Goal: Information Seeking & Learning: Check status

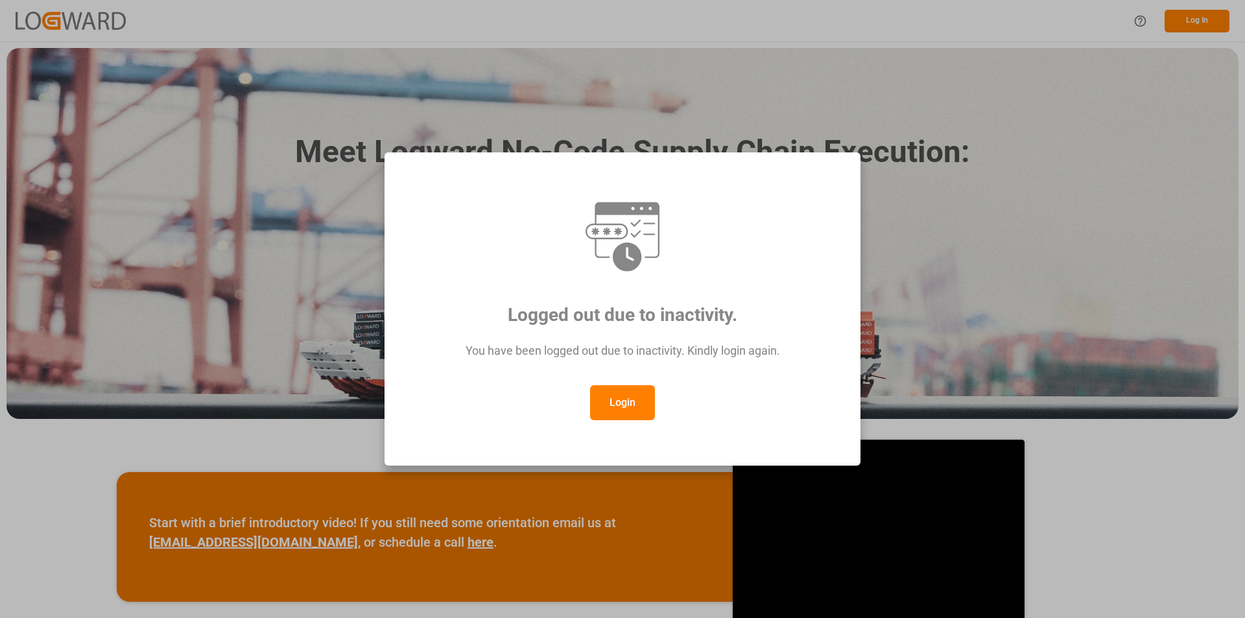
click at [627, 398] on button "Login" at bounding box center [622, 402] width 65 height 35
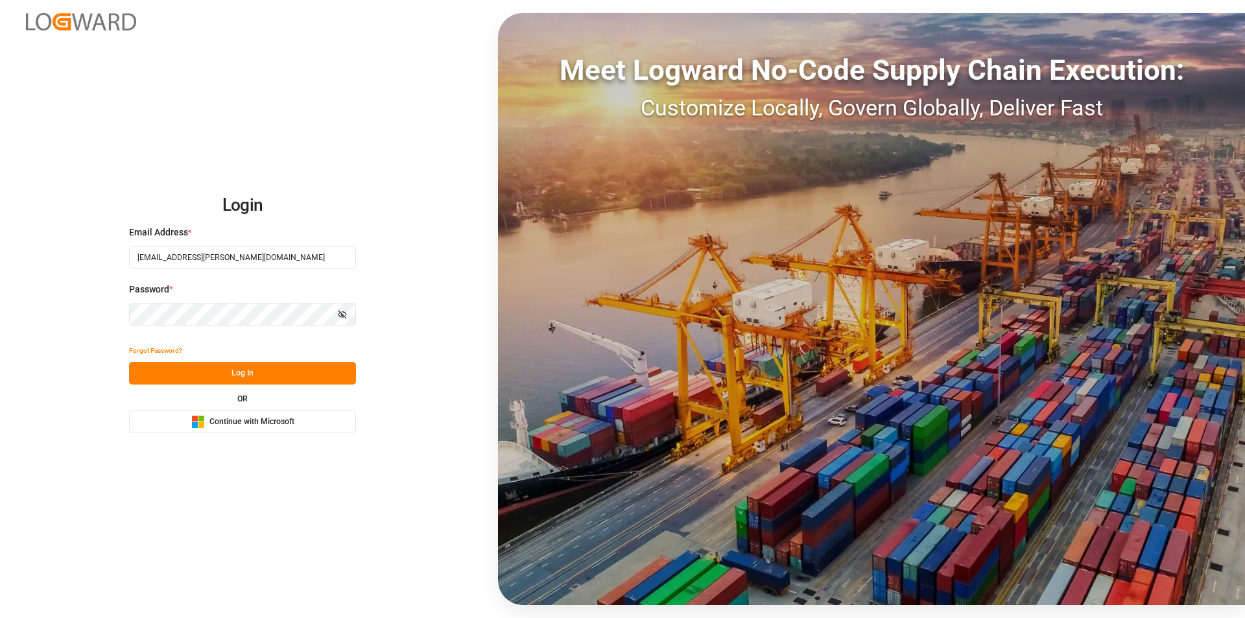
click at [248, 374] on button "Log In" at bounding box center [242, 373] width 227 height 23
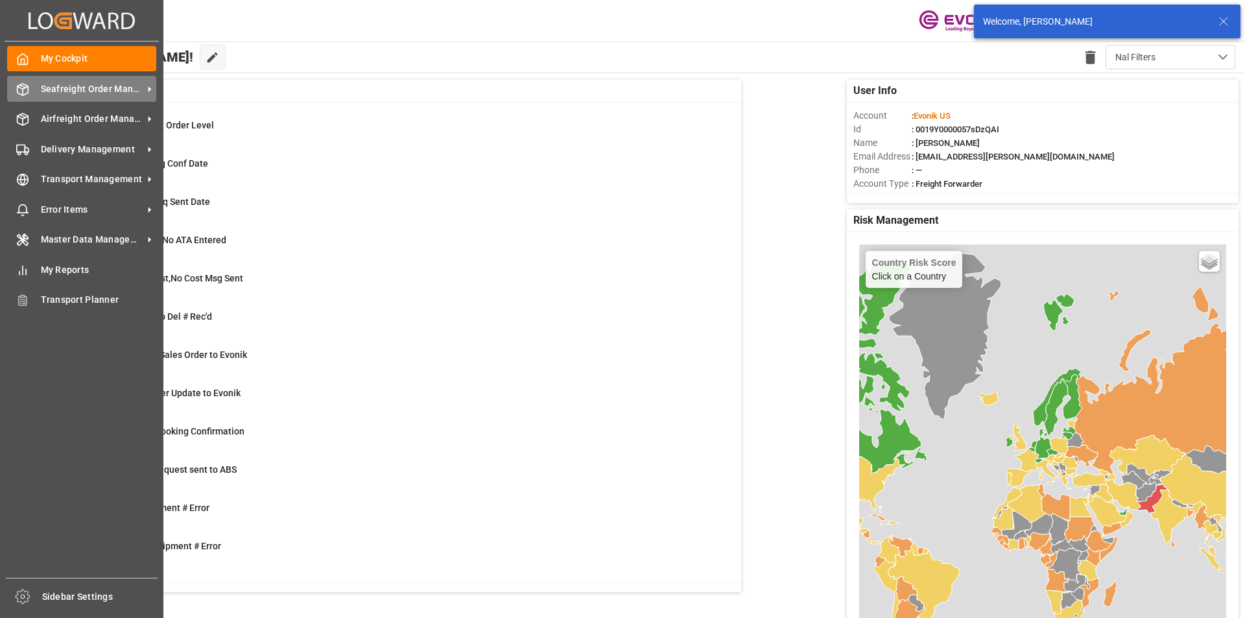
click at [56, 86] on span "Seafreight Order Management" at bounding box center [92, 89] width 102 height 14
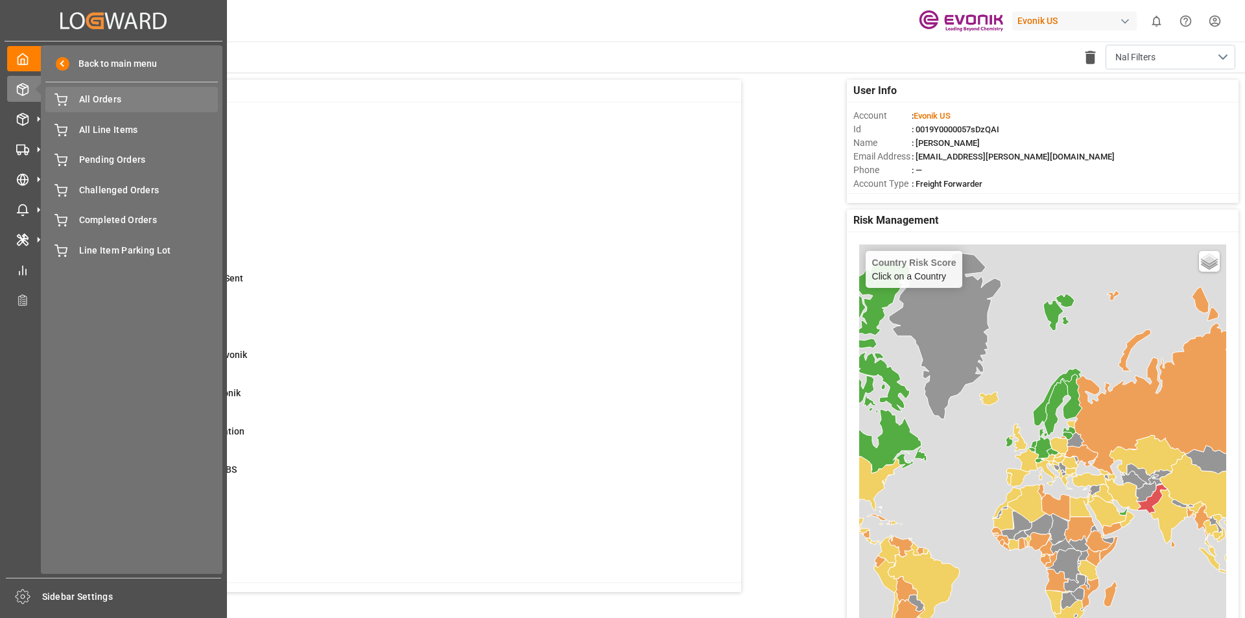
click at [126, 104] on span "All Orders" at bounding box center [148, 100] width 139 height 14
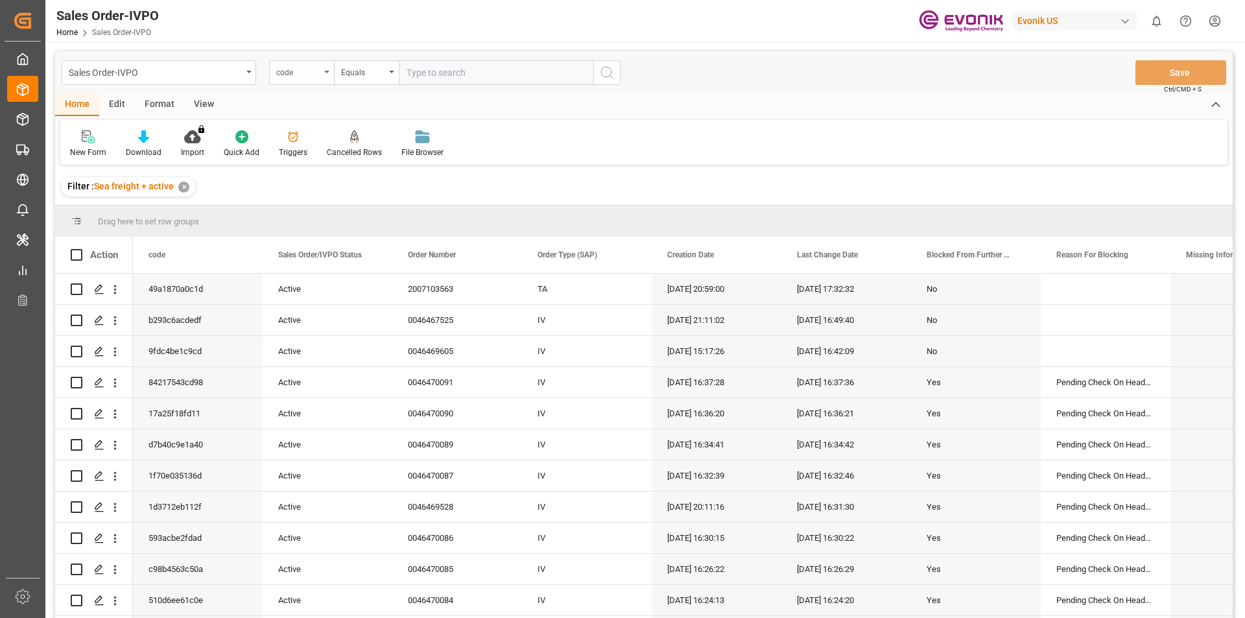
click at [320, 78] on div "code" at bounding box center [301, 72] width 65 height 25
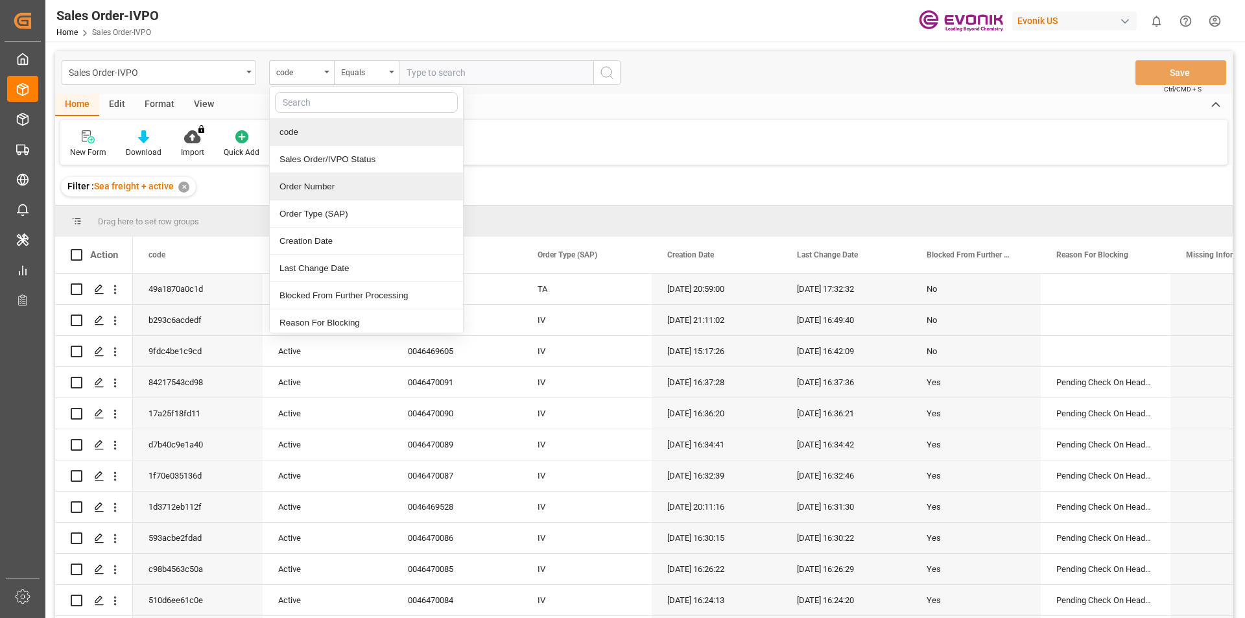
click at [349, 196] on div "Order Number" at bounding box center [366, 186] width 193 height 27
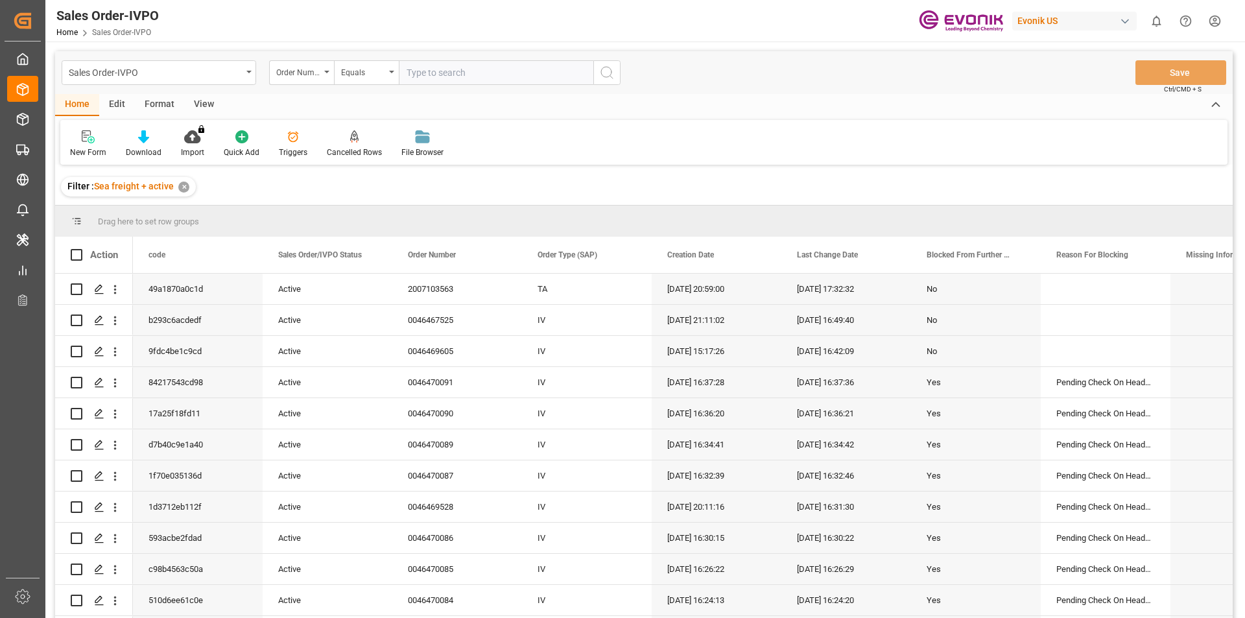
click at [453, 77] on input "text" at bounding box center [496, 72] width 195 height 25
paste input "2007147853"
type input "2007147853"
click at [608, 74] on icon "search button" at bounding box center [607, 73] width 16 height 16
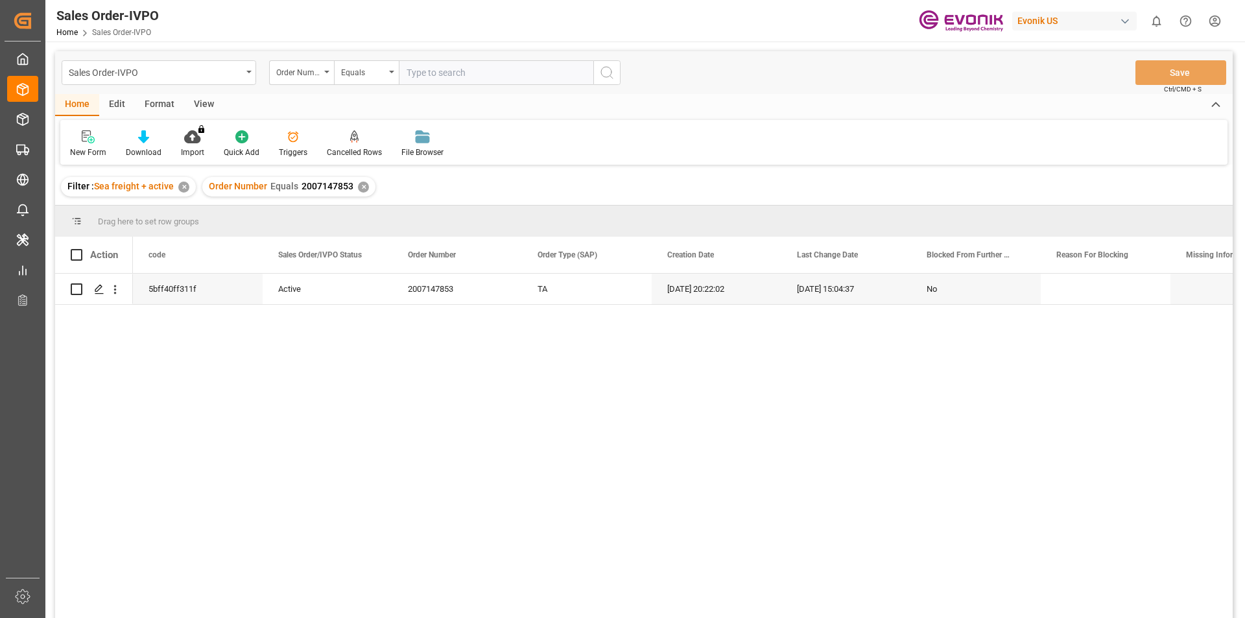
click at [201, 105] on div "View" at bounding box center [204, 105] width 40 height 22
click at [139, 140] on div at bounding box center [147, 137] width 65 height 14
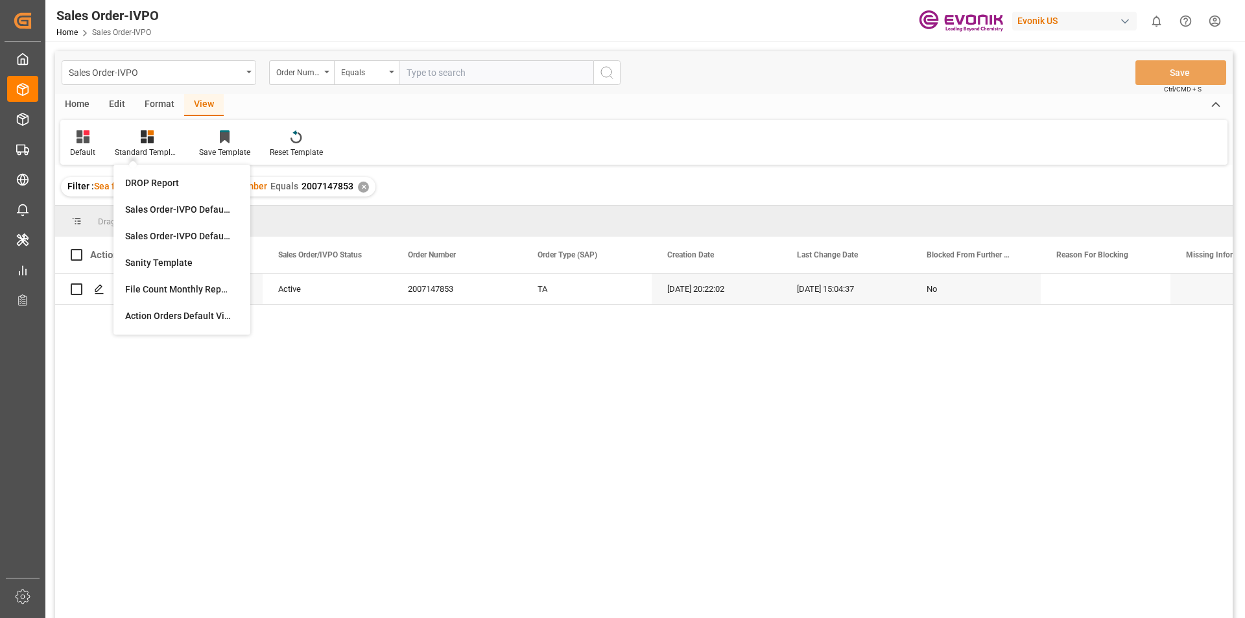
click at [443, 122] on div "Default Standard Templates DROP Report Sales Order-IVPO Default view Sales Orde…" at bounding box center [643, 142] width 1167 height 45
click at [440, 71] on input "text" at bounding box center [496, 72] width 195 height 25
paste input "2007147853"
type input "2007147853"
click at [615, 73] on button "search button" at bounding box center [606, 72] width 27 height 25
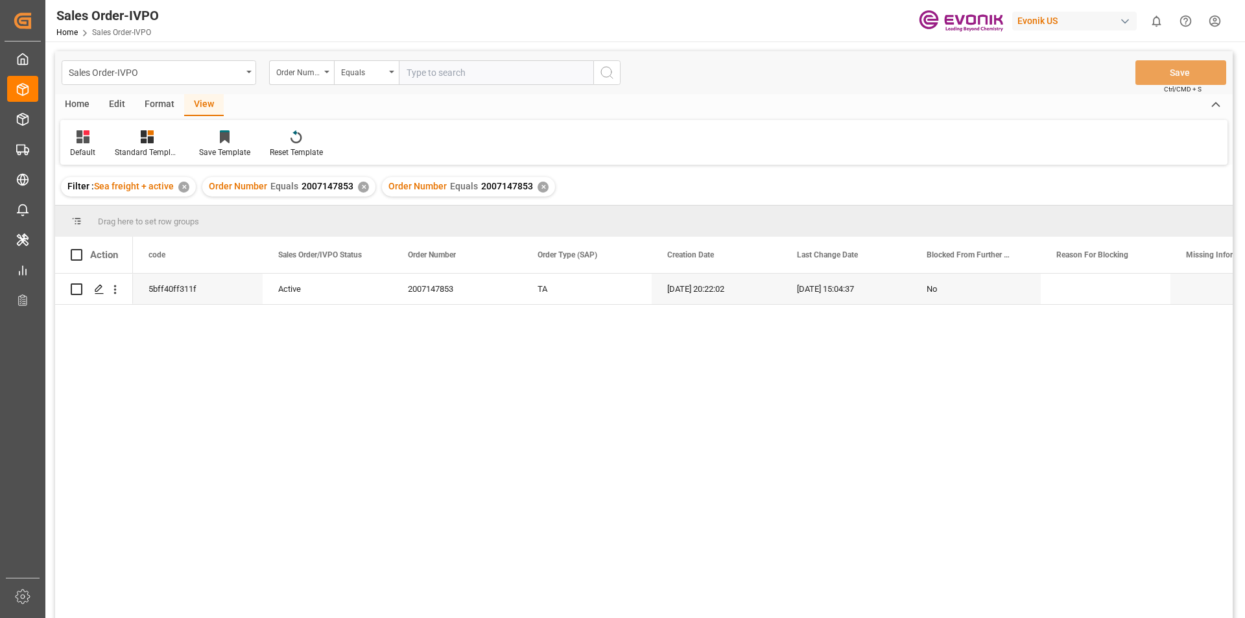
click at [210, 99] on div "View" at bounding box center [204, 105] width 40 height 22
click at [159, 146] on div "Standard Templates" at bounding box center [147, 144] width 84 height 29
drag, startPoint x: 308, startPoint y: 376, endPoint x: 149, endPoint y: 305, distance: 174.8
click at [304, 374] on div "5bff40ff311f Active 2007147853 TA 22.08.2025 20:22:02 27.08.2025 15:04:37 No" at bounding box center [683, 450] width 1100 height 353
click at [118, 289] on icon "open menu" at bounding box center [115, 290] width 14 height 14
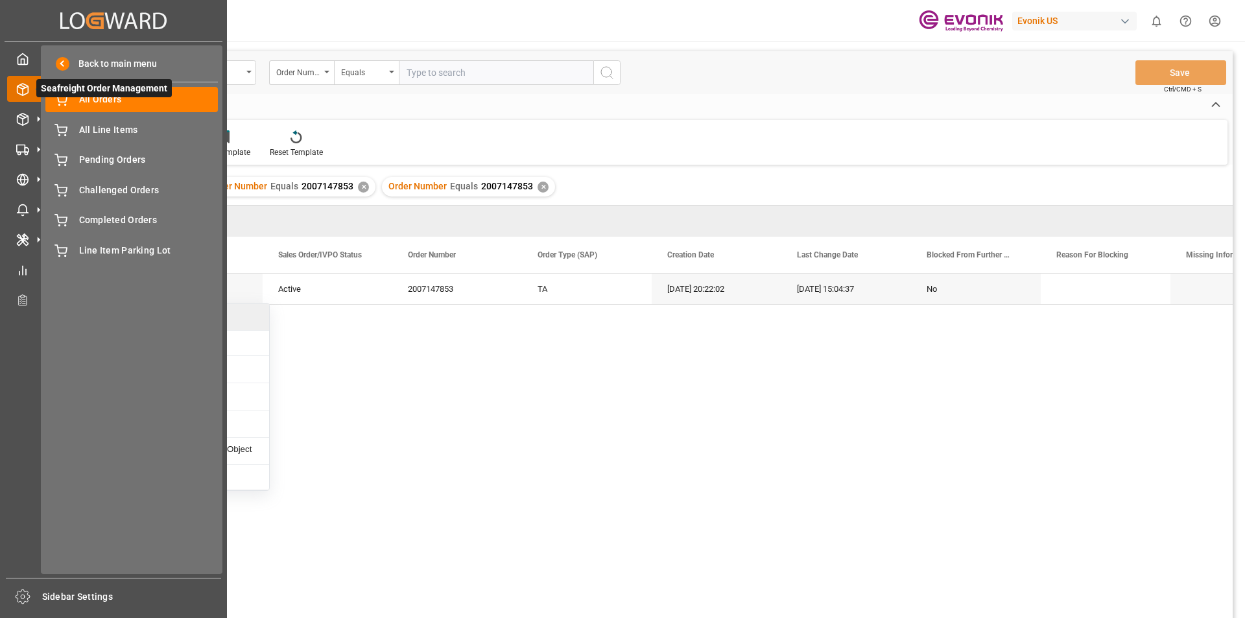
click at [36, 88] on span "Seafreight Order Management" at bounding box center [104, 88] width 136 height 18
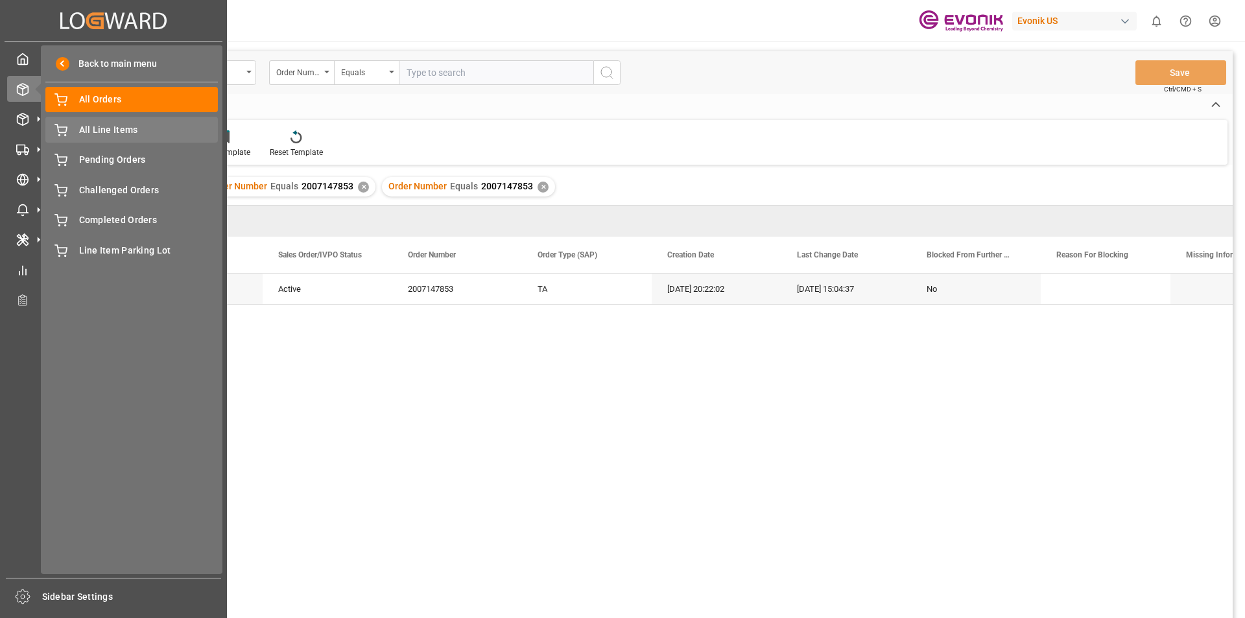
click at [102, 127] on span "All Line Items" at bounding box center [148, 130] width 139 height 14
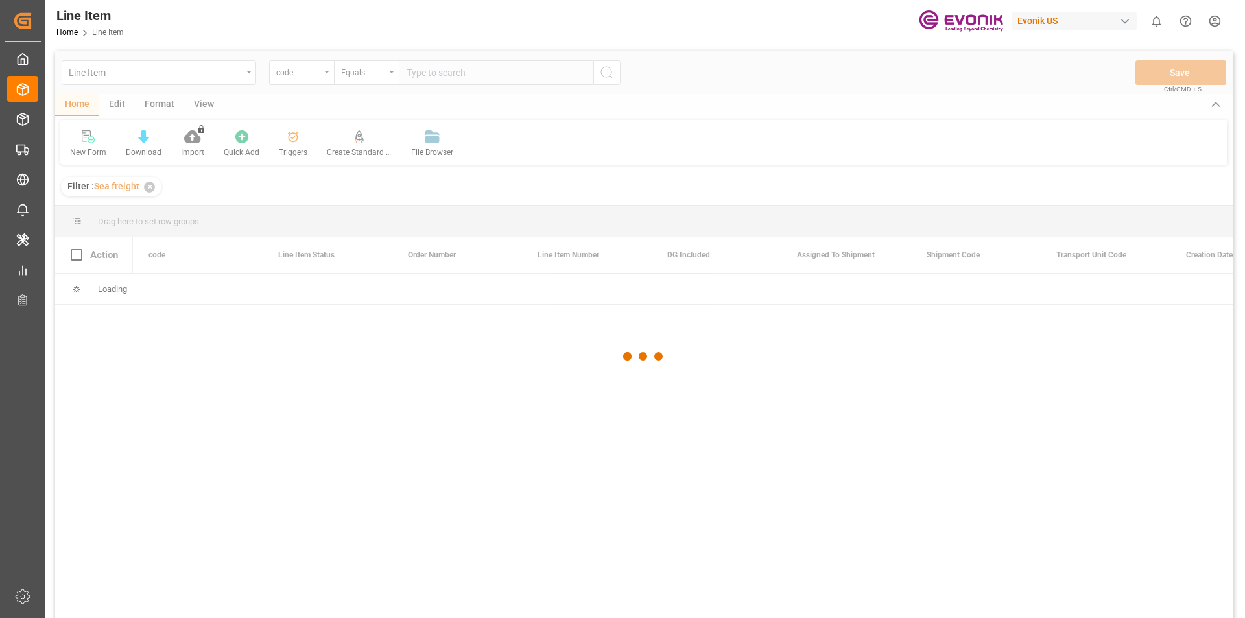
click at [322, 77] on div at bounding box center [644, 356] width 1178 height 610
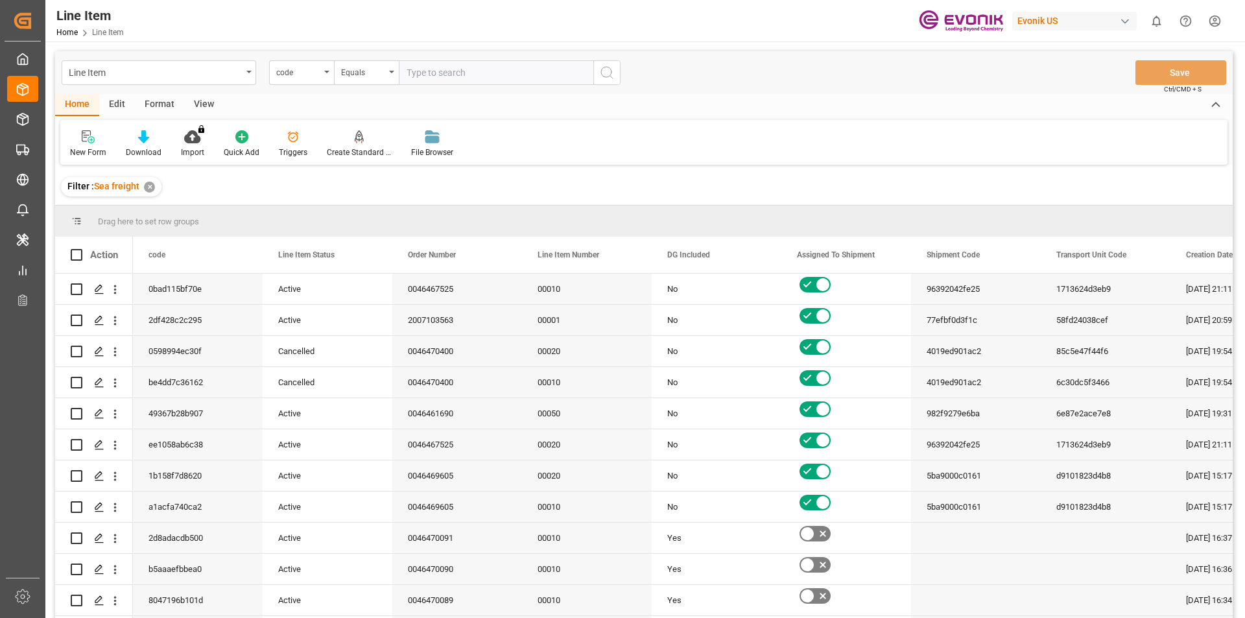
click at [322, 77] on div "code" at bounding box center [301, 72] width 65 height 25
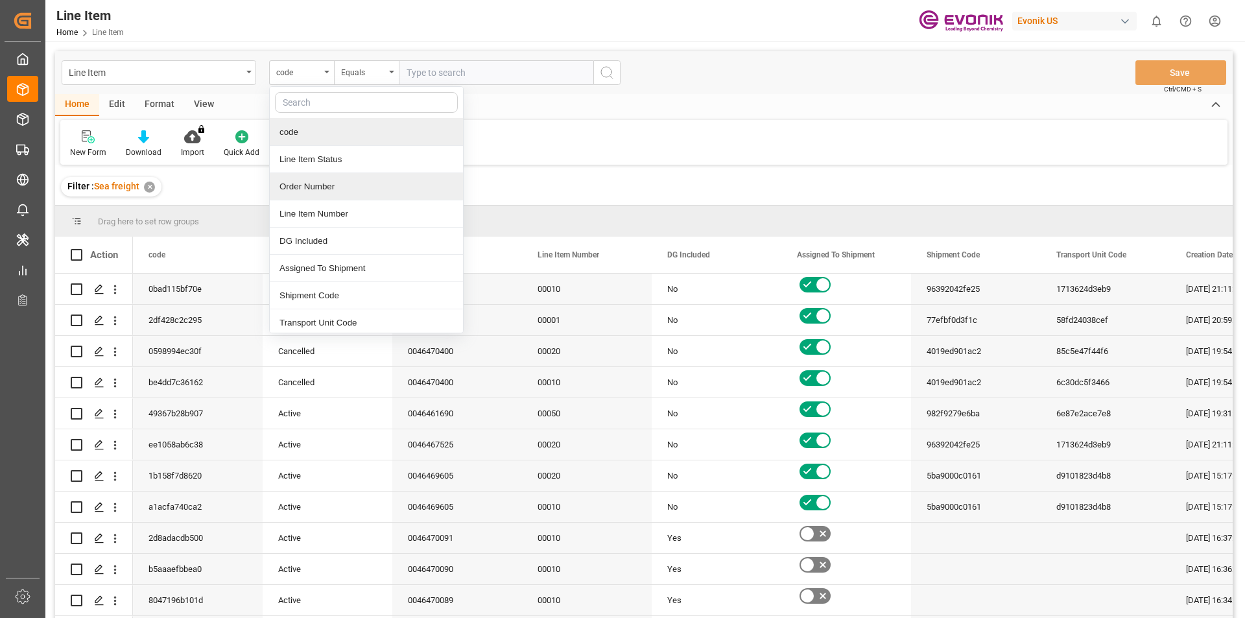
drag, startPoint x: 308, startPoint y: 193, endPoint x: 379, endPoint y: 120, distance: 102.3
click at [309, 193] on div "Order Number" at bounding box center [366, 186] width 193 height 27
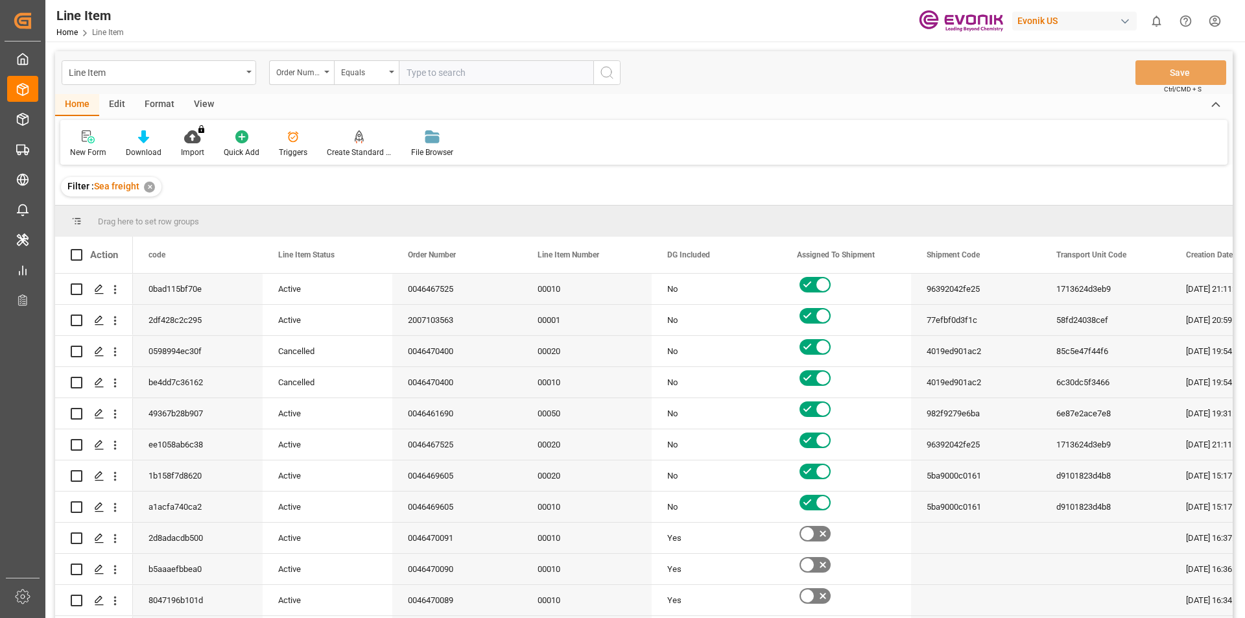
click at [440, 73] on input "text" at bounding box center [496, 72] width 195 height 25
paste input "2007147853"
type input "2007147853"
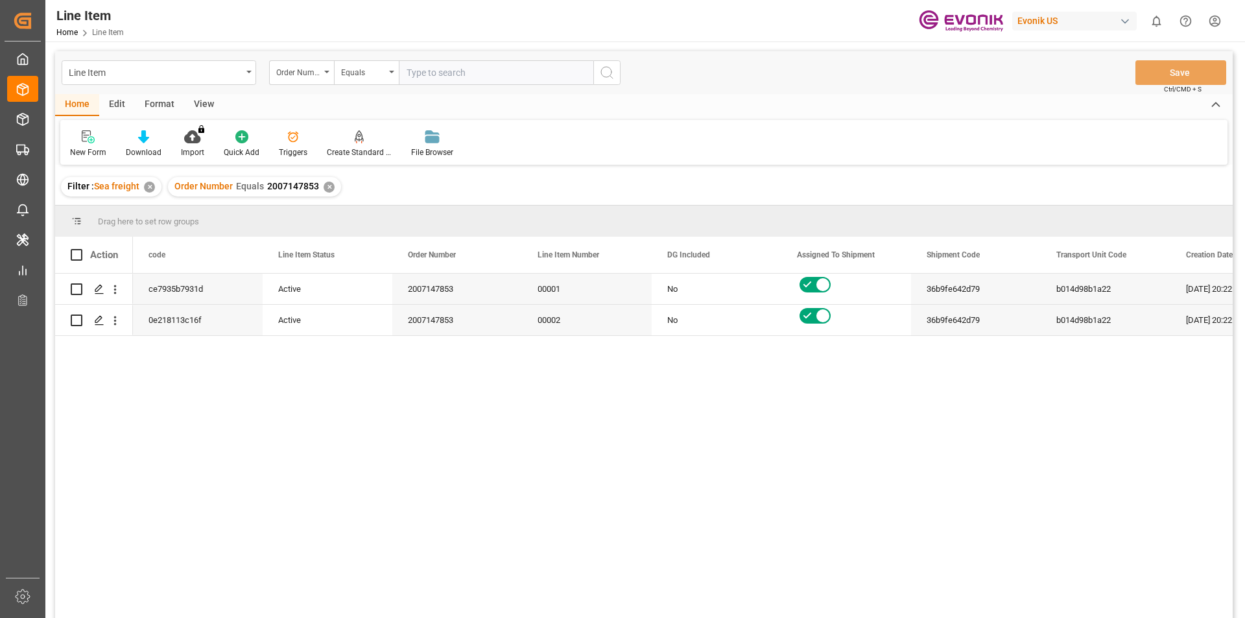
click at [324, 187] on div "✕" at bounding box center [329, 187] width 11 height 11
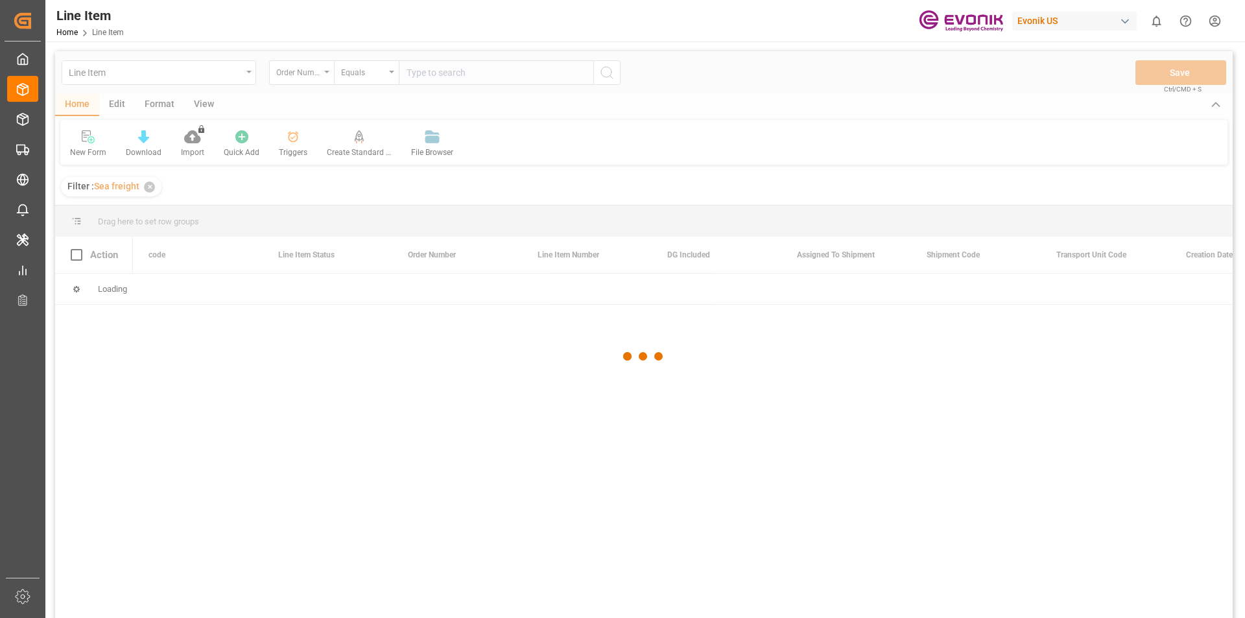
click at [442, 77] on div at bounding box center [644, 356] width 1178 height 610
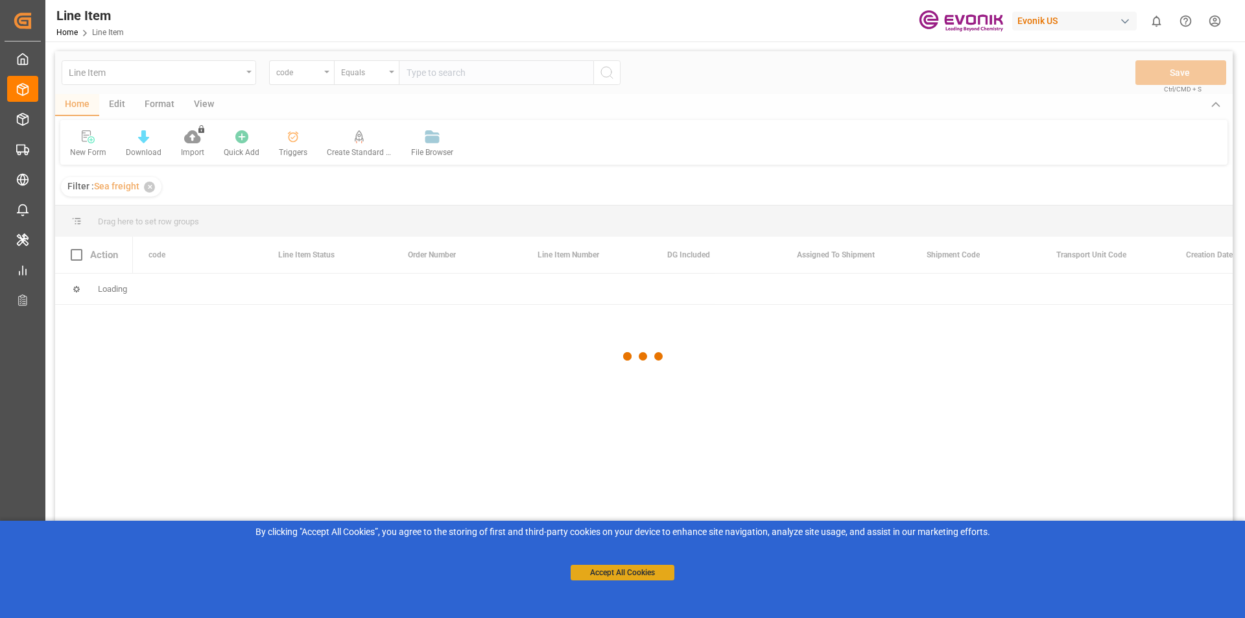
click at [618, 571] on button "Accept All Cookies" at bounding box center [623, 573] width 104 height 16
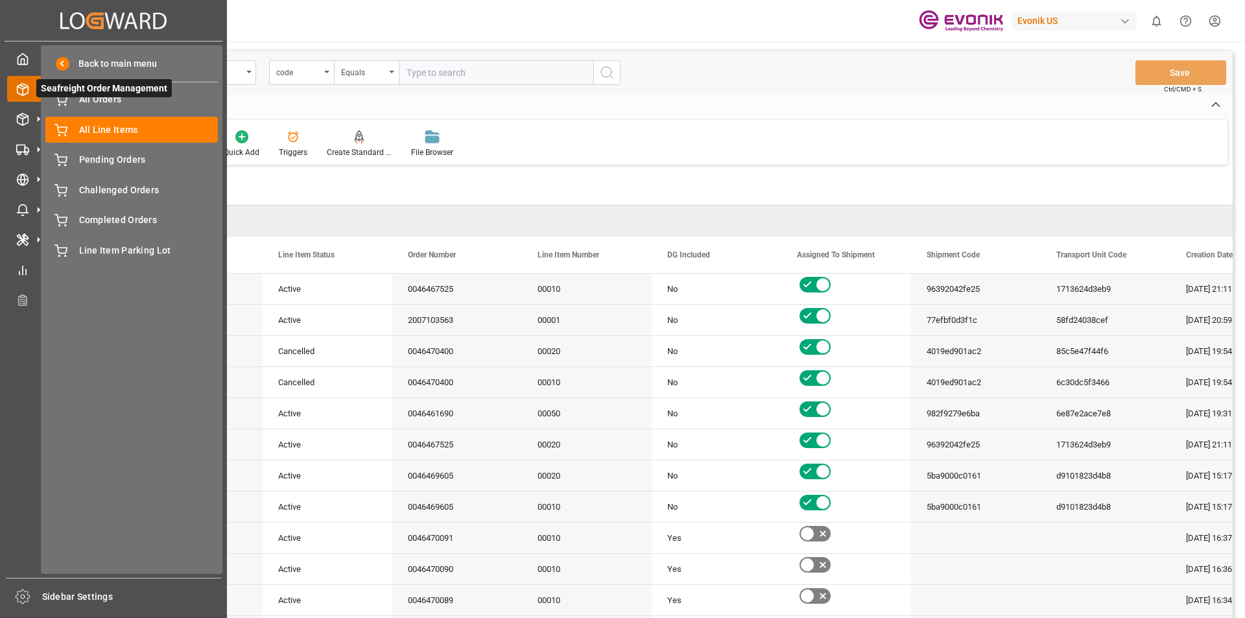
click at [29, 87] on icon at bounding box center [38, 88] width 27 height 27
click at [121, 128] on span "All Line Items" at bounding box center [148, 130] width 139 height 14
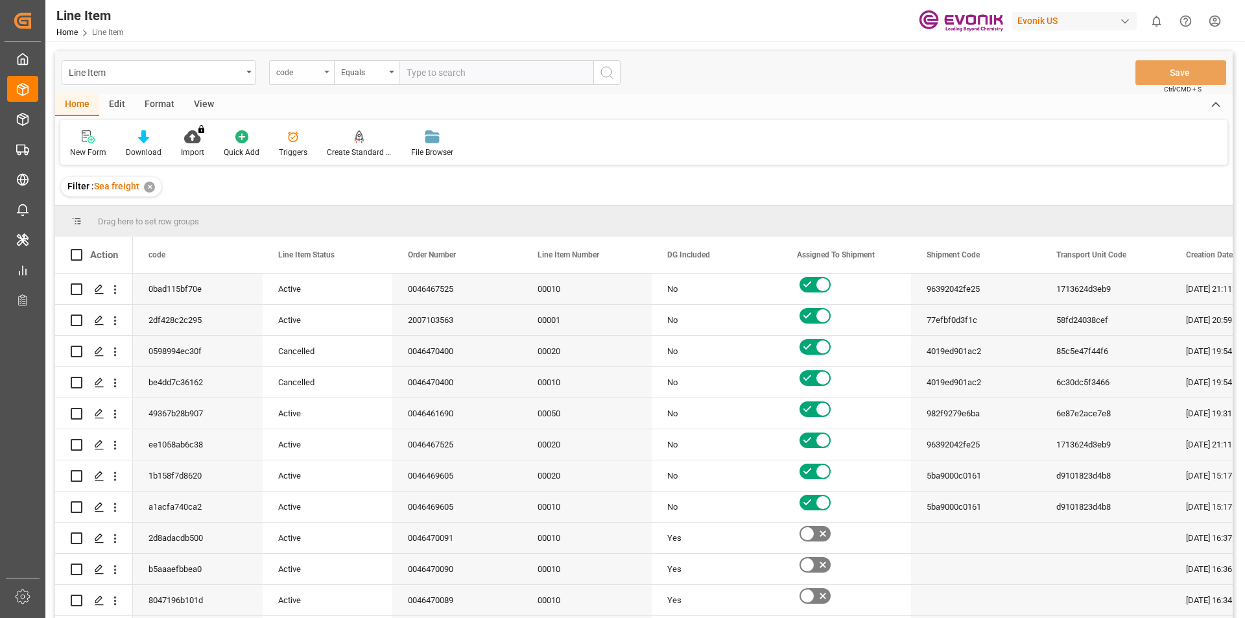
click at [323, 74] on div "code" at bounding box center [301, 72] width 65 height 25
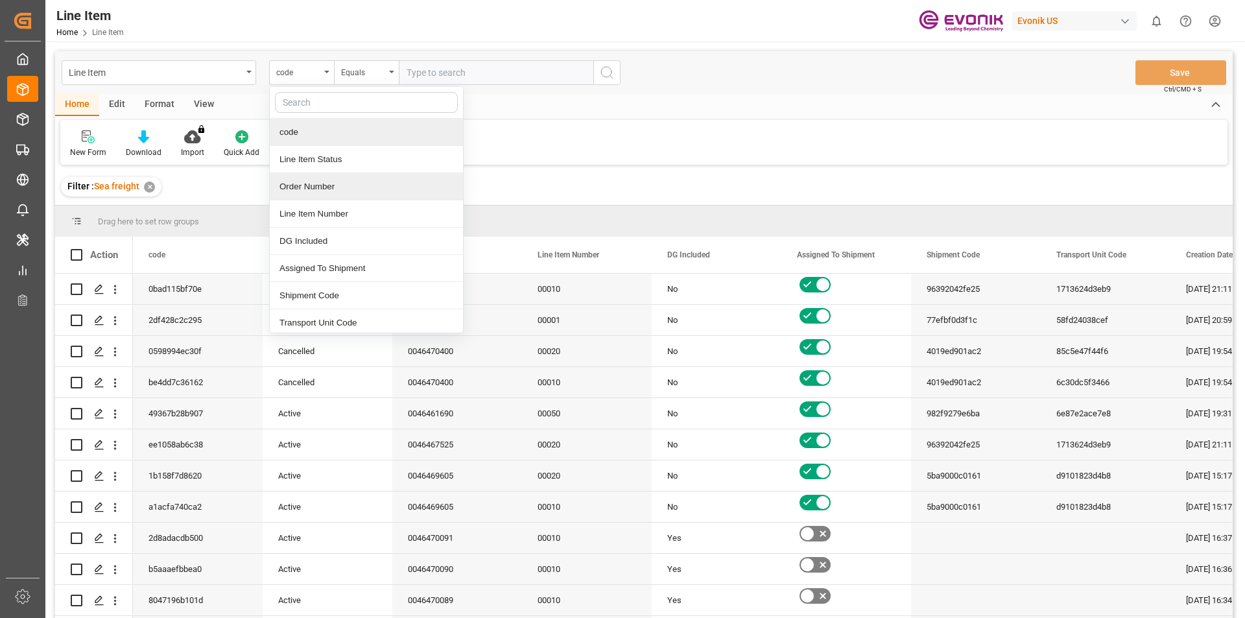
click at [294, 183] on div "Order Number" at bounding box center [366, 186] width 193 height 27
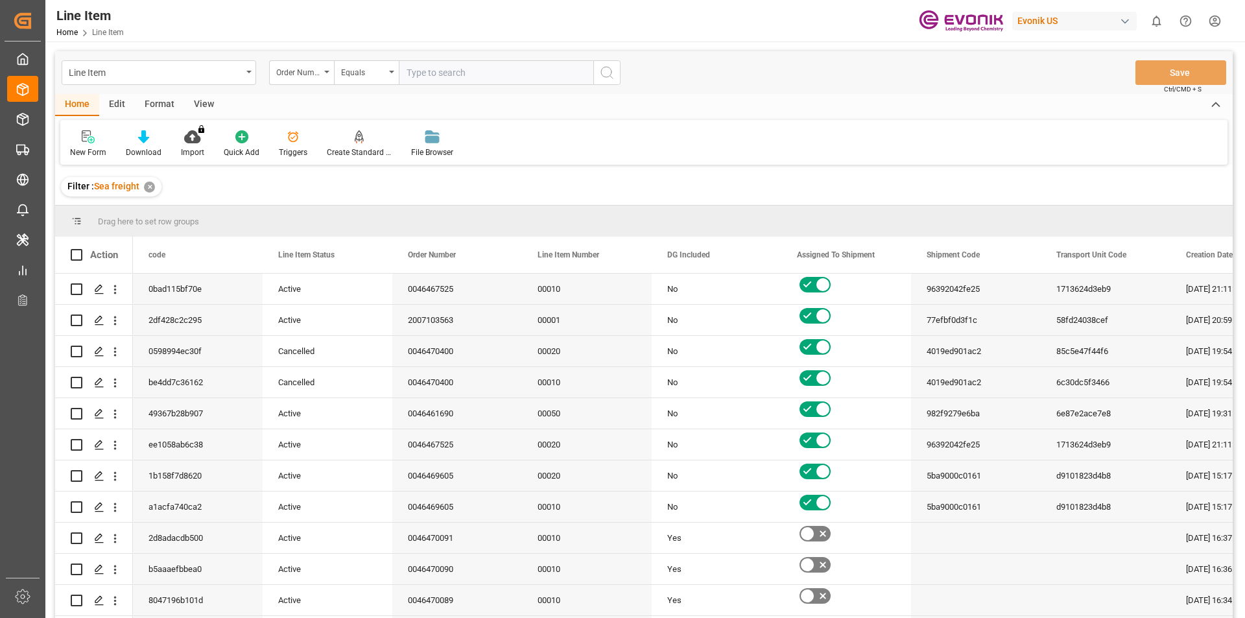
click at [492, 69] on input "text" at bounding box center [496, 72] width 195 height 25
paste input "2007147853"
type input "2007147853"
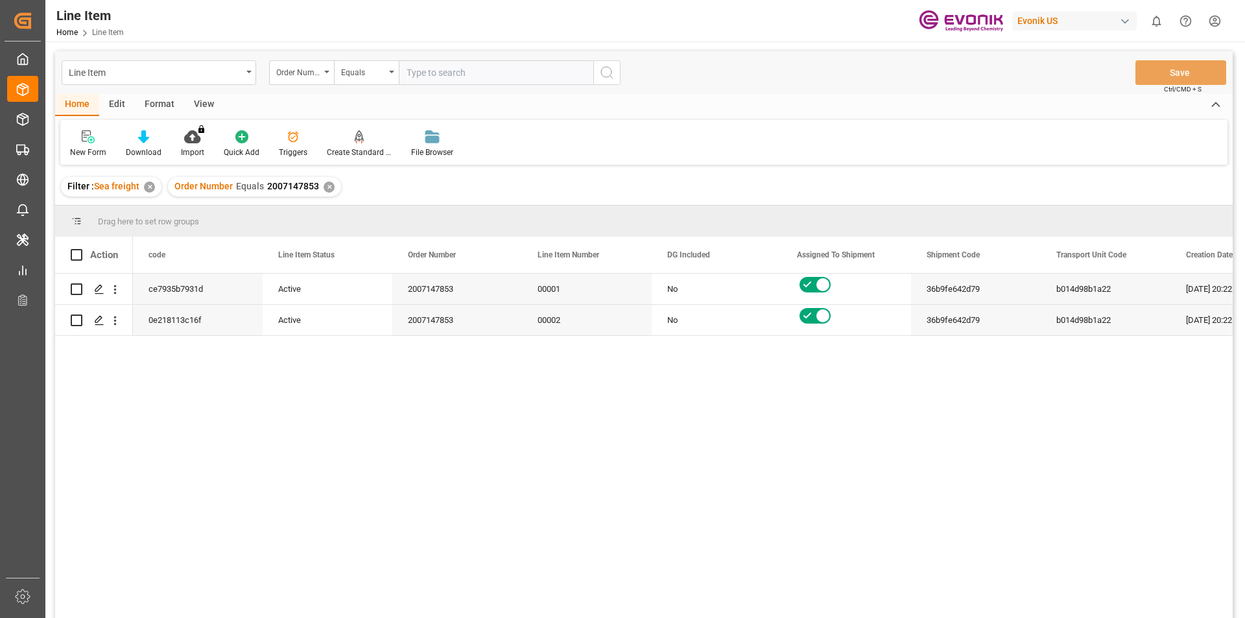
click at [623, 364] on div "ce7935b7931d Active 2007147853 00001 No 36b9fe642d79 b014d98b1a22 22.08.2025 20…" at bounding box center [683, 450] width 1100 height 353
click at [119, 292] on icon "open menu" at bounding box center [115, 290] width 14 height 14
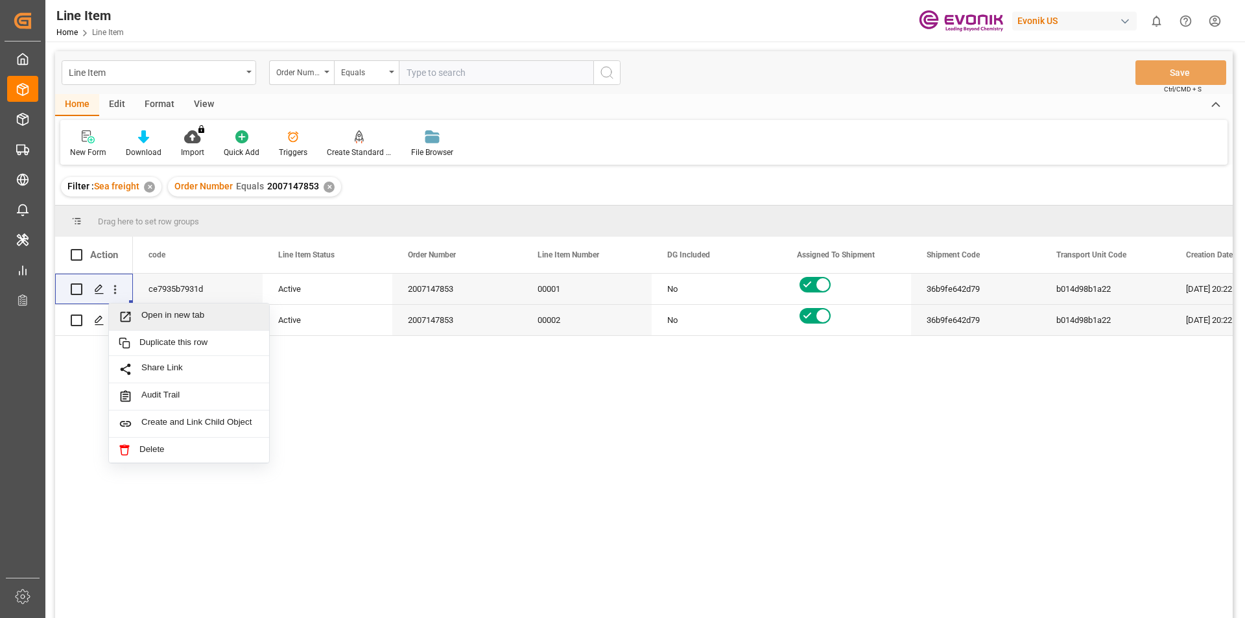
click at [559, 406] on div "ce7935b7931d Active 2007147853 00001 No 36b9fe642d79 b014d98b1a22 22.08.2025 20…" at bounding box center [683, 450] width 1100 height 353
click at [652, 320] on div "No" at bounding box center [717, 320] width 130 height 30
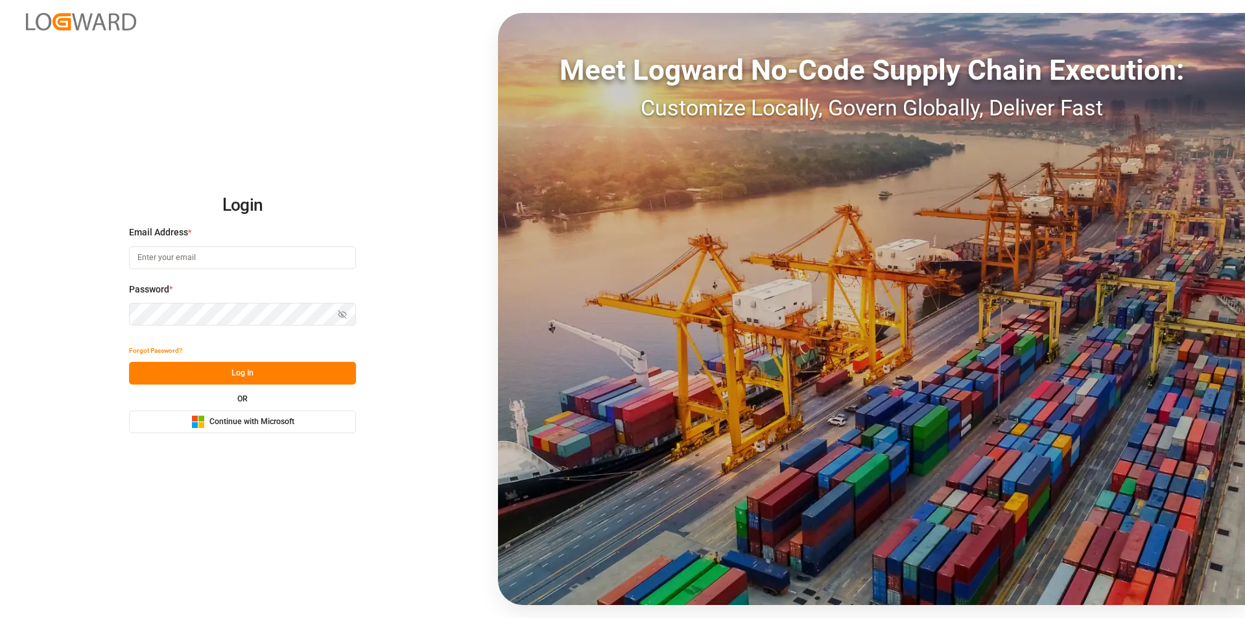
type input "nalini.basdeo@leschaco.com"
click at [287, 376] on button "Log In" at bounding box center [242, 373] width 227 height 23
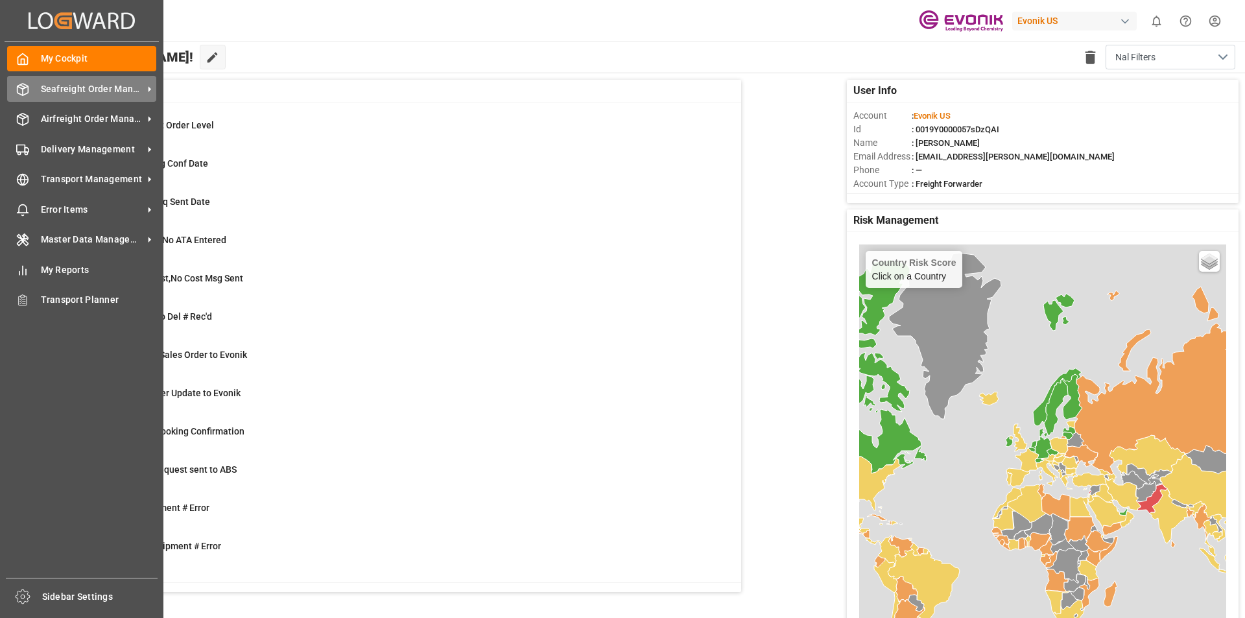
click at [57, 84] on span "Seafreight Order Management" at bounding box center [92, 89] width 102 height 14
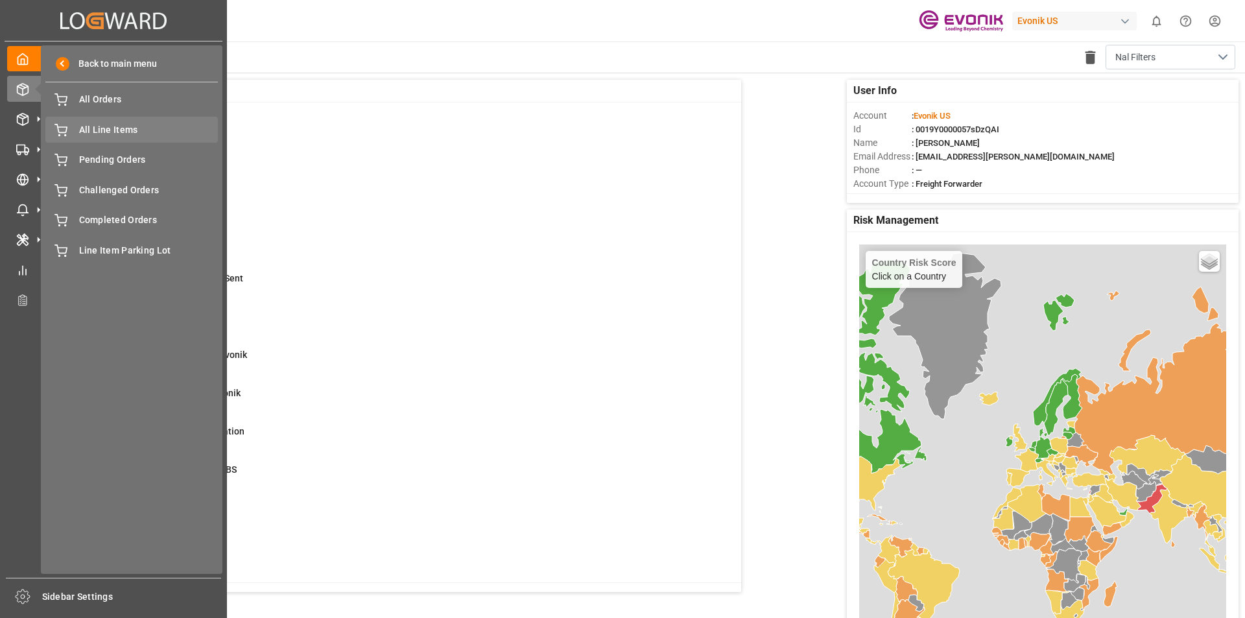
click at [96, 129] on span "All Line Items" at bounding box center [148, 130] width 139 height 14
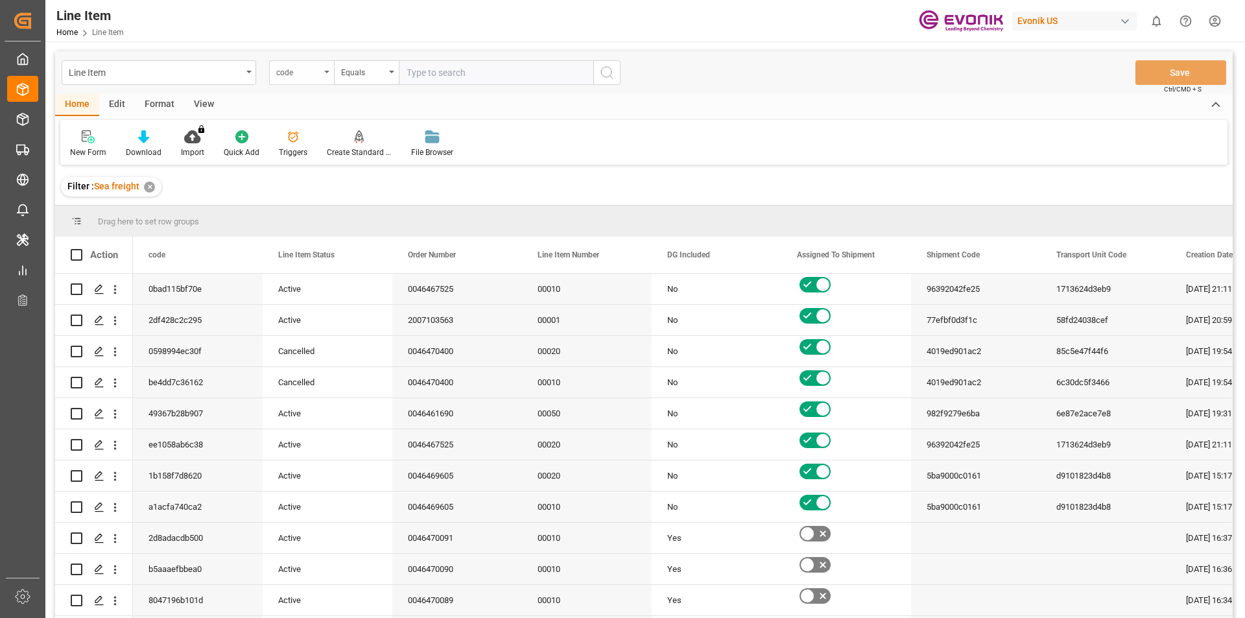
click at [320, 69] on div "code" at bounding box center [301, 72] width 65 height 25
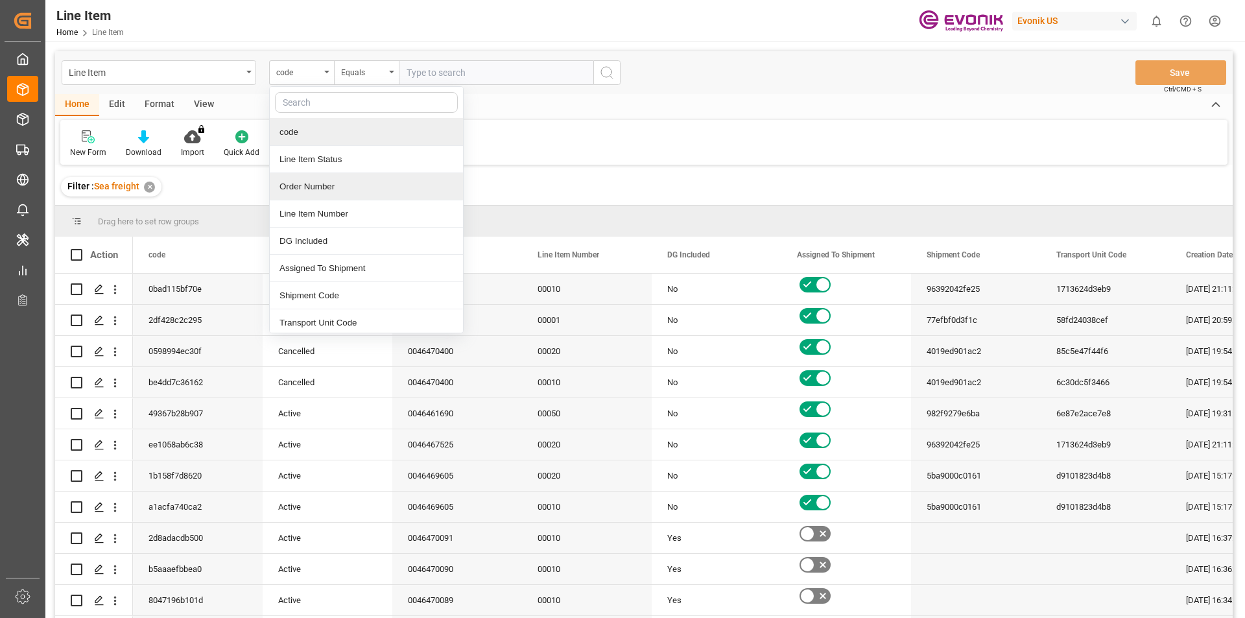
click at [313, 191] on div "Order Number" at bounding box center [366, 186] width 193 height 27
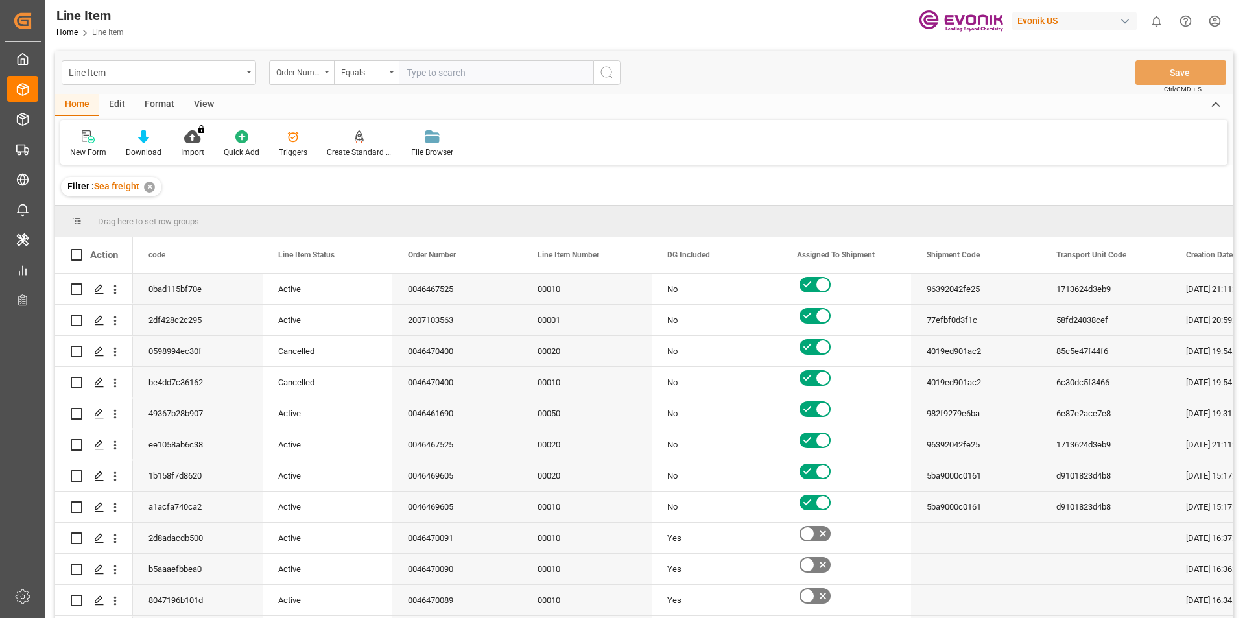
click at [437, 81] on input "text" at bounding box center [496, 72] width 195 height 25
click at [440, 75] on input "text" at bounding box center [496, 72] width 195 height 25
type input "2007147853"
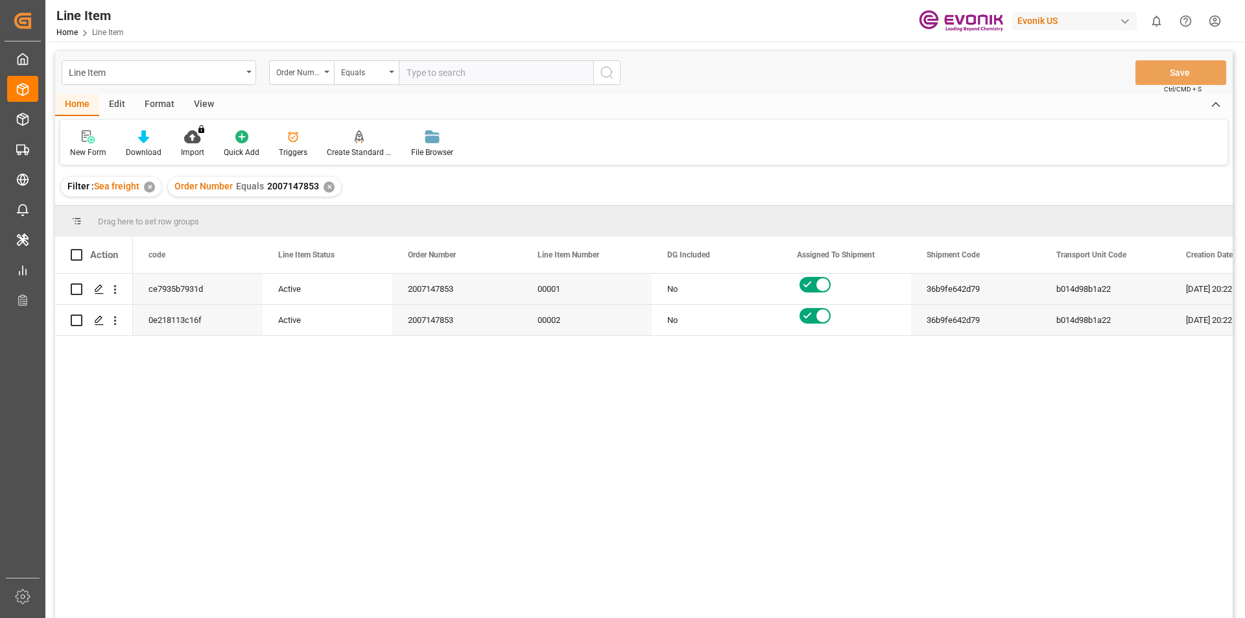
click at [196, 99] on div "View" at bounding box center [204, 105] width 40 height 22
click at [147, 143] on icon at bounding box center [147, 136] width 13 height 13
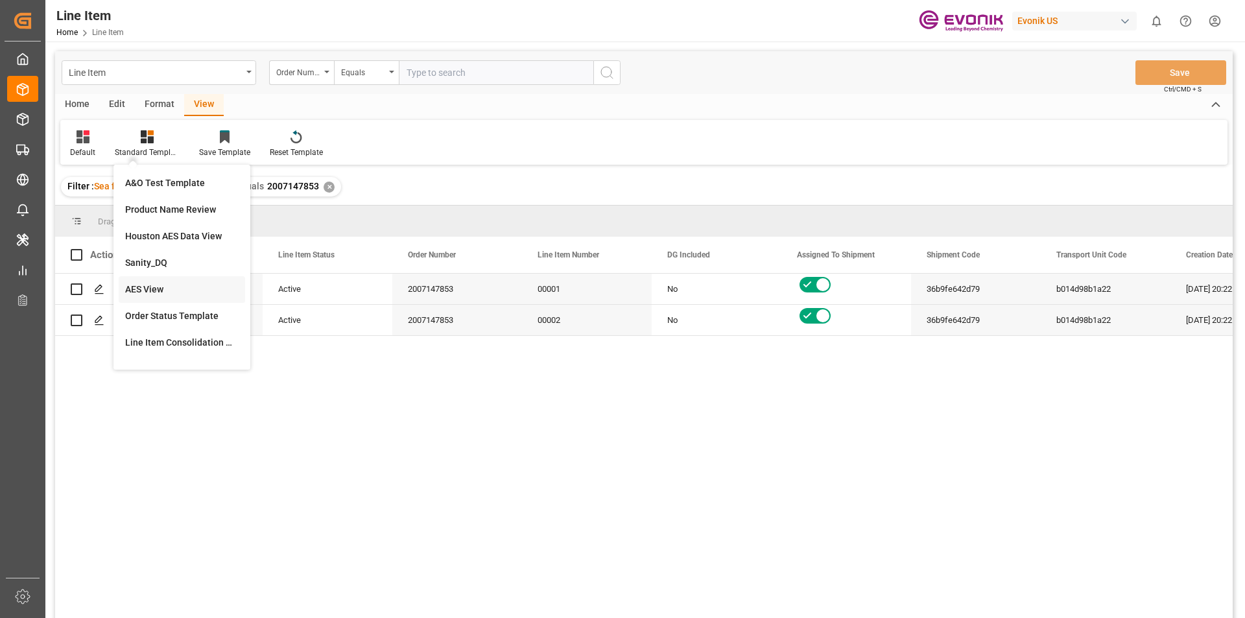
click at [151, 281] on div "AES View" at bounding box center [182, 289] width 126 height 27
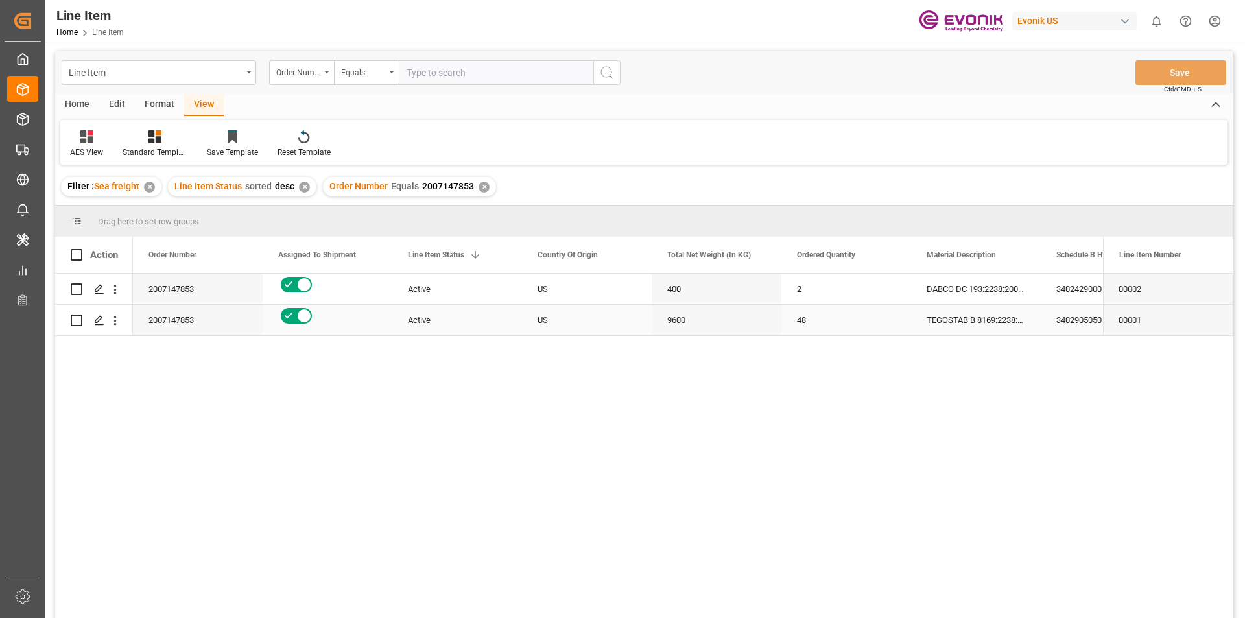
click at [470, 322] on div "Active" at bounding box center [457, 320] width 99 height 30
click at [467, 313] on div "Active" at bounding box center [457, 320] width 99 height 30
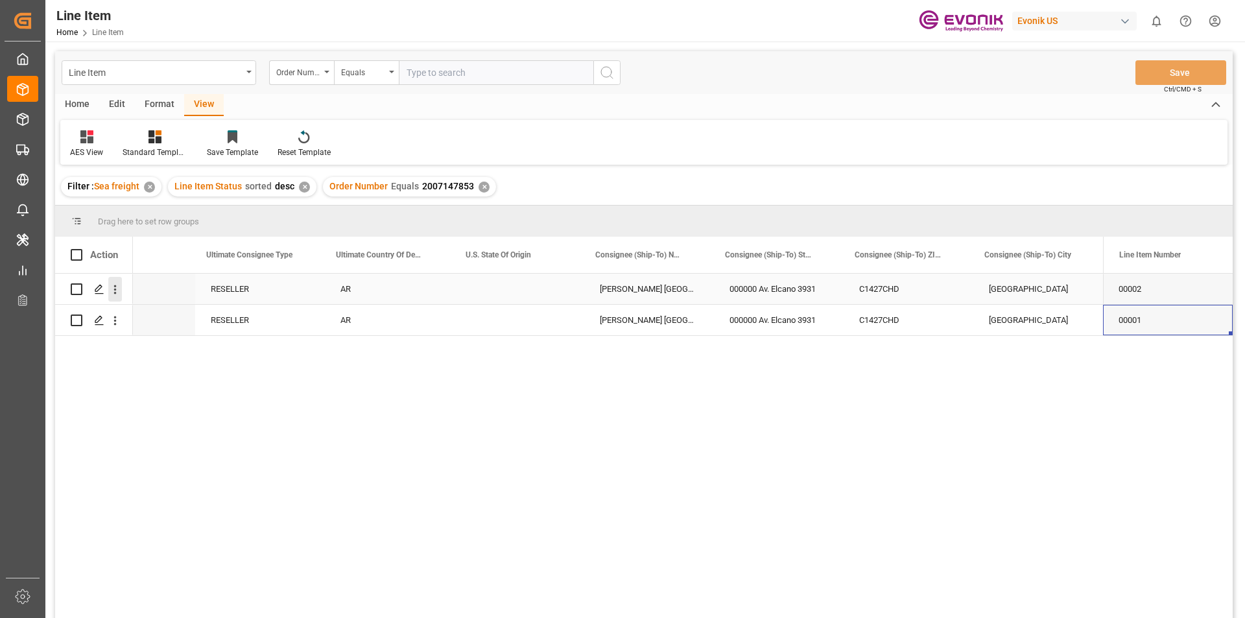
click at [120, 292] on icon "open menu" at bounding box center [115, 290] width 14 height 14
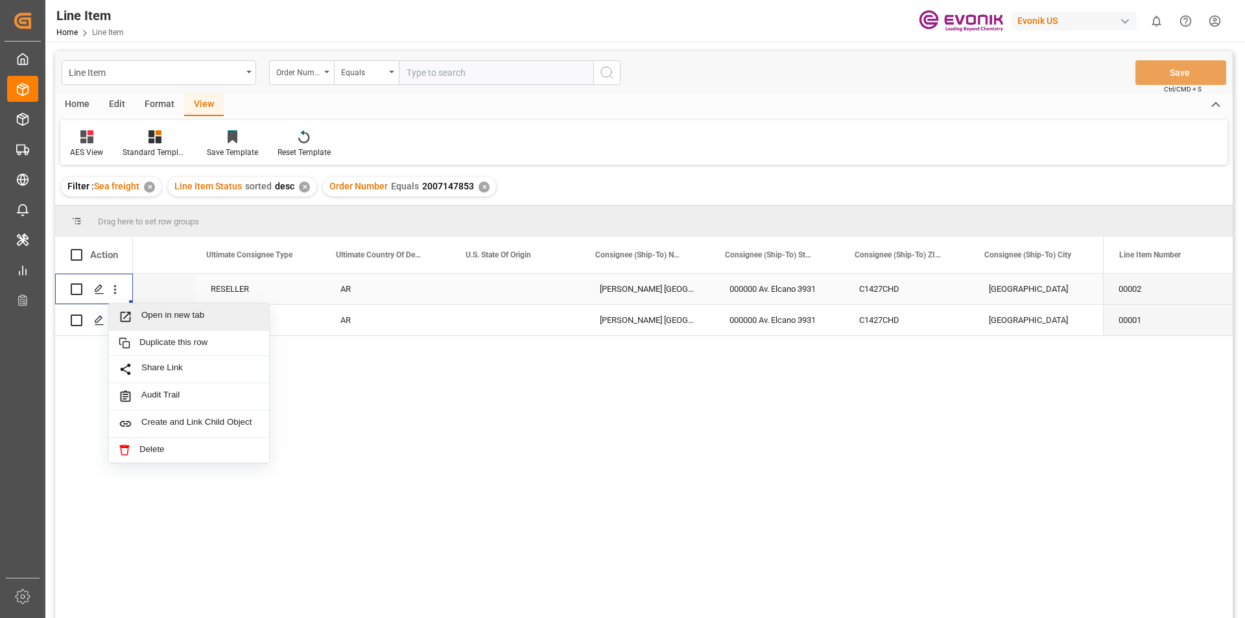
click at [147, 320] on span "Open in new tab" at bounding box center [200, 317] width 118 height 14
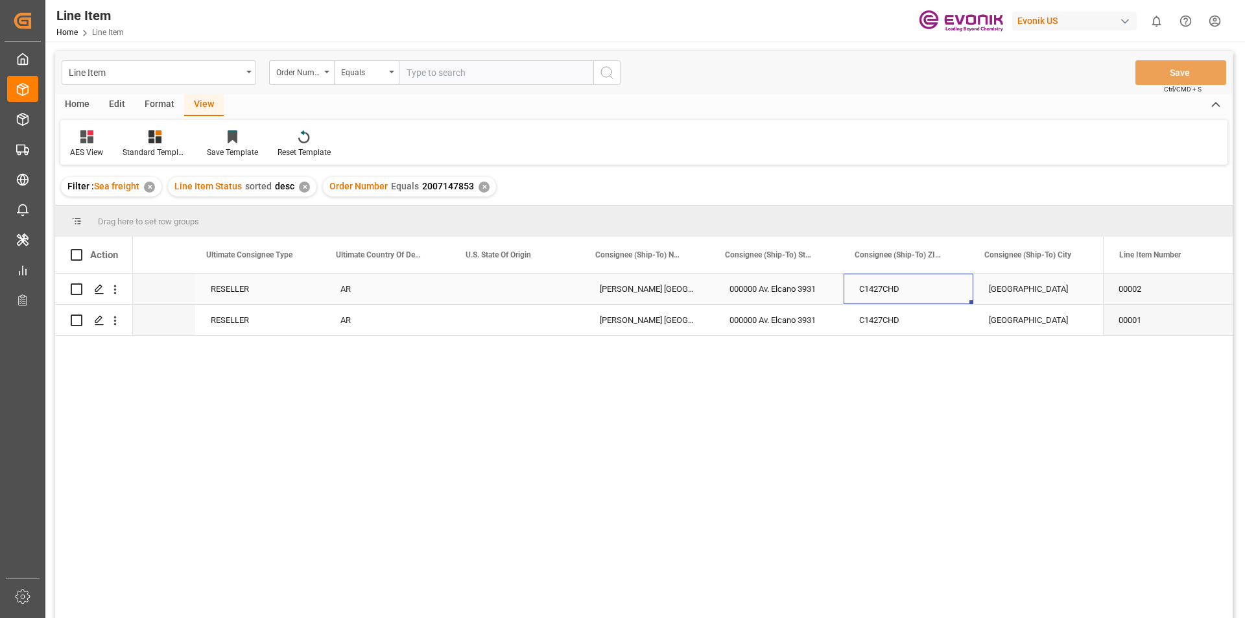
click at [914, 293] on div "C1427CHD" at bounding box center [909, 289] width 130 height 30
click at [271, 294] on div "RESELLER" at bounding box center [260, 289] width 130 height 30
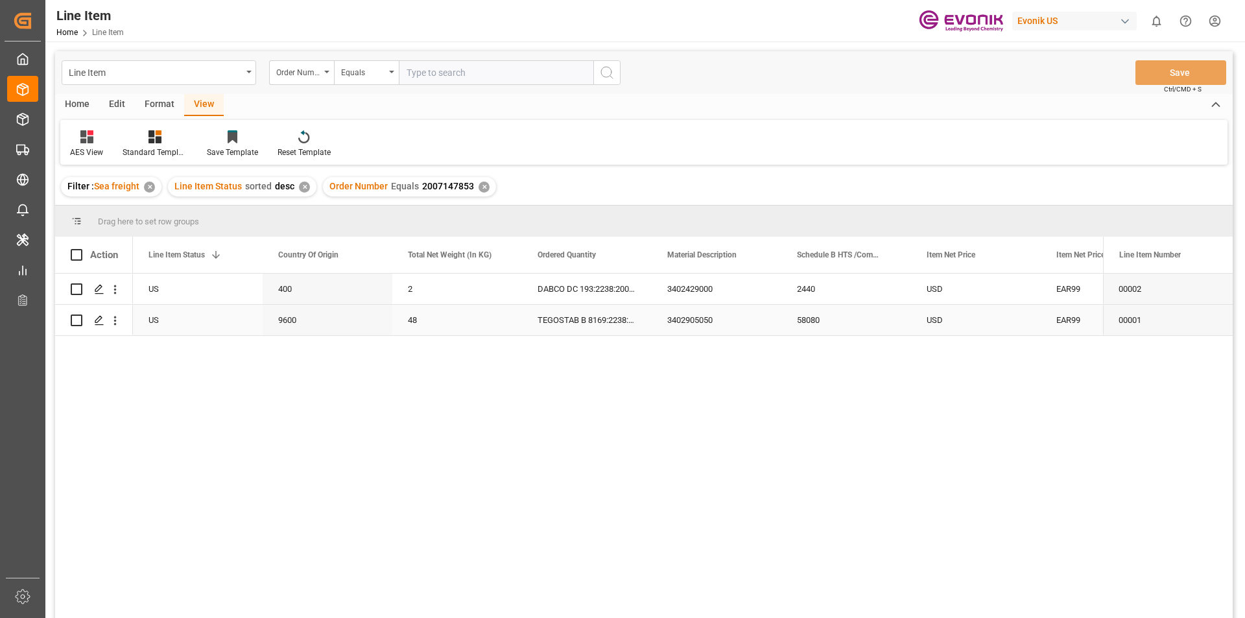
scroll to position [0, 259]
click at [961, 320] on div "58080" at bounding box center [976, 320] width 130 height 30
click at [987, 285] on div "2440" at bounding box center [976, 289] width 130 height 30
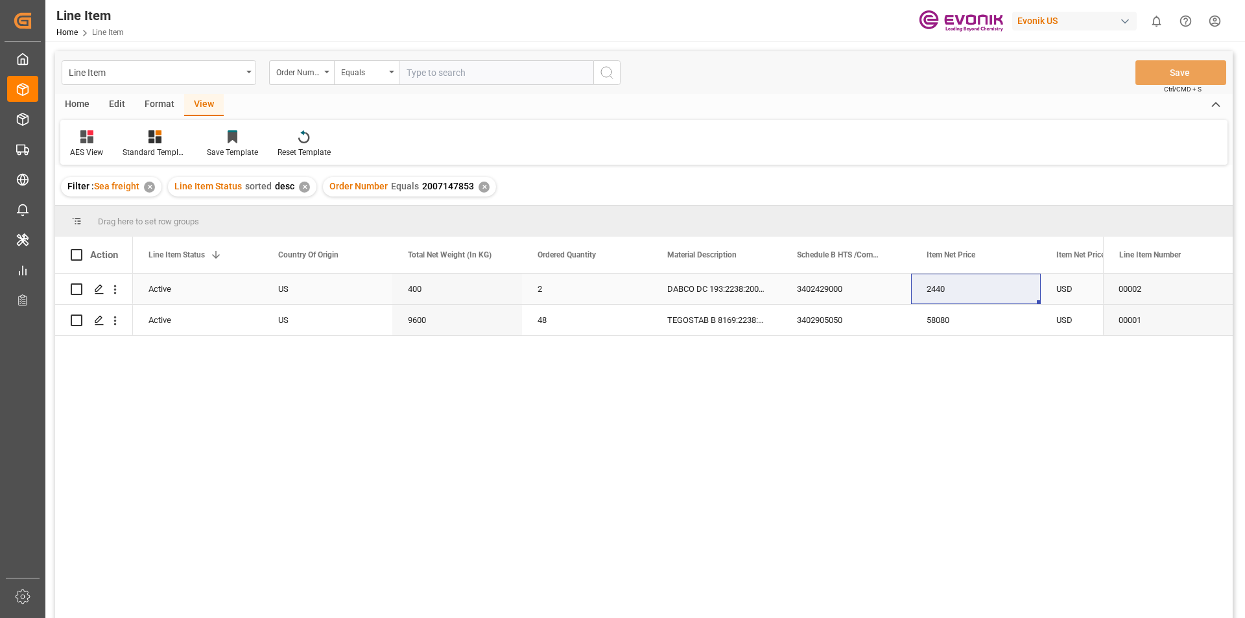
click at [468, 283] on div "400" at bounding box center [457, 289] width 130 height 30
click at [703, 289] on div "DABCO DC 193:2238:200:OU:P" at bounding box center [717, 289] width 130 height 30
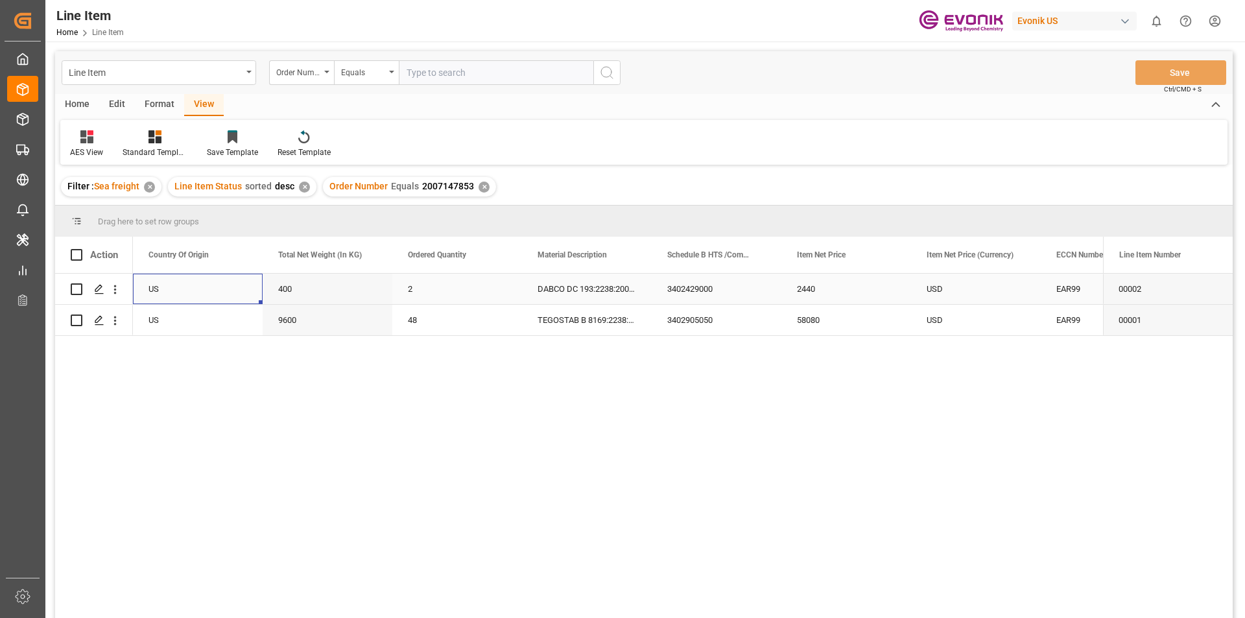
scroll to position [0, 0]
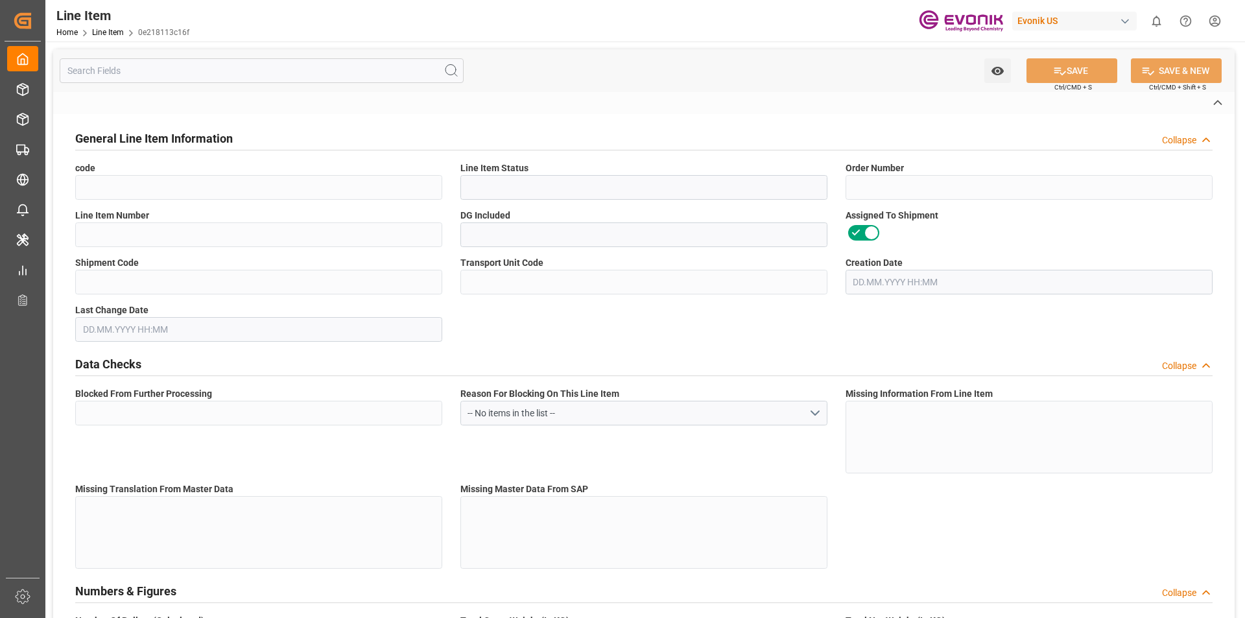
type input "0e218113c16f"
type input "Active"
type input "2007147853"
type input "00002"
type input "No"
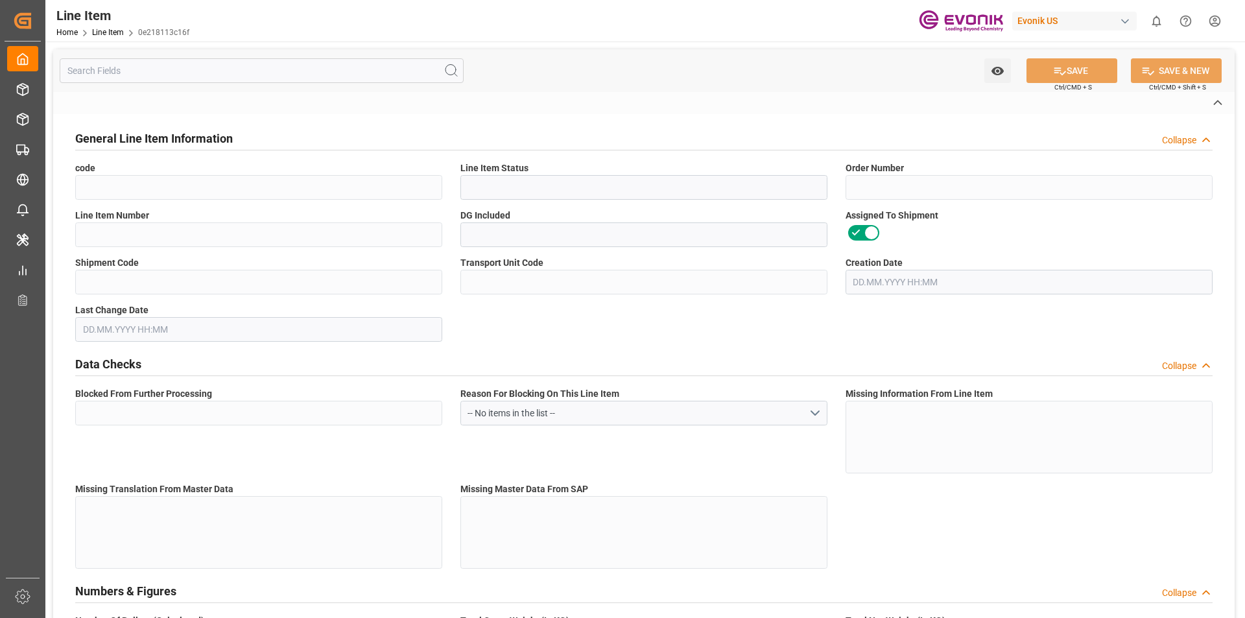
type input "36b9fe642d79"
type input "b014d98b1a22"
type input "No"
type input "DR"
type input "No"
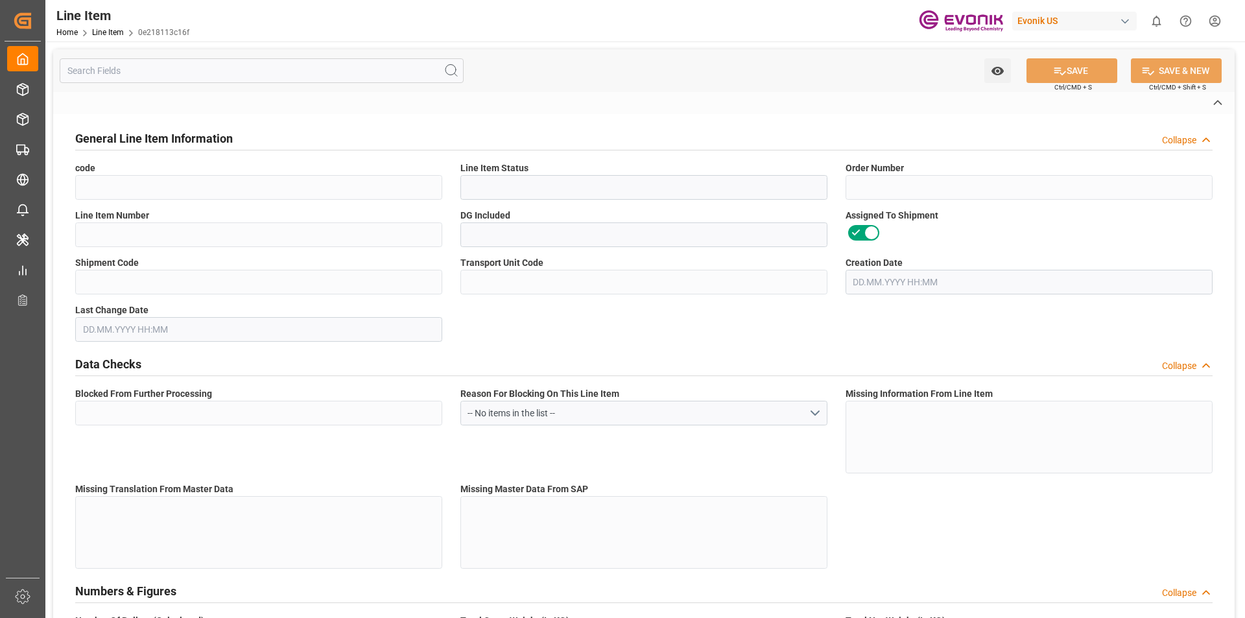
type input "99097767"
type textarea "DABCO DC 193:2238:200:OU:P"
type input "USD"
type input "PACK"
type input "3402429000"
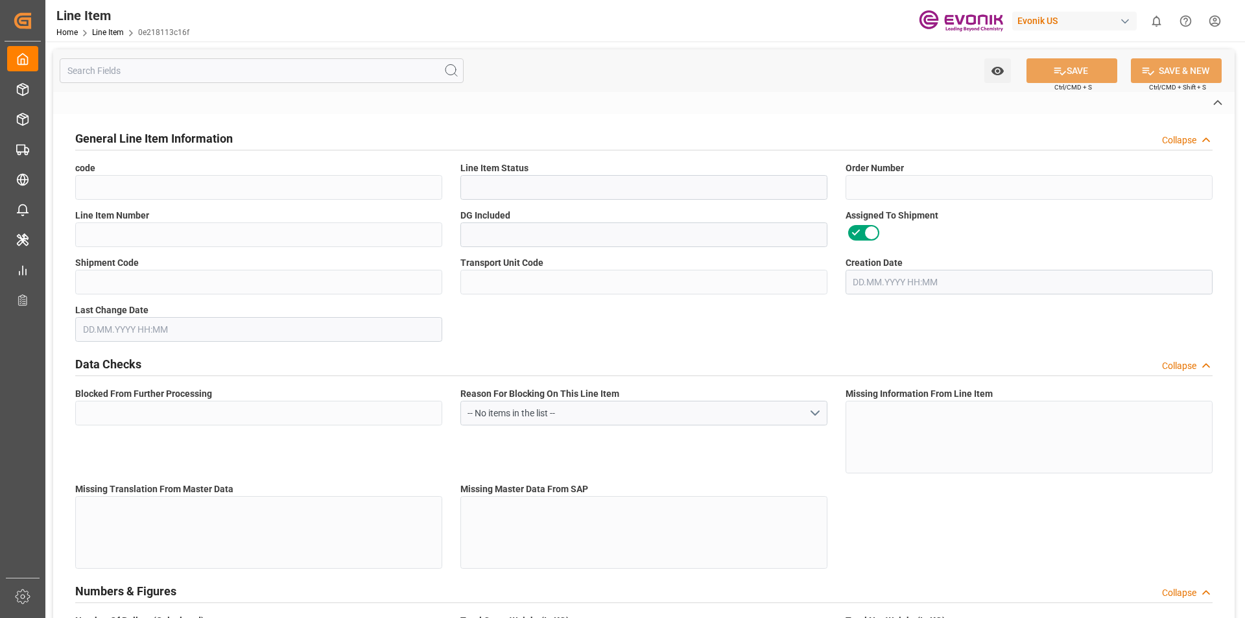
type input "EAR99"
type input "US"
type input "DR"
type input "KGM"
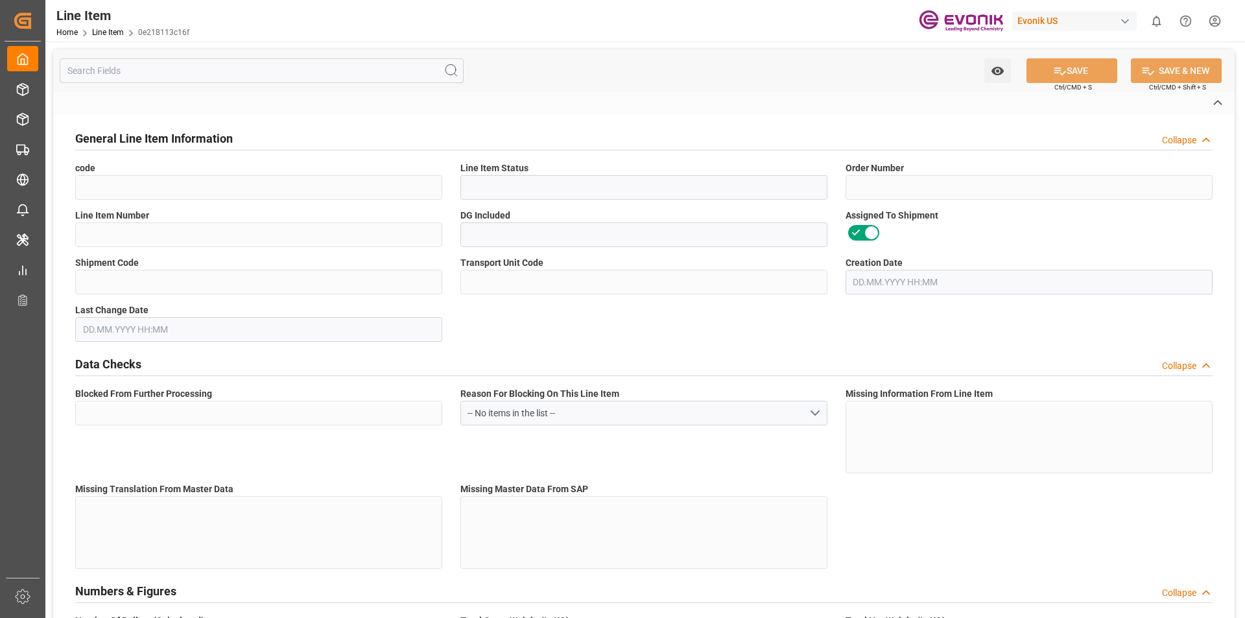
type textarea "KGM"
type input "KGM"
type textarea "KGM"
type input "M3"
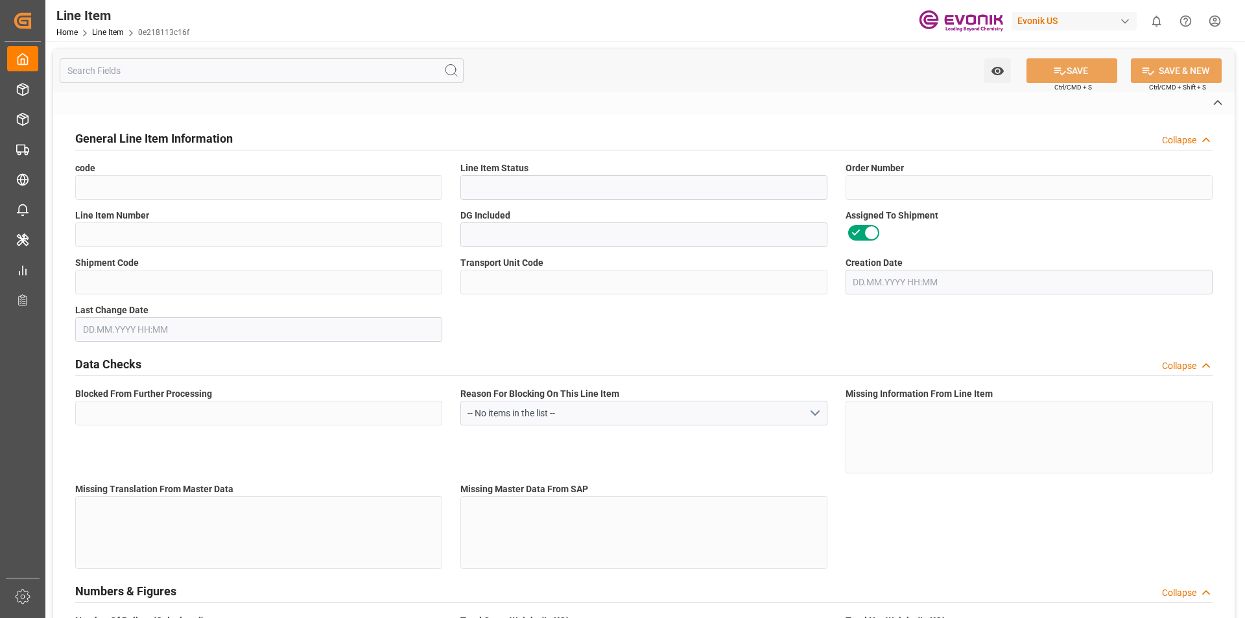
type textarea "DMQ"
type input "M3"
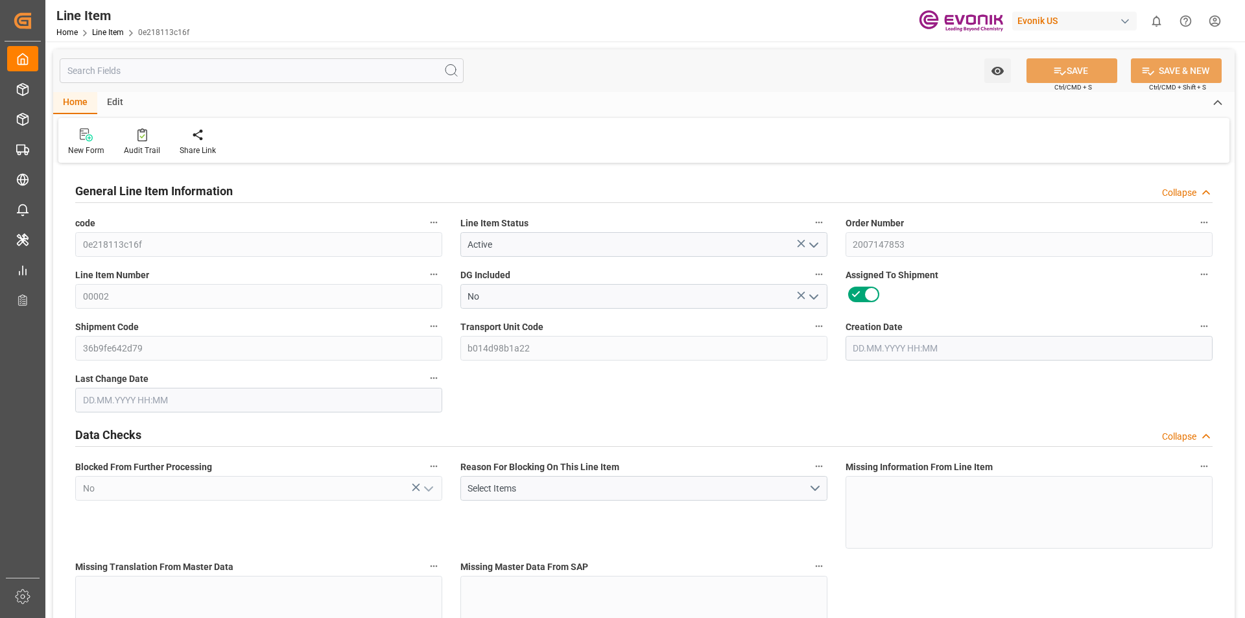
type input "1"
type input "436"
type input "400"
type input "0.6769"
type input "2"
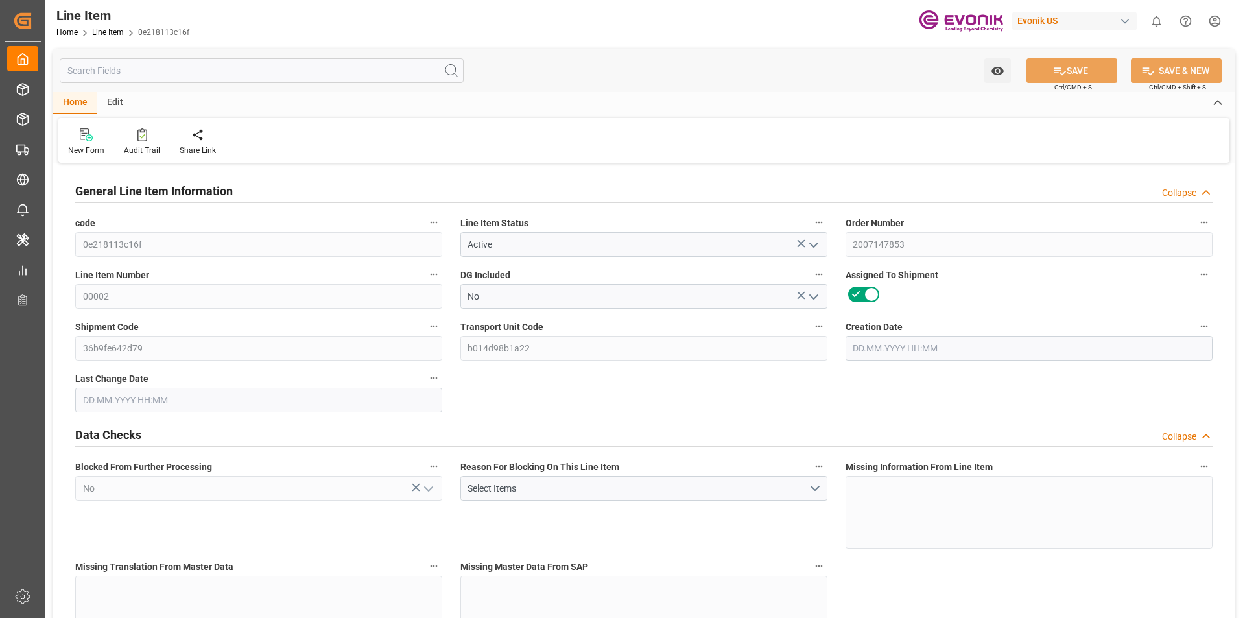
type input "2440"
type input "2"
type input "436"
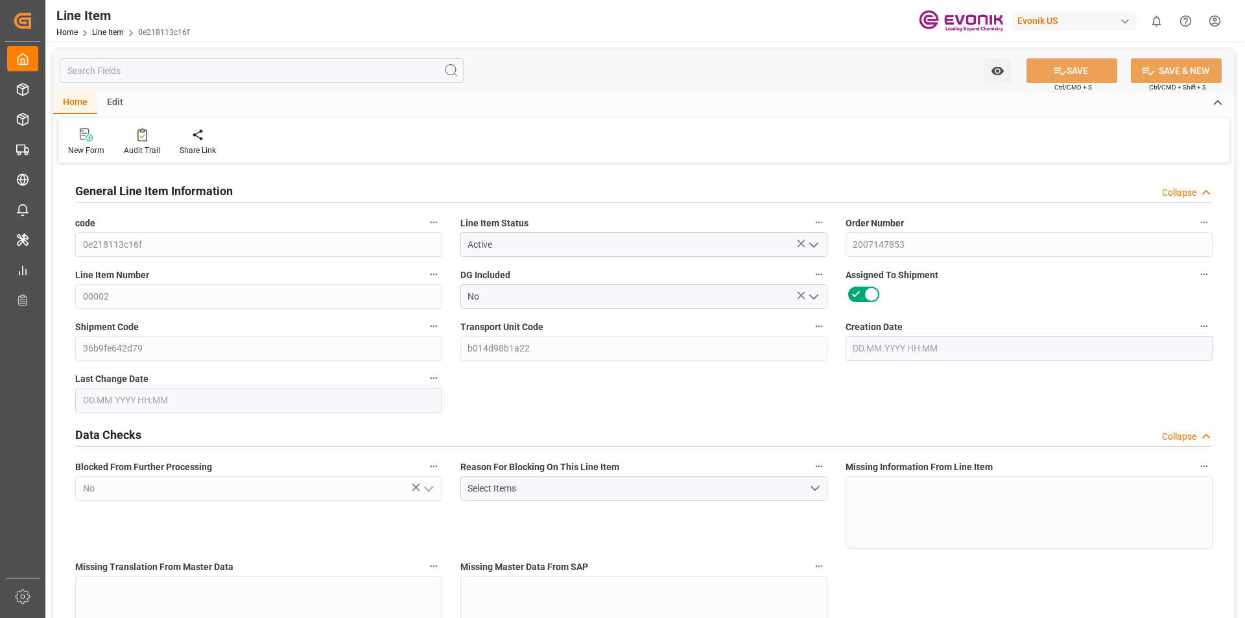
type input "472"
type input "400"
type input "0.6769"
type input "676.856"
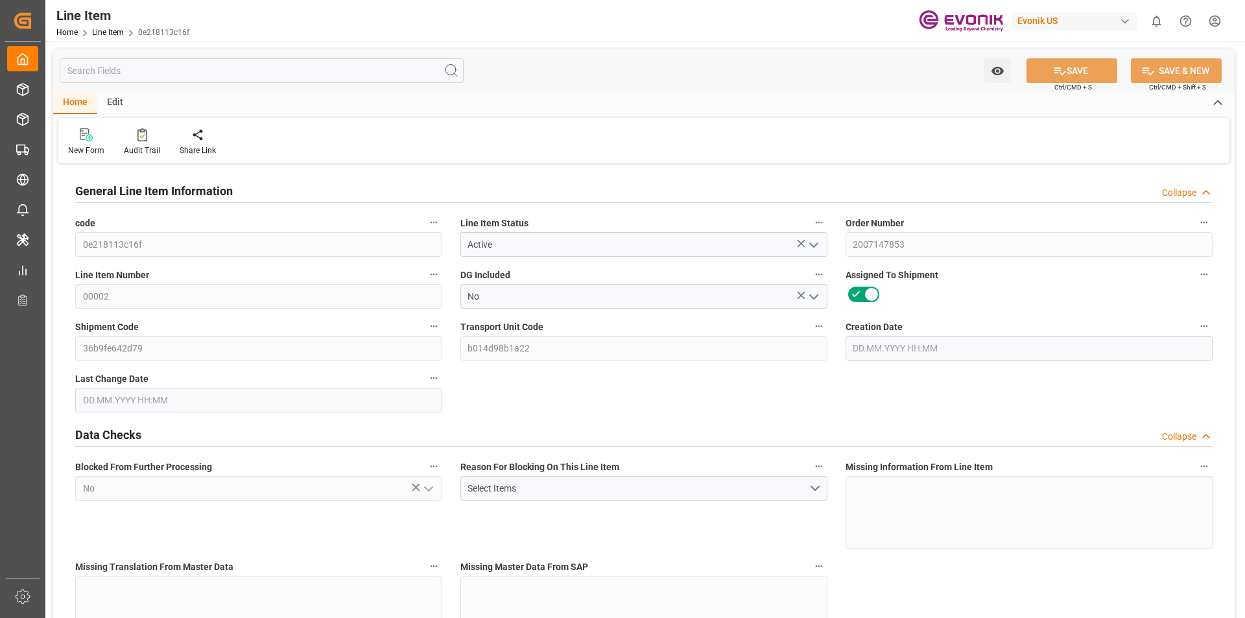
type input "0"
type input "22.08.2025 20:22"
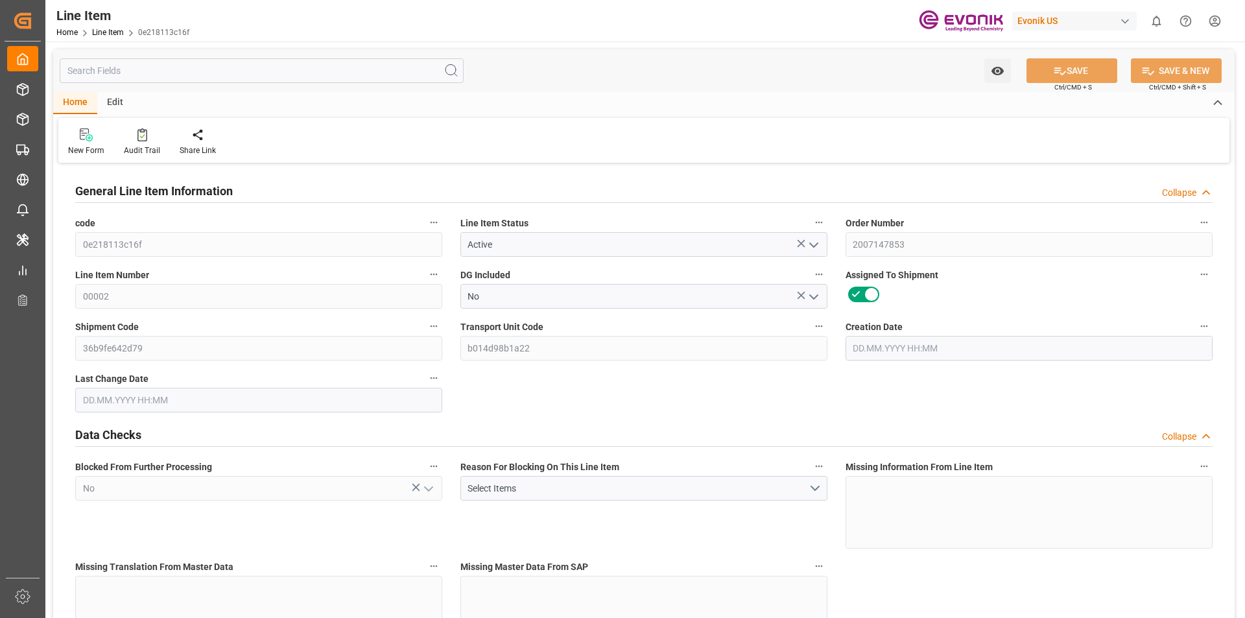
type input "27.08.2025 14:52"
type input "[DATE]"
type input "29.08.2025"
click at [1174, 195] on div "Collapse" at bounding box center [1179, 193] width 34 height 14
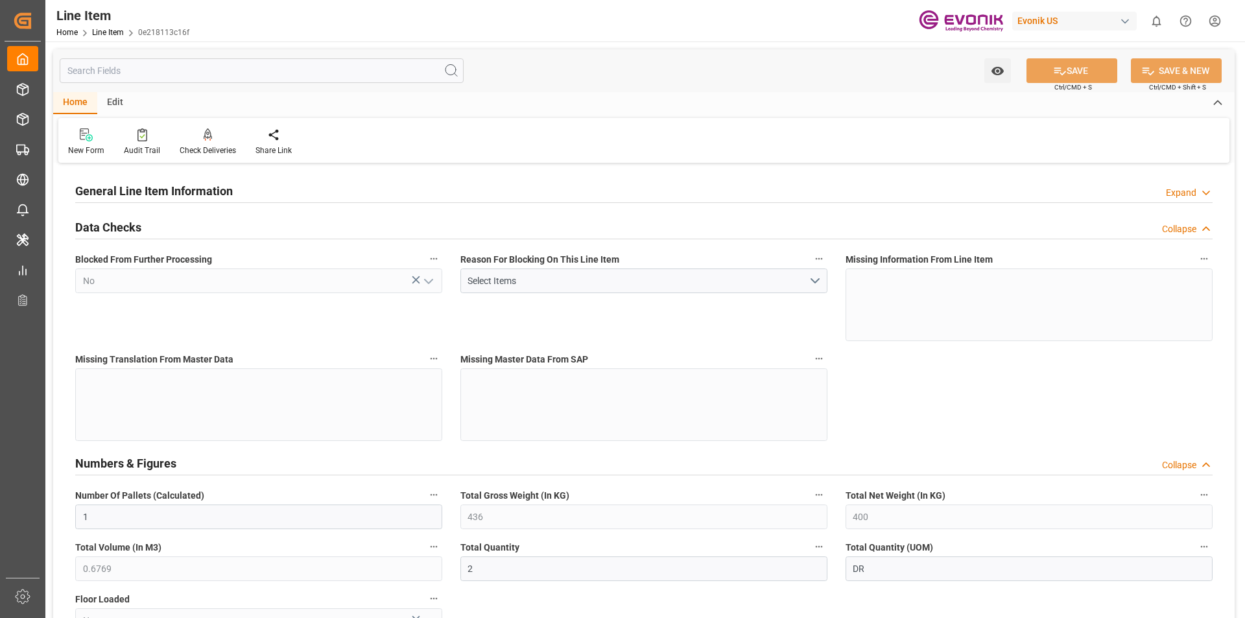
click at [1174, 195] on div "Expand" at bounding box center [1181, 193] width 30 height 14
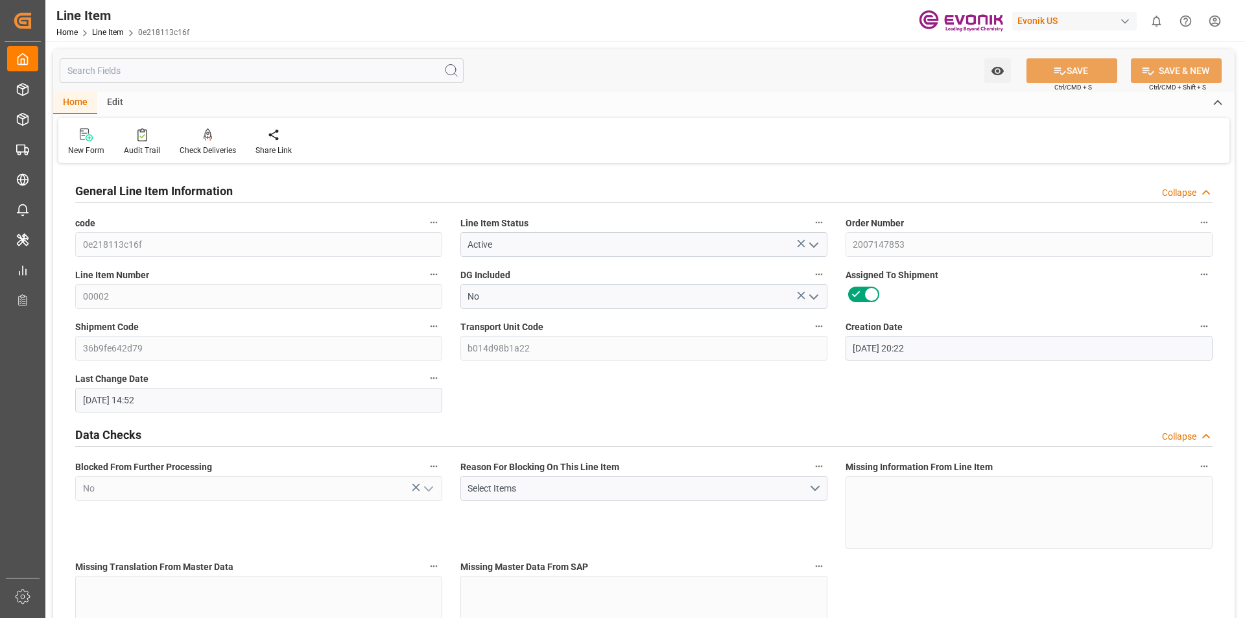
click at [268, 71] on input "text" at bounding box center [262, 70] width 404 height 25
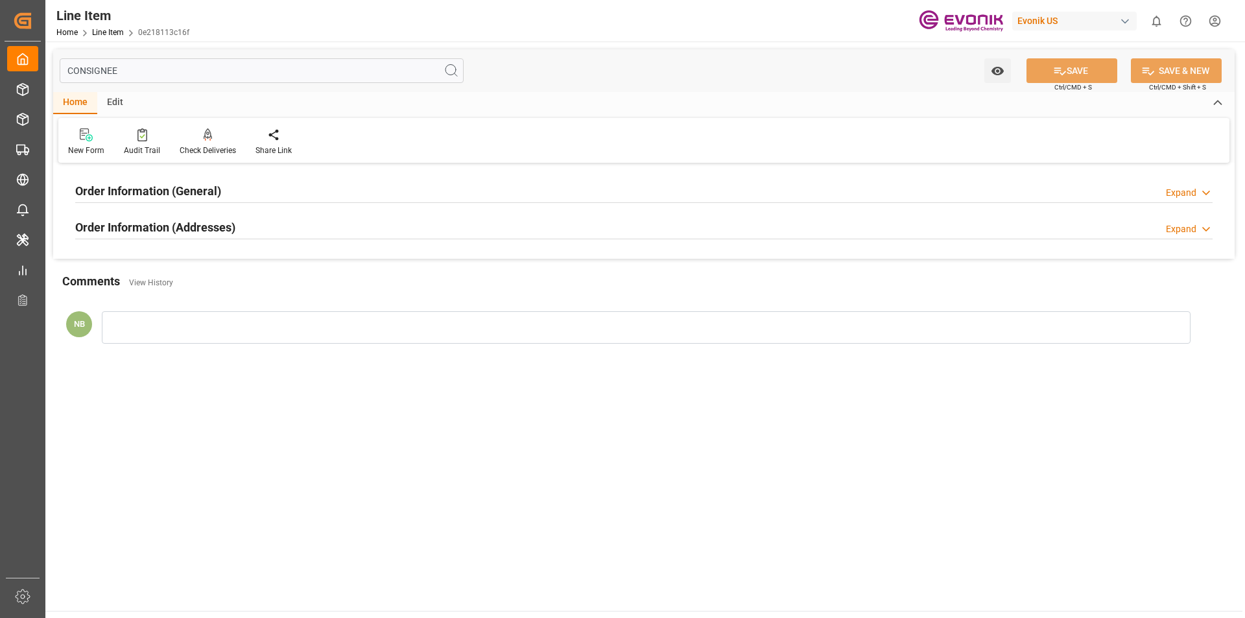
click at [248, 222] on div "Order Information (Addresses) Expand" at bounding box center [644, 226] width 1138 height 25
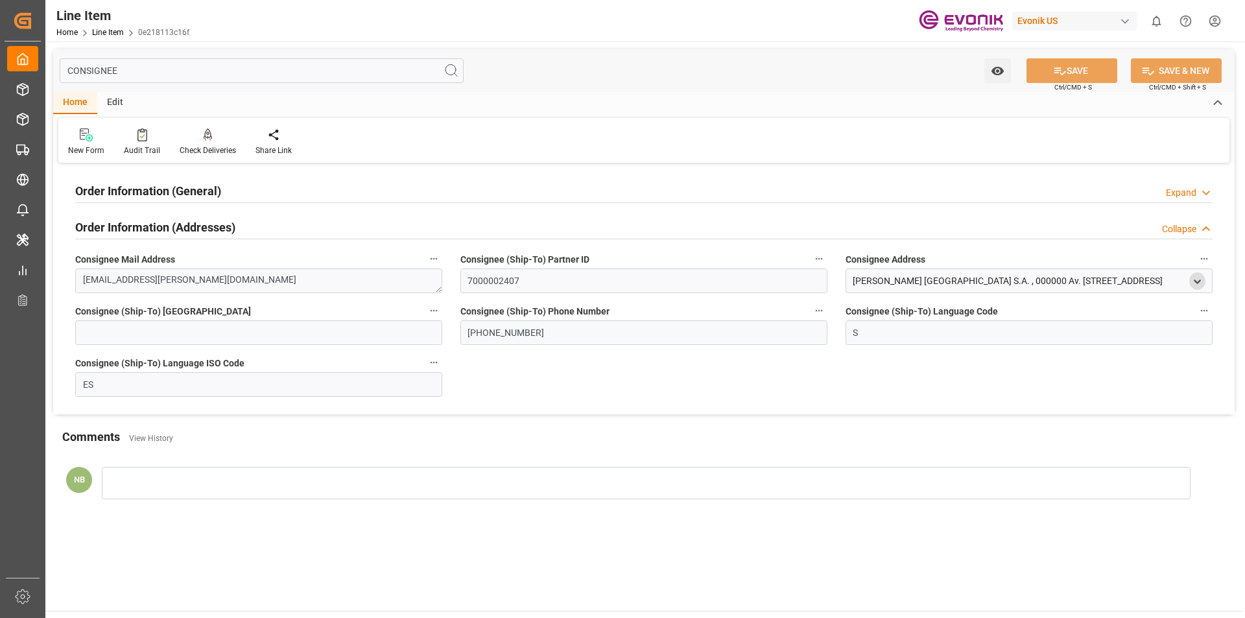
click at [1195, 277] on icon "open menu" at bounding box center [1197, 281] width 11 height 11
click at [675, 389] on div "Order Information (General) Expand Ultimate Consignee Type RESELLER Consignee F…" at bounding box center [644, 291] width 1182 height 248
click at [1202, 233] on icon at bounding box center [1206, 229] width 13 height 14
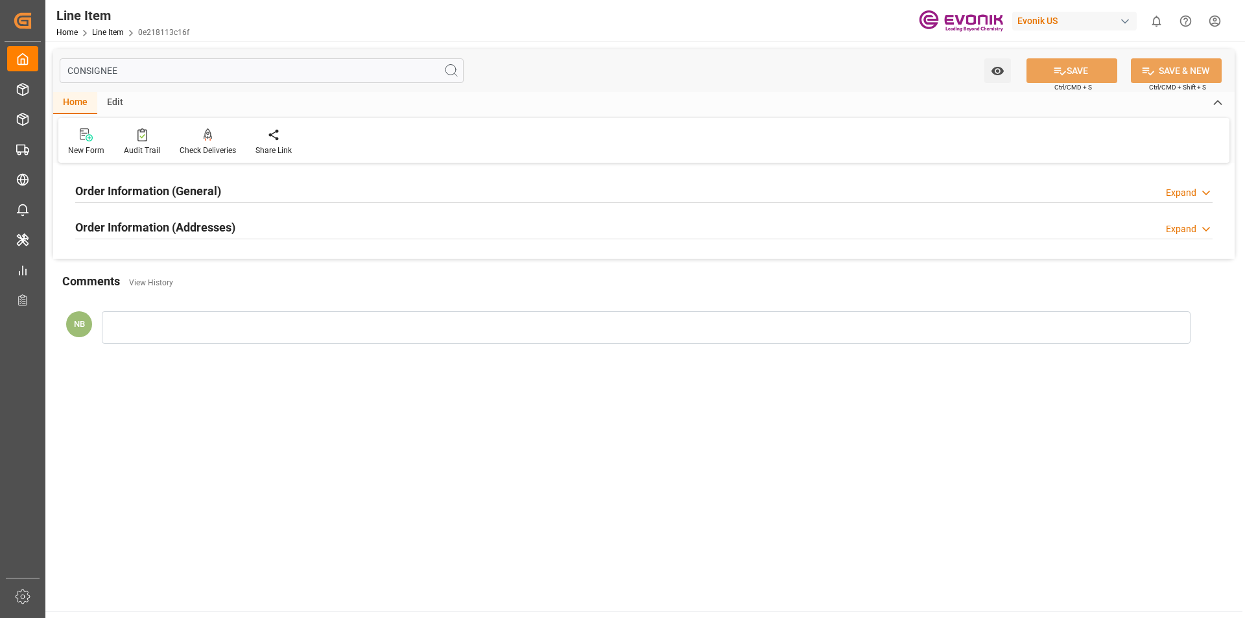
drag, startPoint x: 164, startPoint y: 66, endPoint x: 154, endPoint y: 69, distance: 10.3
click at [163, 67] on input "CONSIGNEE" at bounding box center [262, 70] width 404 height 25
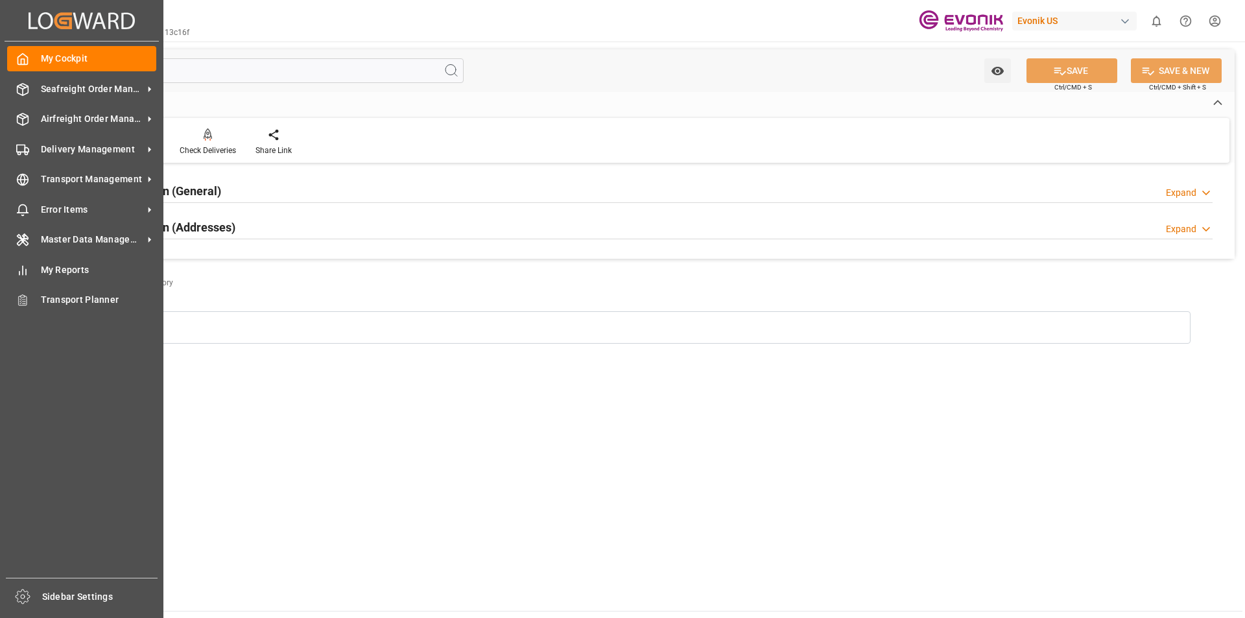
drag, startPoint x: 152, startPoint y: 69, endPoint x: 0, endPoint y: 68, distance: 151.8
click at [0, 68] on div "Created by potrace 1.15, written by Peter Selinger 2001-2017 Created by potrace…" at bounding box center [622, 309] width 1245 height 618
type input "SH"
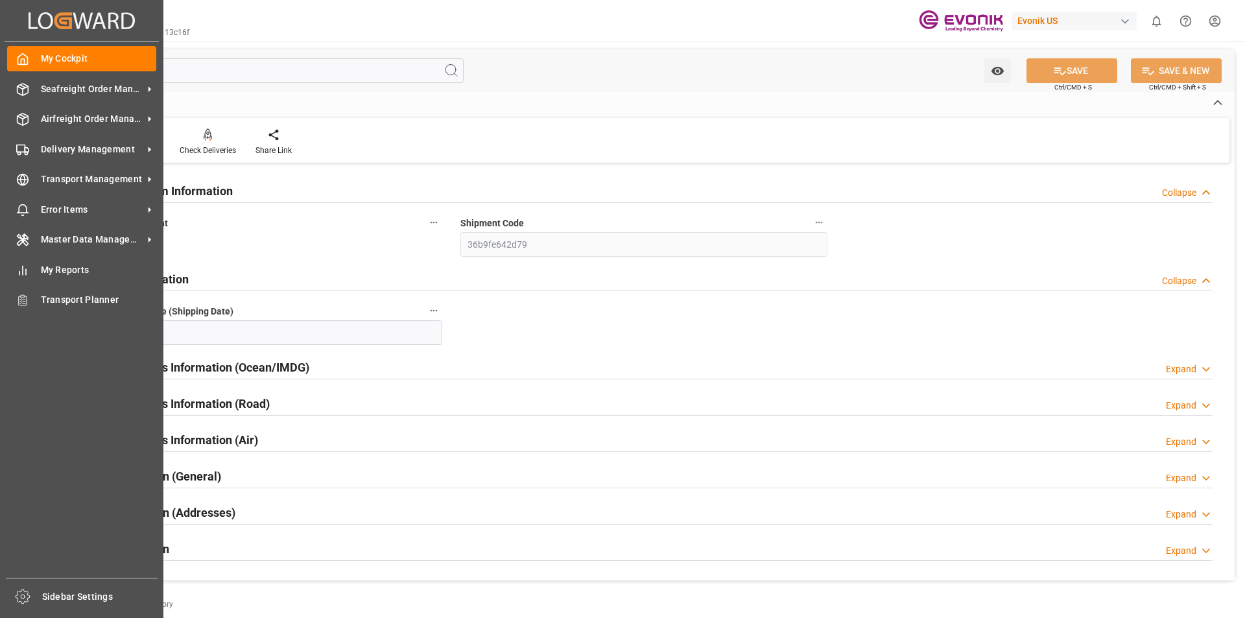
type input "[DATE]"
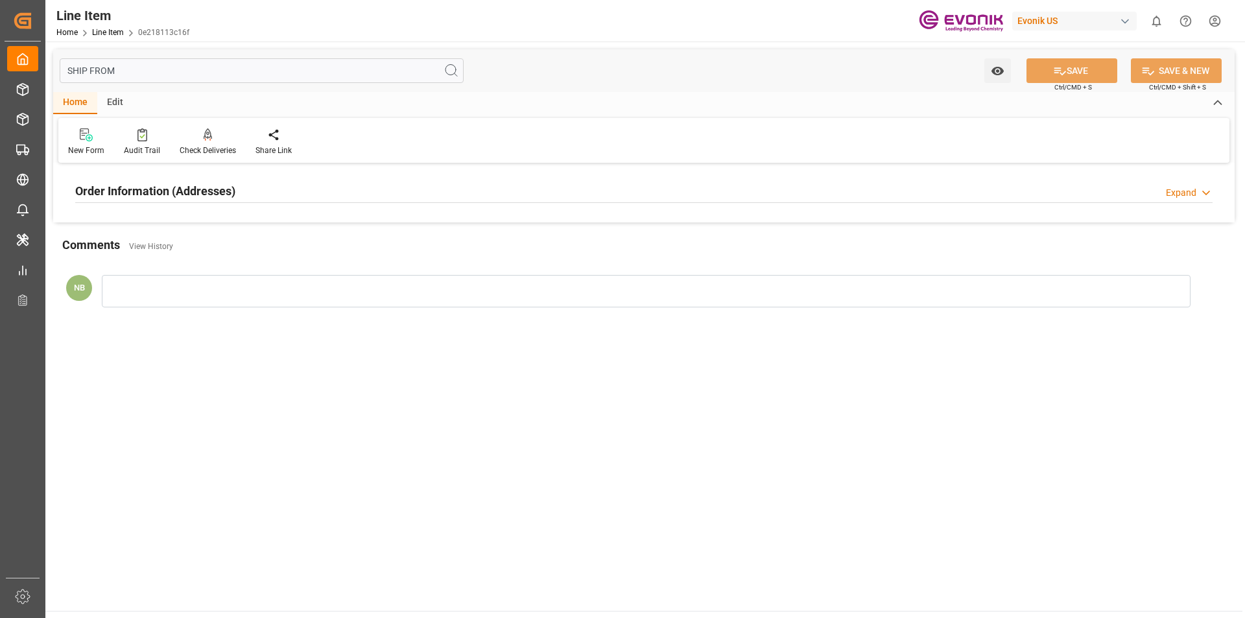
click at [285, 184] on div "Order Information (Addresses) Expand" at bounding box center [644, 190] width 1138 height 25
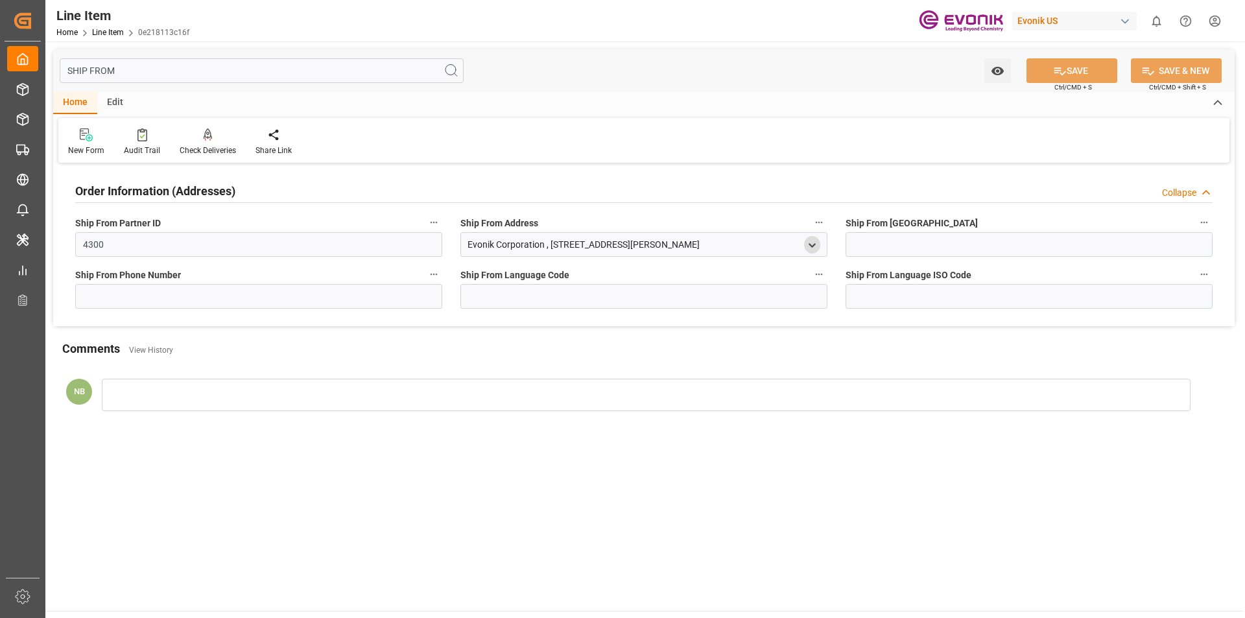
click at [808, 237] on div "open menu" at bounding box center [812, 245] width 16 height 18
click at [809, 241] on icon "open menu" at bounding box center [812, 245] width 11 height 11
click at [809, 241] on icon "close menu" at bounding box center [812, 245] width 11 height 11
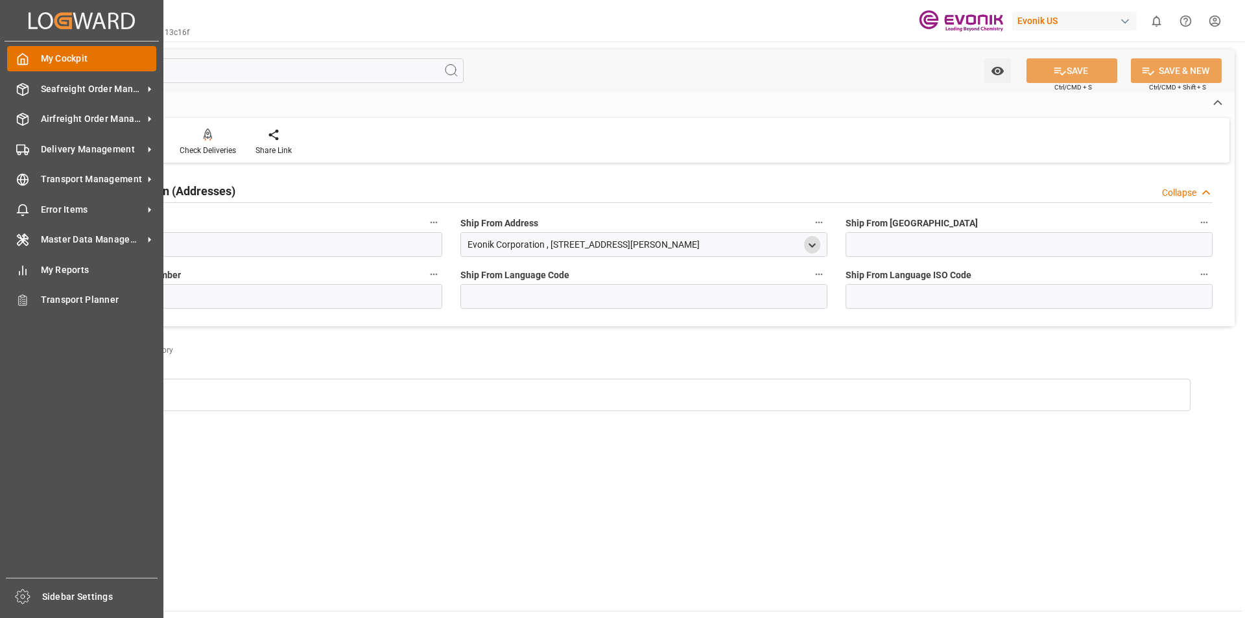
drag, startPoint x: 173, startPoint y: 64, endPoint x: 18, endPoint y: 68, distance: 155.7
click at [18, 68] on div "Created by potrace 1.15, written by Peter Selinger 2001-2017 Created by potrace…" at bounding box center [622, 309] width 1245 height 618
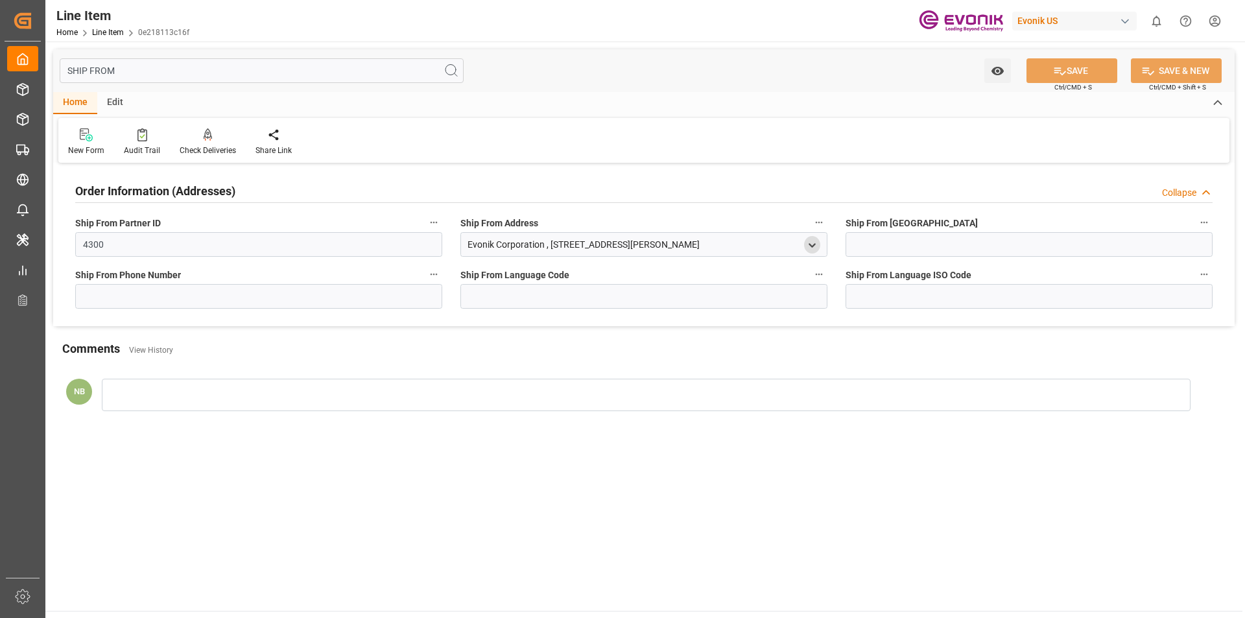
type input "C"
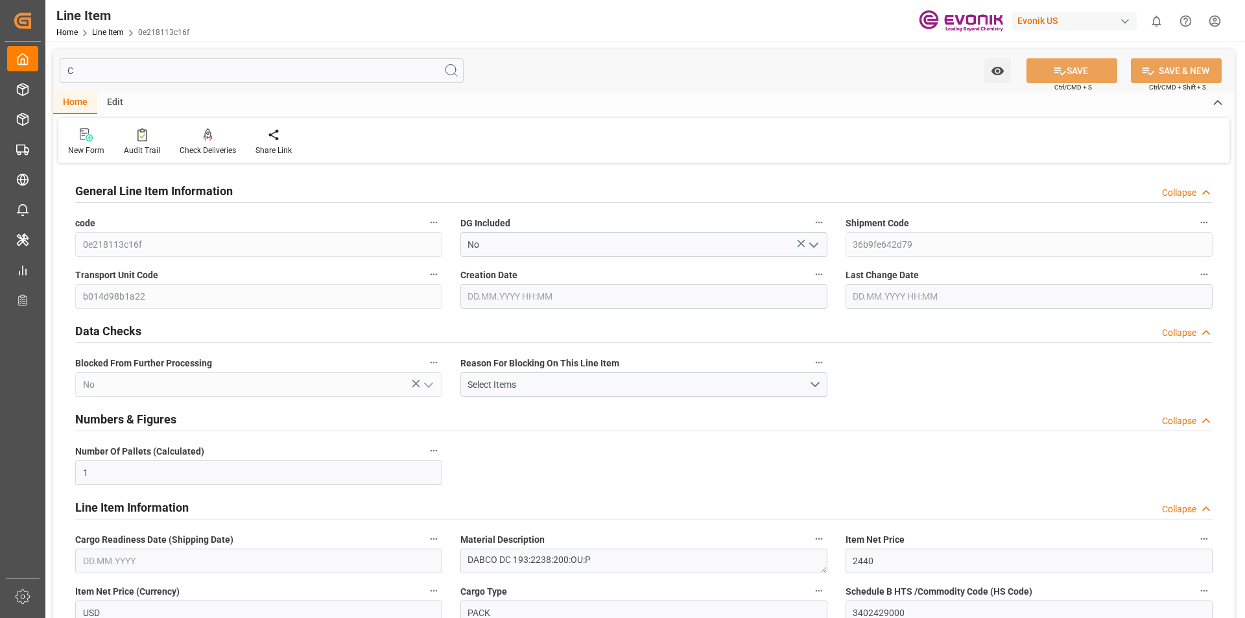
type input "22.08.2025 20:22"
type input "27.08.2025 14:52"
type input "[DATE]"
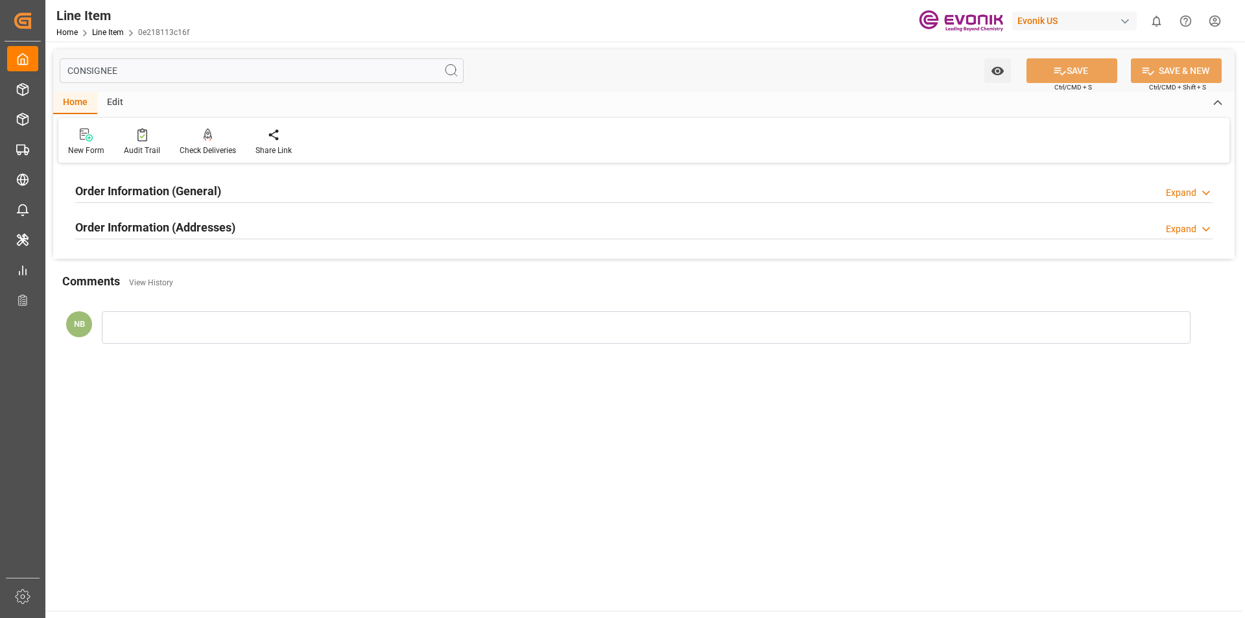
type input "CONSIGNEE"
click at [263, 199] on div "Order Information (General) Expand" at bounding box center [644, 190] width 1138 height 25
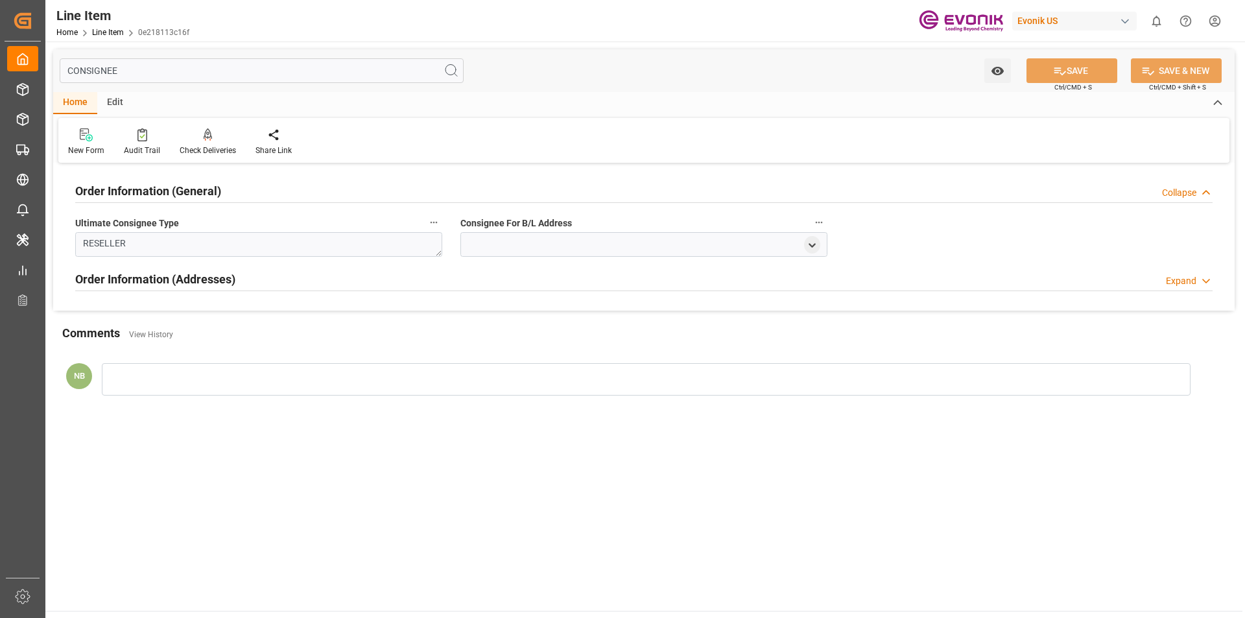
click at [1197, 195] on div "Collapse" at bounding box center [1187, 193] width 51 height 14
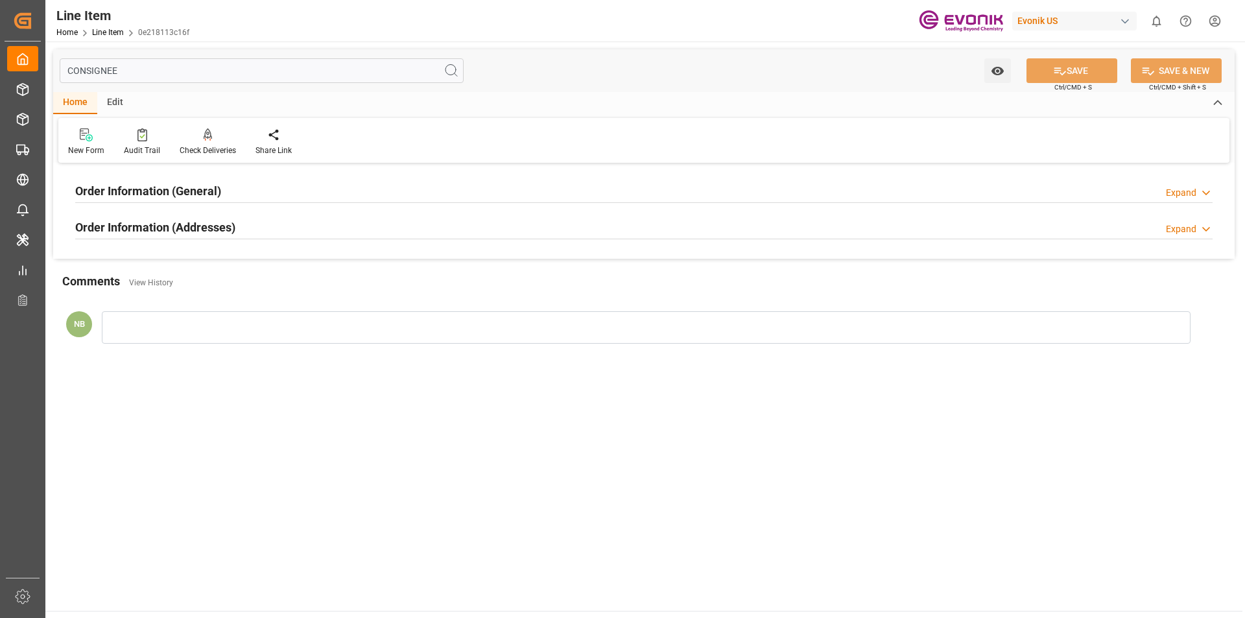
click at [1182, 229] on div "Expand" at bounding box center [1181, 229] width 30 height 14
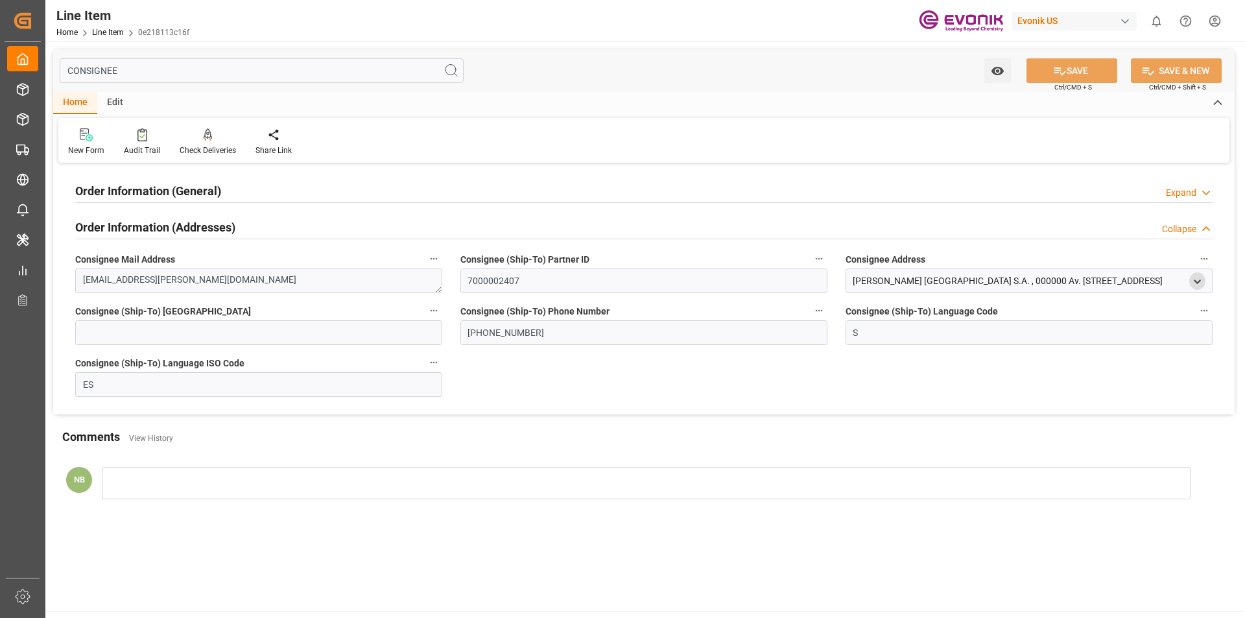
click at [1205, 282] on div "open menu" at bounding box center [1198, 281] width 16 height 18
click at [1201, 282] on icon "open menu" at bounding box center [1197, 281] width 11 height 11
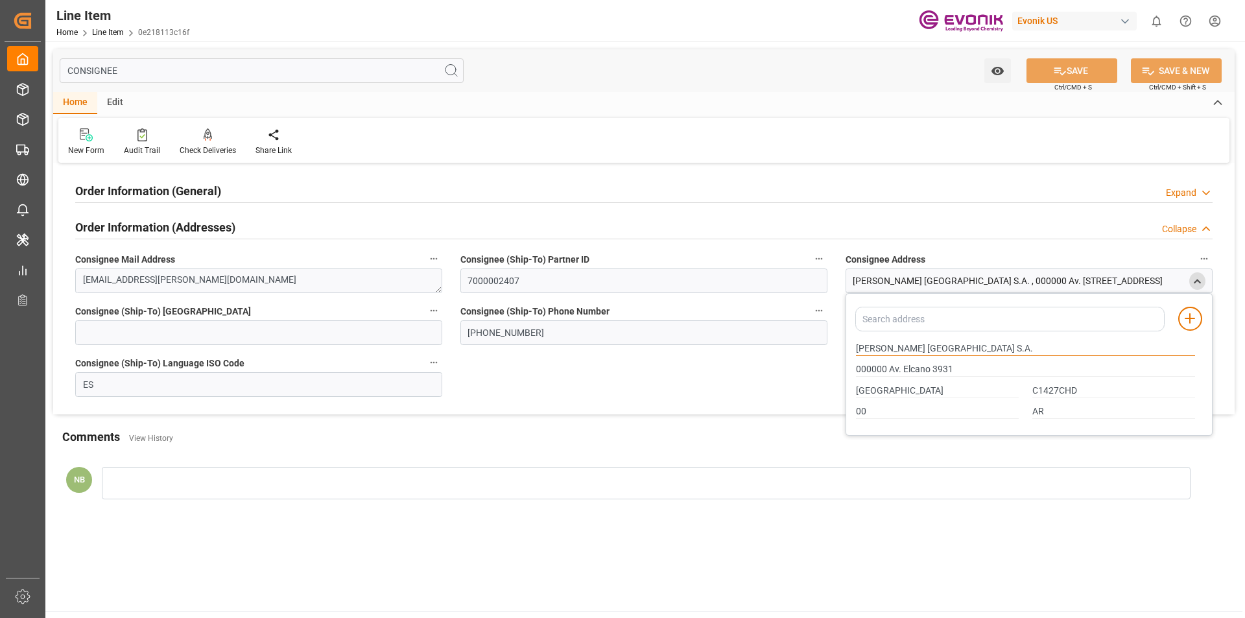
drag, startPoint x: 963, startPoint y: 349, endPoint x: 780, endPoint y: 332, distance: 184.3
click at [780, 332] on div "Order Information (General) Expand Ultimate Consignee Type RESELLER Consignee F…" at bounding box center [644, 291] width 1182 height 248
click at [918, 367] on input "000000 Av. Elcano 3931" at bounding box center [1025, 370] width 339 height 14
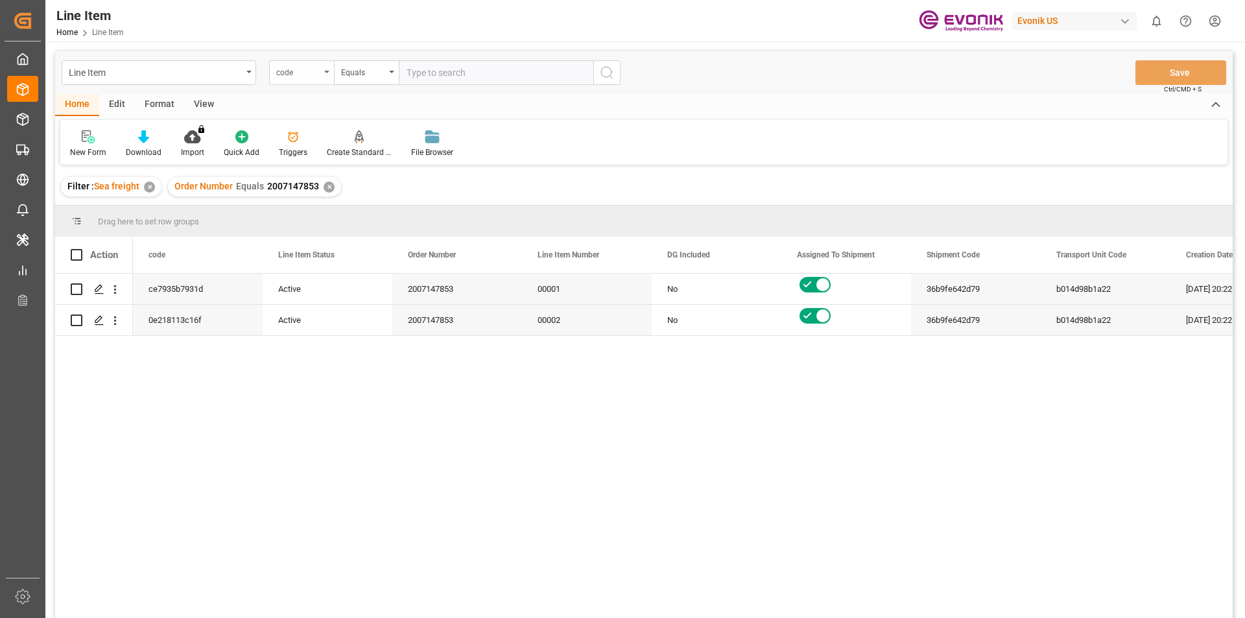
click at [313, 77] on div "code" at bounding box center [298, 71] width 44 height 15
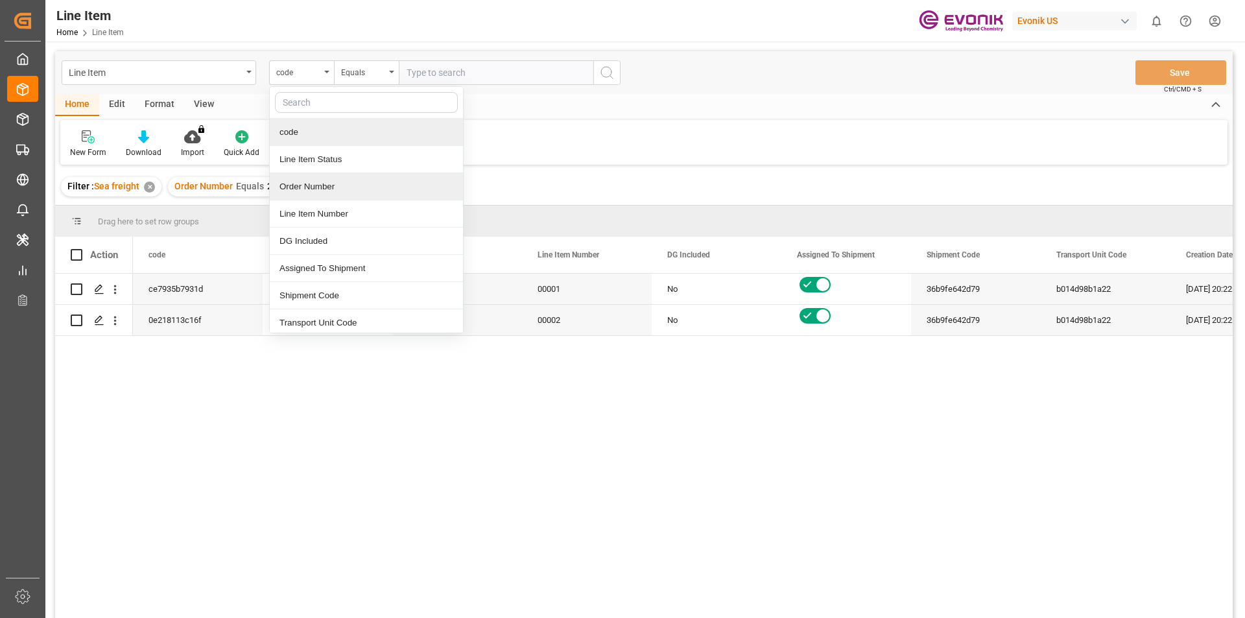
click at [323, 192] on div "Order Number" at bounding box center [366, 186] width 193 height 27
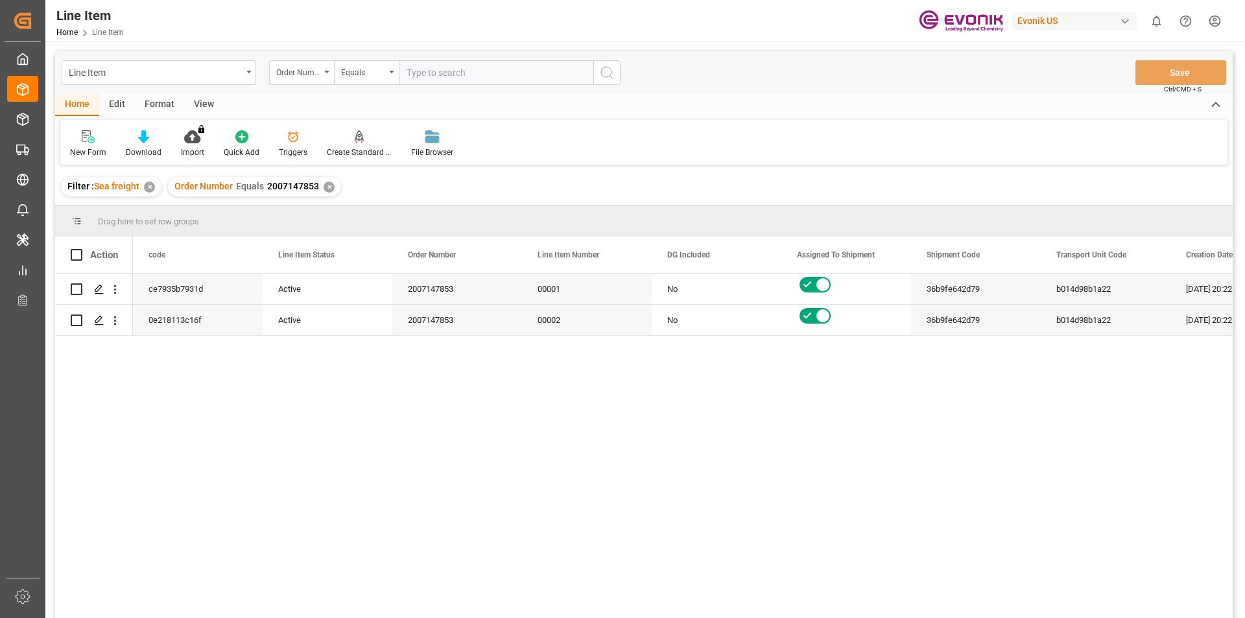
click at [462, 75] on input "text" at bounding box center [496, 72] width 195 height 25
paste input "0046469818"
type input "0046469818"
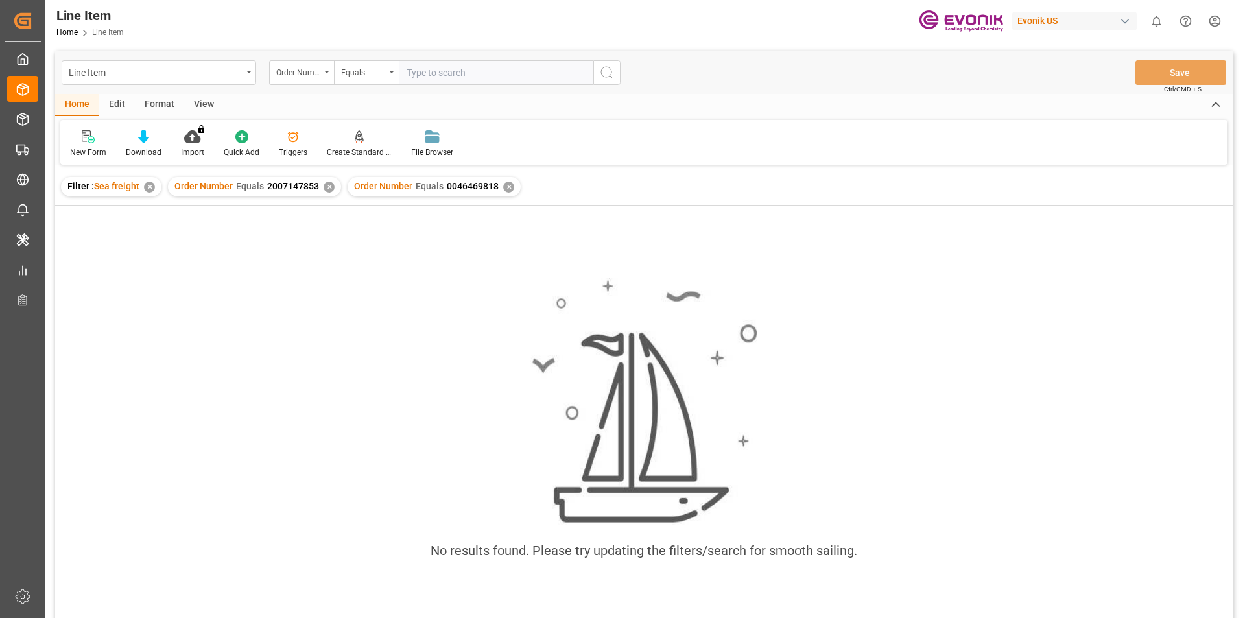
click at [332, 185] on div "✕" at bounding box center [329, 187] width 11 height 11
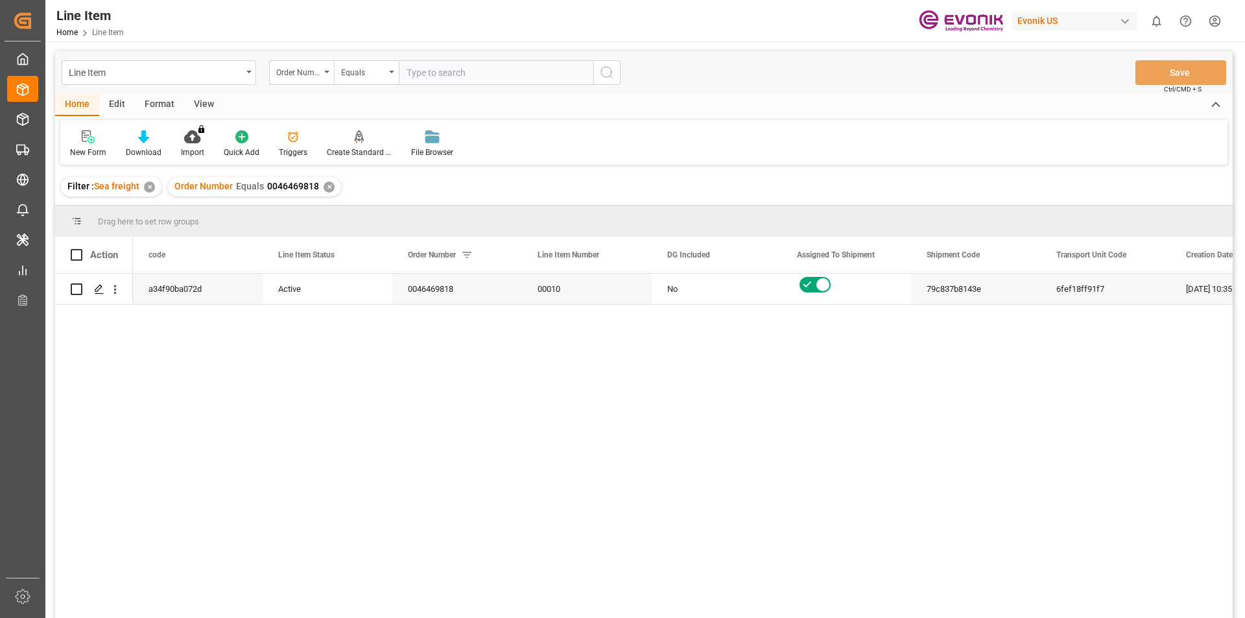
click at [198, 101] on div "View" at bounding box center [204, 105] width 40 height 22
click at [150, 148] on div "Standard Templates" at bounding box center [147, 153] width 65 height 12
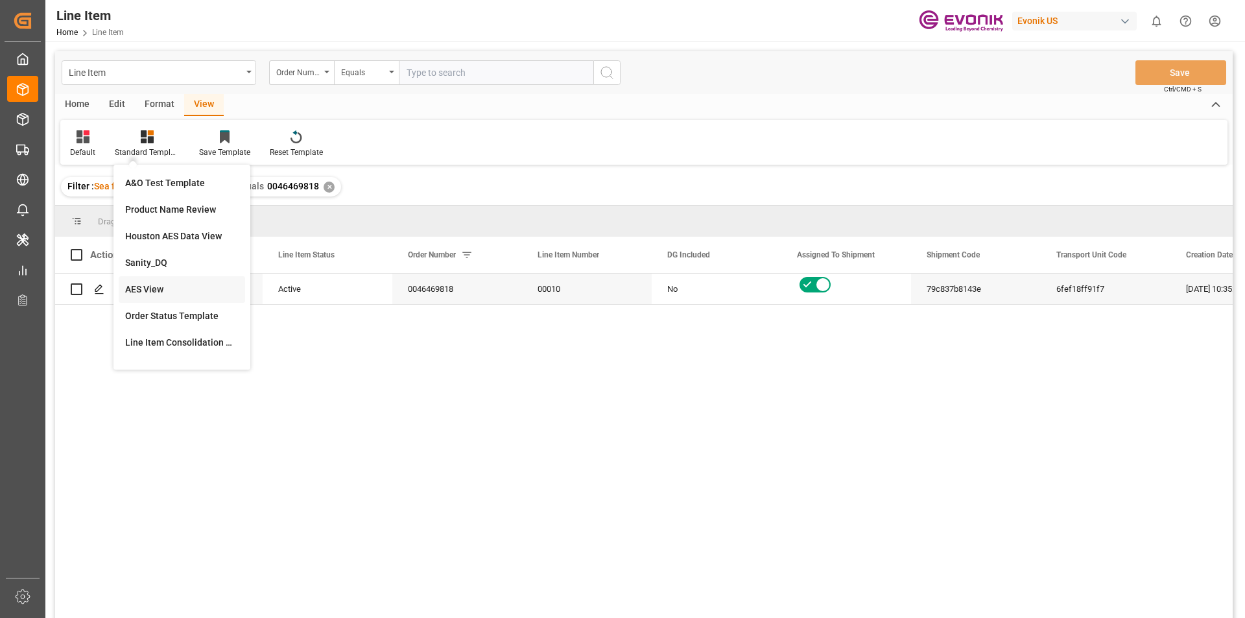
click at [181, 283] on div "AES View" at bounding box center [182, 290] width 114 height 14
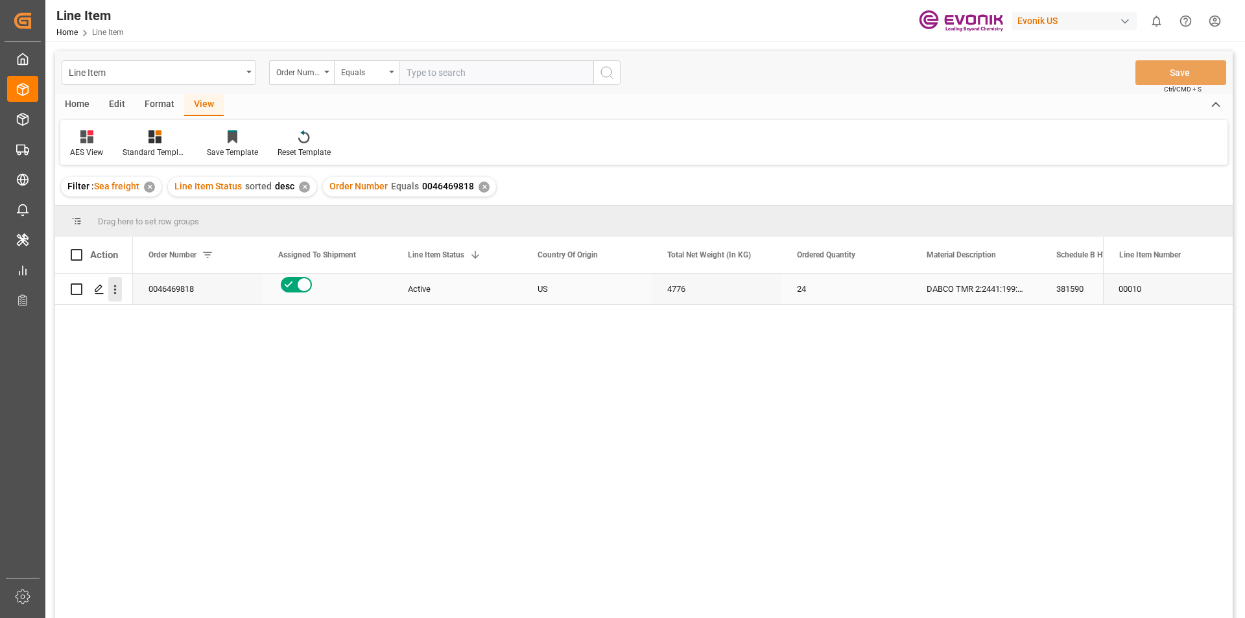
click at [114, 288] on icon "open menu" at bounding box center [115, 290] width 14 height 14
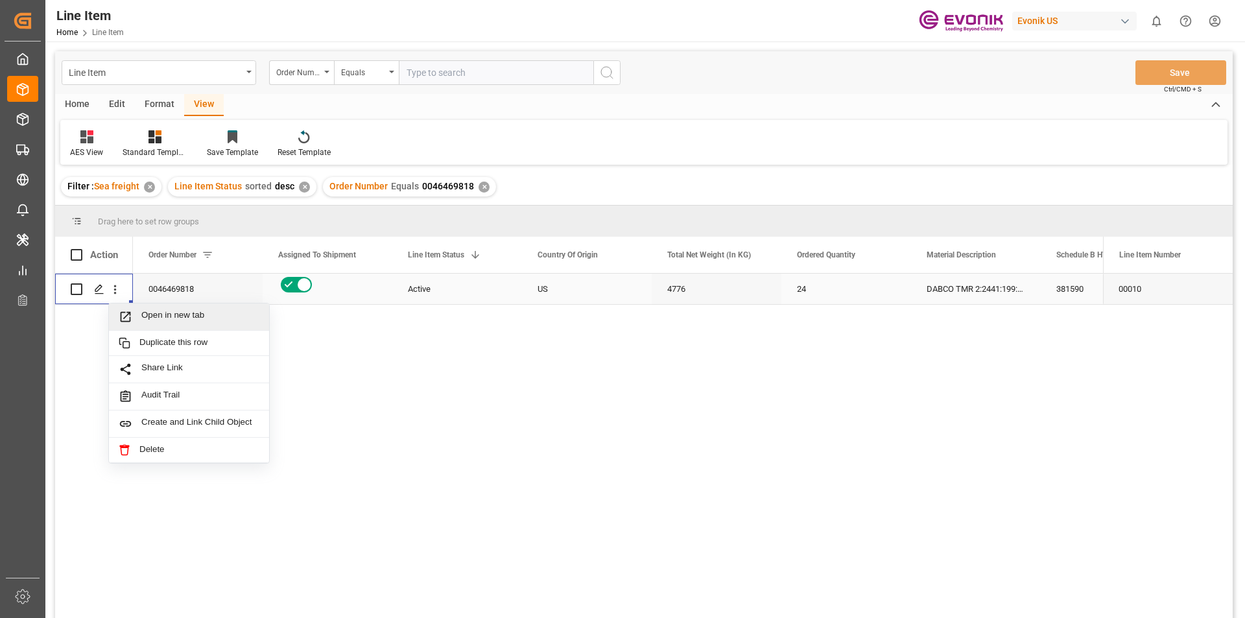
click at [158, 315] on span "Open in new tab" at bounding box center [200, 317] width 118 height 14
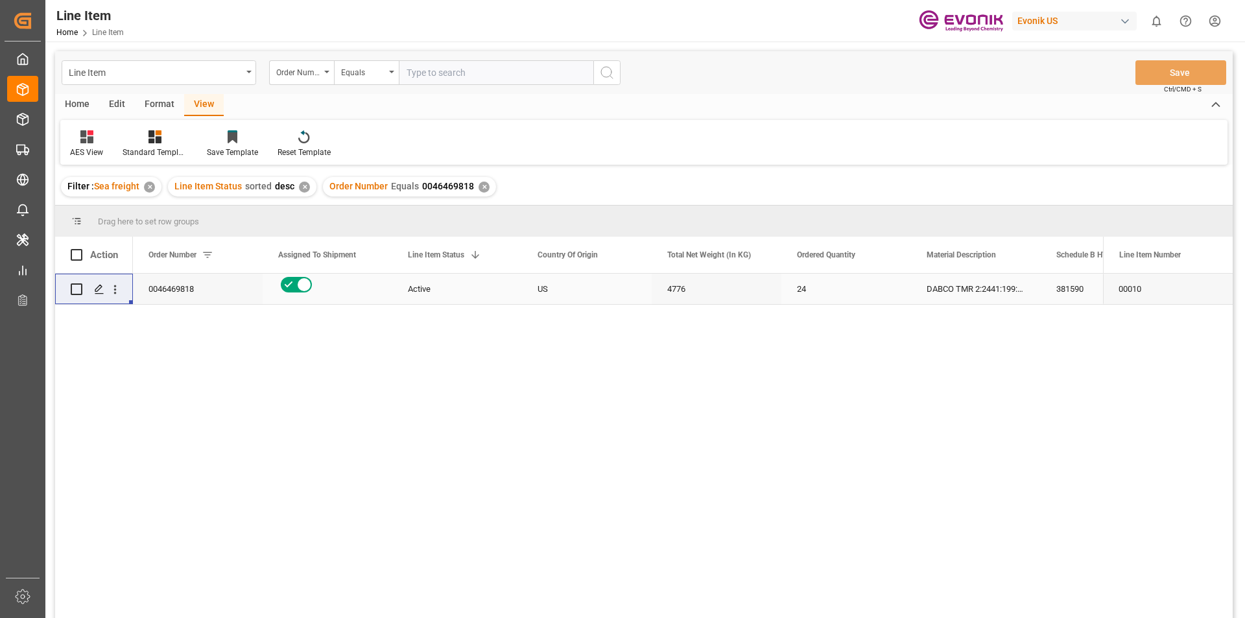
click at [451, 74] on input "text" at bounding box center [496, 72] width 195 height 25
click at [481, 189] on div "✕" at bounding box center [484, 187] width 11 height 11
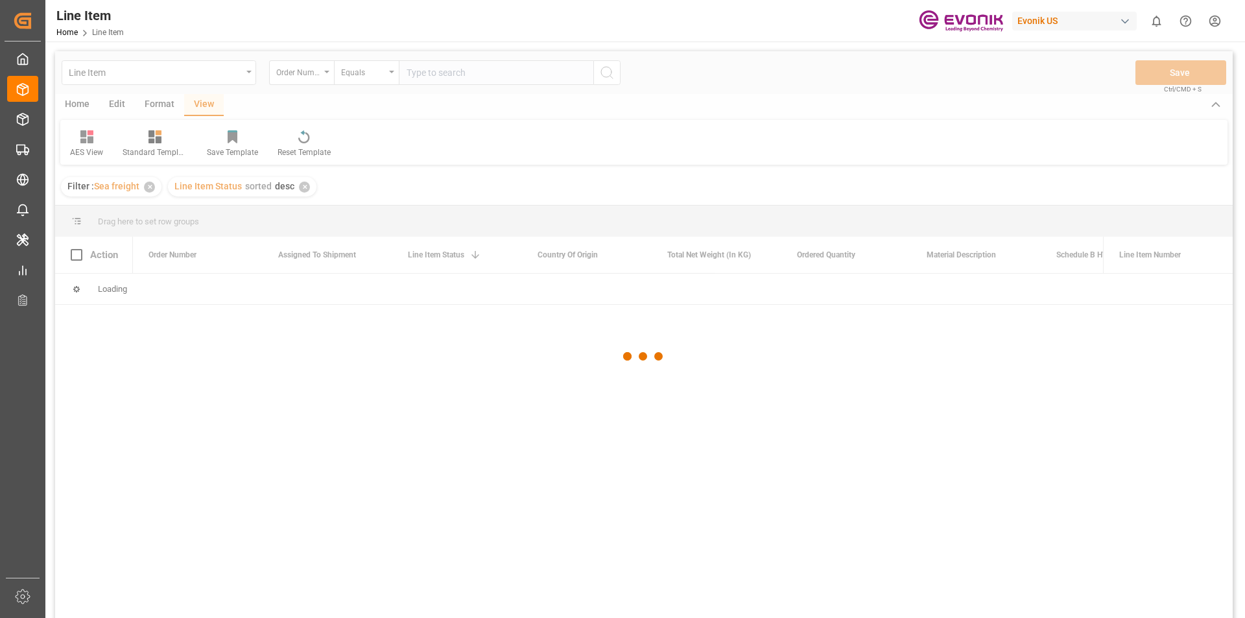
drag, startPoint x: 422, startPoint y: 67, endPoint x: 429, endPoint y: 78, distance: 13.4
click at [424, 71] on div at bounding box center [644, 356] width 1178 height 610
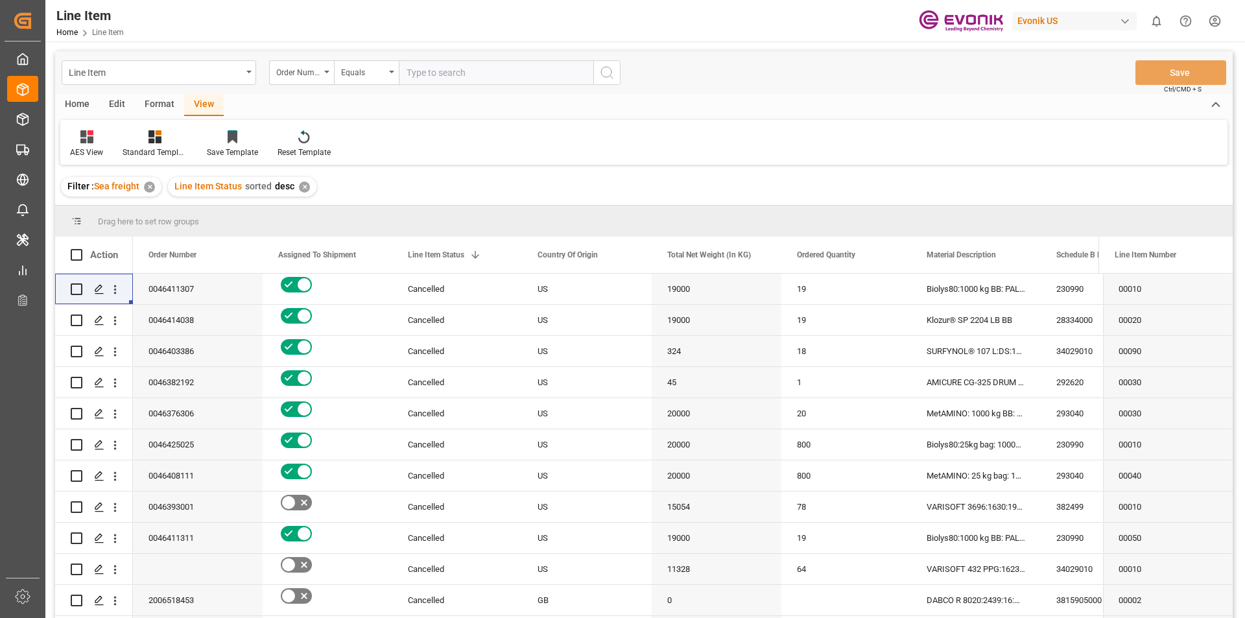
click at [424, 75] on input "text" at bounding box center [496, 72] width 195 height 25
paste input "0046464300"
type input "0046464300"
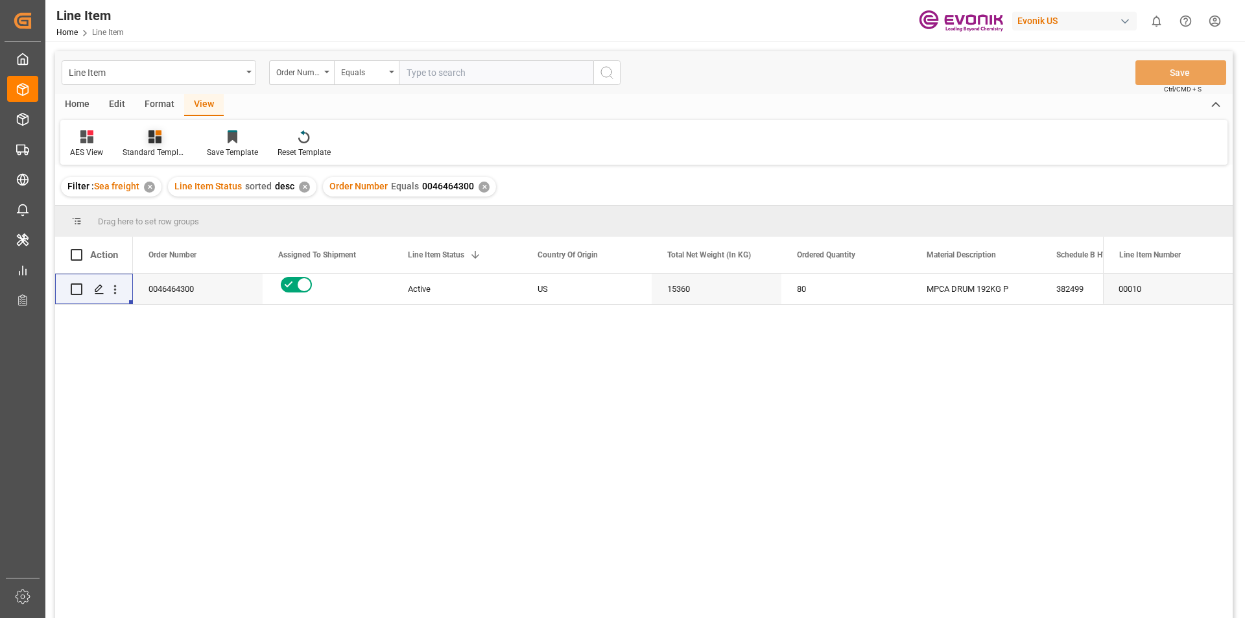
click at [171, 142] on div at bounding box center [155, 137] width 65 height 14
click at [202, 280] on div "AES View" at bounding box center [189, 289] width 126 height 27
click at [115, 285] on icon "open menu" at bounding box center [115, 290] width 14 height 14
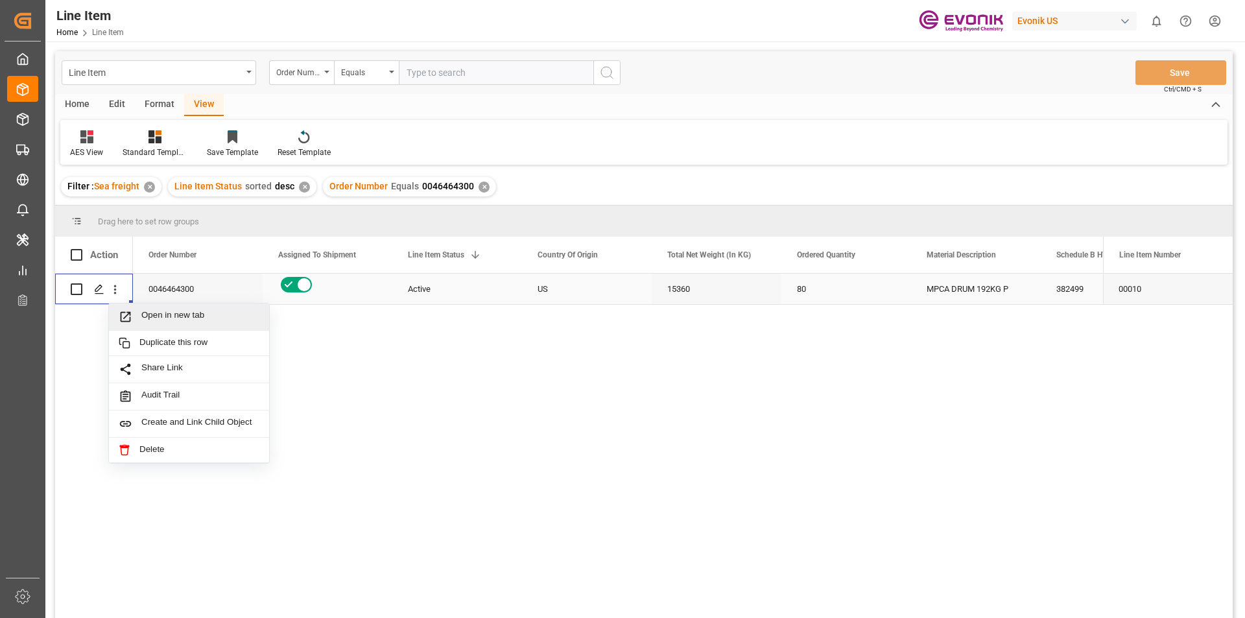
click at [186, 313] on span "Open in new tab" at bounding box center [200, 317] width 118 height 14
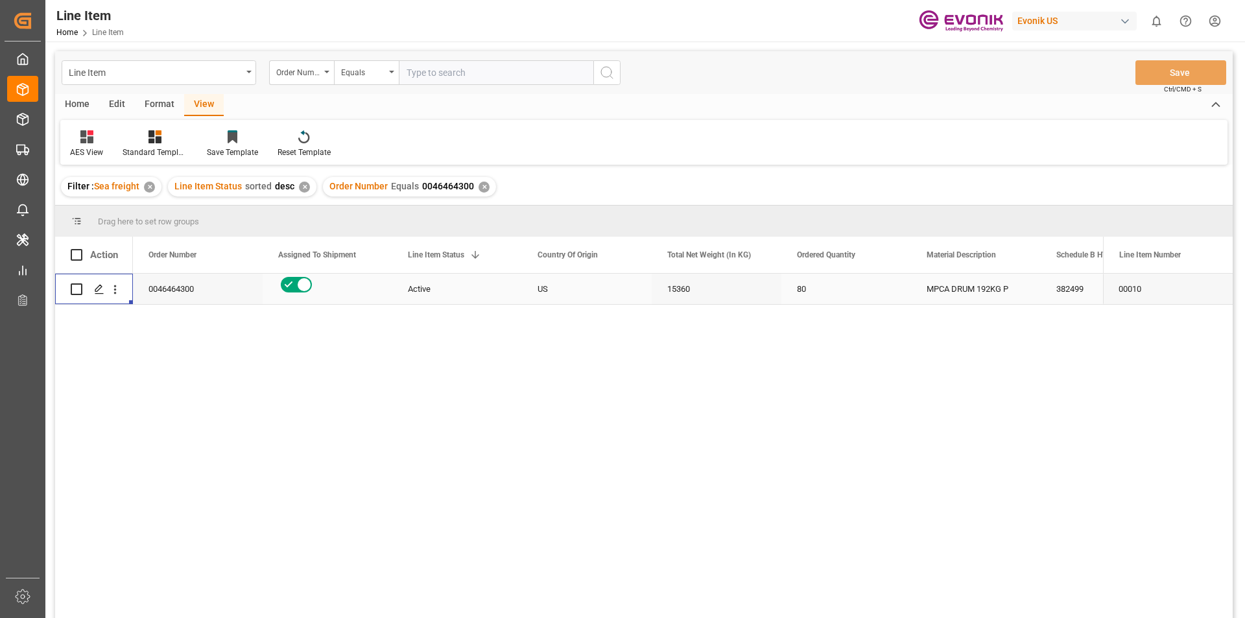
click at [638, 291] on div "US" at bounding box center [587, 289] width 130 height 30
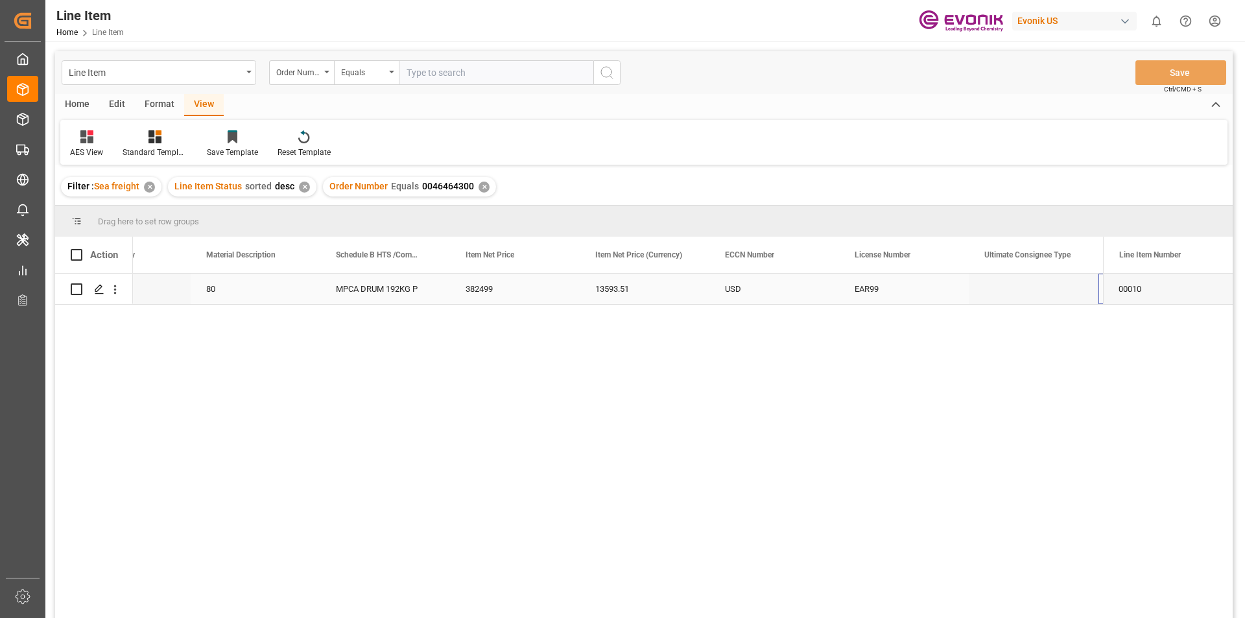
scroll to position [0, 721]
click at [505, 293] on div "13593.51" at bounding box center [515, 289] width 130 height 30
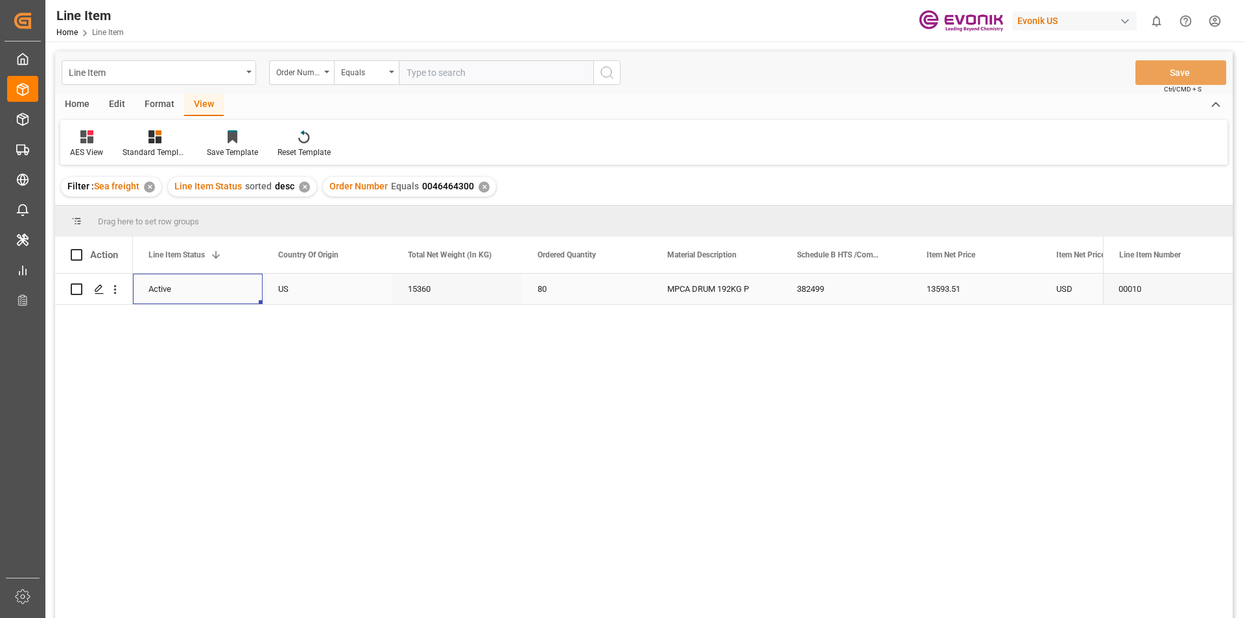
scroll to position [0, 130]
click at [1081, 293] on div "13593.51" at bounding box center [1106, 289] width 130 height 30
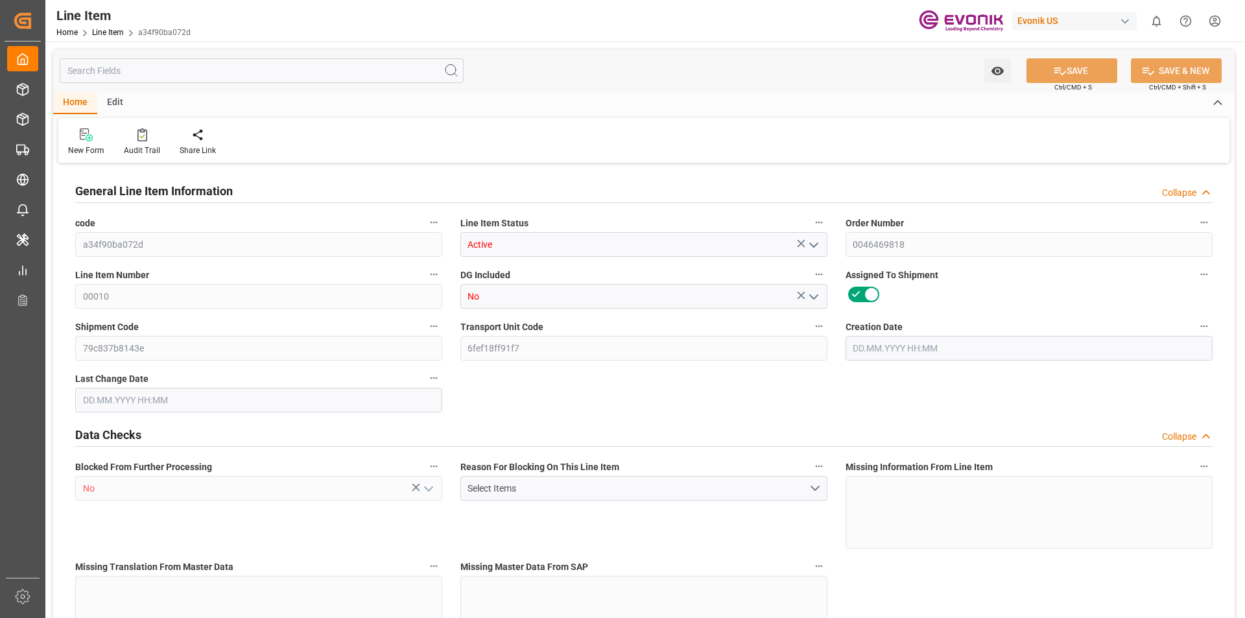
type input "6"
type input "5179.2"
type input "4776"
type input "6.9009"
type input "24"
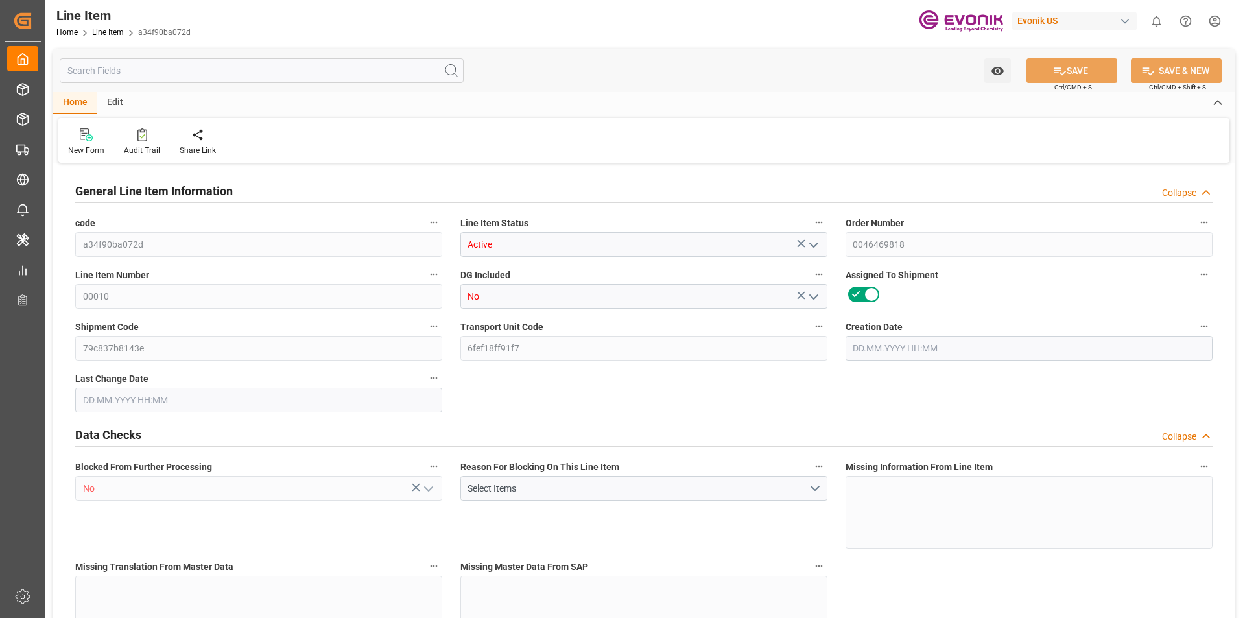
type input "27557.52"
type input "24"
type input "5179.2"
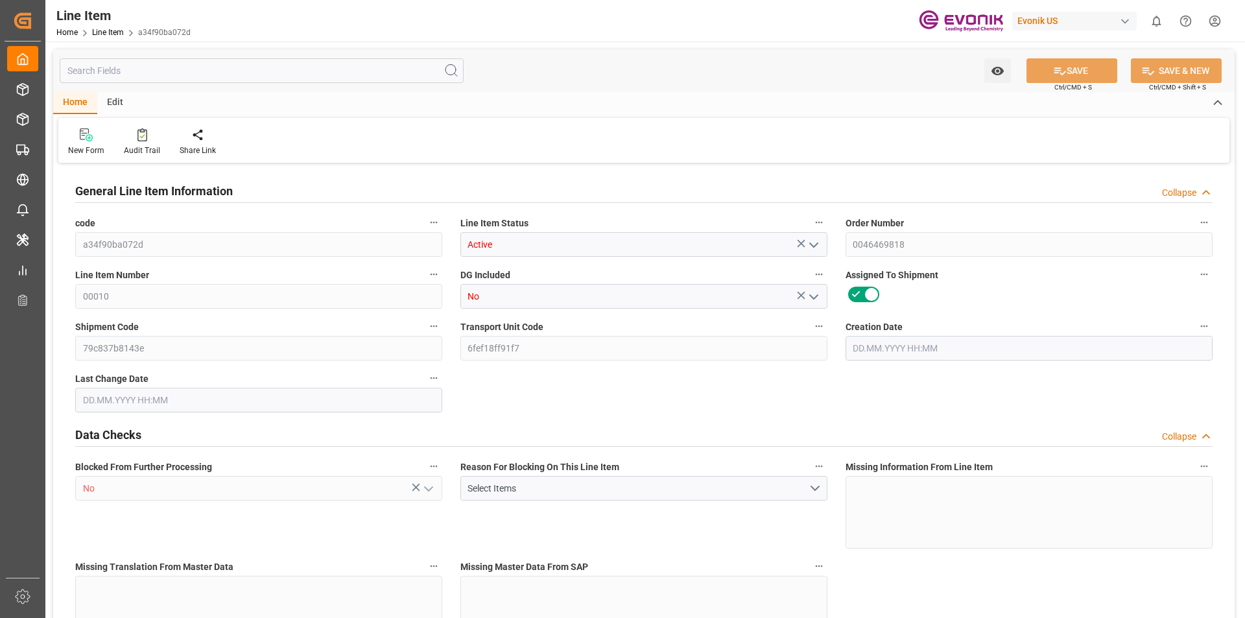
type input "5299.2"
type input "4776"
type input "6.9009"
type input "6900.888"
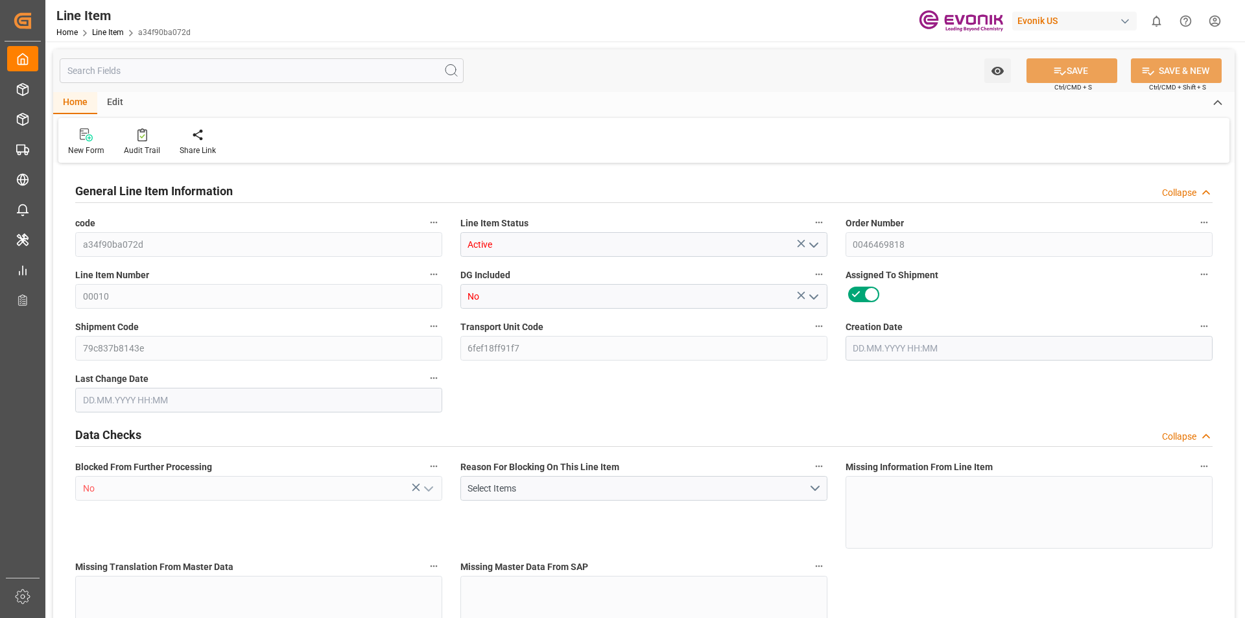
type input "0"
type input "[DATE] 10:35"
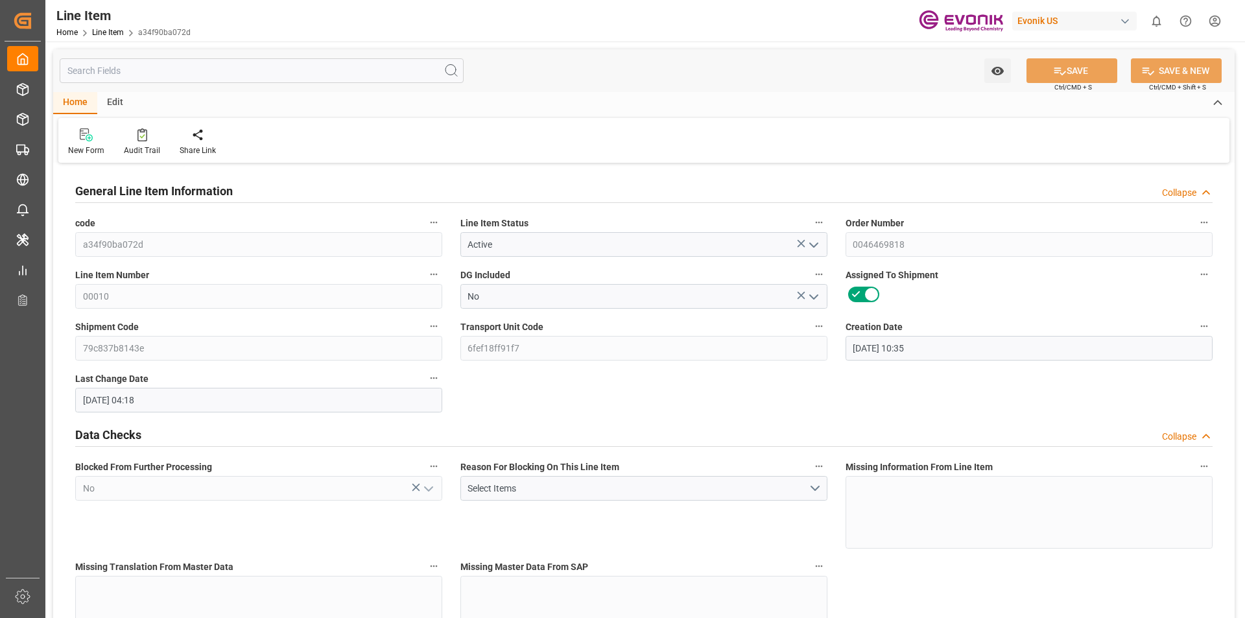
type input "25.08.2025 04:18"
type input "01.11.2025"
type input "04.09.2025"
type input "27.08.2025"
type input "20"
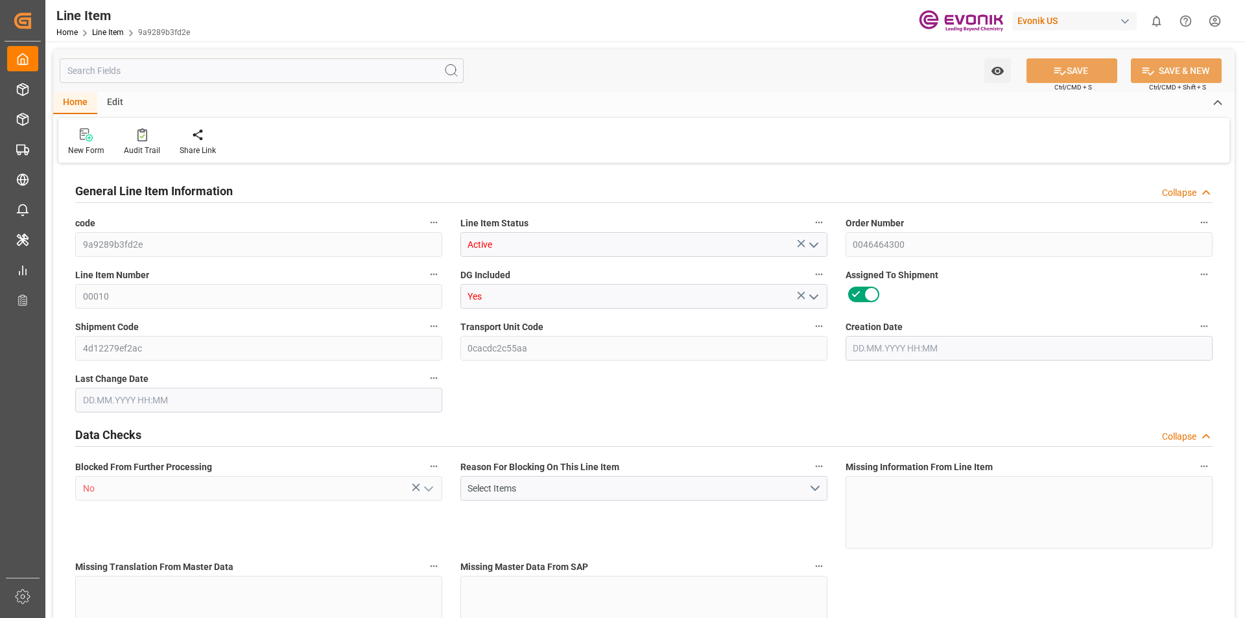
type input "16775.2"
type input "15360"
type input "23.1069"
type input "80"
type input "13593.51"
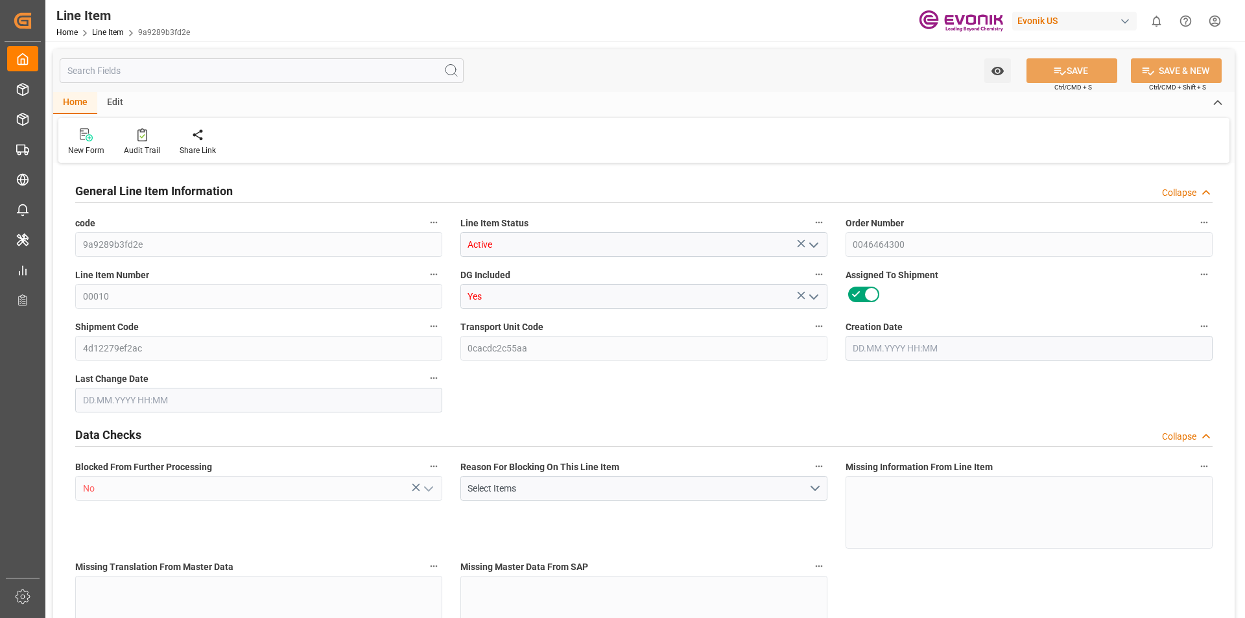
type input "80"
type input "16775.2"
type input "17175.2"
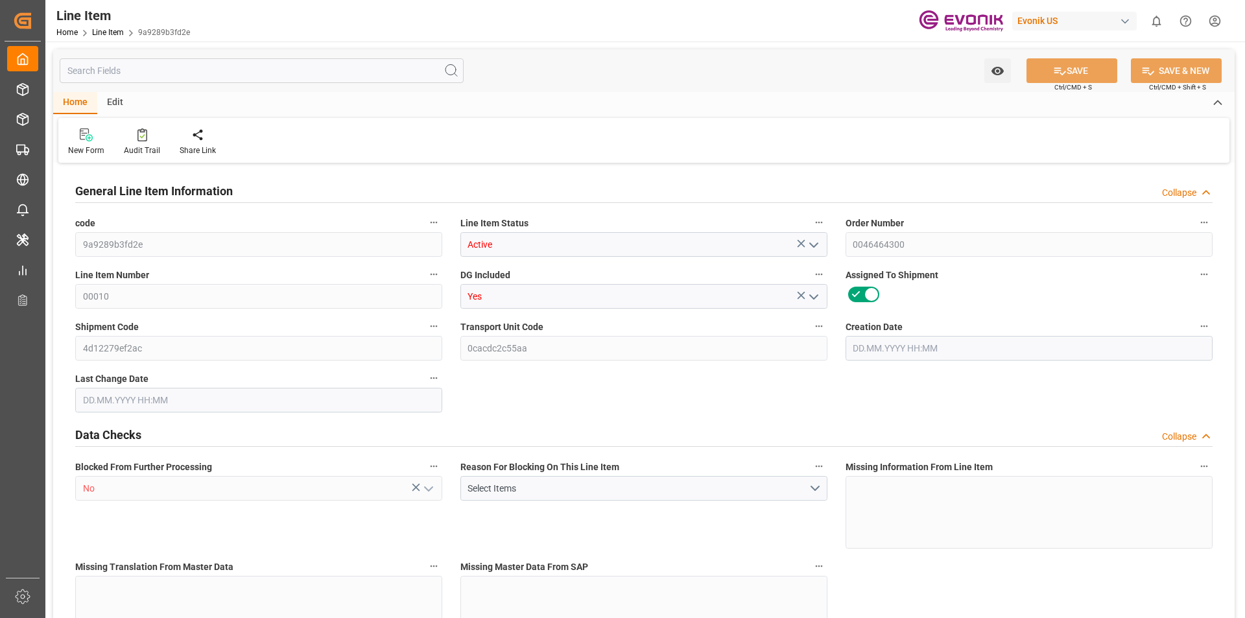
type input "15360"
type input "23.1069"
type input "23106.88"
type input "0"
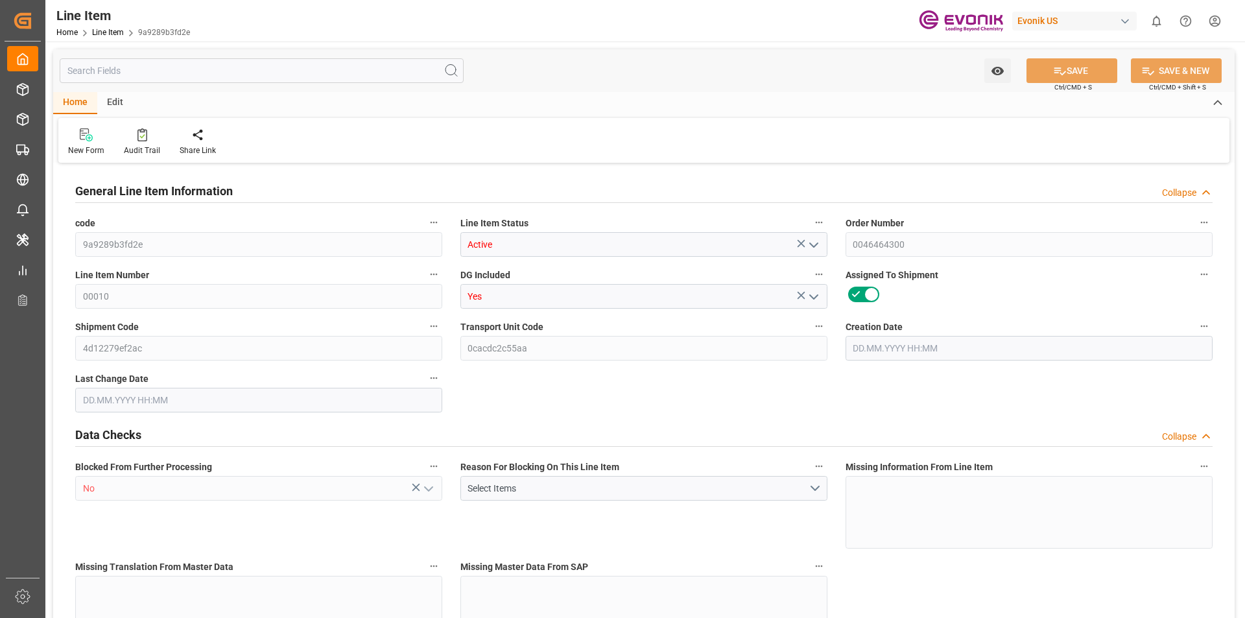
type input "0"
type input "21.07.2025 20:45"
type input "28.07.2025 04:42"
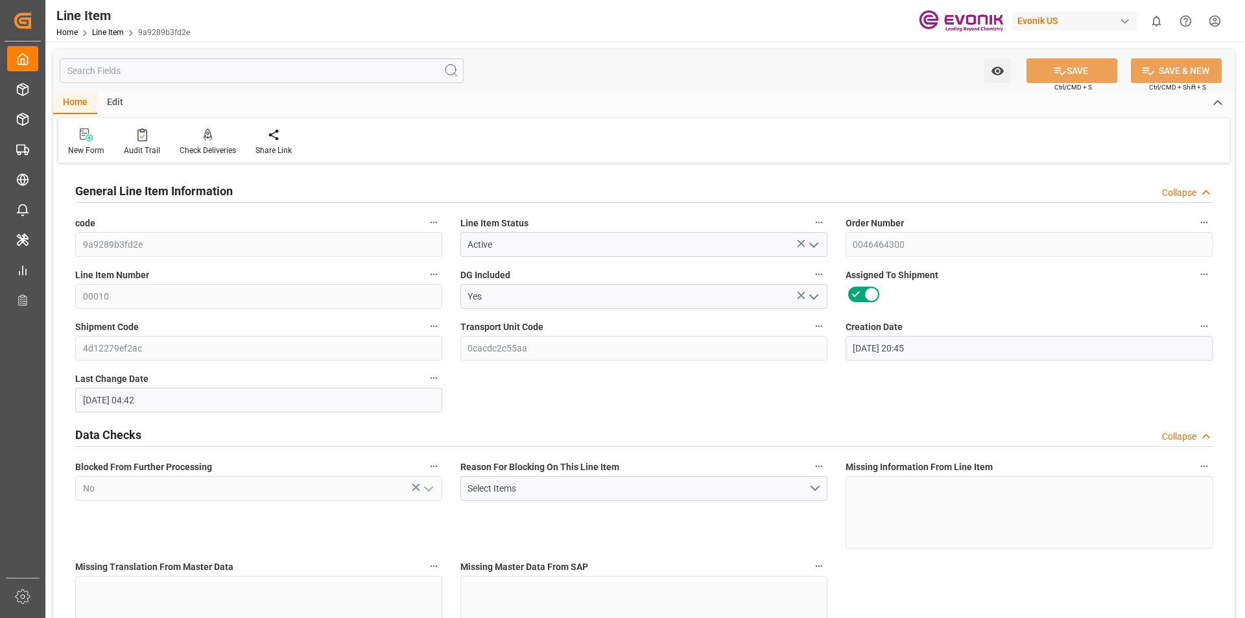
type input "26.10.2025"
type input "29.08.2025"
type input "22.08.2025"
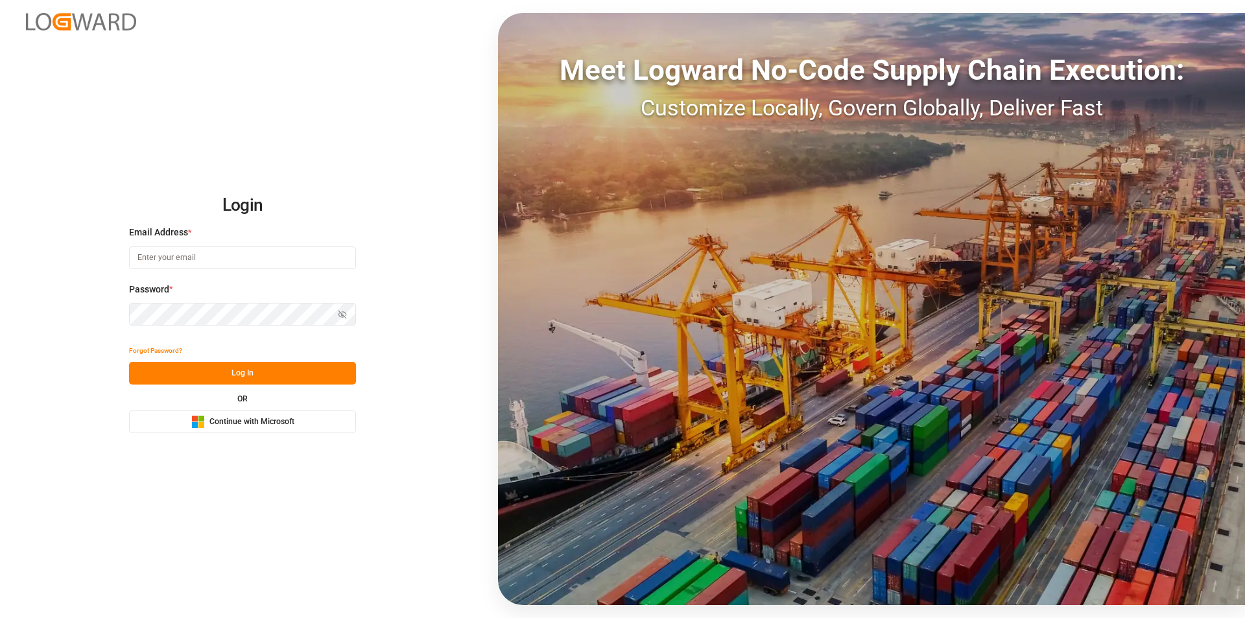
type input "[EMAIL_ADDRESS][PERSON_NAME][DOMAIN_NAME]"
click at [270, 365] on button "Log In" at bounding box center [242, 373] width 227 height 23
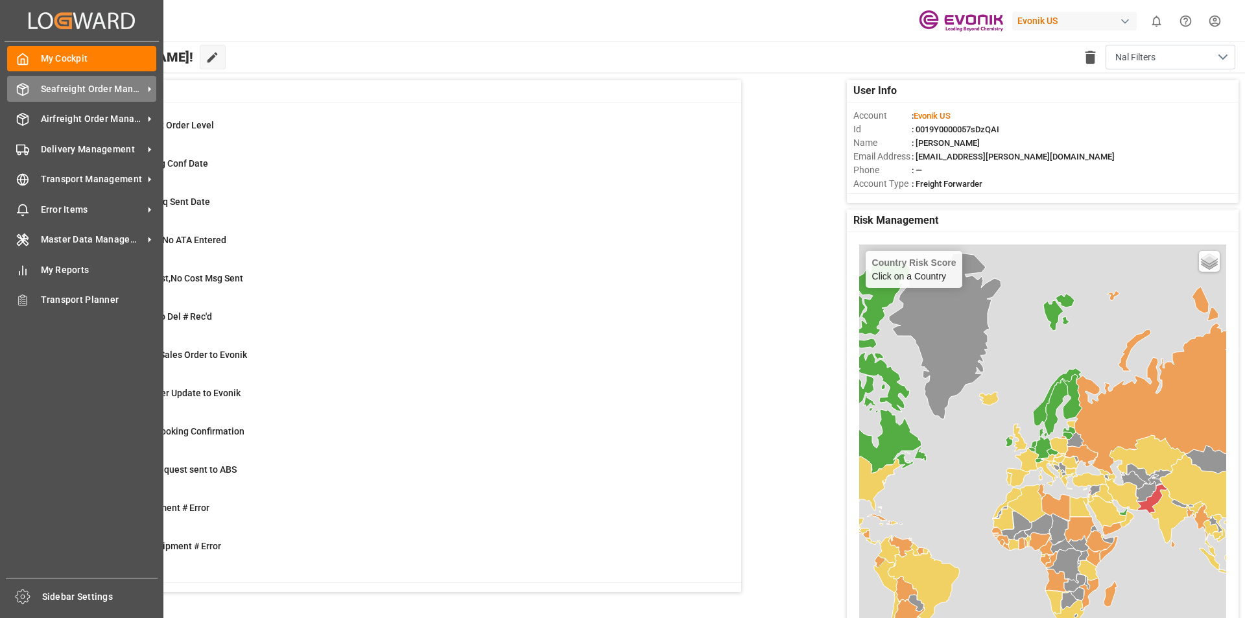
click at [108, 94] on span "Seafreight Order Management" at bounding box center [92, 89] width 102 height 14
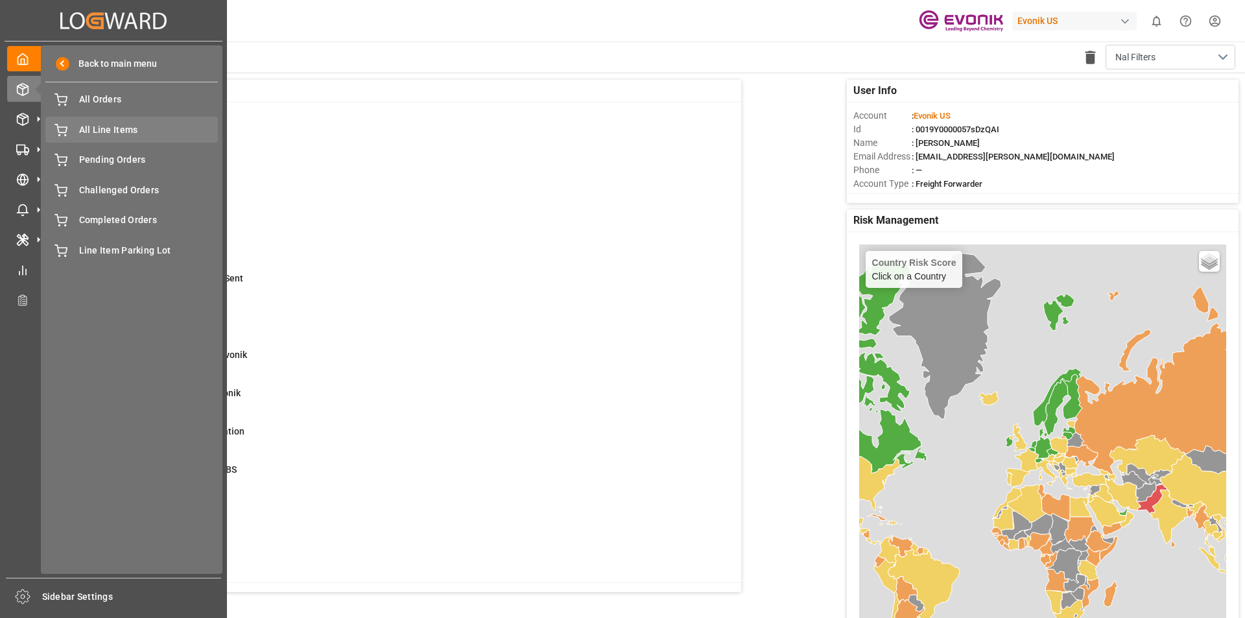
click at [120, 124] on span "All Line Items" at bounding box center [148, 130] width 139 height 14
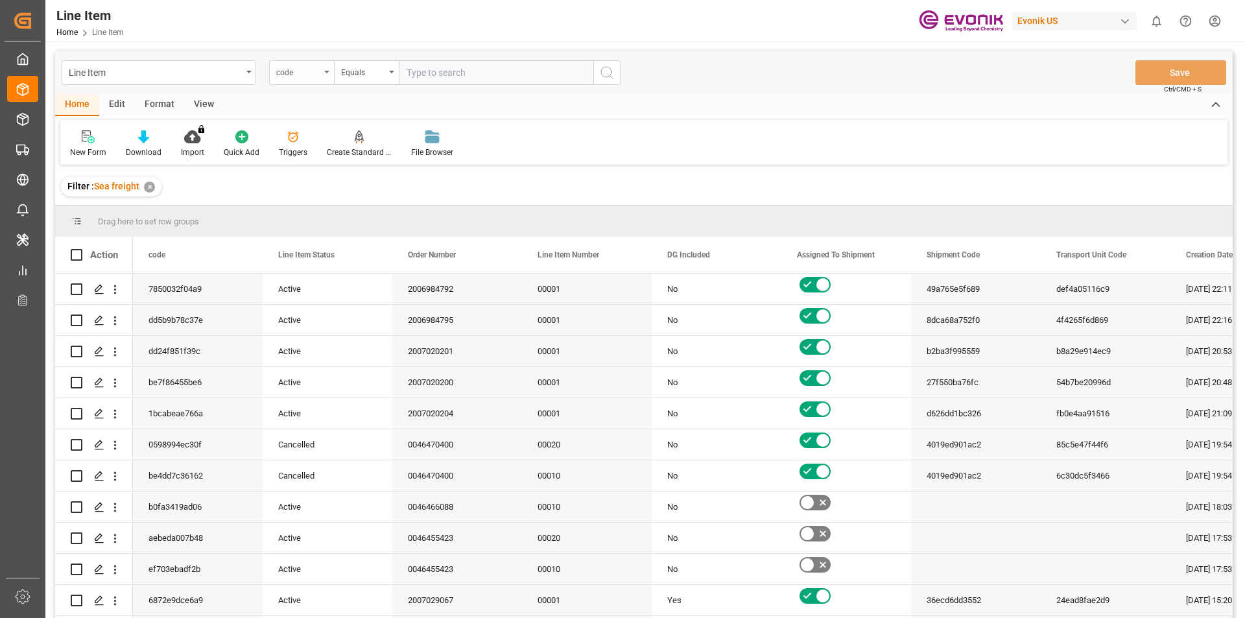
click at [311, 71] on div "code" at bounding box center [298, 71] width 44 height 15
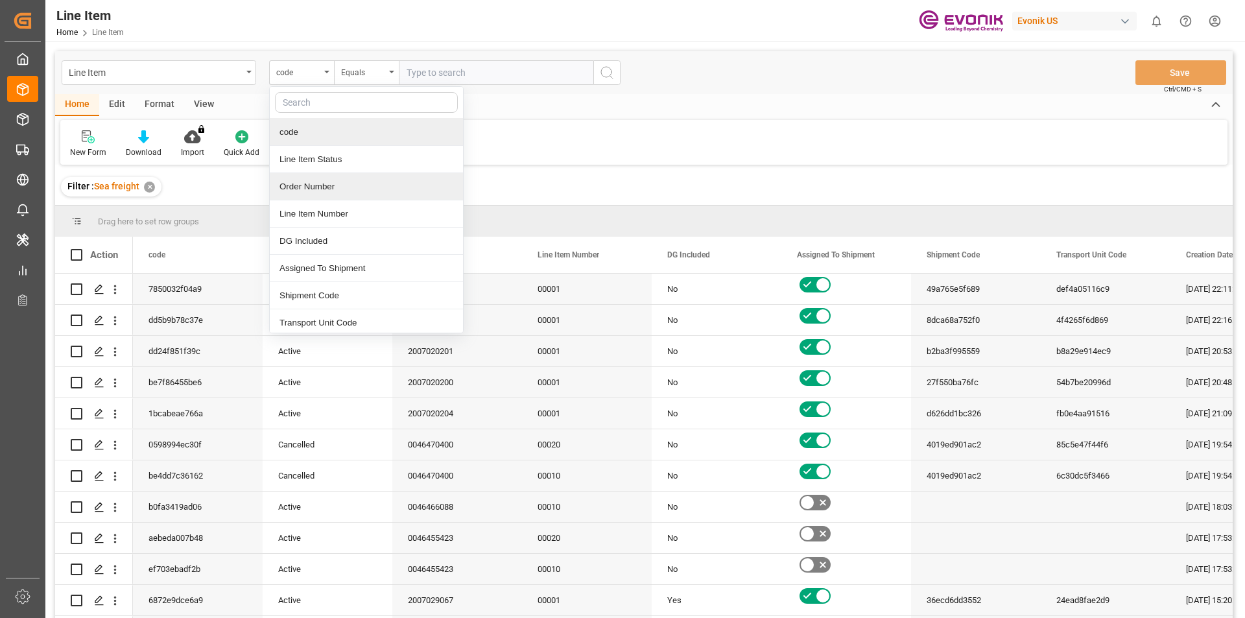
click at [333, 197] on div "Order Number" at bounding box center [366, 186] width 193 height 27
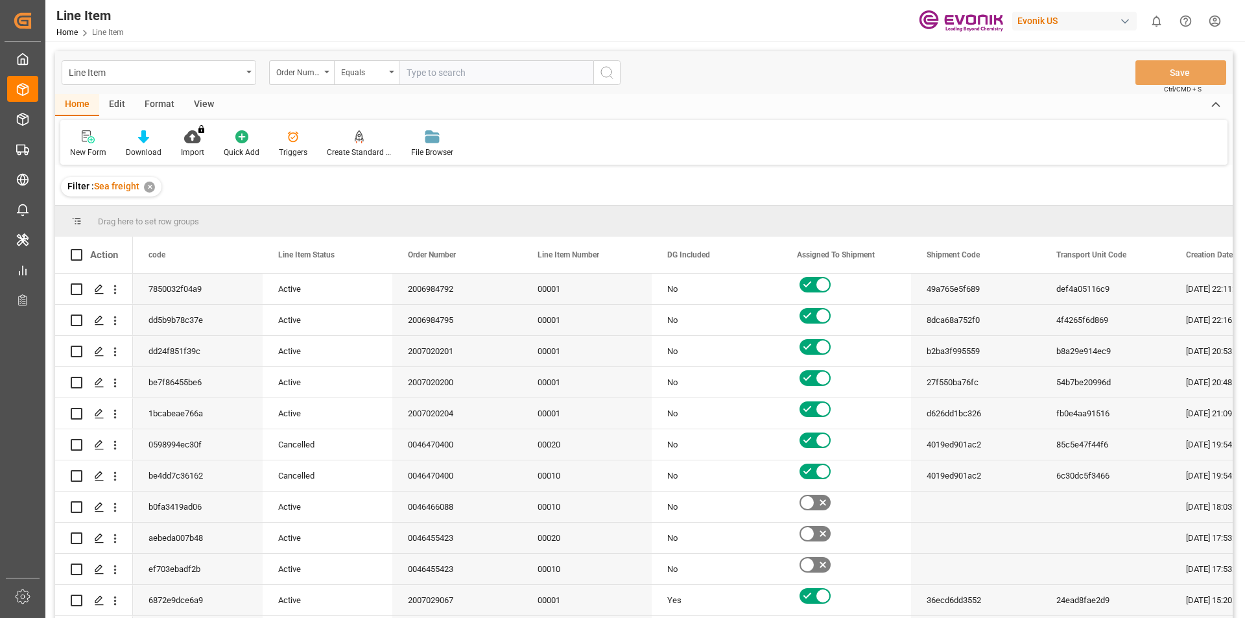
click at [424, 75] on input "text" at bounding box center [496, 72] width 195 height 25
paste input "0046464300"
type input "0046464300"
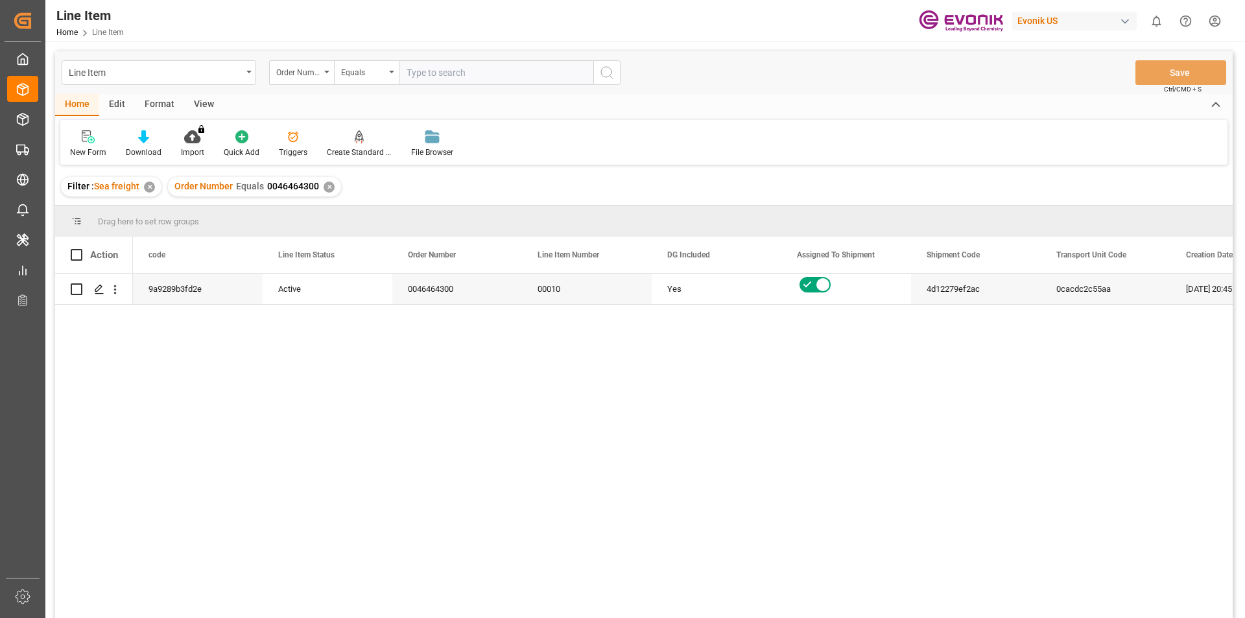
click at [203, 104] on div "View" at bounding box center [204, 105] width 40 height 22
click at [141, 152] on div "Standard Templates" at bounding box center [147, 153] width 65 height 12
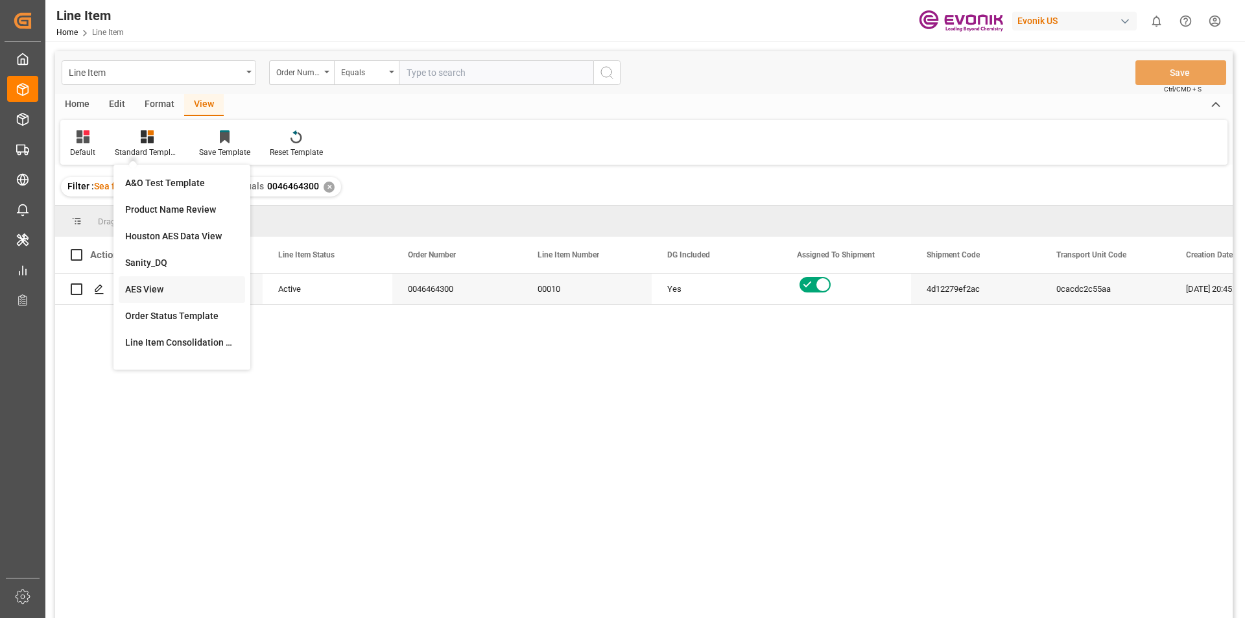
click at [193, 294] on div "AES View" at bounding box center [182, 290] width 114 height 14
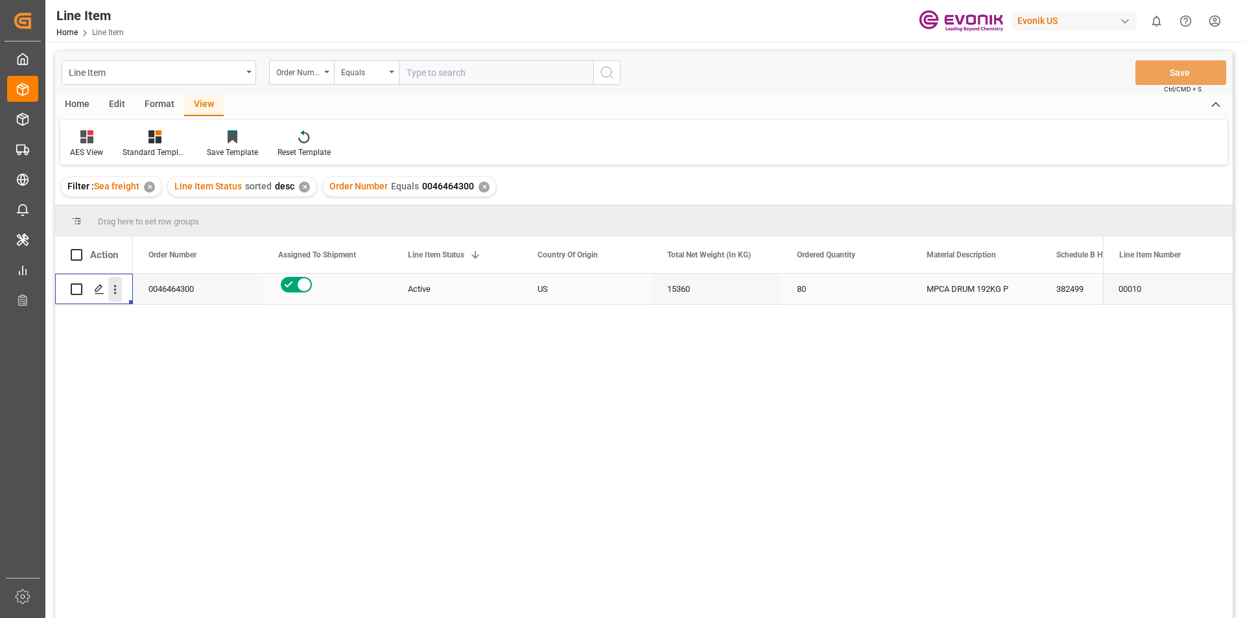
click at [112, 291] on icon "open menu" at bounding box center [115, 290] width 14 height 14
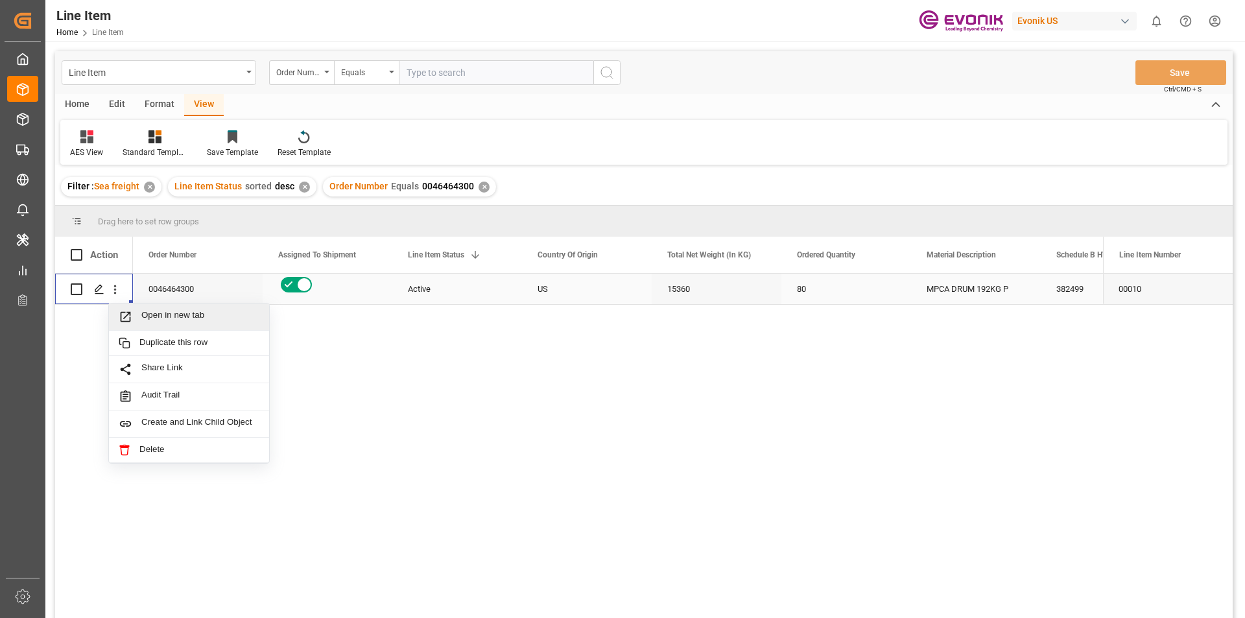
click at [180, 318] on span "Open in new tab" at bounding box center [200, 317] width 118 height 14
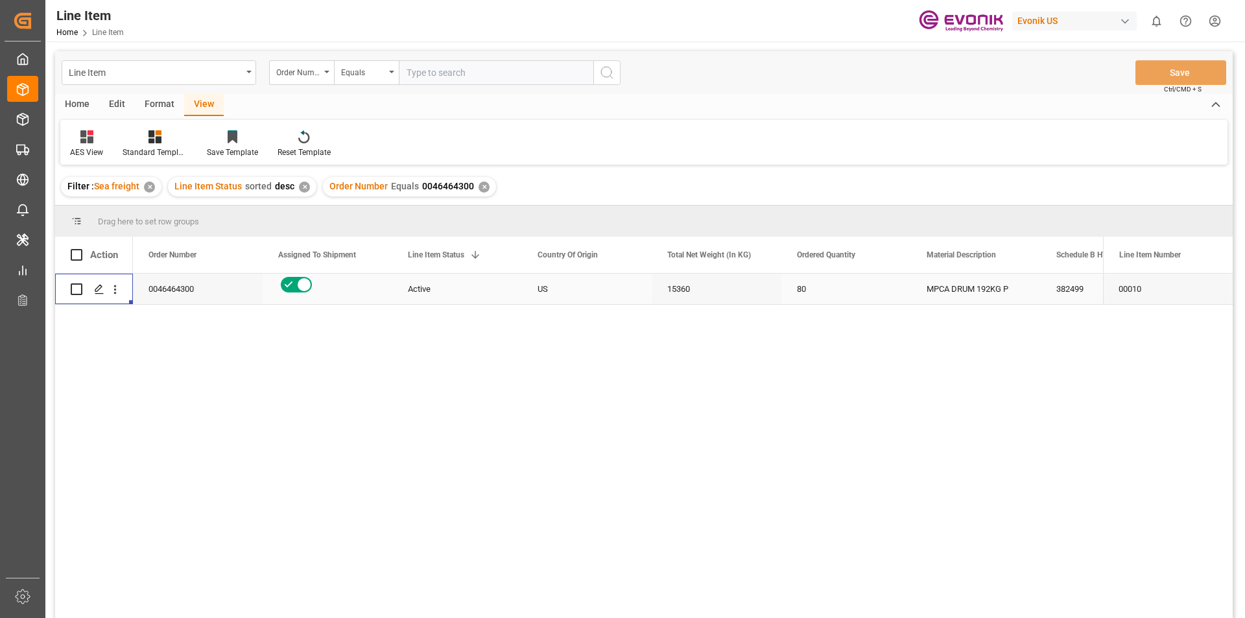
click at [729, 296] on div "15360" at bounding box center [717, 289] width 130 height 30
click at [1063, 291] on div "382499" at bounding box center [1106, 289] width 130 height 30
drag, startPoint x: 986, startPoint y: 285, endPoint x: 1152, endPoint y: 295, distance: 166.4
click at [1158, 298] on div "0046464300 Active US 15360 80 MPCA DRUM 192KG P 382499 13593.51 00010" at bounding box center [644, 448] width 1178 height 348
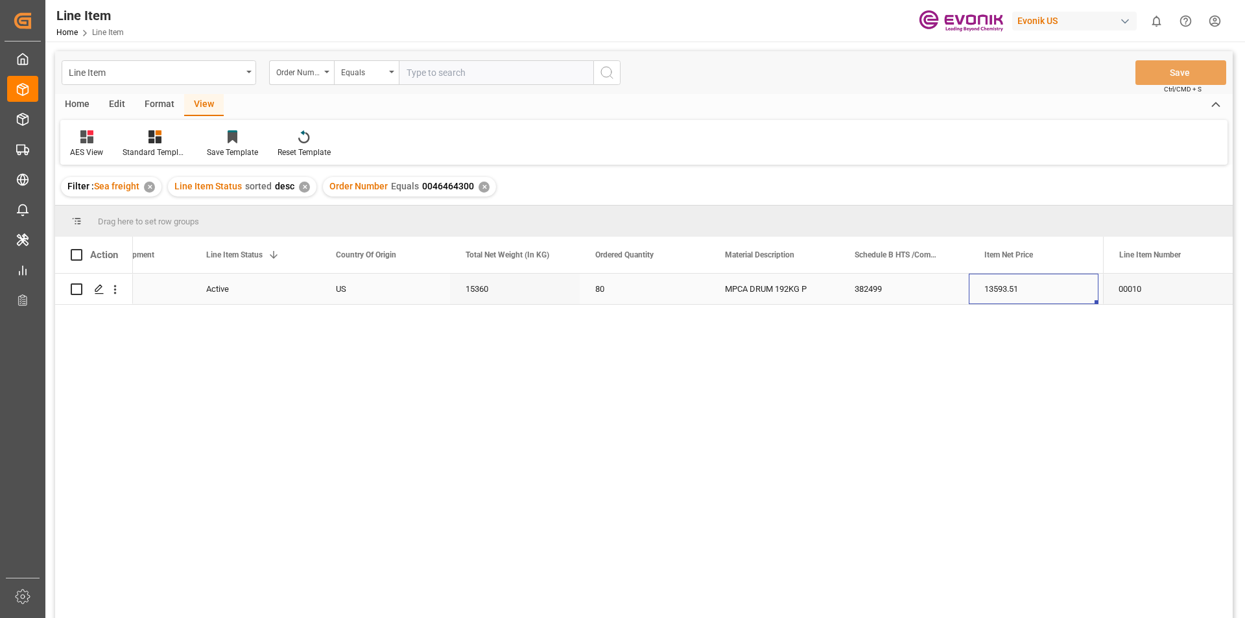
scroll to position [0, 331]
drag, startPoint x: 863, startPoint y: 302, endPoint x: 894, endPoint y: 300, distance: 31.2
click at [865, 302] on div "13593.51" at bounding box center [904, 289] width 130 height 30
click at [1029, 293] on div "USD" at bounding box center [1034, 289] width 130 height 30
click at [916, 290] on div "13593.51" at bounding box center [904, 289] width 130 height 30
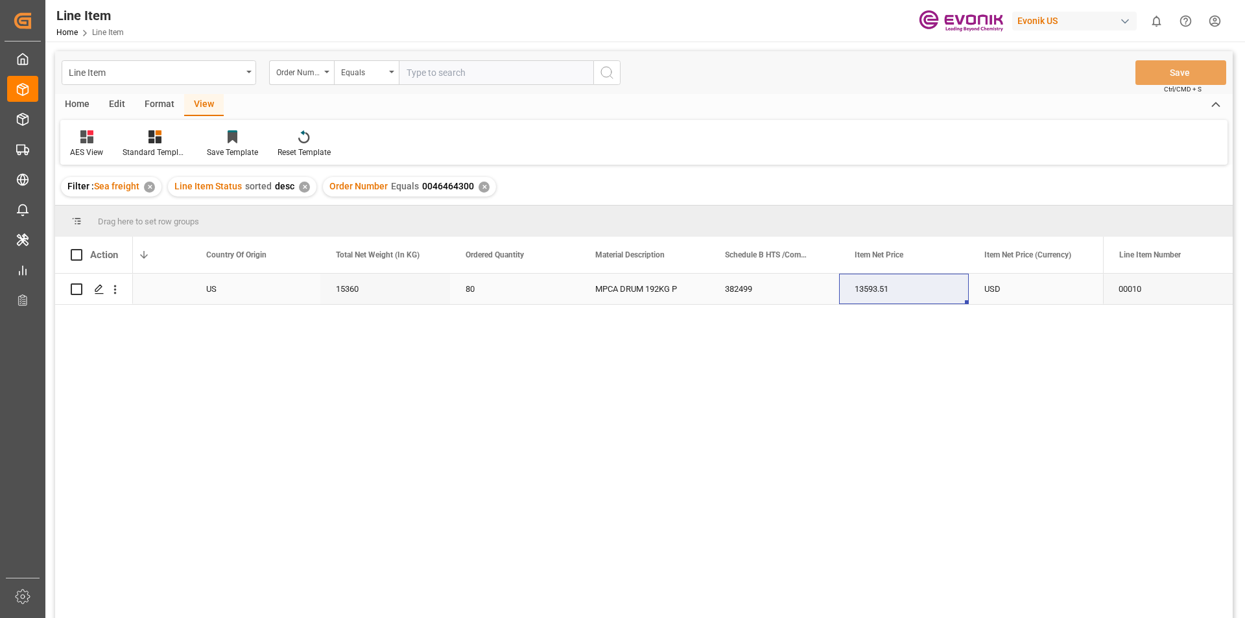
drag, startPoint x: 215, startPoint y: 289, endPoint x: 270, endPoint y: 293, distance: 55.3
click at [215, 289] on div "US" at bounding box center [256, 289] width 130 height 30
click at [559, 298] on div "80" at bounding box center [515, 289] width 130 height 30
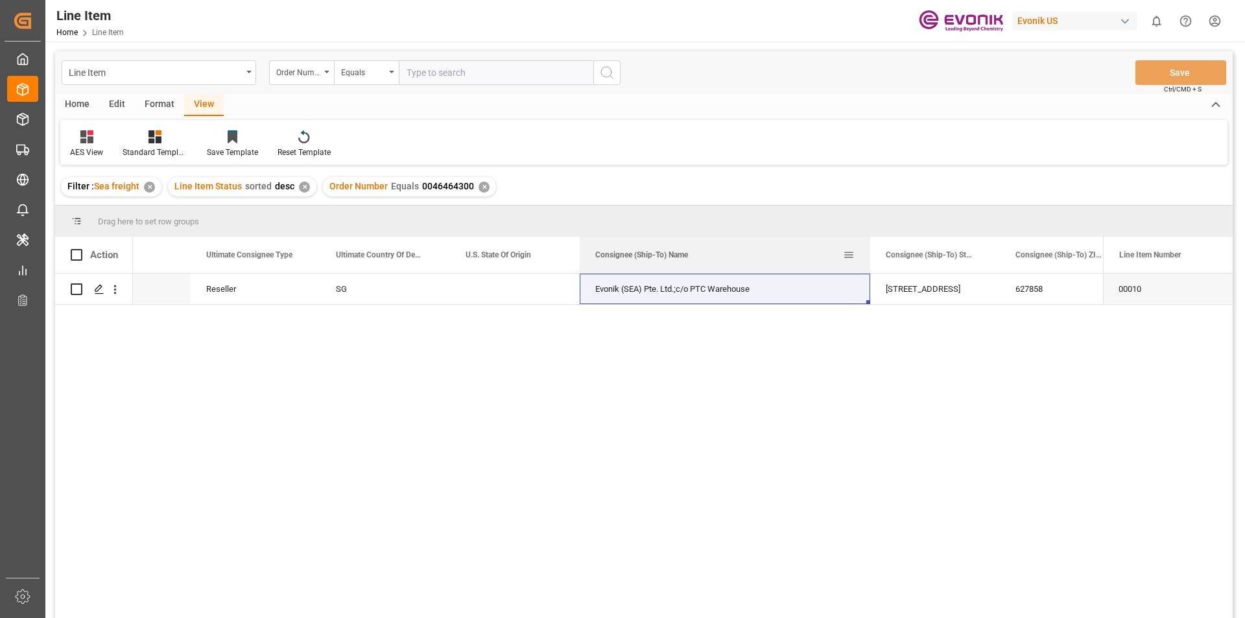
drag, startPoint x: 708, startPoint y: 251, endPoint x: 868, endPoint y: 265, distance: 161.4
click at [868, 265] on div at bounding box center [870, 255] width 5 height 36
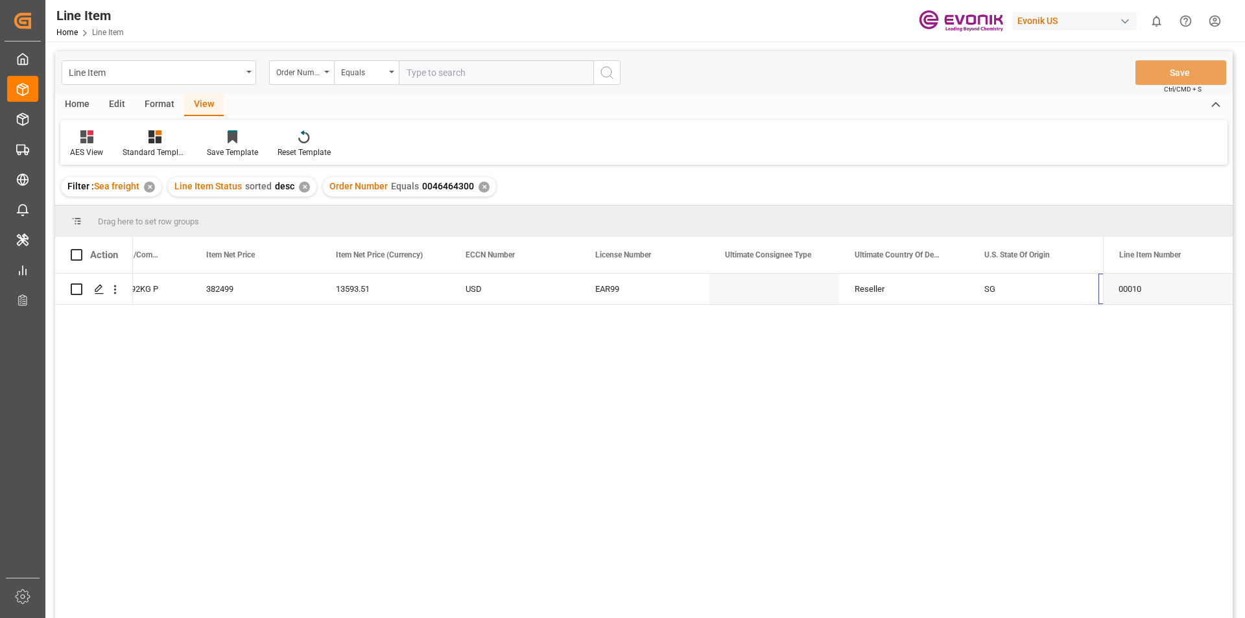
scroll to position [0, 1655]
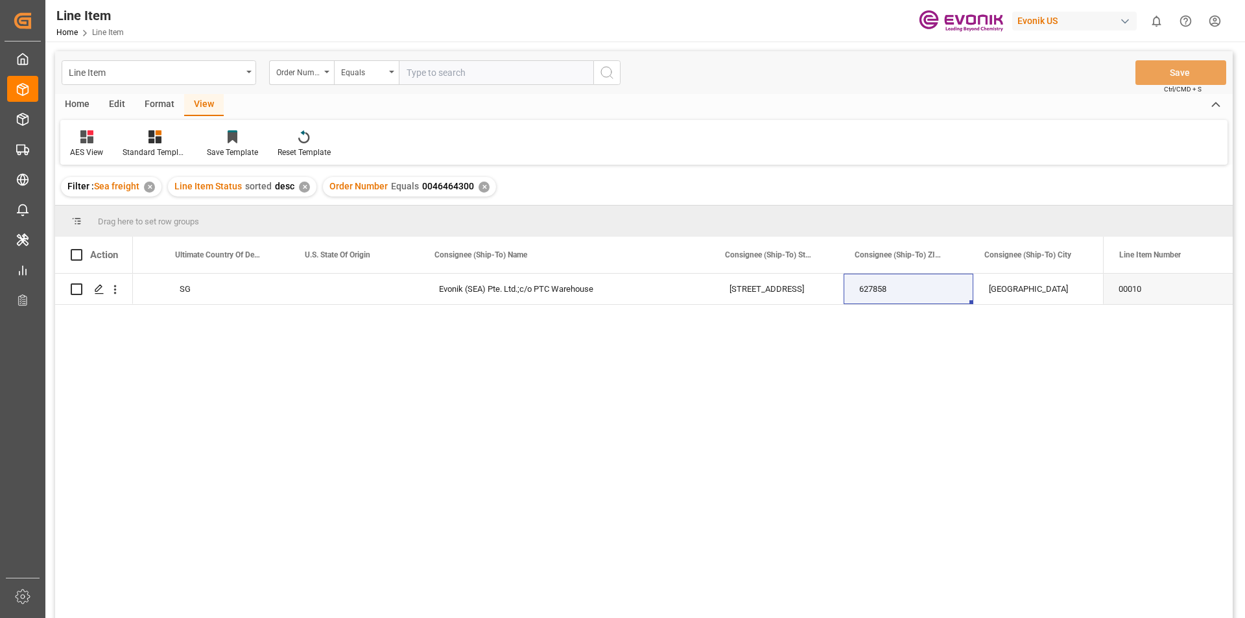
click at [446, 74] on input "text" at bounding box center [496, 72] width 195 height 25
drag, startPoint x: 479, startPoint y: 186, endPoint x: 477, endPoint y: 180, distance: 7.0
click at [479, 184] on div "✕" at bounding box center [484, 187] width 11 height 11
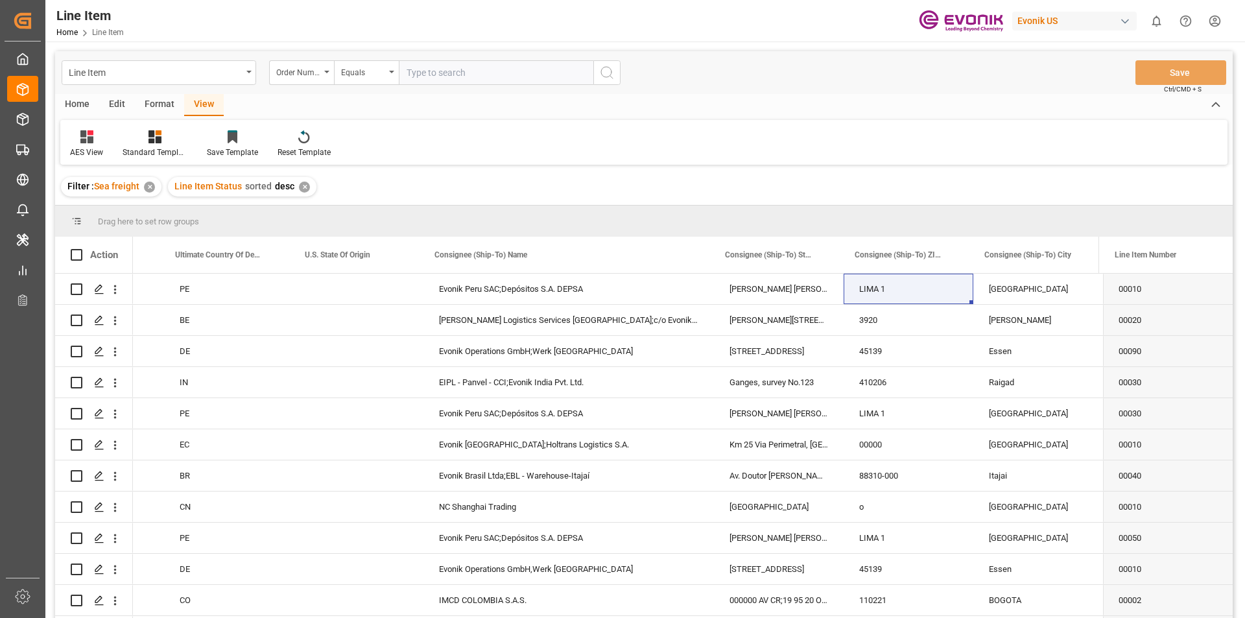
click at [462, 77] on input "text" at bounding box center [496, 72] width 195 height 25
paste input "0046463261"
type input "0046463261"
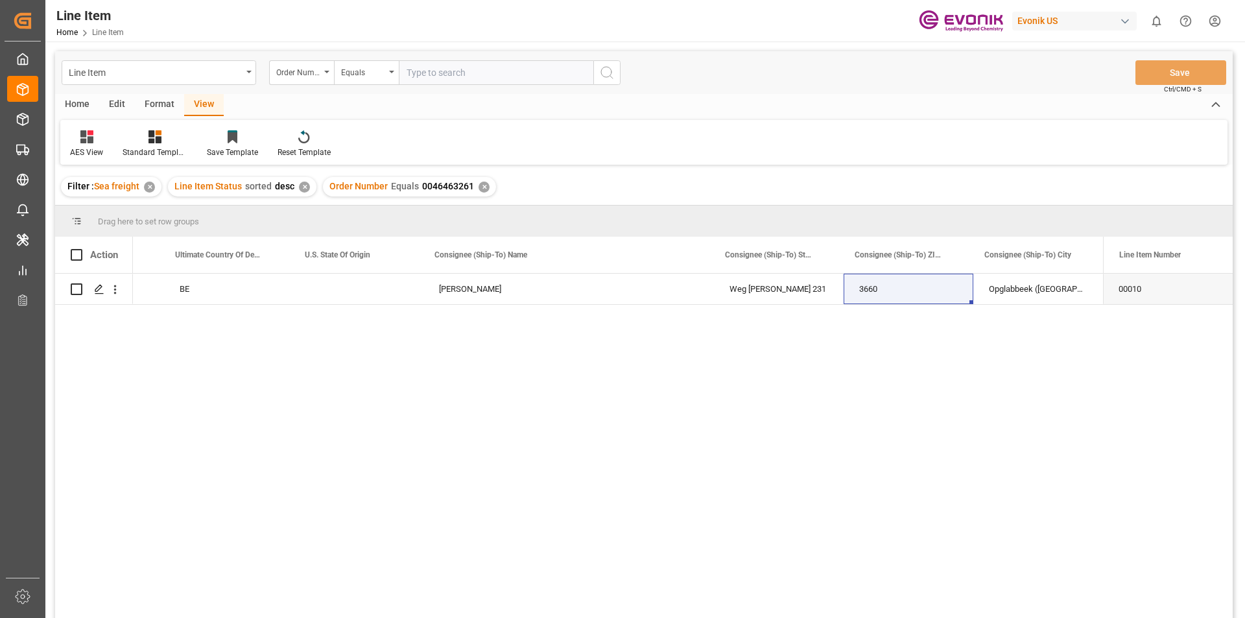
drag, startPoint x: 198, startPoint y: 112, endPoint x: 191, endPoint y: 111, distance: 6.5
click at [197, 112] on div "View" at bounding box center [204, 105] width 40 height 22
drag, startPoint x: 150, startPoint y: 138, endPoint x: 149, endPoint y: 147, distance: 9.1
click at [149, 138] on icon at bounding box center [155, 136] width 13 height 13
click at [188, 287] on div "AES View" at bounding box center [190, 290] width 114 height 14
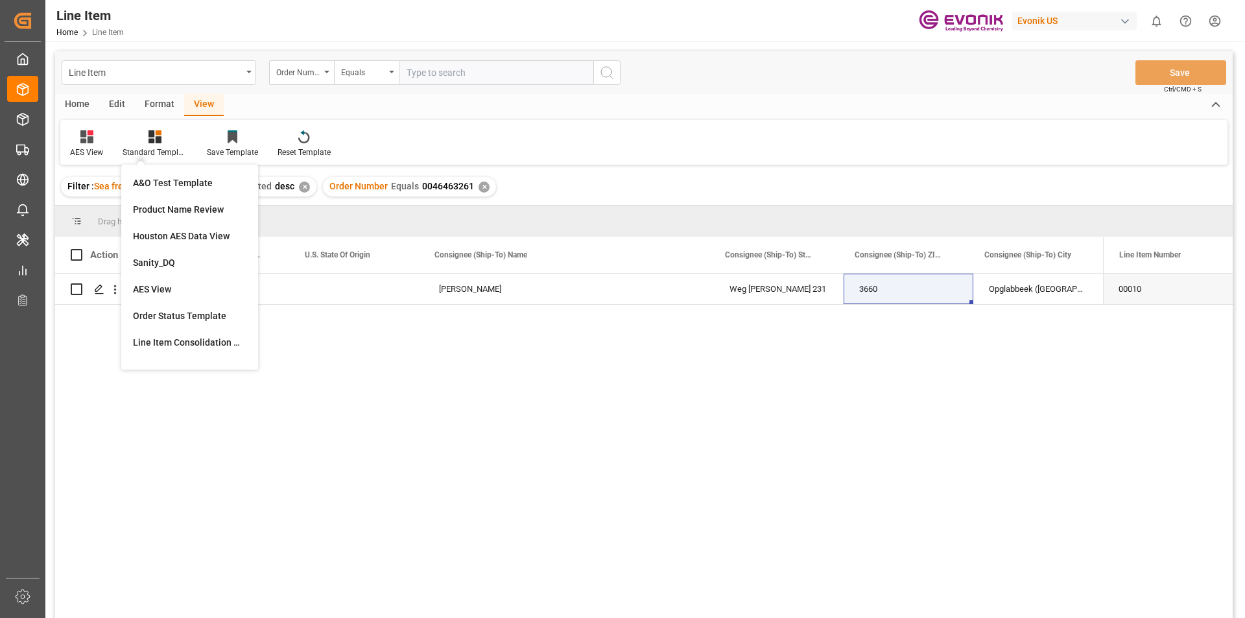
scroll to position [0, 1494]
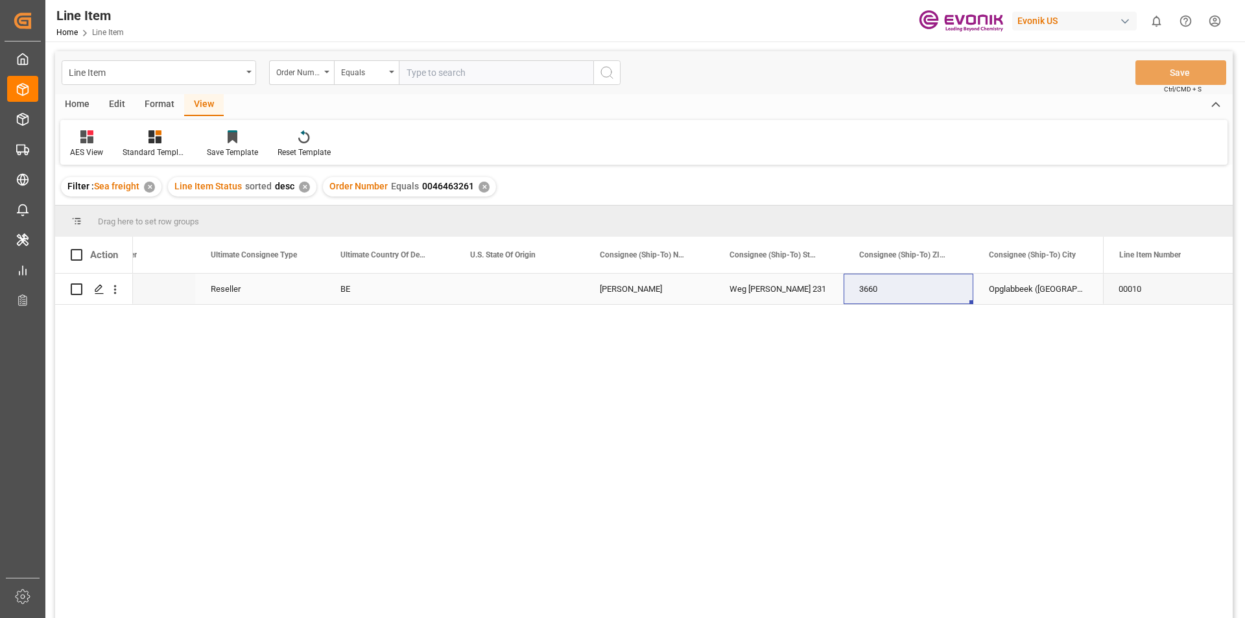
click at [633, 293] on div "H.Essers" at bounding box center [649, 289] width 130 height 30
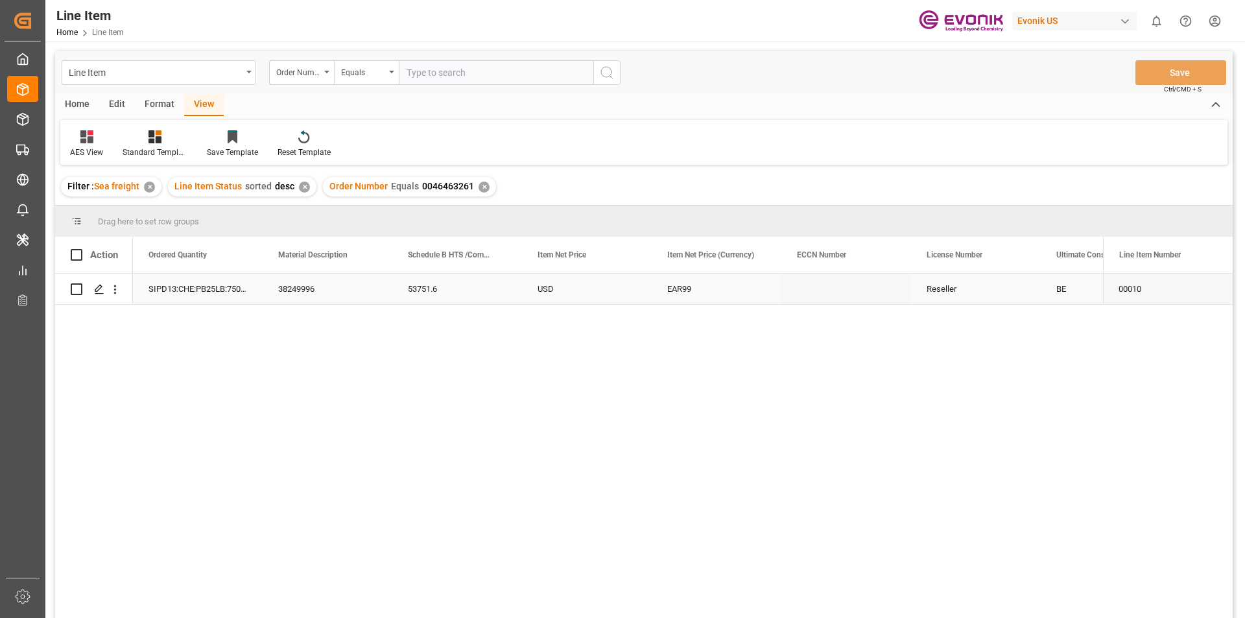
scroll to position [0, 649]
click at [1069, 285] on div "Reseller" at bounding box center [1106, 289] width 130 height 30
click at [113, 289] on icon "open menu" at bounding box center [115, 290] width 14 height 14
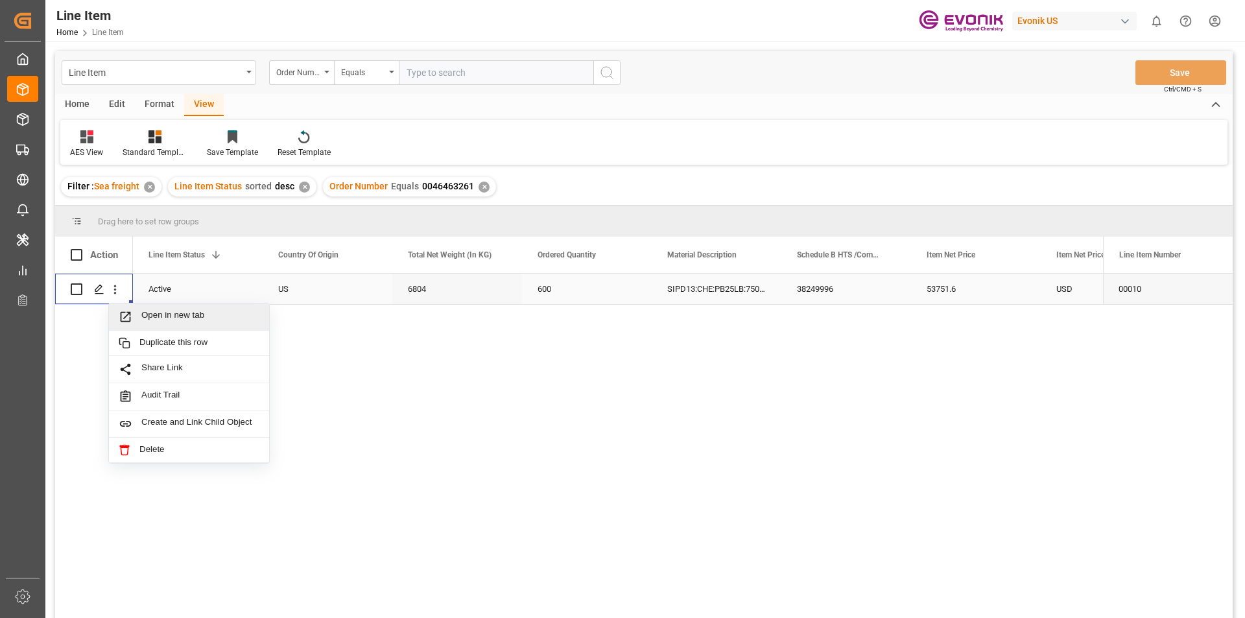
click at [159, 308] on div "Open in new tab" at bounding box center [189, 317] width 160 height 27
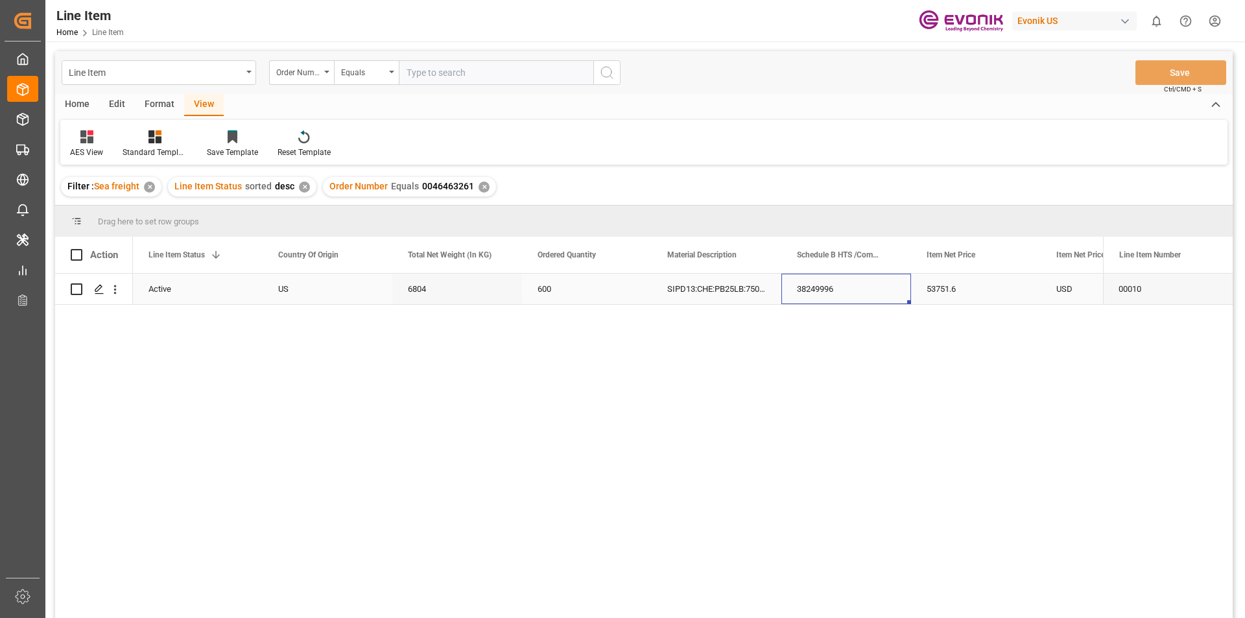
click at [883, 293] on div "38249996" at bounding box center [847, 289] width 130 height 30
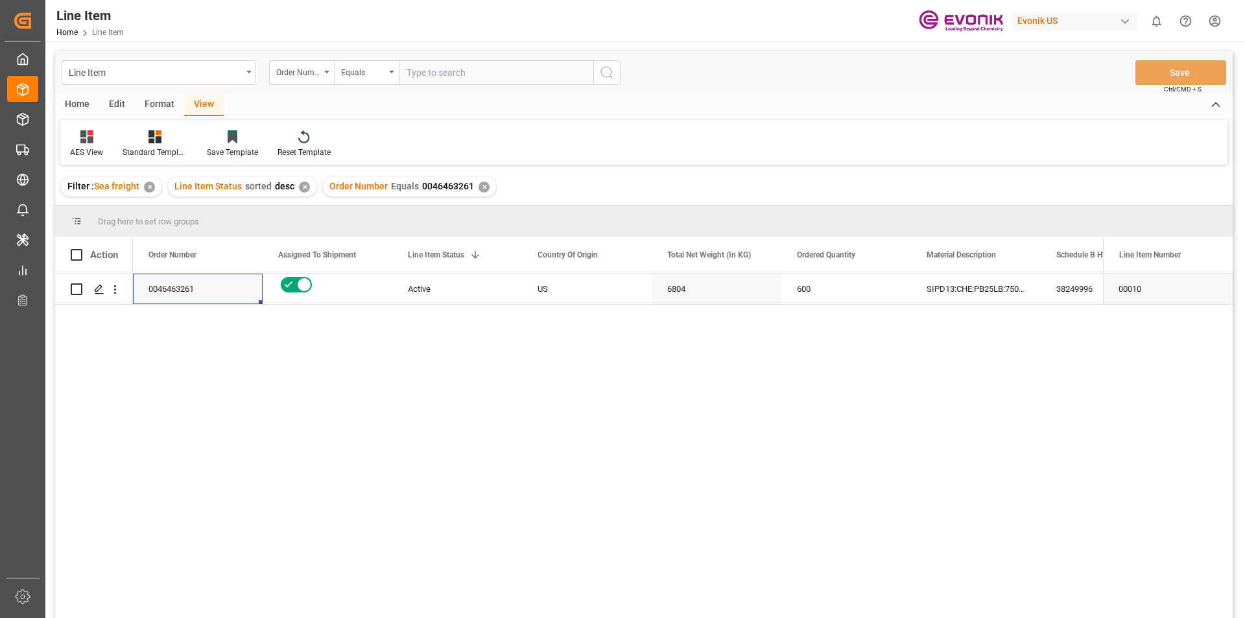
click at [437, 78] on input "text" at bounding box center [496, 72] width 195 height 25
paste input "0046463261"
type input "0046463261"
click at [120, 295] on icon "open menu" at bounding box center [115, 290] width 14 height 14
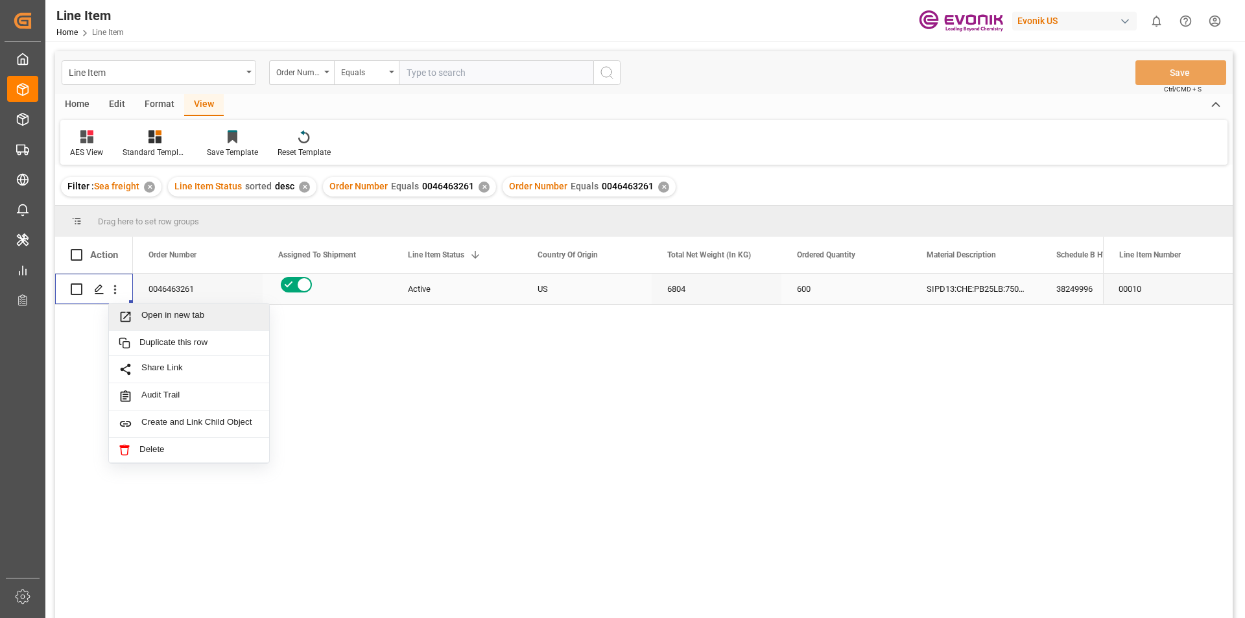
click at [156, 311] on span "Open in new tab" at bounding box center [200, 317] width 118 height 14
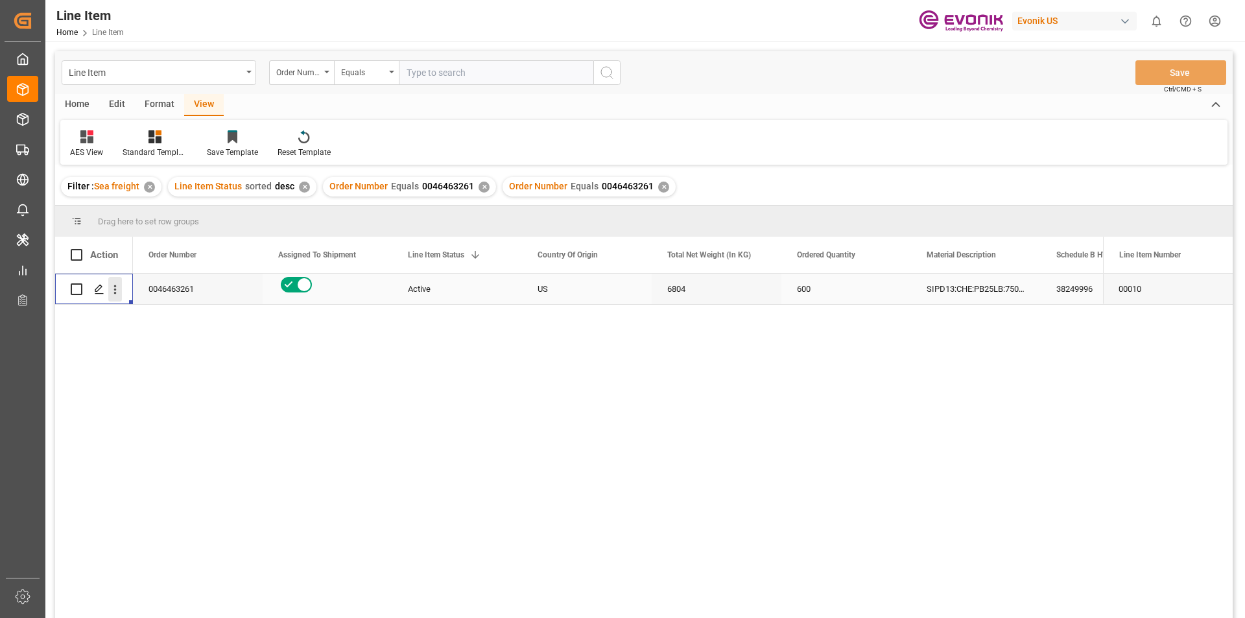
click at [117, 294] on icon "open menu" at bounding box center [115, 290] width 14 height 14
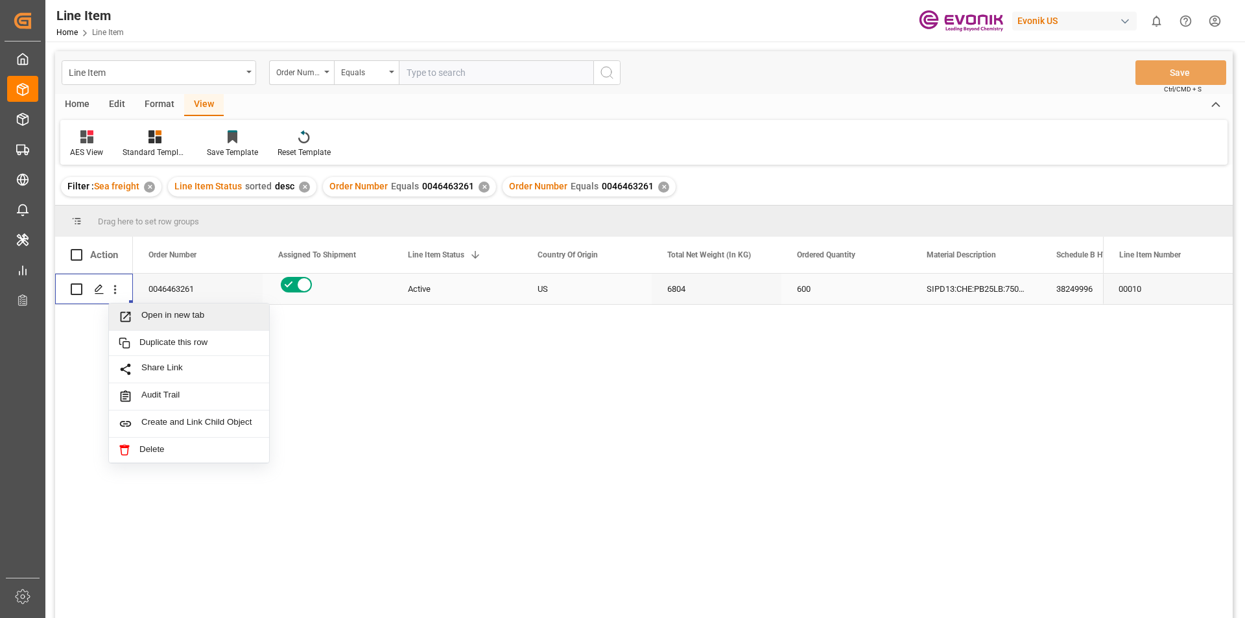
click at [204, 311] on span "Open in new tab" at bounding box center [200, 317] width 118 height 14
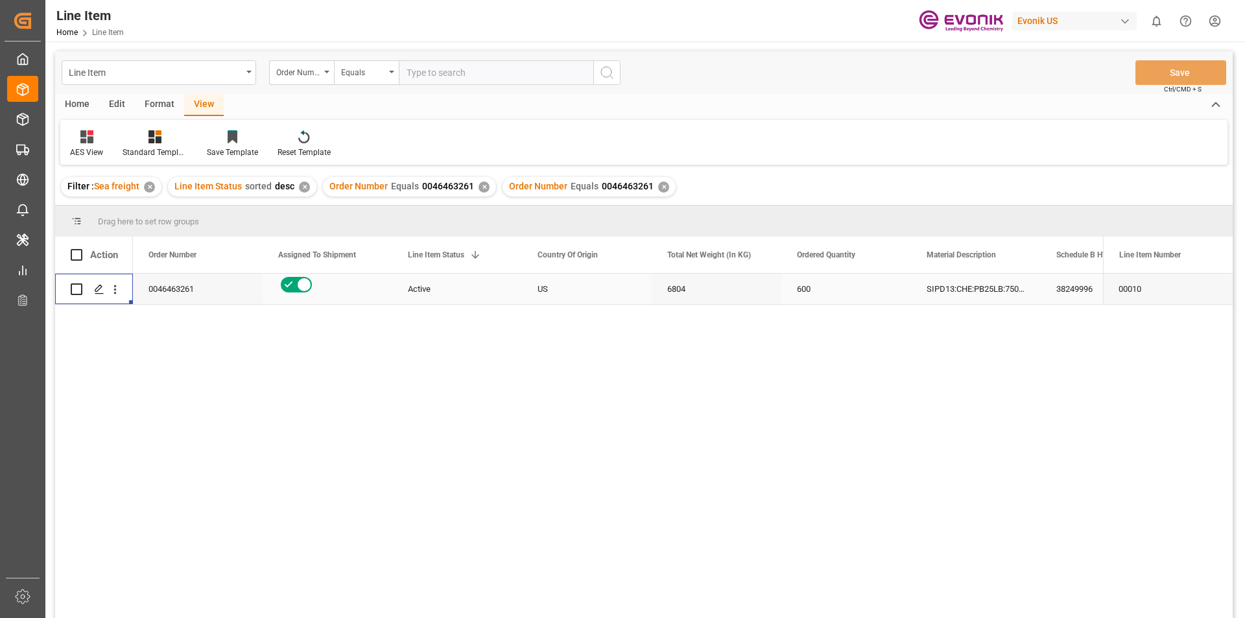
click at [601, 285] on div "US" at bounding box center [587, 289] width 130 height 30
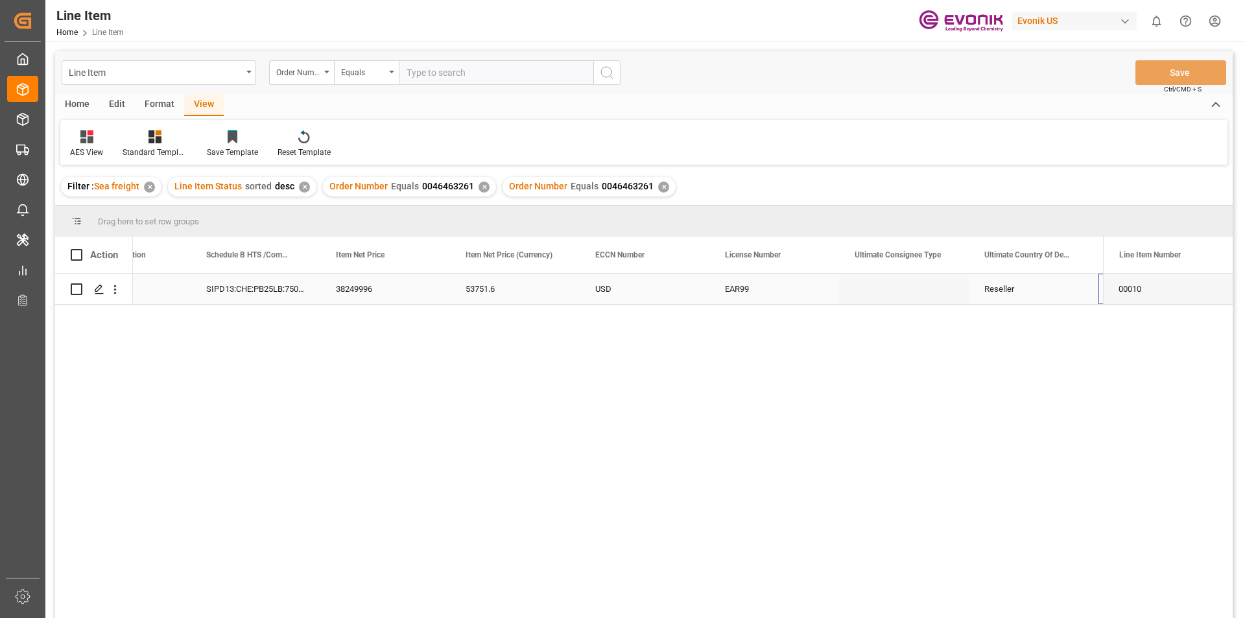
scroll to position [0, 1494]
click at [337, 275] on div "Action ECCN Number License Number Ultimate Consignee Type" at bounding box center [644, 432] width 1178 height 390
click at [488, 297] on div "Press SPACE to select this row." at bounding box center [520, 289] width 130 height 30
click at [610, 298] on div "6804" at bounding box center [645, 289] width 130 height 30
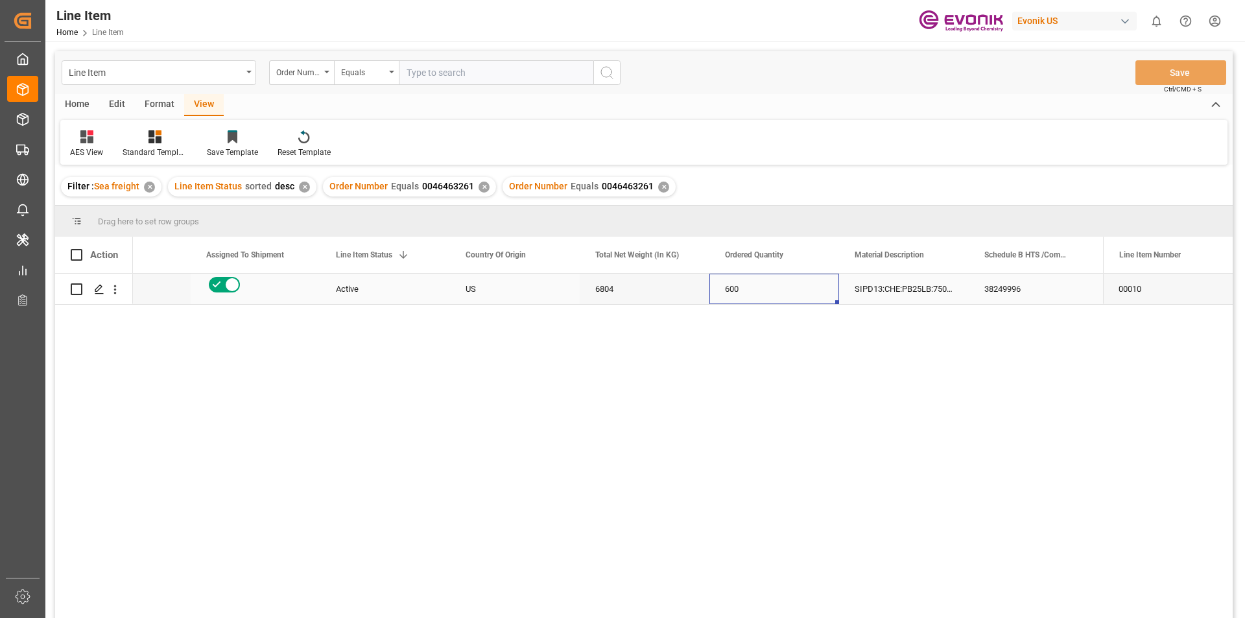
click at [771, 294] on div "600" at bounding box center [775, 289] width 130 height 30
click at [776, 294] on div "53751.6" at bounding box center [775, 289] width 130 height 30
click at [321, 72] on div "Order Number" at bounding box center [301, 72] width 65 height 25
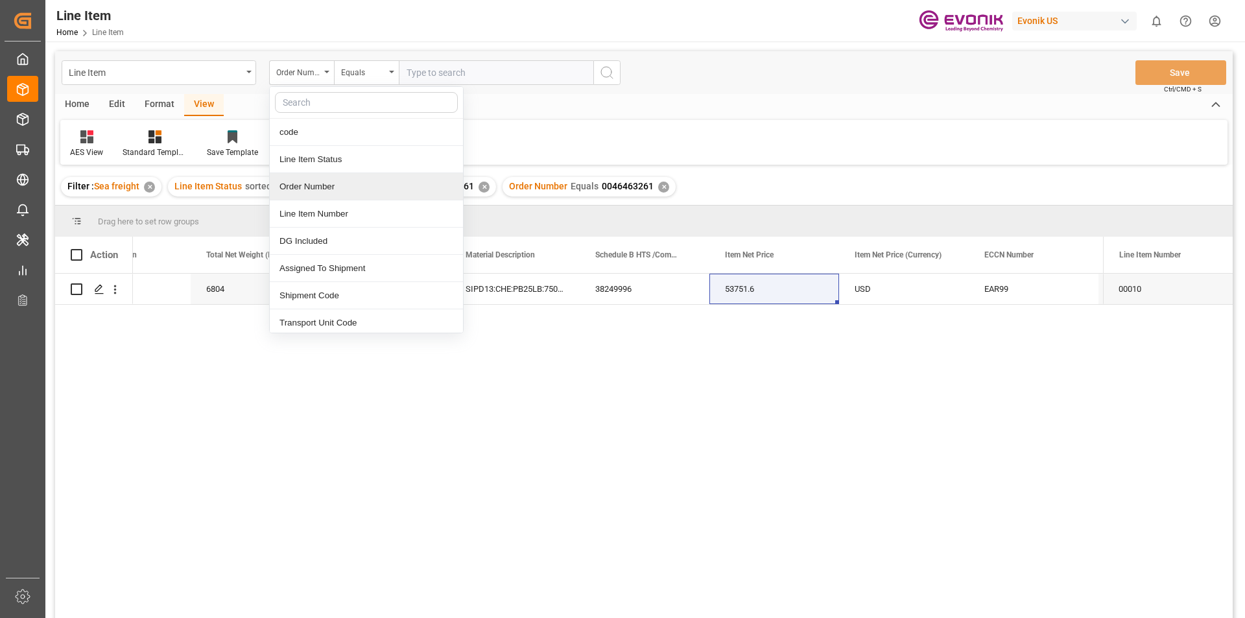
click at [315, 189] on div "Order Number" at bounding box center [366, 186] width 193 height 27
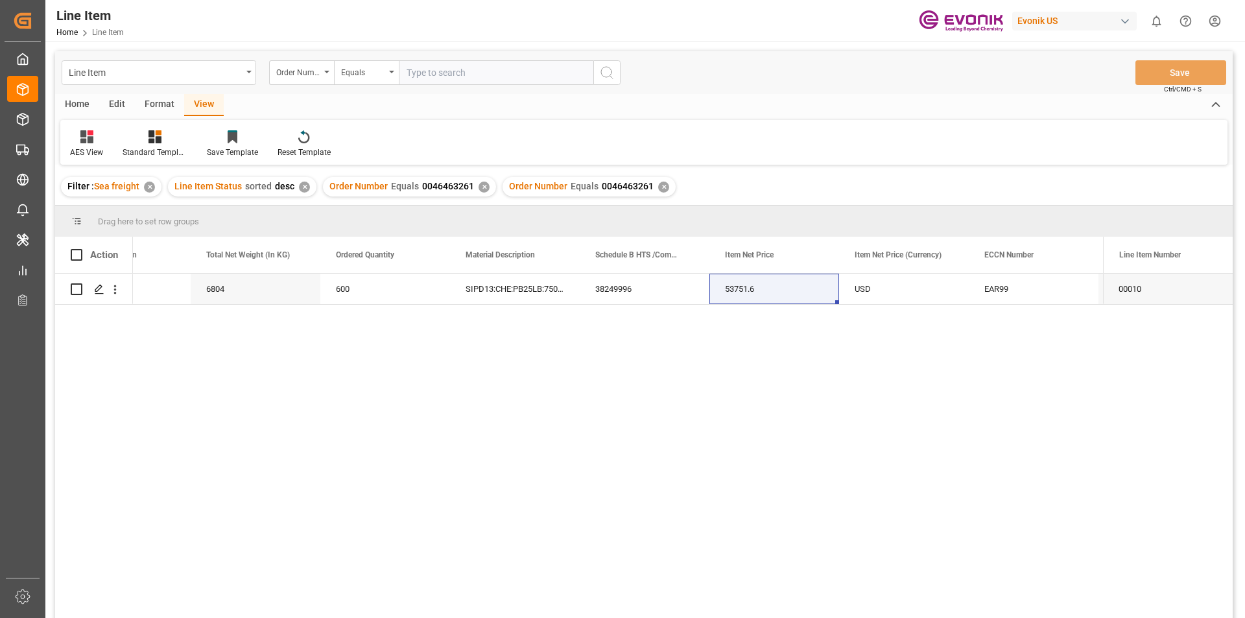
click at [447, 74] on input "text" at bounding box center [496, 72] width 195 height 25
paste input "2007147853"
type input "2007147853"
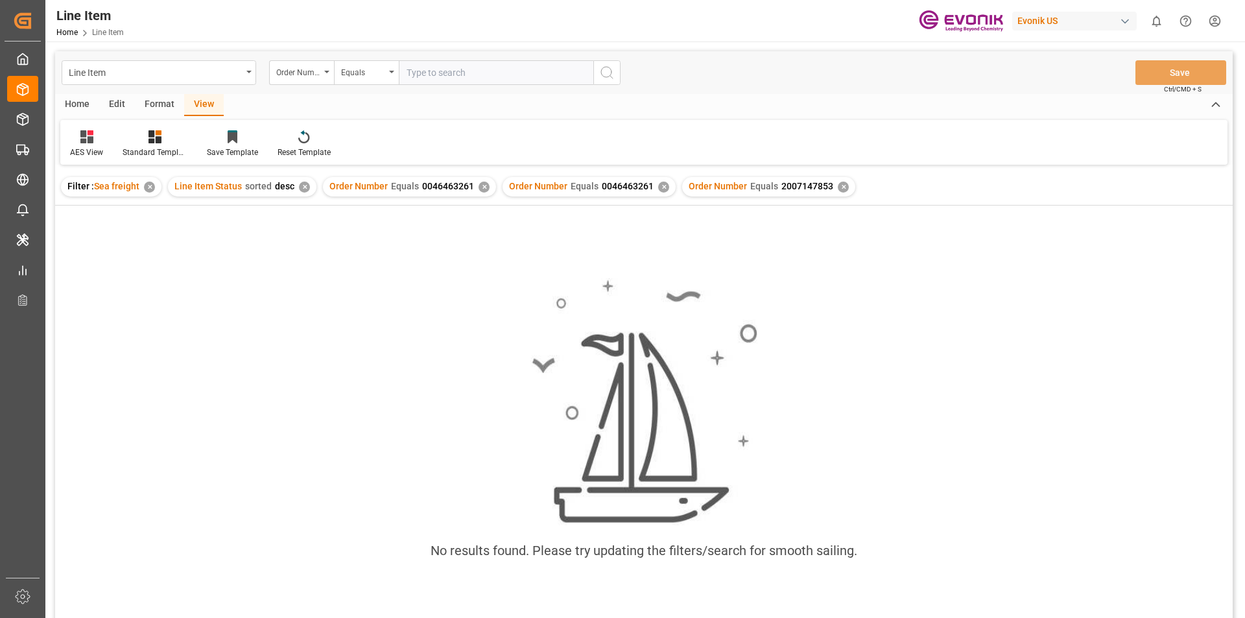
click at [660, 188] on div "✕" at bounding box center [663, 187] width 11 height 11
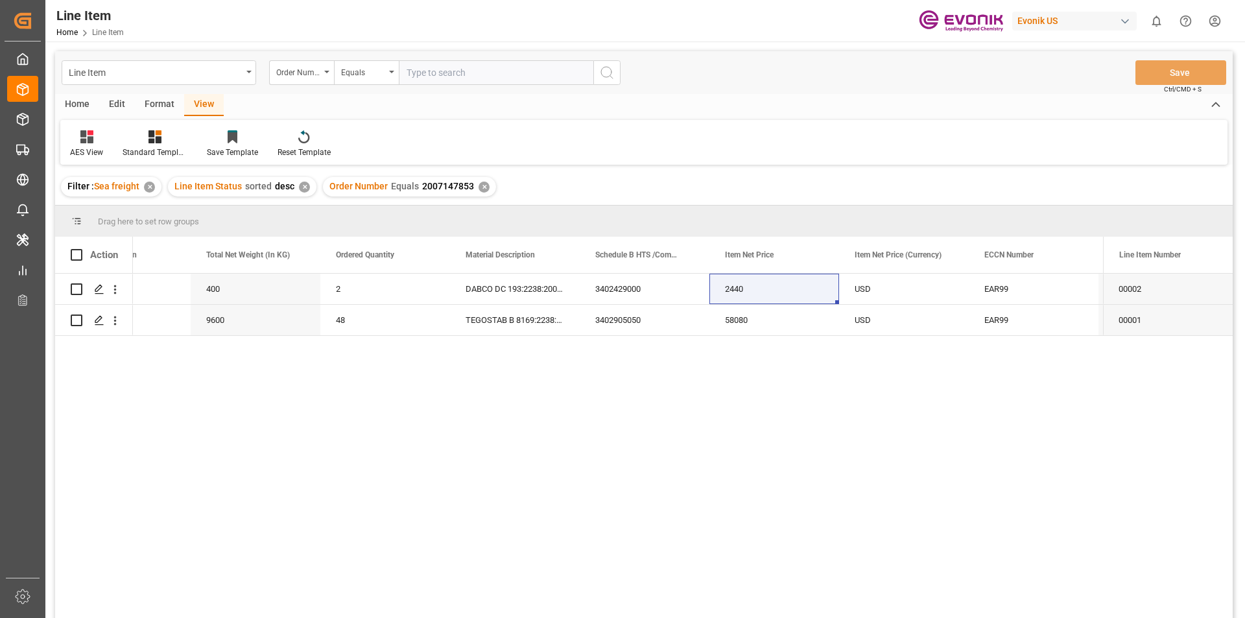
click at [304, 185] on div "✕" at bounding box center [304, 187] width 11 height 11
click at [196, 106] on div "View" at bounding box center [204, 105] width 40 height 22
click at [165, 141] on div at bounding box center [155, 137] width 65 height 14
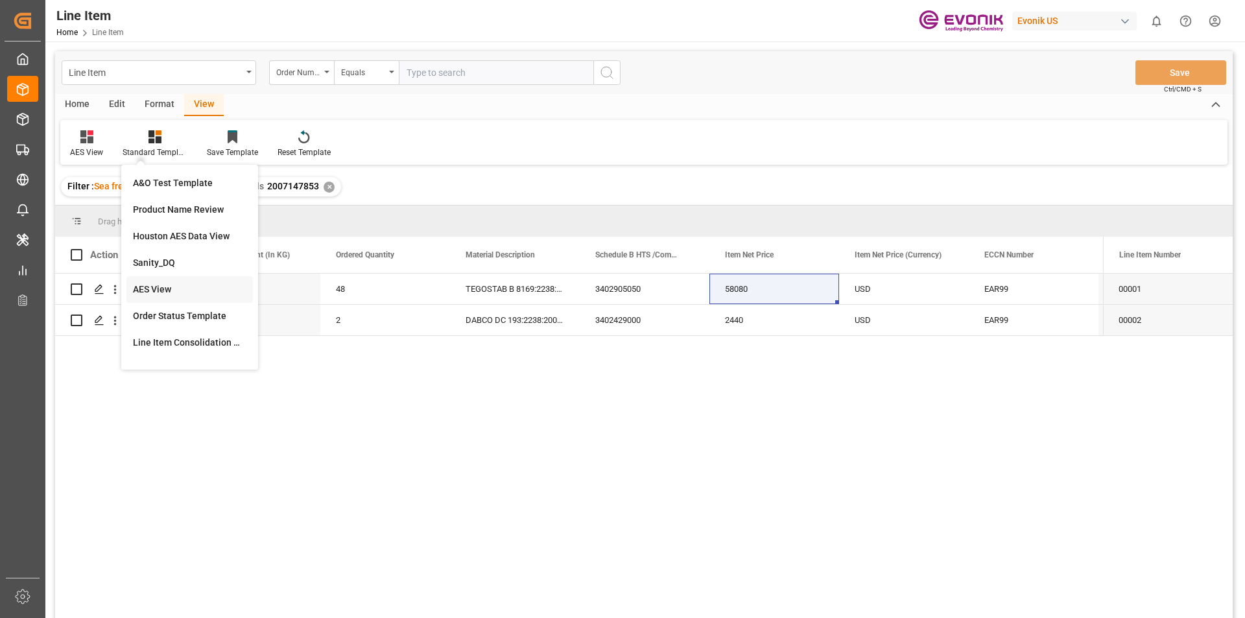
click at [185, 279] on div "AES View" at bounding box center [189, 289] width 126 height 27
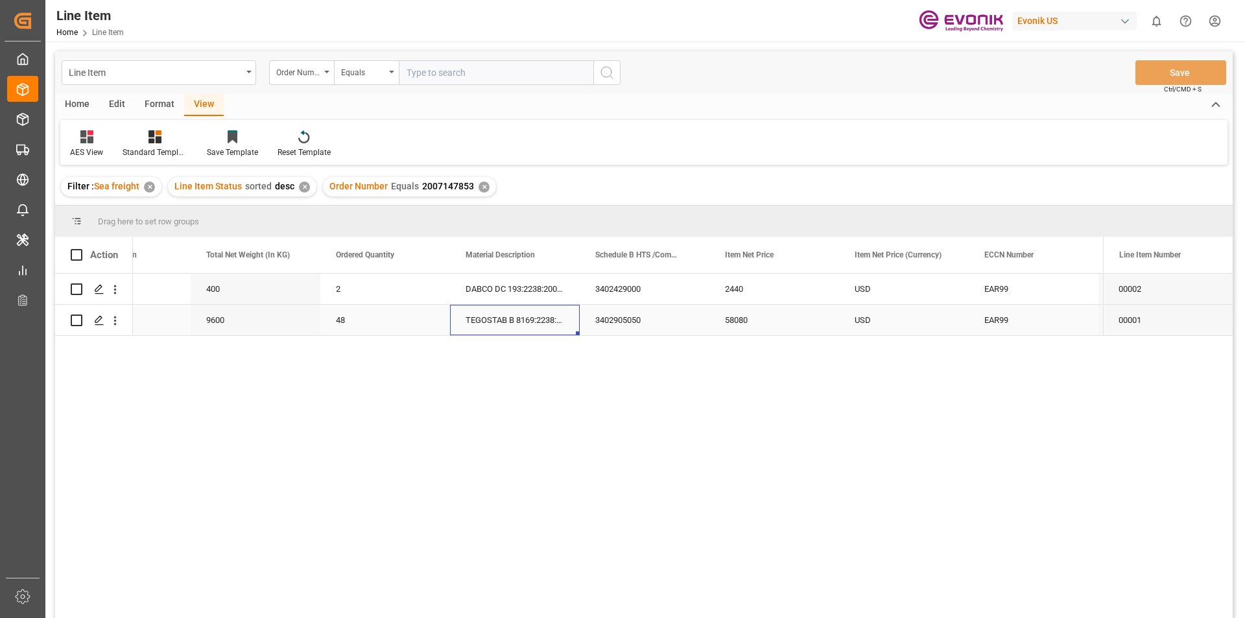
click at [534, 326] on div "TEGOSTAB B 8169:2238:200:OU:AP" at bounding box center [515, 320] width 130 height 30
drag, startPoint x: 212, startPoint y: 324, endPoint x: 376, endPoint y: 329, distance: 163.6
click at [213, 324] on div "9600" at bounding box center [256, 320] width 130 height 30
click at [746, 328] on div "58080" at bounding box center [775, 320] width 130 height 30
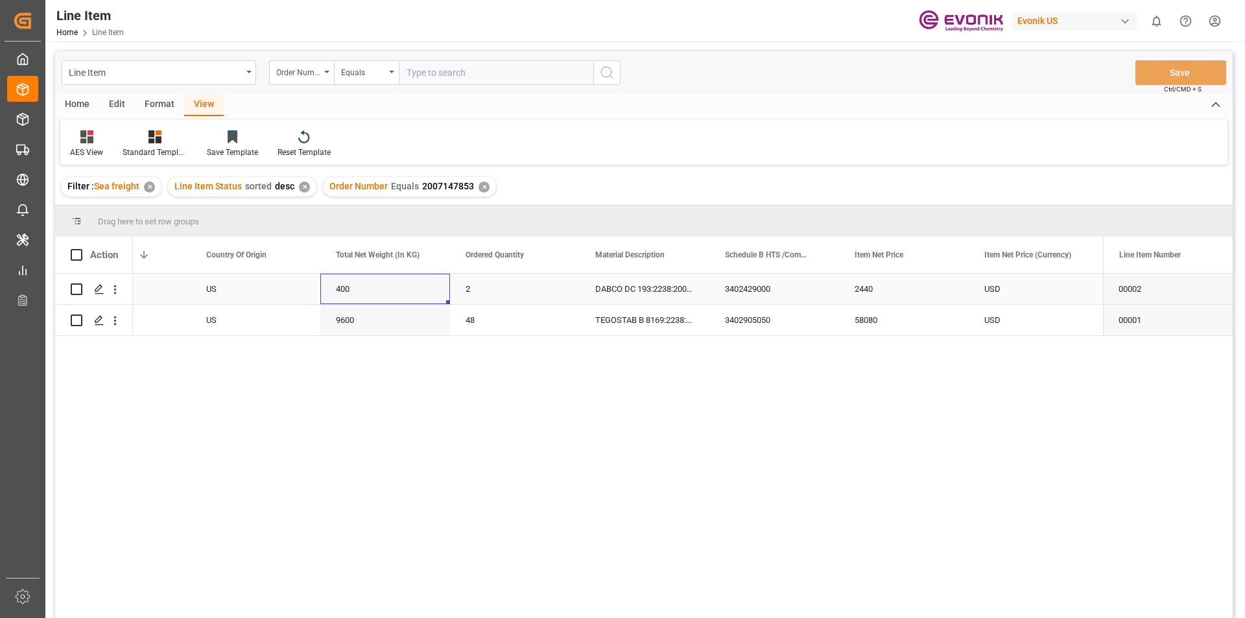
click at [394, 287] on div "400" at bounding box center [385, 289] width 130 height 30
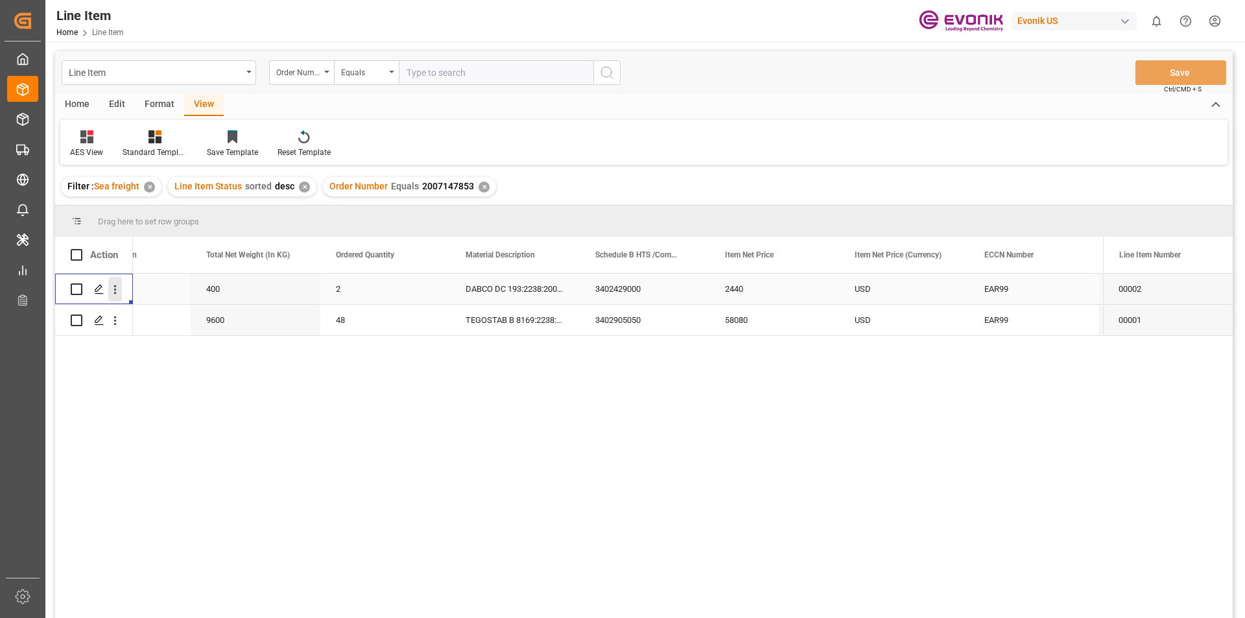
click at [112, 281] on button "open menu" at bounding box center [115, 289] width 14 height 25
click at [212, 317] on span "Open in new tab" at bounding box center [200, 317] width 118 height 14
click at [834, 333] on div "58080" at bounding box center [775, 320] width 130 height 30
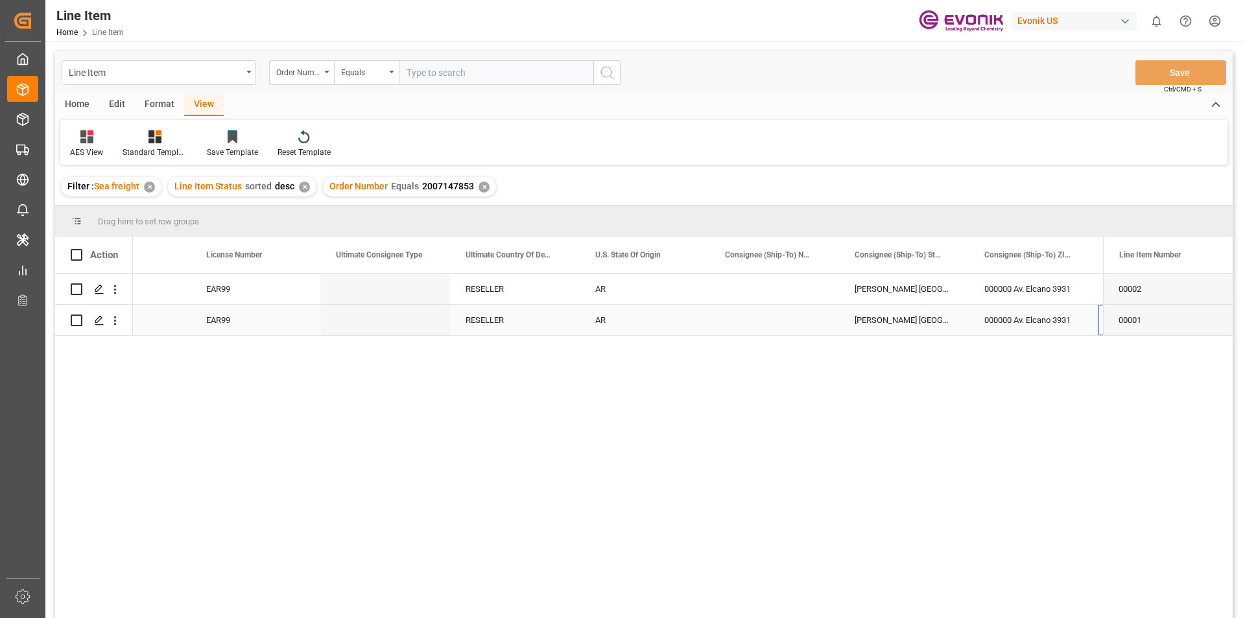
scroll to position [0, 1369]
click at [443, 72] on input "text" at bounding box center [496, 72] width 195 height 25
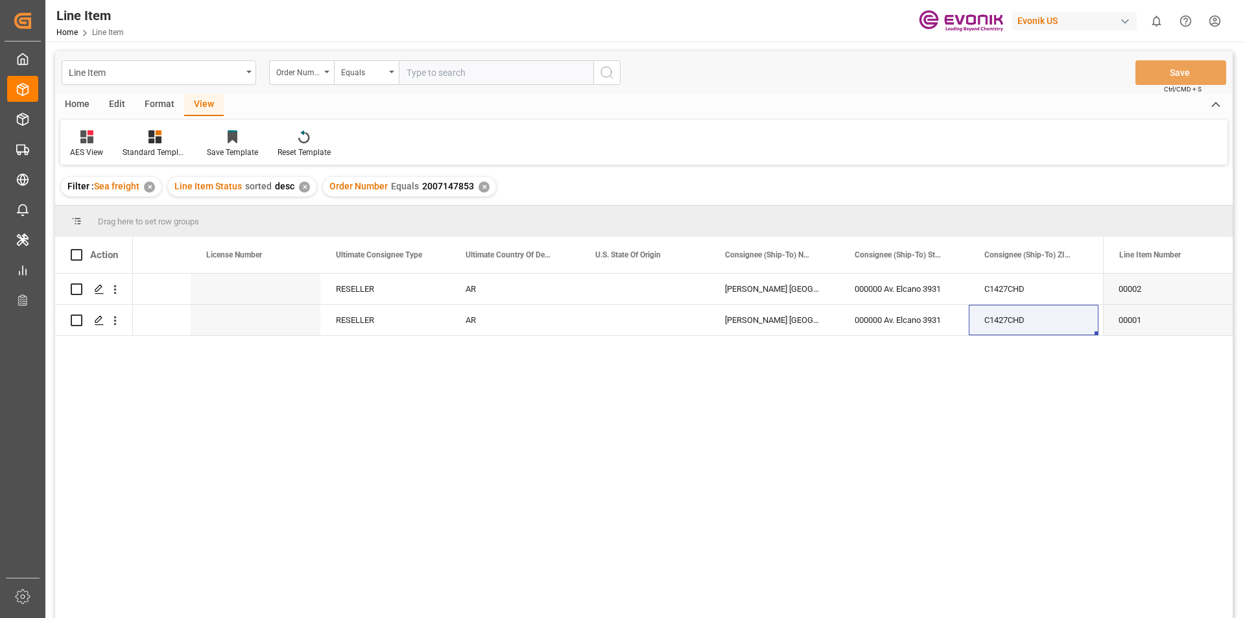
paste input "0046469818"
type input "0046469818"
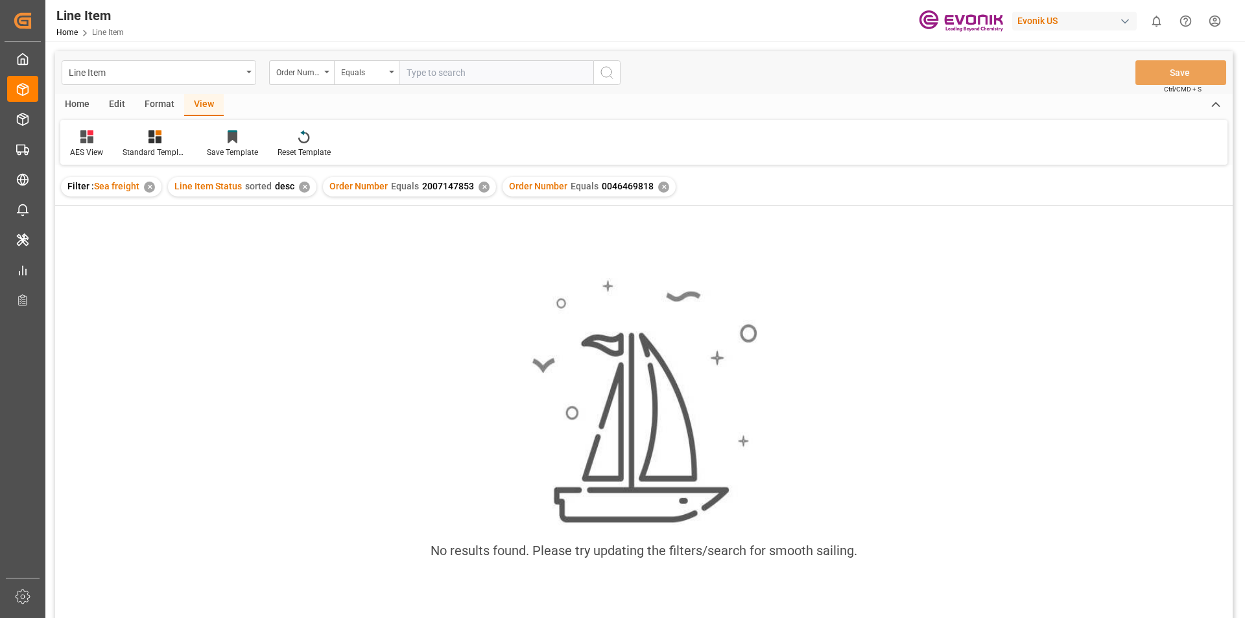
click at [661, 187] on div "✕" at bounding box center [663, 187] width 11 height 11
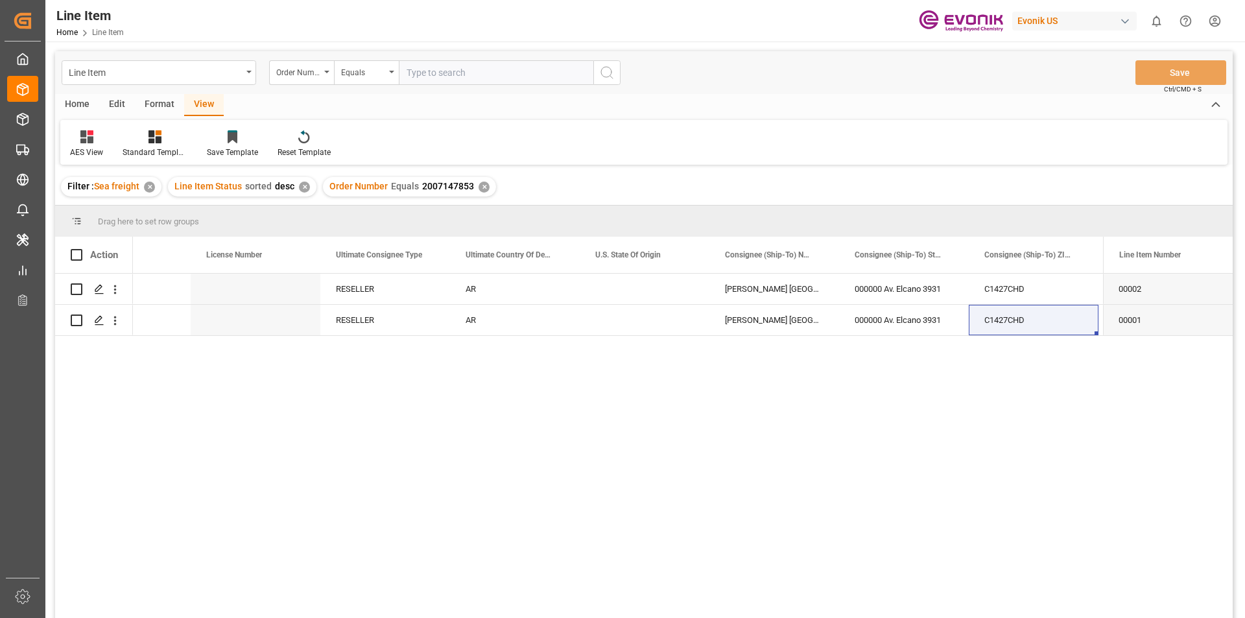
click at [470, 187] on span "2007147853" at bounding box center [448, 186] width 52 height 10
click at [473, 184] on div "Order Number Equals 2007147853 ✕" at bounding box center [409, 186] width 173 height 19
click at [482, 187] on div "✕" at bounding box center [484, 187] width 11 height 11
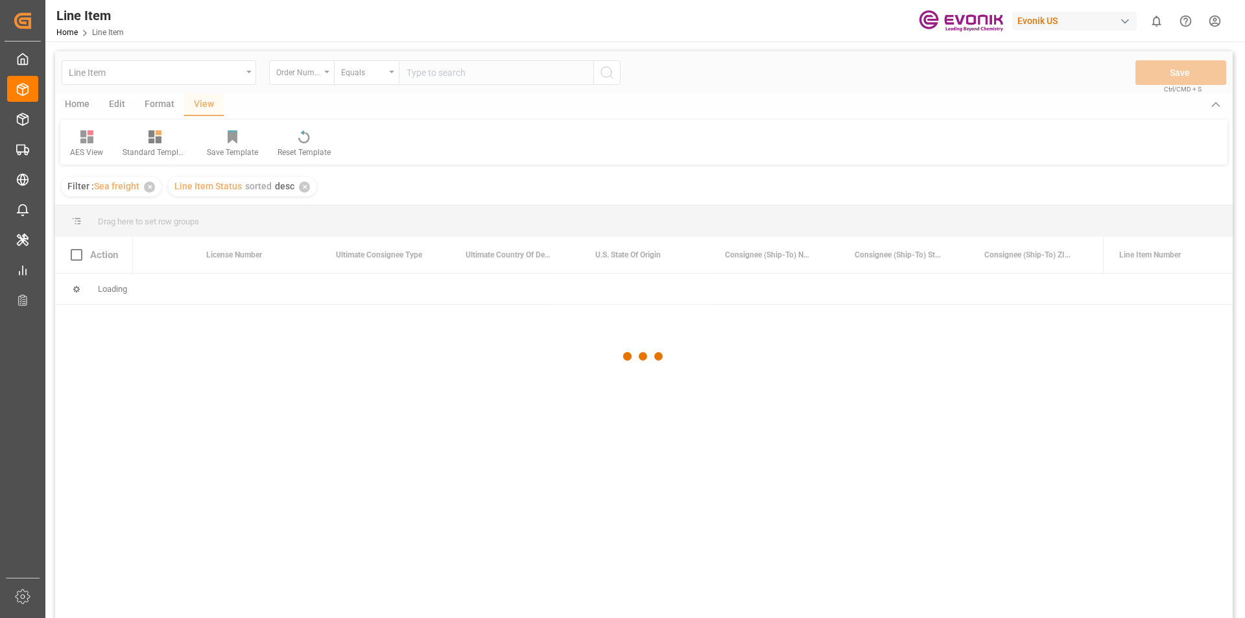
click at [417, 76] on div at bounding box center [644, 356] width 1178 height 610
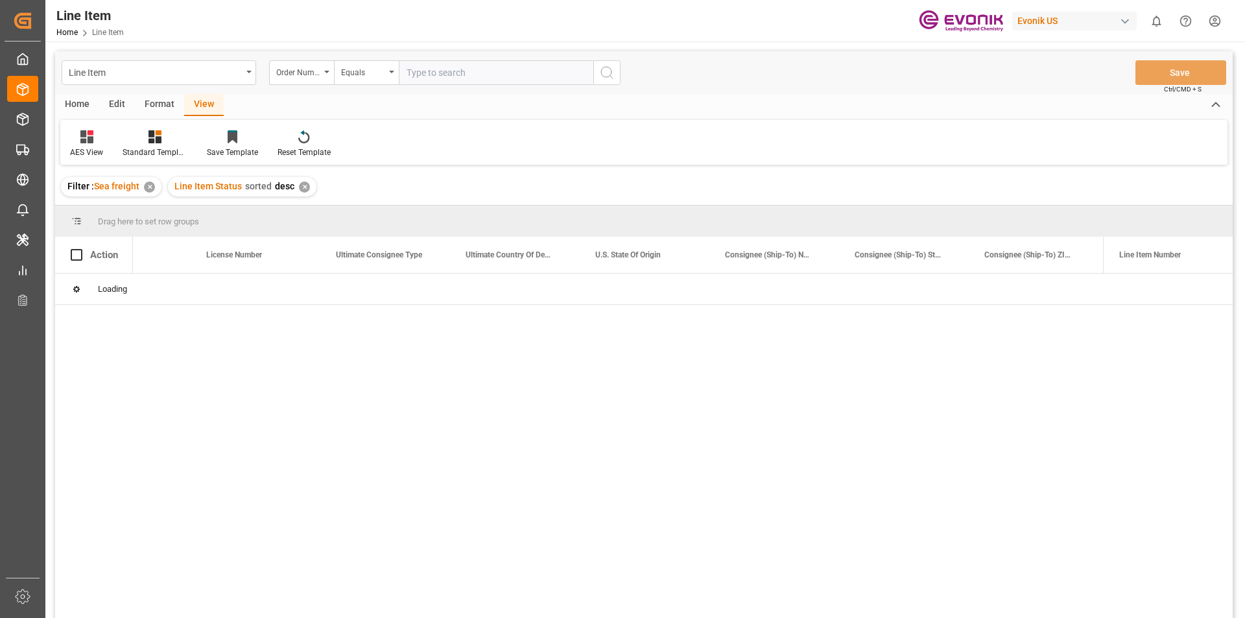
click at [468, 73] on input "text" at bounding box center [496, 72] width 195 height 25
paste input "0046469818"
type input "0046469818"
click at [151, 139] on icon at bounding box center [155, 136] width 13 height 13
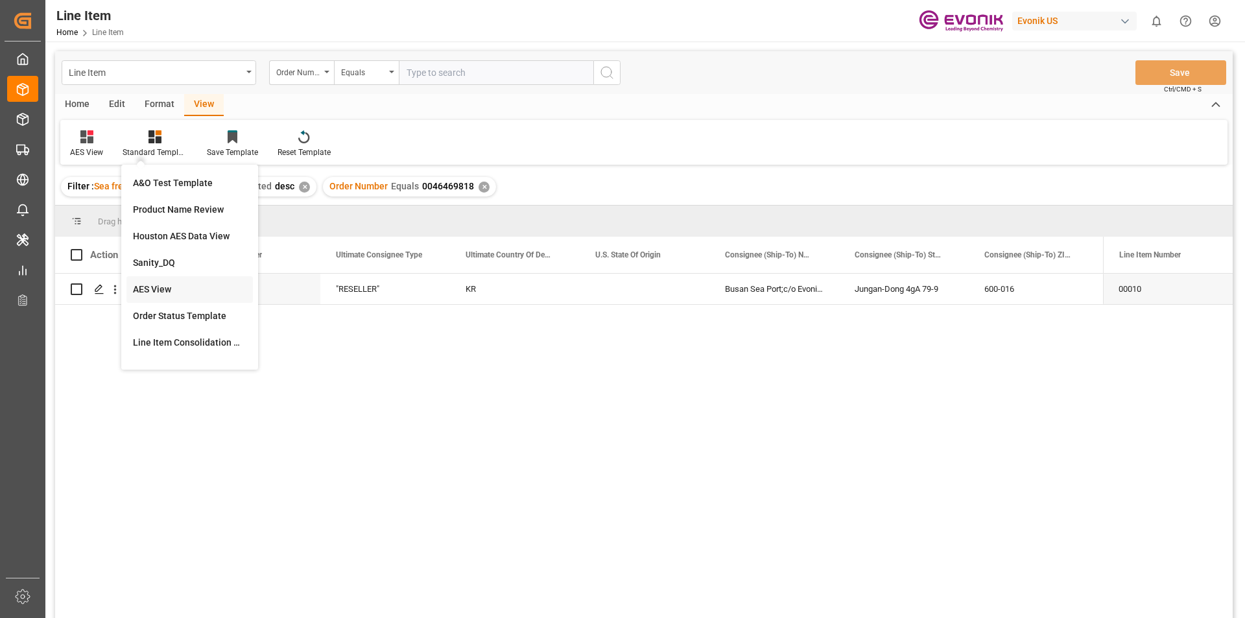
click at [161, 291] on div "AES View" at bounding box center [190, 290] width 114 height 14
click at [162, 132] on div at bounding box center [155, 137] width 65 height 14
click at [188, 291] on div "AES View" at bounding box center [190, 290] width 114 height 14
click at [435, 293] on div ""RESELLER"" at bounding box center [385, 289] width 130 height 30
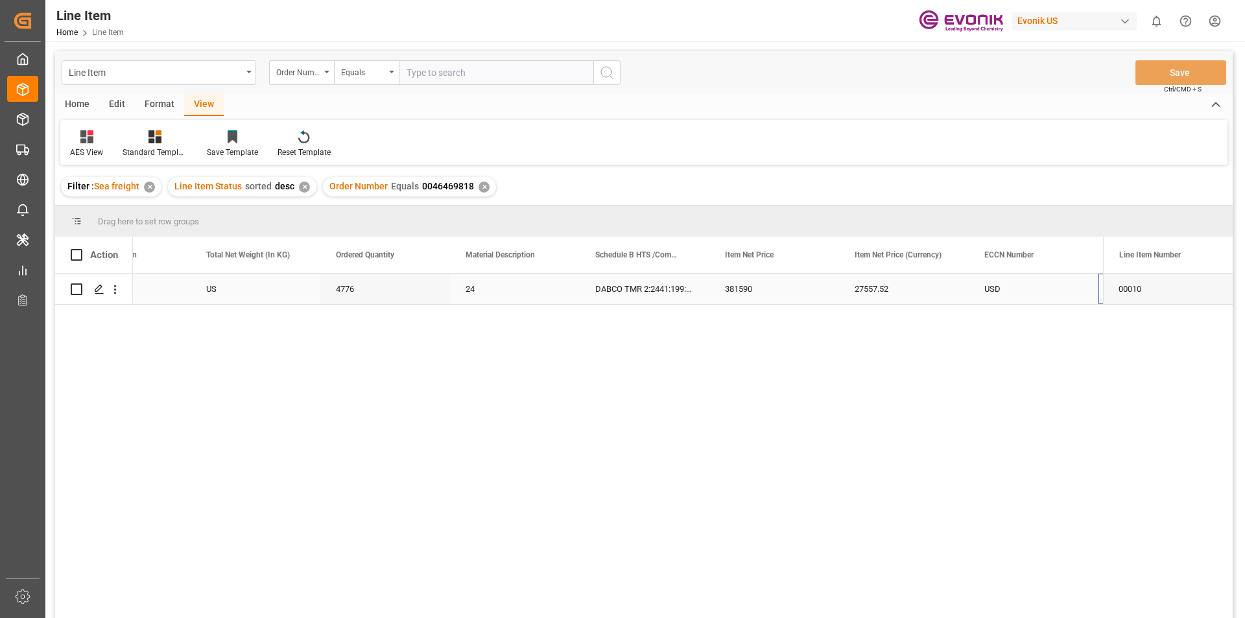
scroll to position [0, 591]
click at [455, 78] on input "text" at bounding box center [496, 72] width 195 height 25
paste input "0046469818"
type input "0046469818"
click at [658, 184] on div "✕" at bounding box center [663, 187] width 11 height 11
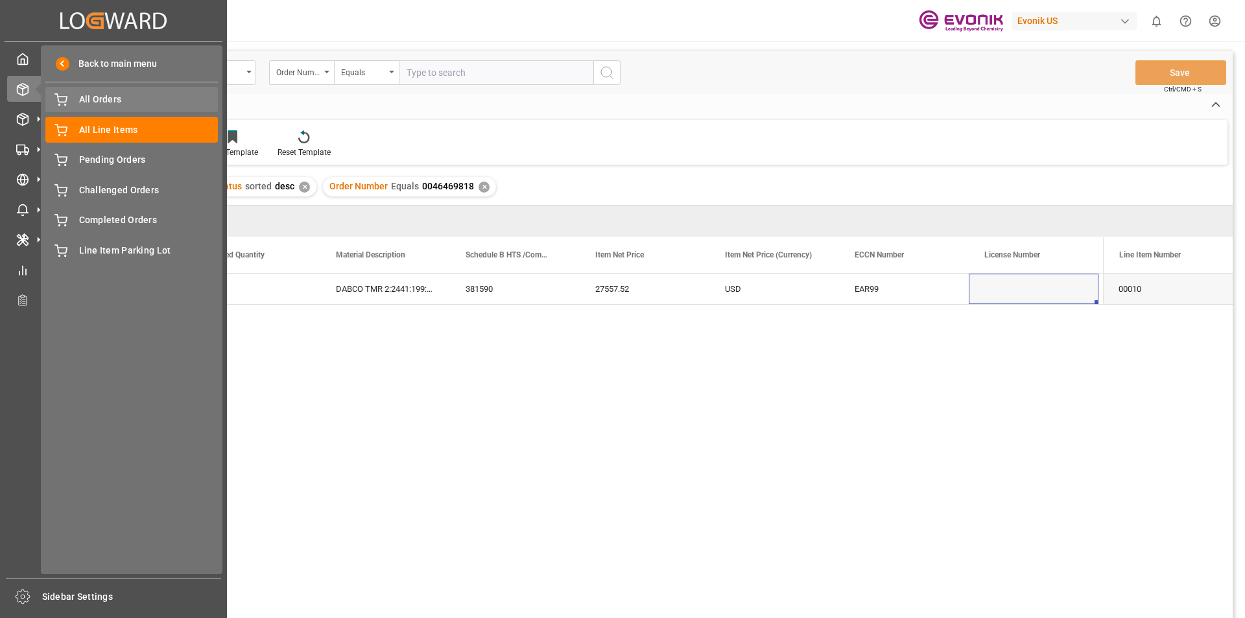
click at [141, 101] on span "All Orders" at bounding box center [148, 100] width 139 height 14
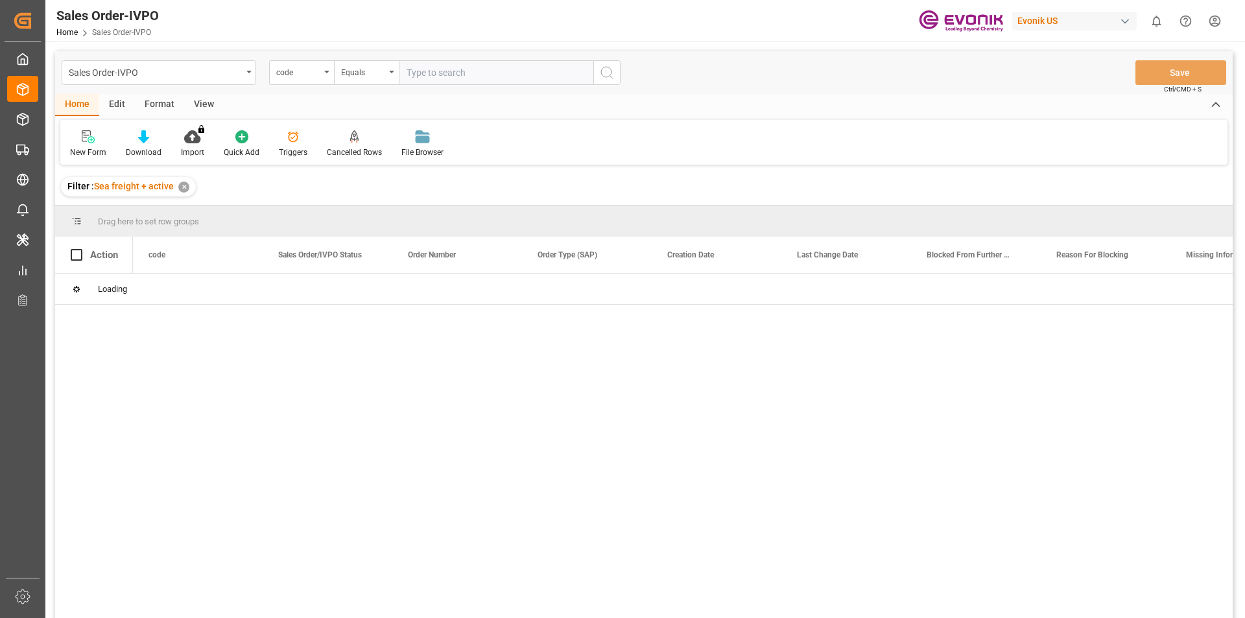
click at [323, 73] on div "code" at bounding box center [301, 72] width 65 height 25
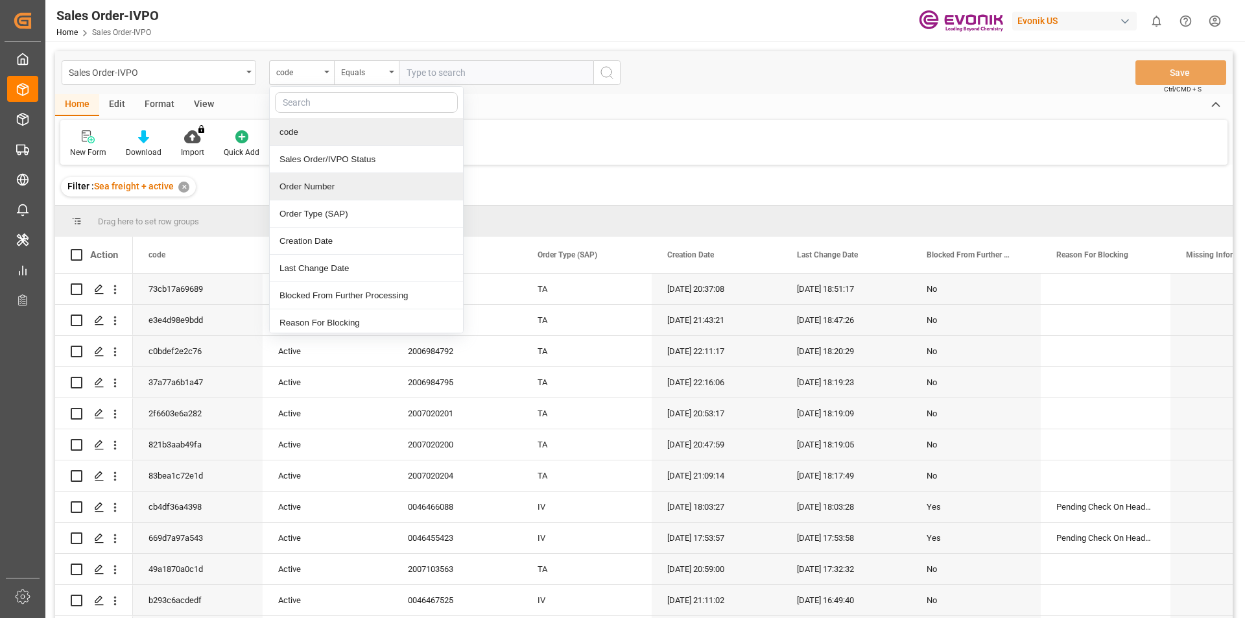
click at [333, 190] on div "Order Number" at bounding box center [366, 186] width 193 height 27
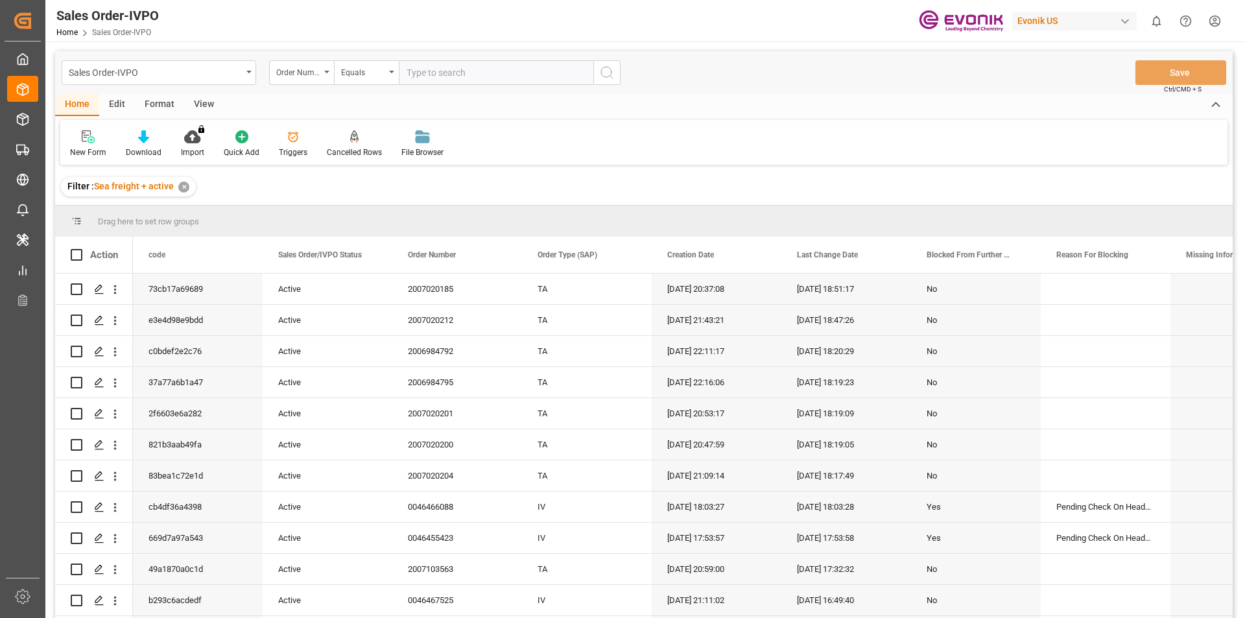
click at [444, 75] on input "text" at bounding box center [496, 72] width 195 height 25
paste input "0046469818"
type input "0046469818"
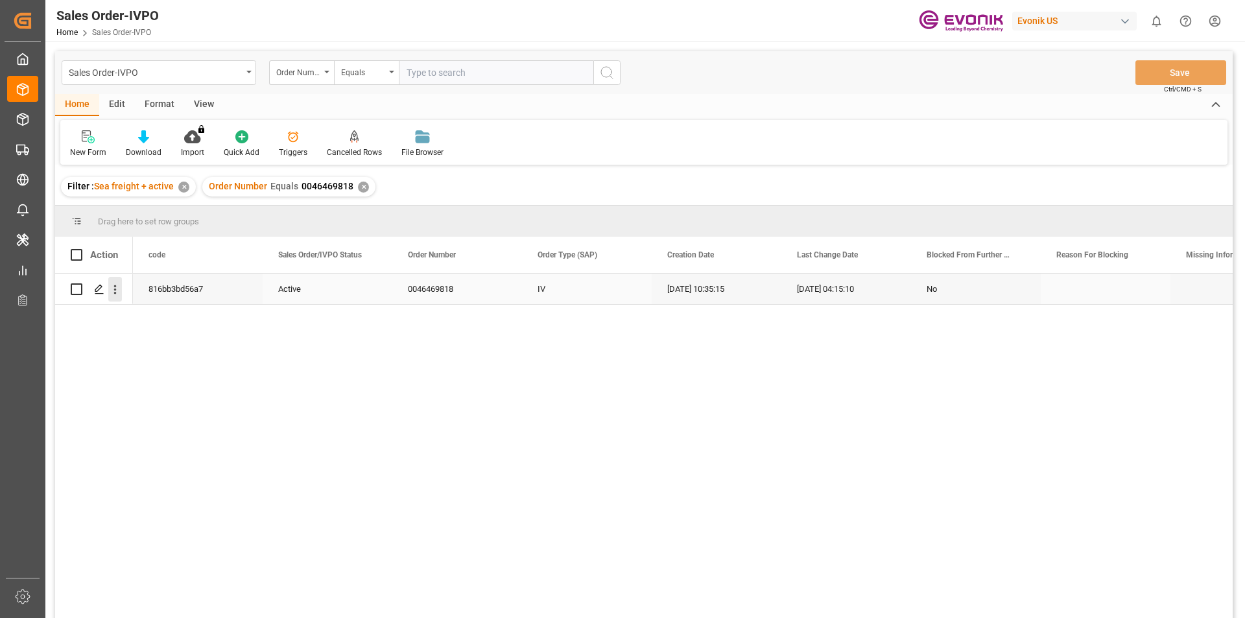
click at [113, 293] on icon "open menu" at bounding box center [115, 290] width 14 height 14
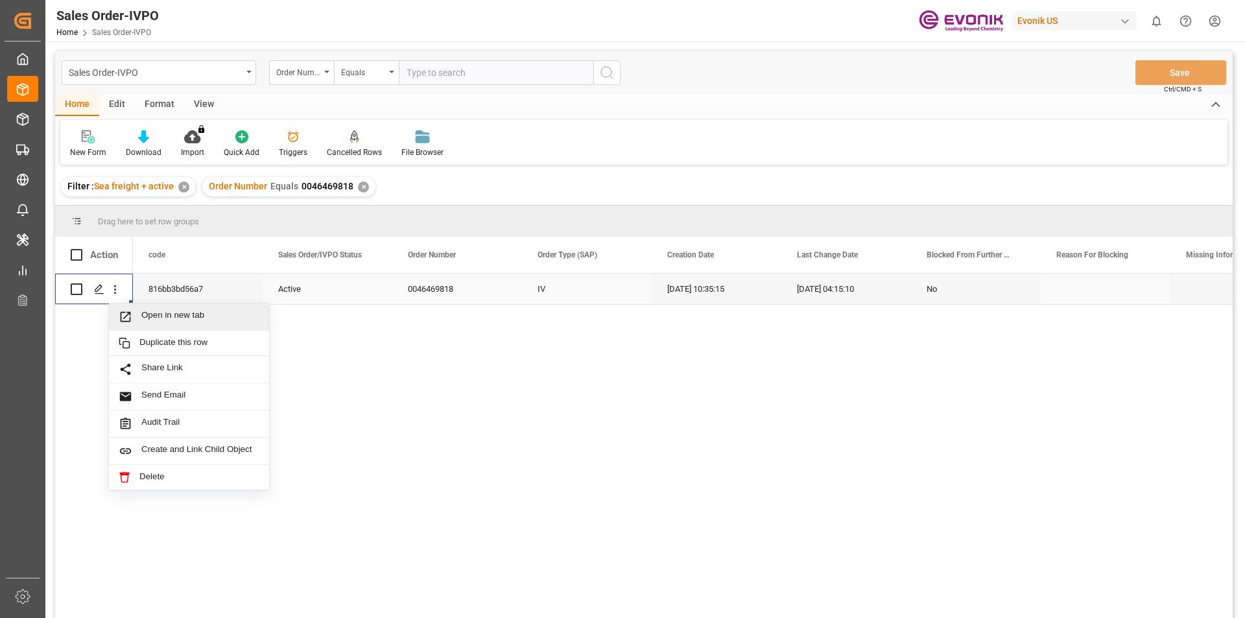
click at [208, 317] on span "Open in new tab" at bounding box center [200, 317] width 118 height 14
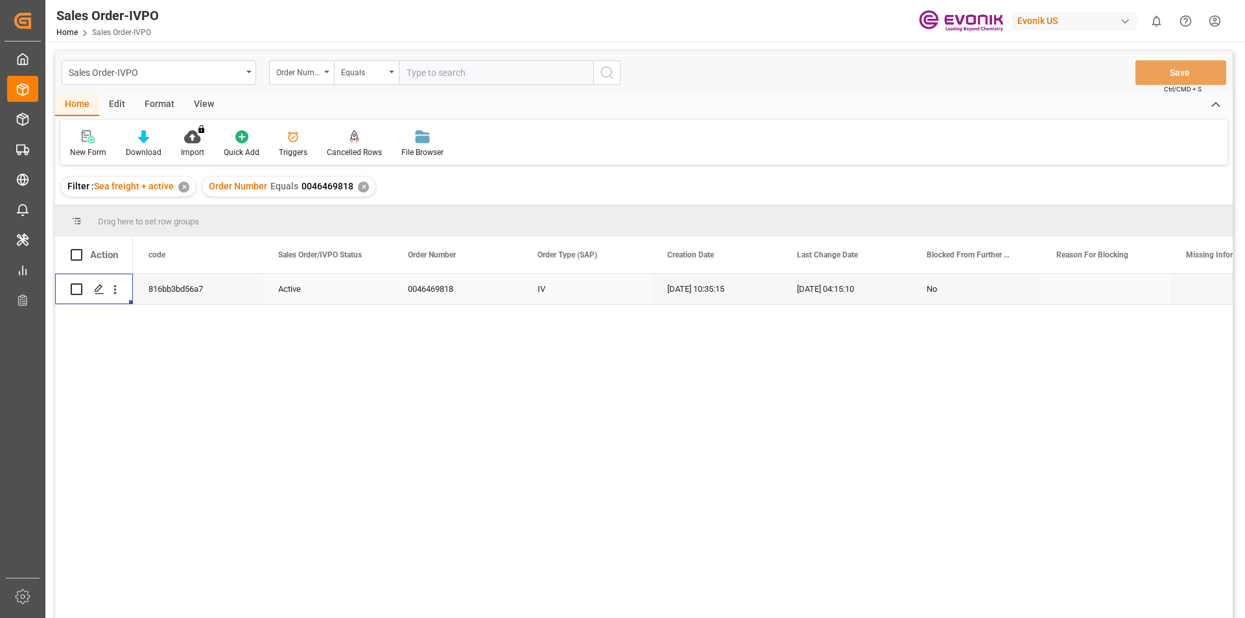
click at [359, 189] on div "✕" at bounding box center [363, 187] width 11 height 11
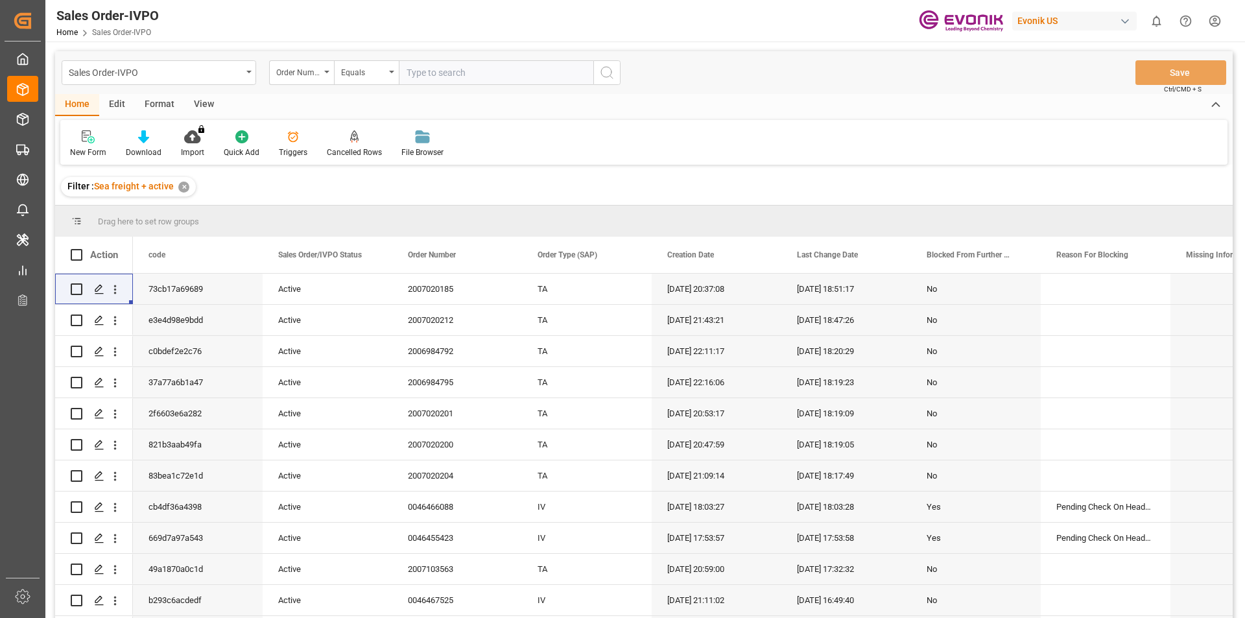
click at [465, 81] on input "text" at bounding box center [496, 72] width 195 height 25
paste input "0046469818"
type input "0046469818"
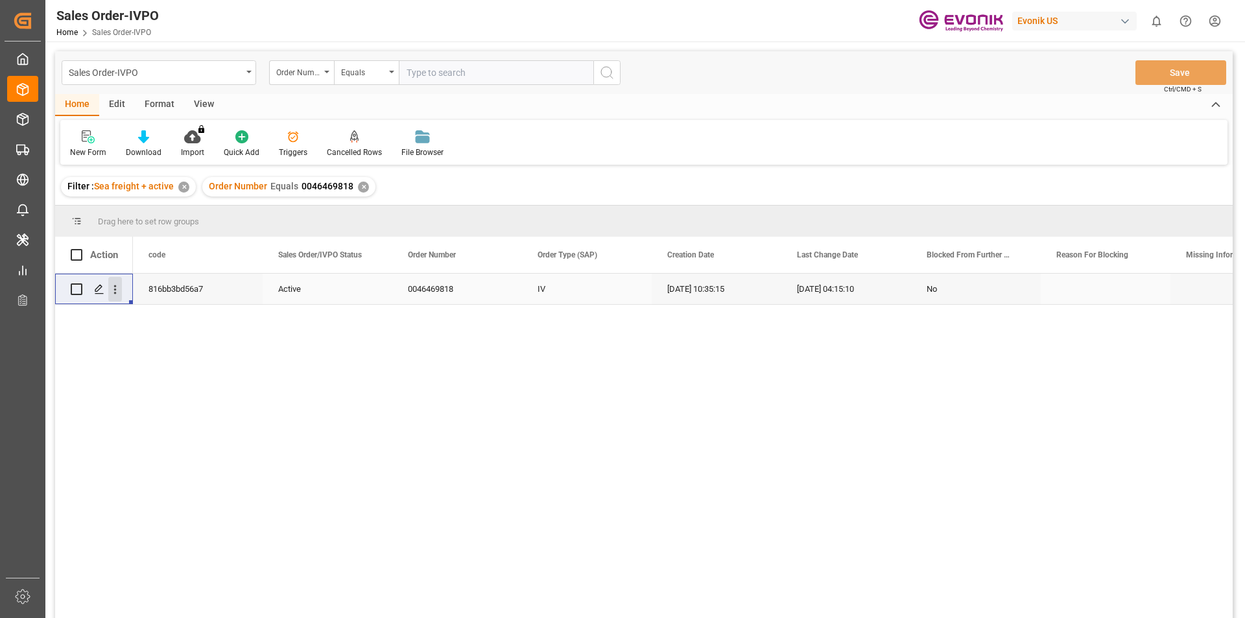
click at [115, 287] on icon "open menu" at bounding box center [115, 289] width 3 height 9
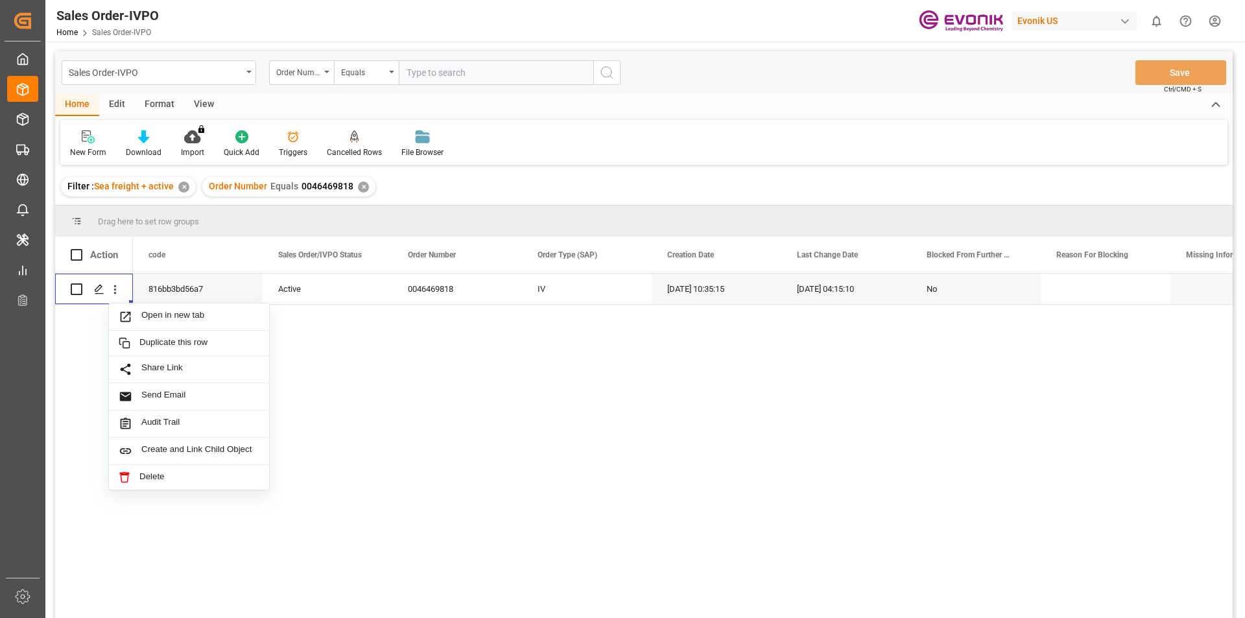
click at [188, 101] on div "View" at bounding box center [204, 105] width 40 height 22
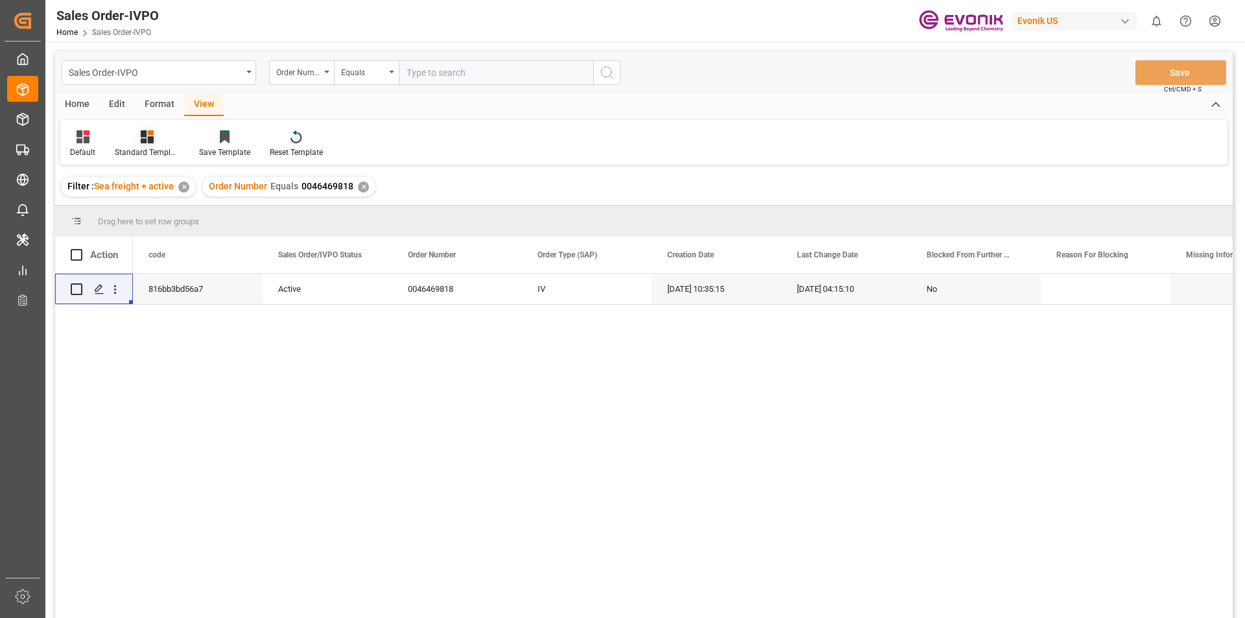
click at [156, 145] on div "Standard Templates" at bounding box center [147, 144] width 84 height 29
click at [494, 101] on div "Home Edit Format View" at bounding box center [644, 105] width 1178 height 22
click at [209, 96] on div "View" at bounding box center [204, 105] width 40 height 22
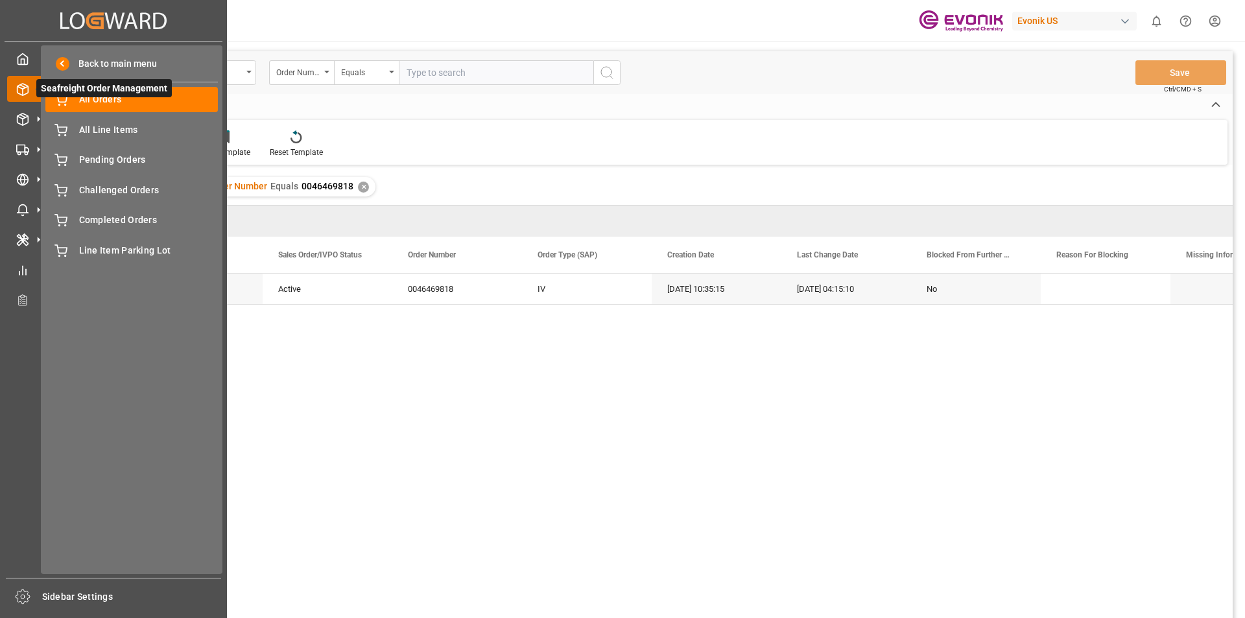
click at [21, 90] on icon at bounding box center [22, 89] width 13 height 13
click at [102, 128] on span "All Line Items" at bounding box center [148, 130] width 139 height 14
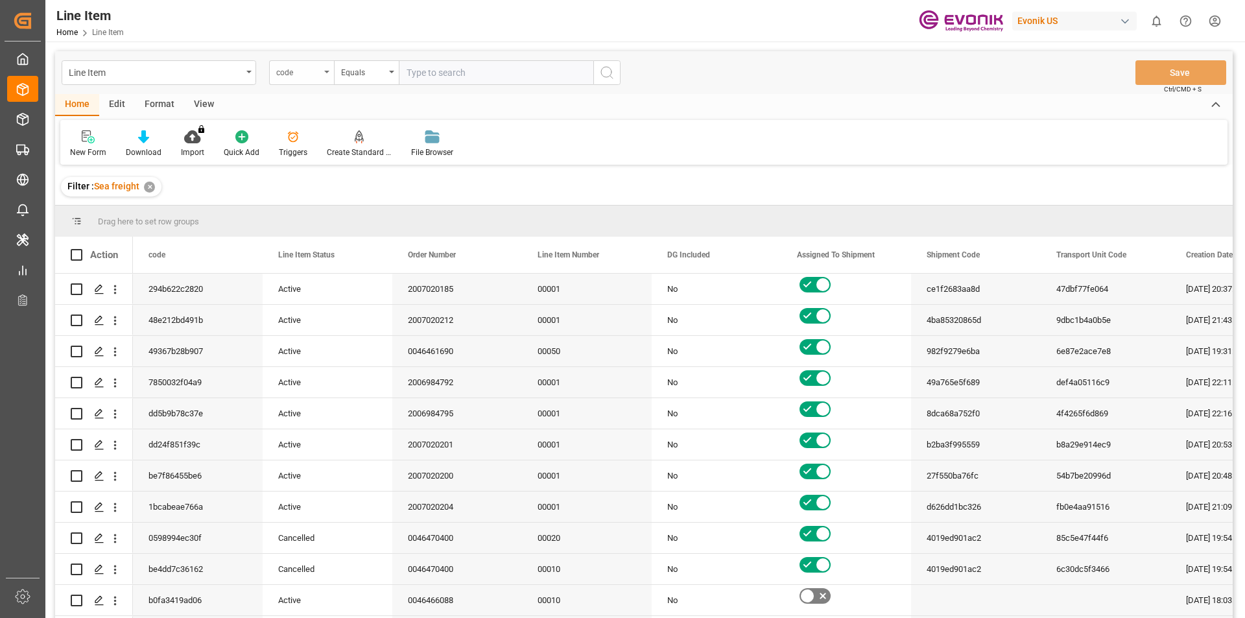
click at [310, 71] on div "code" at bounding box center [298, 71] width 44 height 15
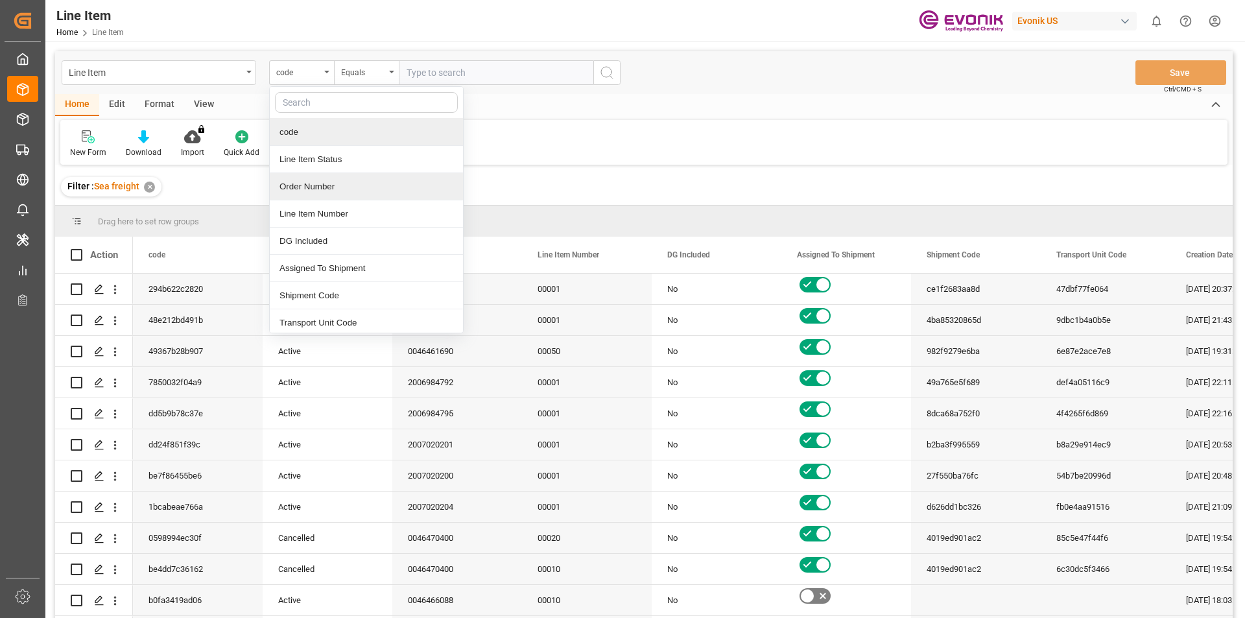
click at [318, 189] on div "Order Number" at bounding box center [366, 186] width 193 height 27
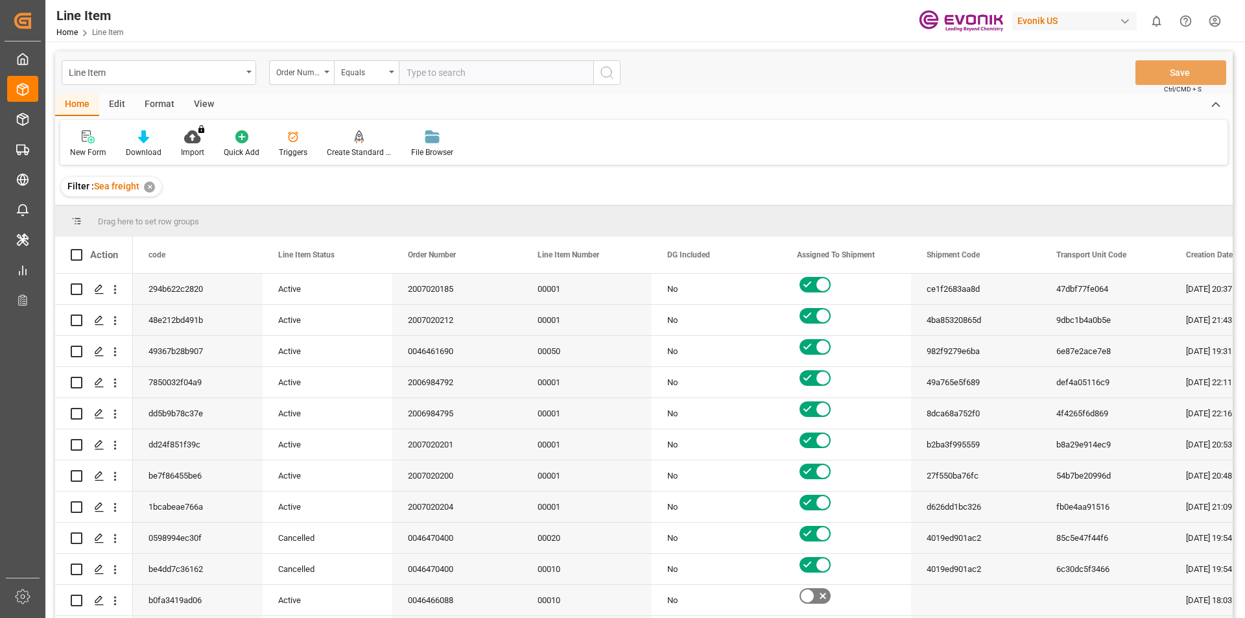
click at [435, 70] on input "text" at bounding box center [496, 72] width 195 height 25
paste input "0046469818"
type input "0046469818"
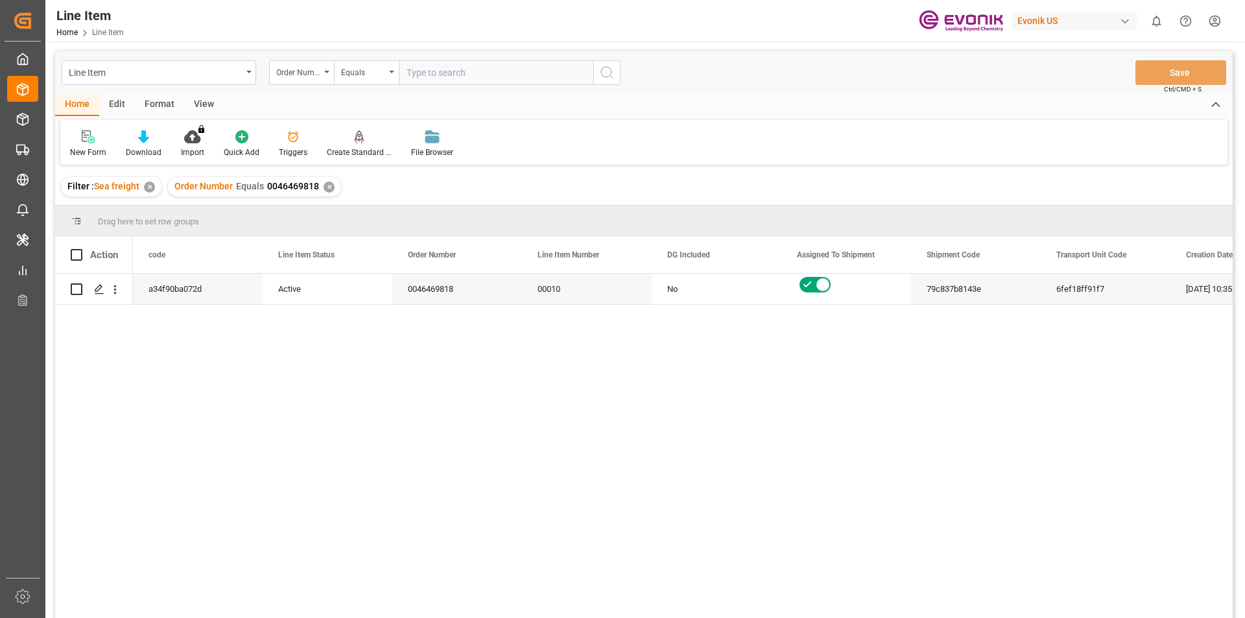
click at [194, 103] on div "View" at bounding box center [204, 105] width 40 height 22
click at [138, 134] on div at bounding box center [147, 137] width 65 height 14
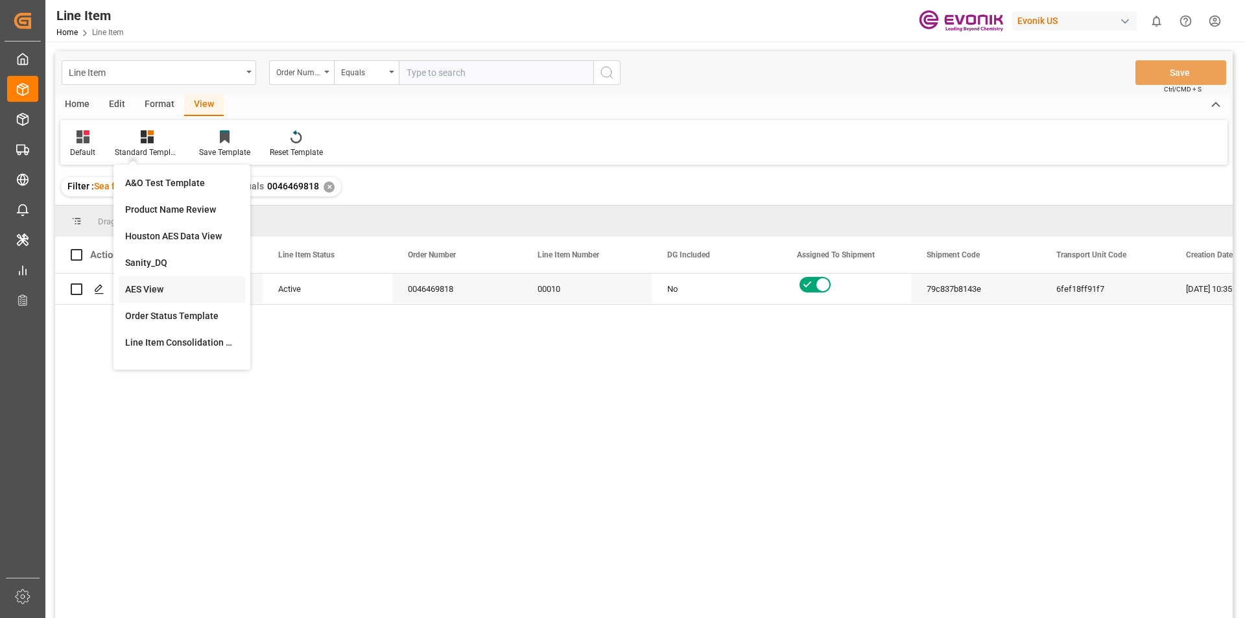
click at [147, 290] on div "AES View" at bounding box center [182, 290] width 114 height 14
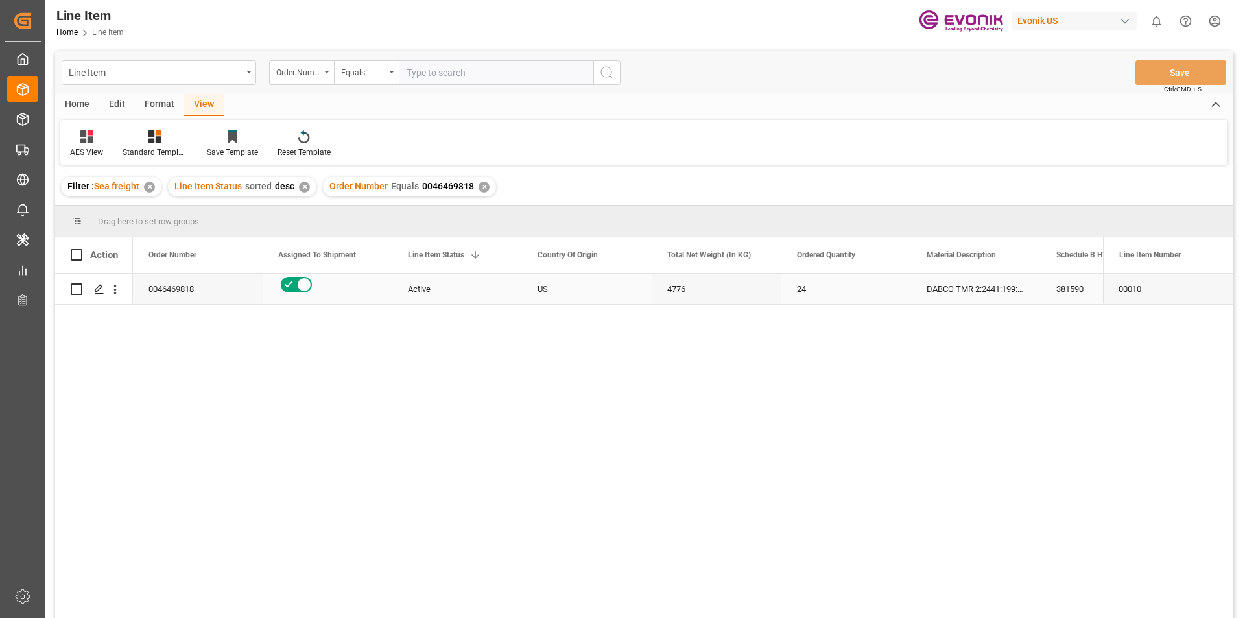
click at [599, 298] on div "US" at bounding box center [587, 289] width 130 height 30
click at [419, 279] on div "Active" at bounding box center [457, 289] width 99 height 30
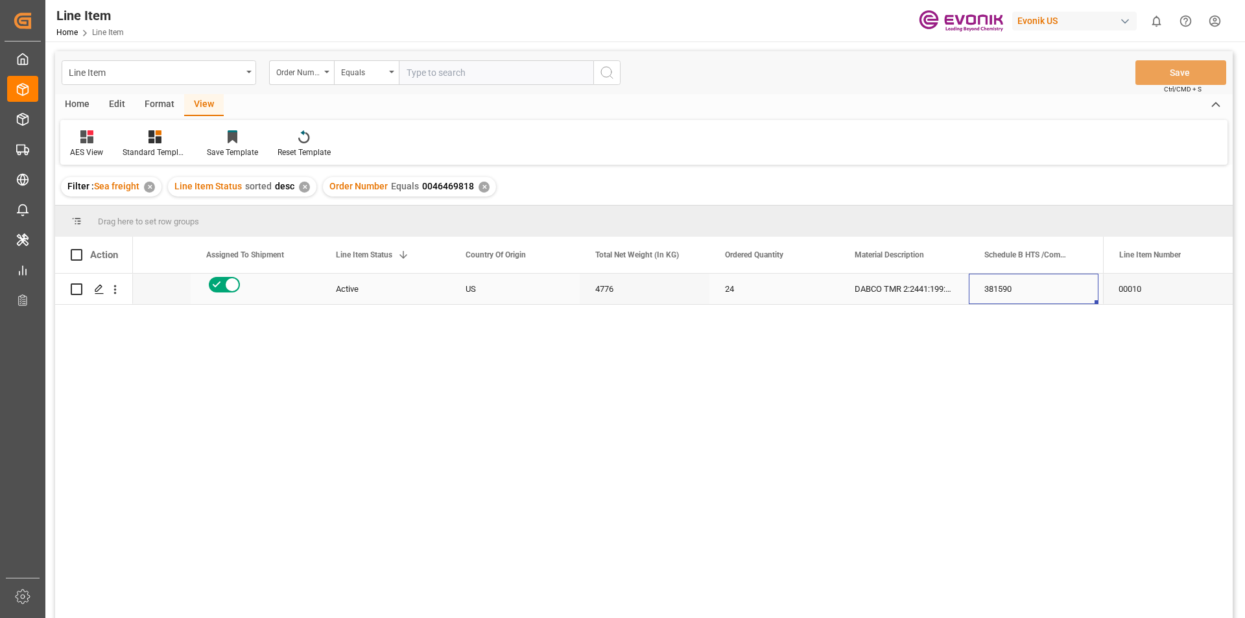
scroll to position [0, 202]
click at [374, 291] on div "US" at bounding box center [385, 289] width 130 height 30
click at [873, 300] on div "381590" at bounding box center [904, 289] width 130 height 30
click at [115, 292] on icon "open menu" at bounding box center [115, 290] width 14 height 14
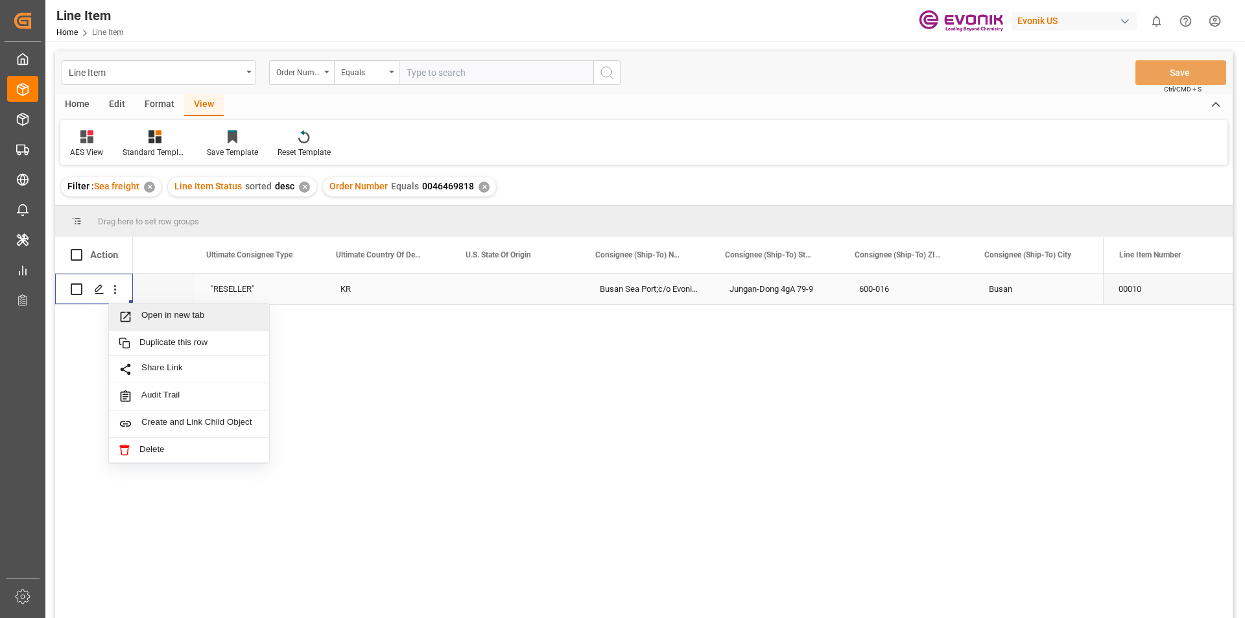
click at [189, 321] on span "Open in new tab" at bounding box center [200, 317] width 118 height 14
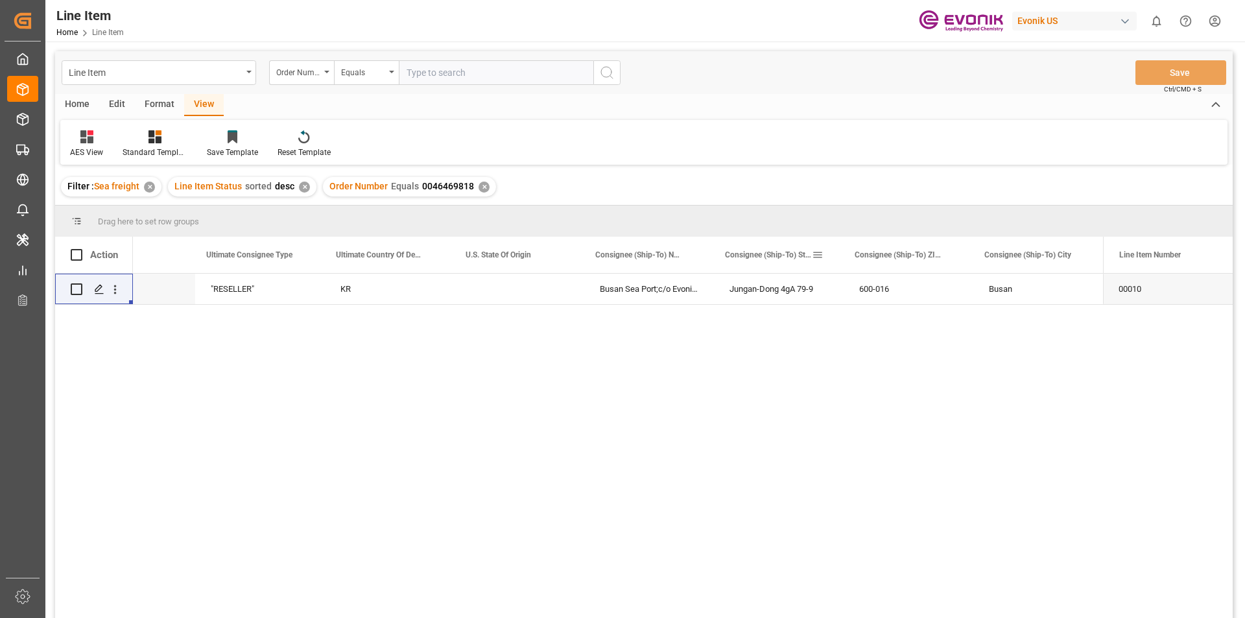
click at [713, 257] on div "Consignee (Ship-To) Street" at bounding box center [775, 255] width 130 height 36
drag, startPoint x: 709, startPoint y: 258, endPoint x: 772, endPoint y: 257, distance: 63.6
click at [772, 257] on div at bounding box center [773, 255] width 5 height 36
click at [479, 185] on div "✕" at bounding box center [484, 187] width 11 height 11
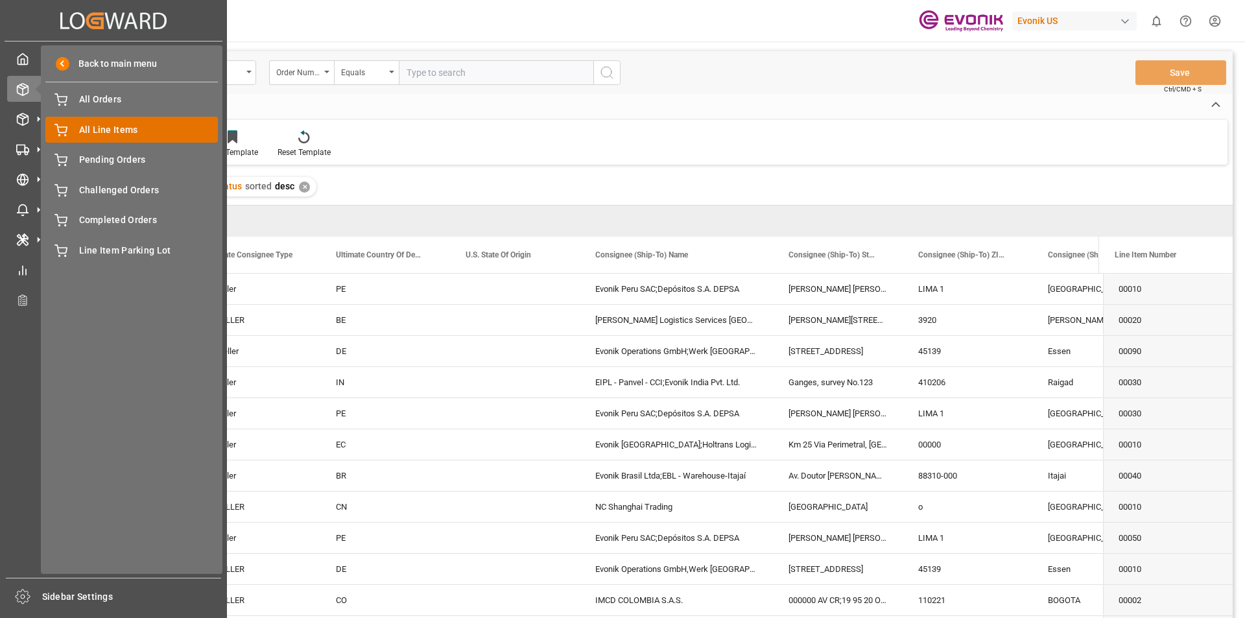
click at [117, 131] on span "All Line Items" at bounding box center [148, 130] width 139 height 14
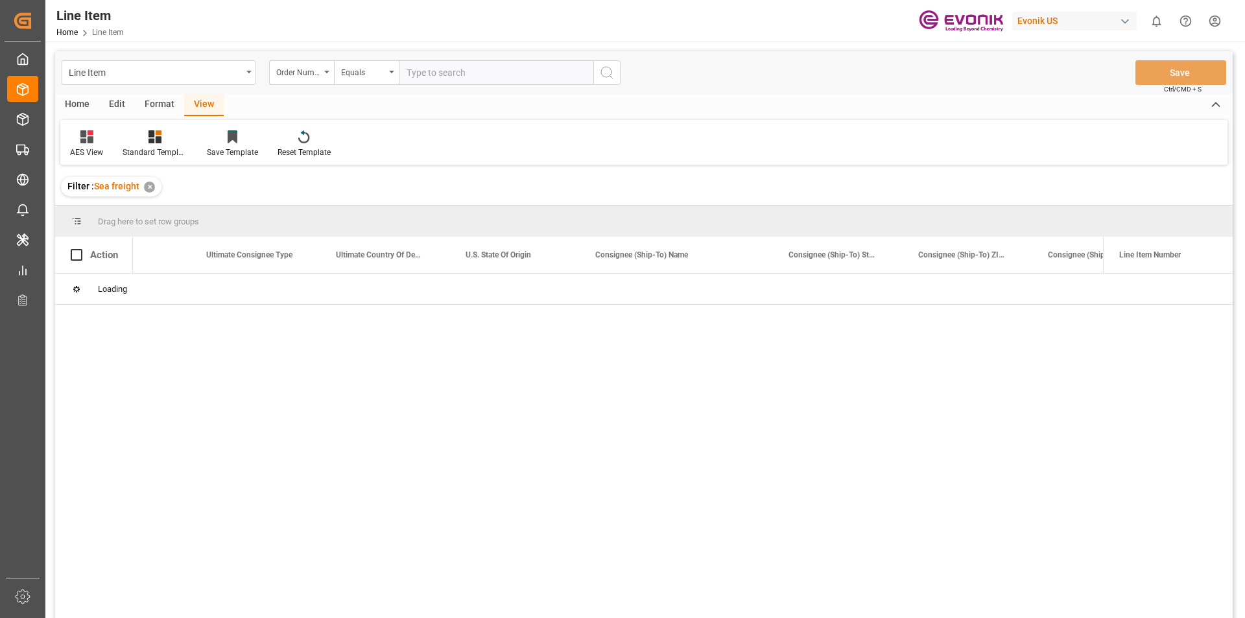
click at [407, 155] on div "AES View Standard Templates Save Template Reset Template" at bounding box center [643, 142] width 1167 height 45
click at [451, 74] on input "text" at bounding box center [496, 72] width 195 height 25
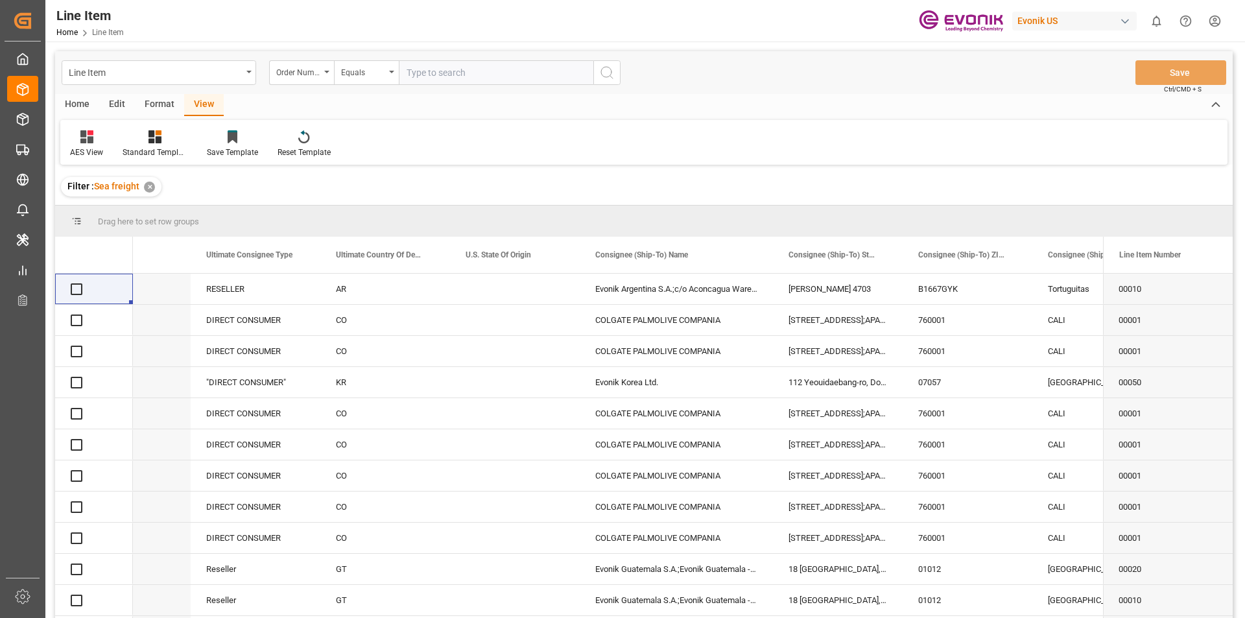
paste input "0046469888"
type input "0046469888"
click at [604, 69] on icon "search button" at bounding box center [607, 73] width 16 height 16
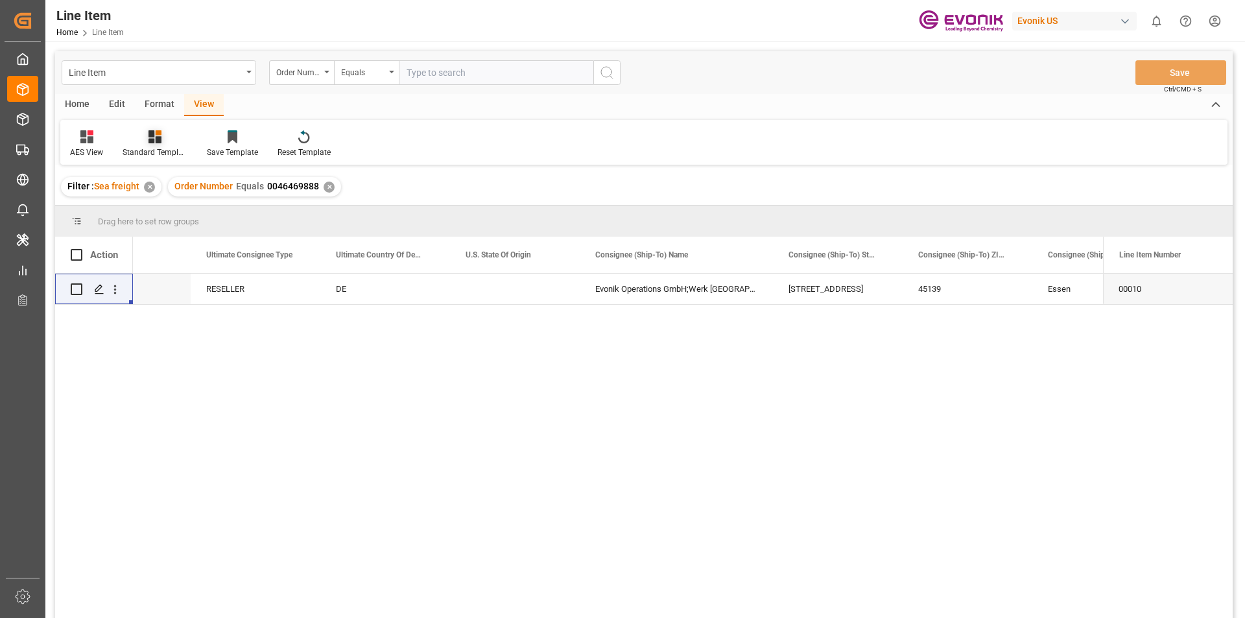
click at [158, 136] on icon at bounding box center [155, 136] width 13 height 13
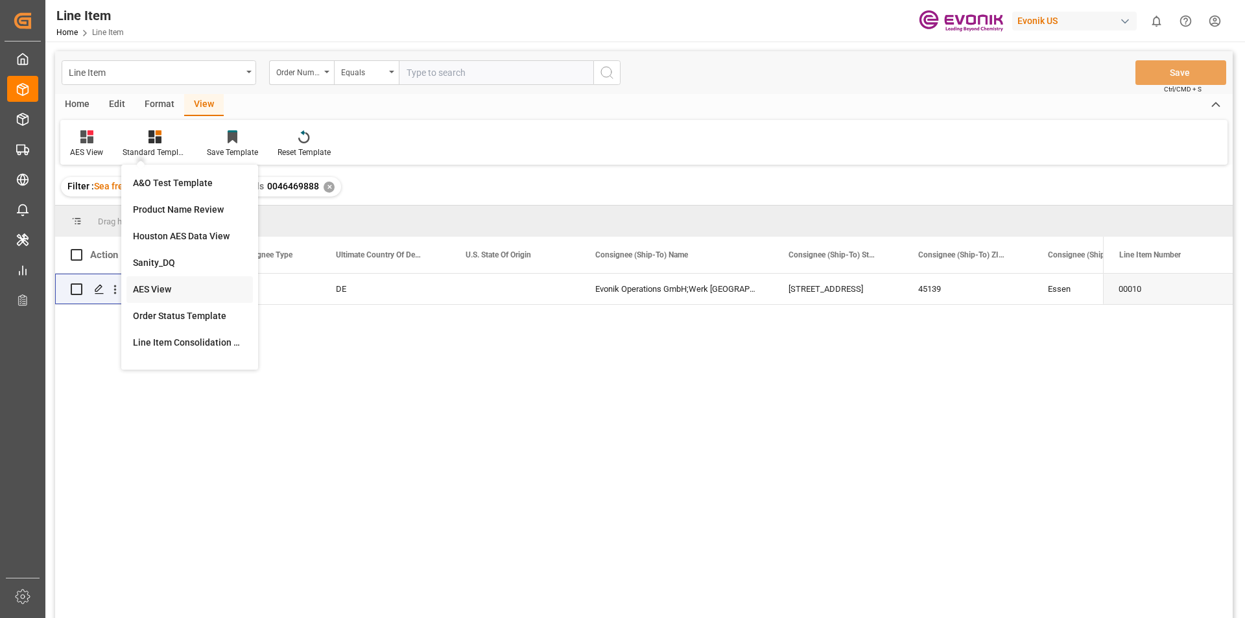
click at [160, 285] on div "AES View" at bounding box center [190, 290] width 114 height 14
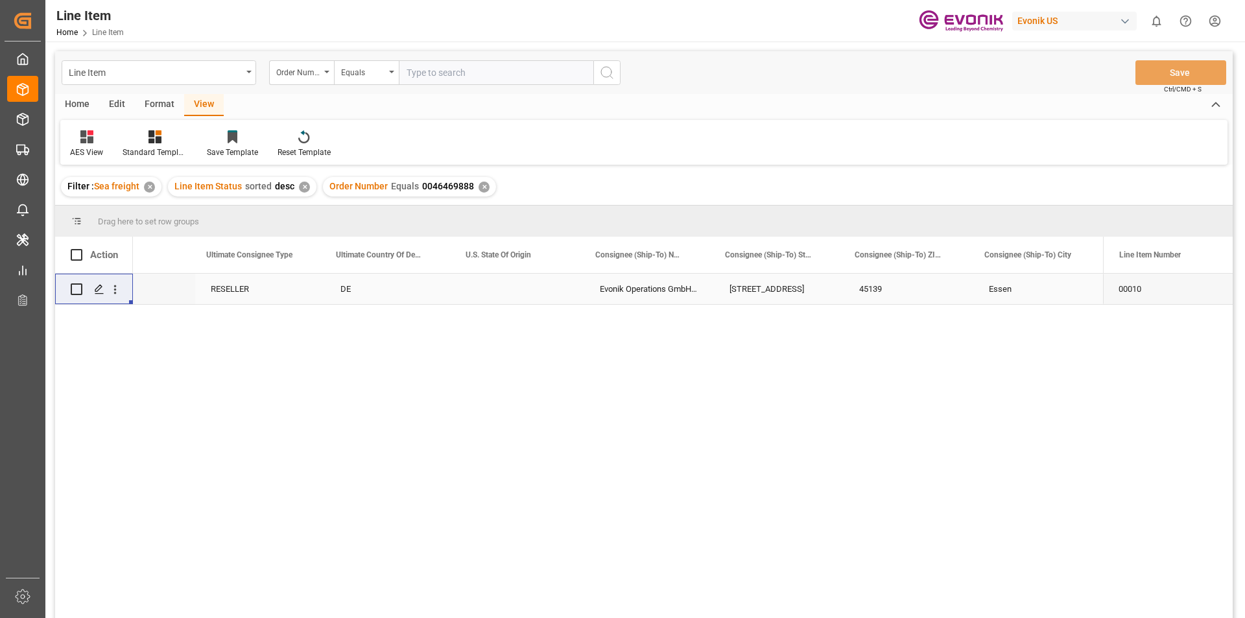
click at [160, 285] on div "Press SPACE to select this row." at bounding box center [131, 289] width 130 height 30
click at [143, 138] on div at bounding box center [155, 137] width 65 height 14
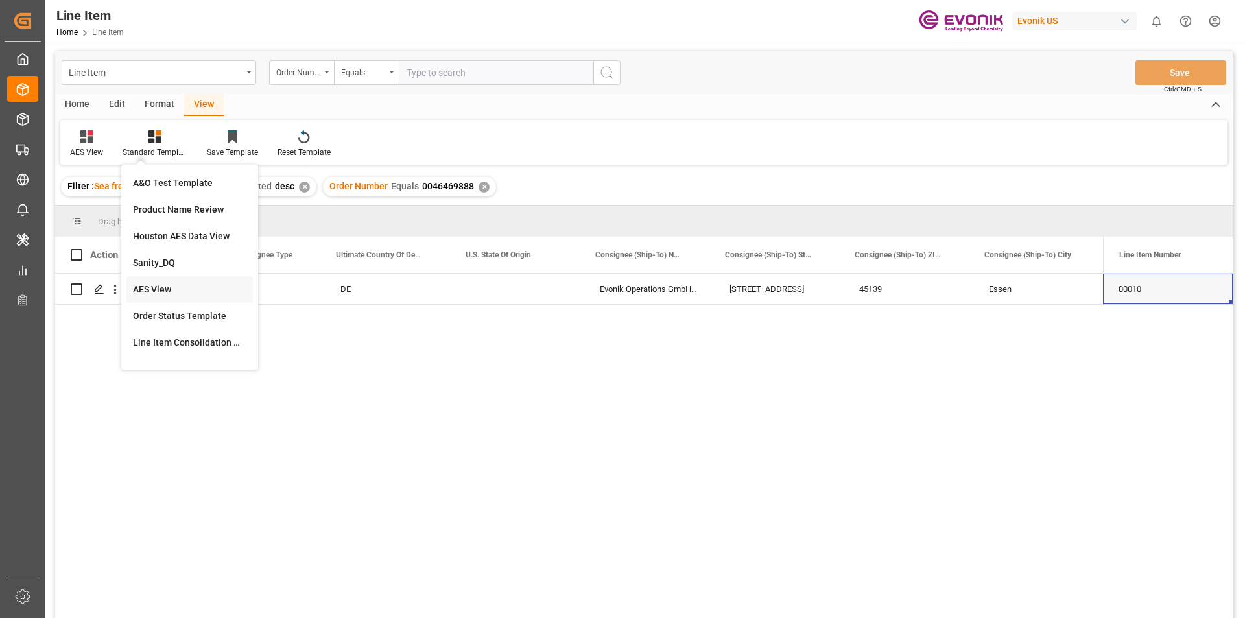
click at [166, 283] on div "AES View" at bounding box center [190, 290] width 114 height 14
click at [483, 188] on div "✕" at bounding box center [484, 187] width 11 height 11
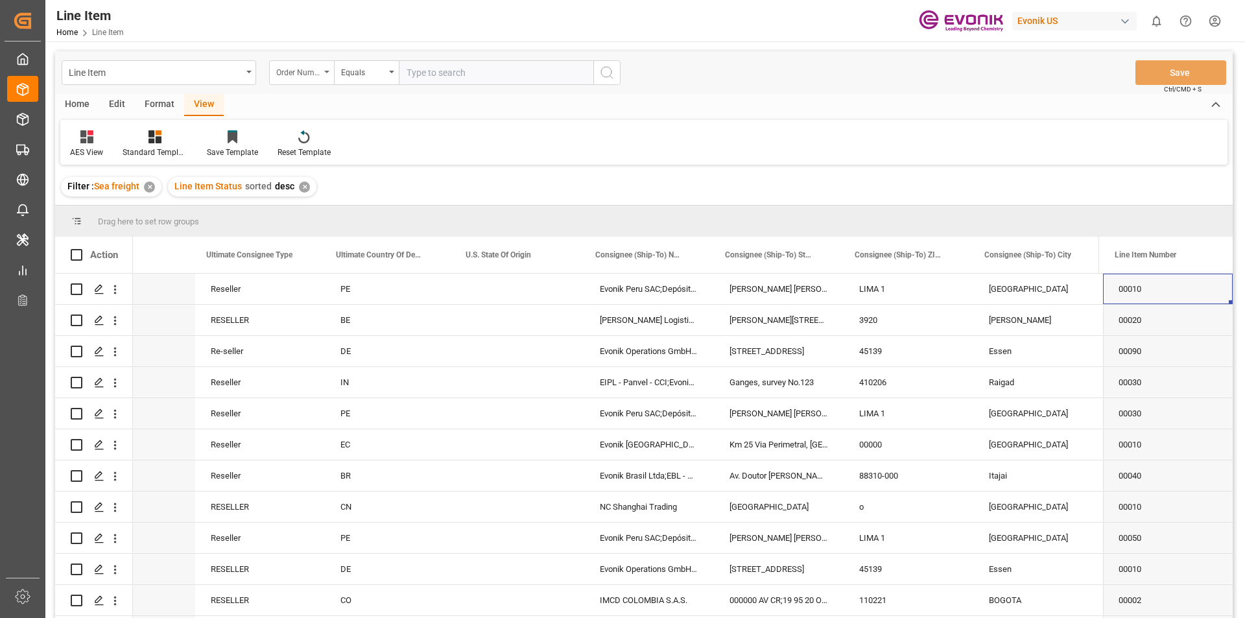
click at [311, 77] on div "Order Number" at bounding box center [298, 71] width 44 height 15
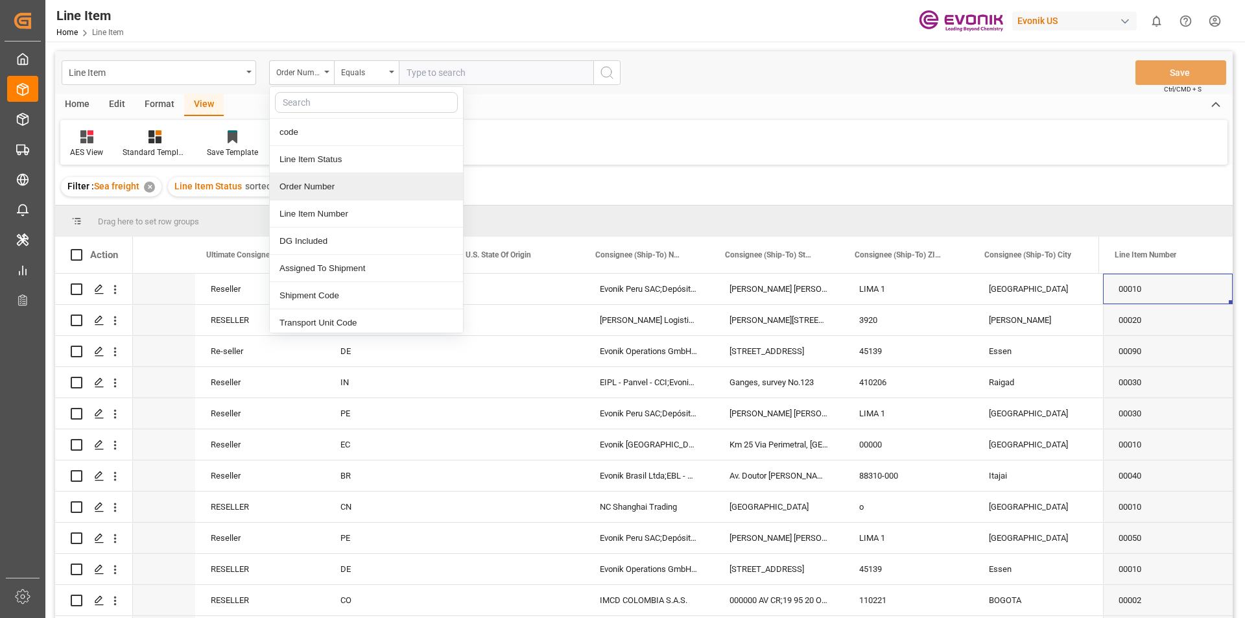
click at [335, 189] on div "Order Number" at bounding box center [366, 186] width 193 height 27
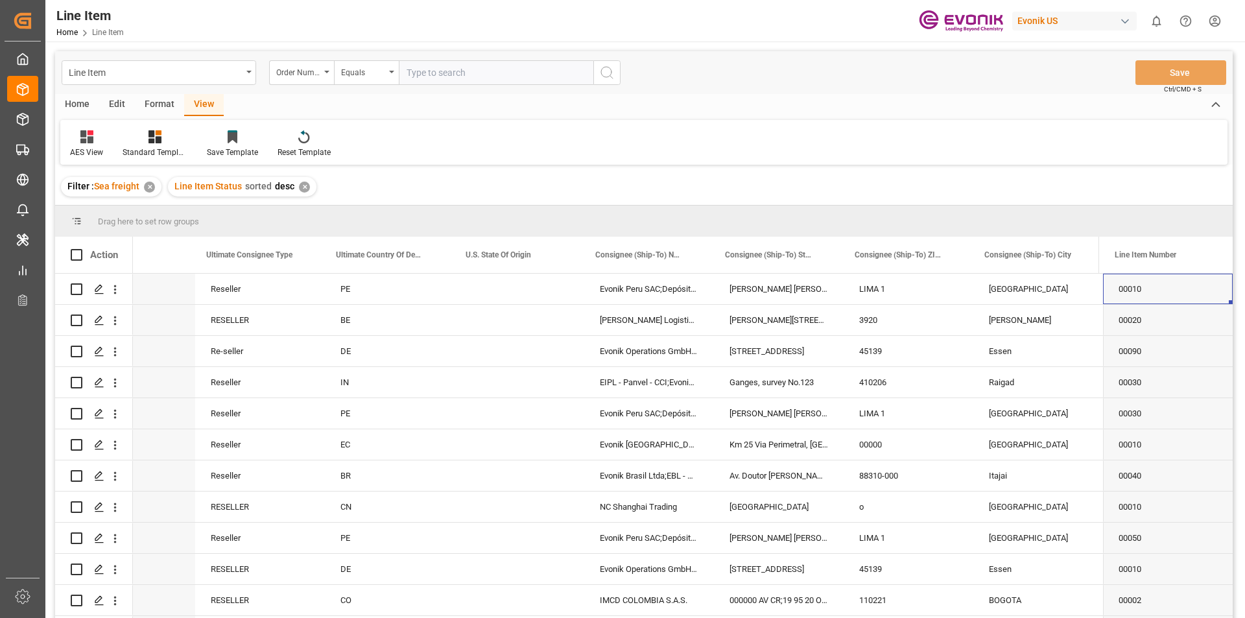
click at [440, 73] on input "text" at bounding box center [496, 72] width 195 height 25
paste input "2007147853"
type input "2007147853"
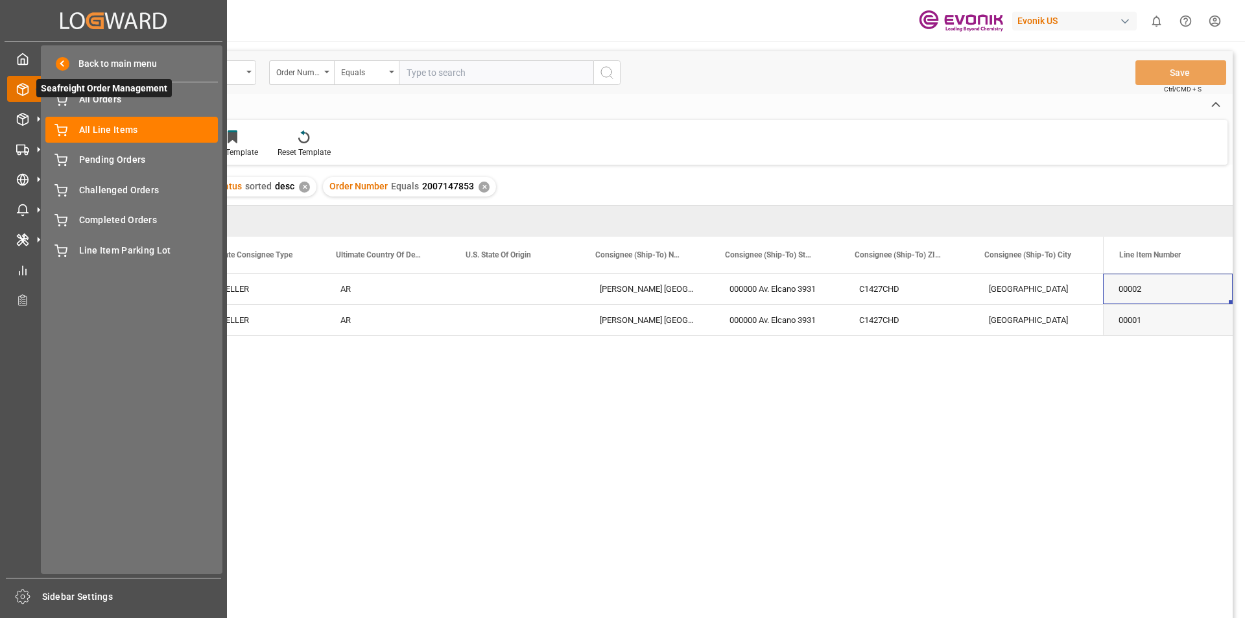
click at [22, 90] on icon at bounding box center [22, 89] width 13 height 13
click at [83, 130] on span "All Line Items" at bounding box center [148, 130] width 139 height 14
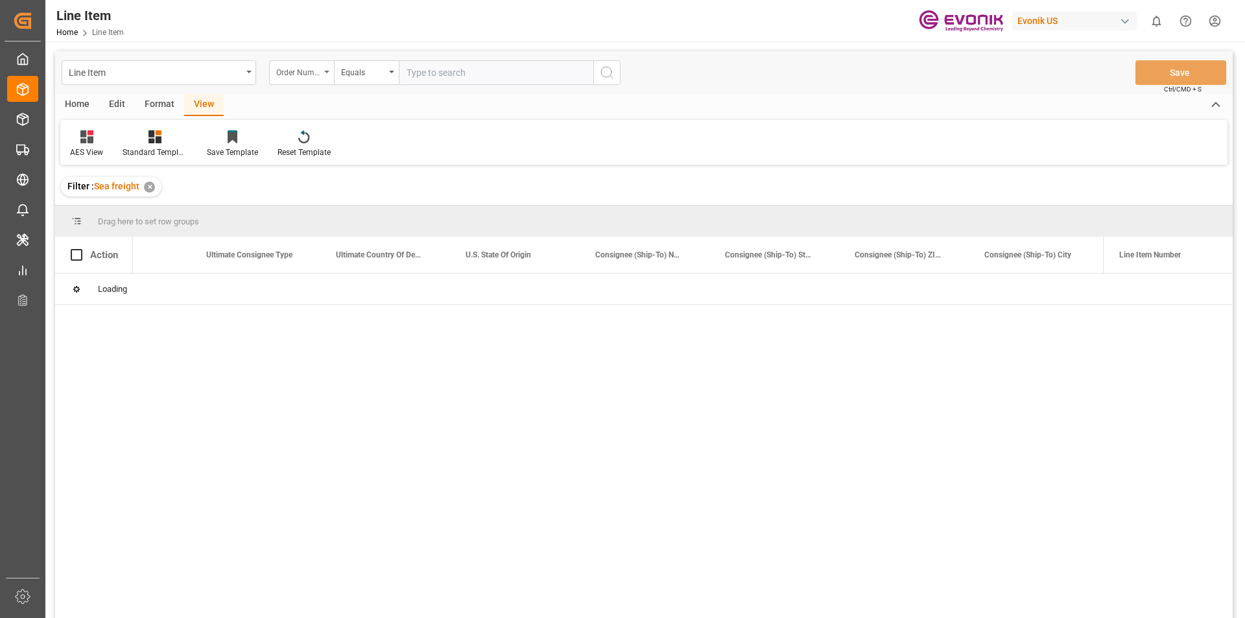
click at [318, 74] on div "Order Number" at bounding box center [298, 71] width 44 height 15
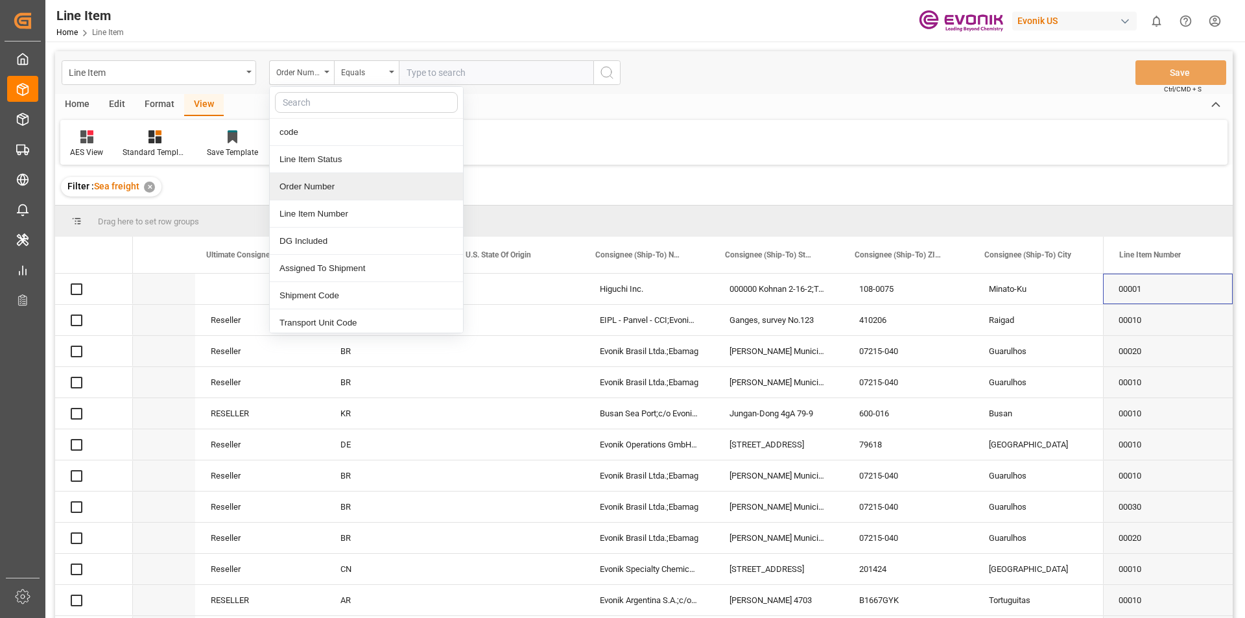
click at [320, 187] on div "Order Number" at bounding box center [366, 186] width 193 height 27
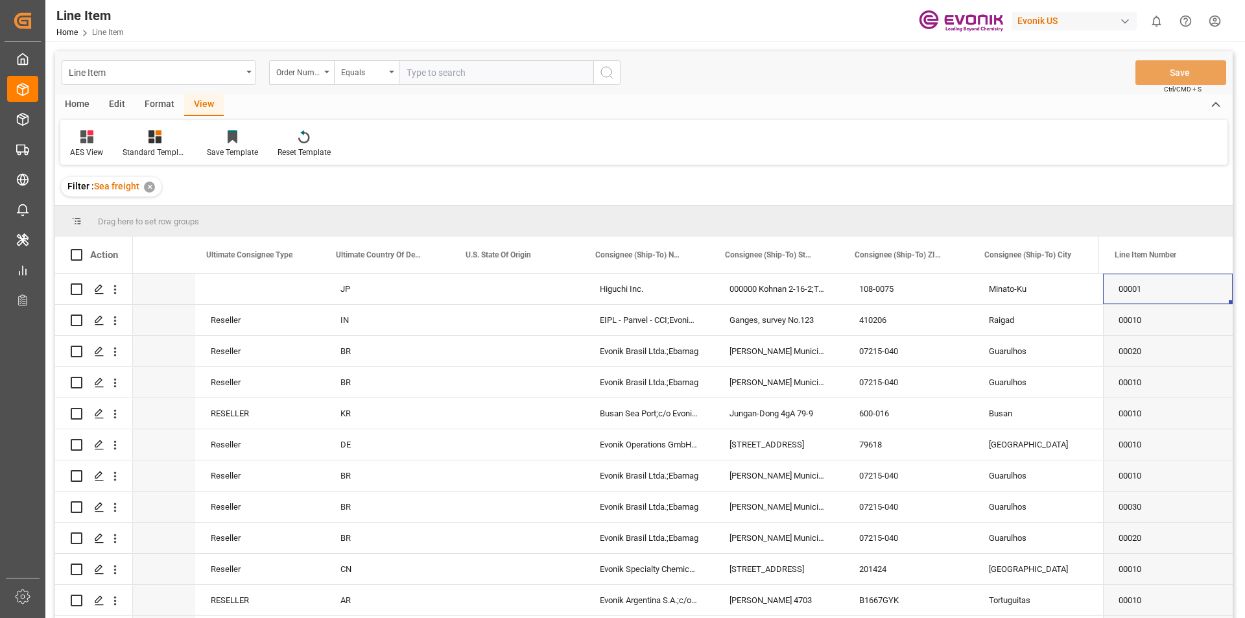
click at [480, 81] on input "text" at bounding box center [496, 72] width 195 height 25
paste input "0046469888"
type input "0046469888"
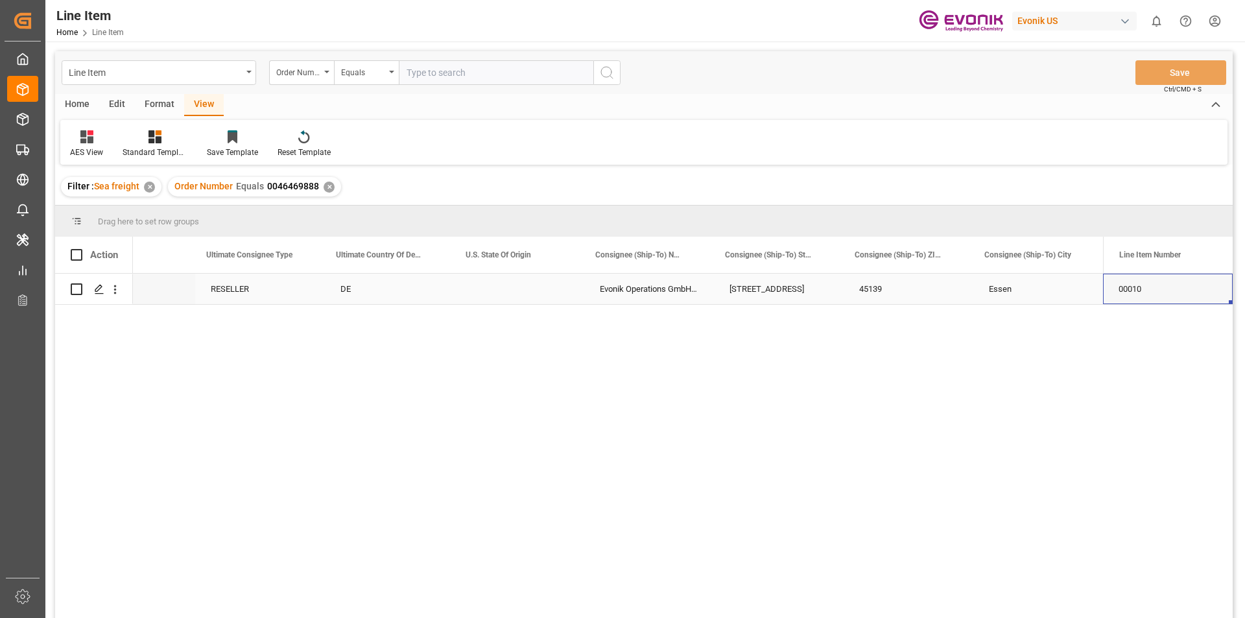
click at [401, 285] on div "DE" at bounding box center [390, 289] width 130 height 30
click at [159, 149] on div "Standard Templates" at bounding box center [155, 153] width 65 height 12
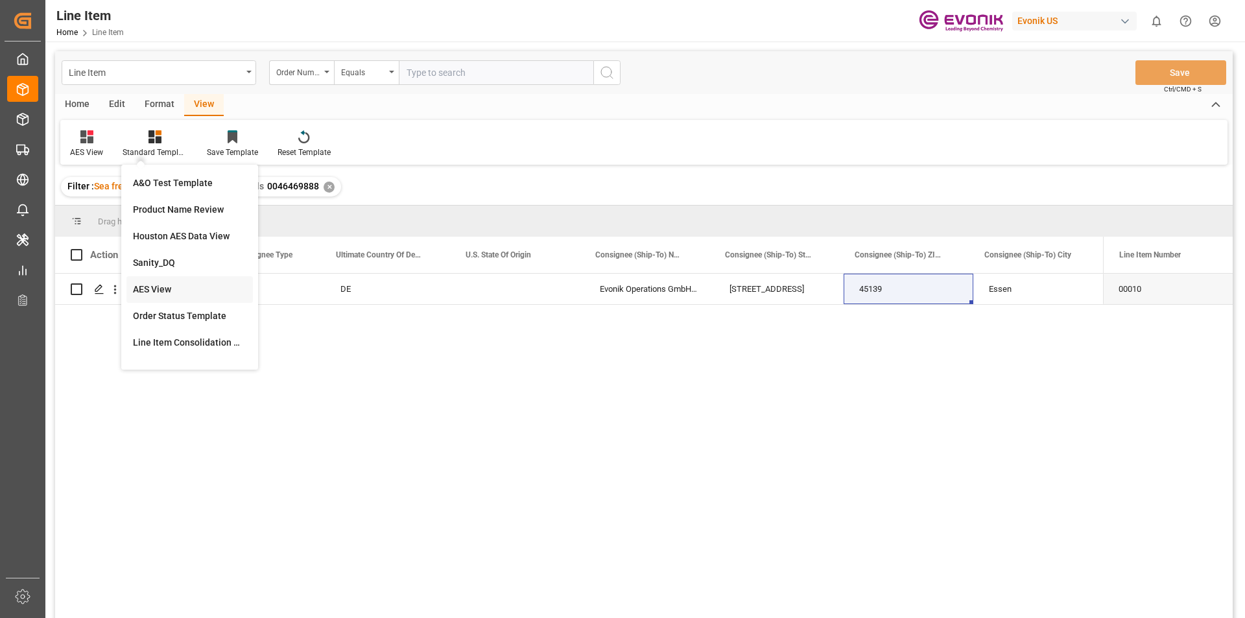
click at [198, 285] on div "AES View" at bounding box center [190, 290] width 114 height 14
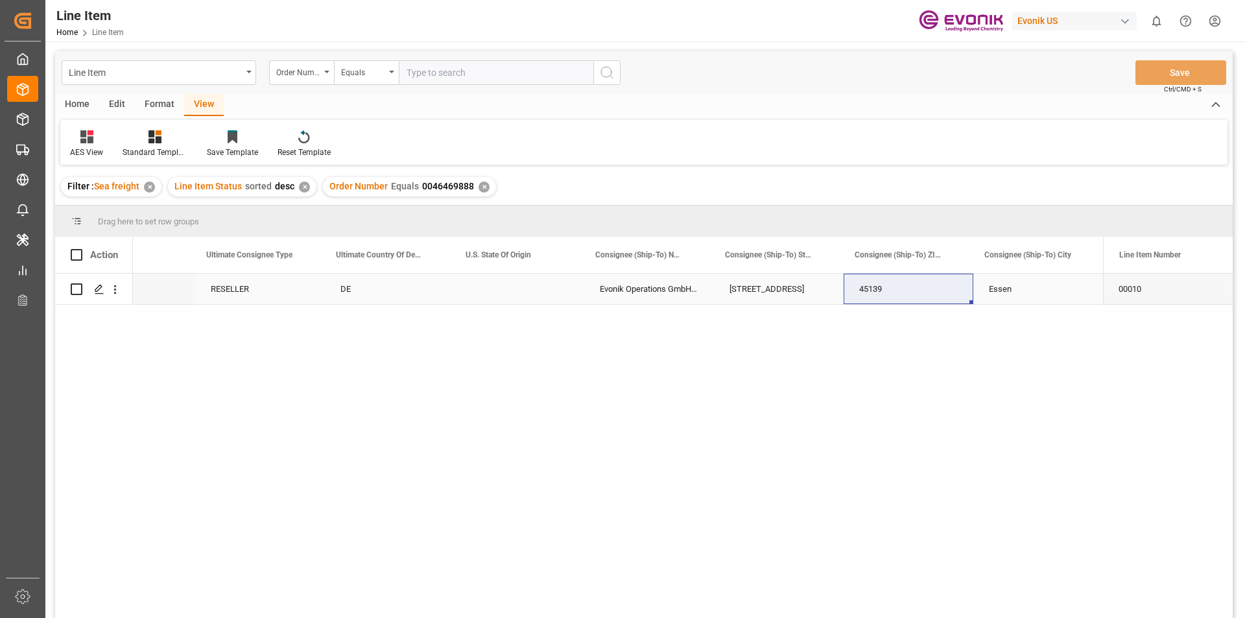
click at [499, 287] on div "Press SPACE to select this row." at bounding box center [520, 289] width 130 height 30
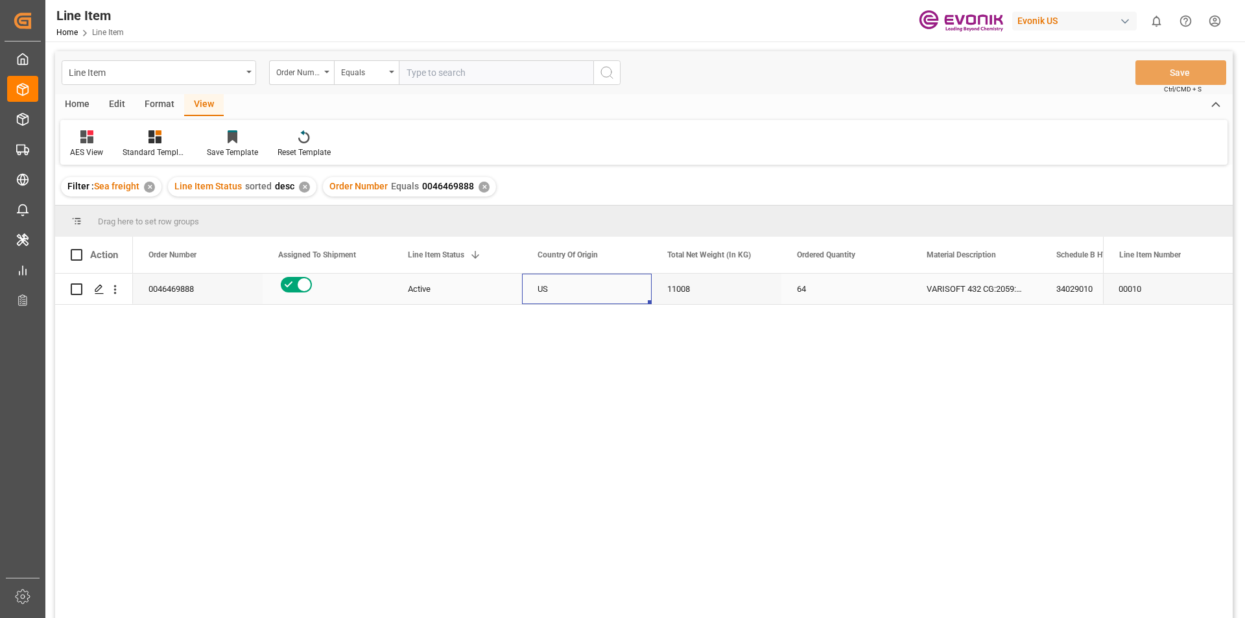
click at [586, 295] on div "US" at bounding box center [587, 289] width 130 height 30
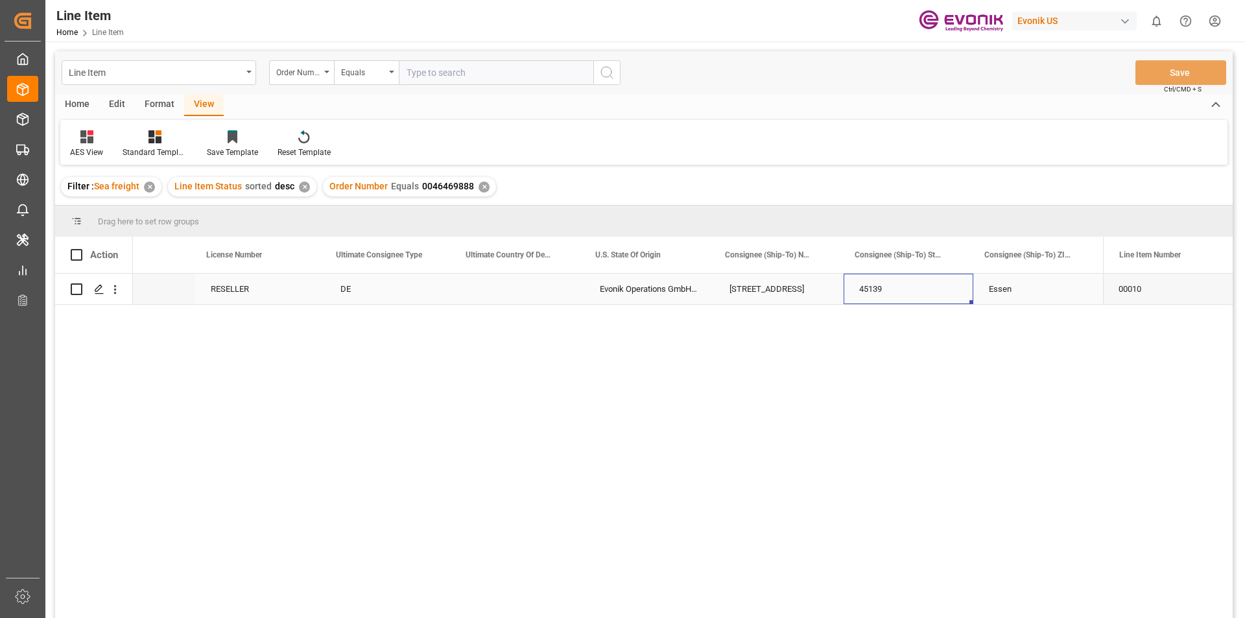
scroll to position [0, 1494]
click at [482, 180] on div "Order Number Equals 0046469888 ✕" at bounding box center [409, 186] width 173 height 19
click at [482, 186] on div "✕" at bounding box center [484, 187] width 11 height 11
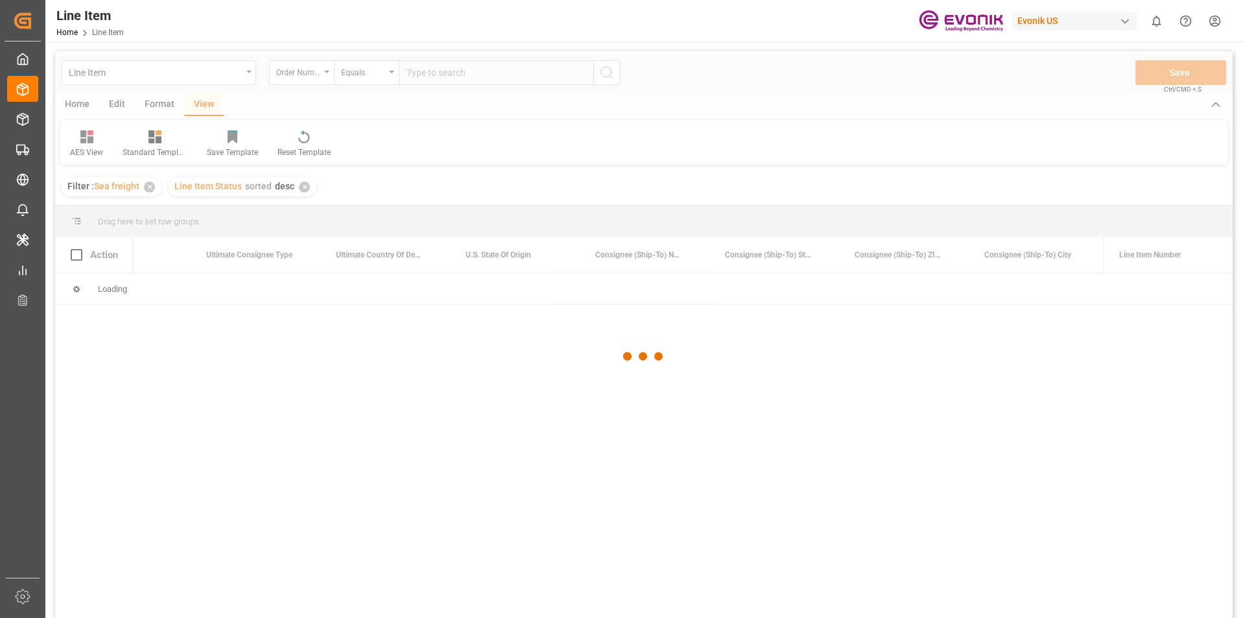
click at [433, 75] on div at bounding box center [644, 356] width 1178 height 610
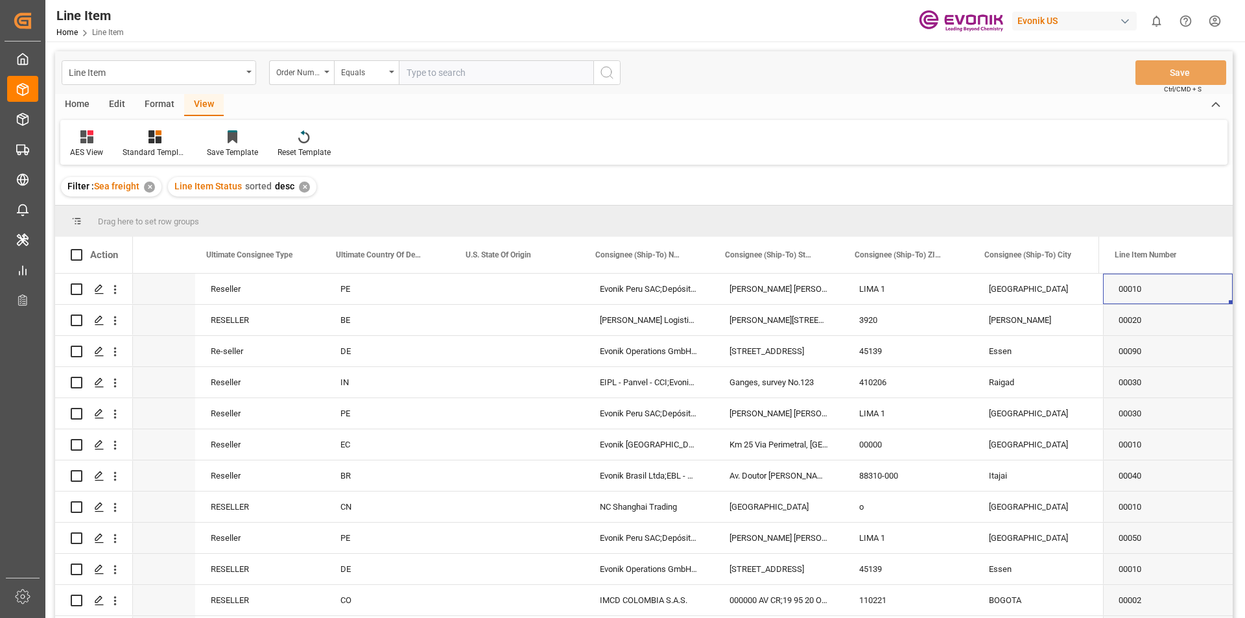
click at [436, 80] on input "text" at bounding box center [496, 72] width 195 height 25
paste input "0046464300"
type input "0046464300"
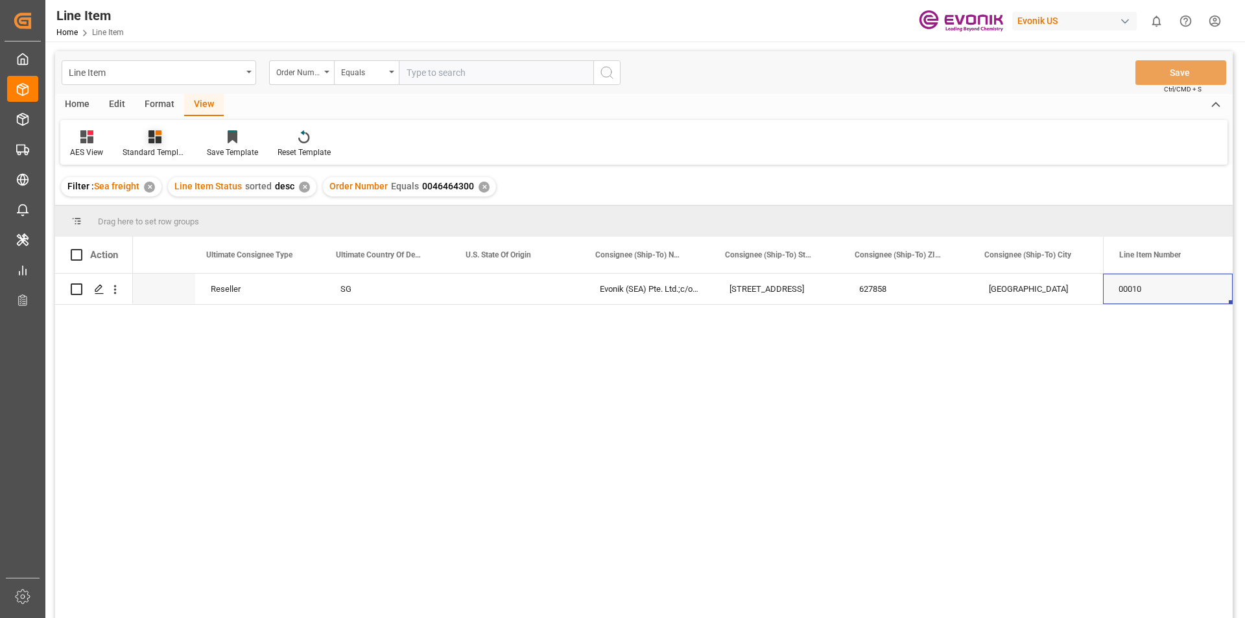
click at [152, 143] on icon at bounding box center [155, 136] width 13 height 13
click at [171, 293] on div "AES View" at bounding box center [190, 290] width 114 height 14
click at [498, 283] on div "Press SPACE to select this row." at bounding box center [520, 289] width 130 height 30
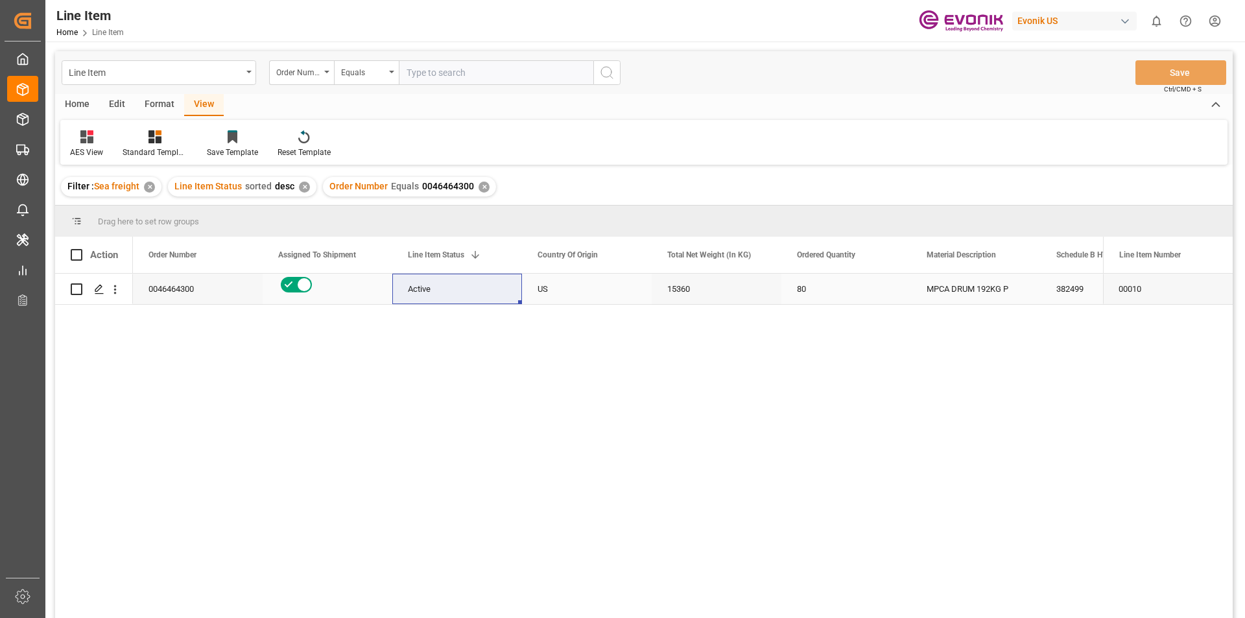
click at [951, 295] on div "MPCA DRUM 192KG P" at bounding box center [976, 289] width 130 height 30
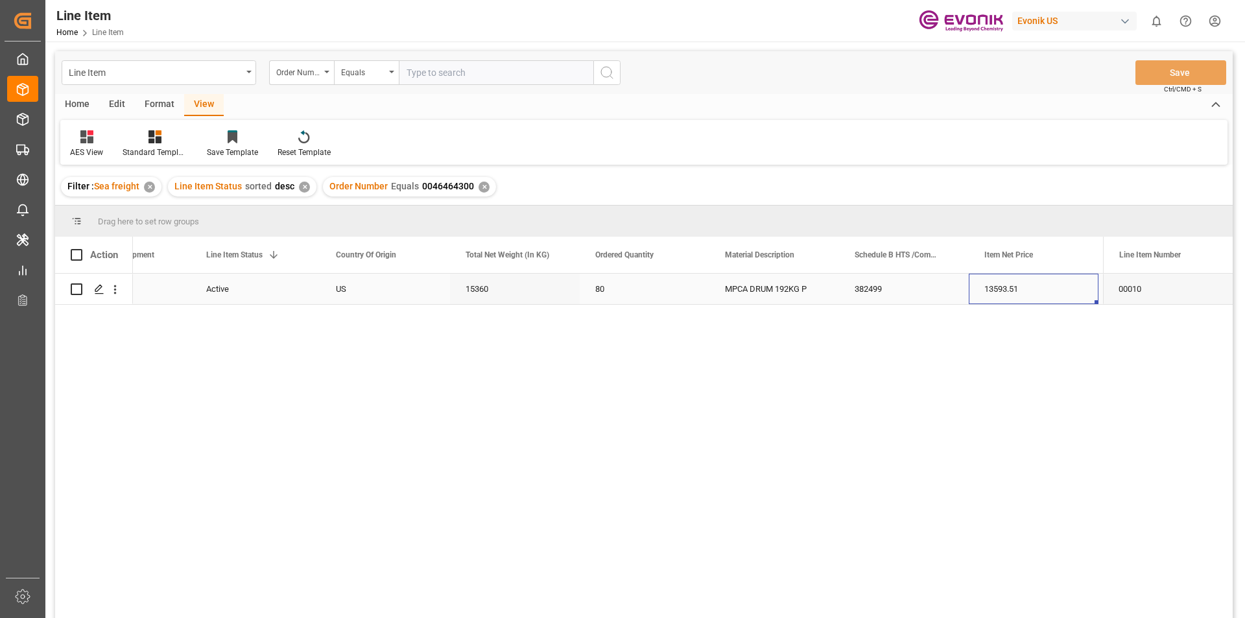
scroll to position [0, 331]
click at [516, 77] on input "text" at bounding box center [496, 72] width 195 height 25
paste input "0046464075"
type input "0046464075"
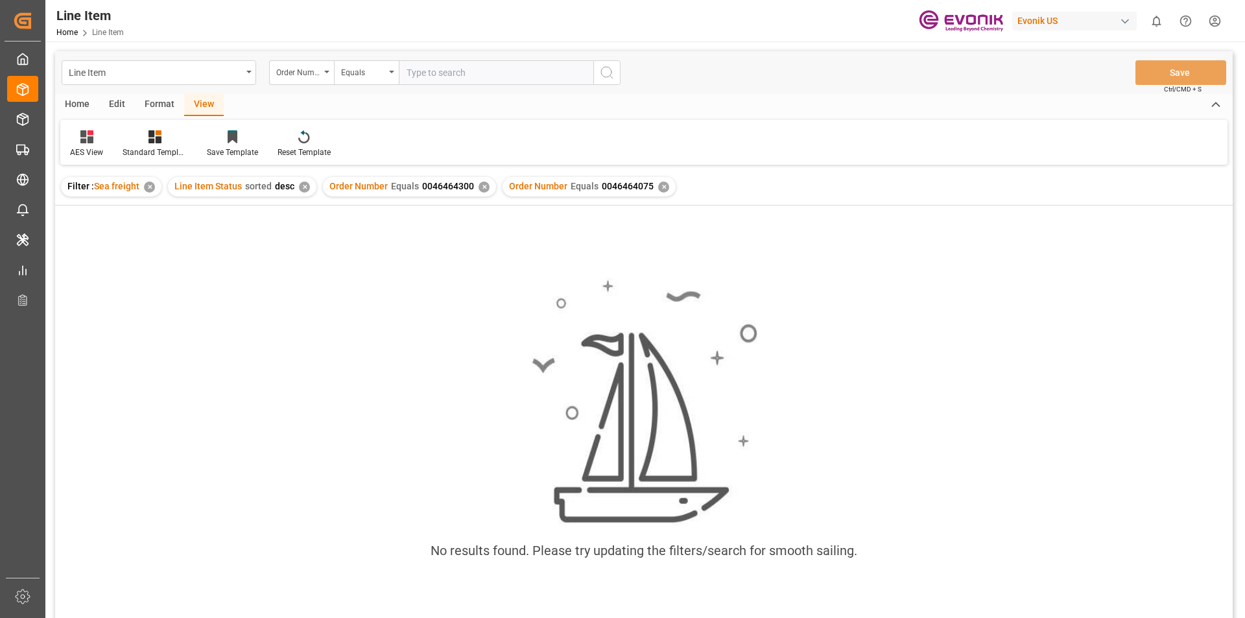
click at [479, 189] on div "✕" at bounding box center [484, 187] width 11 height 11
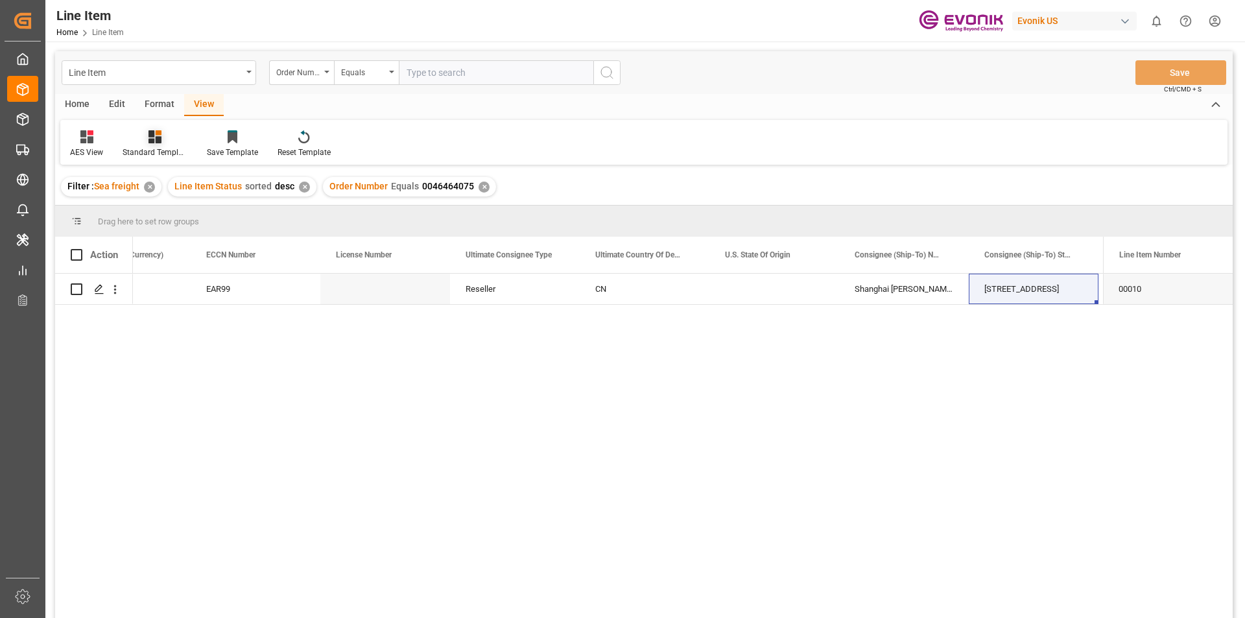
click at [118, 130] on div "Standard Templates" at bounding box center [155, 144] width 84 height 29
click at [137, 133] on div at bounding box center [155, 137] width 65 height 14
click at [156, 142] on icon at bounding box center [155, 136] width 13 height 13
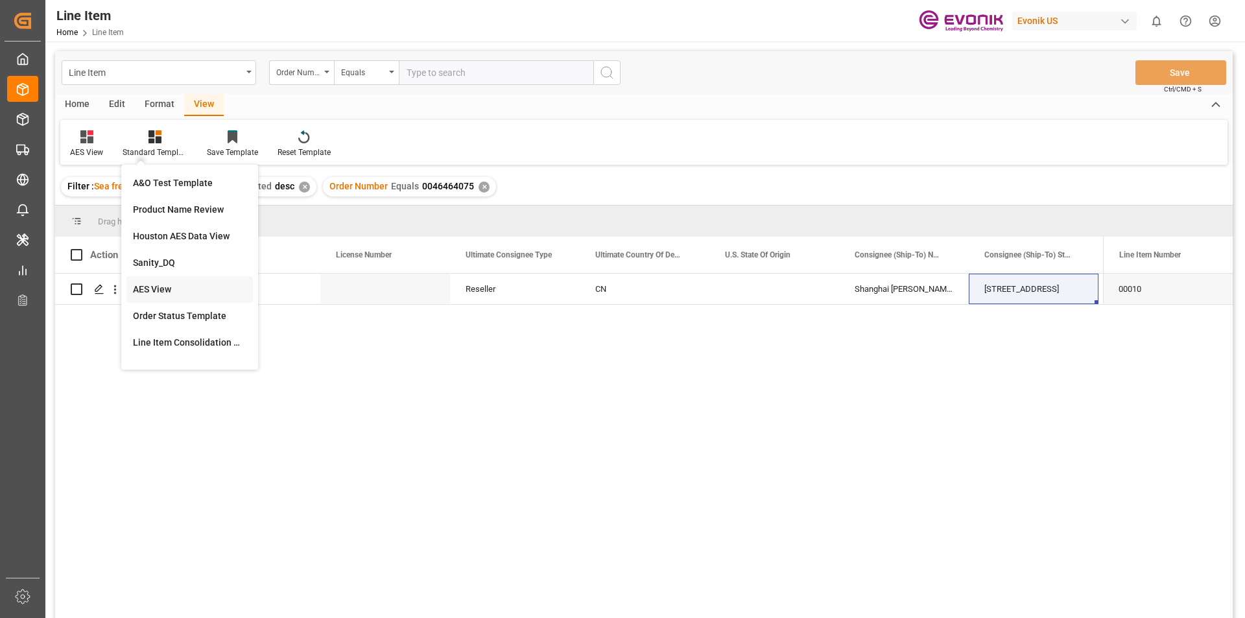
click at [188, 291] on div "AES View" at bounding box center [190, 290] width 114 height 14
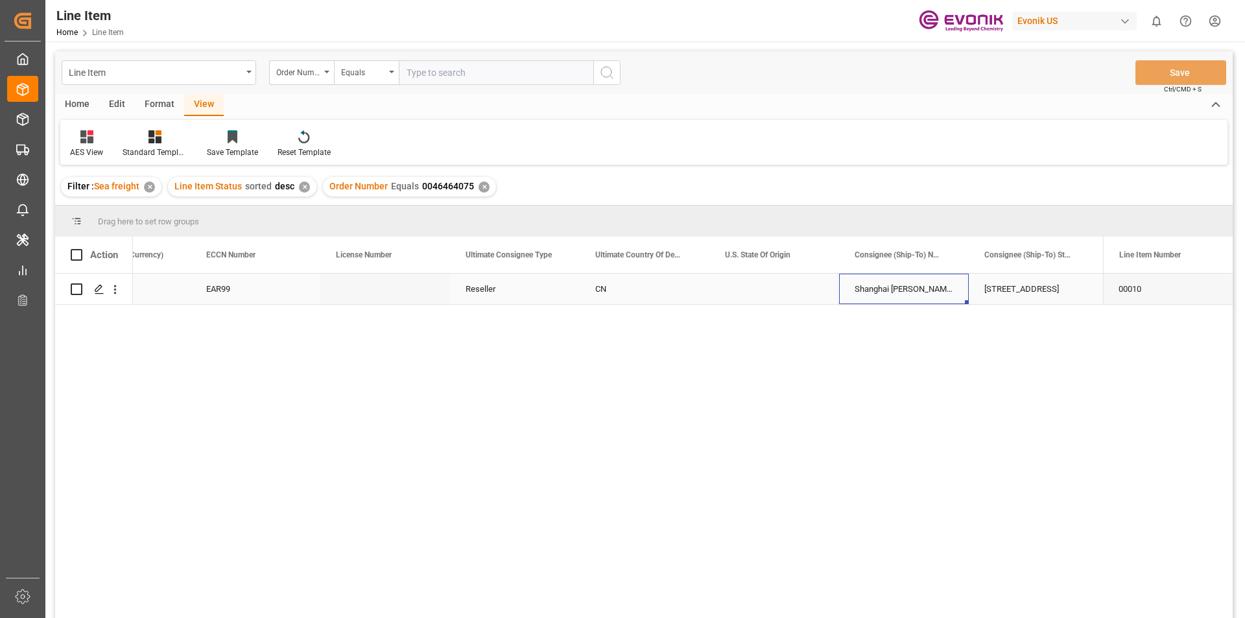
click at [878, 285] on div "Shanghai Hua Yi Tian Yuan Chemical;Logistics Co.,Ltd" at bounding box center [904, 289] width 130 height 30
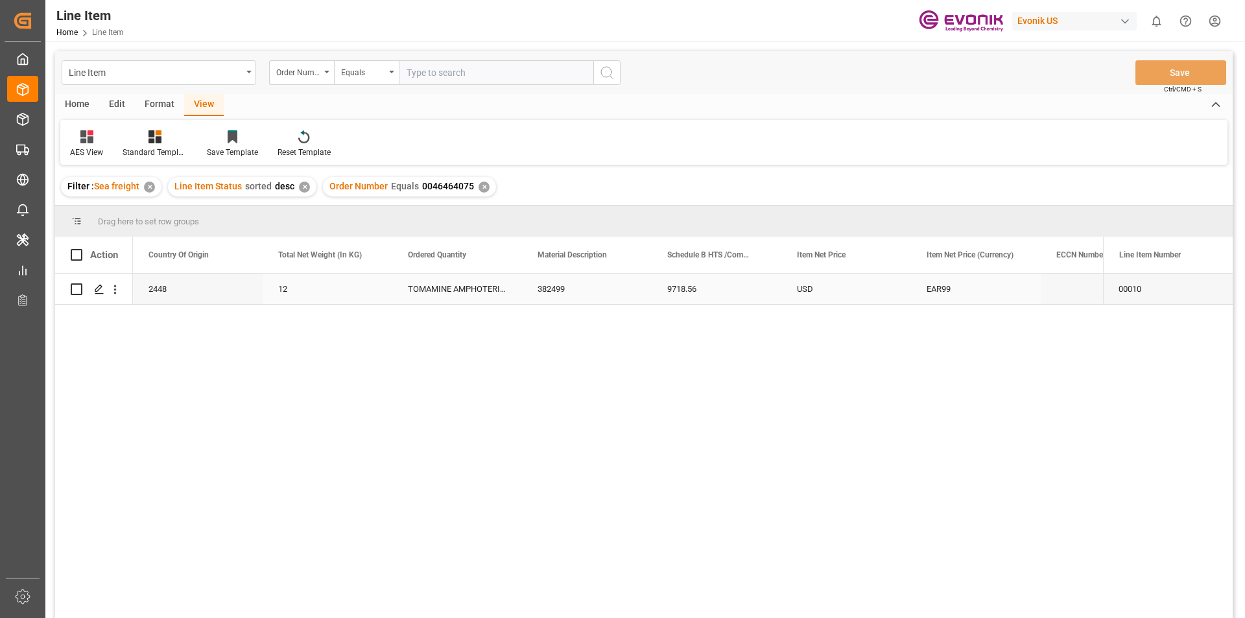
scroll to position [0, 389]
click at [844, 288] on div "9718.56" at bounding box center [847, 289] width 130 height 30
click at [1047, 294] on div "EAR99" at bounding box center [1106, 289] width 130 height 30
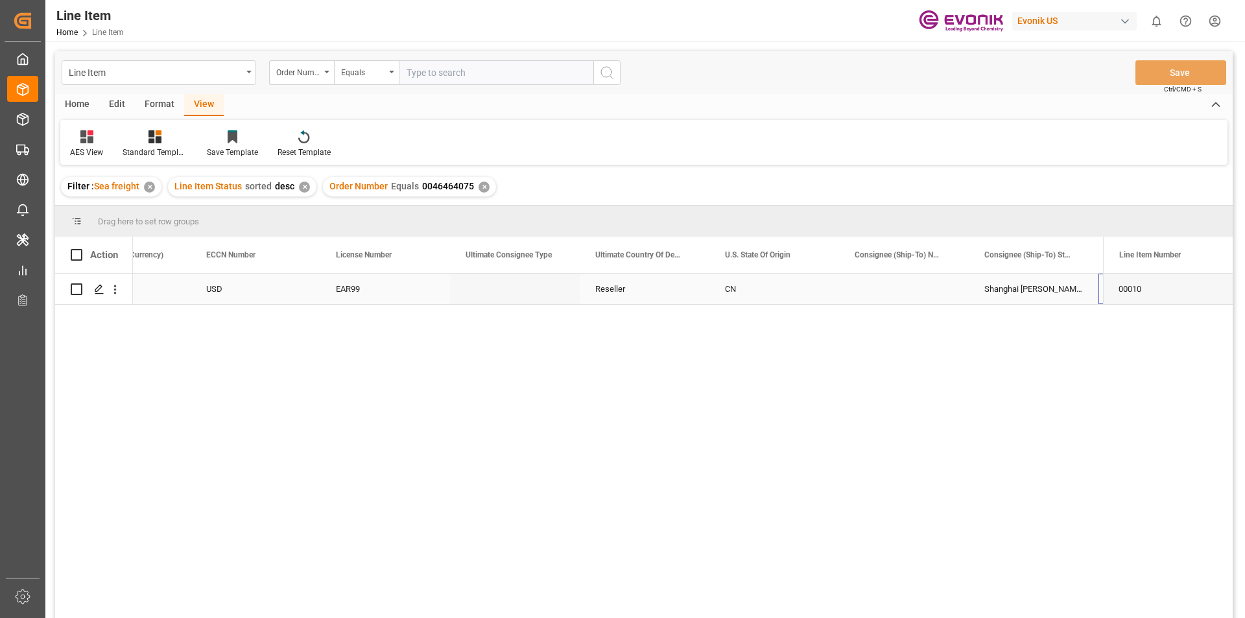
scroll to position [0, 1239]
click at [854, 286] on div "Shanghai Hua Yi Tian Yuan Chemical;Logistics Co.,Ltd" at bounding box center [904, 289] width 130 height 30
click at [437, 183] on span "0046464075" at bounding box center [448, 186] width 52 height 10
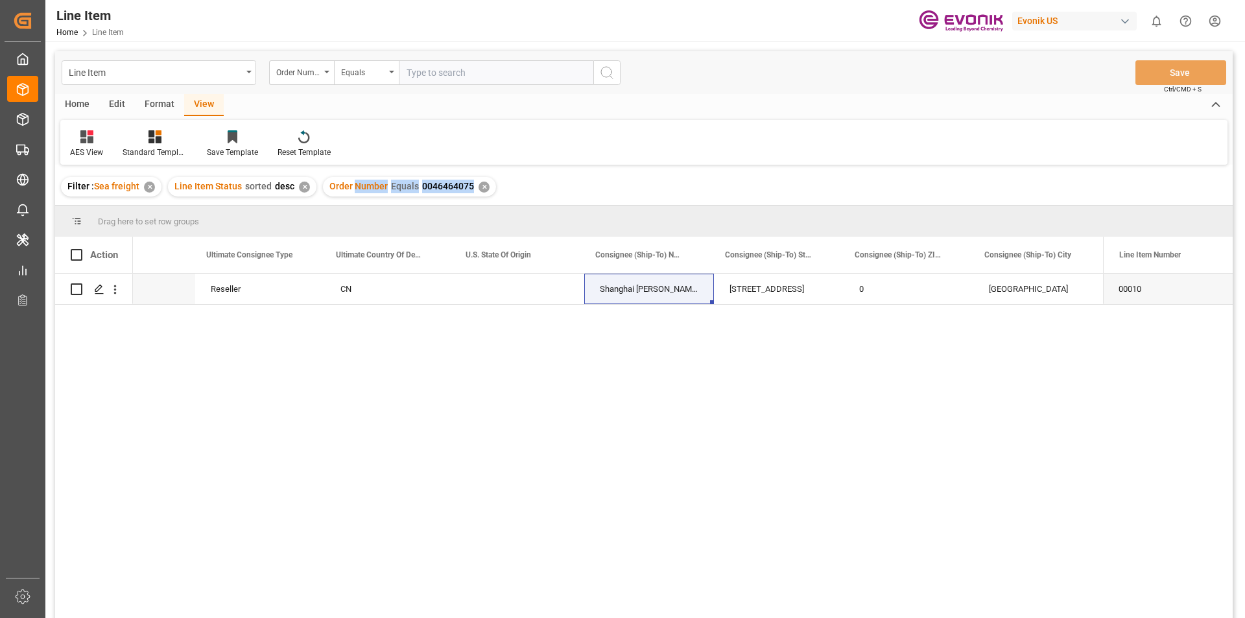
click at [437, 183] on span "0046464075" at bounding box center [448, 186] width 52 height 10
click at [415, 132] on div "AES View Standard Templates Save Template Reset Template" at bounding box center [643, 142] width 1167 height 45
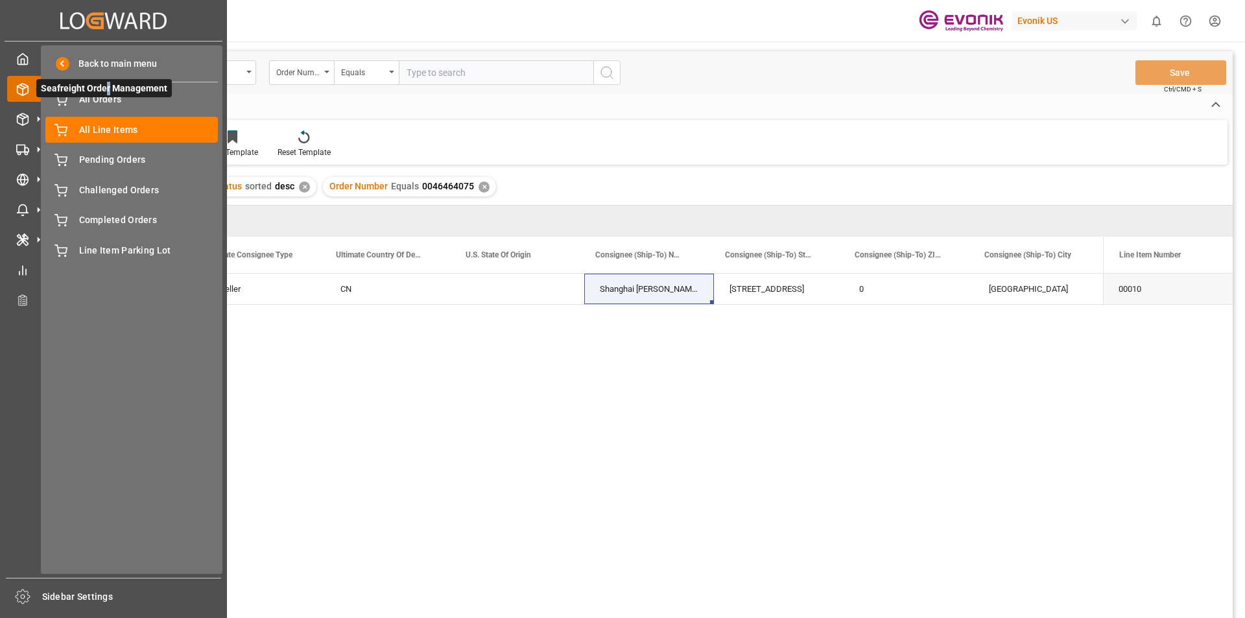
click at [107, 95] on span "Seafreight Order Management" at bounding box center [104, 88] width 136 height 18
click at [111, 103] on span "All Orders" at bounding box center [148, 100] width 139 height 14
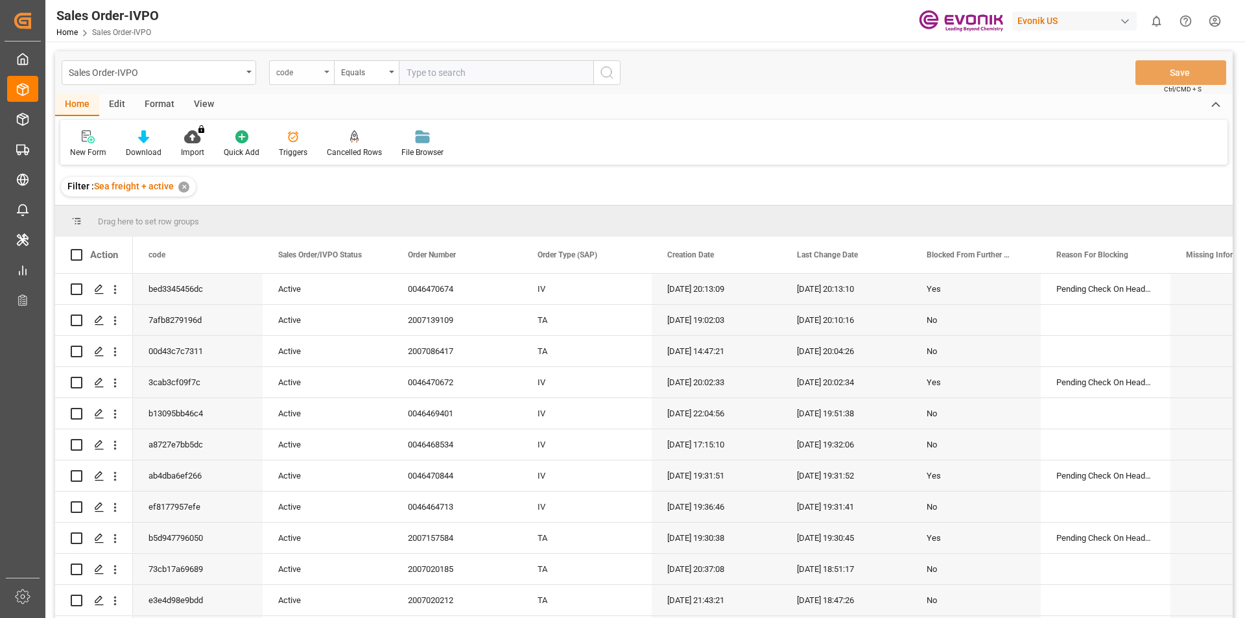
click at [280, 71] on div "code" at bounding box center [298, 71] width 44 height 15
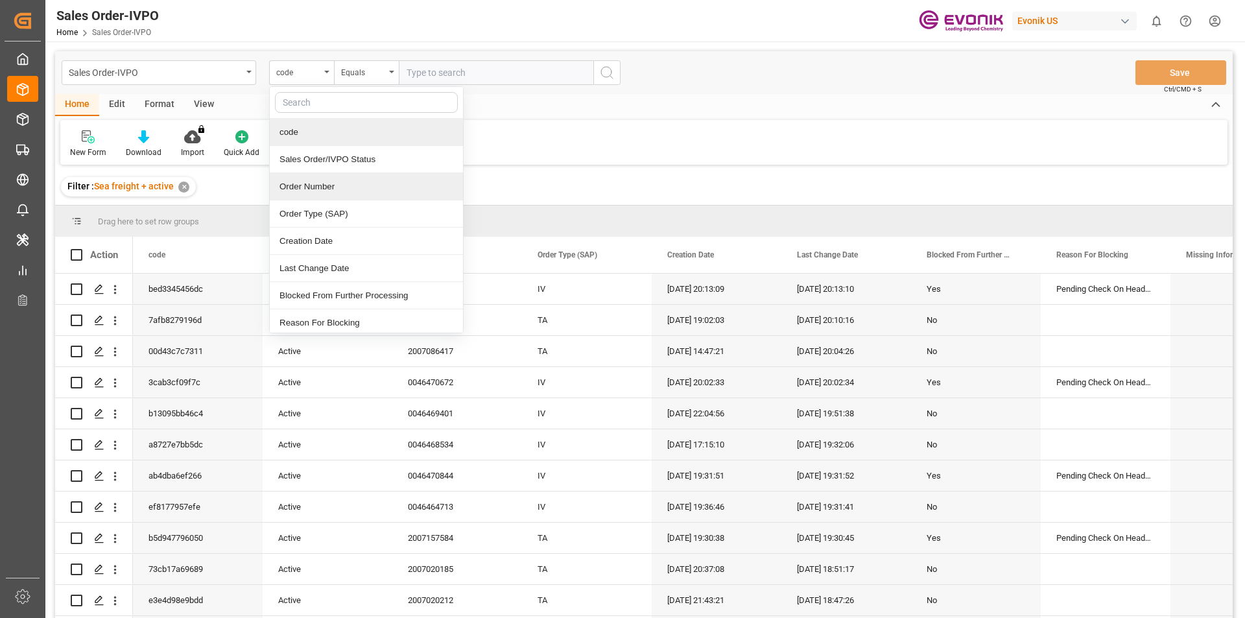
click at [346, 194] on div "Order Number" at bounding box center [366, 186] width 193 height 27
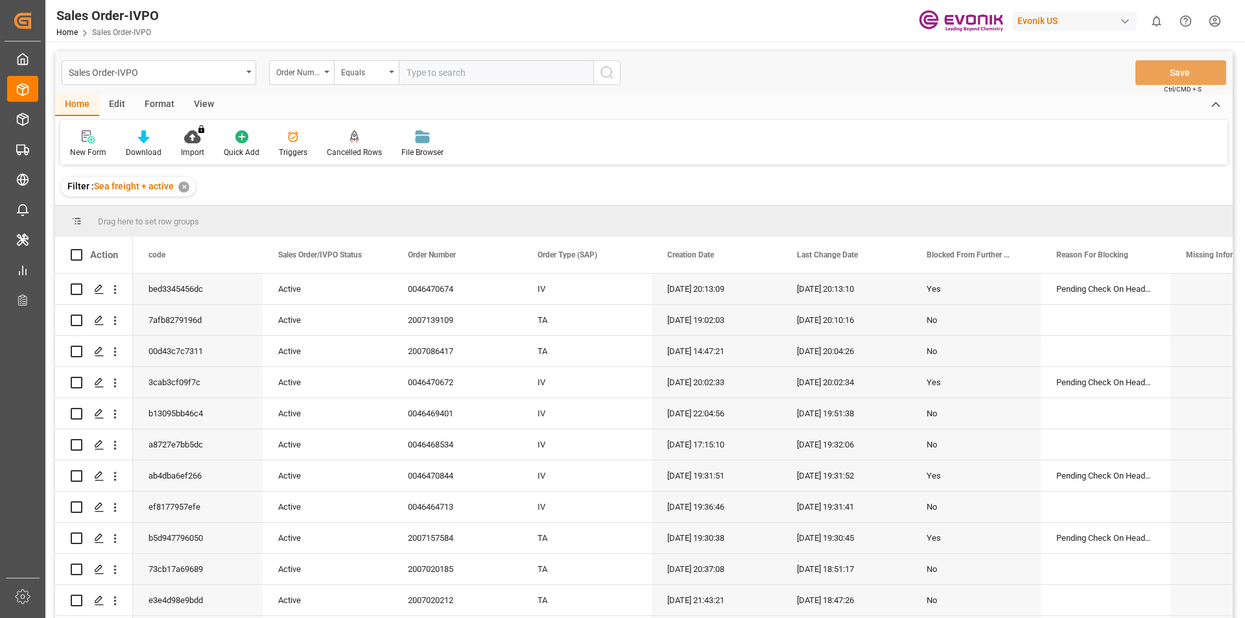
click at [440, 75] on input "text" at bounding box center [496, 72] width 195 height 25
paste input "0046464075"
type input "0046464075"
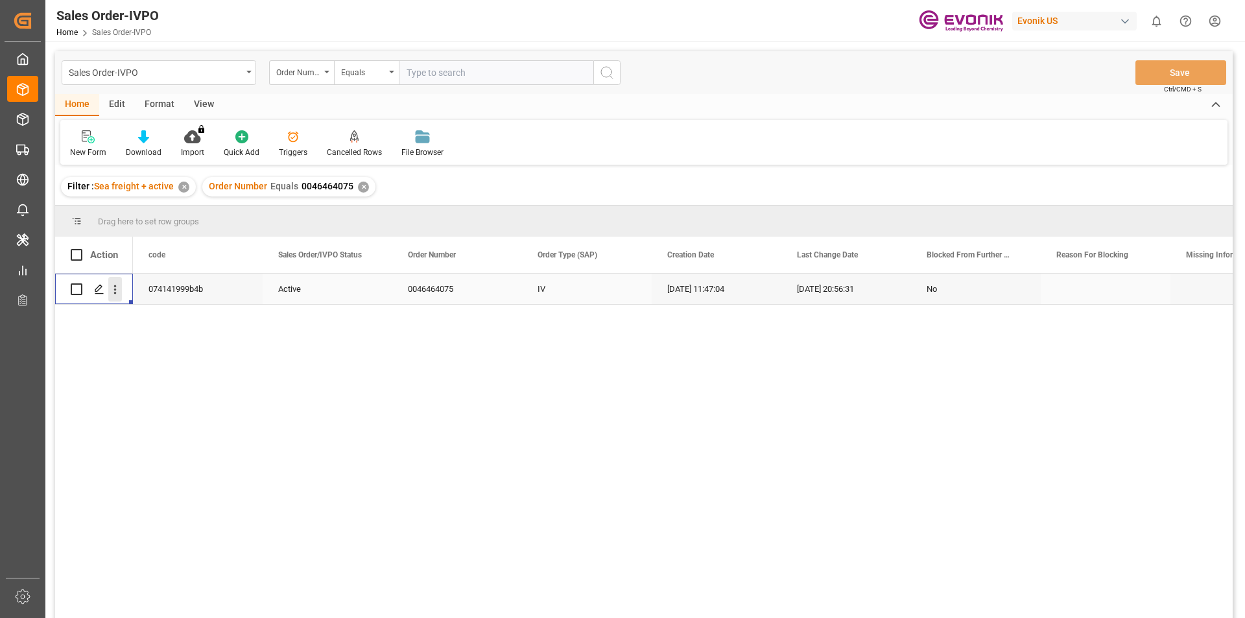
click at [114, 296] on icon "open menu" at bounding box center [115, 290] width 14 height 14
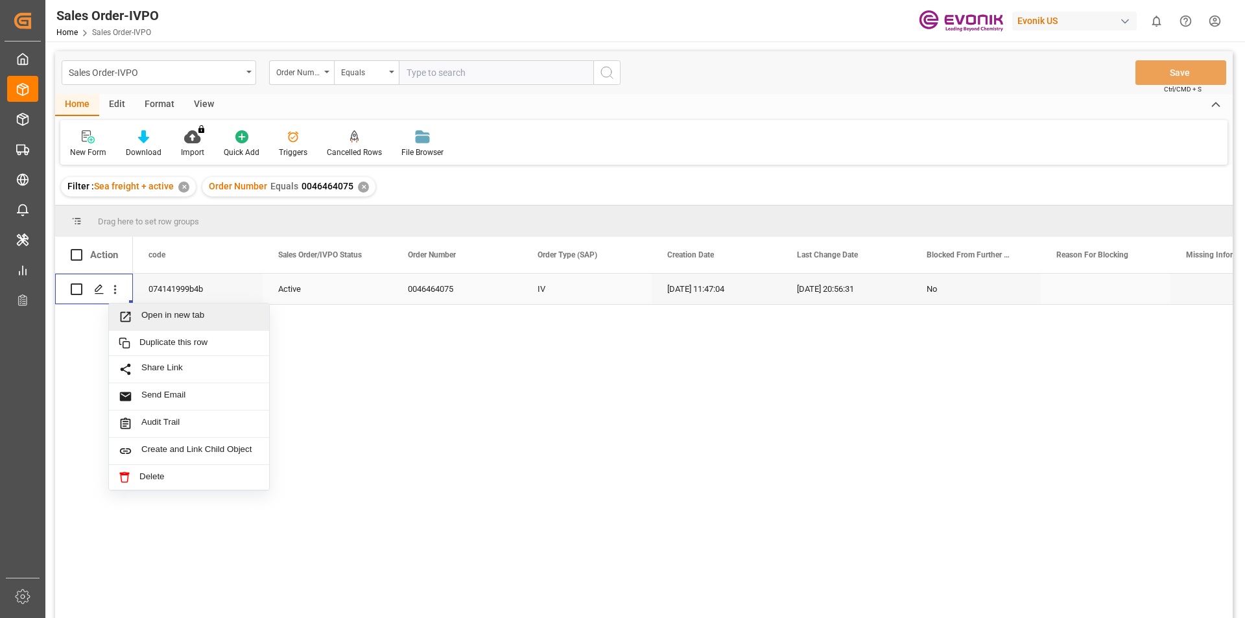
click at [178, 318] on span "Open in new tab" at bounding box center [200, 317] width 118 height 14
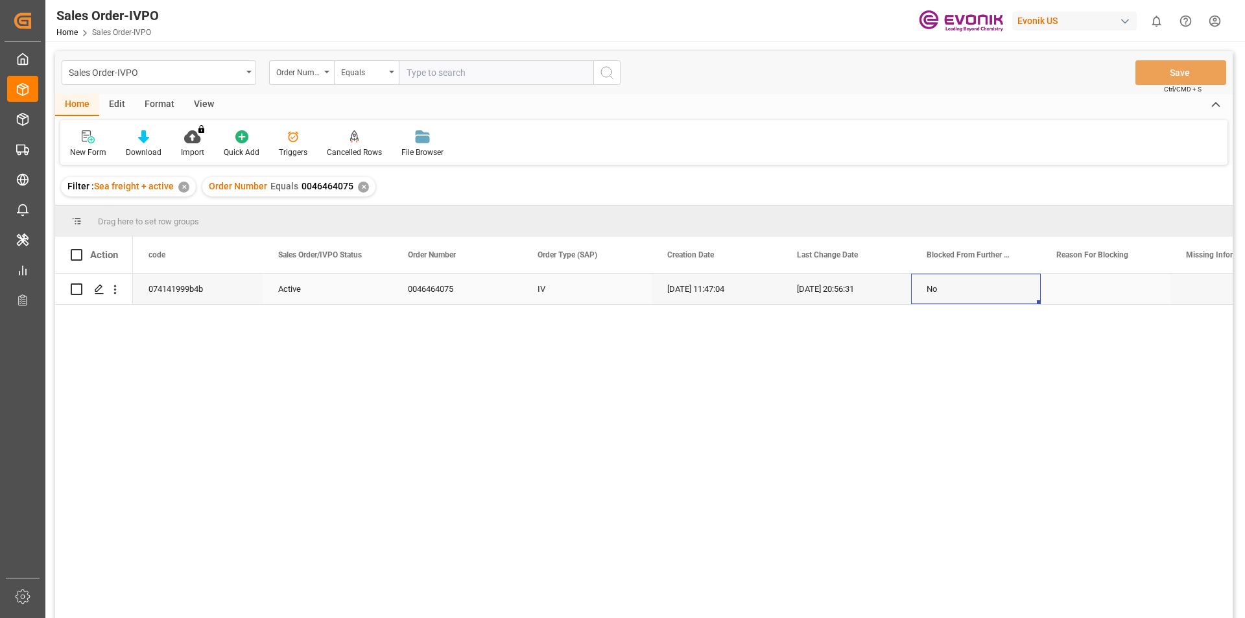
click at [942, 294] on div "No" at bounding box center [976, 289] width 99 height 30
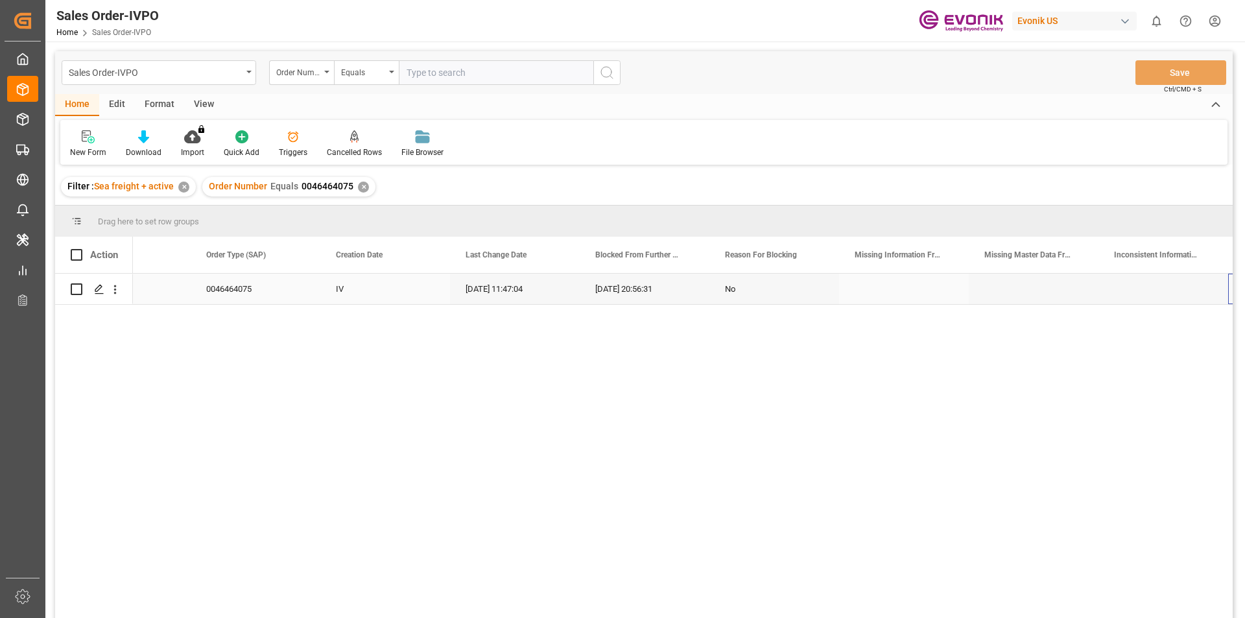
scroll to position [0, 331]
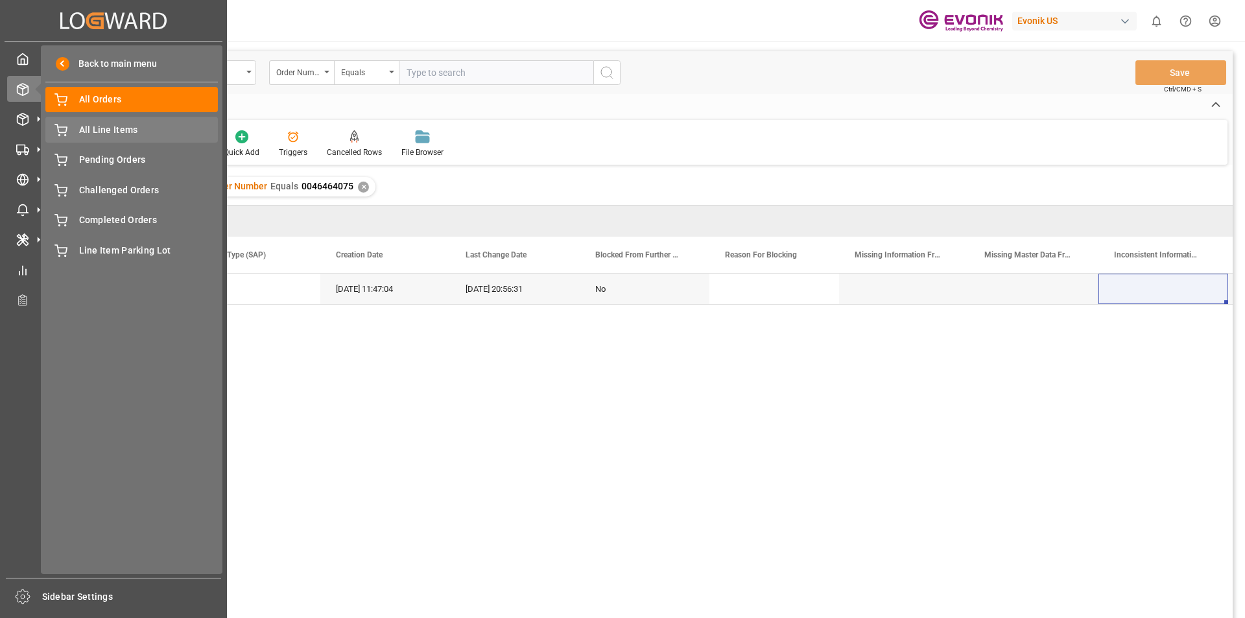
click at [104, 136] on span "All Line Items" at bounding box center [148, 130] width 139 height 14
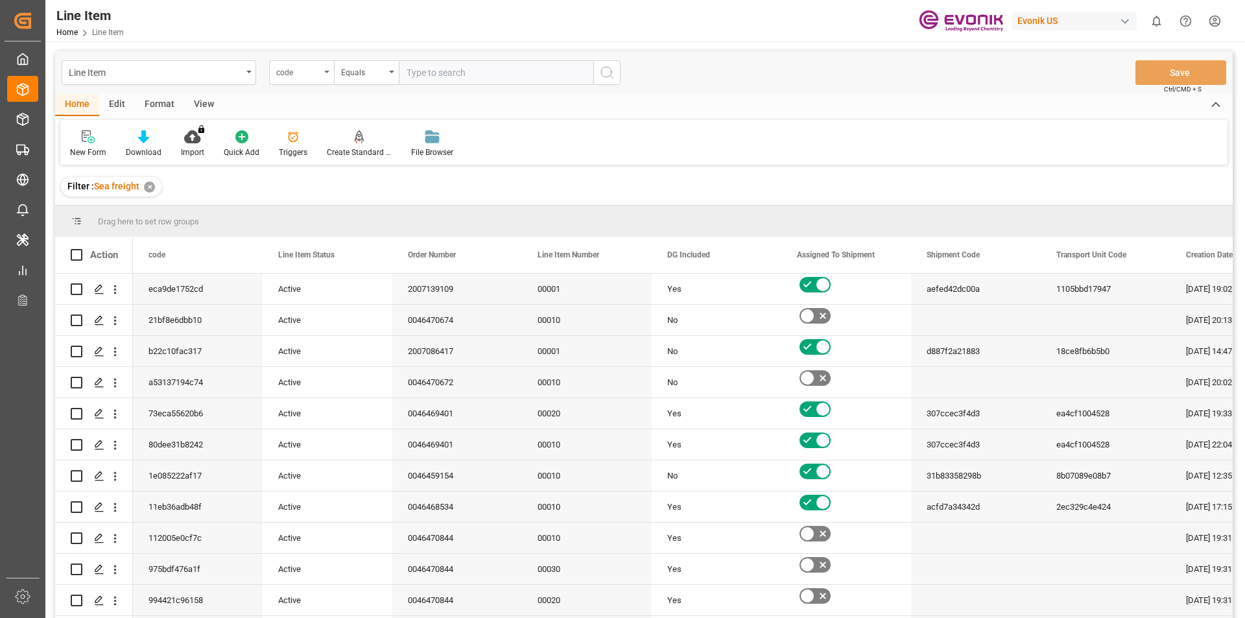
click at [295, 69] on div "code" at bounding box center [298, 71] width 44 height 15
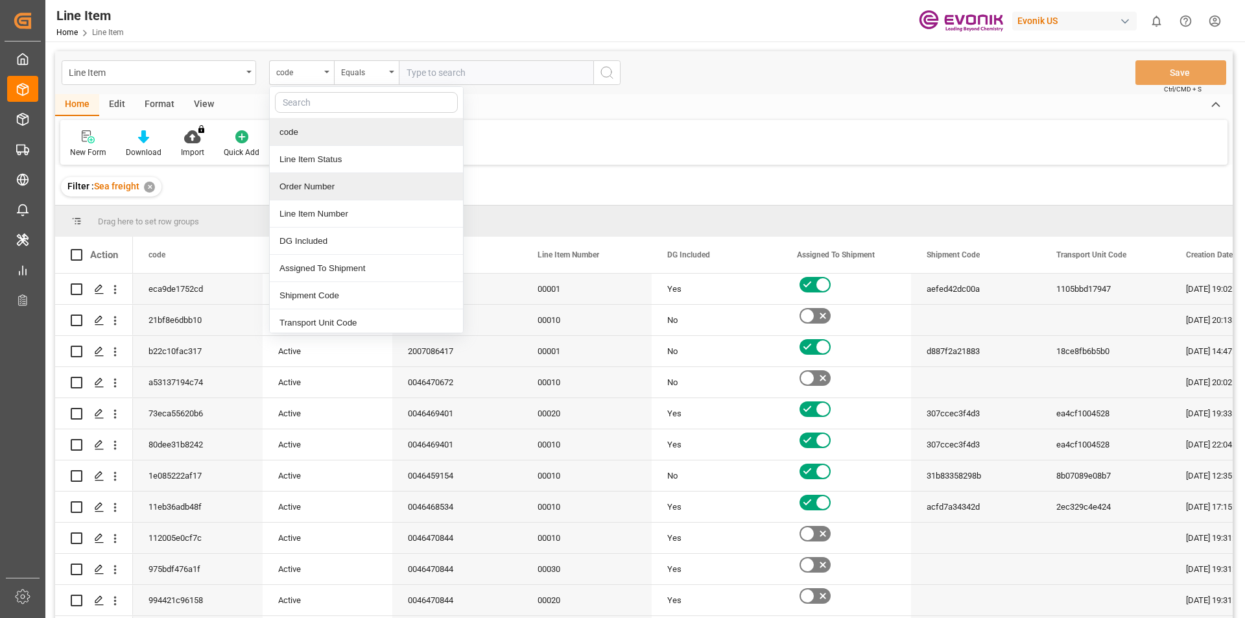
click at [326, 200] on div "Order Number" at bounding box center [366, 186] width 193 height 27
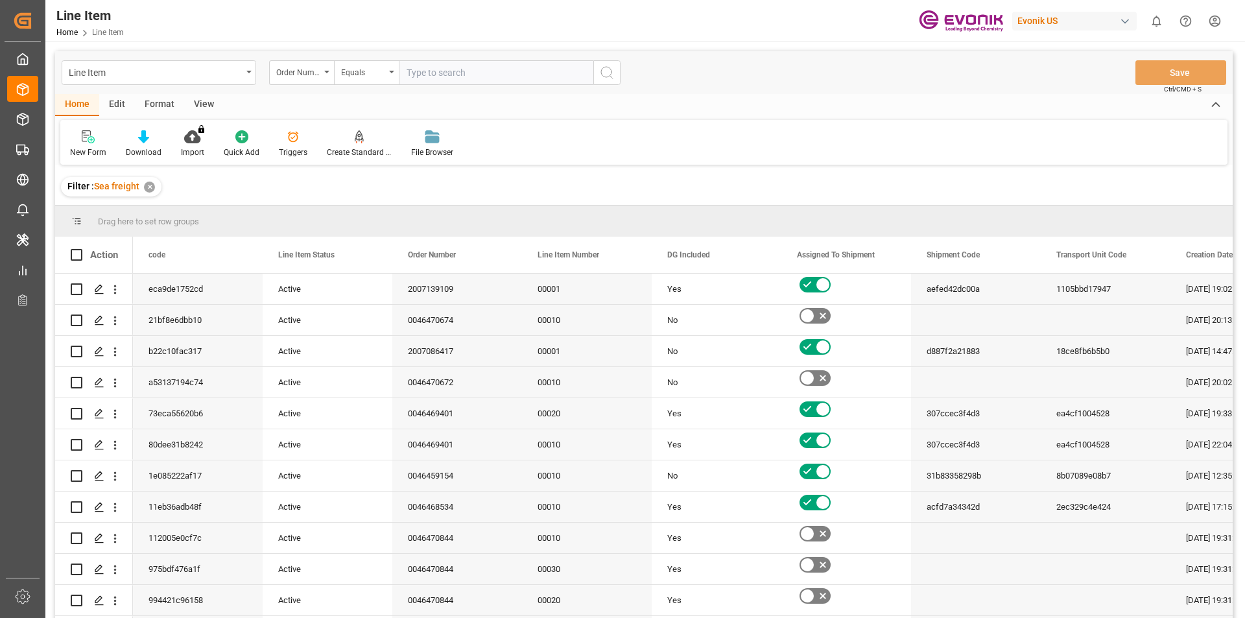
click at [468, 66] on input "text" at bounding box center [496, 72] width 195 height 25
paste input "0046464075"
type input "0046464075"
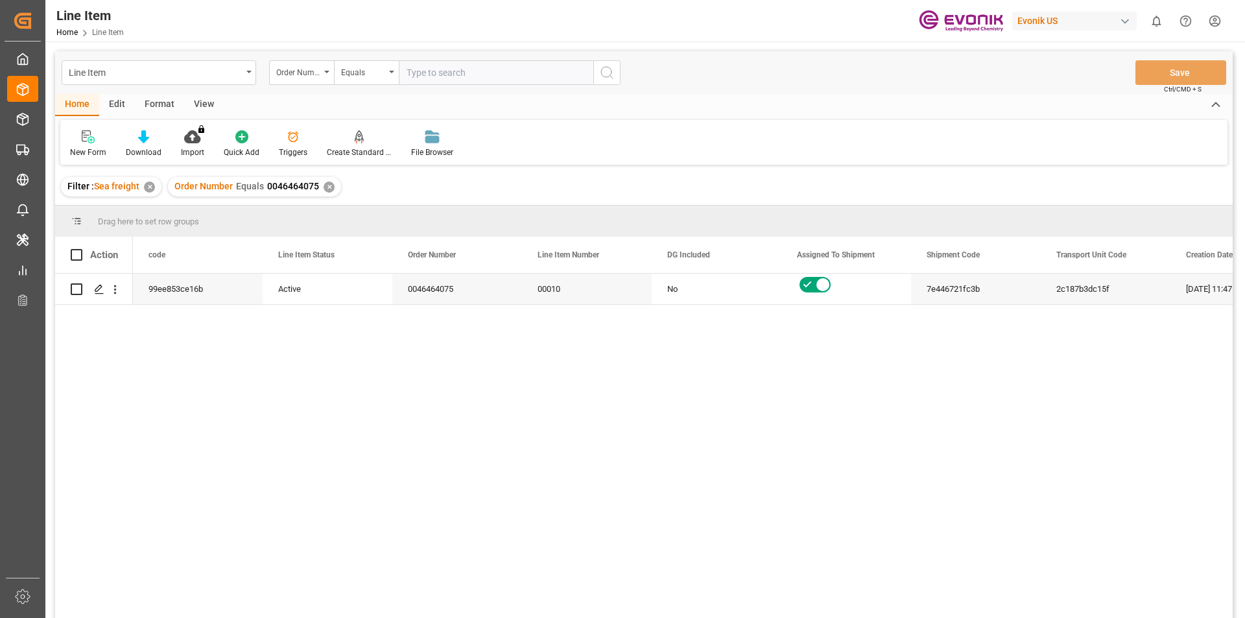
click at [198, 99] on div "View" at bounding box center [204, 105] width 40 height 22
click at [134, 139] on div at bounding box center [147, 137] width 65 height 14
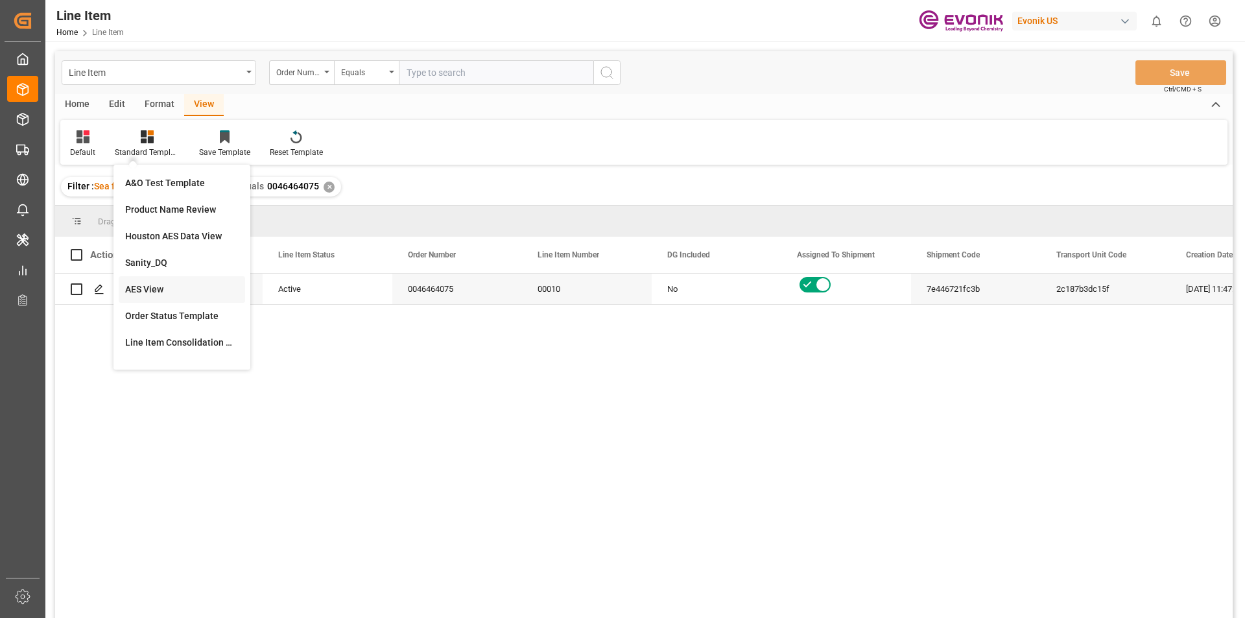
click at [170, 296] on div "AES View" at bounding box center [182, 290] width 114 height 14
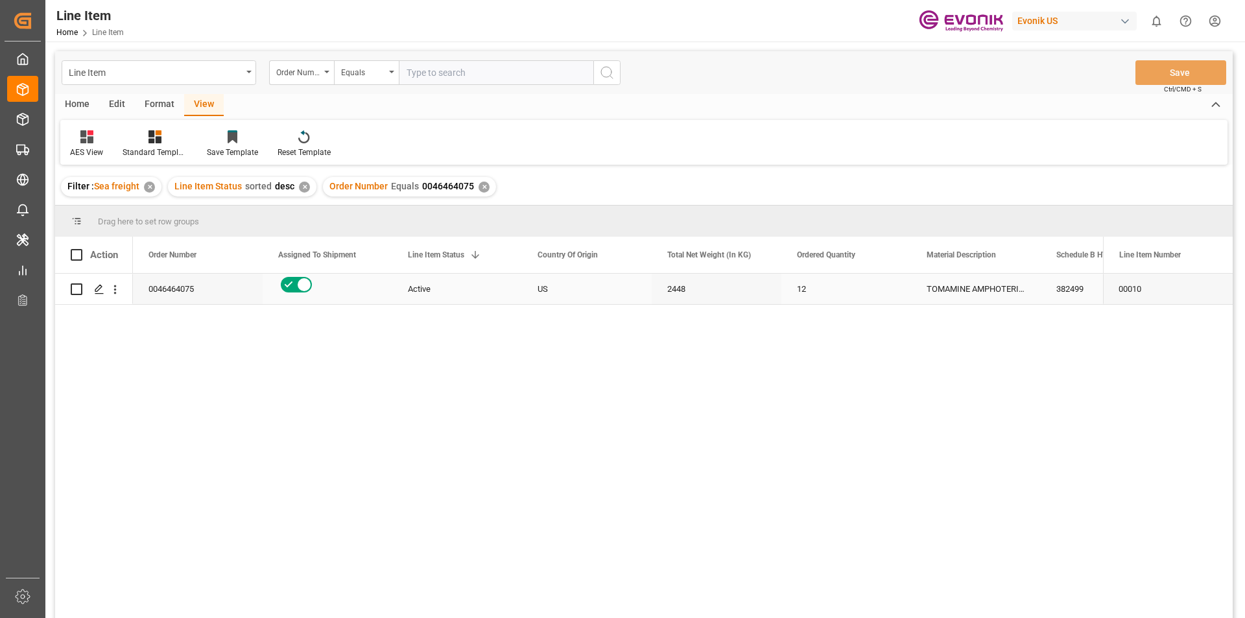
click at [676, 302] on div "2448" at bounding box center [717, 289] width 130 height 30
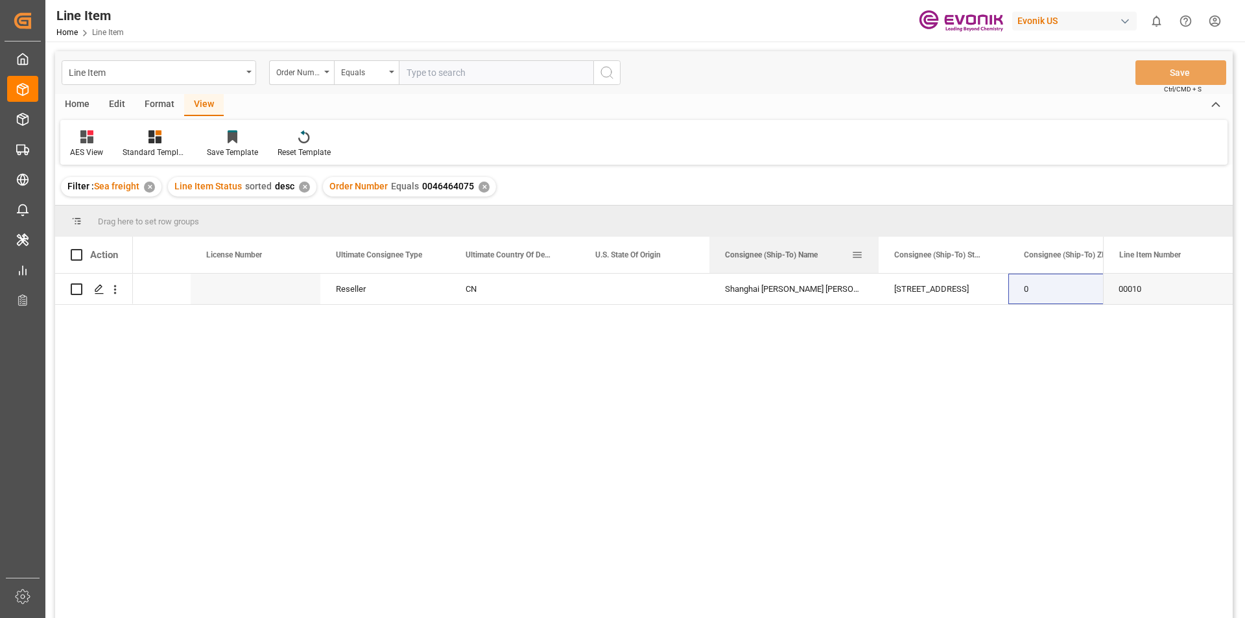
drag, startPoint x: 838, startPoint y: 255, endPoint x: 880, endPoint y: 252, distance: 41.6
click at [880, 252] on div at bounding box center [878, 255] width 5 height 36
click at [811, 295] on div "Shanghai Hua Yi Tian Yuan Chemical;Logistics Co.,Ltd" at bounding box center [795, 289] width 171 height 30
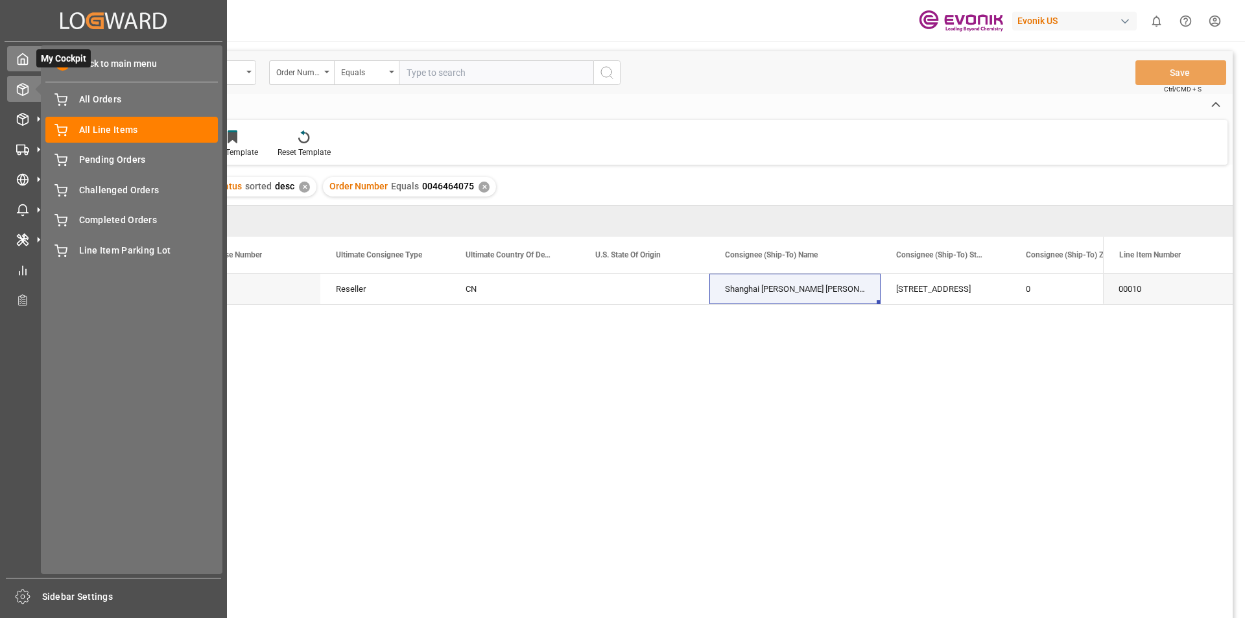
click at [21, 54] on icon at bounding box center [22, 59] width 13 height 13
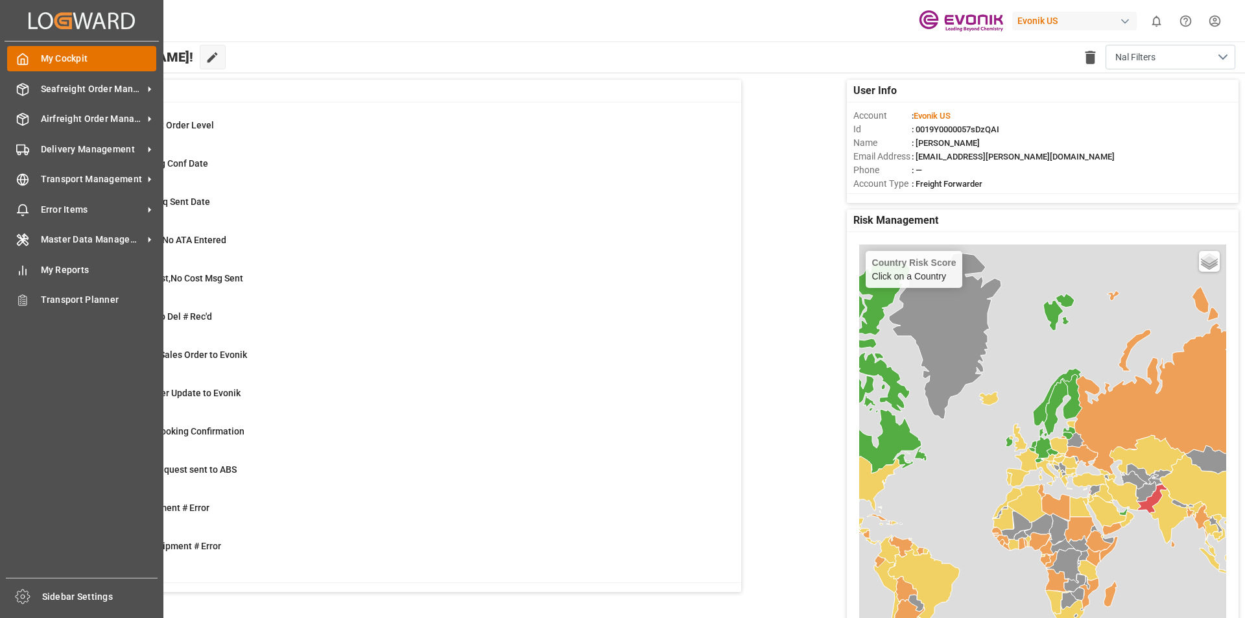
click at [31, 60] on div "My Cockpit My Cockpit" at bounding box center [81, 58] width 149 height 25
click at [105, 60] on span "My Cockpit" at bounding box center [99, 59] width 116 height 14
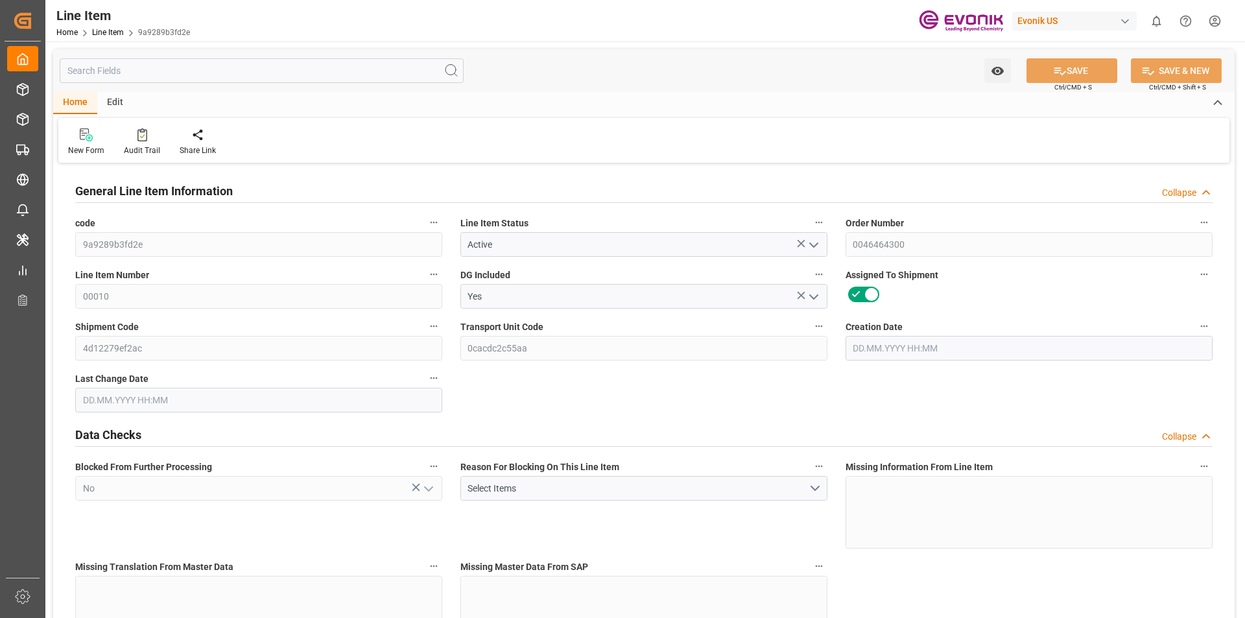
type input "20"
type input "16775.2"
type input "15360"
type input "23.1069"
type input "80"
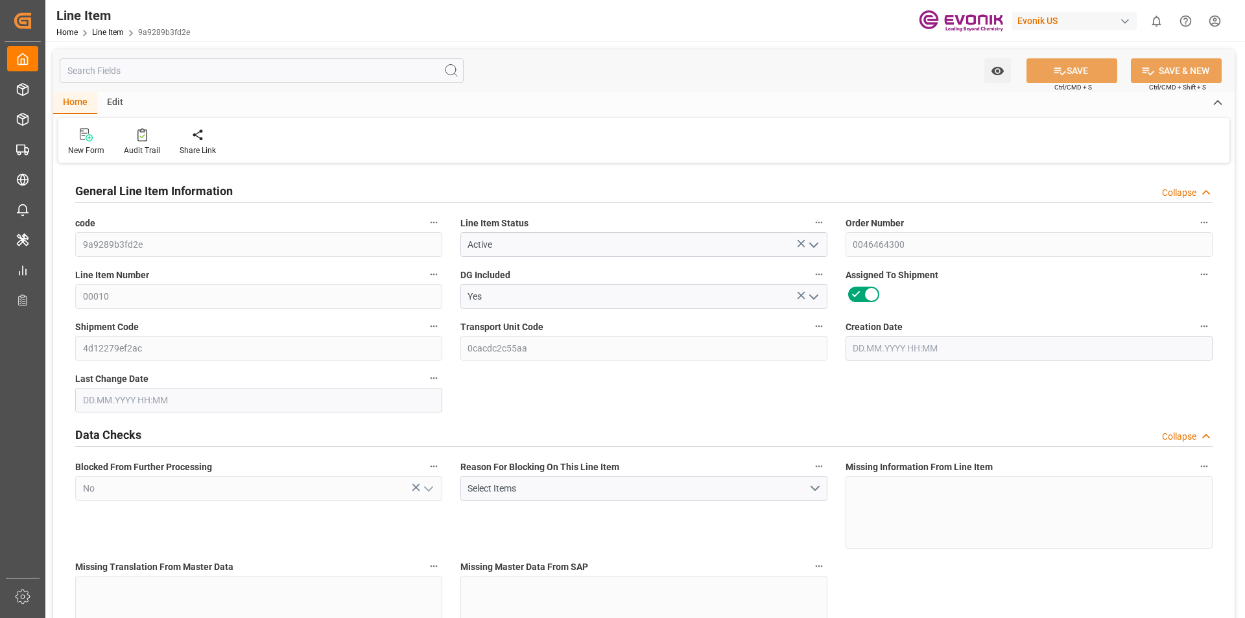
type input "13593.51"
type input "80"
type input "16775.2"
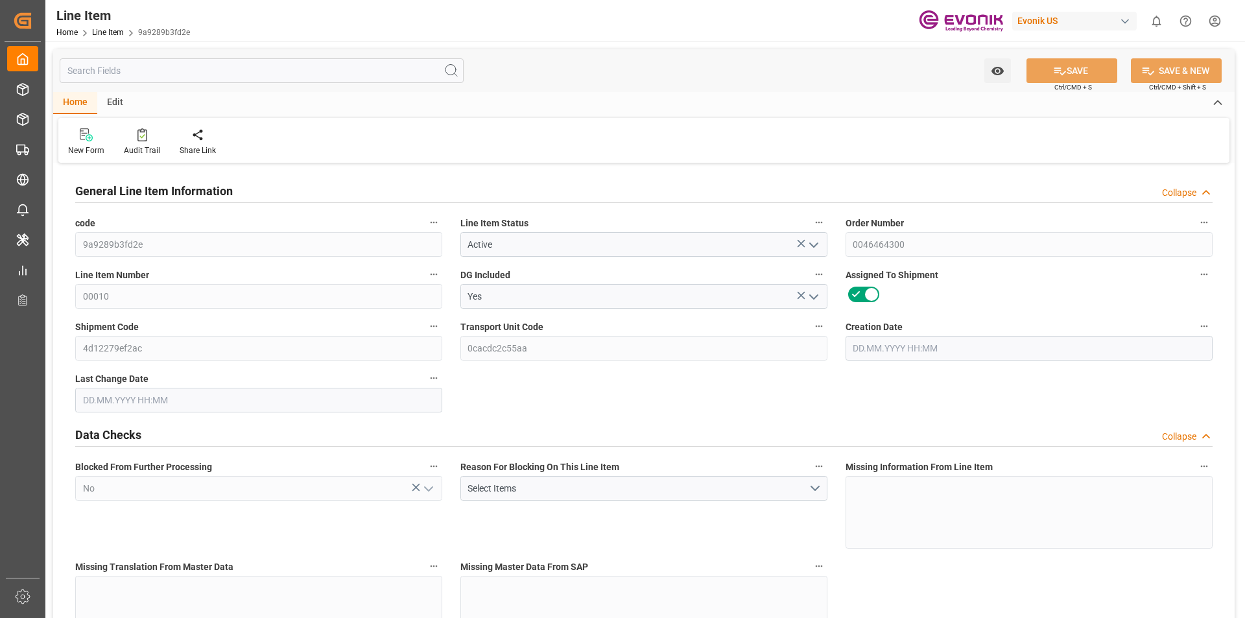
type input "17175.2"
type input "15360"
type input "23.1069"
type input "23106.88"
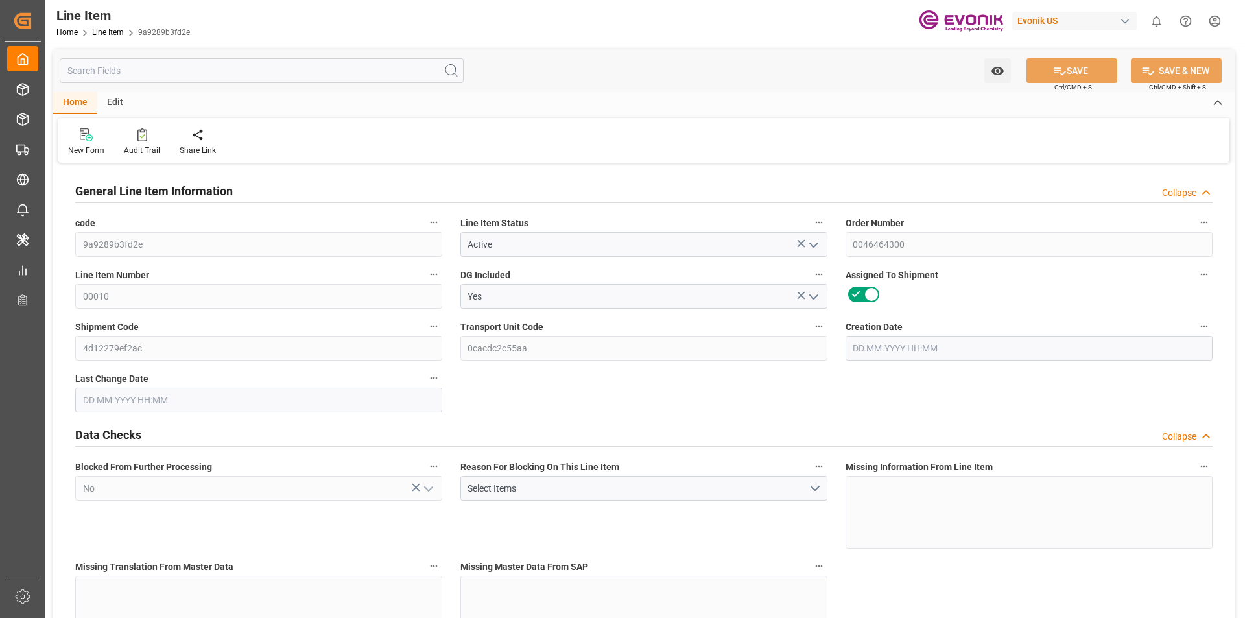
type input "0"
type input "[DATE] 20:45"
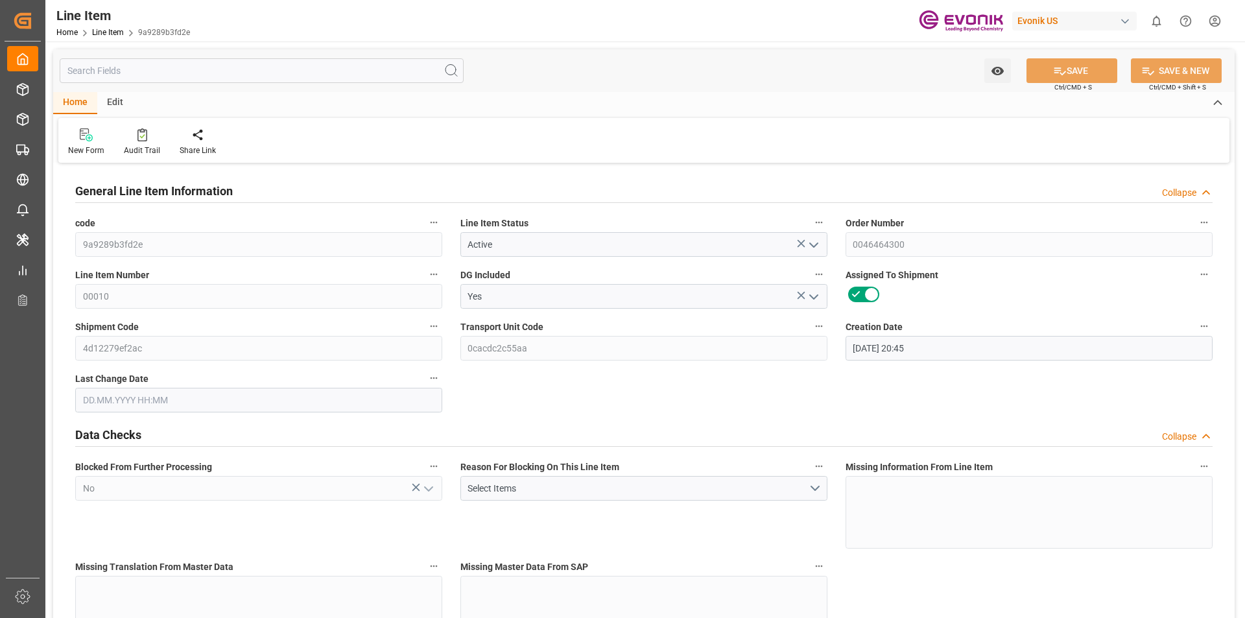
type input "[DATE] 04:42"
type input "[DATE]"
click at [167, 73] on input "text" at bounding box center [262, 70] width 404 height 25
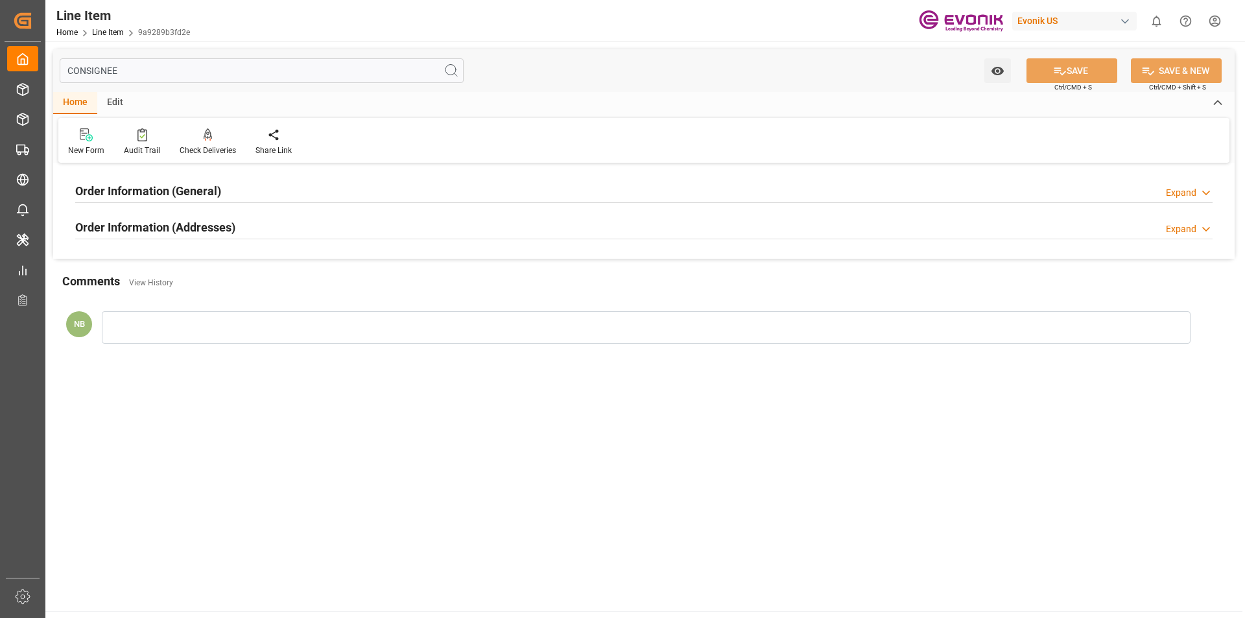
click at [217, 227] on h2 "Order Information (Addresses)" at bounding box center [155, 228] width 160 height 18
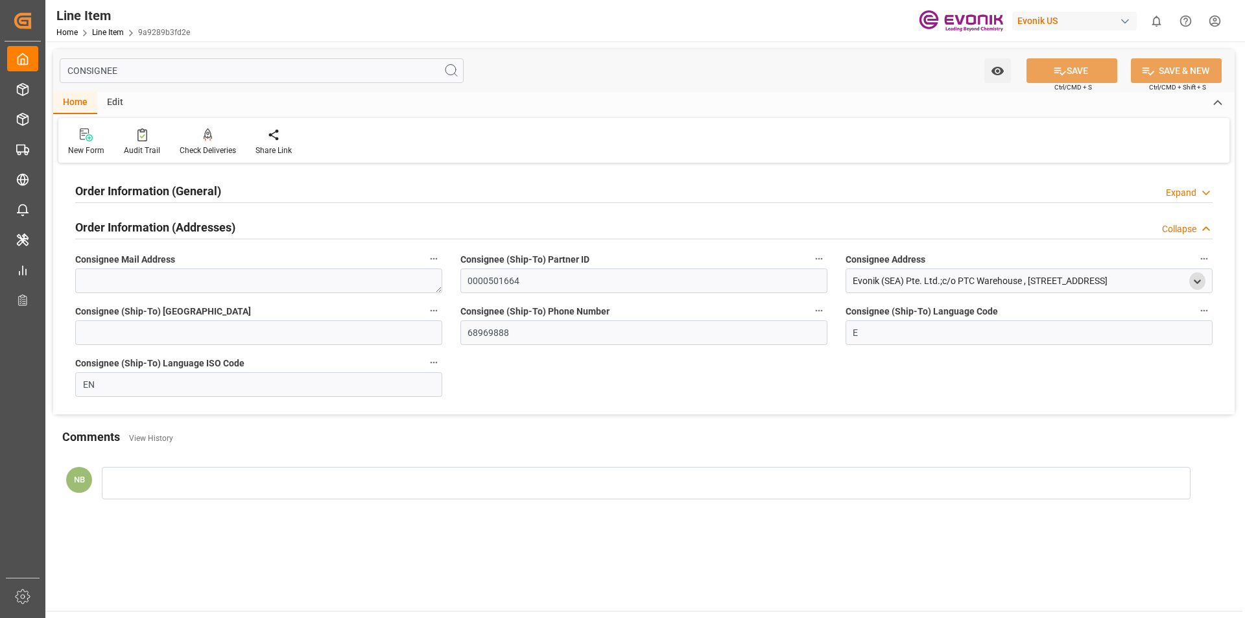
click at [1191, 282] on div "open menu" at bounding box center [1198, 281] width 16 height 18
click at [1201, 285] on icon "open menu" at bounding box center [1197, 281] width 11 height 11
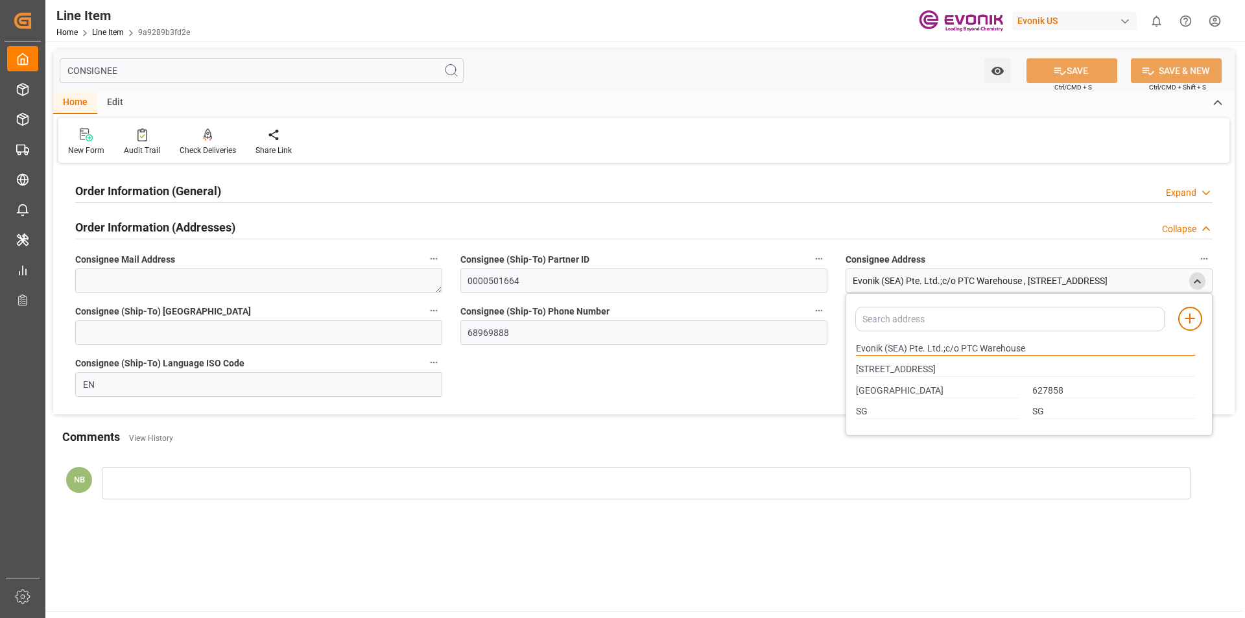
drag, startPoint x: 921, startPoint y: 346, endPoint x: 831, endPoint y: 344, distance: 90.2
click at [831, 344] on div "Order Information (General) Expand Ultimate Consignee Type Reseller Consignee F…" at bounding box center [644, 291] width 1182 height 248
click at [1049, 384] on input "627858" at bounding box center [1114, 391] width 163 height 14
drag, startPoint x: 1199, startPoint y: 229, endPoint x: 1188, endPoint y: 212, distance: 20.1
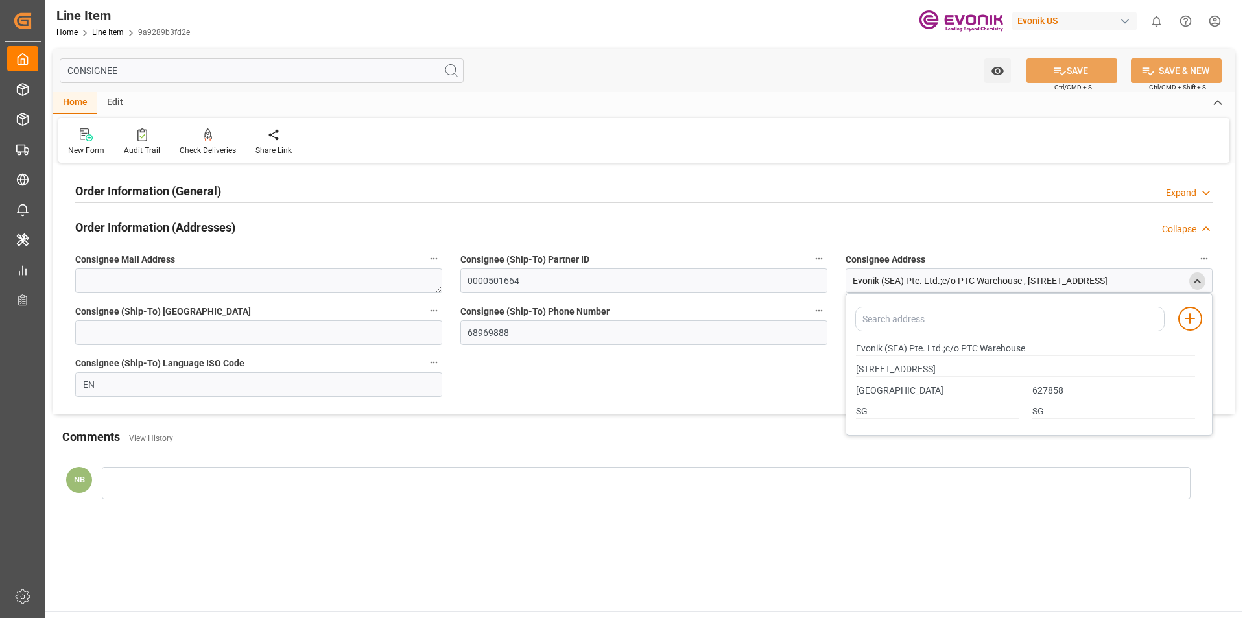
click at [1199, 229] on div "Collapse" at bounding box center [1187, 229] width 51 height 14
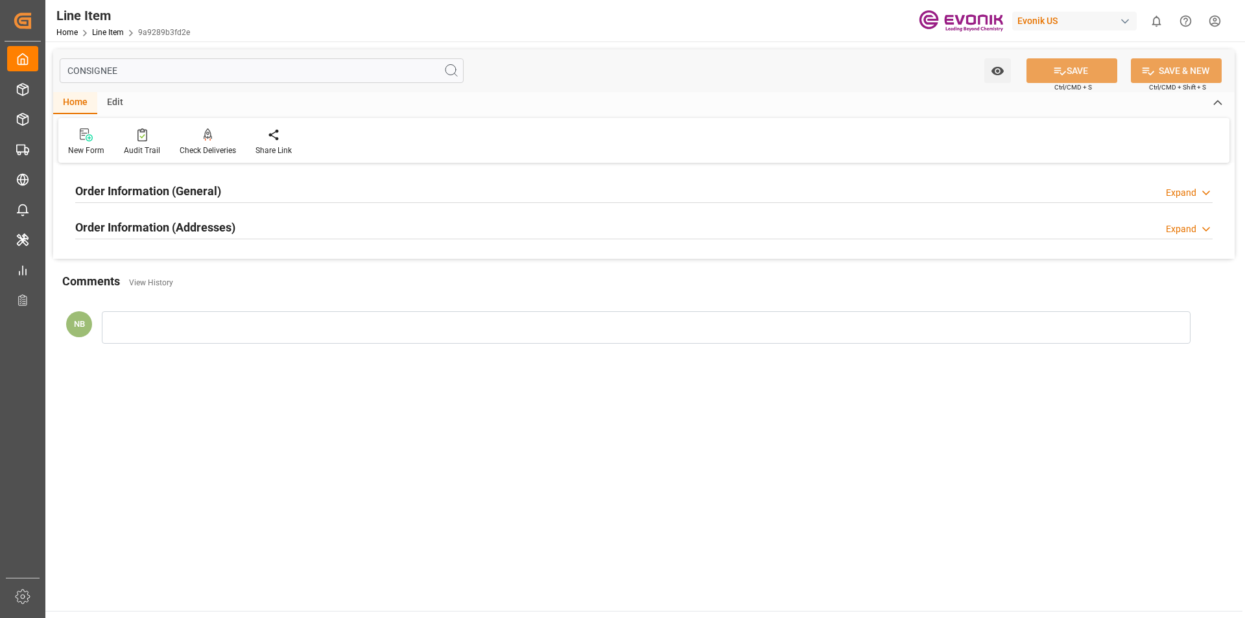
click at [1180, 198] on div "Expand" at bounding box center [1181, 193] width 30 height 14
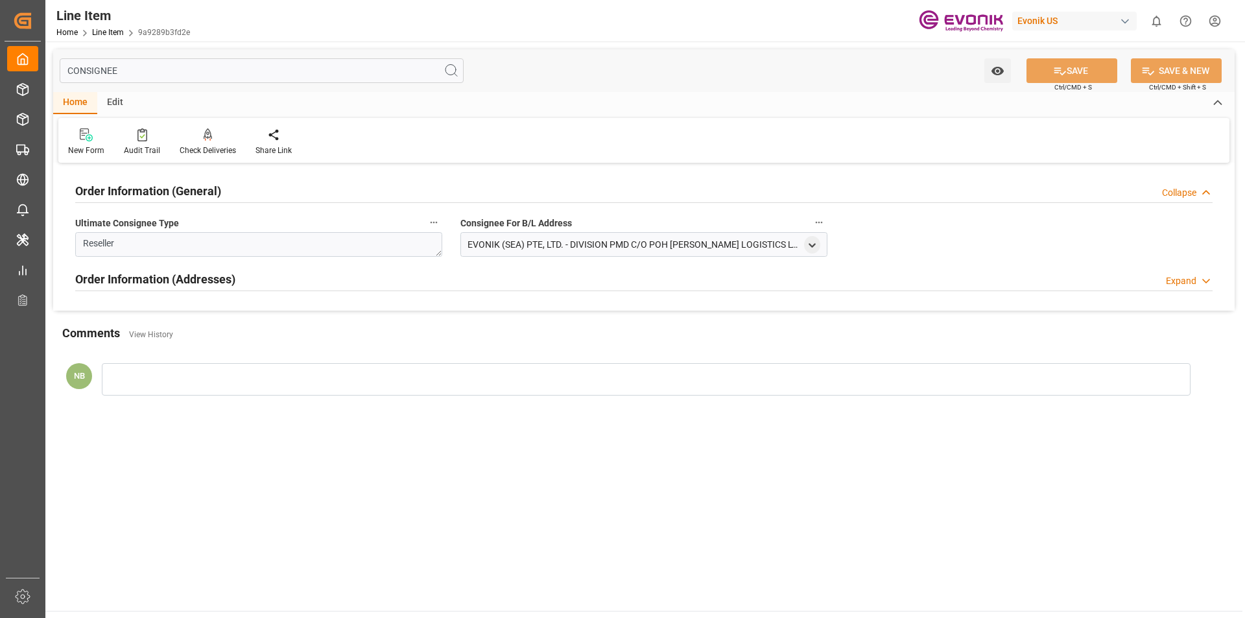
click at [1186, 272] on div "Order Information (Addresses) Expand" at bounding box center [644, 278] width 1138 height 25
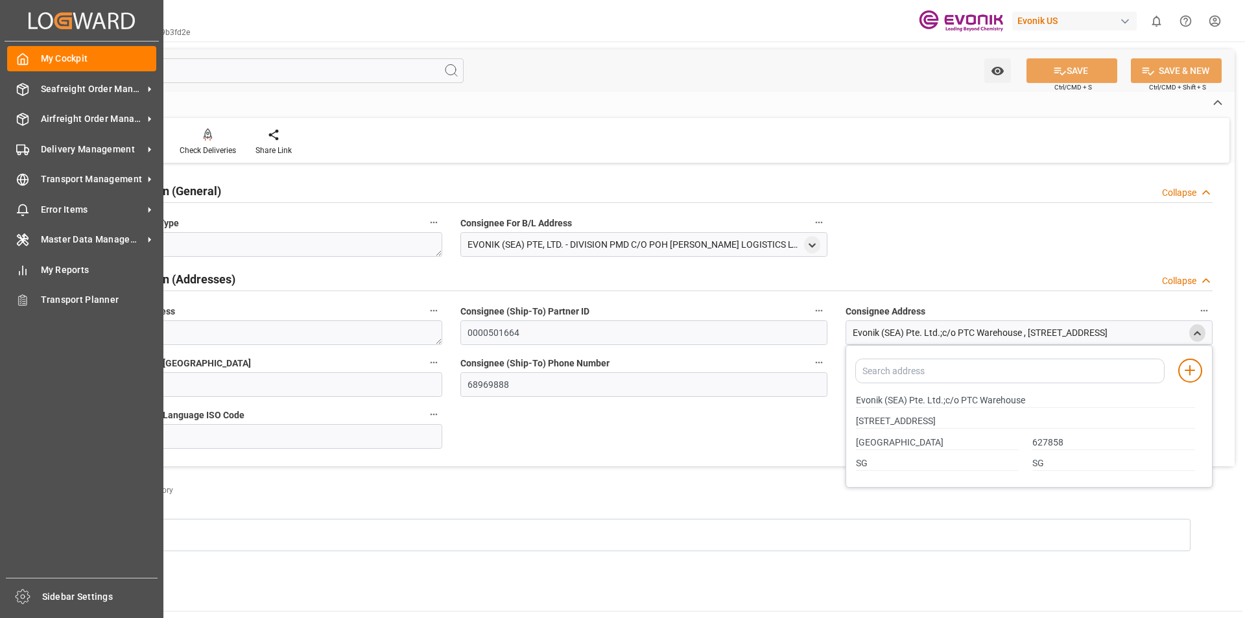
drag, startPoint x: 159, startPoint y: 67, endPoint x: 0, endPoint y: 67, distance: 158.9
click at [0, 67] on div "Created by potrace 1.15, written by Peter Selinger 2001-2017 Created by potrace…" at bounding box center [622, 309] width 1245 height 618
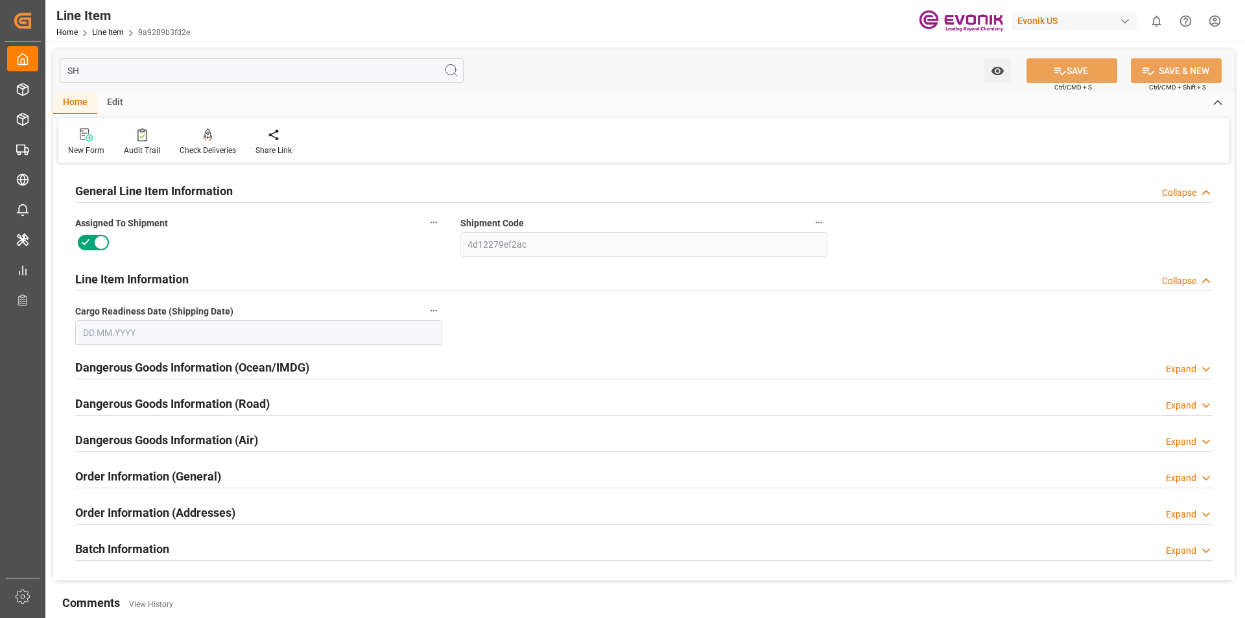
type input "SHI"
type input "29.08.2025"
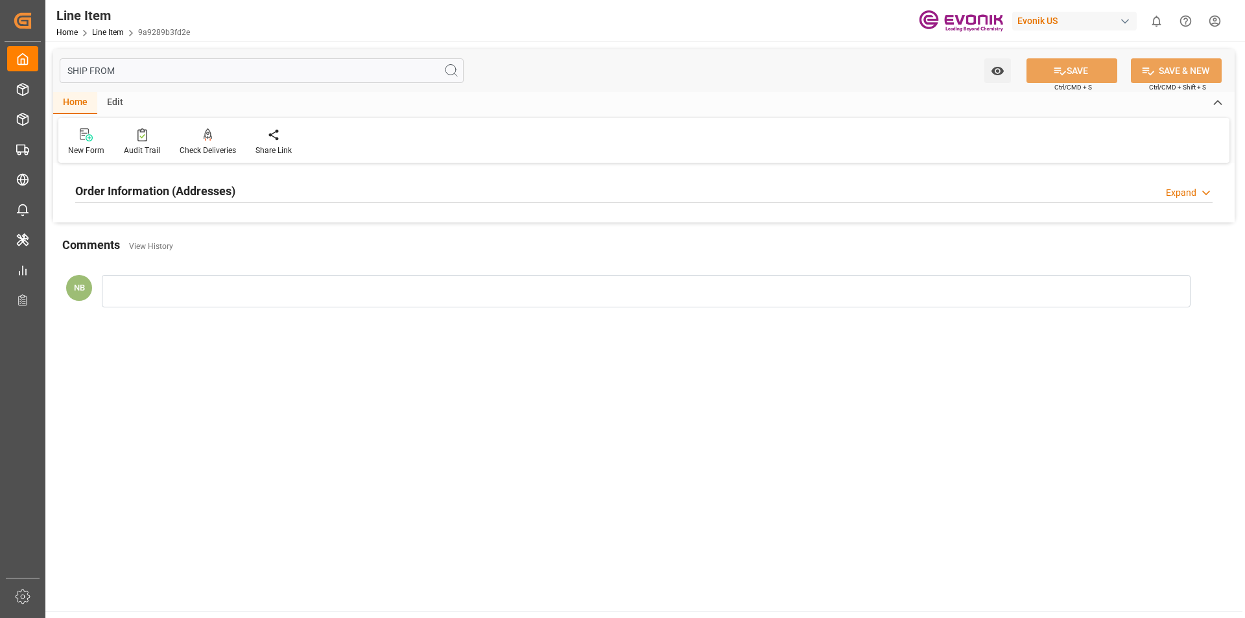
type input "SHIP FROM"
click at [273, 193] on div "Order Information (Addresses) Expand" at bounding box center [644, 190] width 1138 height 25
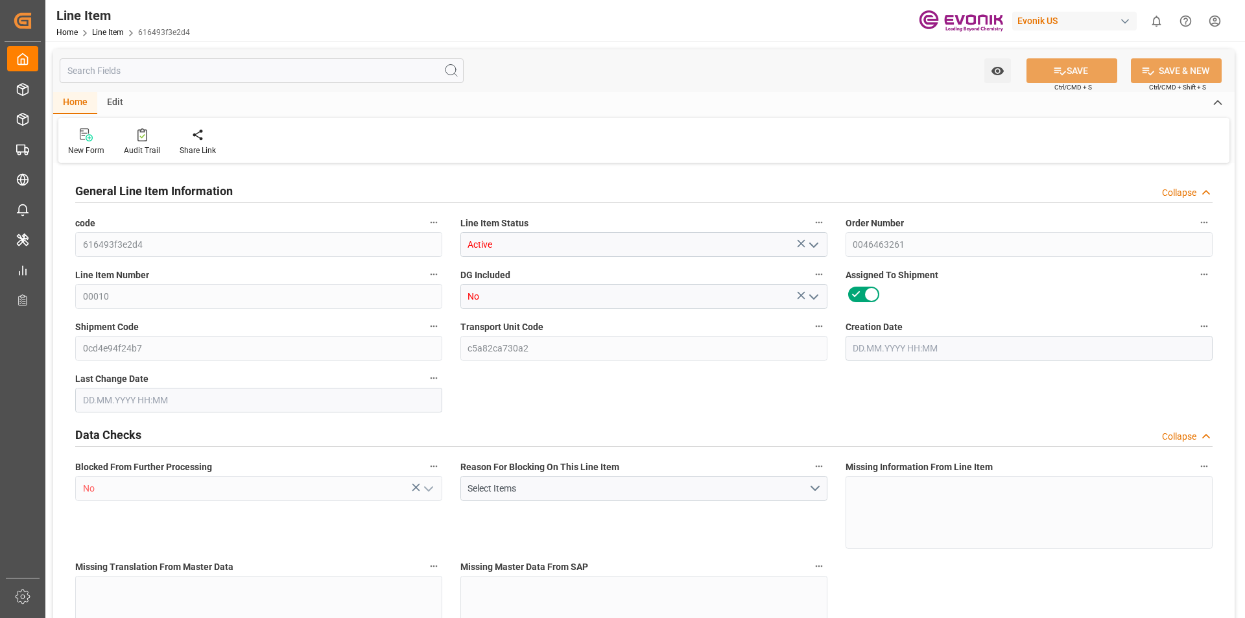
type input "20"
type input "7020"
type input "6804"
type input "45.144"
type input "600"
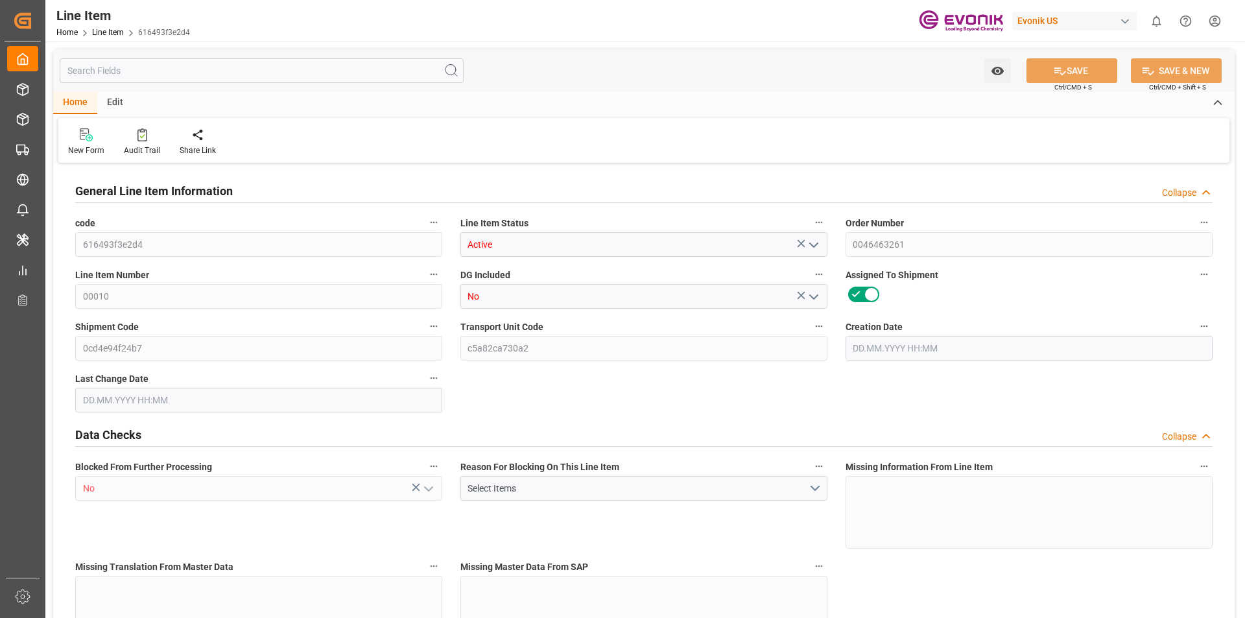
type input "53751.6"
type input "600"
type input "7020"
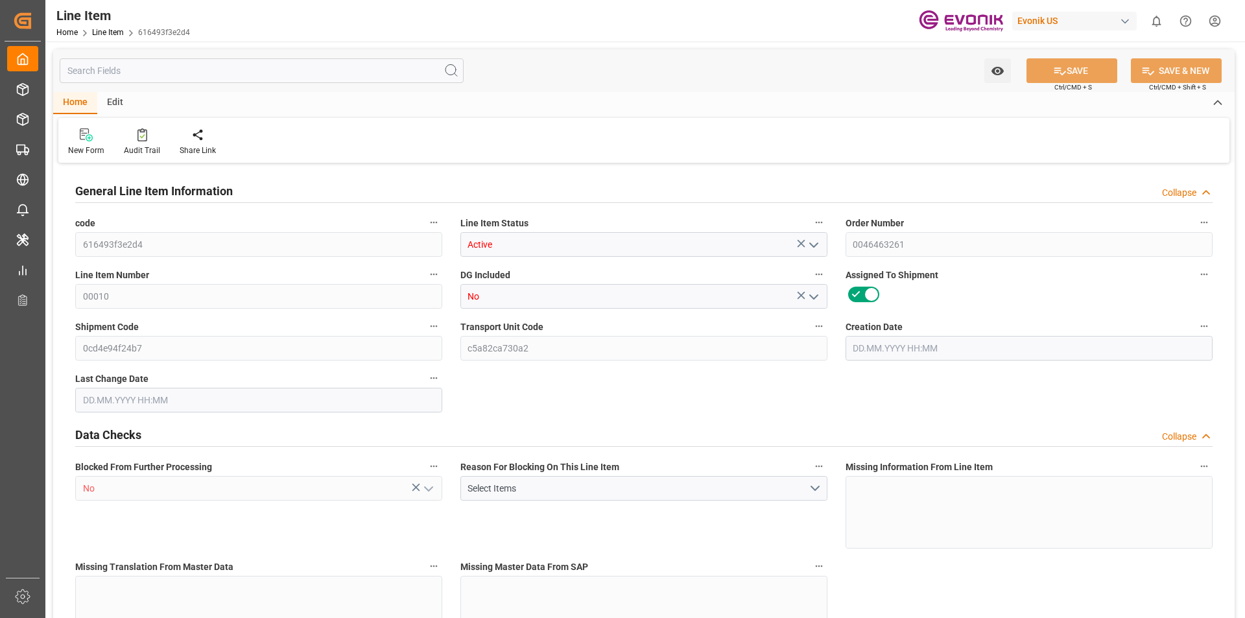
type input "7382"
type input "6804"
type input "45.144"
type input "45144"
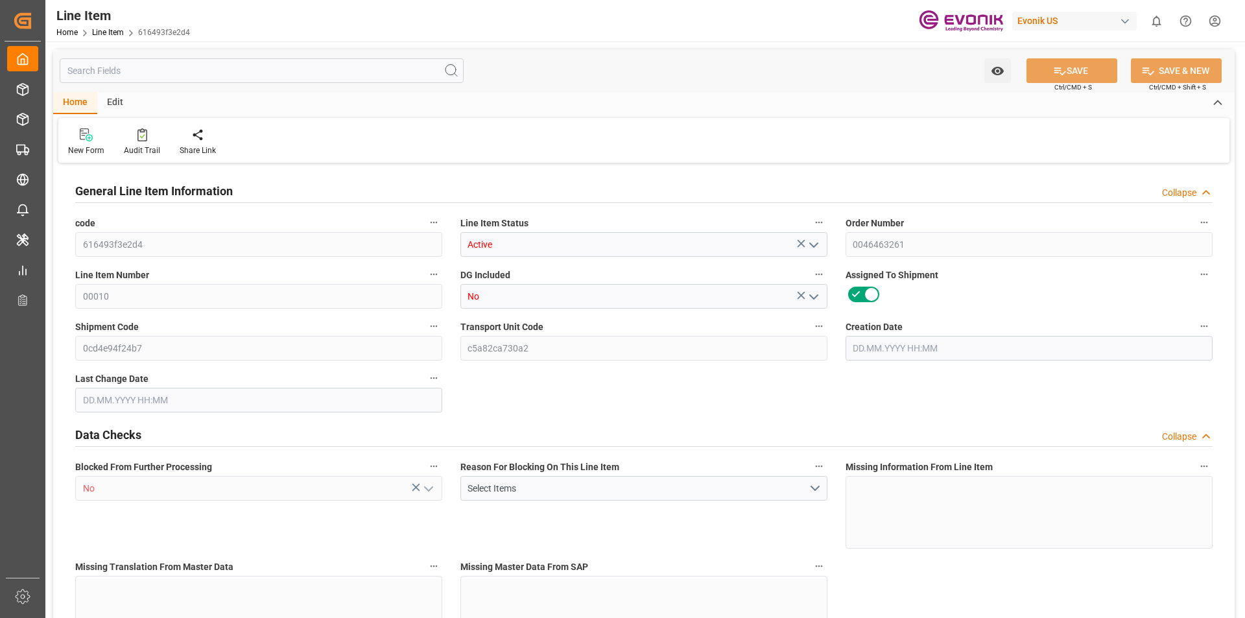
type input "0"
type input "[DATE] 16:12"
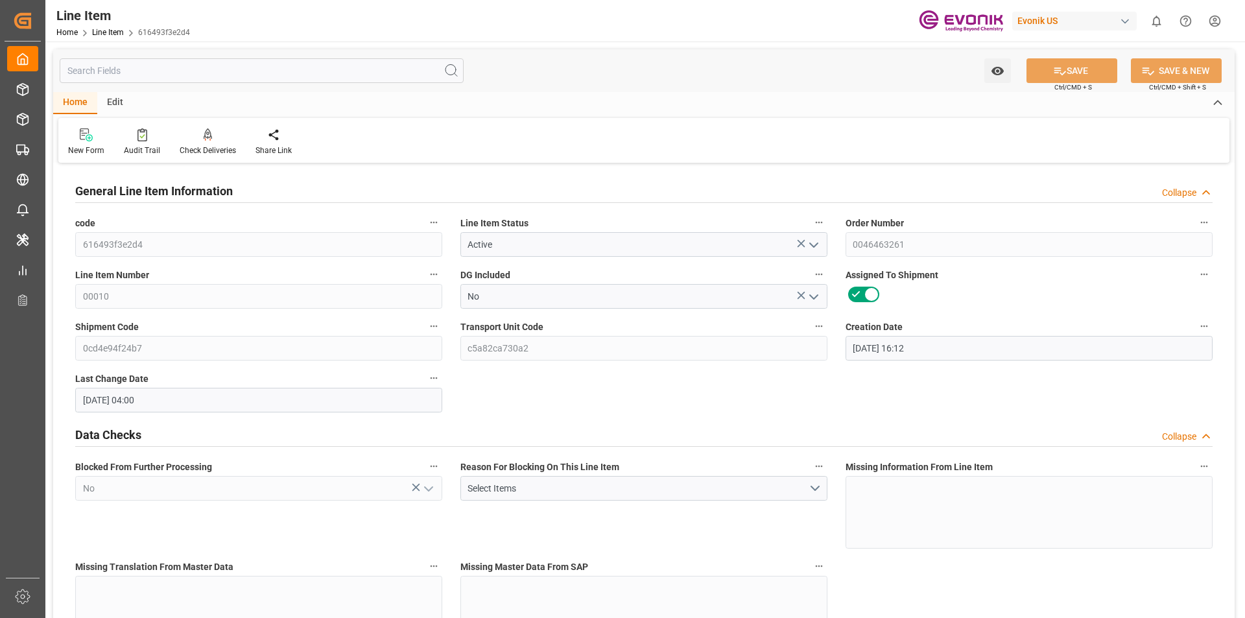
type input "[DATE] 04:00"
type input "[DATE]"
click at [179, 78] on input "text" at bounding box center [262, 70] width 404 height 25
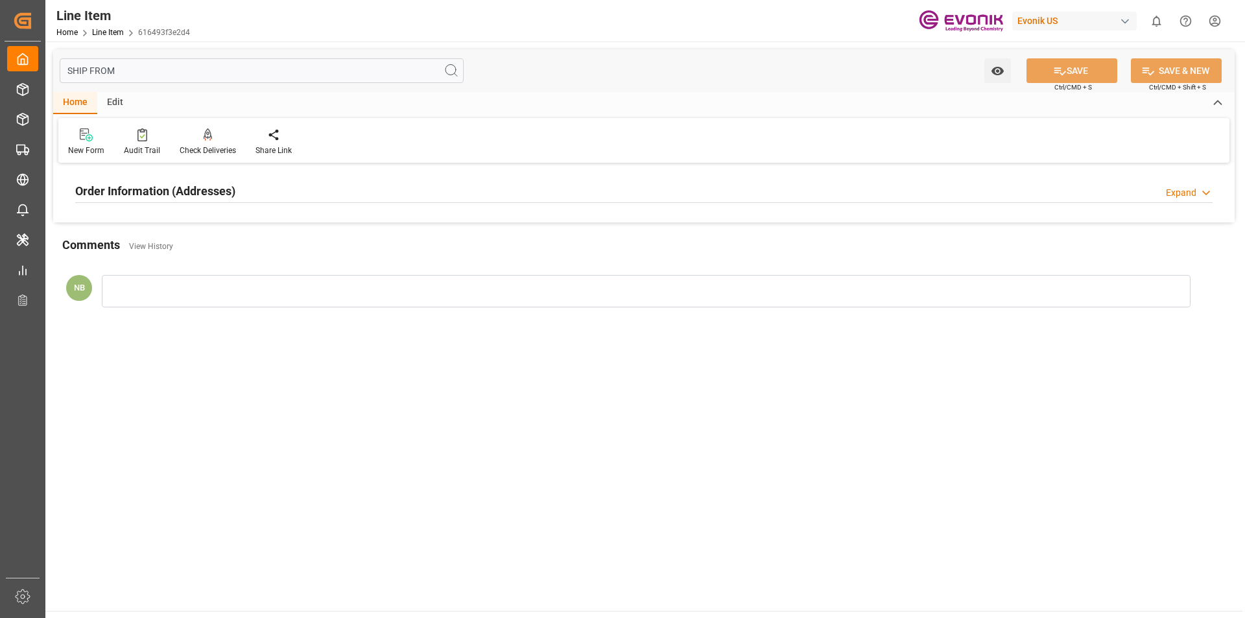
click at [171, 185] on h2 "Order Information (Addresses)" at bounding box center [155, 191] width 160 height 18
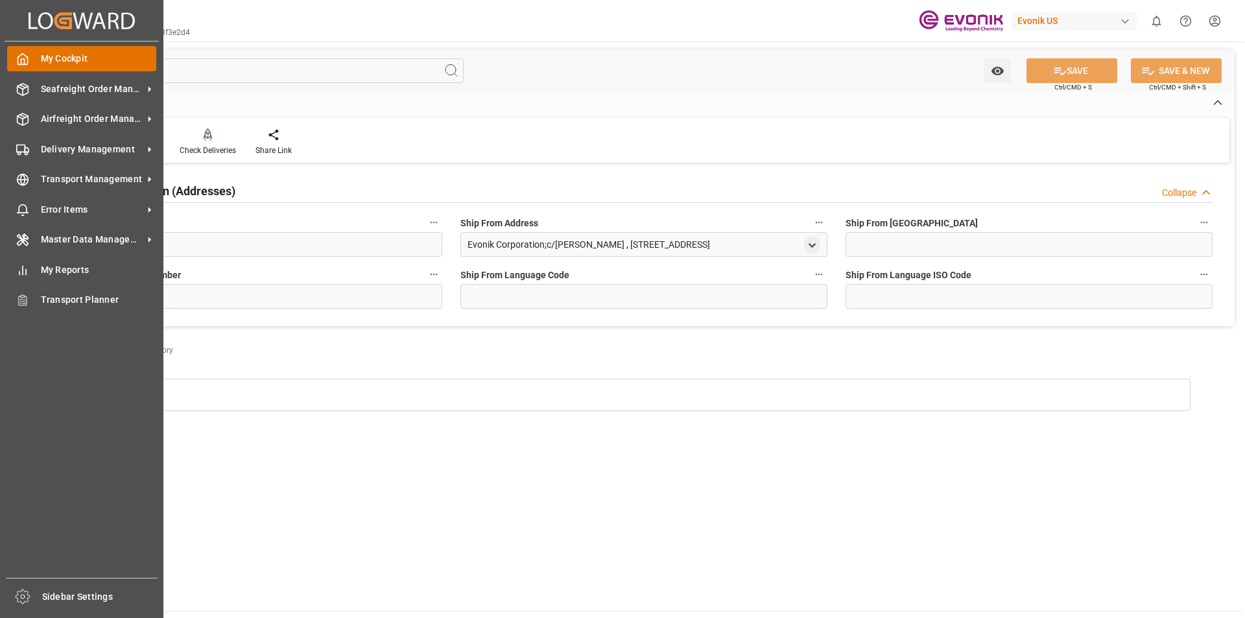
drag, startPoint x: 138, startPoint y: 71, endPoint x: 11, endPoint y: 58, distance: 127.7
click at [11, 58] on div "Created by potrace 1.15, written by [PERSON_NAME] [DATE]-[DATE] Created by potr…" at bounding box center [622, 309] width 1245 height 618
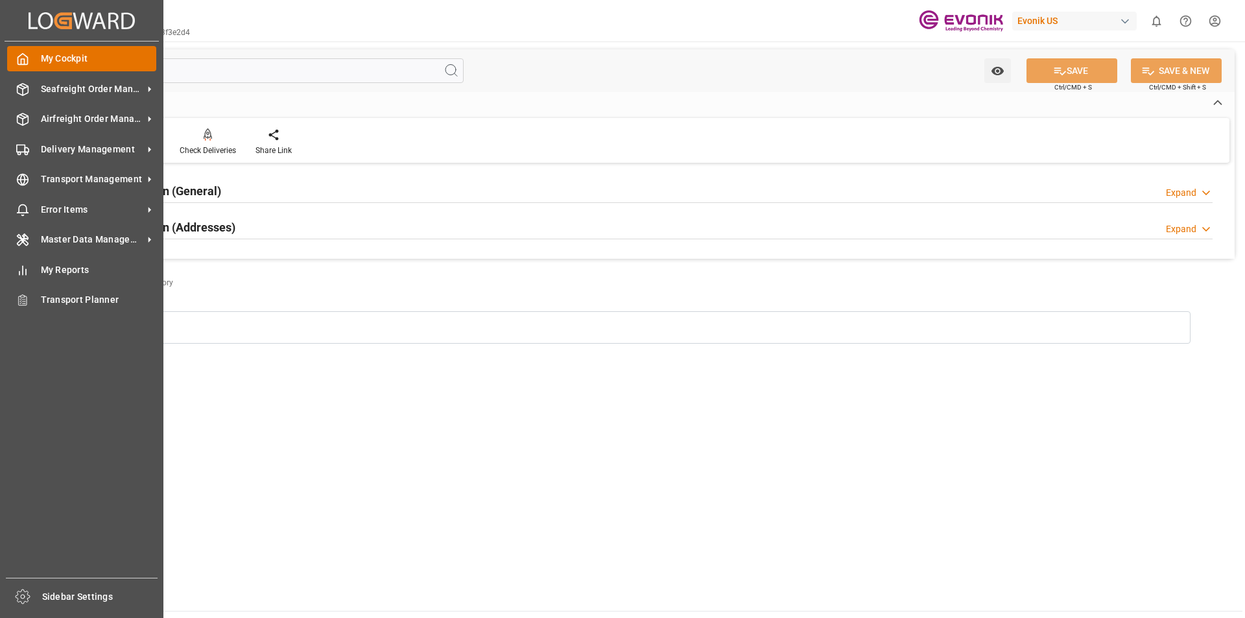
type input "CONSIGNEE"
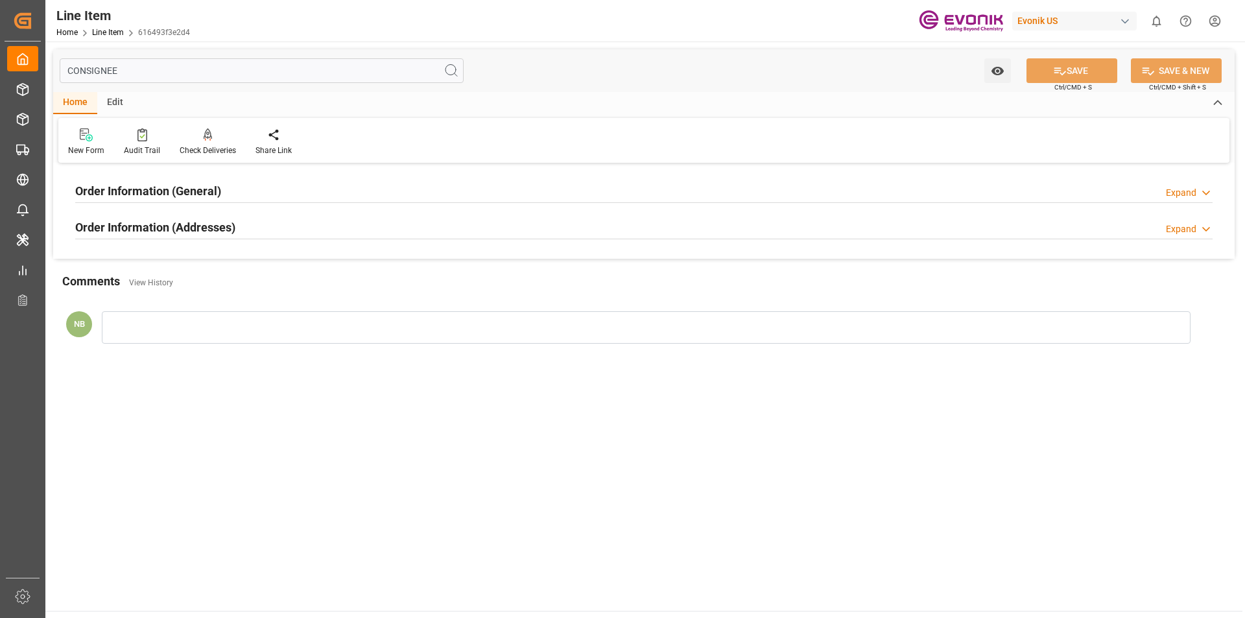
click at [1026, 221] on div "Order Information (Addresses) Expand" at bounding box center [644, 226] width 1138 height 25
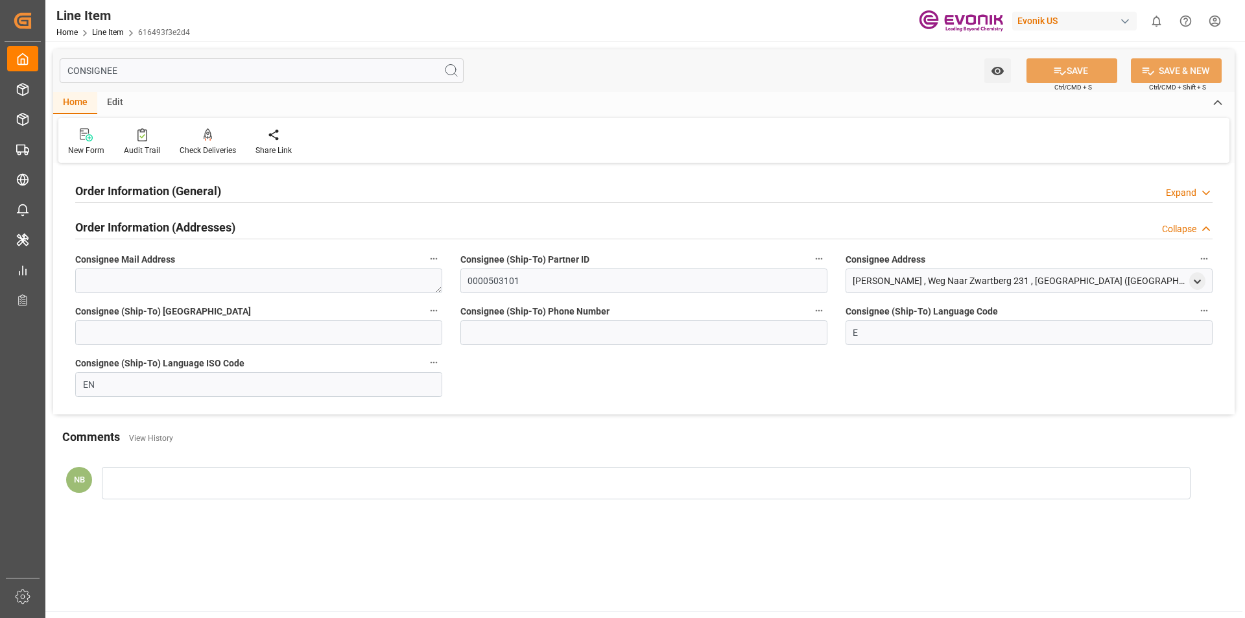
click at [1187, 281] on div "[PERSON_NAME] , Weg Naar Zwartberg 231 , [GEOGRAPHIC_DATA] ([GEOGRAPHIC_DATA]) …" at bounding box center [1029, 281] width 367 height 25
click at [1195, 283] on icon "open menu" at bounding box center [1197, 281] width 11 height 11
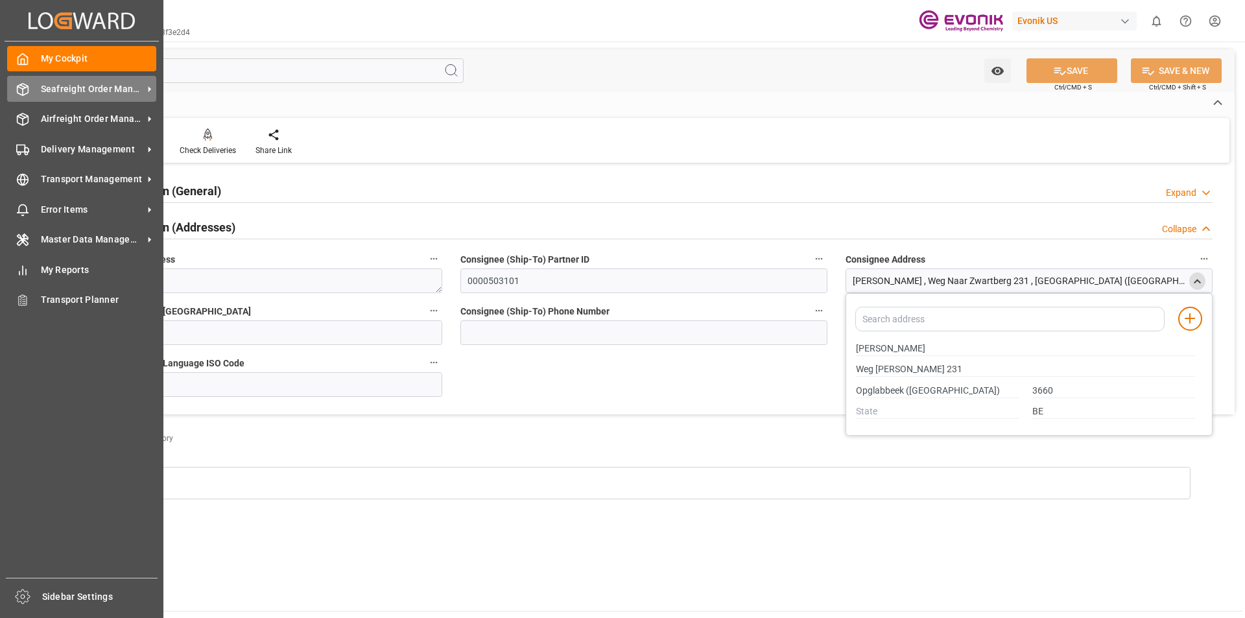
click at [71, 88] on span "Seafreight Order Management" at bounding box center [92, 89] width 102 height 14
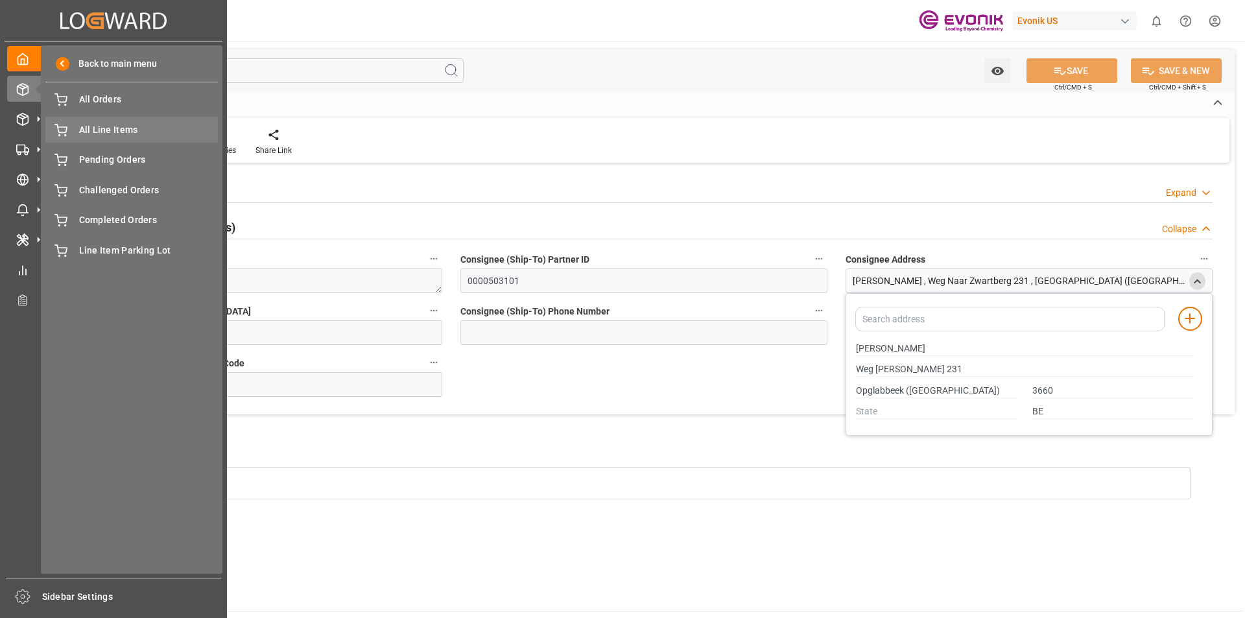
click at [111, 124] on span "All Line Items" at bounding box center [148, 130] width 139 height 14
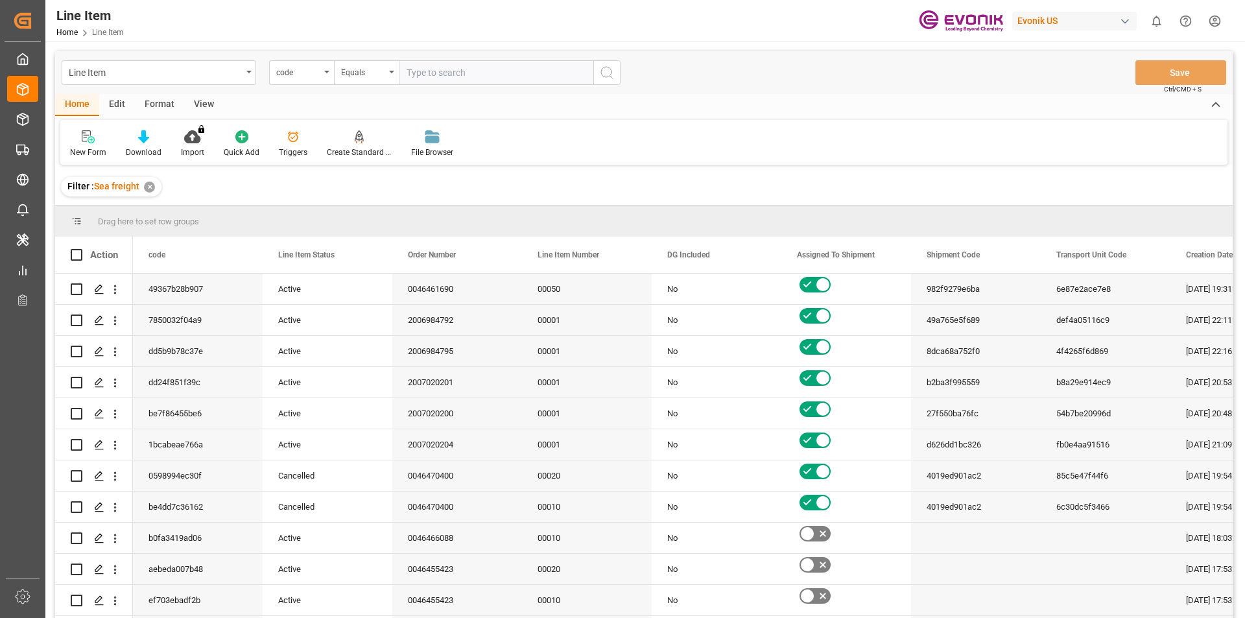
click at [324, 74] on div "code" at bounding box center [301, 72] width 65 height 25
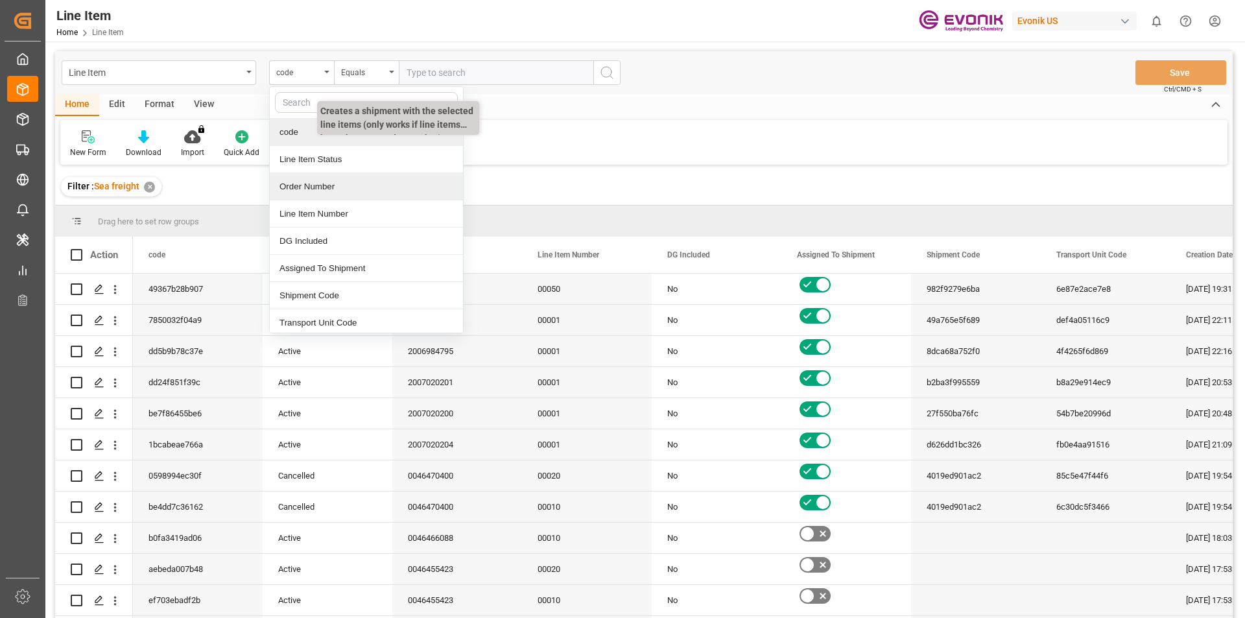
drag, startPoint x: 314, startPoint y: 182, endPoint x: 411, endPoint y: 123, distance: 113.8
click at [315, 182] on div "Order Number" at bounding box center [366, 186] width 193 height 27
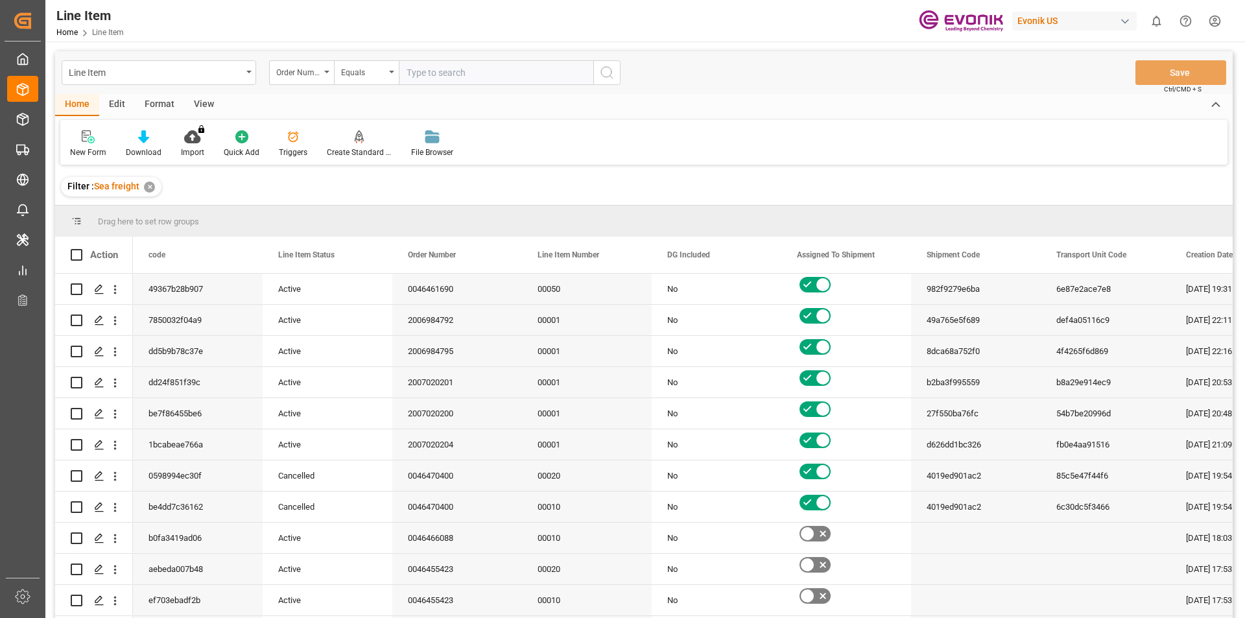
click at [432, 78] on input "text" at bounding box center [496, 72] width 195 height 25
paste input "250905000091"
click at [434, 76] on input "250905000091" at bounding box center [496, 72] width 195 height 25
paste input "004646326"
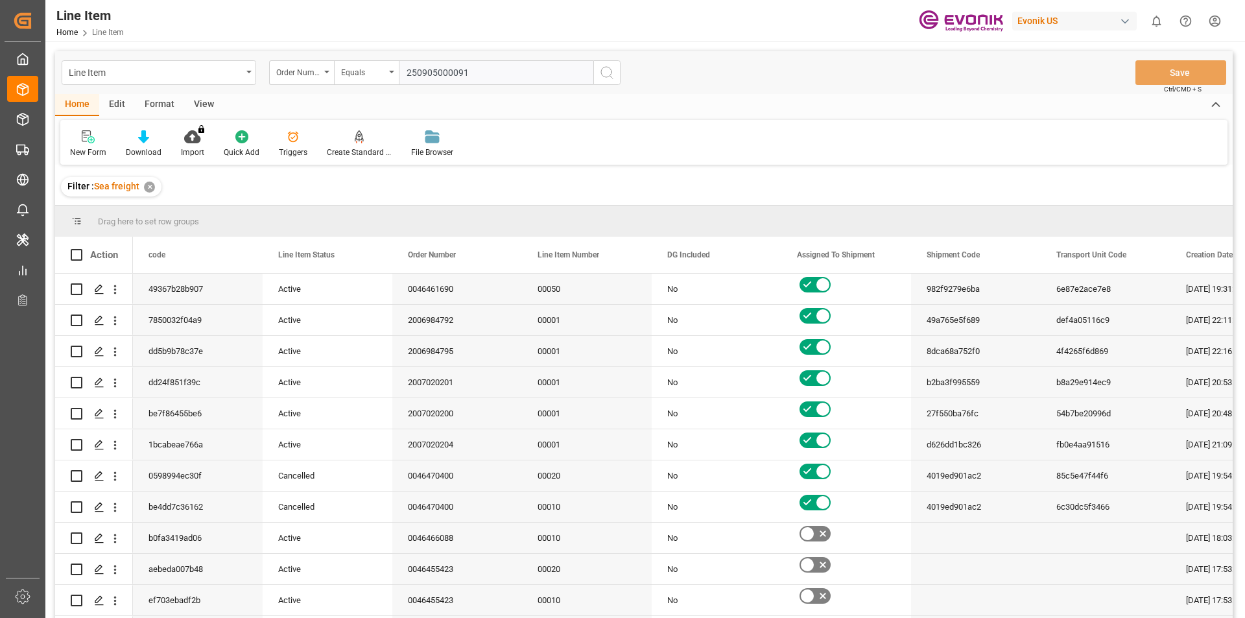
type input "0046463261"
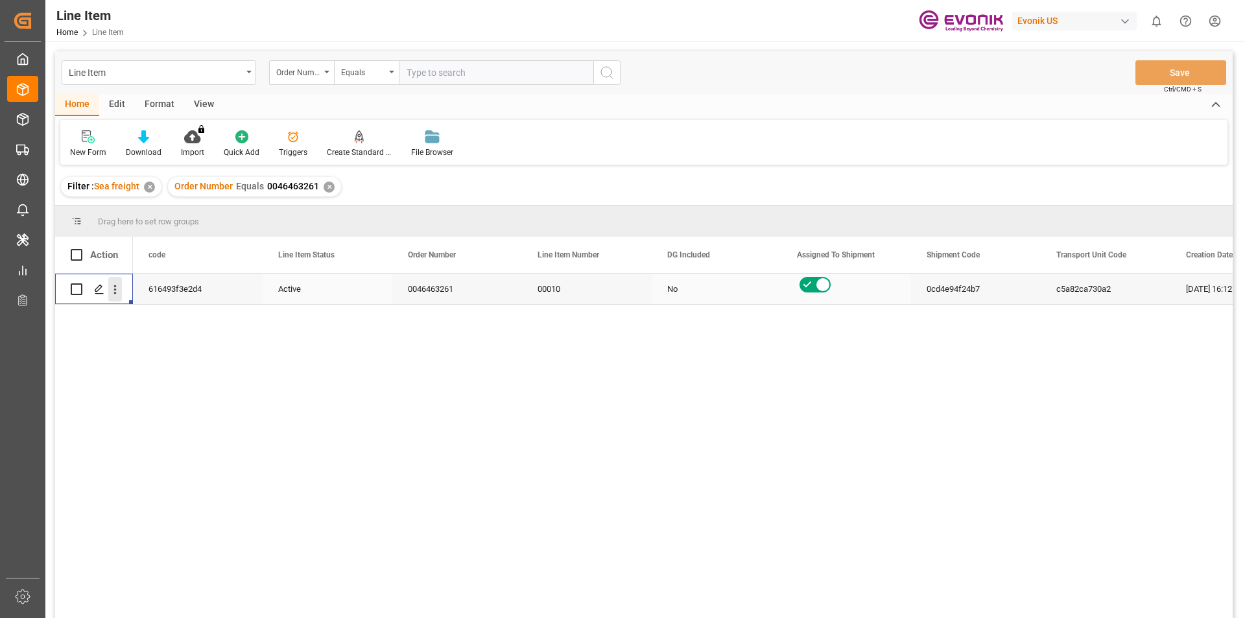
click at [115, 287] on icon "open menu" at bounding box center [115, 289] width 3 height 9
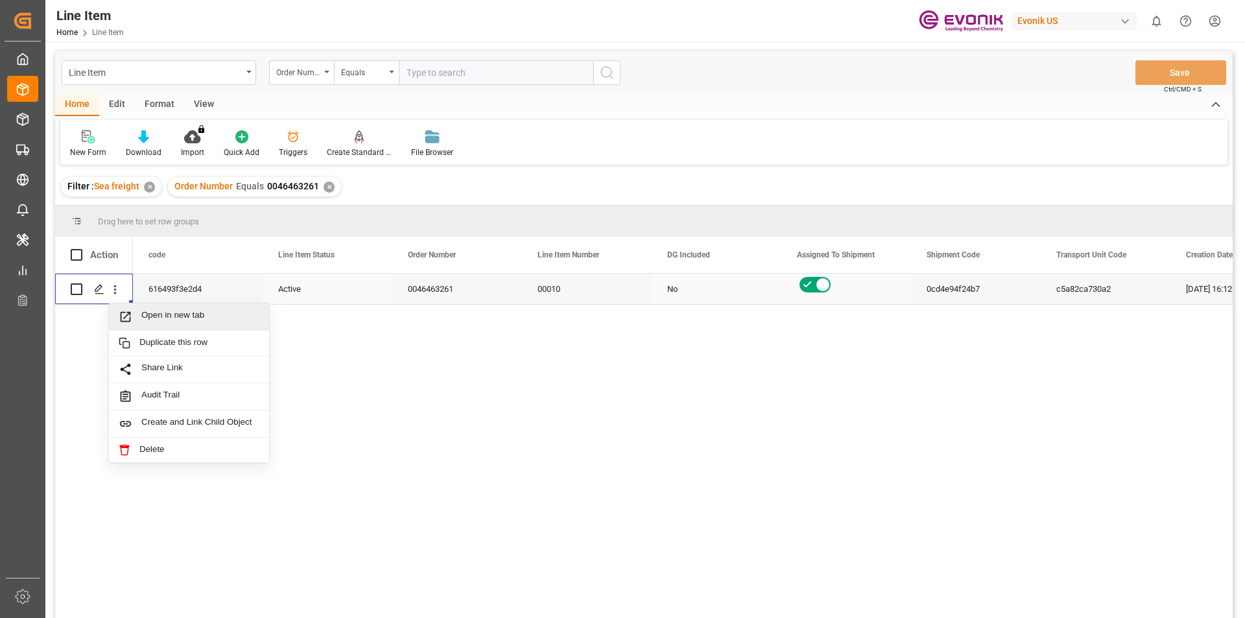
click at [155, 315] on span "Open in new tab" at bounding box center [200, 317] width 118 height 14
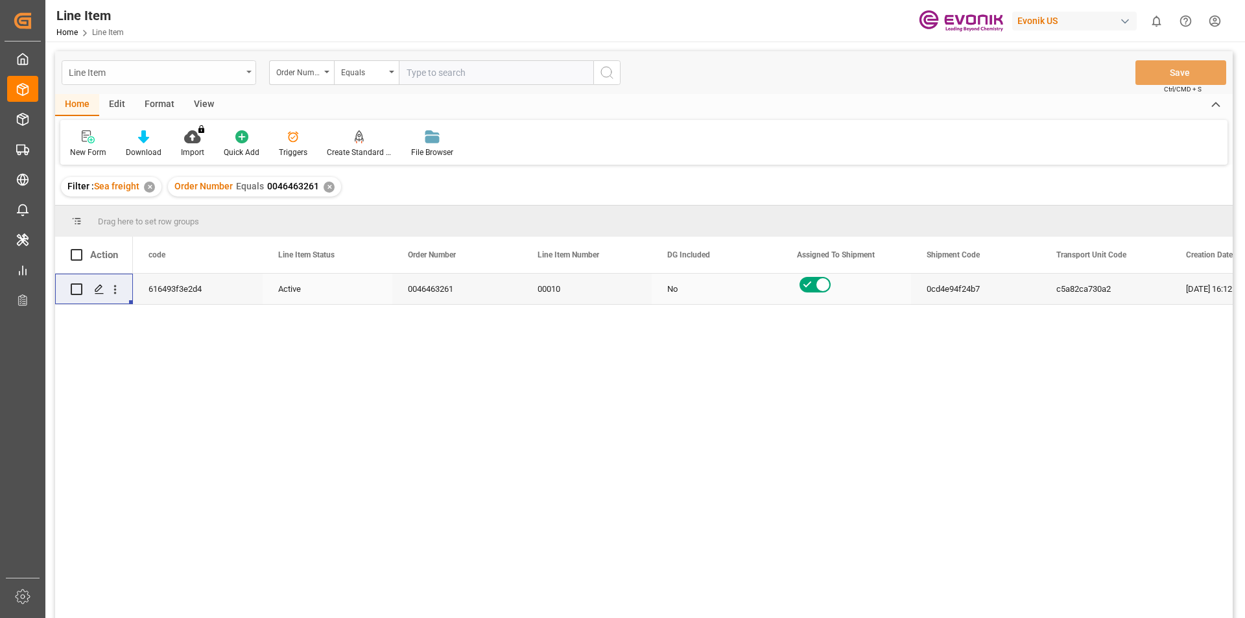
click at [252, 75] on div "Line Item" at bounding box center [159, 72] width 195 height 25
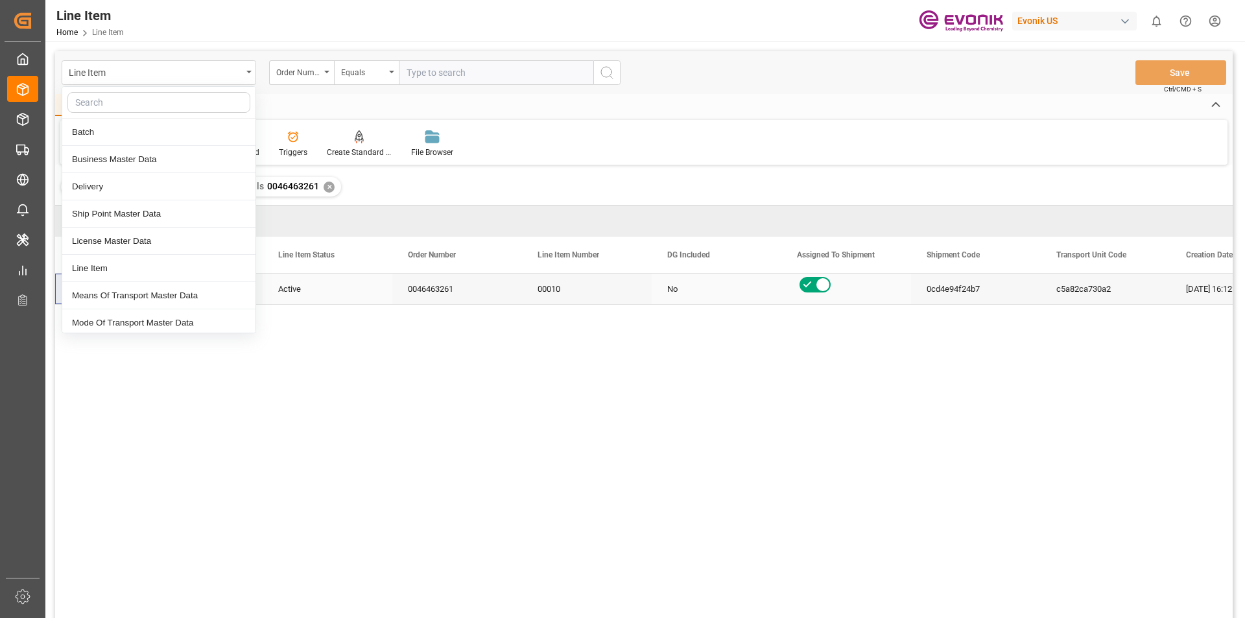
click at [543, 103] on div "Home Edit Format View" at bounding box center [644, 105] width 1178 height 22
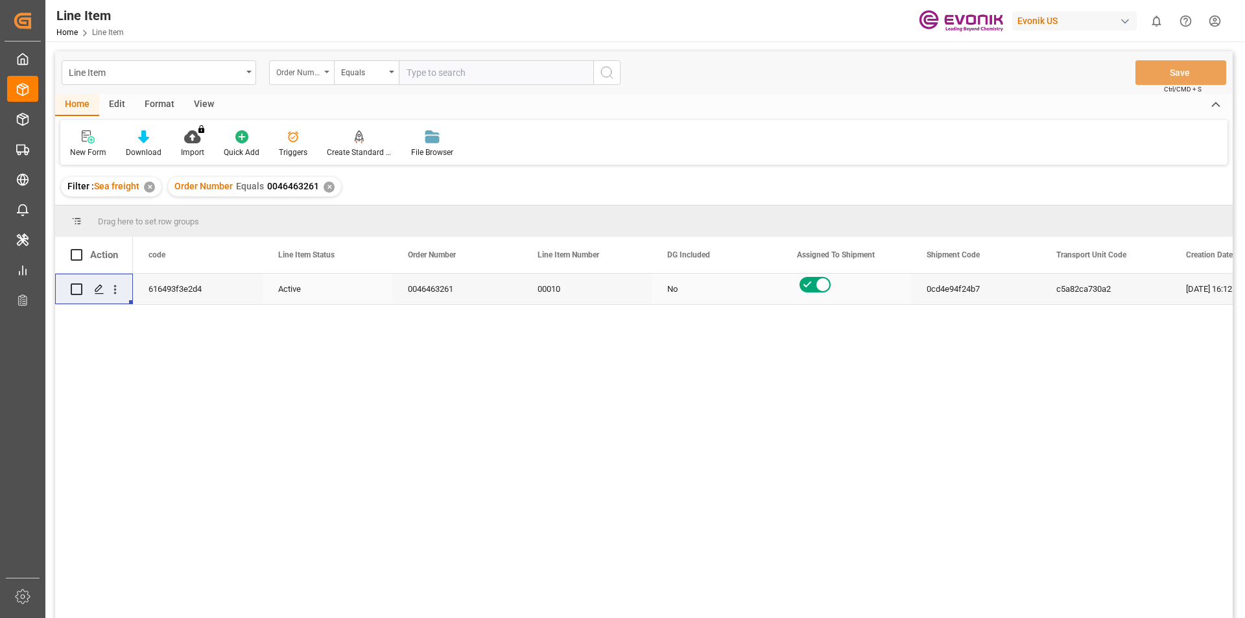
click at [318, 76] on div "Order Number" at bounding box center [298, 71] width 44 height 15
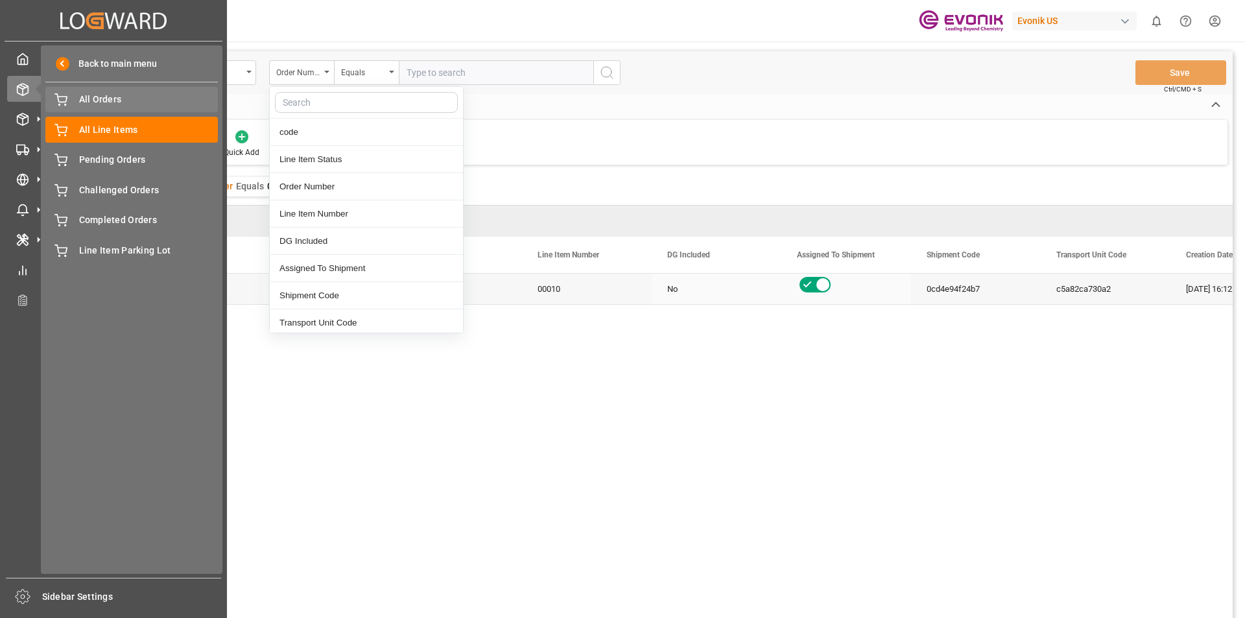
click at [82, 98] on span "All Orders" at bounding box center [148, 100] width 139 height 14
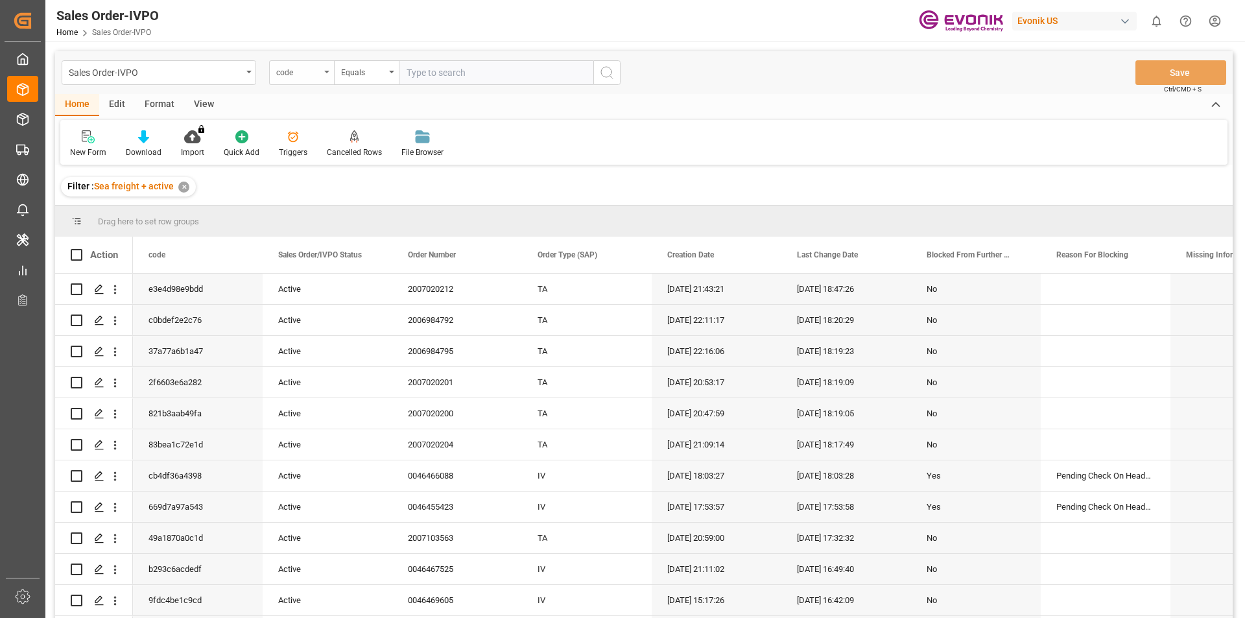
click at [300, 77] on div "code" at bounding box center [298, 71] width 44 height 15
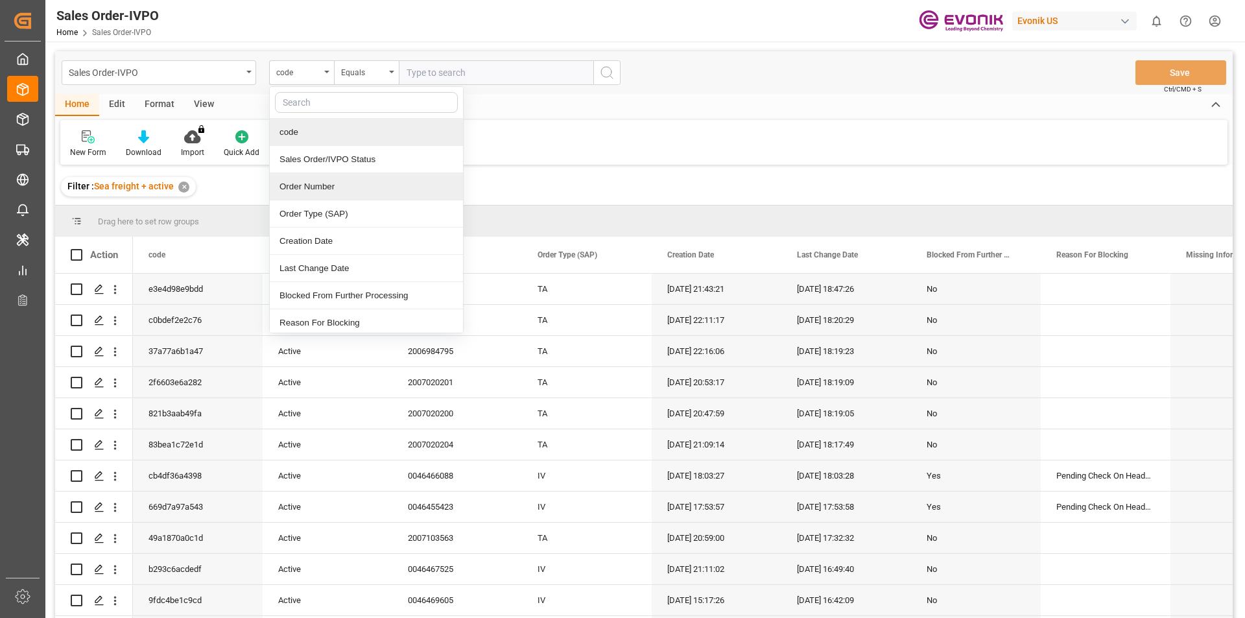
drag, startPoint x: 312, startPoint y: 185, endPoint x: 353, endPoint y: 157, distance: 49.8
click at [313, 185] on div "Order Number" at bounding box center [366, 186] width 193 height 27
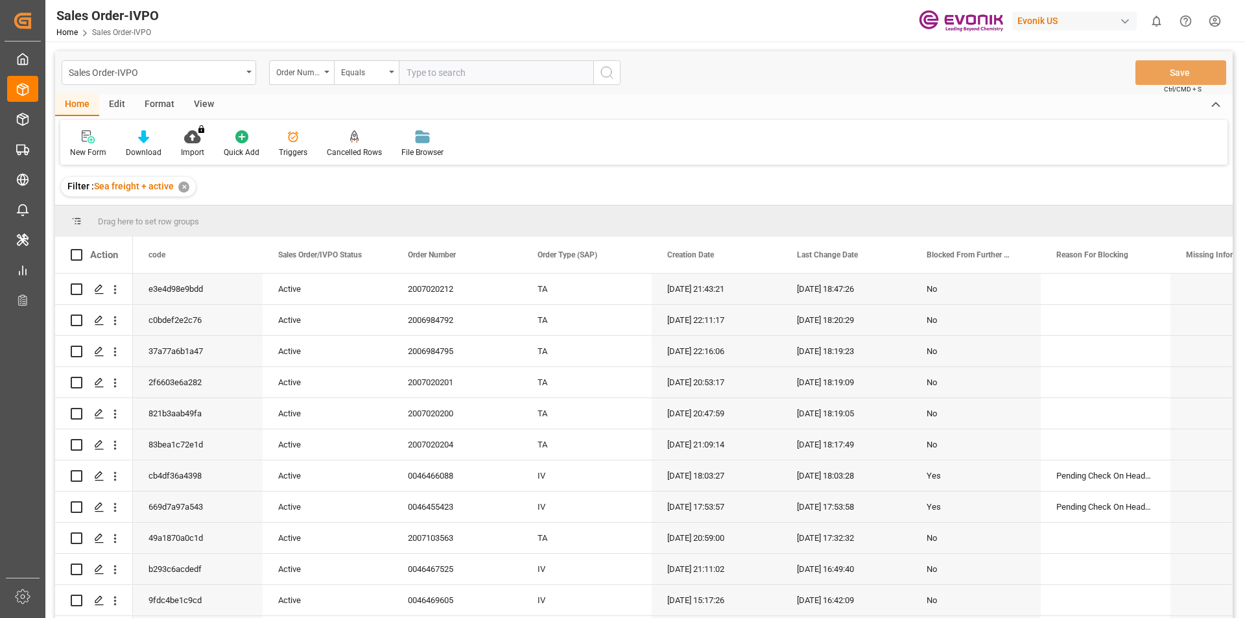
click at [445, 73] on input "text" at bounding box center [496, 72] width 195 height 25
paste input "0046463261"
type input "0046463261"
click at [599, 71] on icon "search button" at bounding box center [607, 73] width 16 height 16
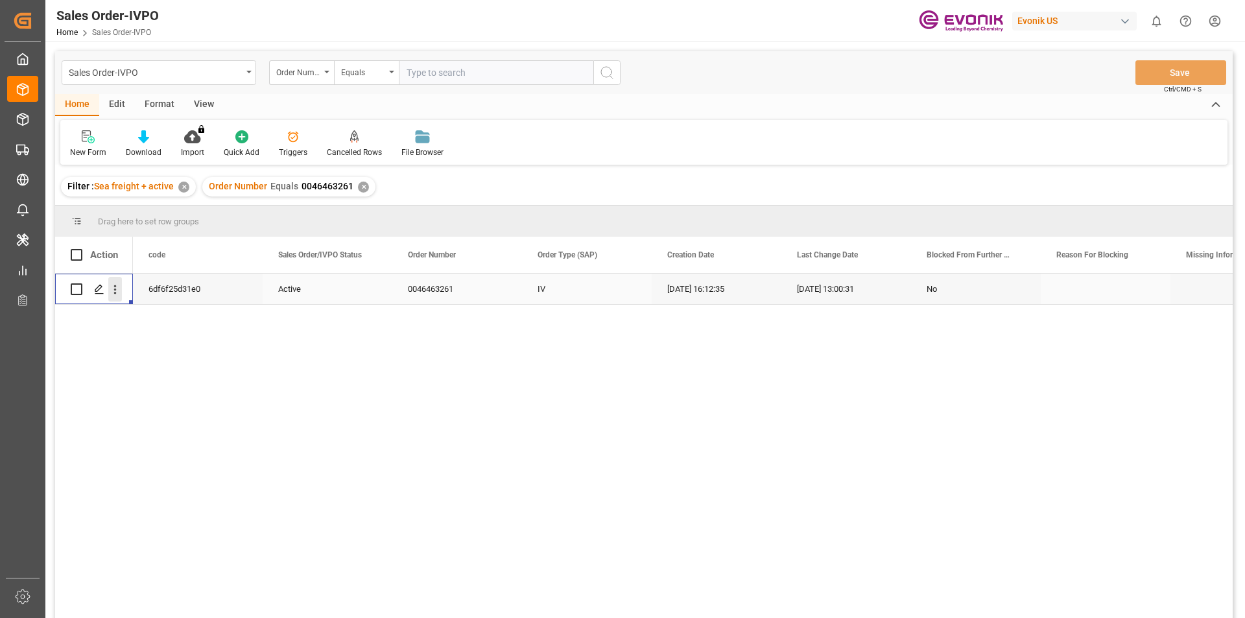
click at [113, 292] on icon "open menu" at bounding box center [115, 290] width 14 height 14
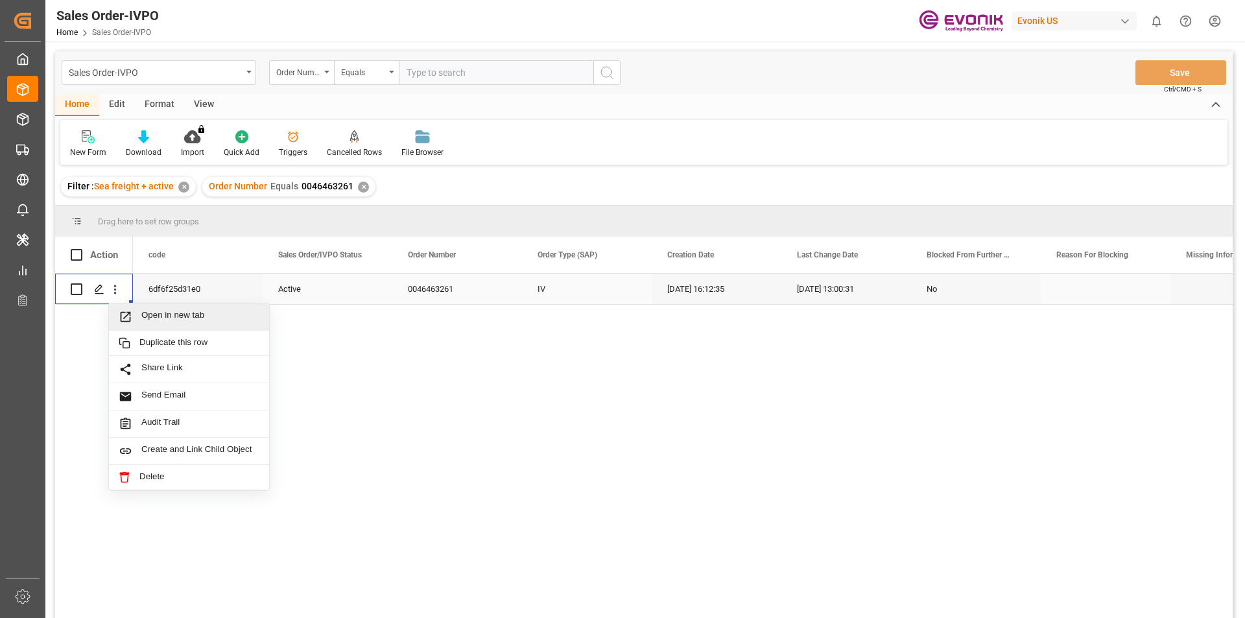
click at [193, 317] on span "Open in new tab" at bounding box center [200, 317] width 118 height 14
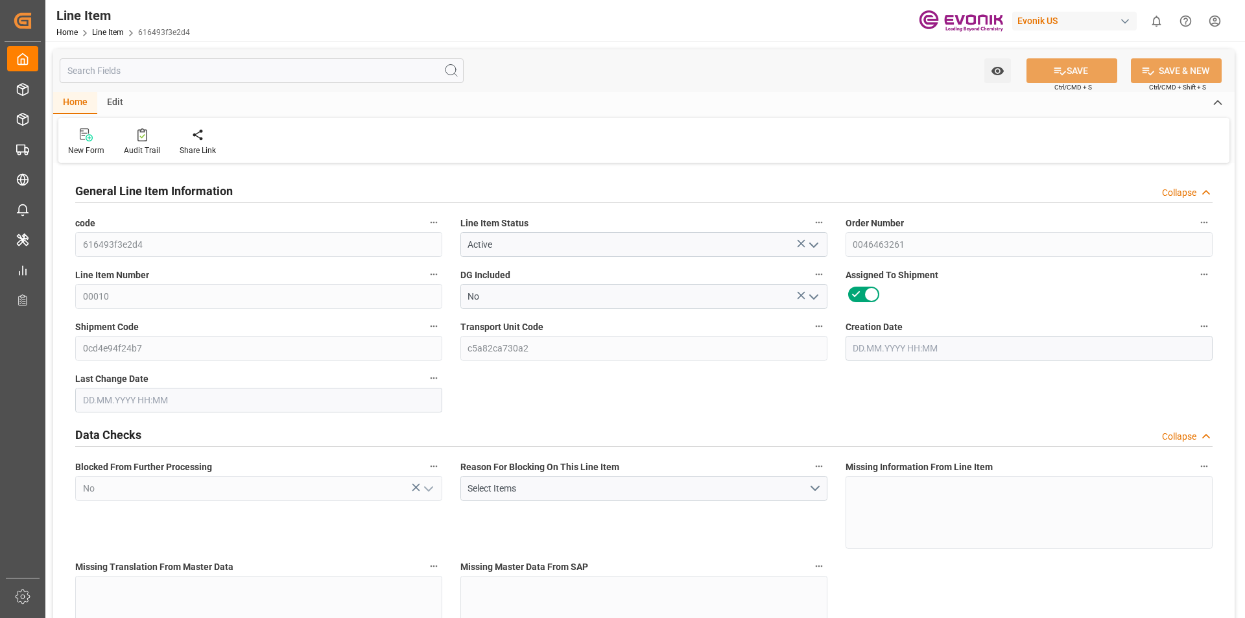
type input "20"
type input "7020"
type input "6804"
type input "45.144"
type input "600"
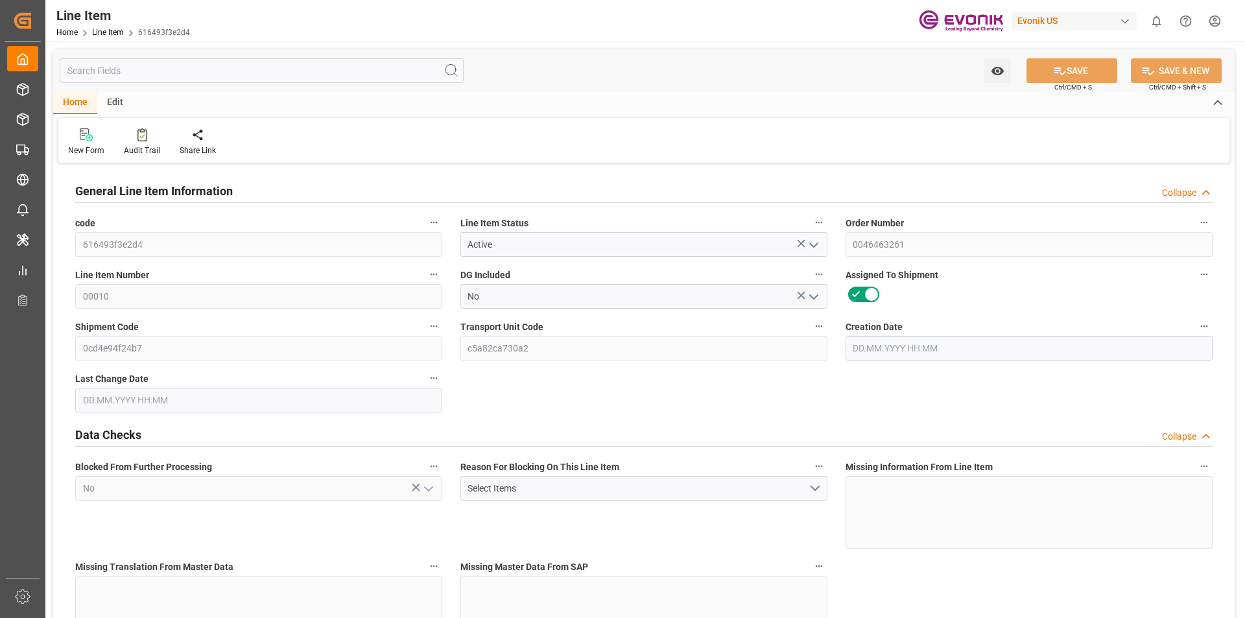
type input "53751.6"
type input "600"
type input "7020"
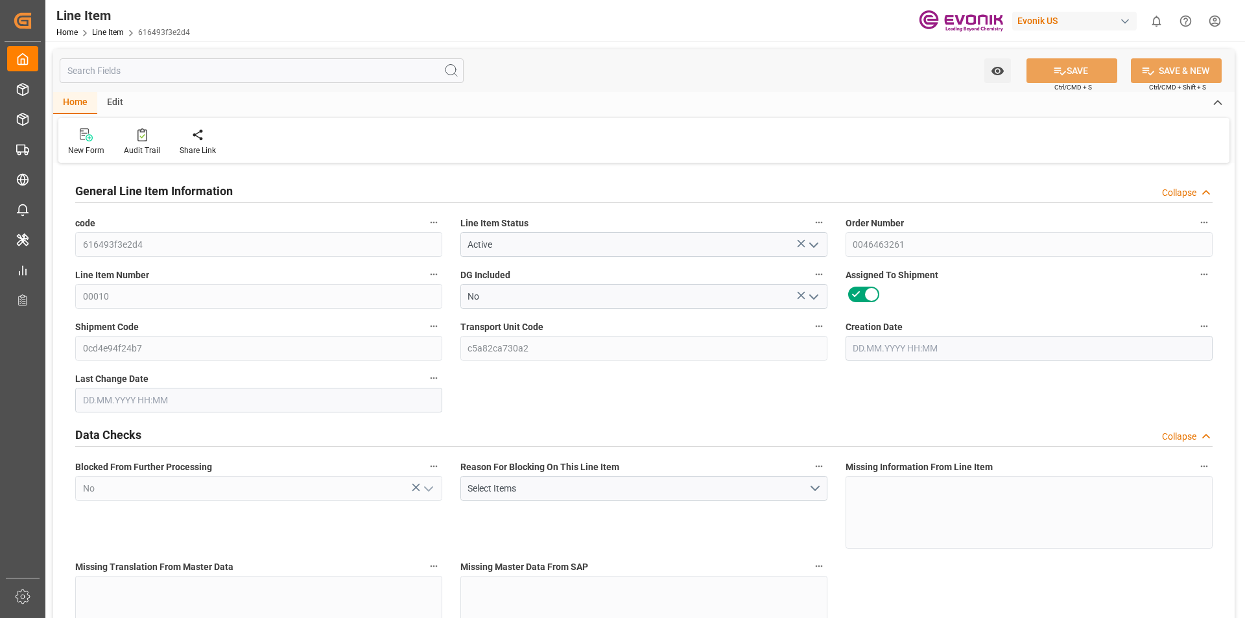
type input "7382"
type input "6804"
type input "45.144"
type input "45144"
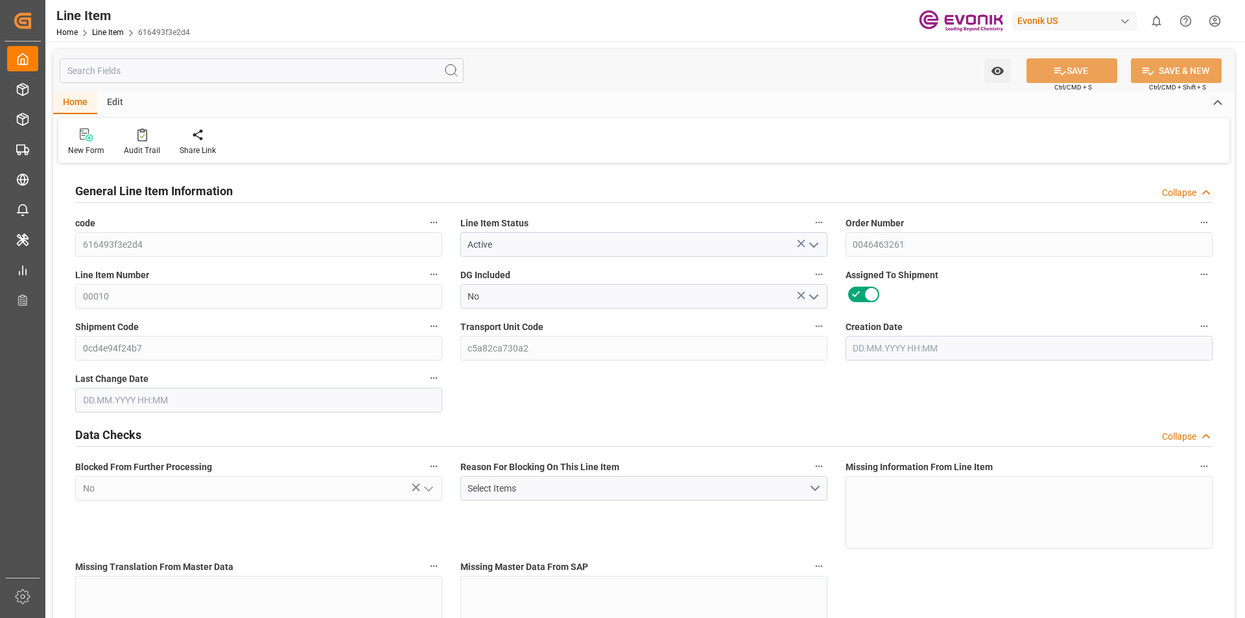
type input "0"
type input "[DATE] 16:12"
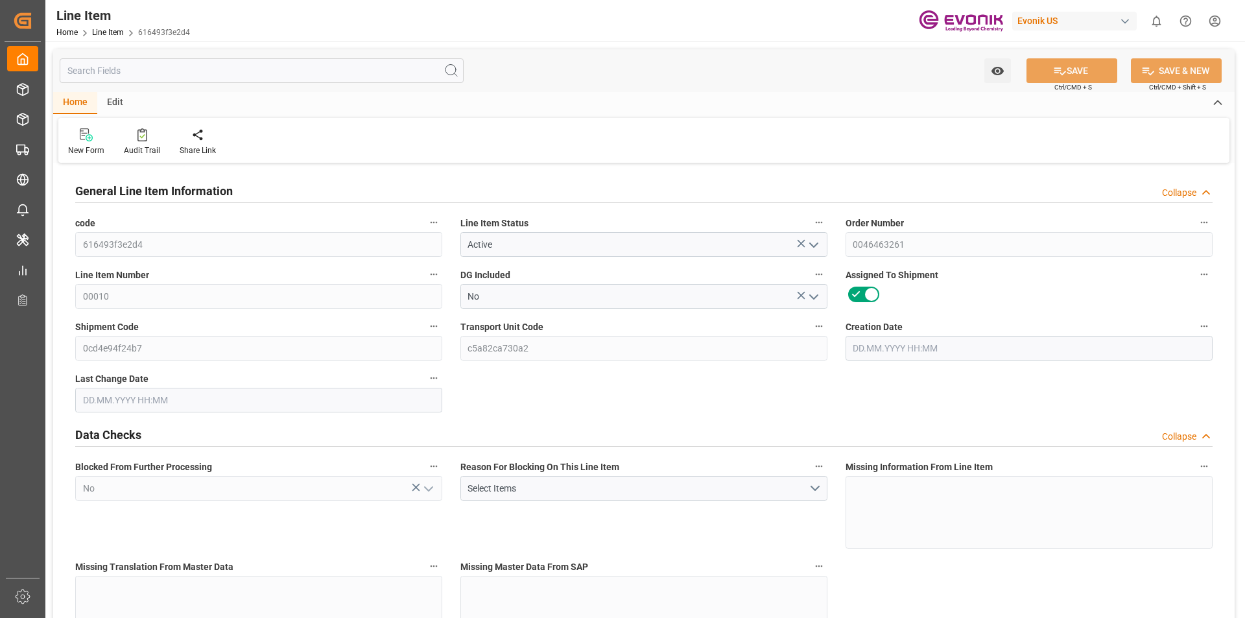
type input "[DATE] 04:00"
type input "[DATE]"
click at [1191, 187] on div "Collapse" at bounding box center [1179, 193] width 34 height 14
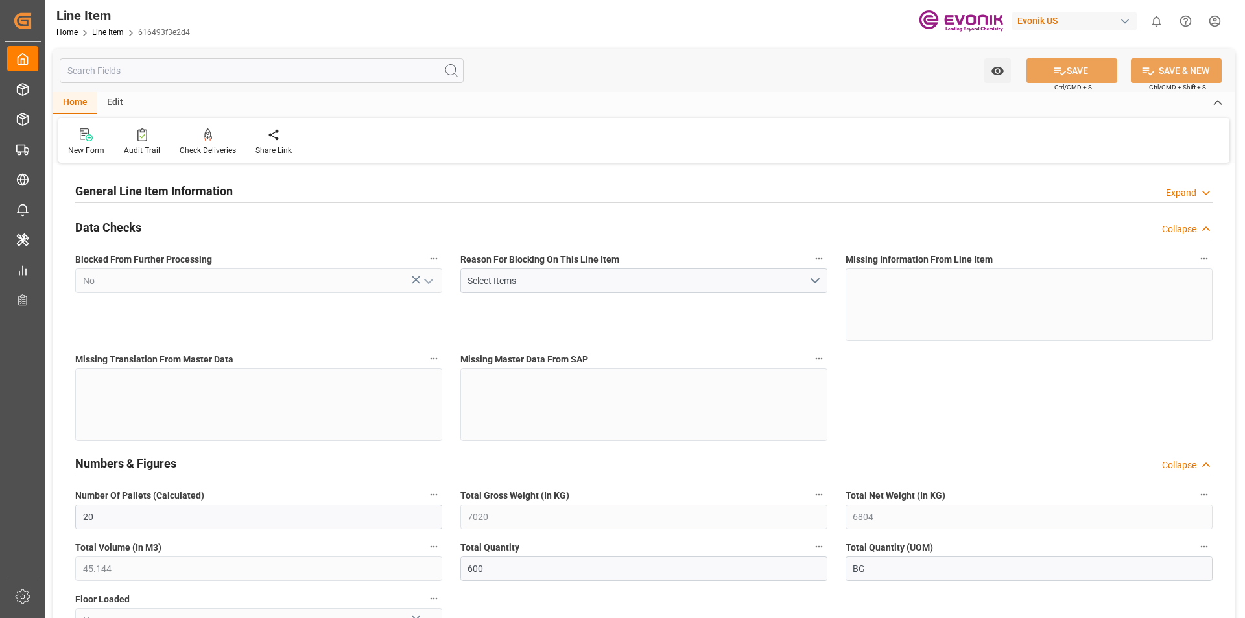
click at [1182, 223] on div "Collapse" at bounding box center [1179, 229] width 34 height 14
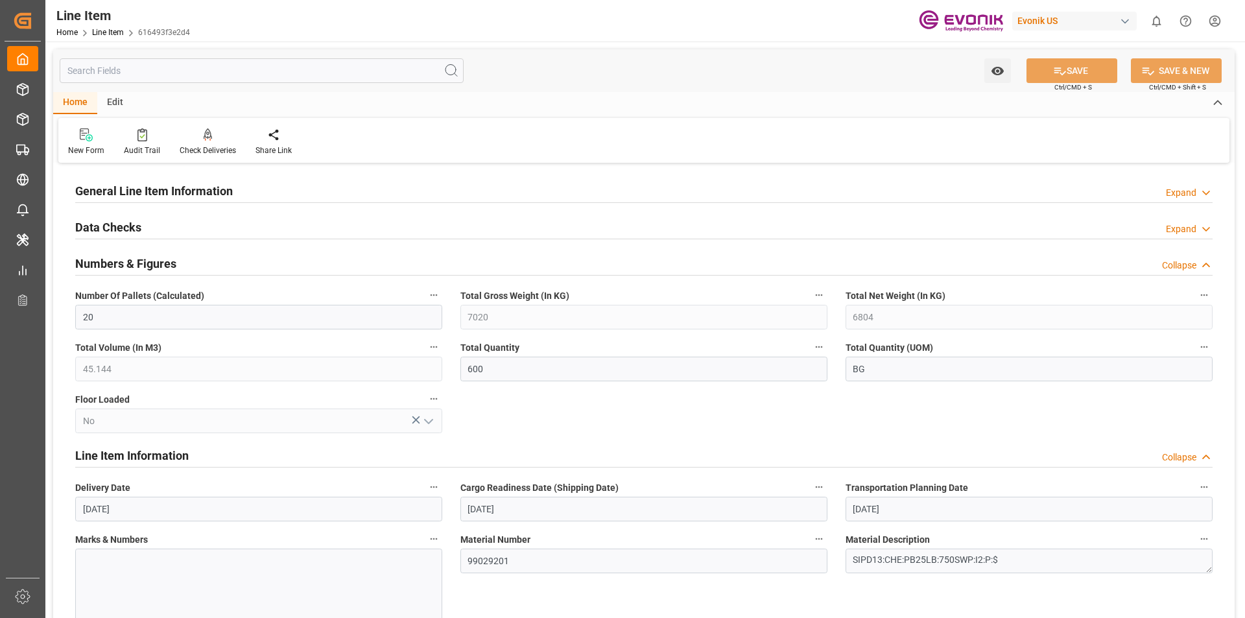
click at [1193, 268] on div "Collapse" at bounding box center [1179, 266] width 34 height 14
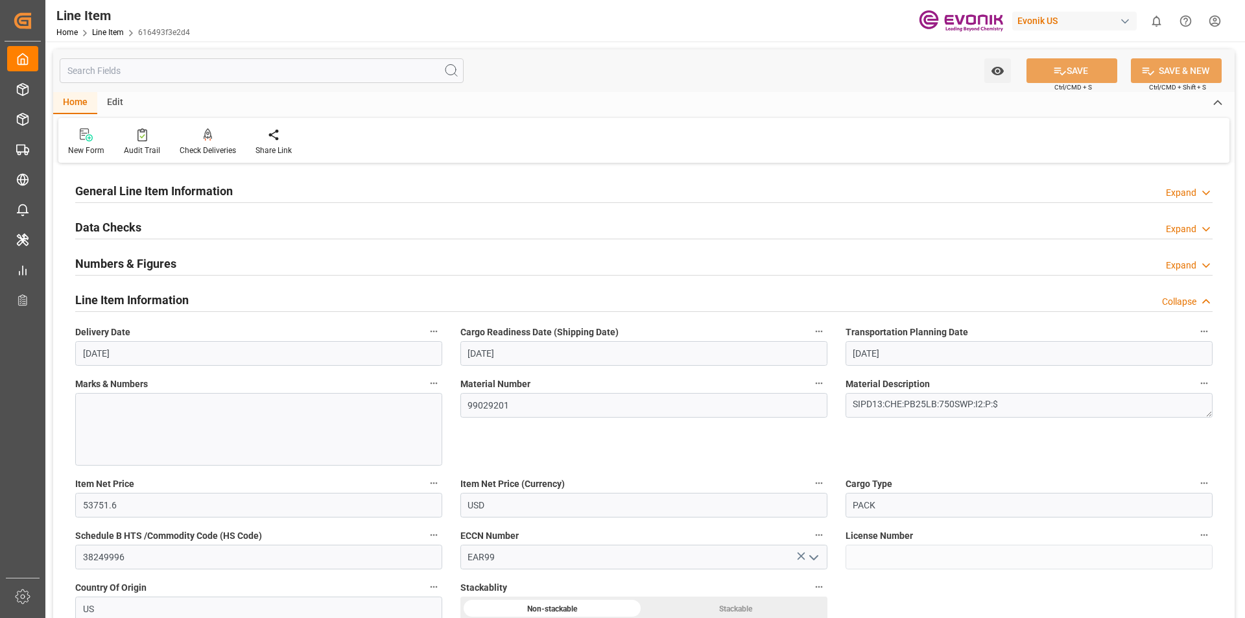
click at [1197, 298] on div "Collapse" at bounding box center [1187, 302] width 51 height 14
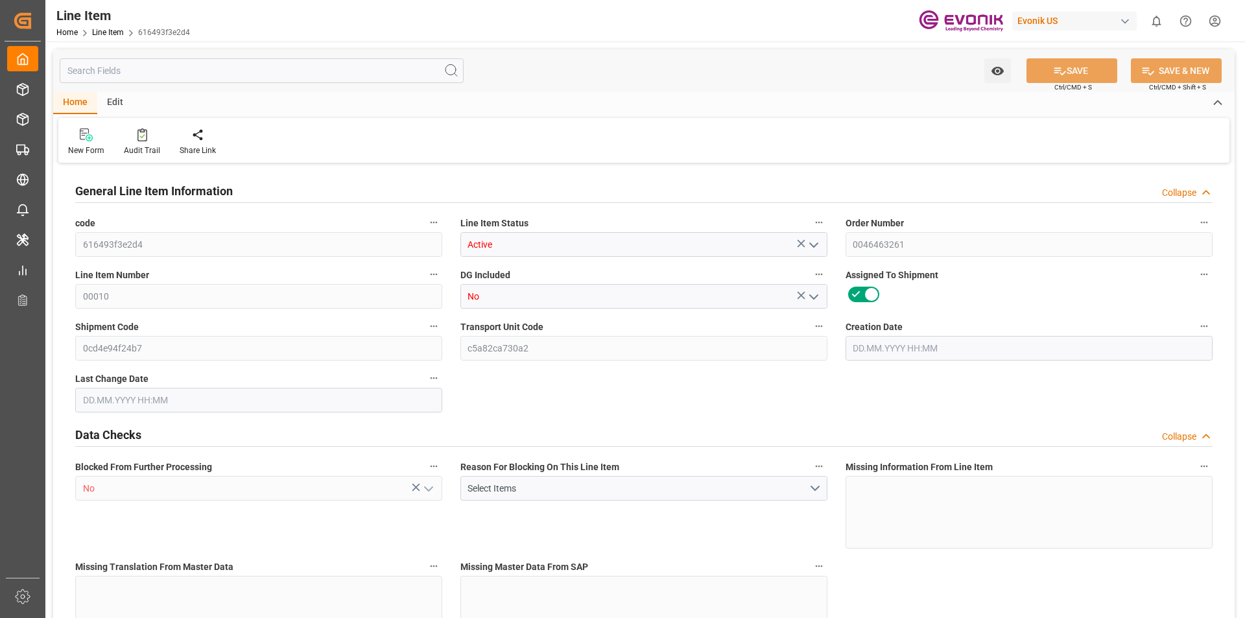
type input "20"
type input "7020"
type input "6804"
type input "45.144"
type input "600"
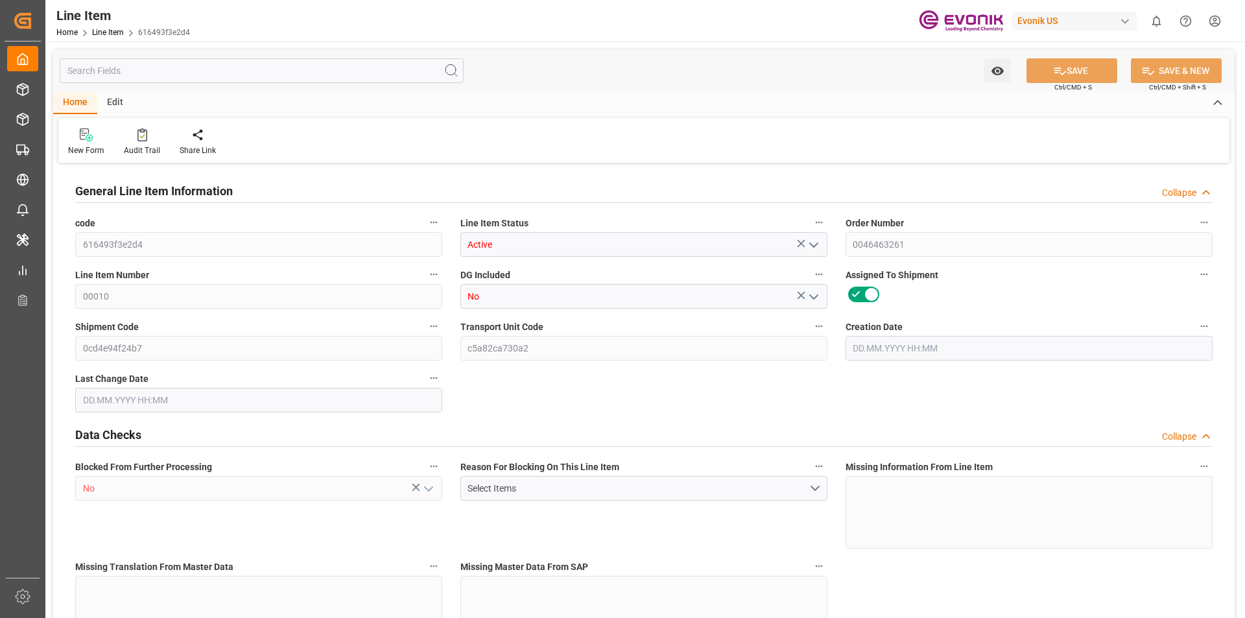
type input "53751.6"
type input "600"
type input "7020"
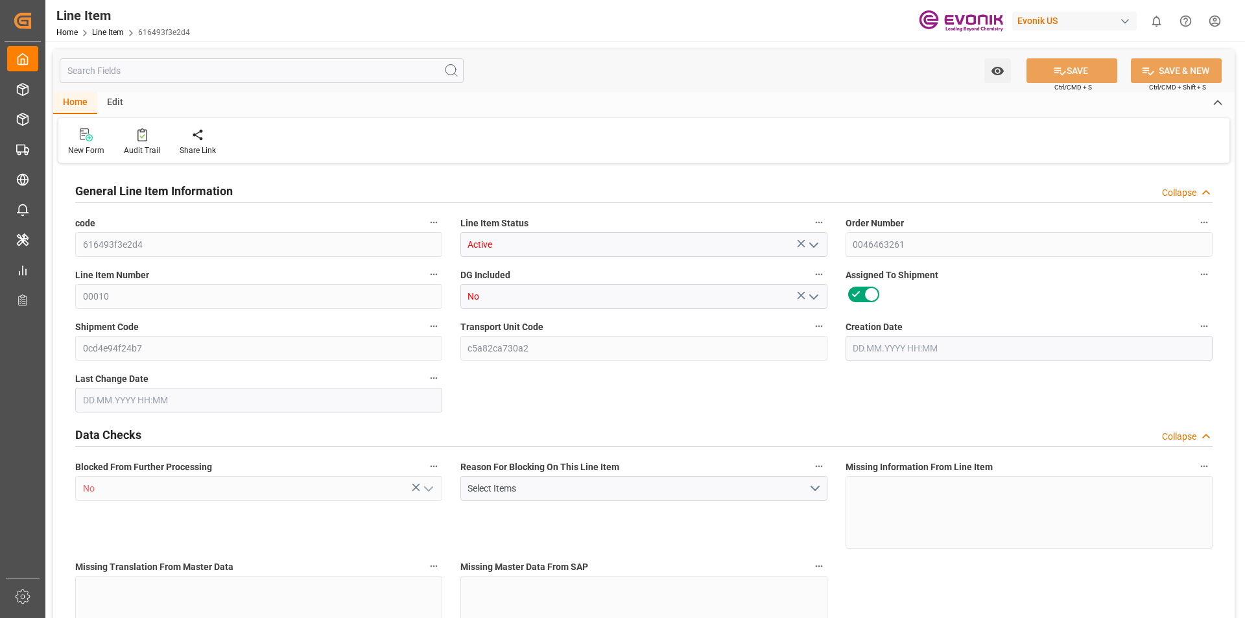
type input "7382"
type input "6804"
type input "45.144"
type input "45144"
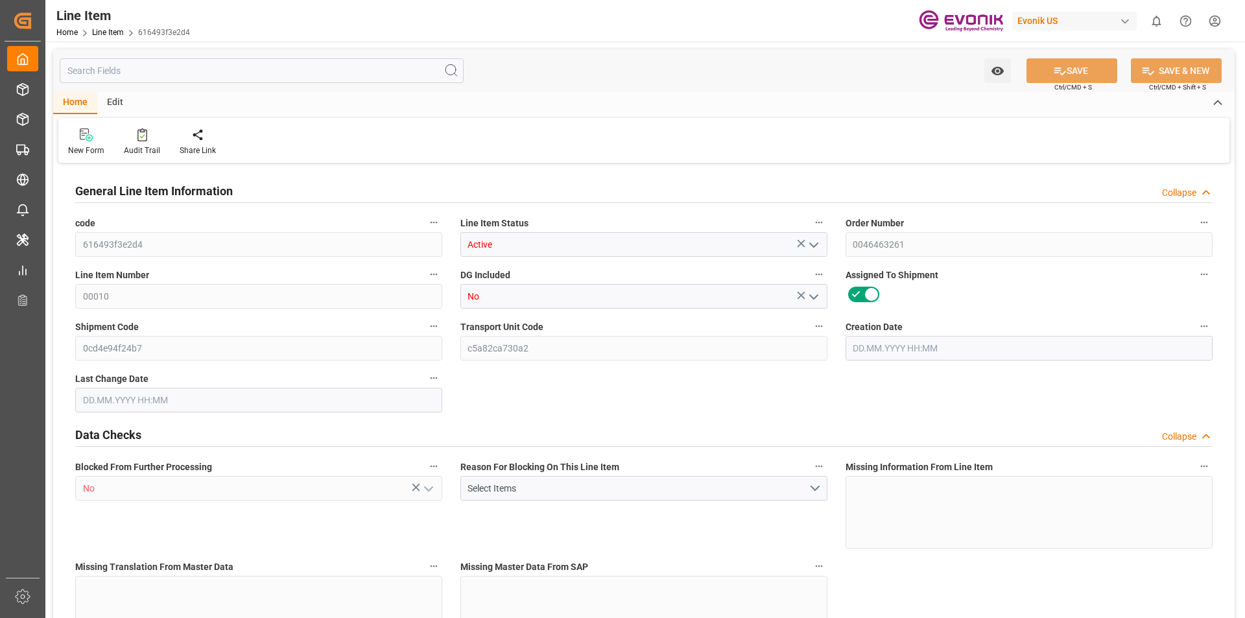
type input "0"
type input "[DATE] 16:12"
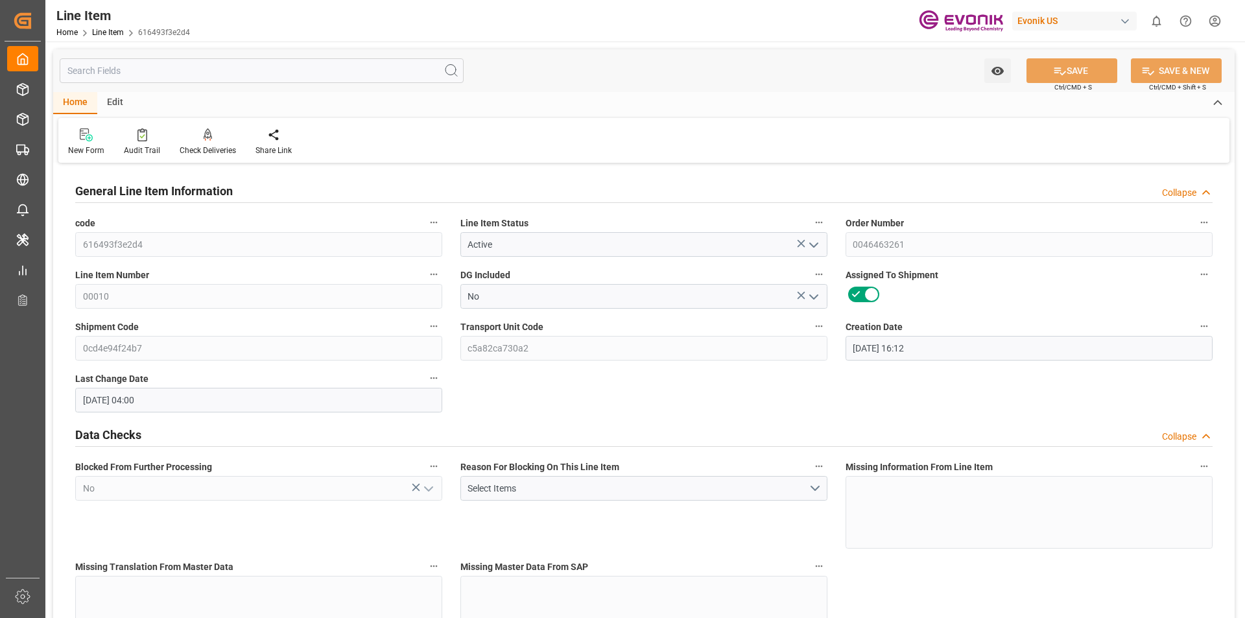
type input "[DATE] 04:00"
type input "[DATE]"
drag, startPoint x: 1188, startPoint y: 196, endPoint x: 1143, endPoint y: 208, distance: 45.6
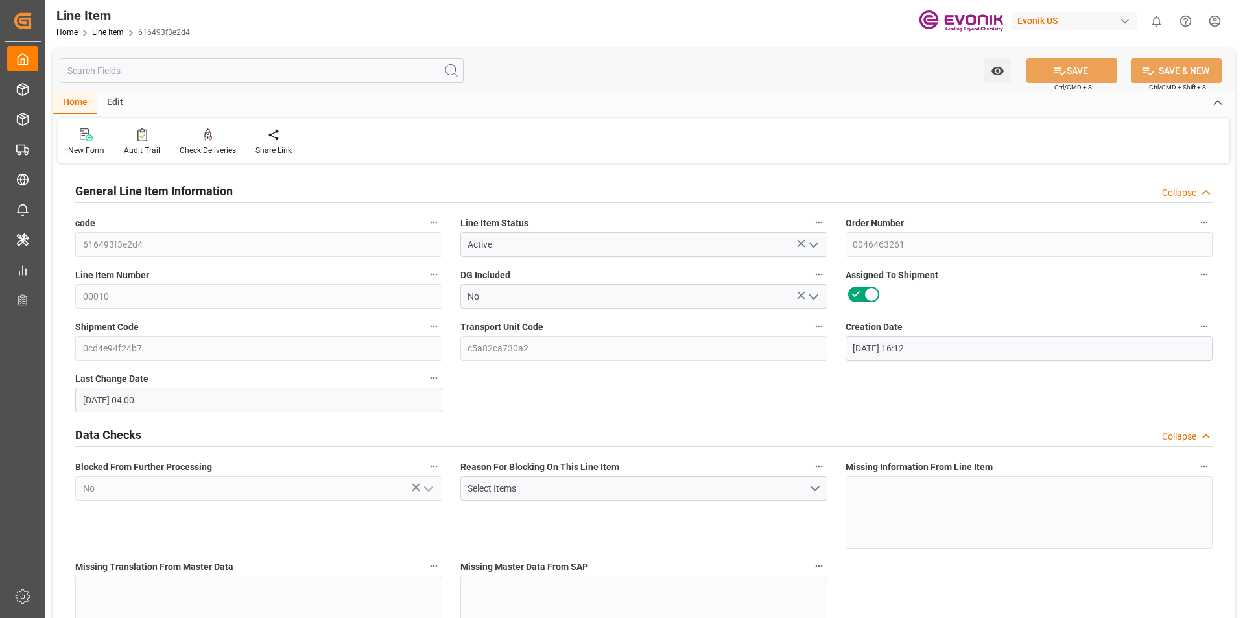
click at [1187, 196] on div "Collapse" at bounding box center [1179, 193] width 34 height 14
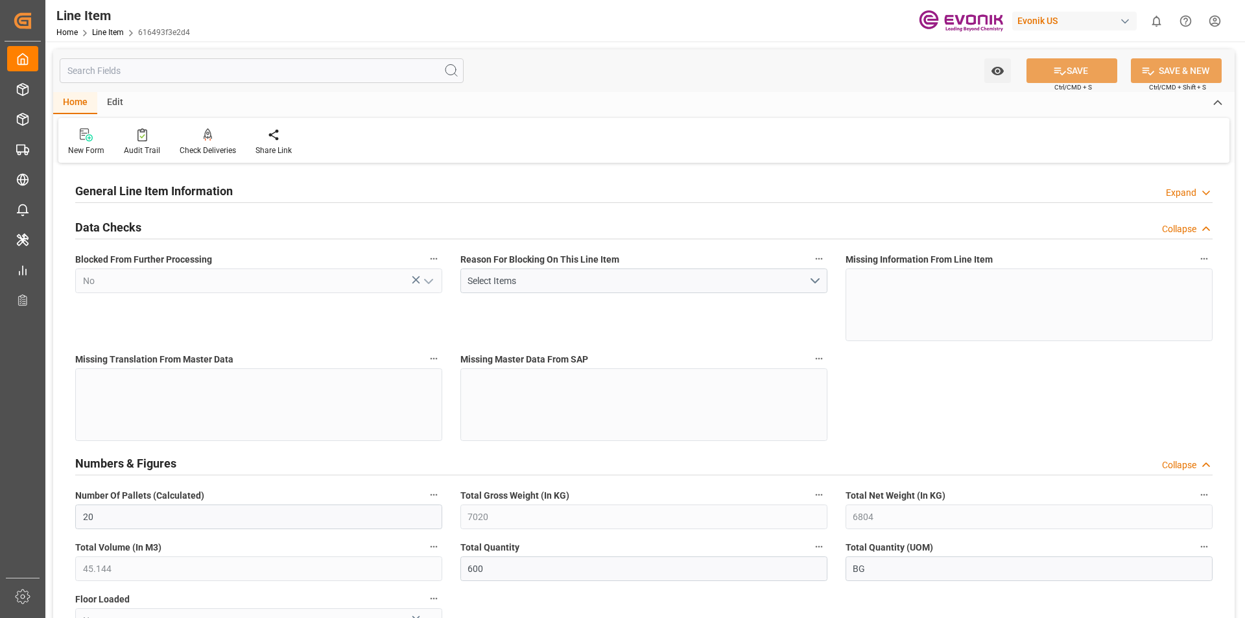
click at [1172, 228] on div "Collapse" at bounding box center [1179, 229] width 34 height 14
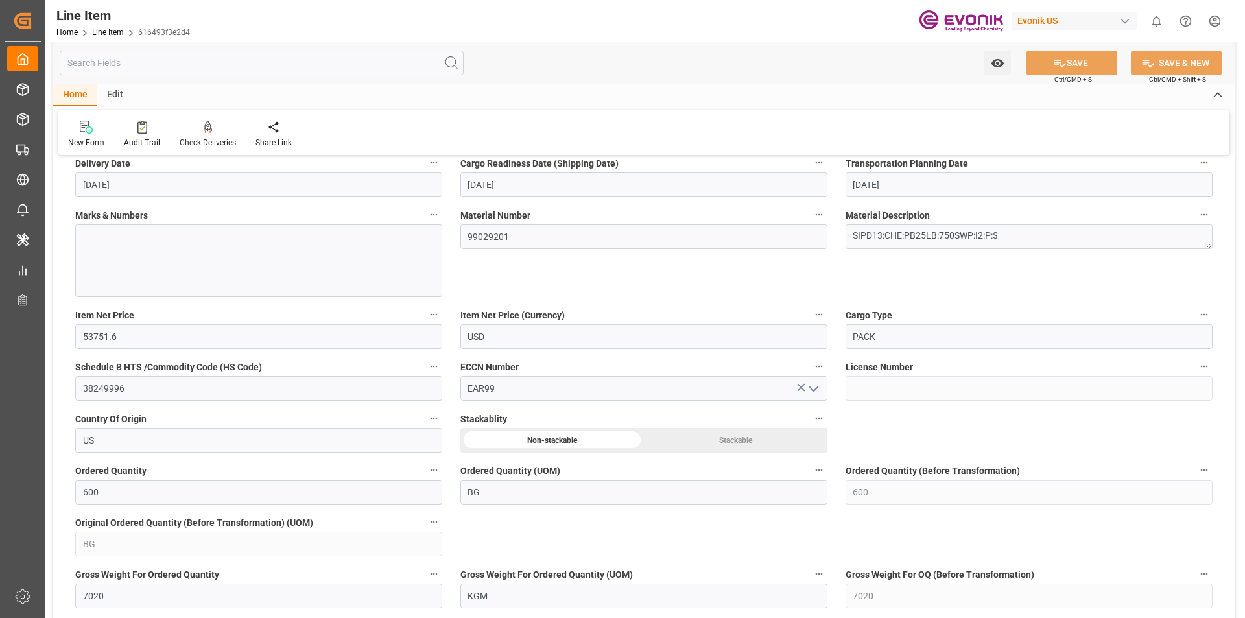
scroll to position [195, 0]
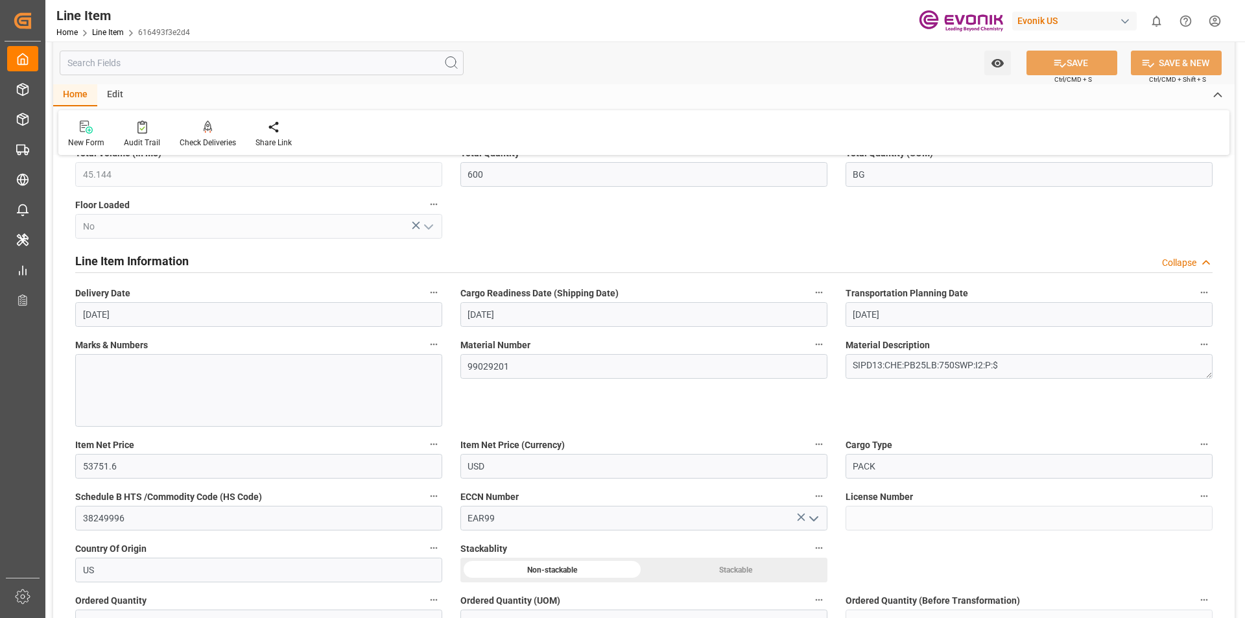
click at [1184, 268] on div "Collapse" at bounding box center [1179, 263] width 34 height 14
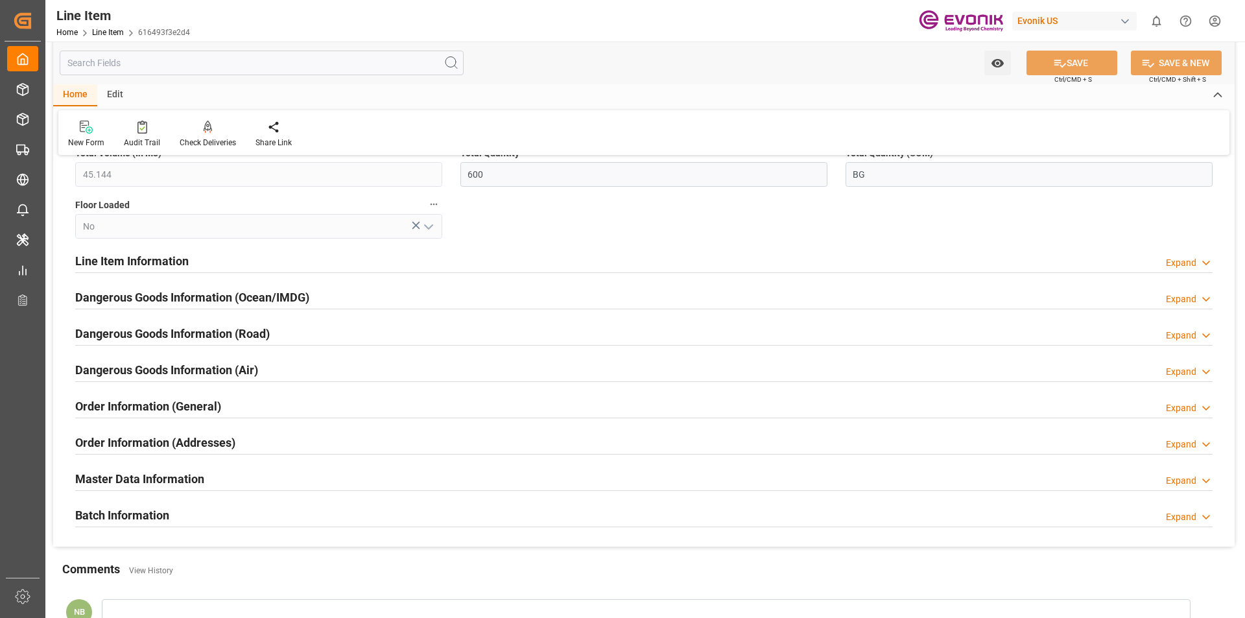
scroll to position [0, 0]
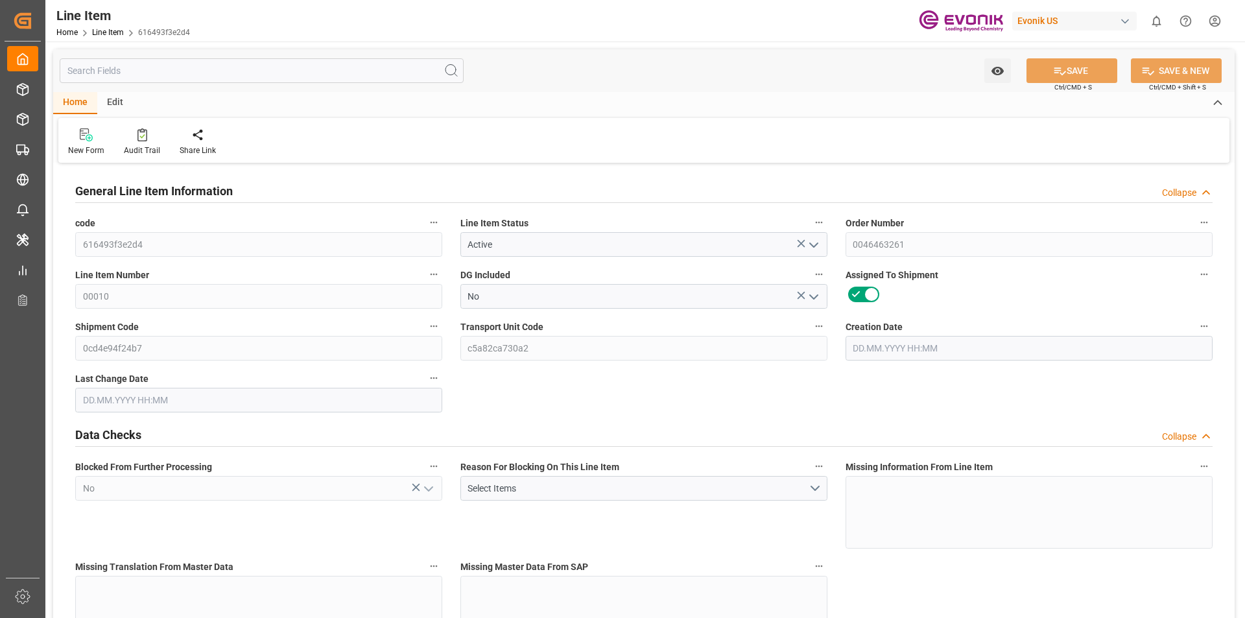
type input "20"
type input "7020"
type input "6804"
type input "45.144"
type input "600"
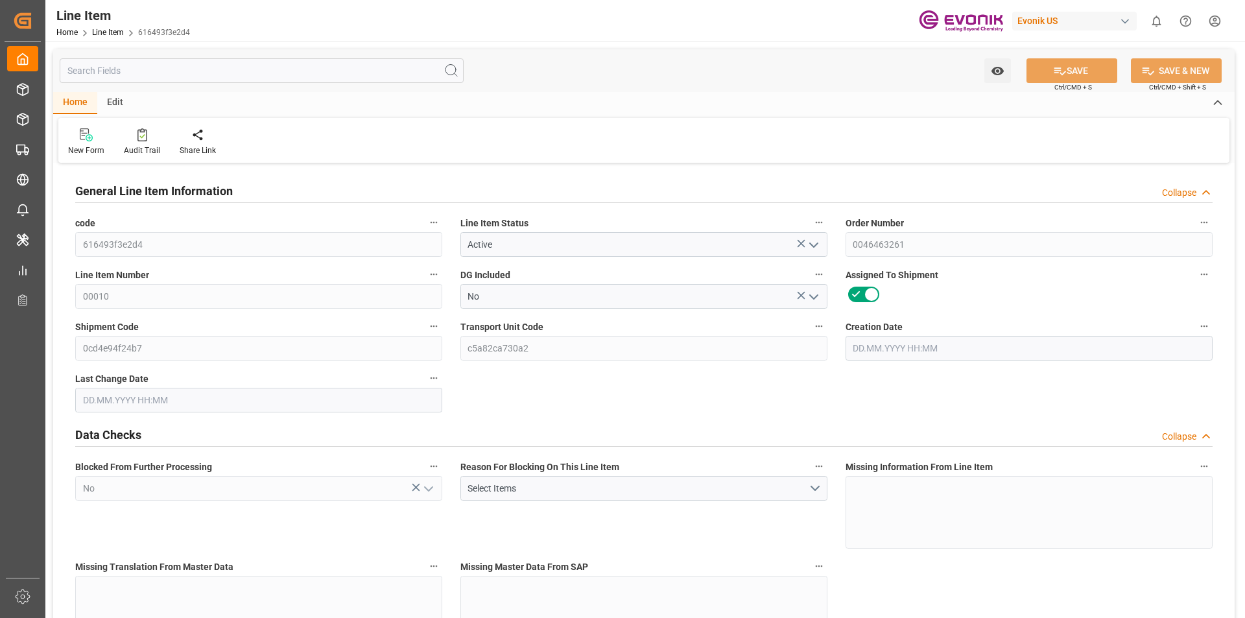
type input "53751.6"
type input "600"
type input "7020"
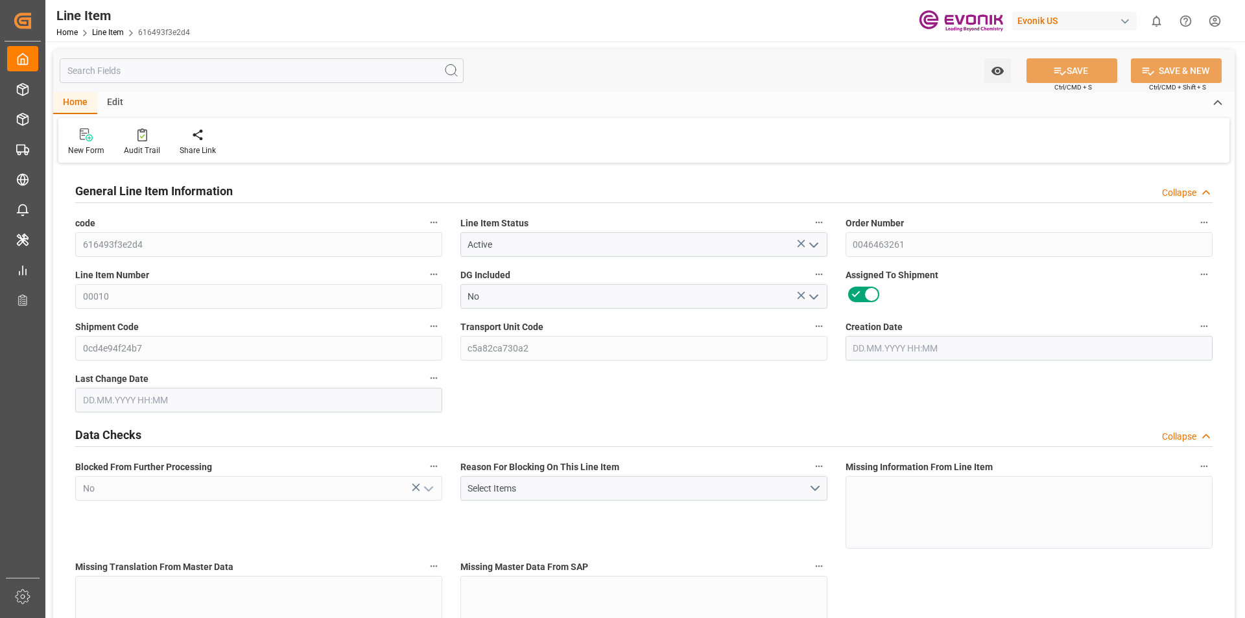
type input "7382"
type input "6804"
type input "45.144"
type input "45144"
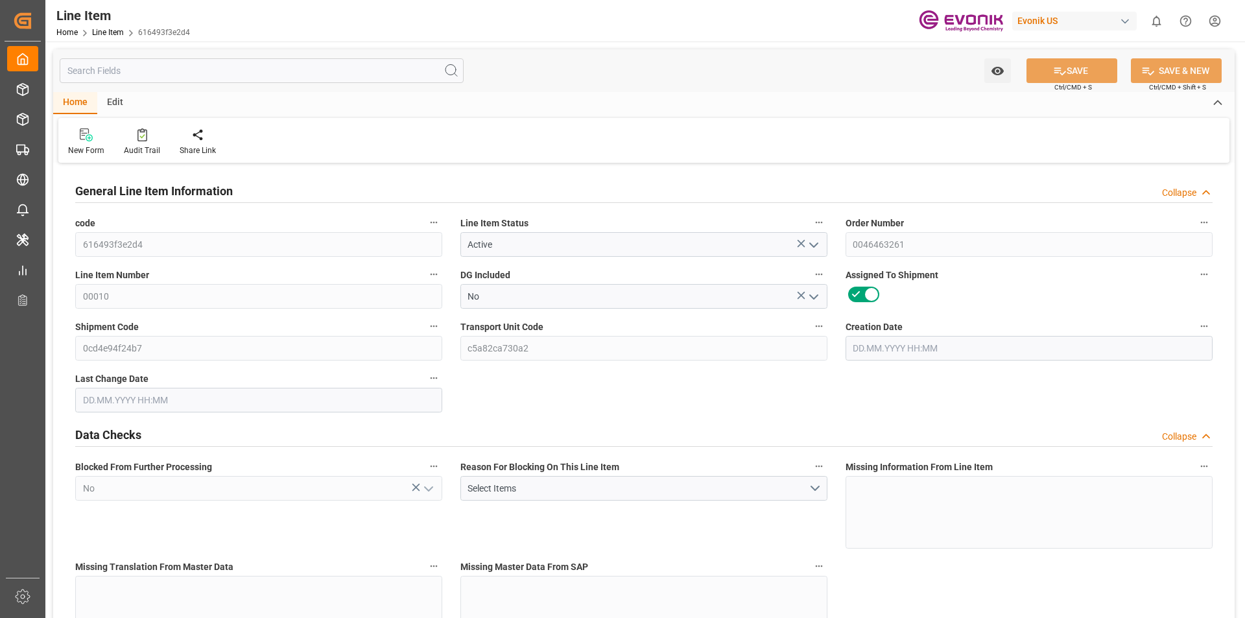
type input "0"
type input "[DATE] 16:12"
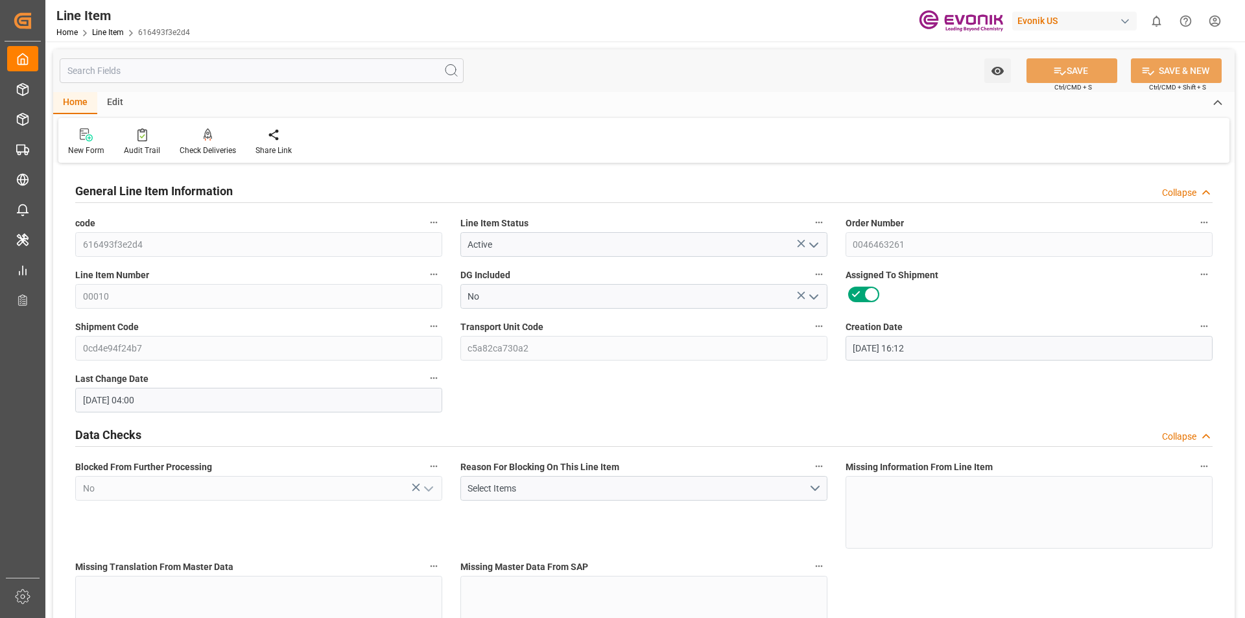
type input "15.08.2025 04:00"
type input "16.10.2025"
type input "19.09.2025"
type input "12.09.2025"
click at [167, 66] on input "text" at bounding box center [262, 70] width 404 height 25
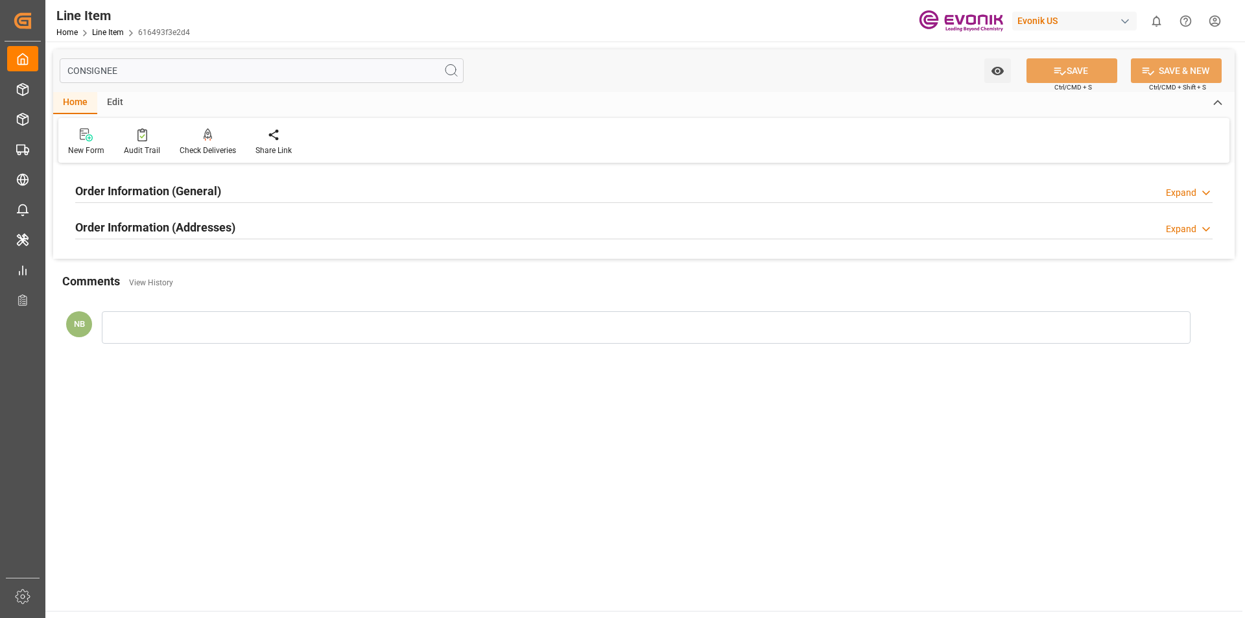
type input "CONSIGNEE"
click at [253, 236] on div "Order Information (Addresses) Expand" at bounding box center [644, 226] width 1138 height 25
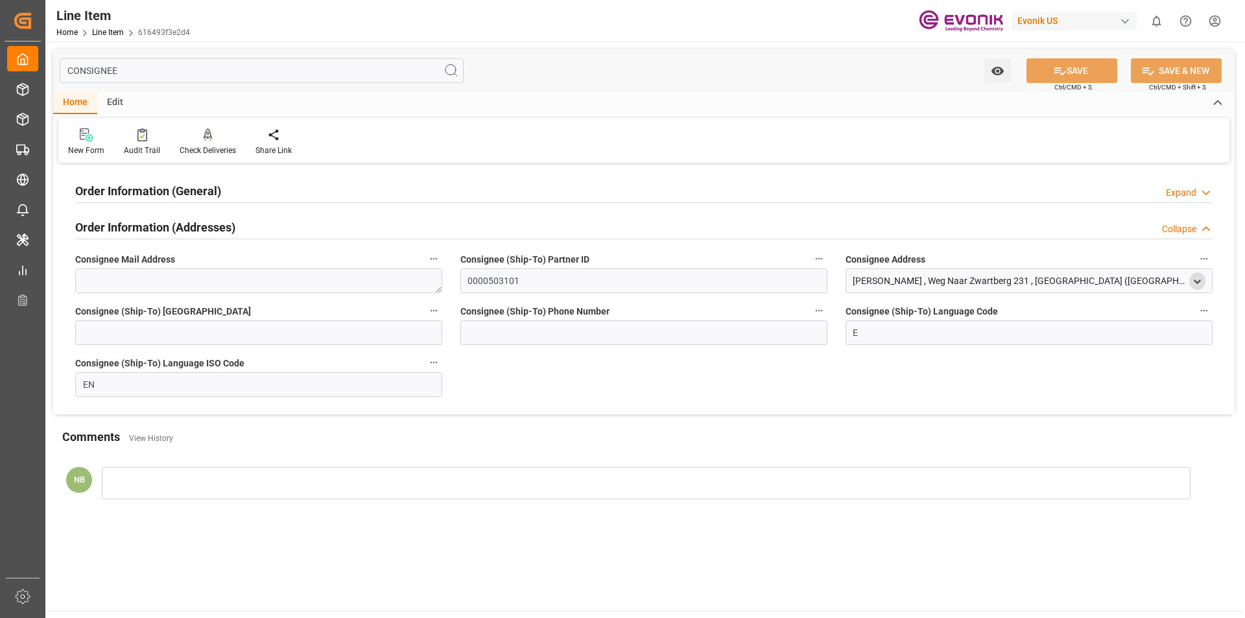
click at [1198, 282] on polyline "open menu" at bounding box center [1198, 281] width 6 height 3
drag, startPoint x: 856, startPoint y: 351, endPoint x: 903, endPoint y: 354, distance: 47.5
click at [903, 354] on div "[PERSON_NAME]" at bounding box center [1026, 348] width 353 height 21
click at [308, 200] on div "Order Information (General) Expand" at bounding box center [644, 190] width 1138 height 25
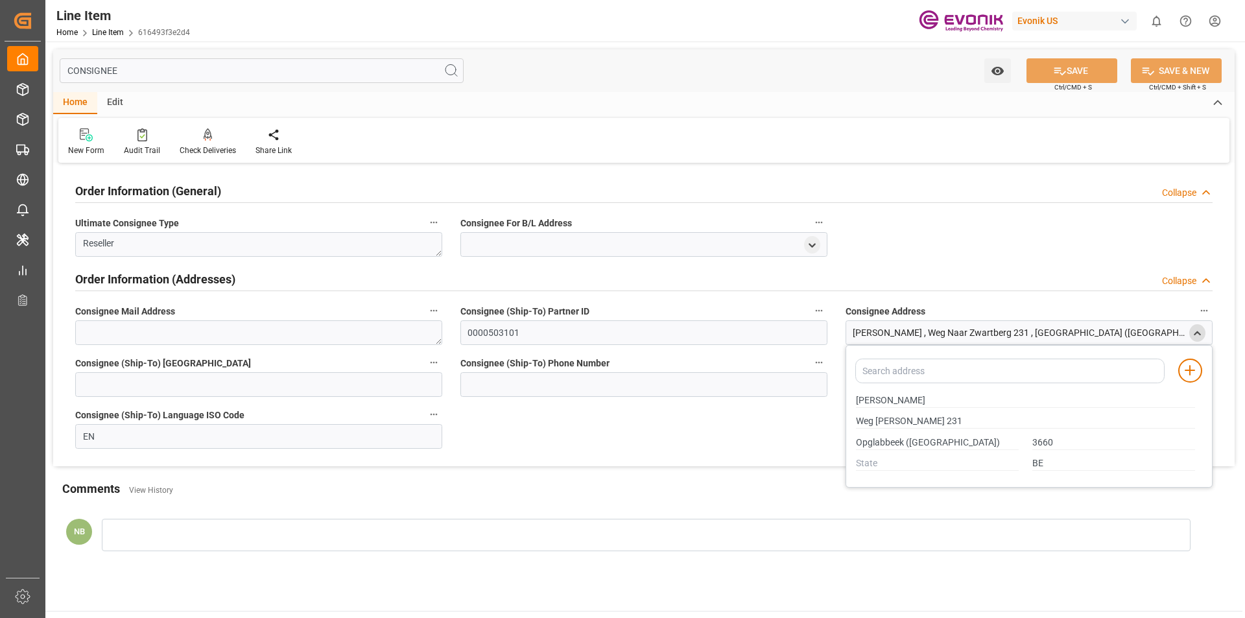
click at [310, 189] on div "Order Information (General) Collapse" at bounding box center [644, 190] width 1138 height 25
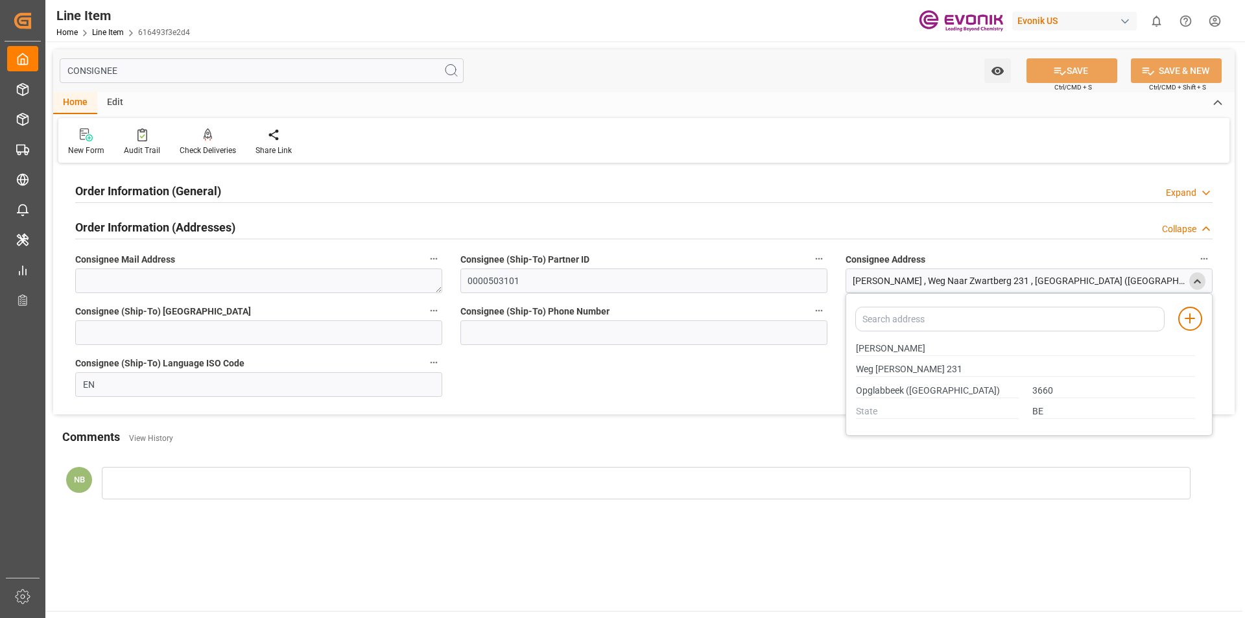
click at [310, 189] on div "Order Information (General) Expand" at bounding box center [644, 190] width 1138 height 25
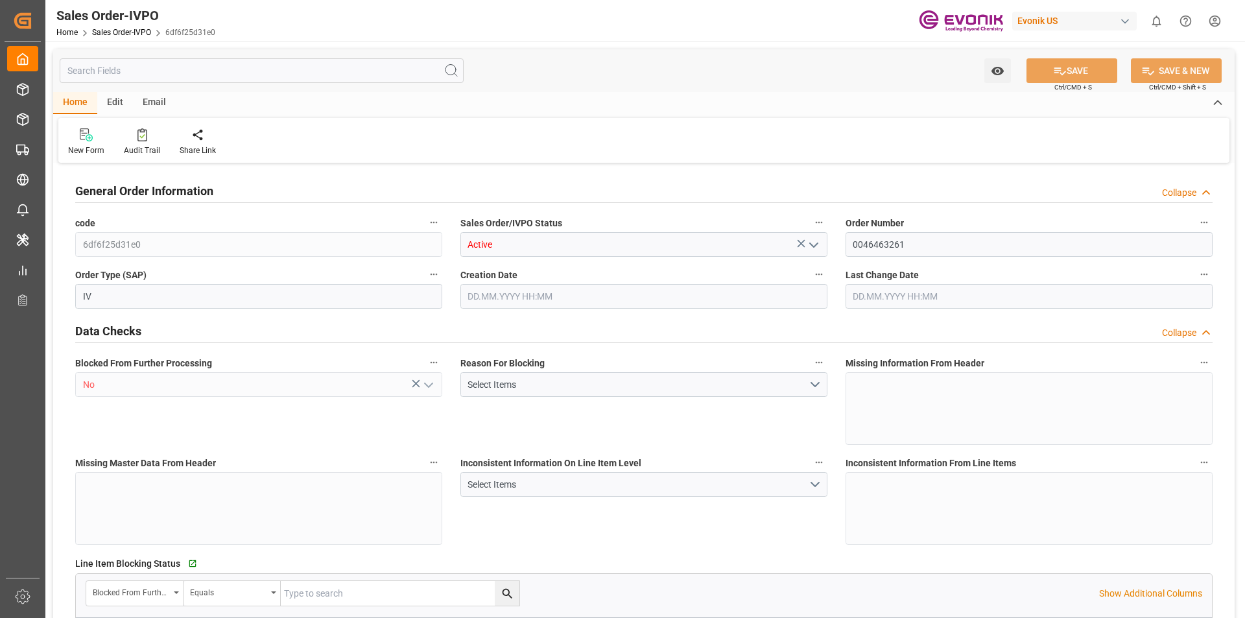
type input "BEANR"
type input "0"
type input "1"
type input "2"
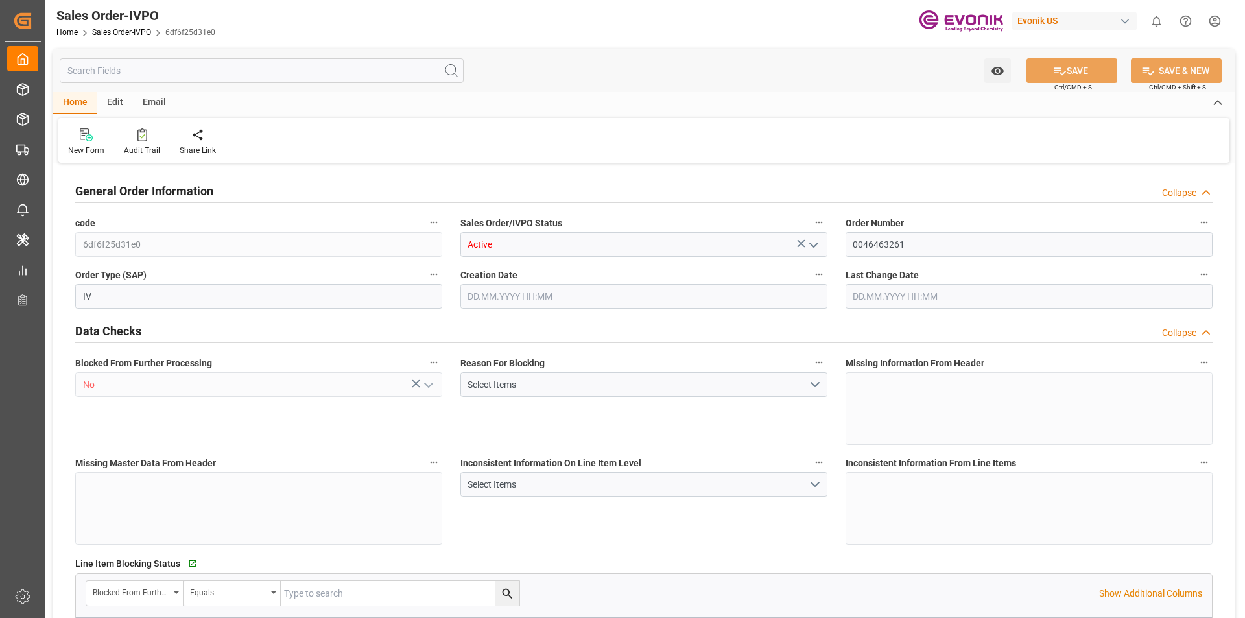
type input "7382"
type input "90.288"
type input "19000"
type input "60"
type input "[DATE] 16:12"
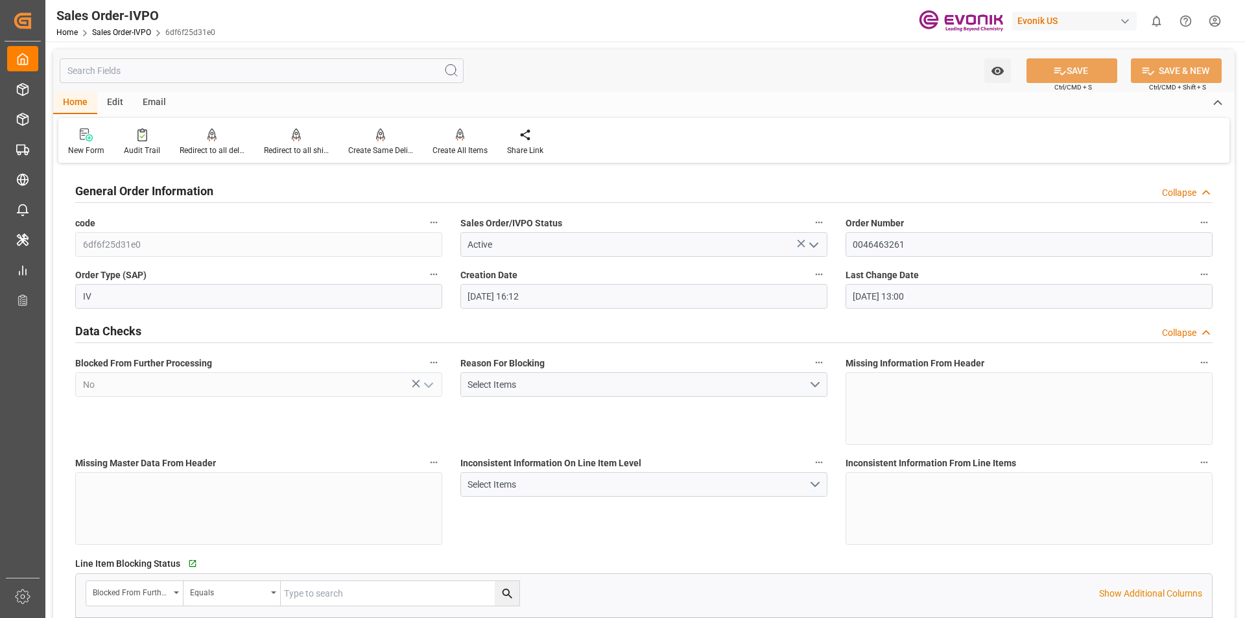
type input "[DATE] 13:00"
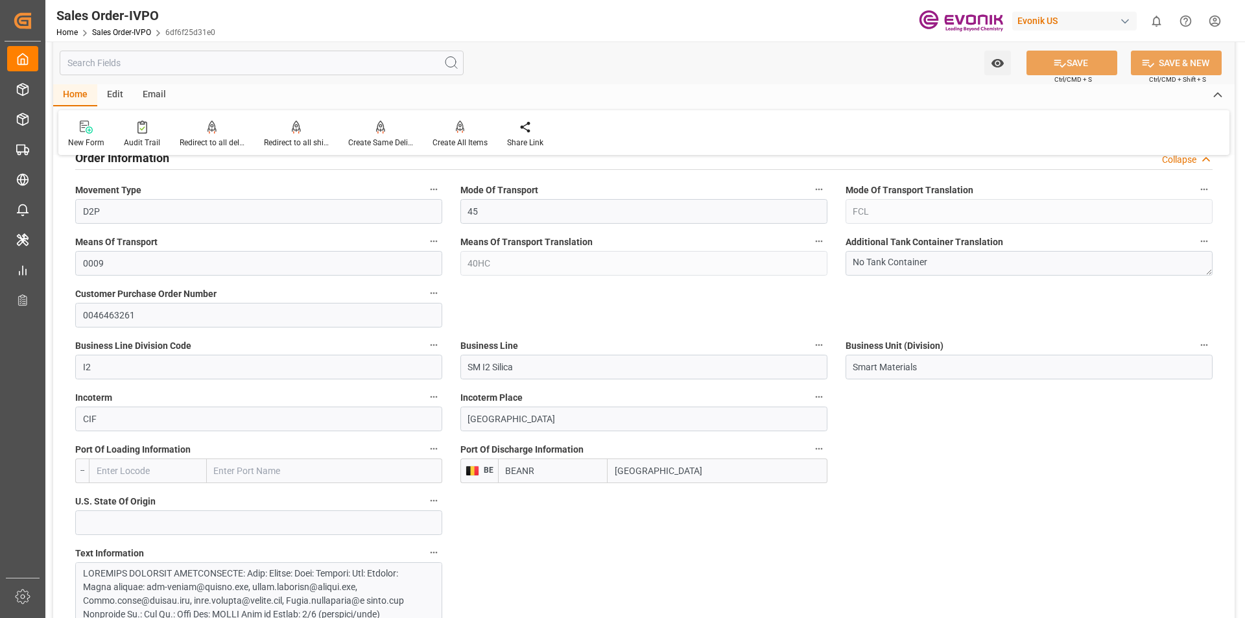
scroll to position [843, 0]
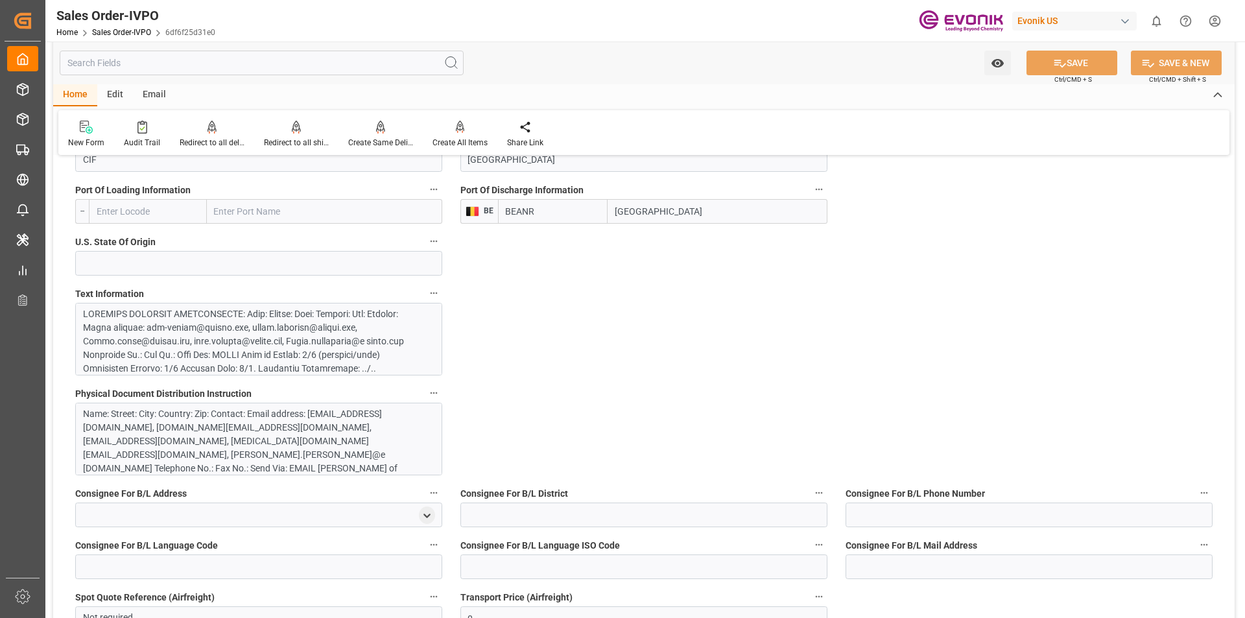
click at [288, 324] on div at bounding box center [254, 450] width 342 height 286
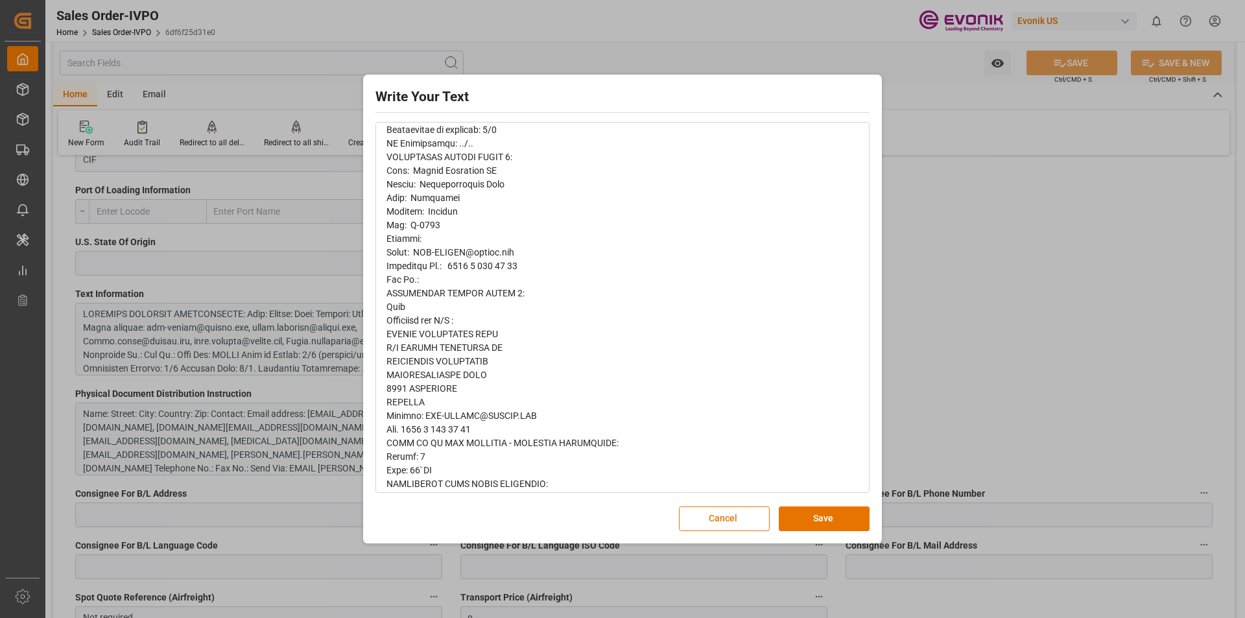
scroll to position [324, 0]
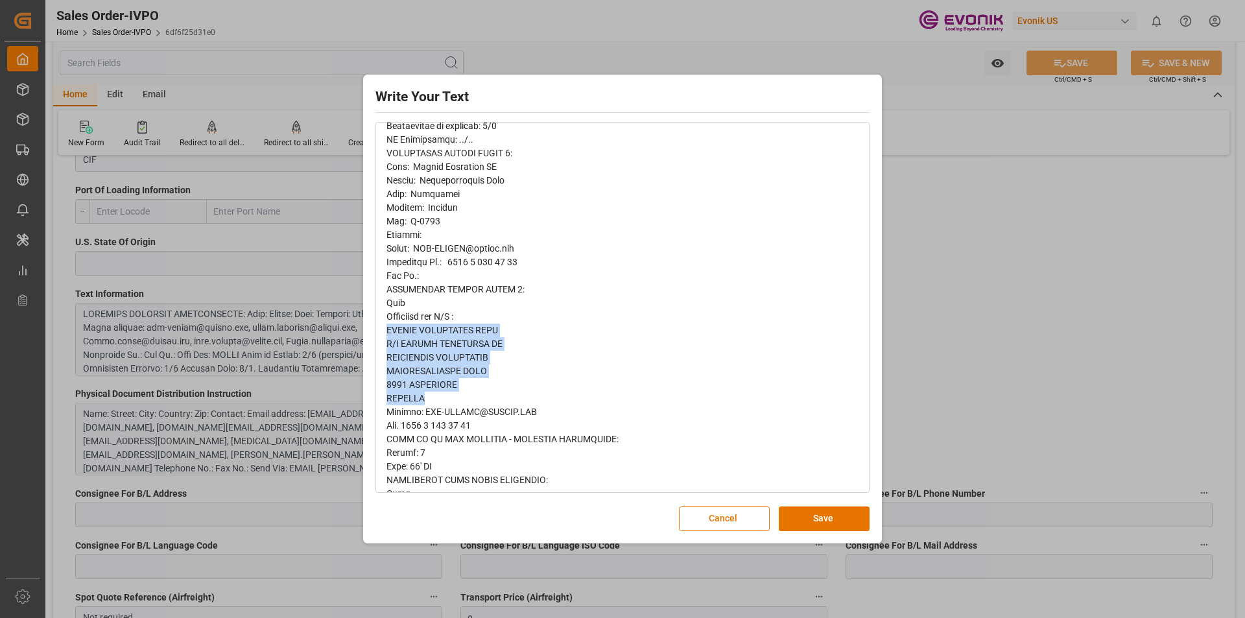
drag, startPoint x: 387, startPoint y: 328, endPoint x: 472, endPoint y: 392, distance: 107.4
click at [472, 392] on div "rdw-editor" at bounding box center [623, 303] width 473 height 885
click at [547, 385] on div "rdw-editor" at bounding box center [623, 303] width 473 height 885
click at [433, 386] on span "rdw-editor" at bounding box center [527, 303] width 281 height 882
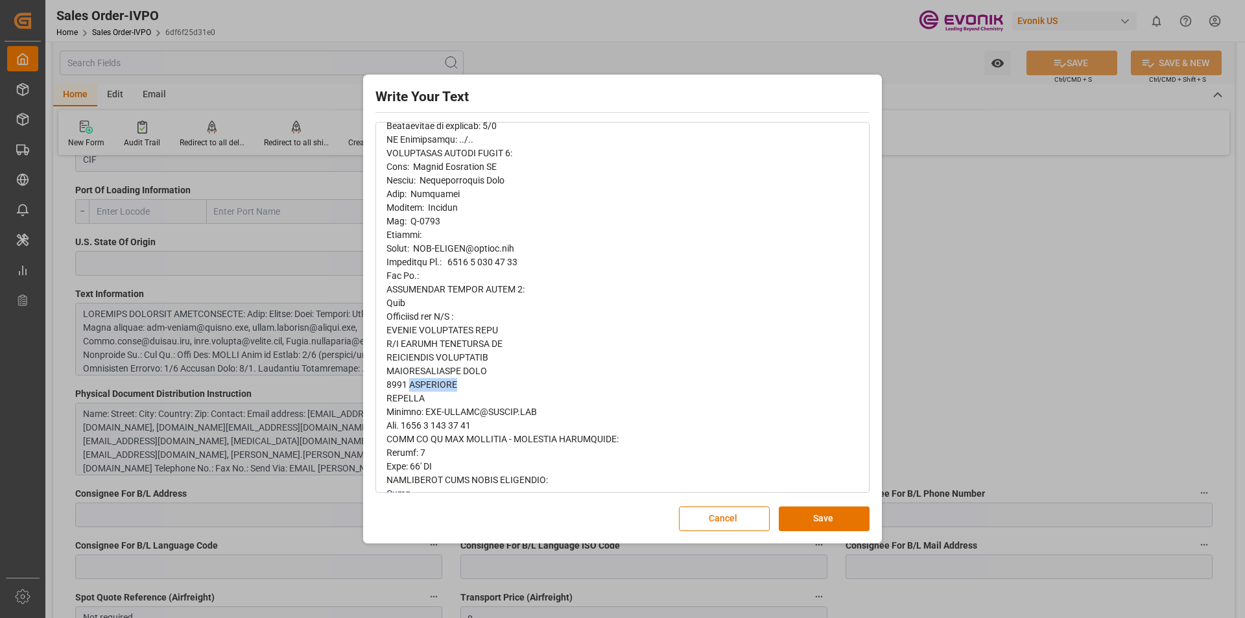
copy span "ANTWERPEN"
click at [402, 393] on span "rdw-editor" at bounding box center [527, 303] width 281 height 882
copy span "BELGIUM"
drag, startPoint x: 732, startPoint y: 521, endPoint x: 449, endPoint y: 190, distance: 435.7
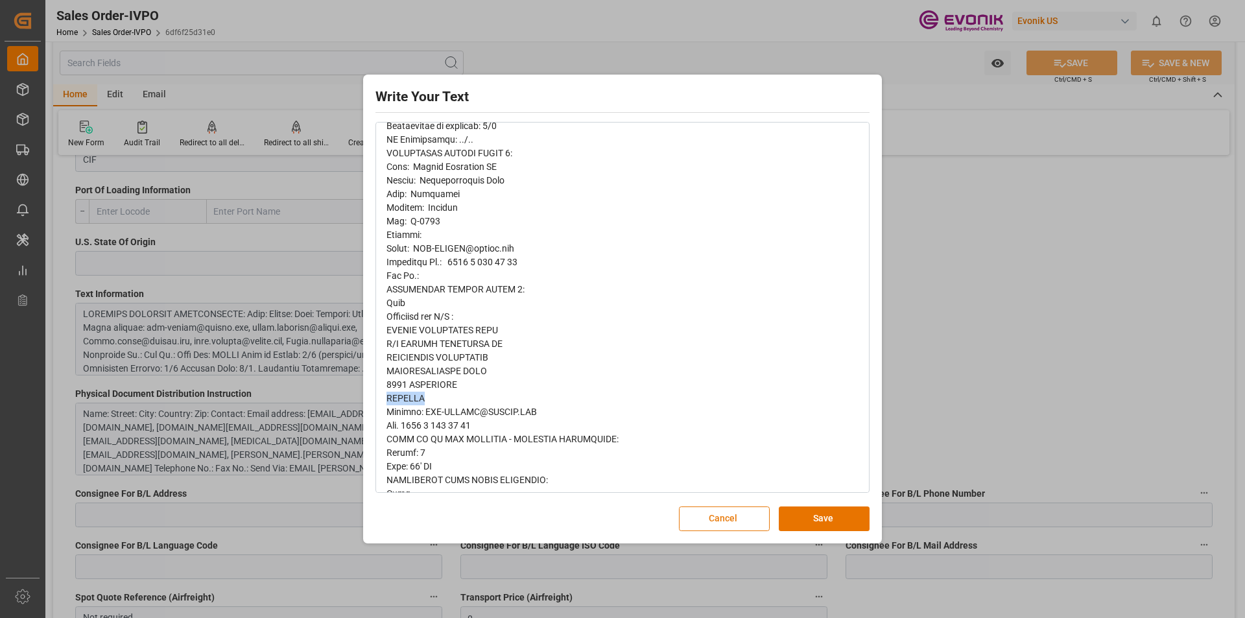
click at [730, 521] on button "Cancel" at bounding box center [724, 519] width 91 height 25
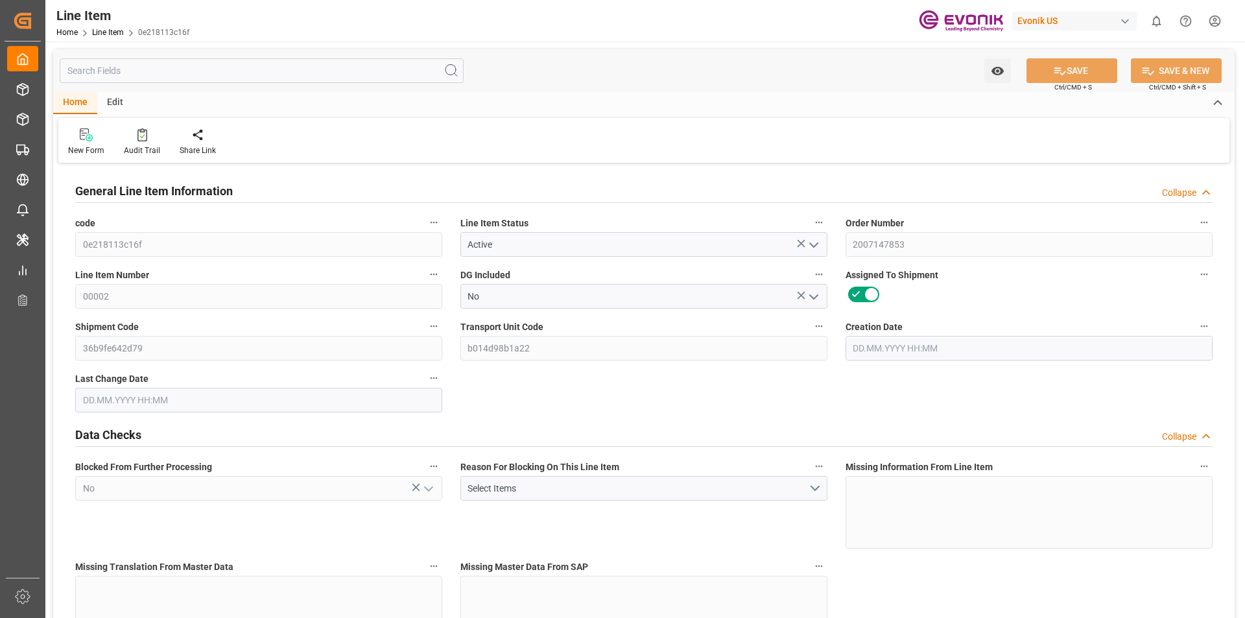
type input "1"
type input "436"
type input "400"
type input "0.6769"
type input "2"
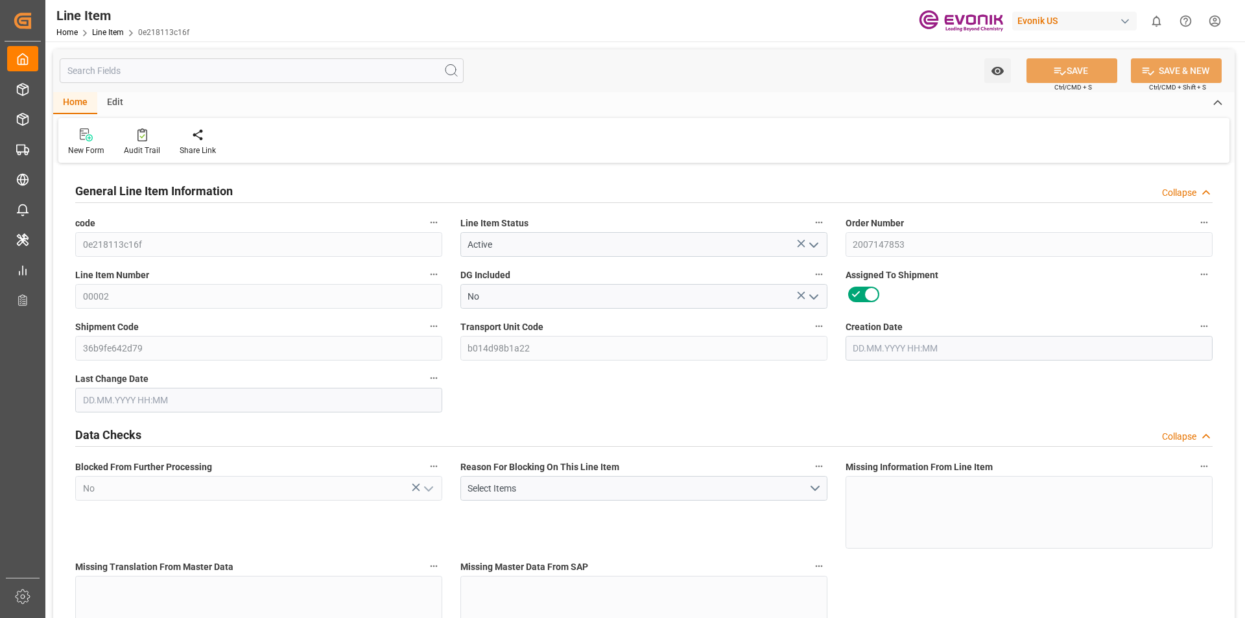
type input "2440"
type input "2"
type input "436"
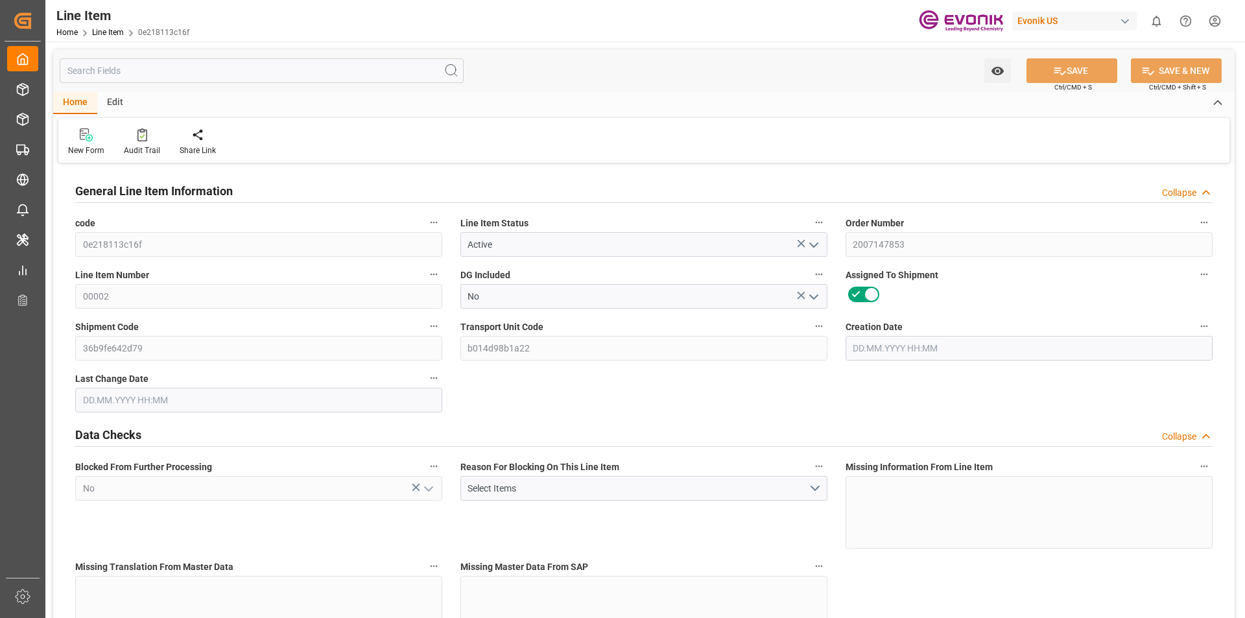
type input "472"
type input "400"
type input "0.6769"
type input "676.856"
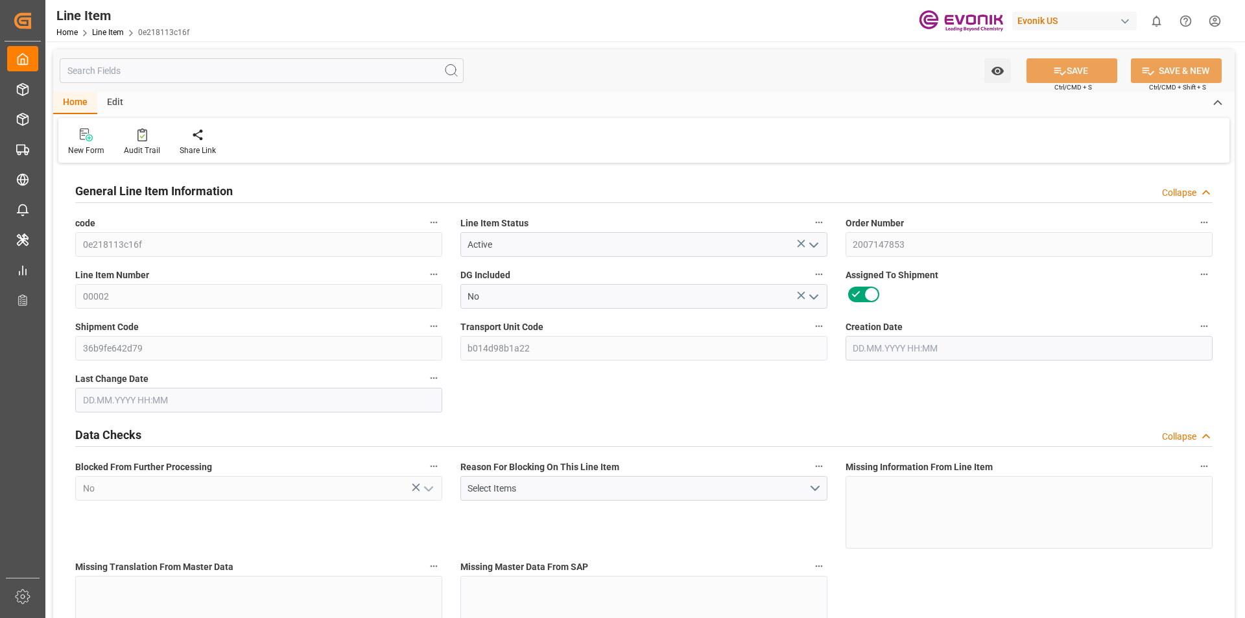
type input "0"
type input "[DATE] 20:22"
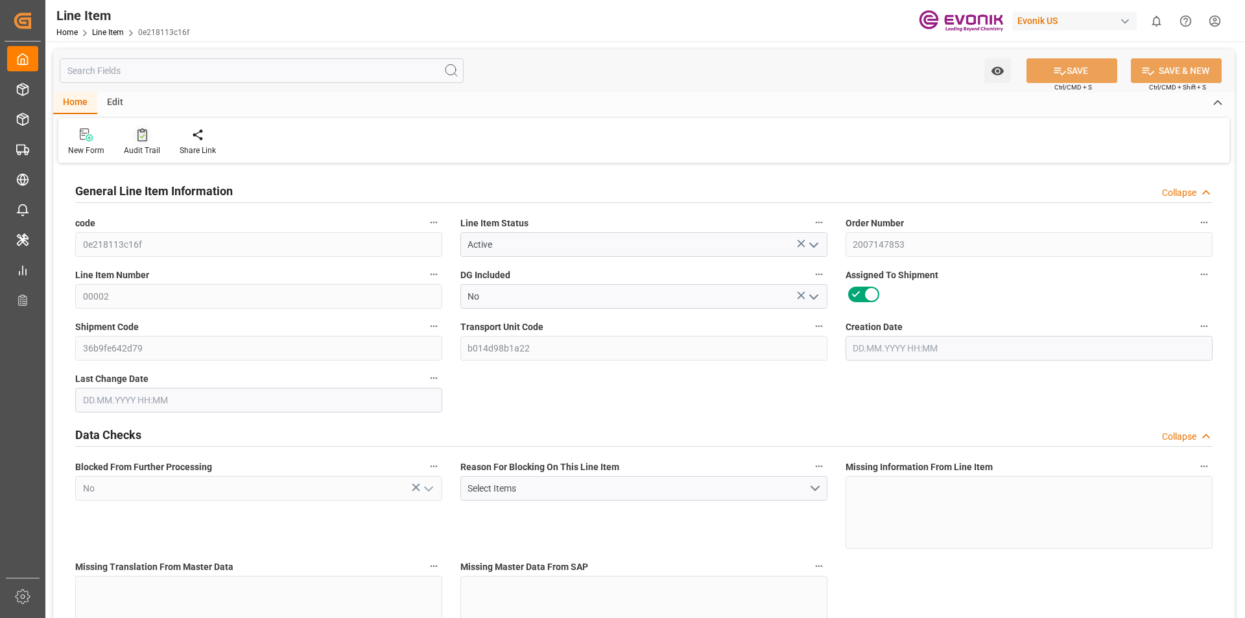
type input "[DATE] 14:52"
type input "[DATE]"
click at [179, 76] on input "text" at bounding box center [262, 70] width 404 height 25
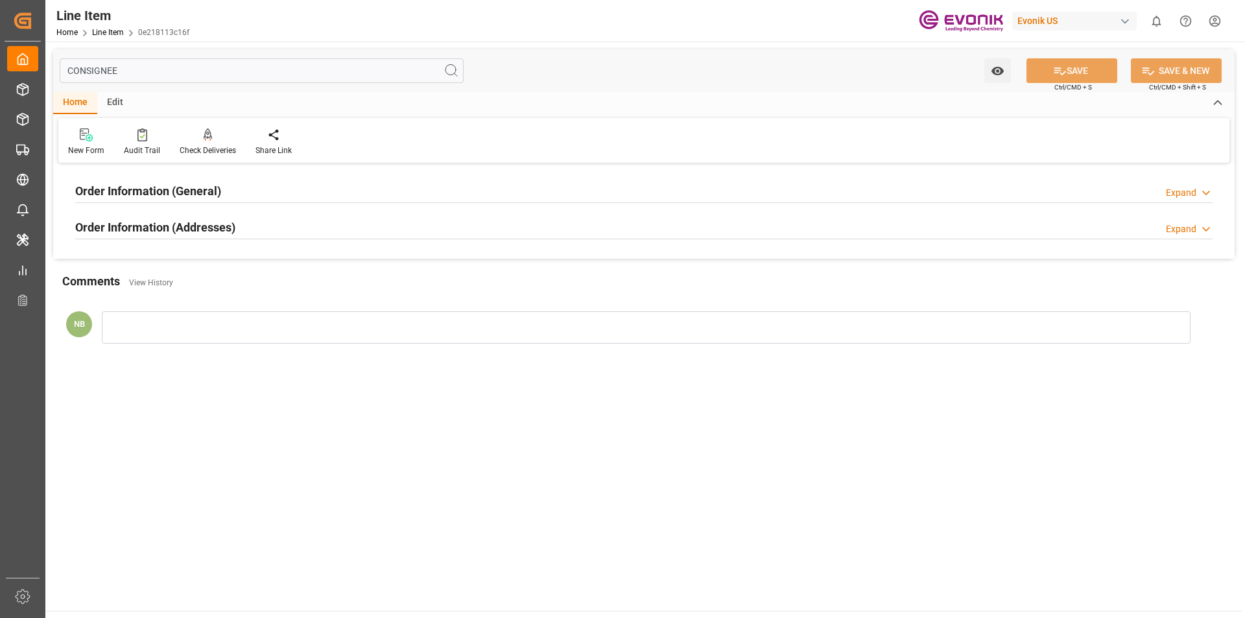
type input "CONSIGNEE"
click at [1175, 230] on div "Expand" at bounding box center [1181, 229] width 30 height 14
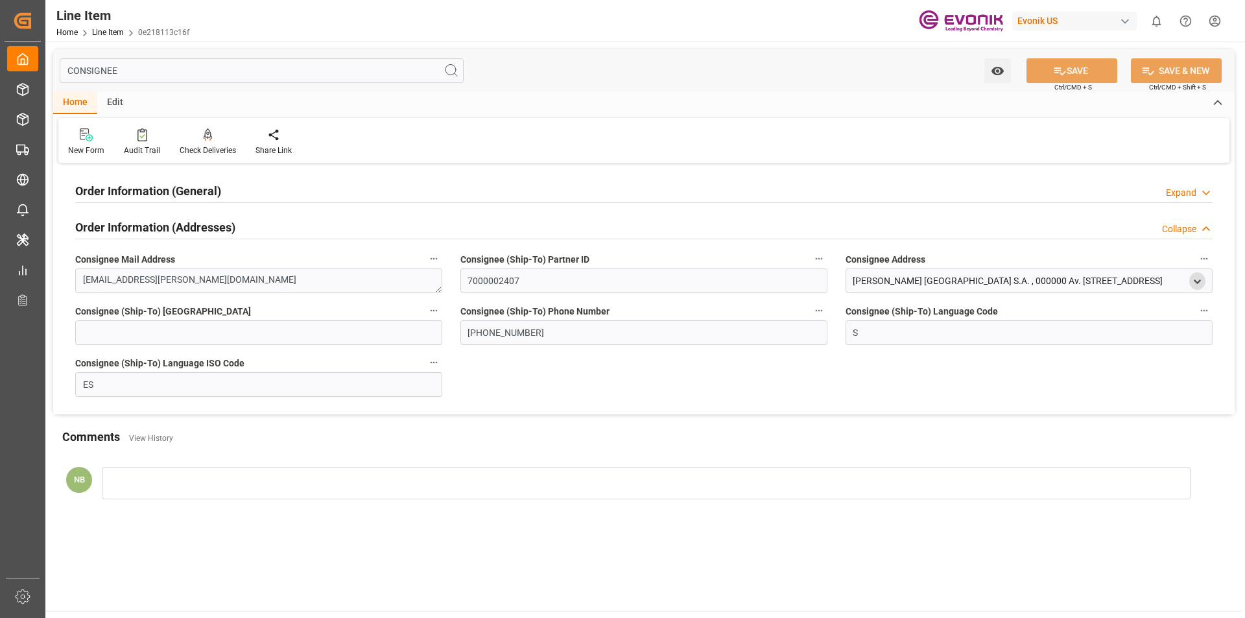
click at [1195, 282] on icon "open menu" at bounding box center [1197, 281] width 11 height 11
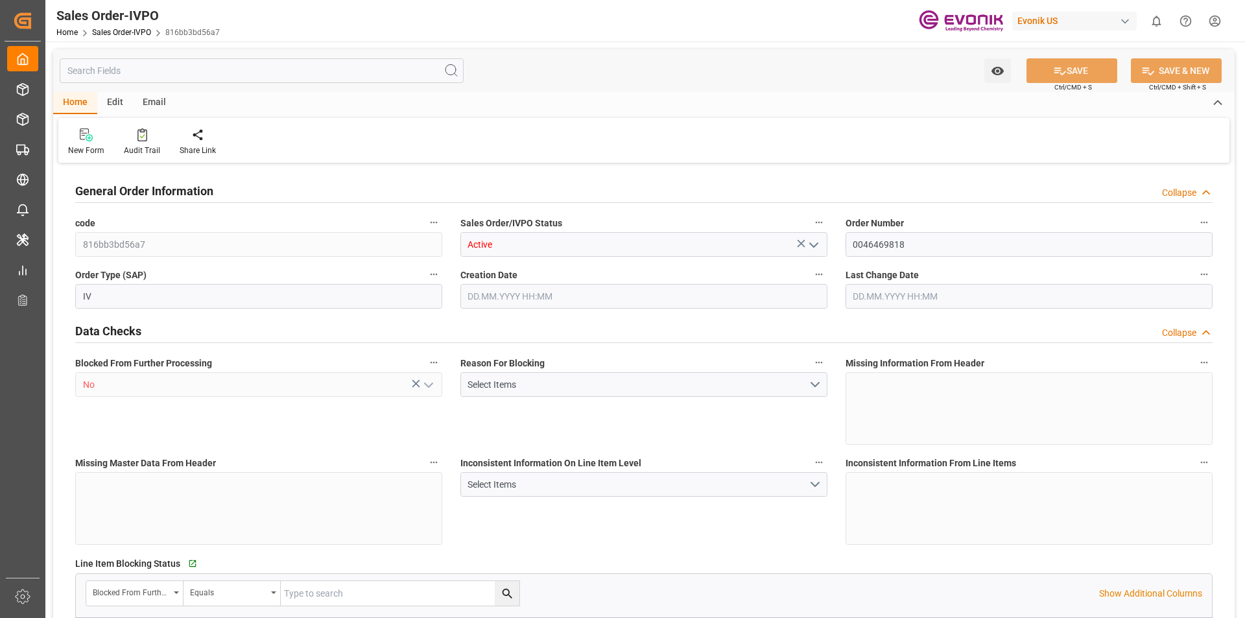
type input "KRPUS"
type input "0"
type input "1"
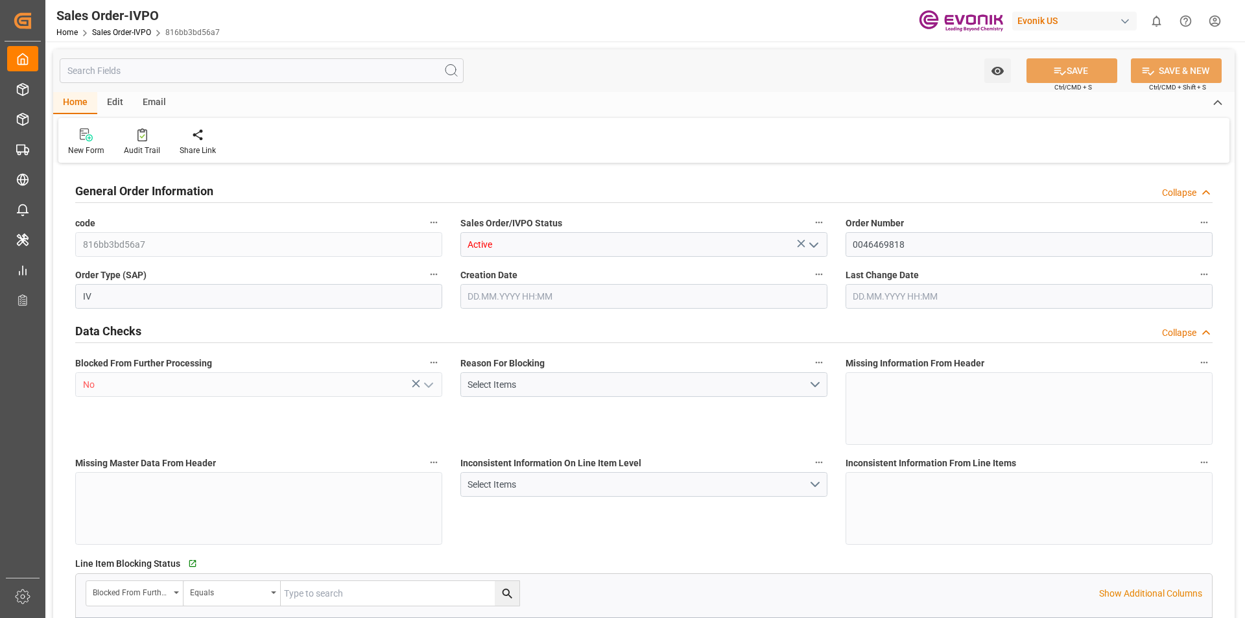
type input "5299.2"
type input "13.8018"
type input "17000"
type input "30"
type input "[DATE] 10:35"
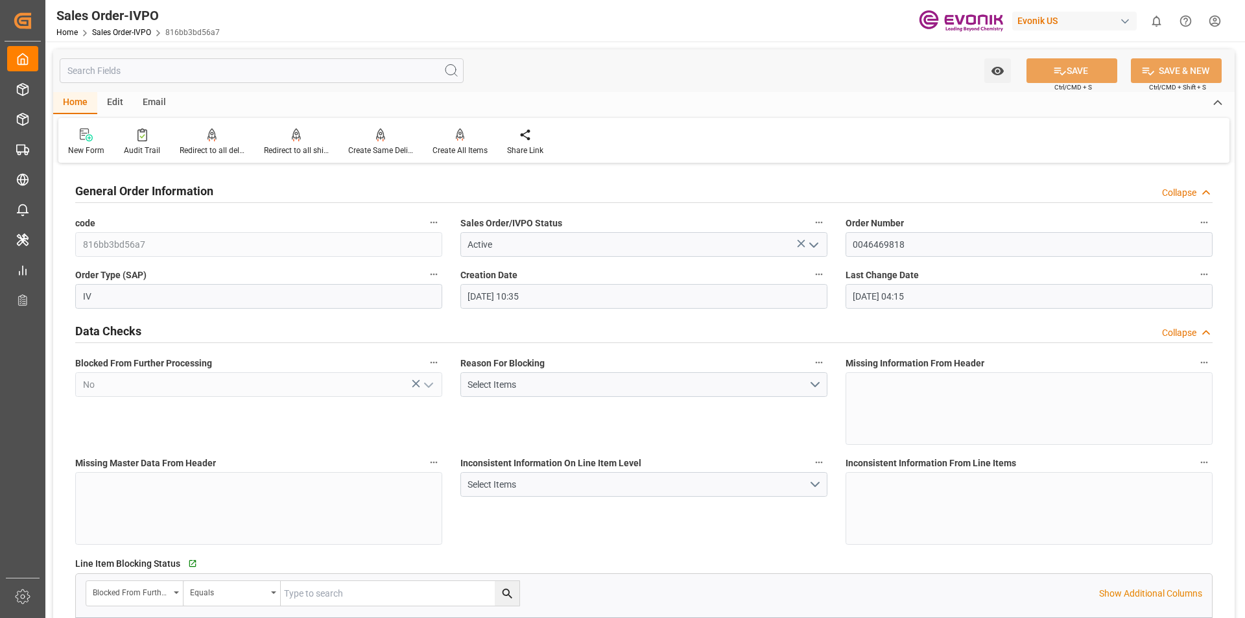
type input "[DATE] 04:15"
click at [126, 70] on input "text" at bounding box center [262, 70] width 404 height 25
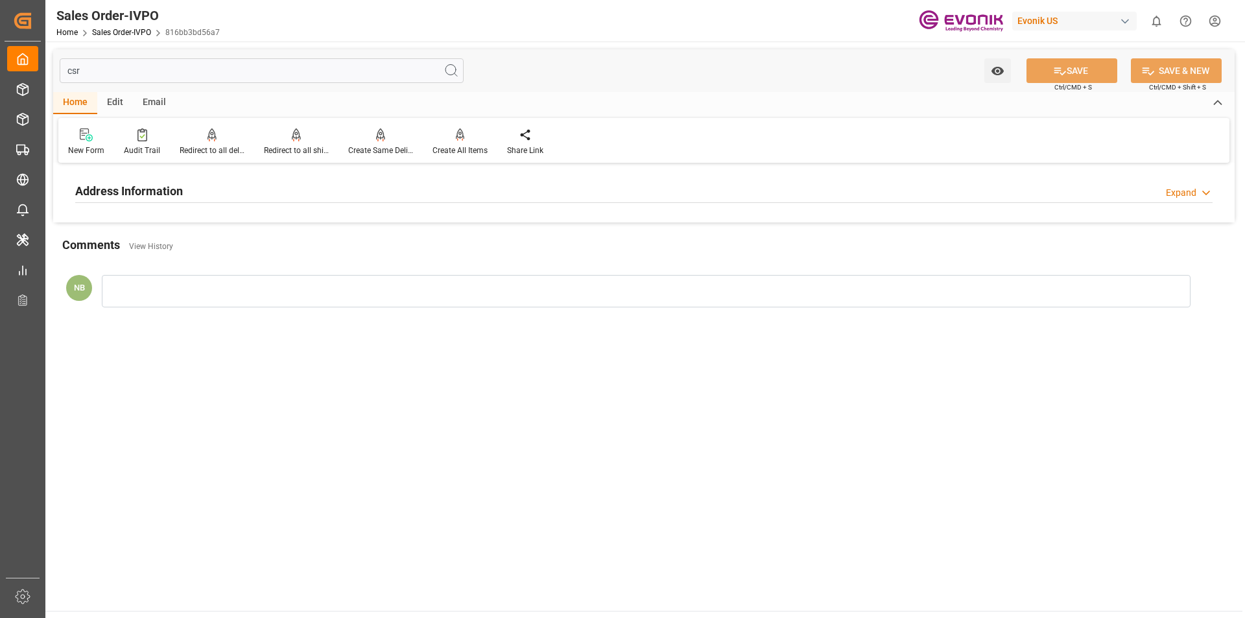
type input "csr"
click at [225, 192] on div "Address Information Expand" at bounding box center [644, 190] width 1138 height 25
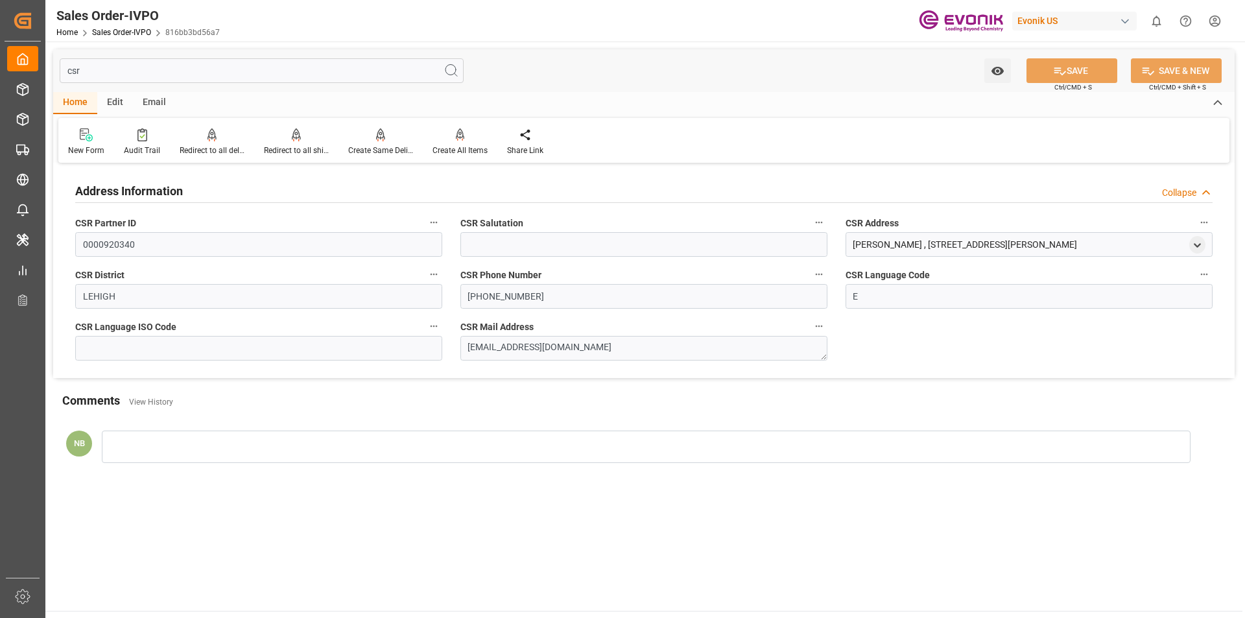
click at [324, 78] on input "csr" at bounding box center [262, 70] width 404 height 25
drag, startPoint x: 273, startPoint y: 71, endPoint x: -1, endPoint y: 59, distance: 274.6
click at [0, 59] on html "Created by potrace 1.15, written by [PERSON_NAME] [DATE]-[DATE] Created by potr…" at bounding box center [622, 309] width 1245 height 618
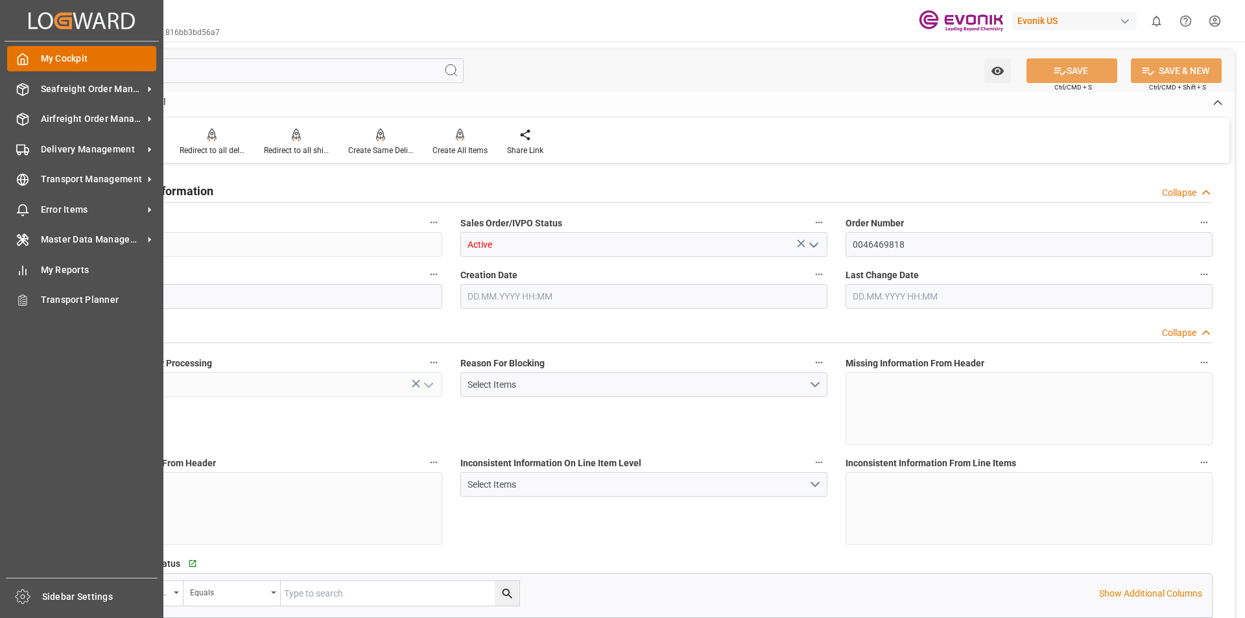
type input "KRPUS"
type input "0"
type input "1"
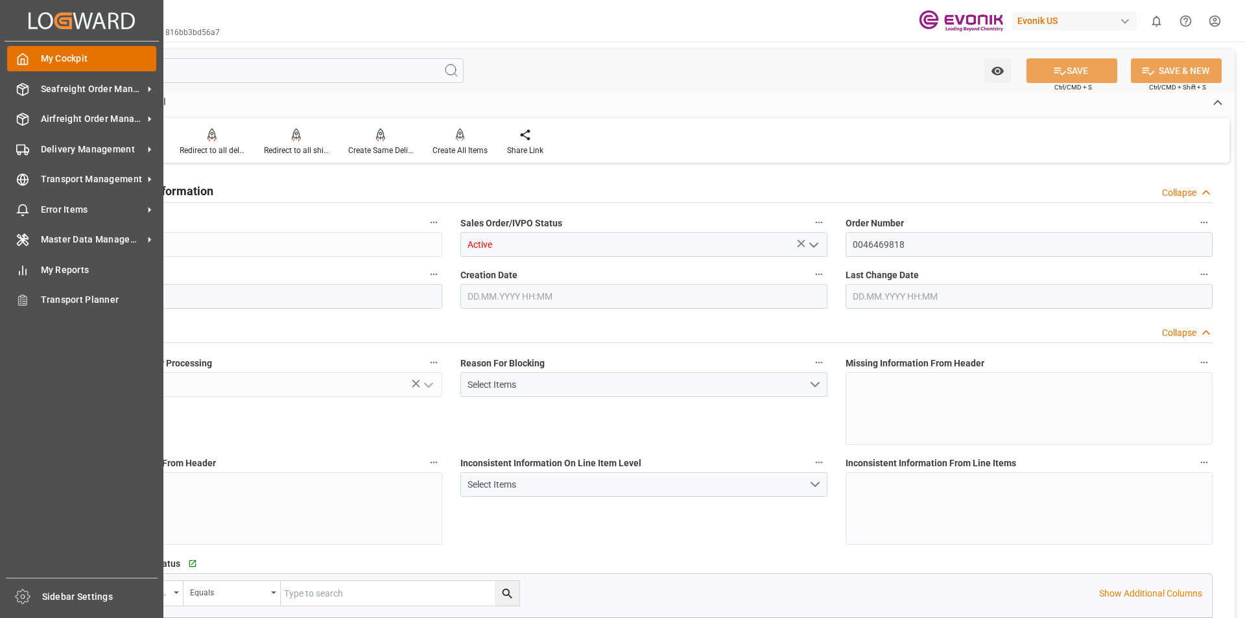
type input "5299.2"
type input "13.8018"
type input "17000"
type input "30"
type input "[DATE] 10:35"
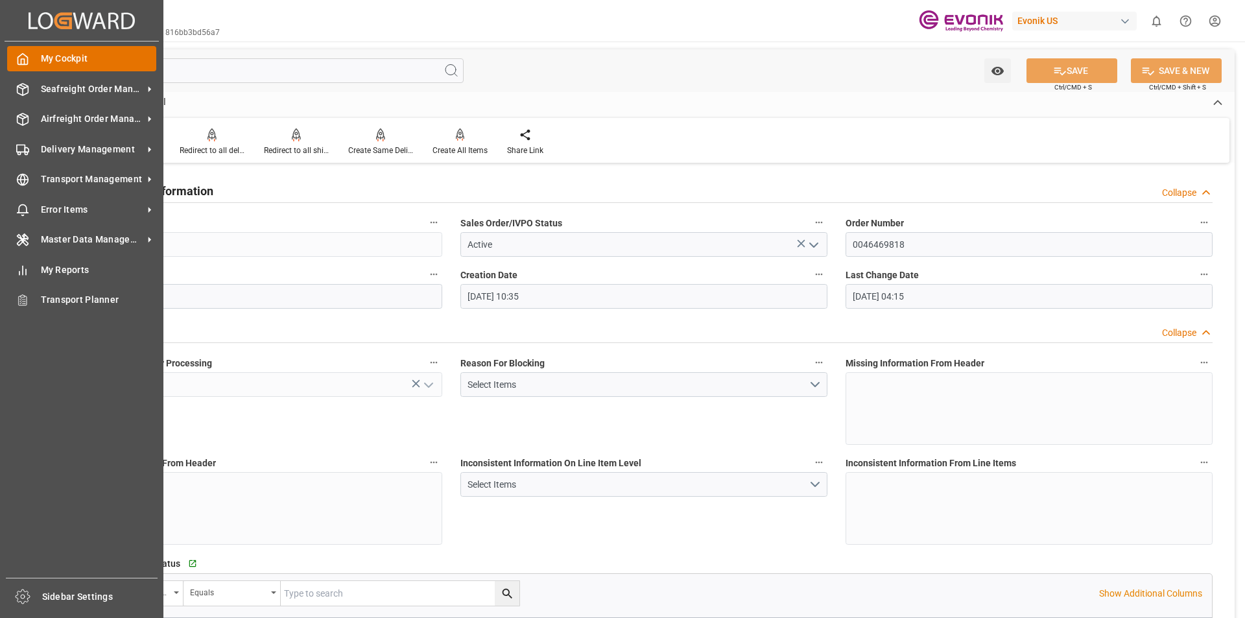
type input "[DATE] 04:15"
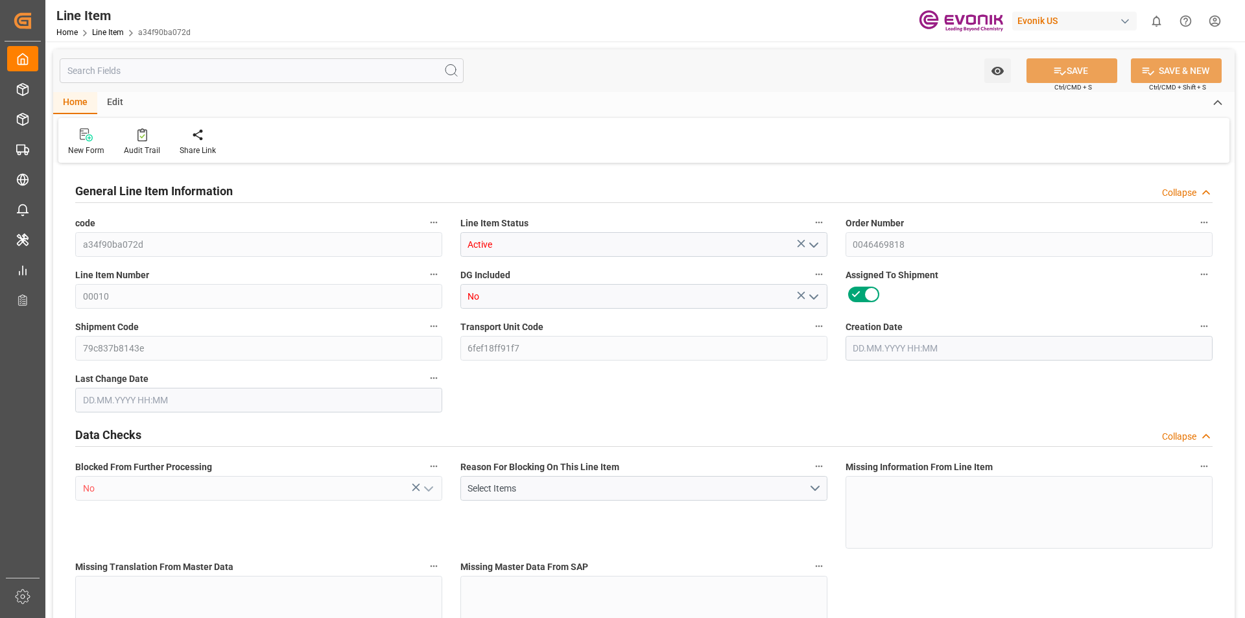
type input "6"
type input "5179.2"
type input "4776"
type input "6.9009"
type input "24"
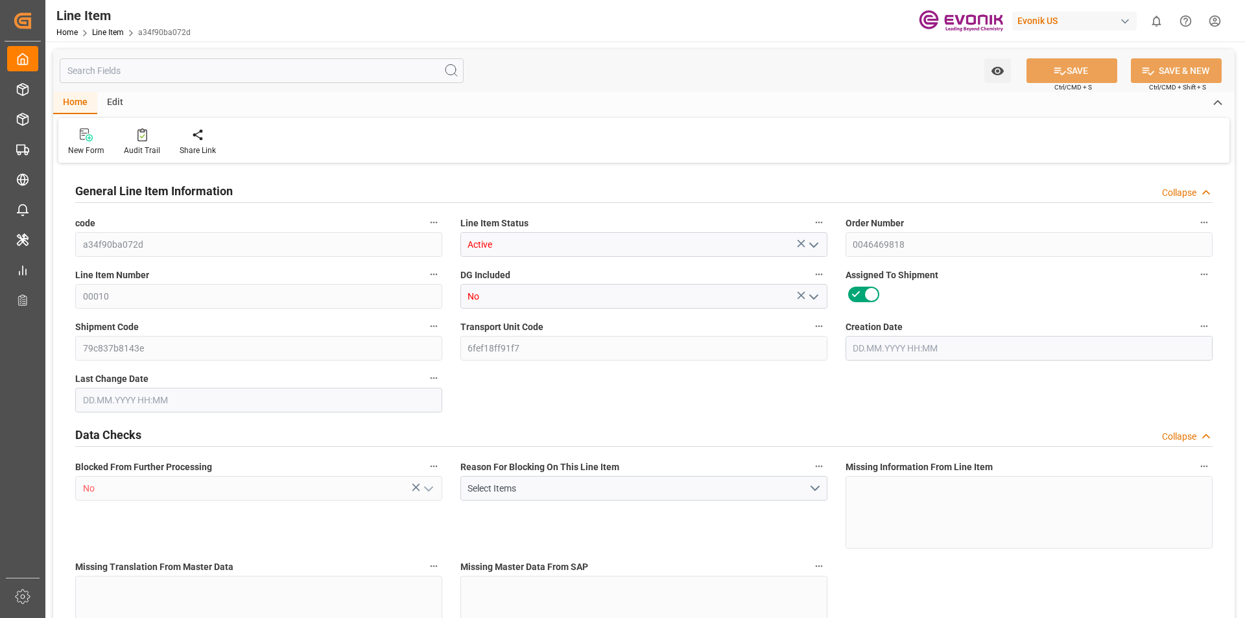
type input "27557.52"
type input "24"
type input "5179.2"
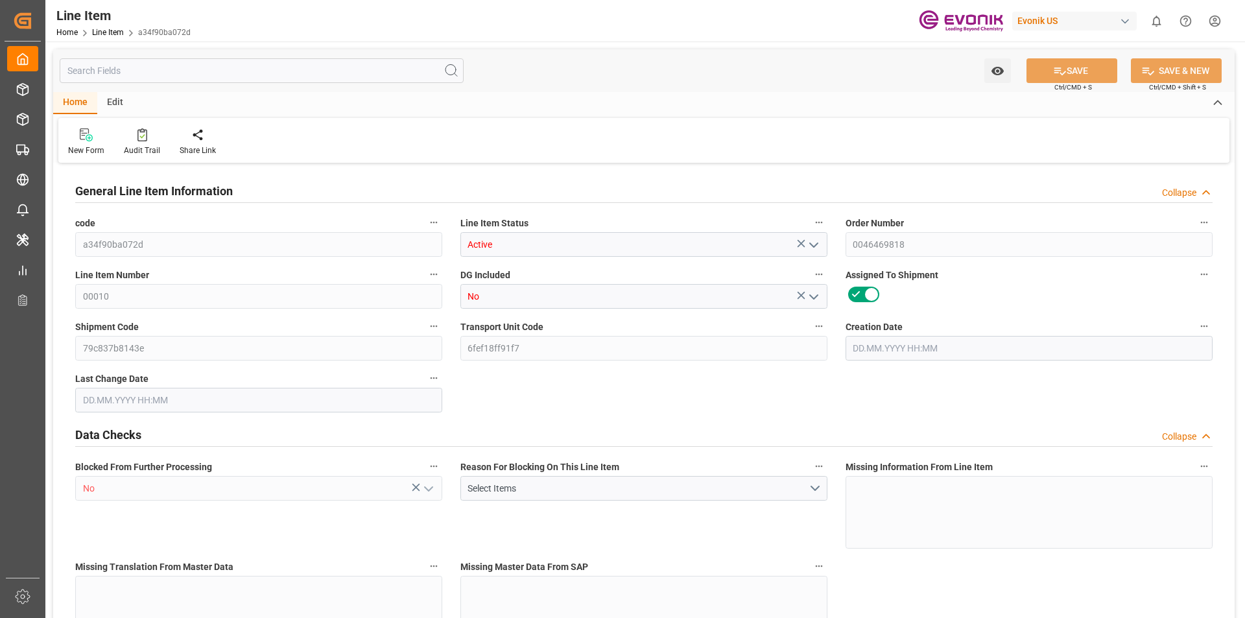
type input "5299.2"
type input "4776"
type input "6.9009"
type input "6900.888"
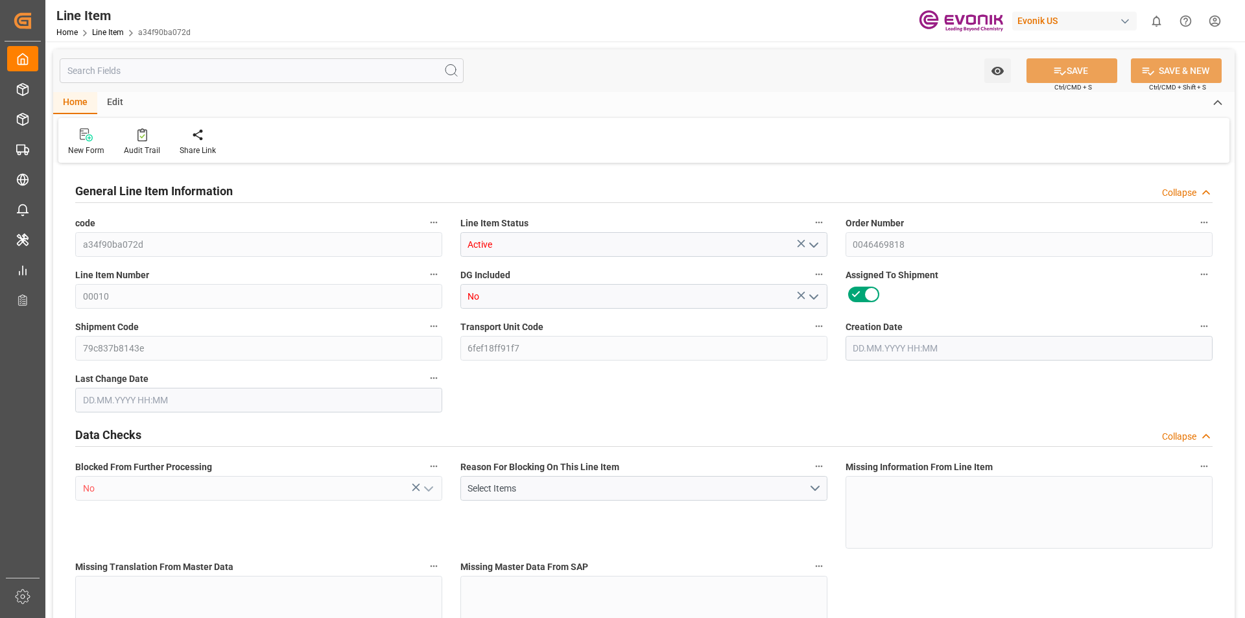
type input "0"
type input "[DATE] 10:35"
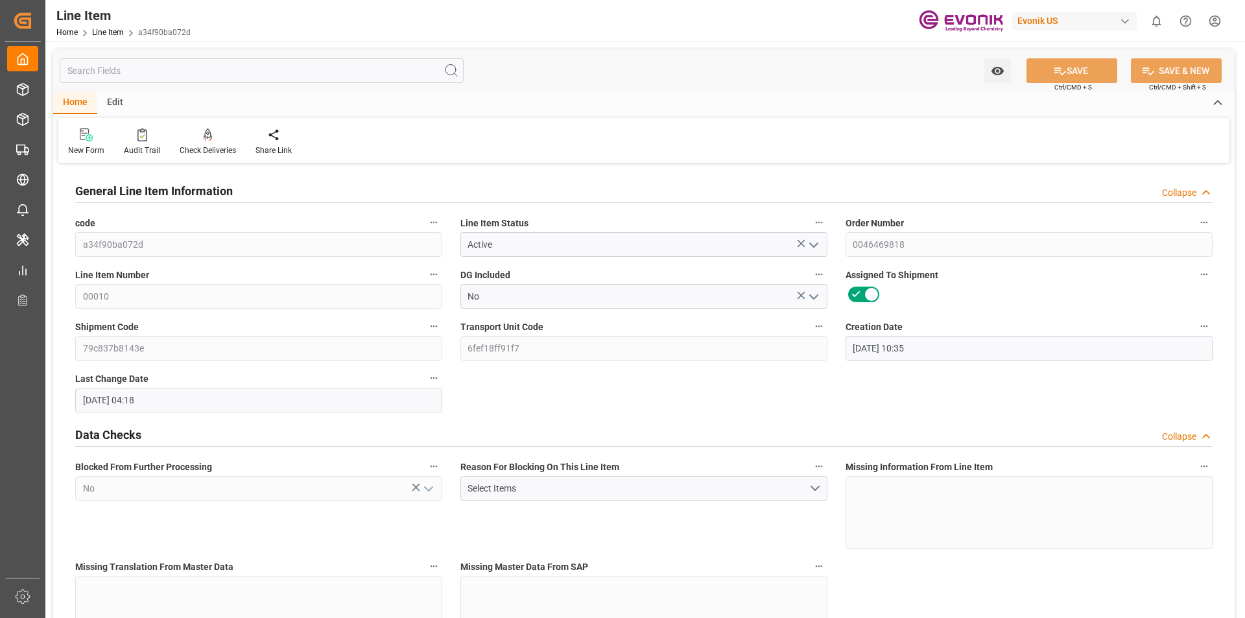
type input "25.08.2025 04:18"
type input "01.11.2025"
type input "04.09.2025"
type input "27.08.2025"
click at [132, 80] on input "text" at bounding box center [262, 70] width 404 height 25
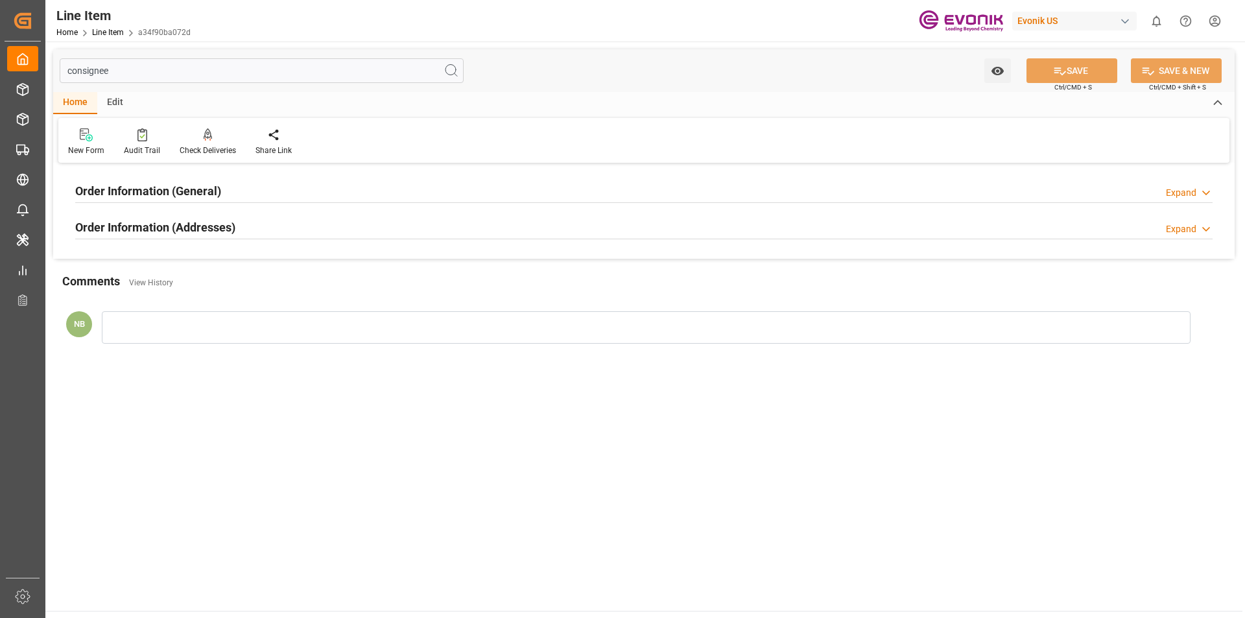
type input "consignee"
click at [208, 239] on div at bounding box center [644, 239] width 1138 height 1
click at [209, 235] on h2 "Order Information (Addresses)" at bounding box center [155, 228] width 160 height 18
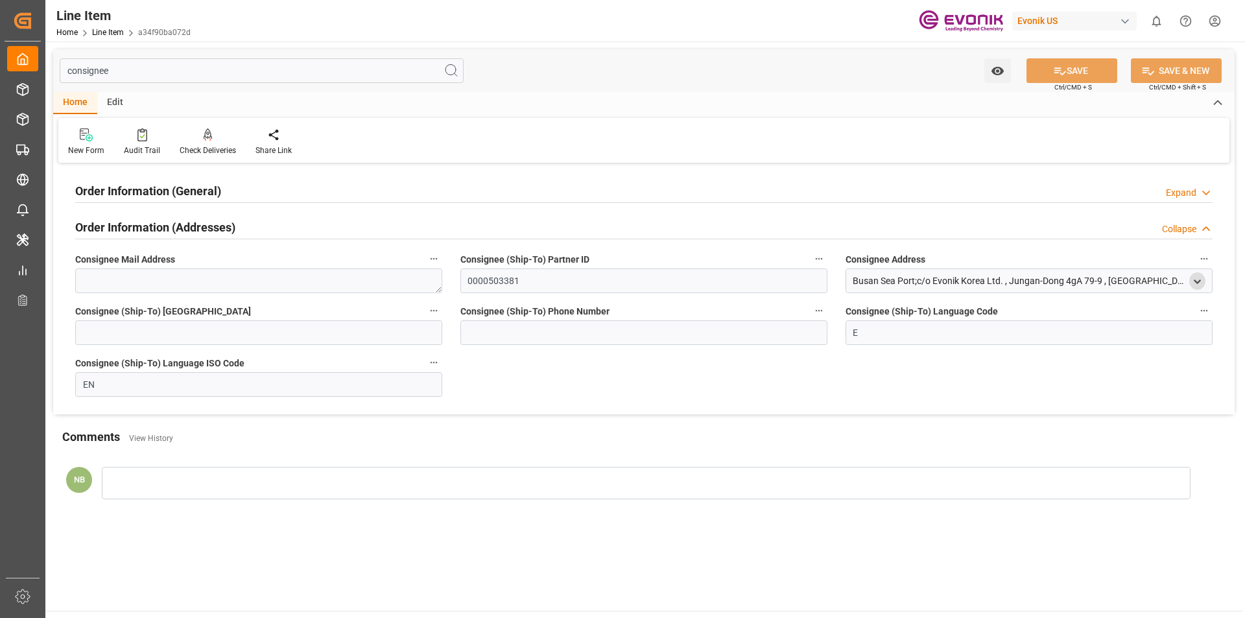
click at [1201, 285] on icon "open menu" at bounding box center [1197, 281] width 11 height 11
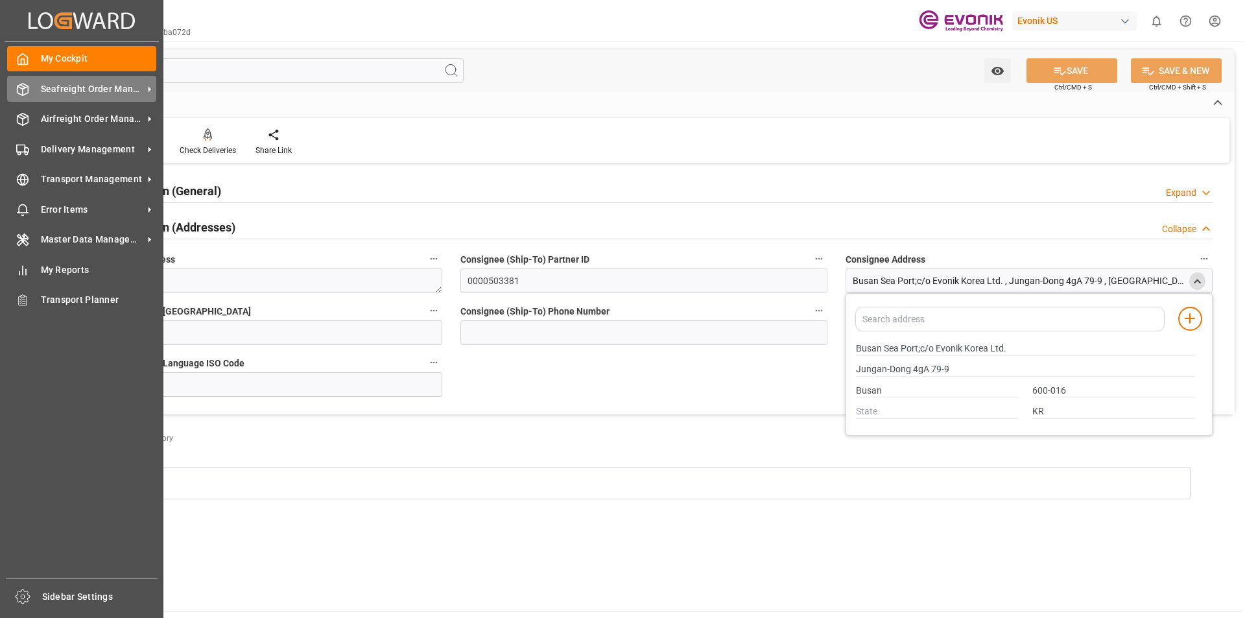
click at [53, 89] on span "Seafreight Order Management" at bounding box center [92, 89] width 102 height 14
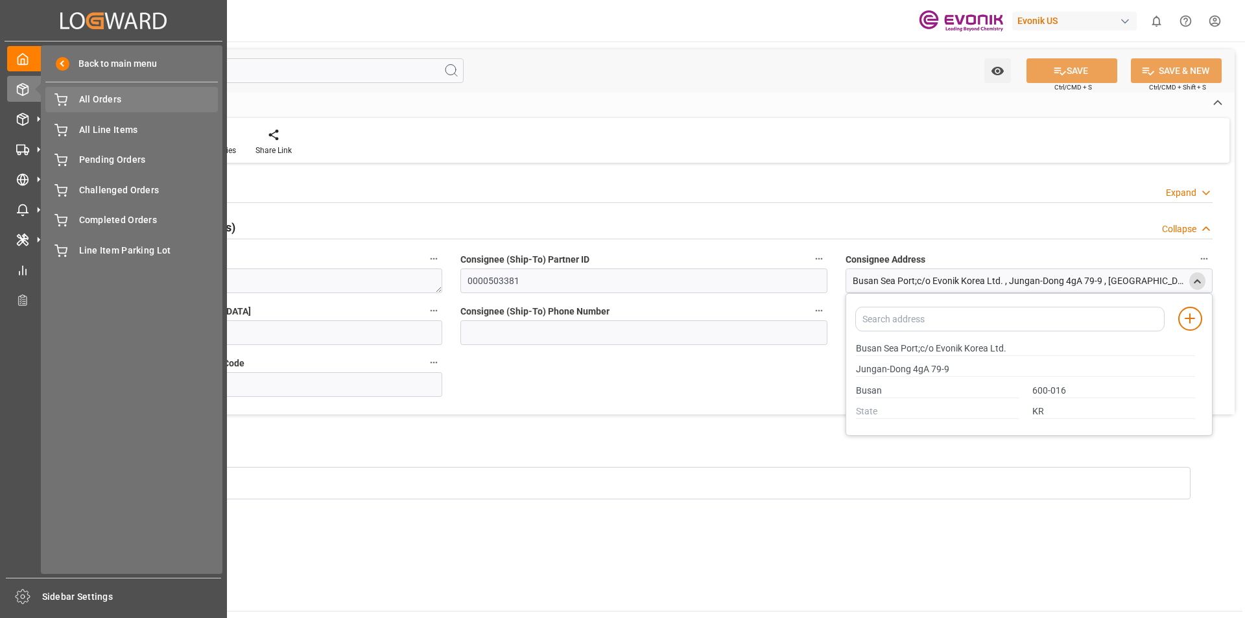
click at [107, 99] on span "All Orders" at bounding box center [148, 100] width 139 height 14
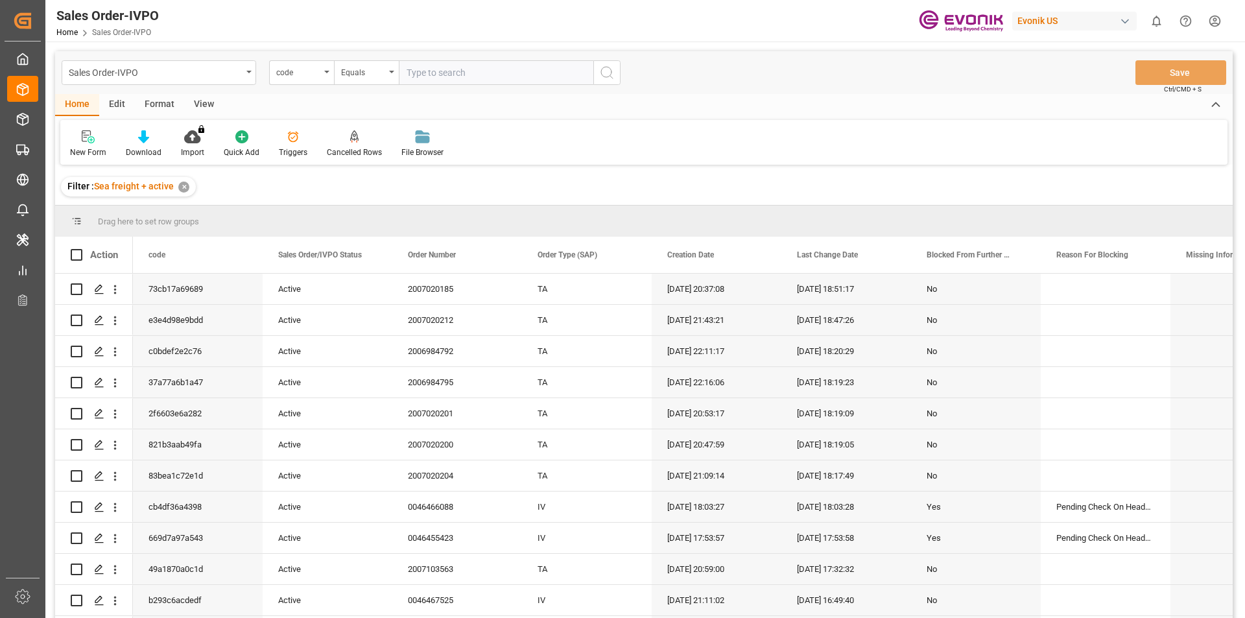
click at [305, 74] on div "code" at bounding box center [298, 71] width 44 height 15
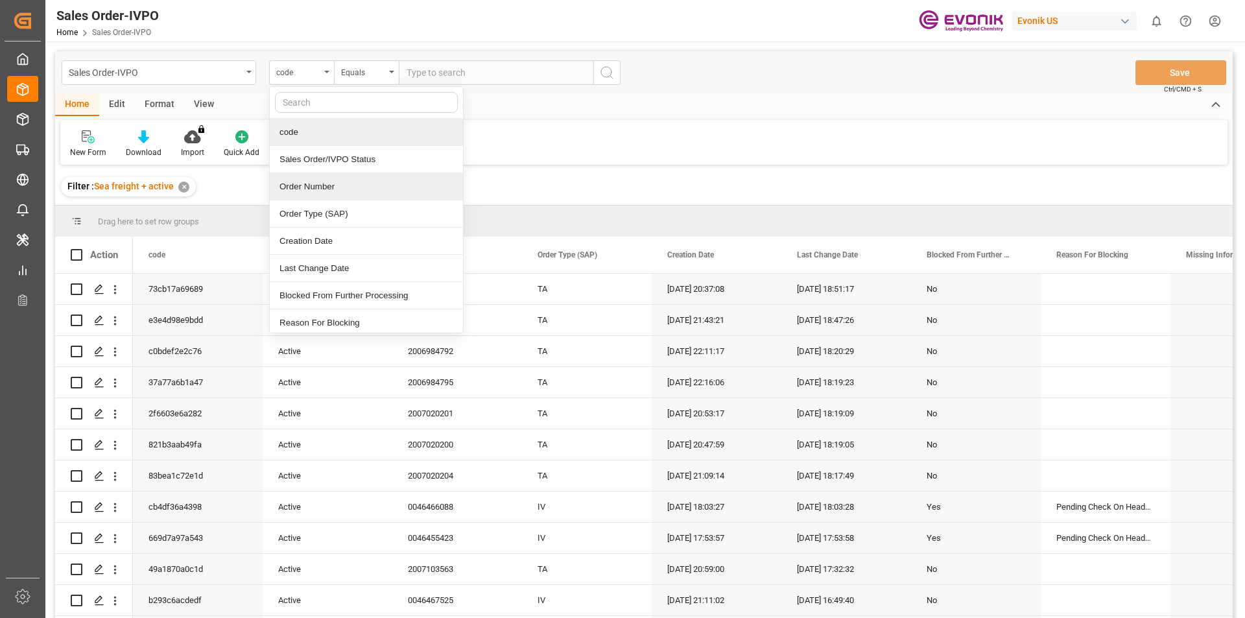
click at [295, 184] on div "Order Number" at bounding box center [366, 186] width 193 height 27
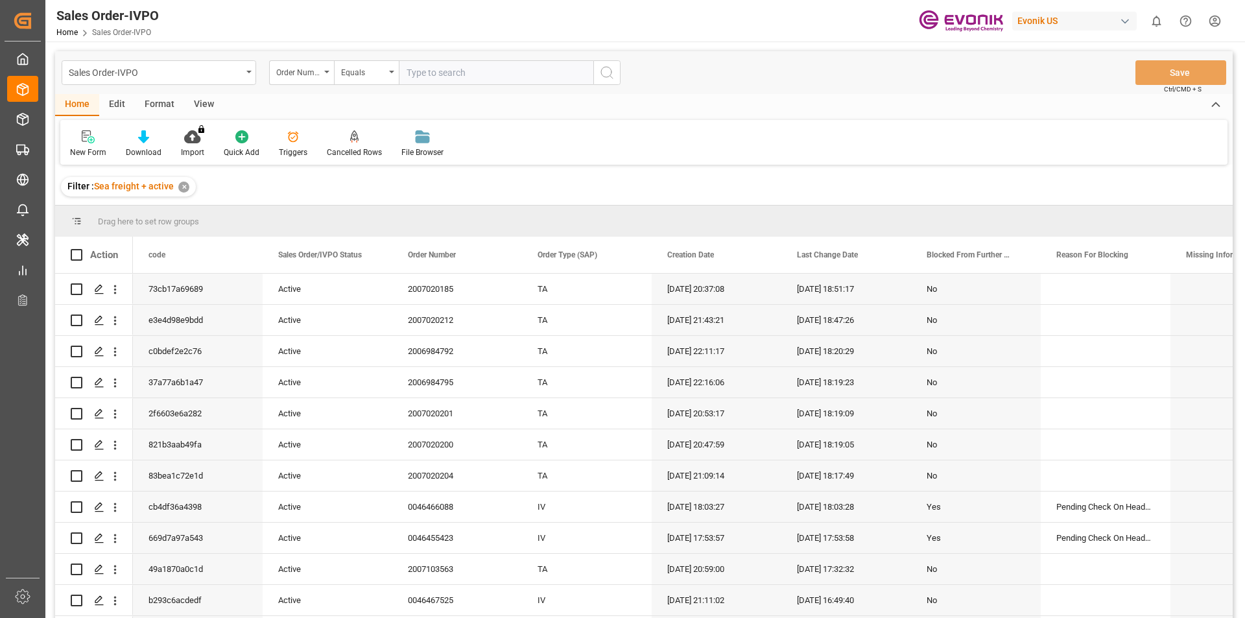
click at [446, 73] on input "text" at bounding box center [496, 72] width 195 height 25
paste input "0046469818"
type input "0046469818"
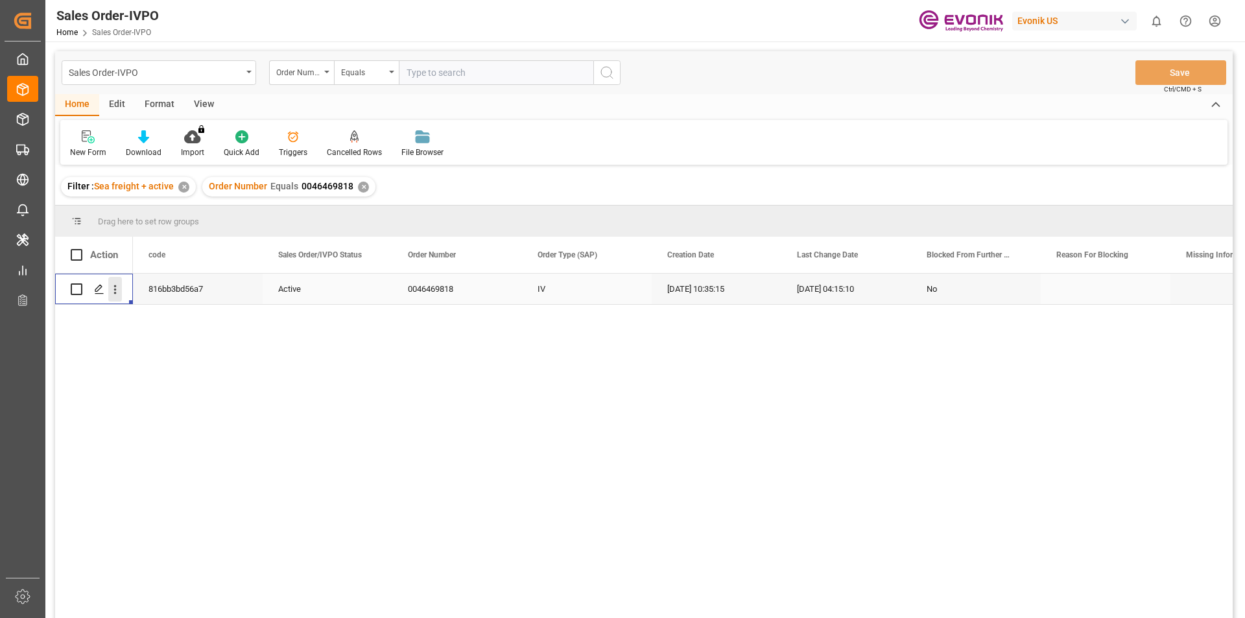
click at [119, 285] on icon "open menu" at bounding box center [115, 290] width 14 height 14
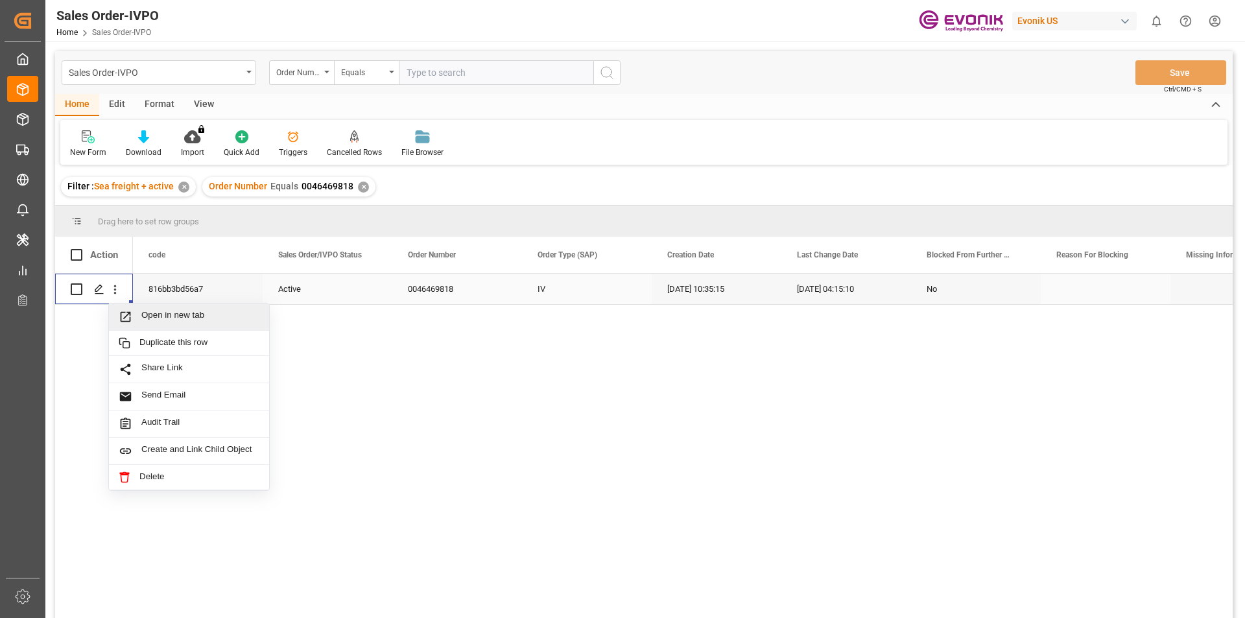
click at [195, 318] on span "Open in new tab" at bounding box center [200, 317] width 118 height 14
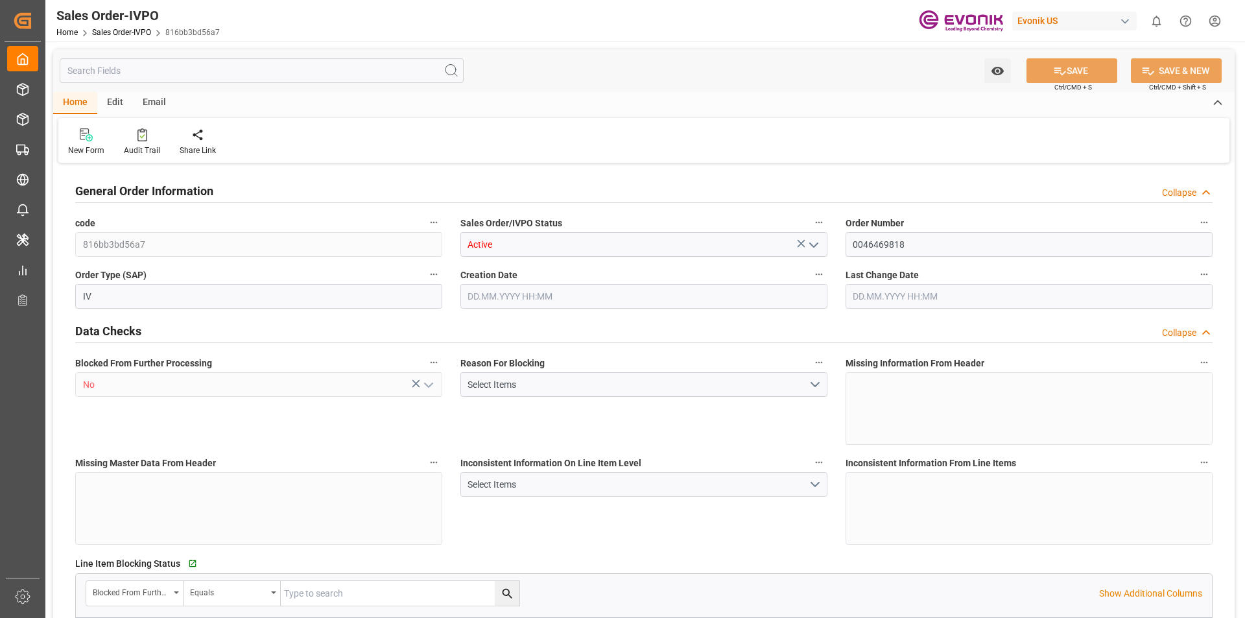
type input "KRPUS"
type input "0"
type input "1"
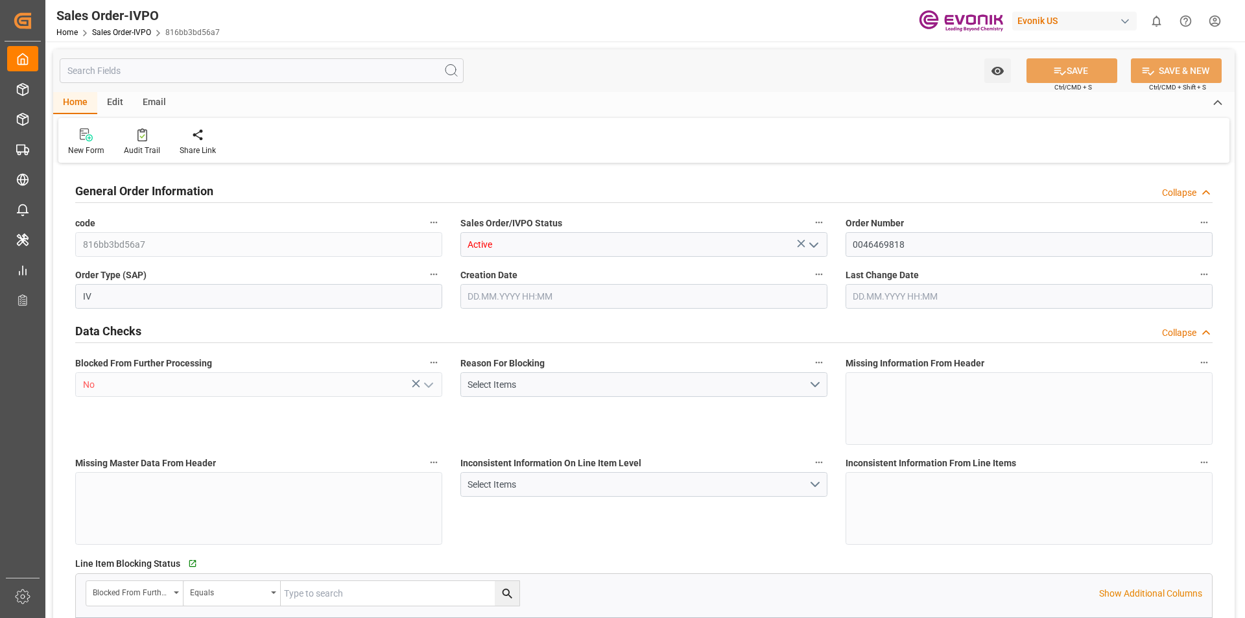
type input "5299.2"
type input "13.8018"
type input "17000"
type input "30"
type input "[DATE] 10:35"
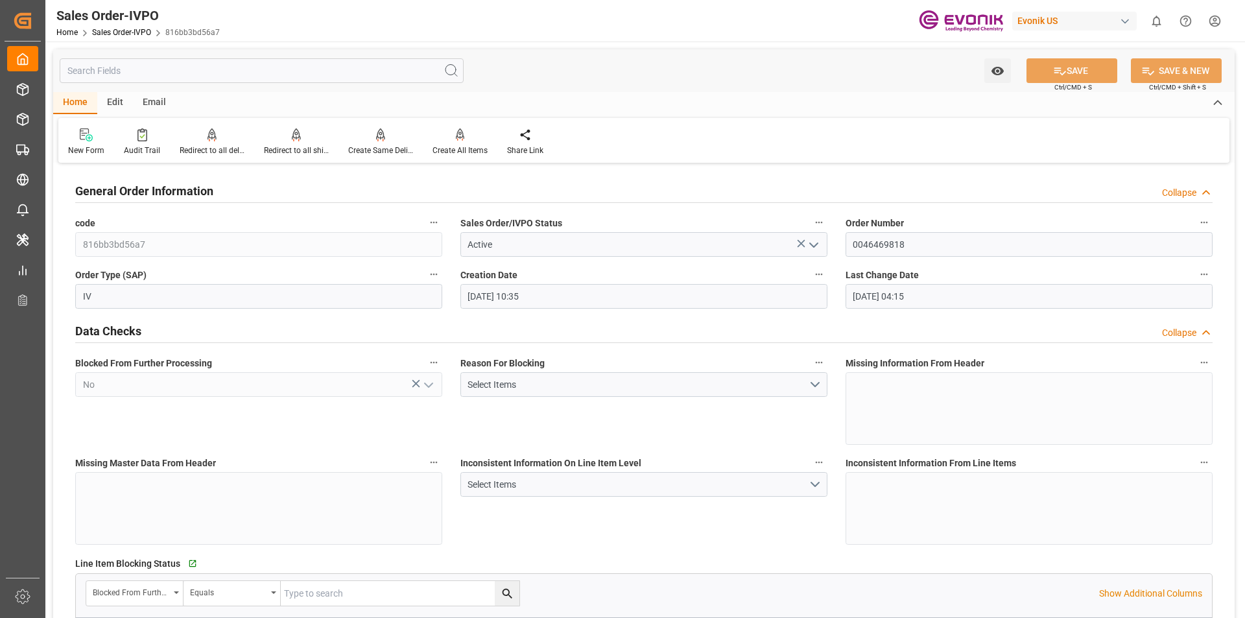
type input "[DATE] 04:15"
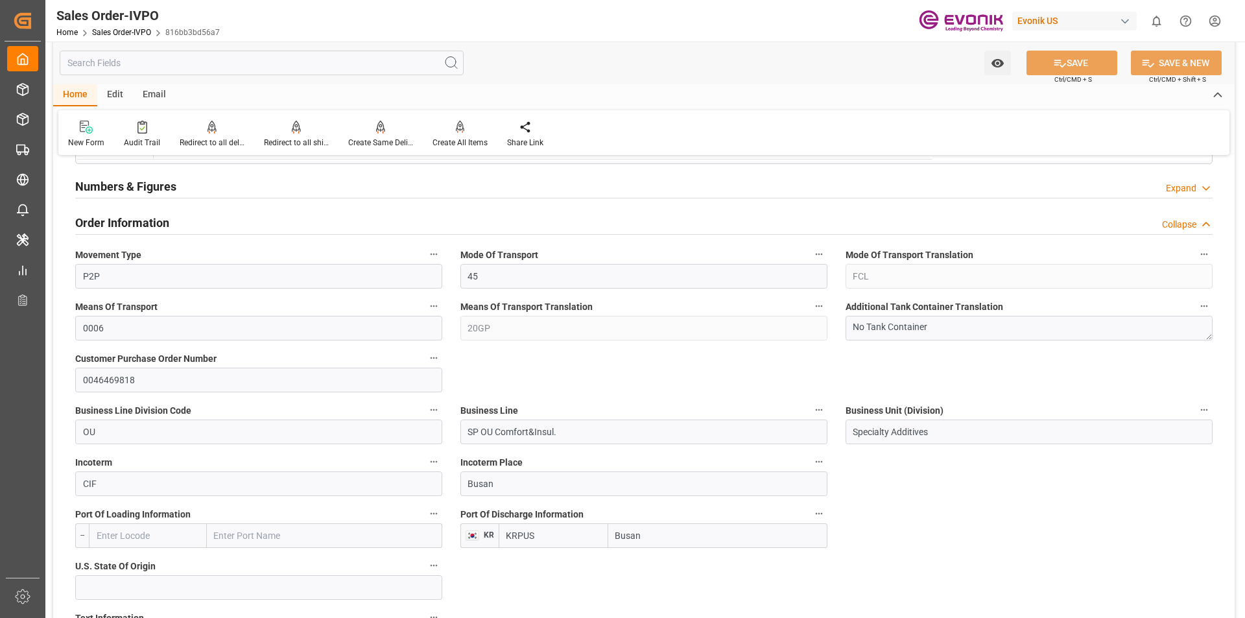
scroll to position [843, 0]
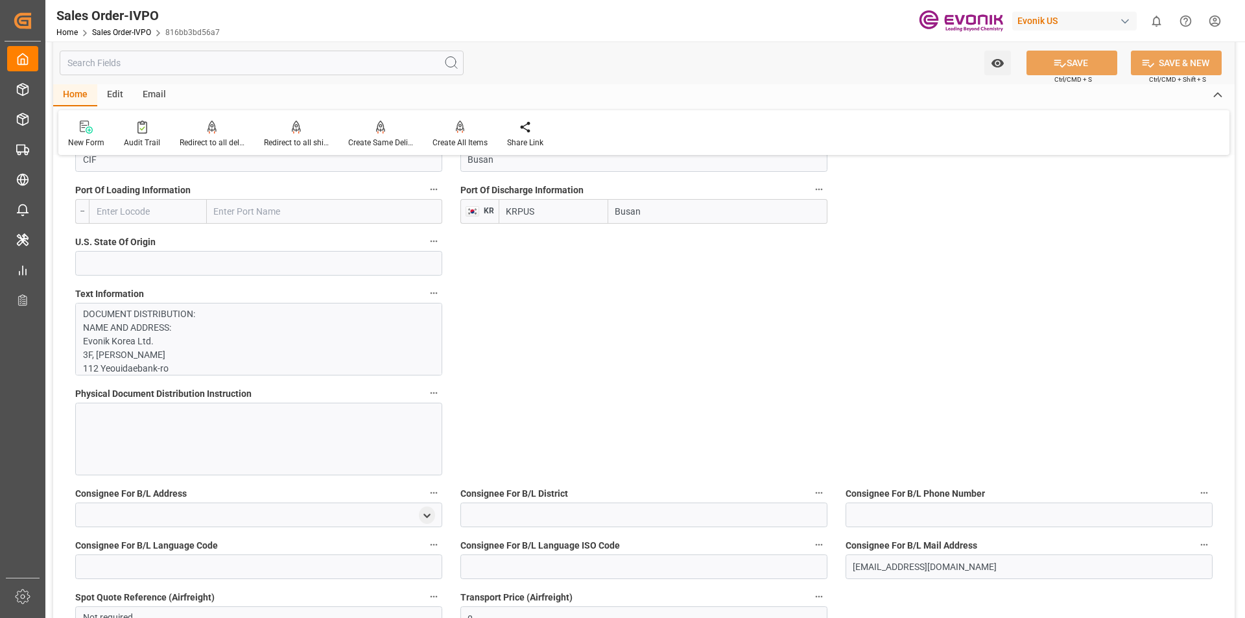
click at [188, 316] on p "DOCUMENT DISTRIBUTION: NAME AND ADDRESS: Evonik Korea Ltd. [STREET_ADDRESS] SEN…" at bounding box center [254, 620] width 342 height 627
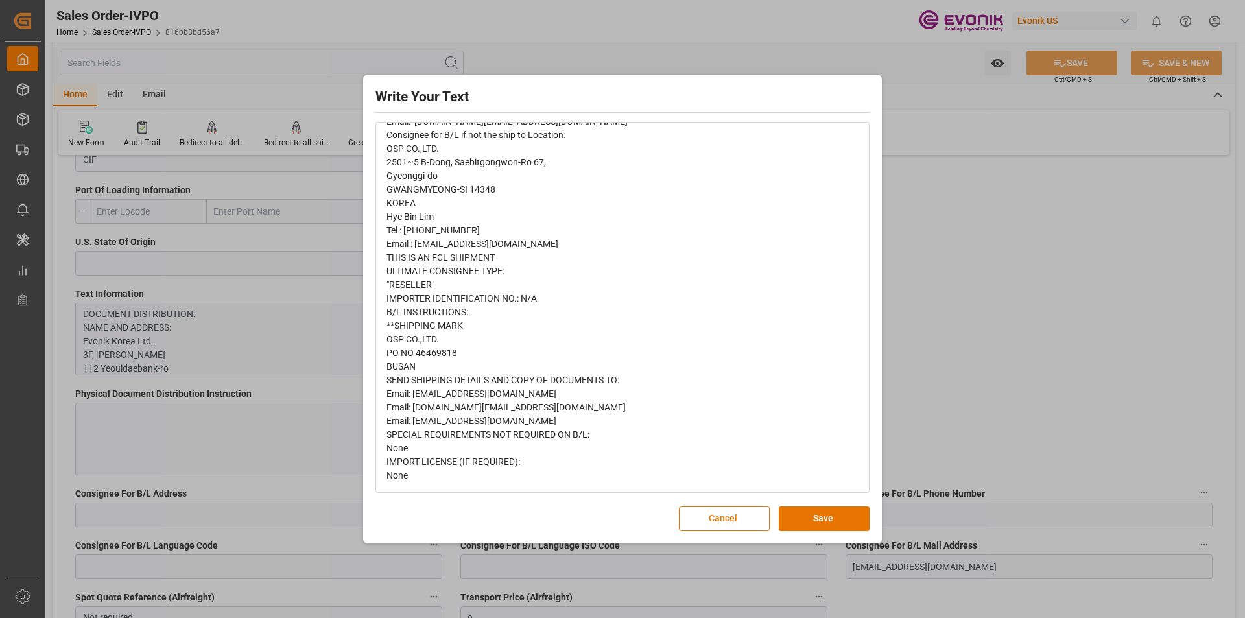
scroll to position [0, 0]
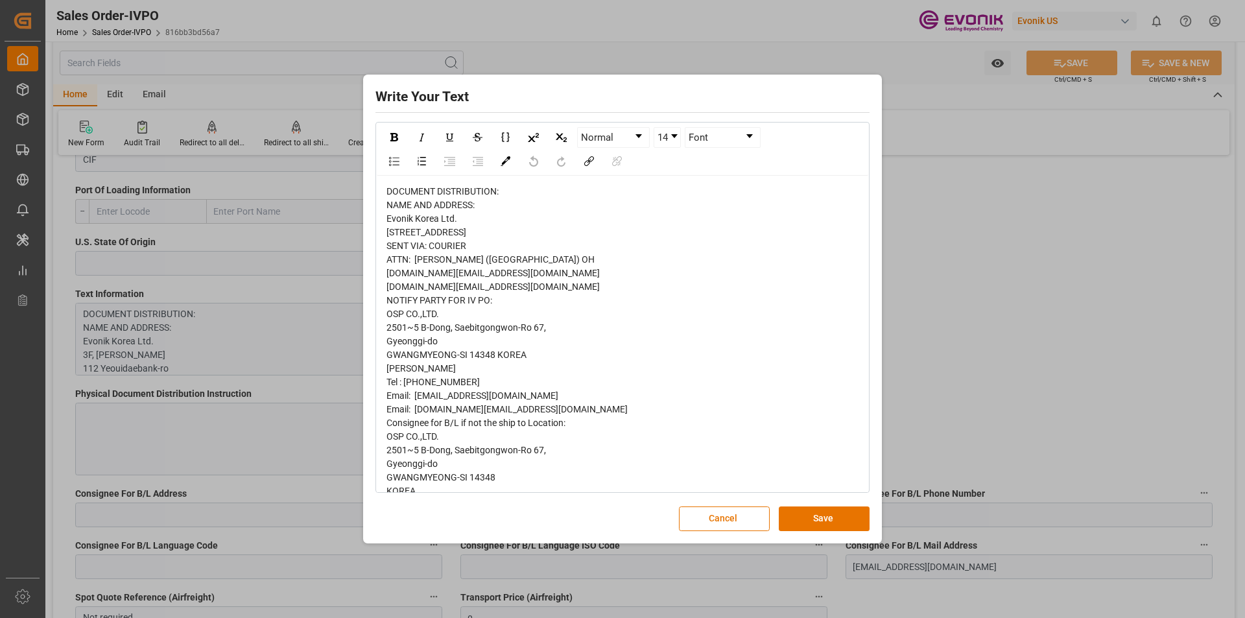
drag, startPoint x: 869, startPoint y: 357, endPoint x: 892, endPoint y: 308, distance: 54.0
click at [892, 308] on div "Write Your Text Normal 14 Font Cancel Save" at bounding box center [622, 309] width 1245 height 618
click at [531, 269] on div "DOCUMENT DISTRIBUTION: NAME AND ADDRESS: Evonik Korea Ltd. 3F, Sungmookwan Nogs…" at bounding box center [623, 478] width 473 height 586
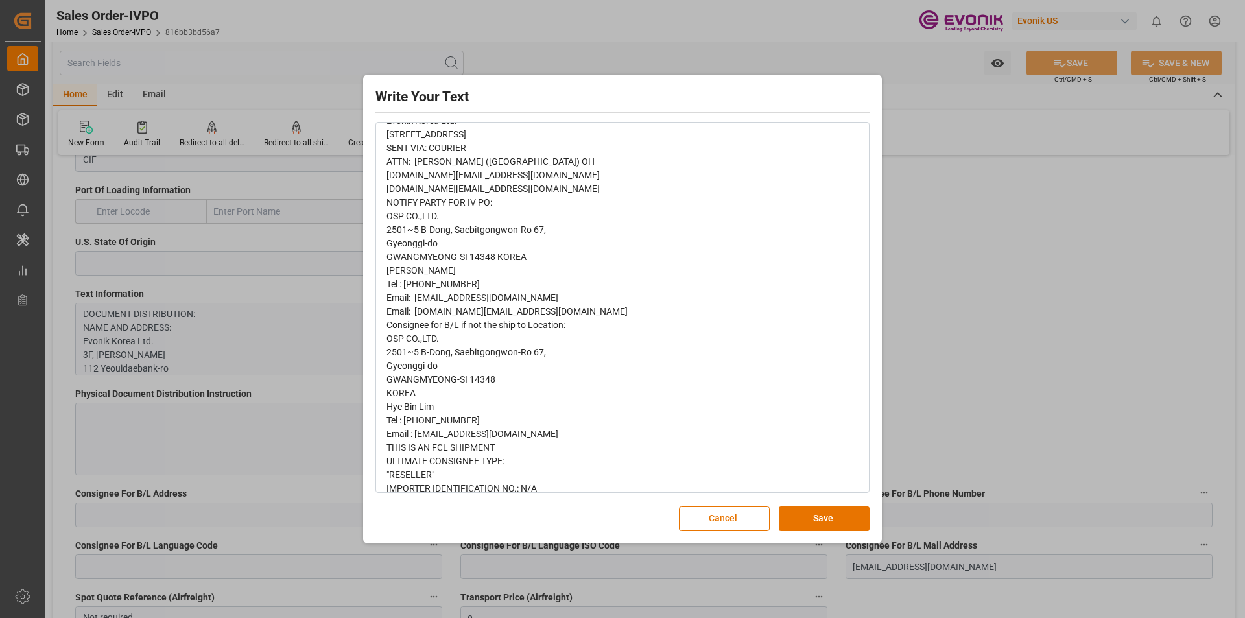
scroll to position [103, 0]
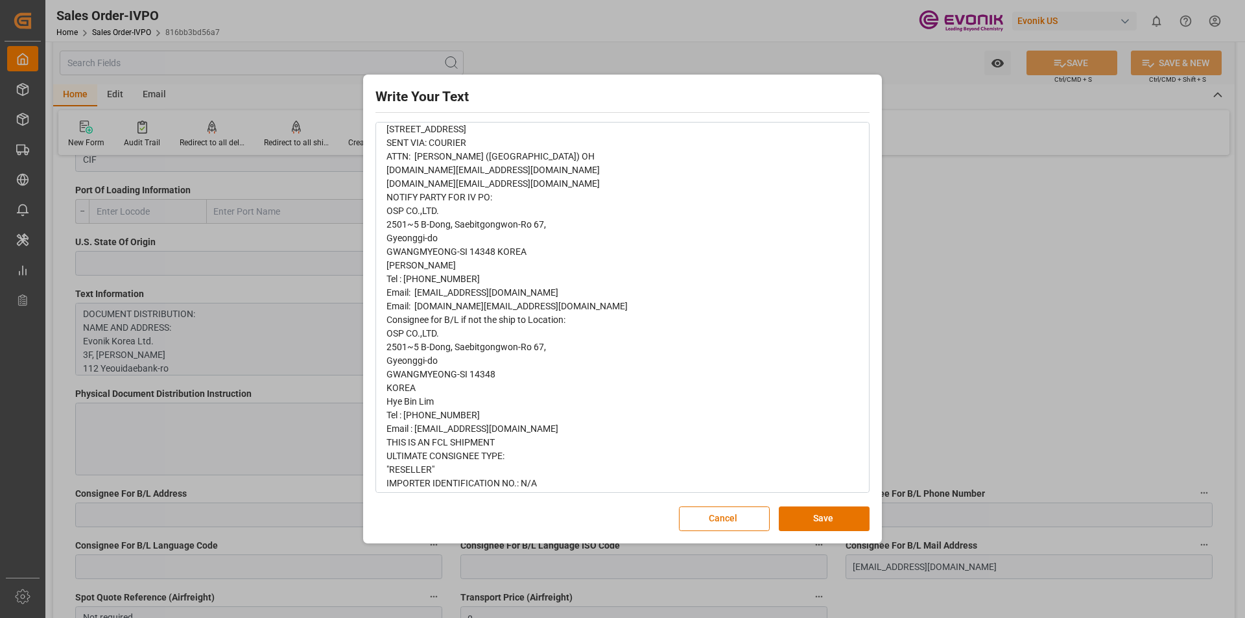
drag, startPoint x: 408, startPoint y: 368, endPoint x: 385, endPoint y: 373, distance: 23.8
click at [409, 368] on span "DOCUMENT DISTRIBUTION: NAME AND ADDRESS: Evonik Korea Ltd. 3F, Sungmookwan Nogs…" at bounding box center [507, 374] width 241 height 582
drag, startPoint x: 383, startPoint y: 375, endPoint x: 467, endPoint y: 413, distance: 91.7
click at [467, 413] on div "DOCUMENT DISTRIBUTION: NAME AND ADDRESS: Evonik Korea Ltd. 3F, Sungmookwan Nogs…" at bounding box center [623, 375] width 492 height 604
click at [407, 367] on div "DOCUMENT DISTRIBUTION: NAME AND ADDRESS: Evonik Korea Ltd. 3F, Sungmookwan Nogs…" at bounding box center [623, 375] width 473 height 586
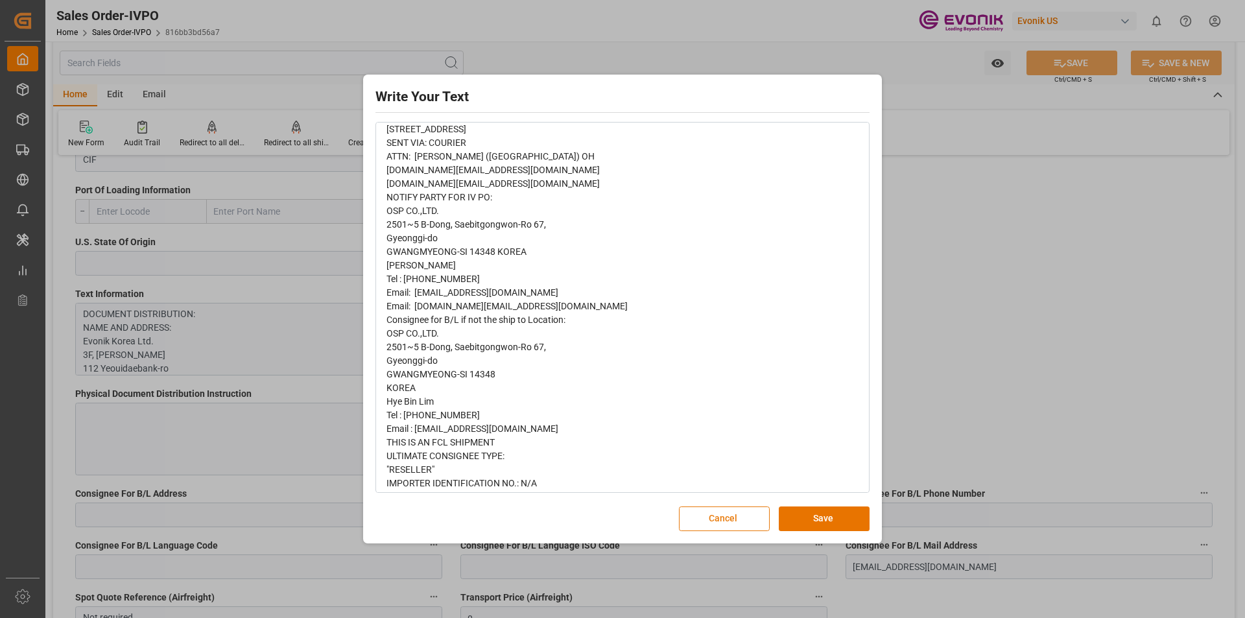
click at [715, 516] on button "Cancel" at bounding box center [724, 519] width 91 height 25
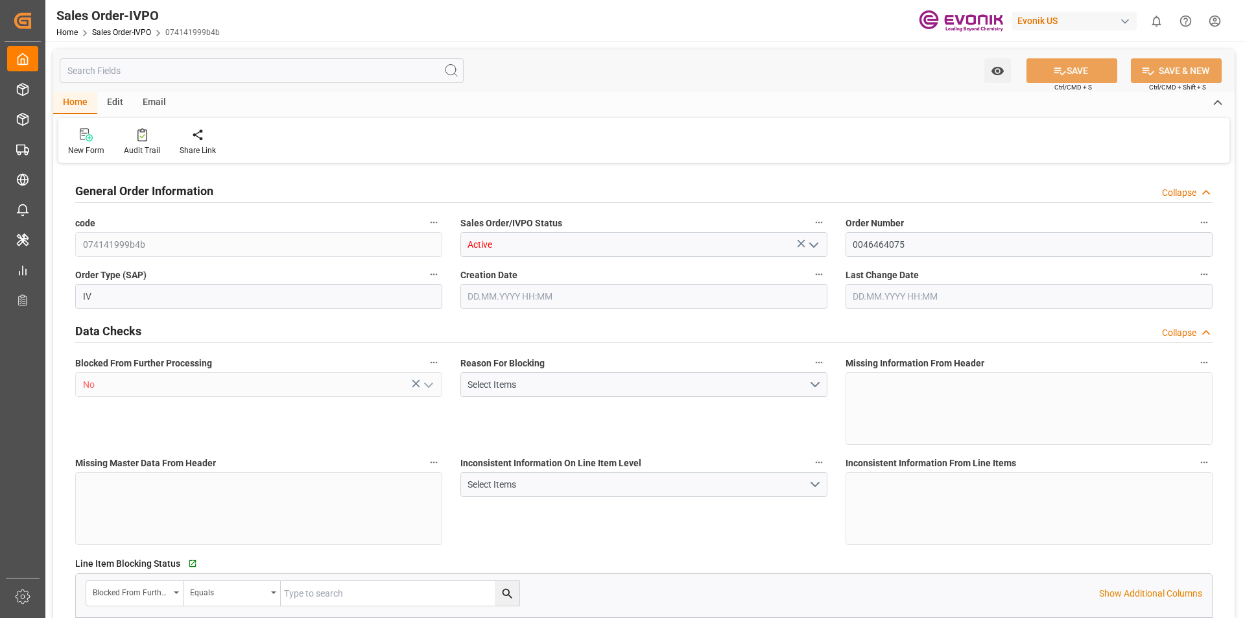
type input "CNSHA"
type input "0"
type input "1"
type input "2630.1"
type input "[DATE] 11:47"
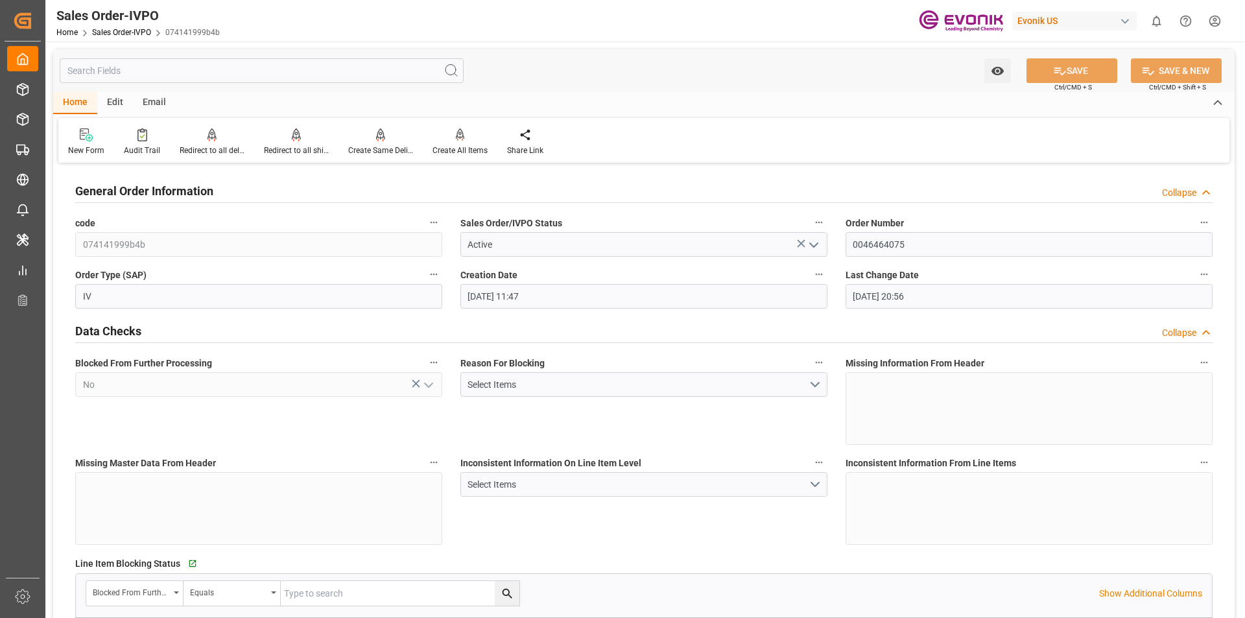
type input "[DATE] 20:56"
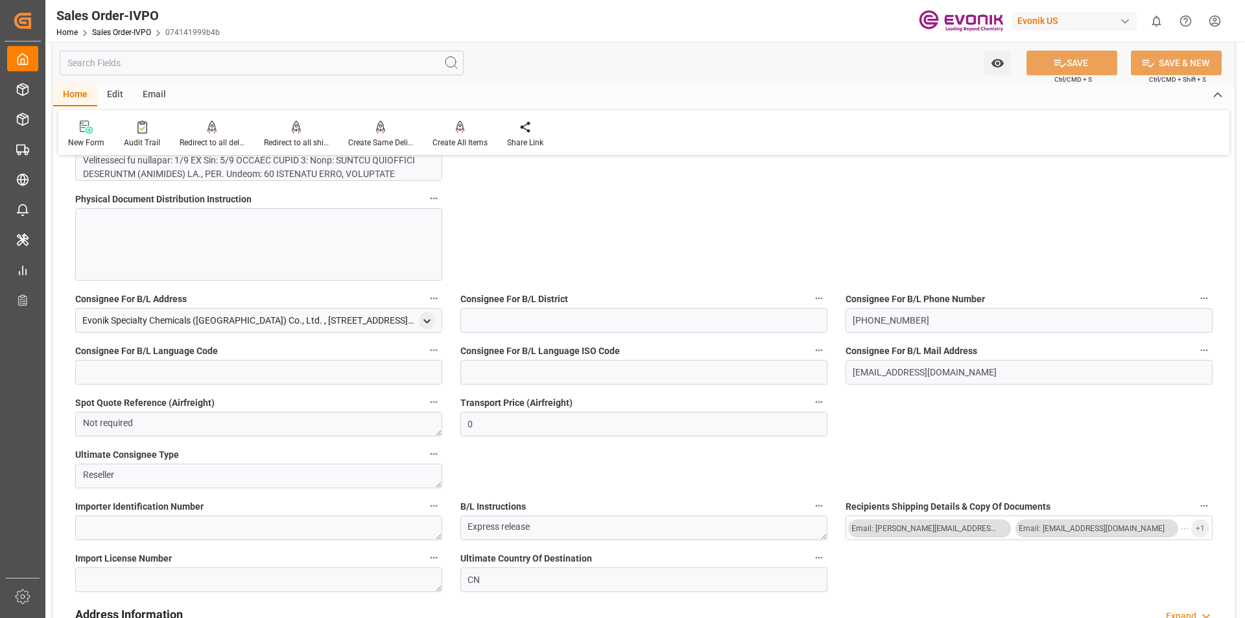
scroll to position [843, 0]
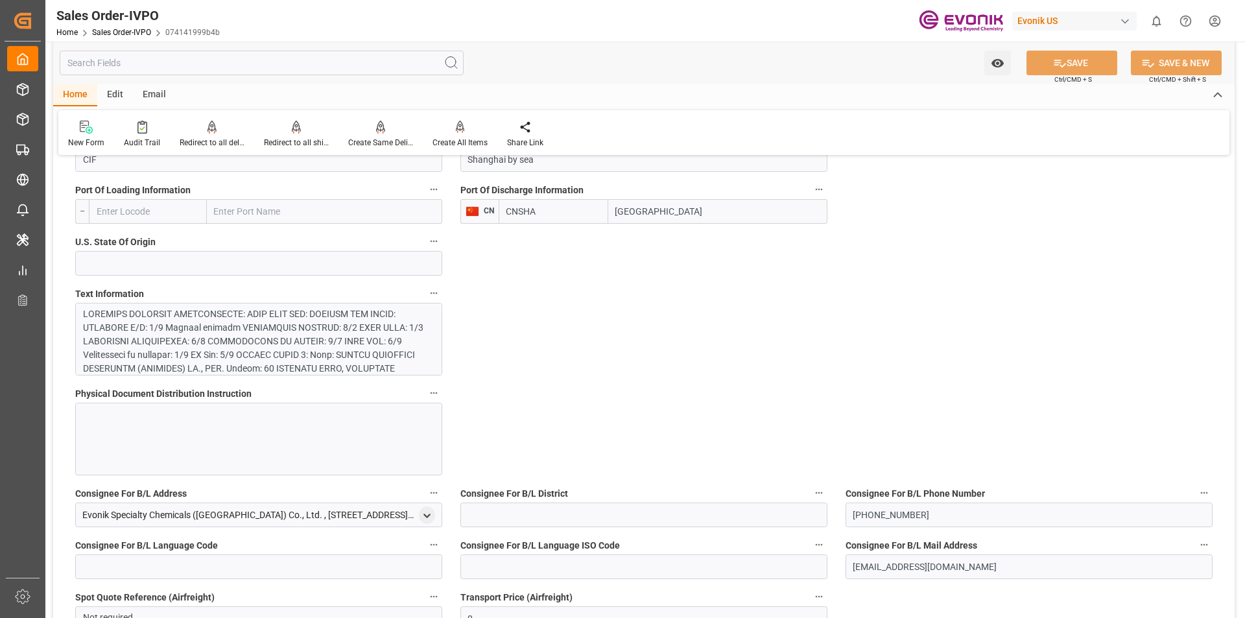
click at [338, 333] on div at bounding box center [254, 423] width 342 height 232
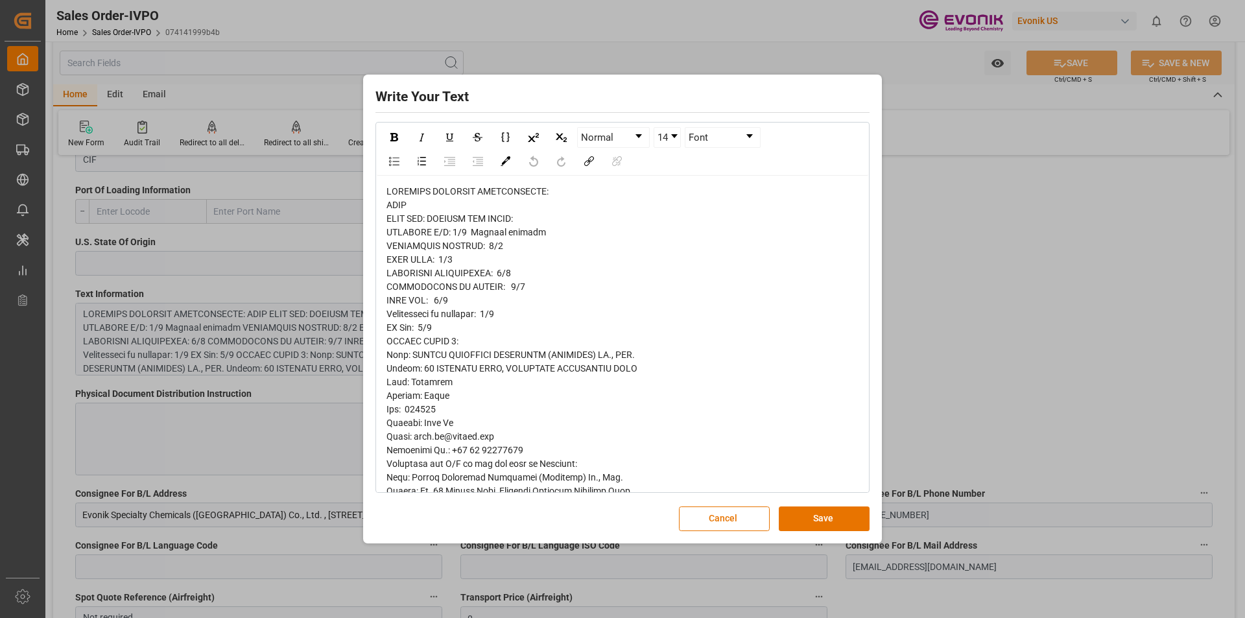
scroll to position [65, 0]
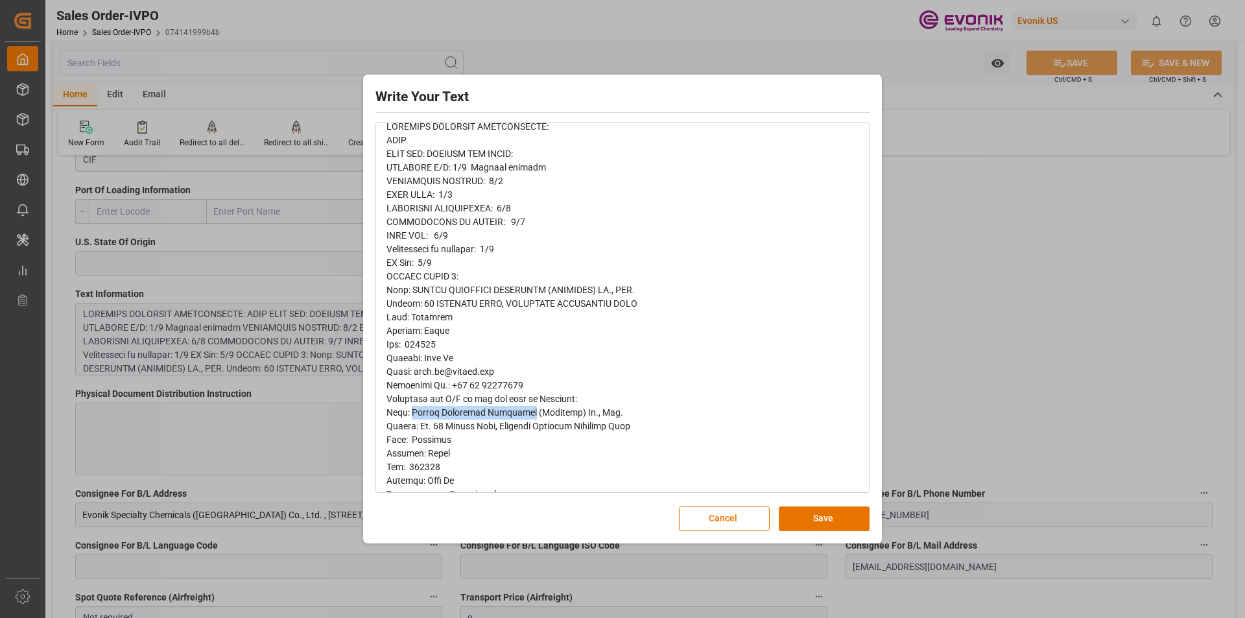
drag, startPoint x: 526, startPoint y: 408, endPoint x: 417, endPoint y: 416, distance: 109.2
click at [417, 416] on span "rdw-editor" at bounding box center [512, 453] width 251 height 664
copy span "Evonik Specialty Chemicals"
click at [727, 523] on button "Cancel" at bounding box center [724, 519] width 91 height 25
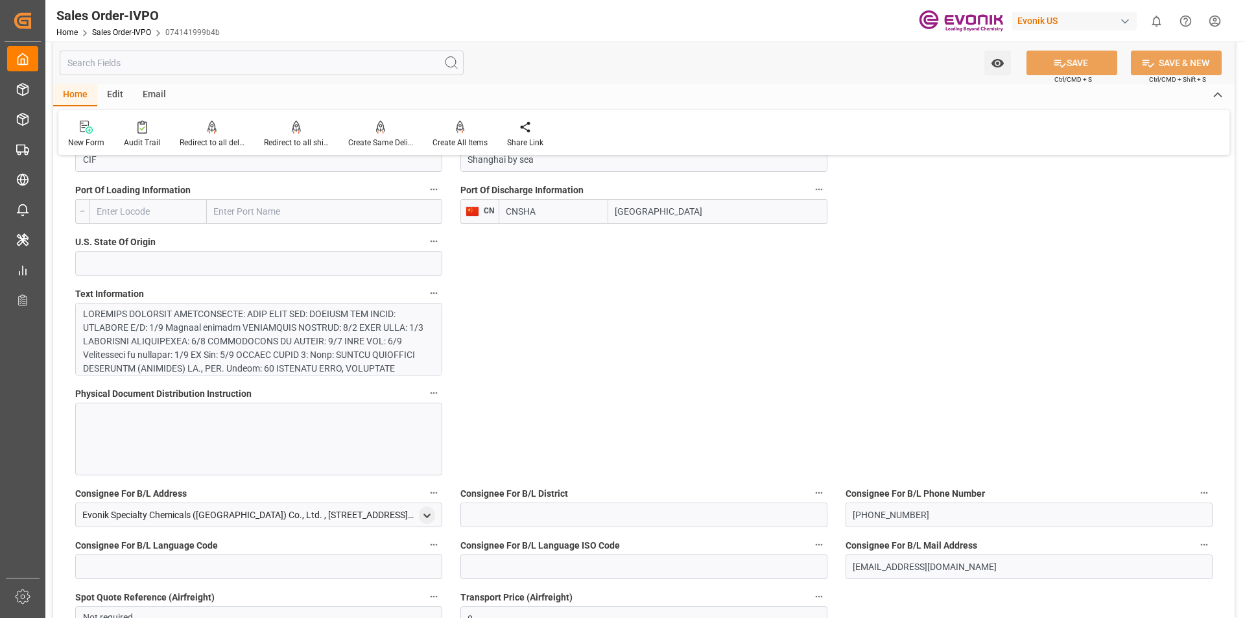
click at [330, 337] on div at bounding box center [254, 423] width 342 height 232
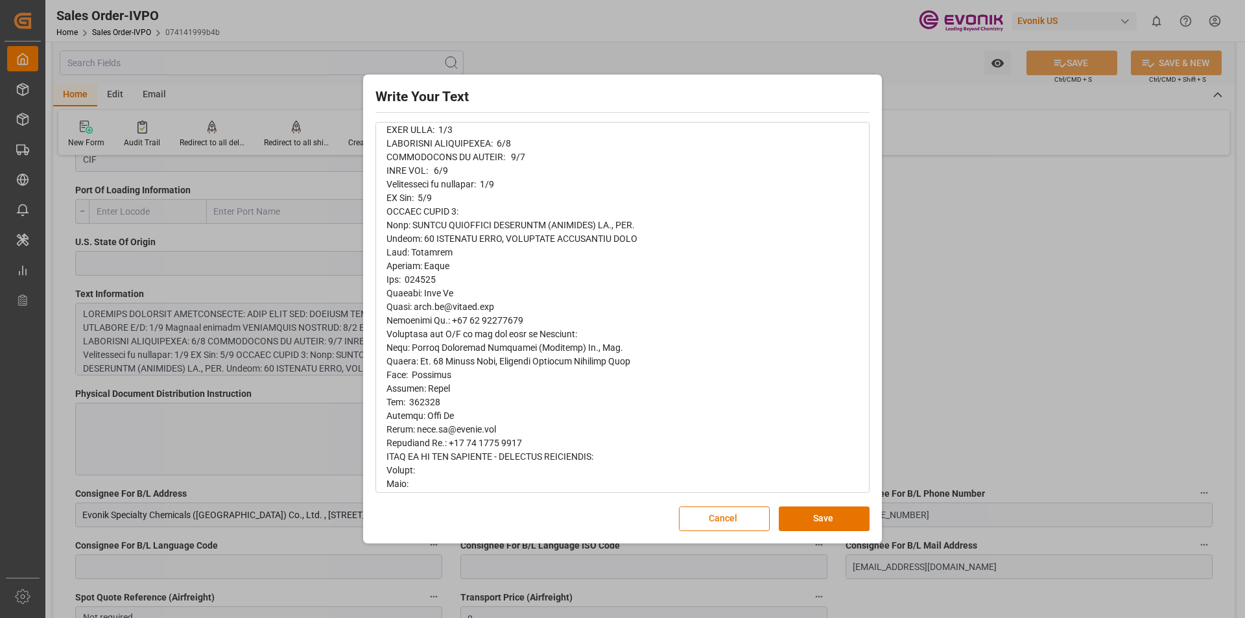
scroll to position [0, 0]
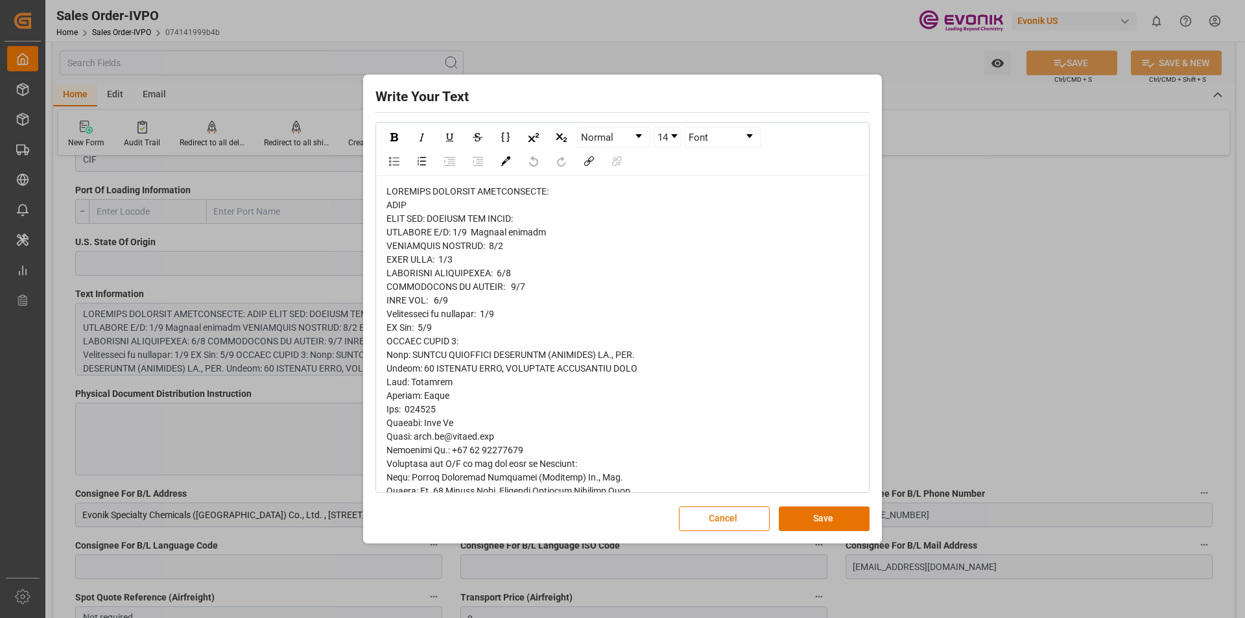
click at [426, 348] on div "rdw-editor" at bounding box center [623, 518] width 473 height 667
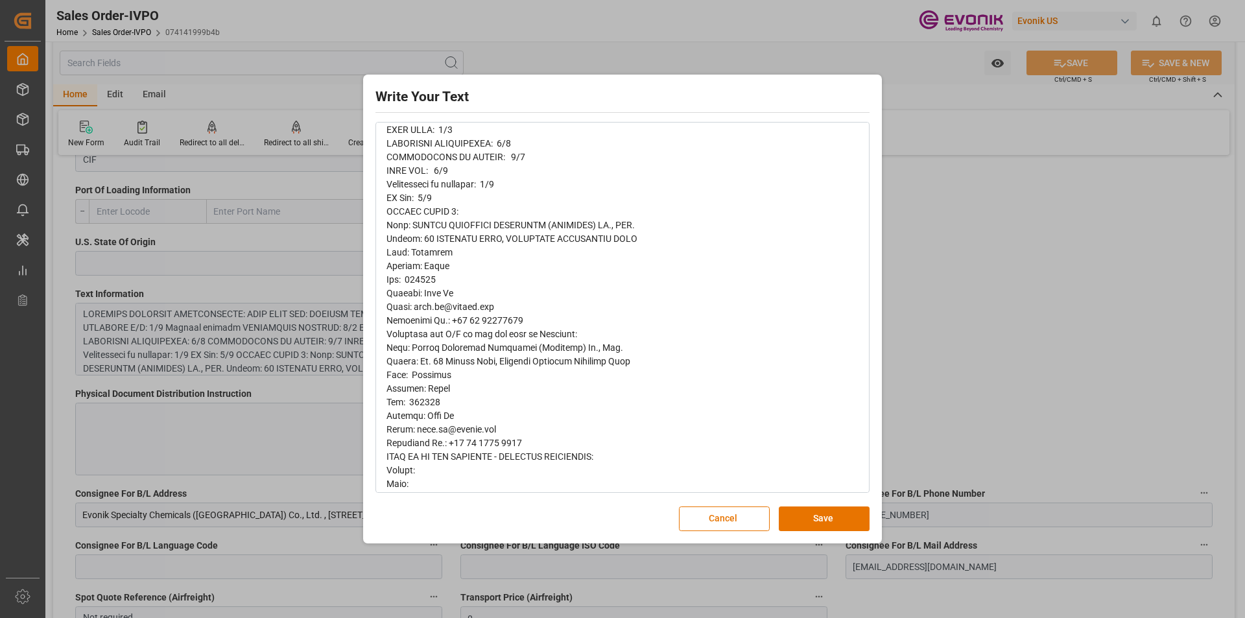
click at [568, 361] on span "rdw-editor" at bounding box center [512, 388] width 251 height 664
click at [430, 376] on span "rdw-editor" at bounding box center [512, 388] width 251 height 664
copy span "[GEOGRAPHIC_DATA]"
click at [416, 399] on span "rdw-editor" at bounding box center [512, 388] width 251 height 664
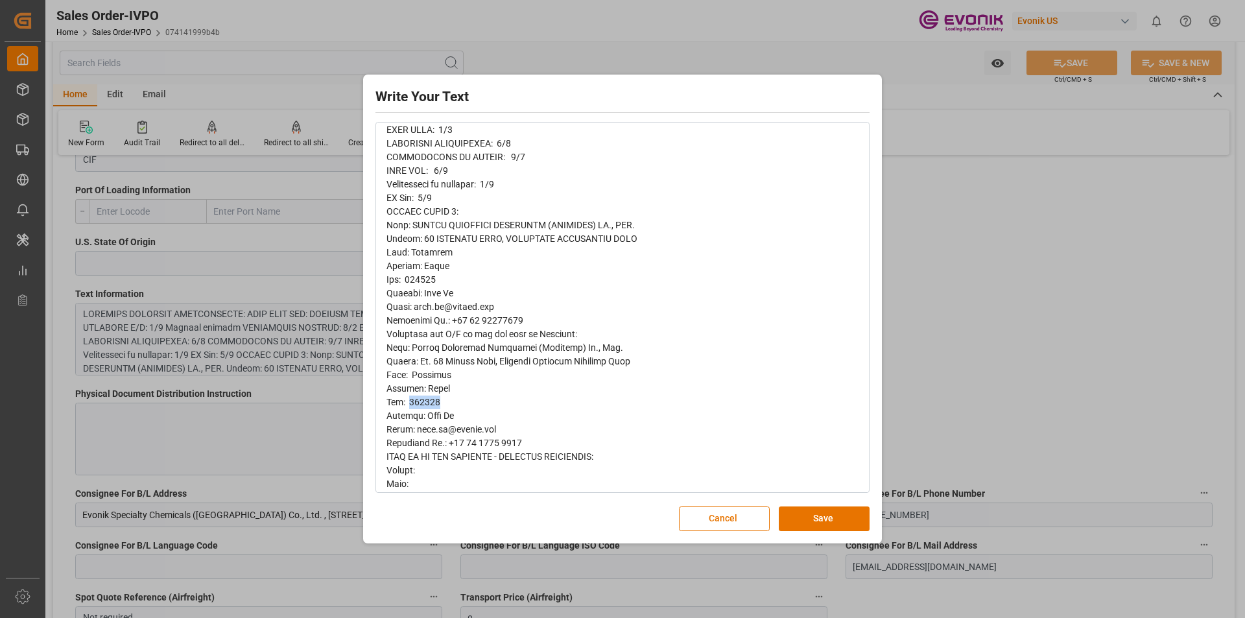
click at [416, 399] on span "rdw-editor" at bounding box center [512, 388] width 251 height 664
copy span "201507"
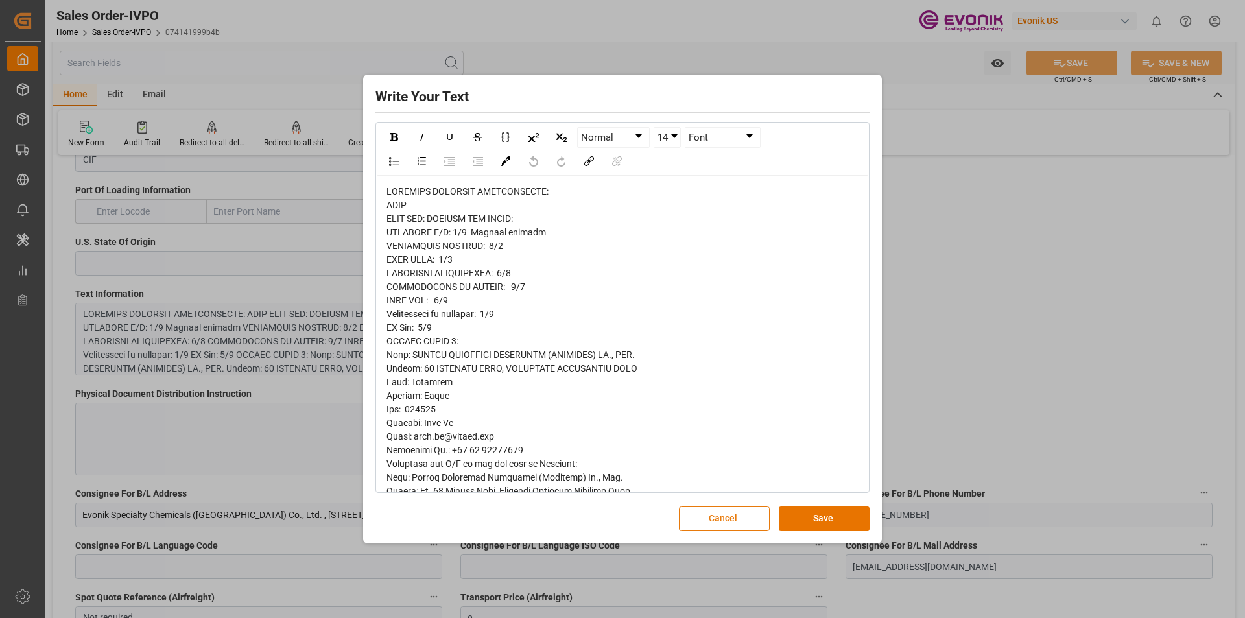
click at [756, 519] on button "Cancel" at bounding box center [724, 519] width 91 height 25
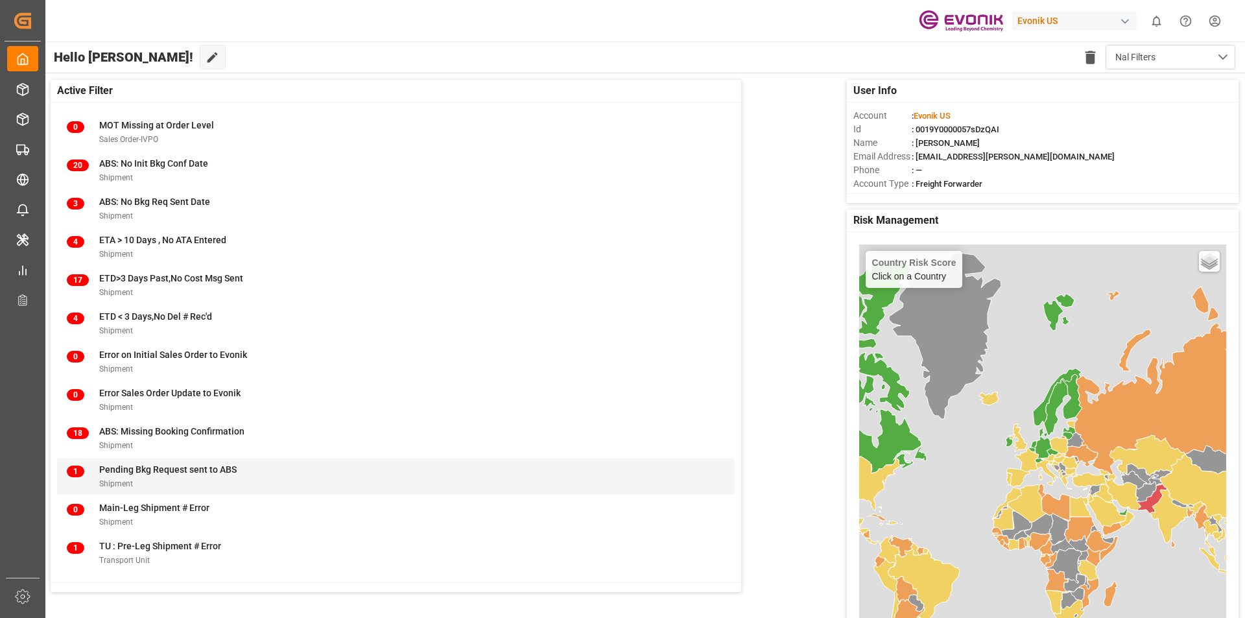
click at [202, 476] on div "Pending Bkg Request sent to ABS" at bounding box center [168, 470] width 138 height 14
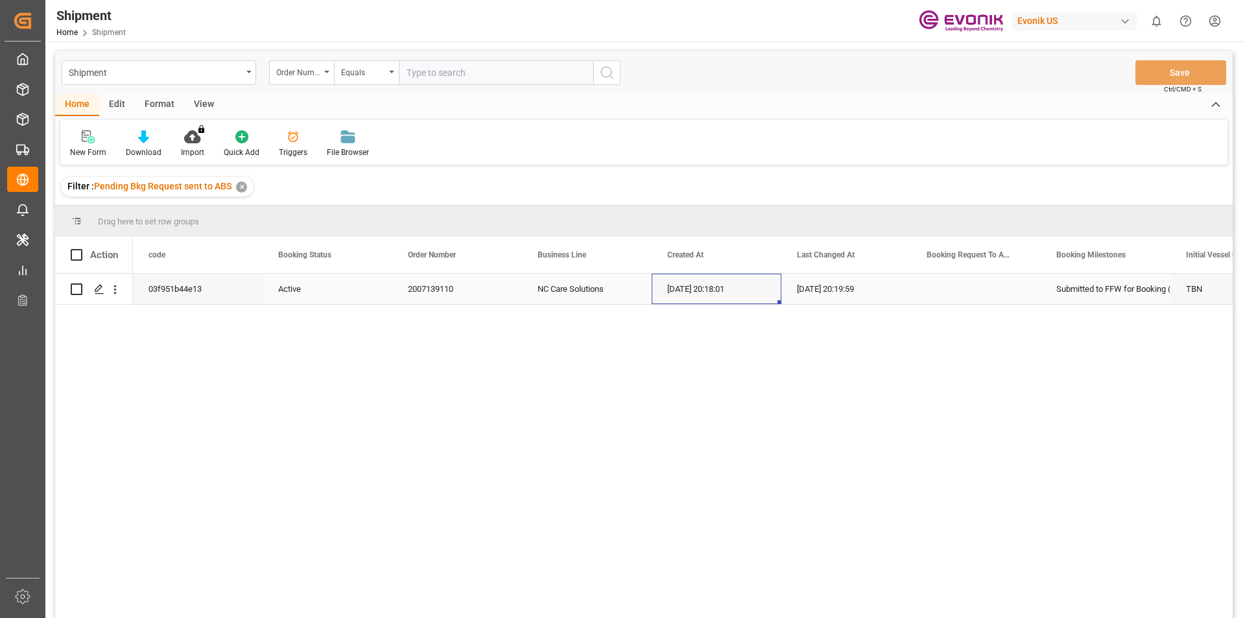
click at [684, 287] on div "28.08.2025 20:18:01" at bounding box center [717, 289] width 130 height 30
click at [114, 294] on icon "open menu" at bounding box center [115, 290] width 14 height 14
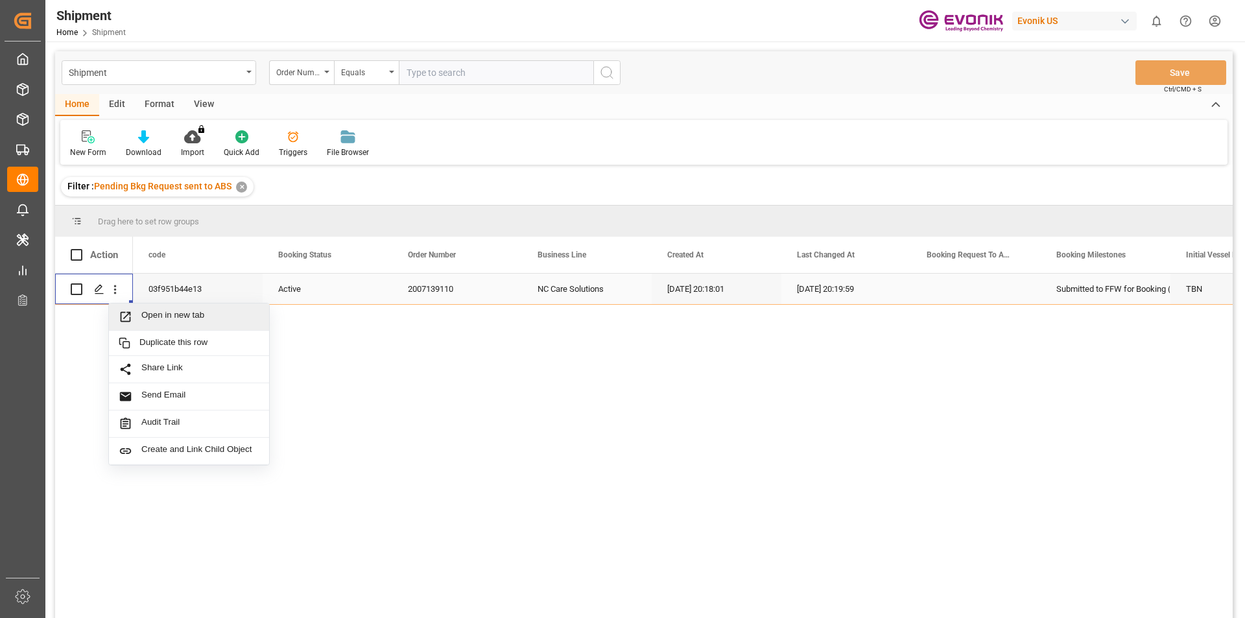
click at [150, 311] on span "Open in new tab" at bounding box center [200, 317] width 118 height 14
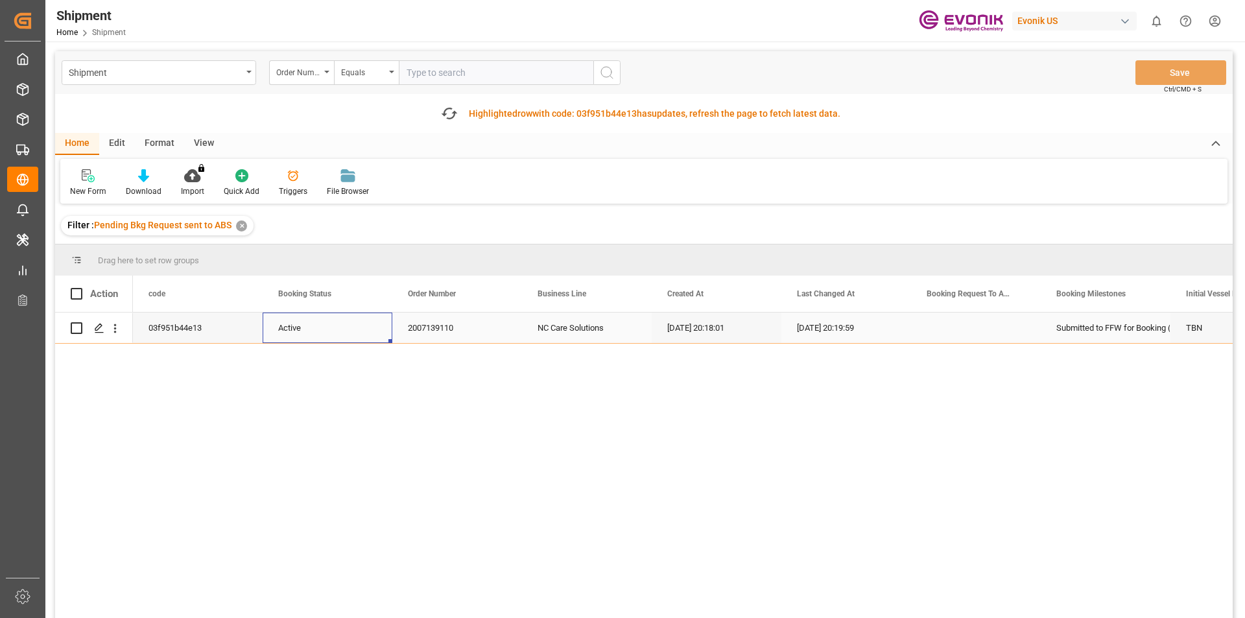
click at [311, 328] on div "Active" at bounding box center [327, 328] width 99 height 30
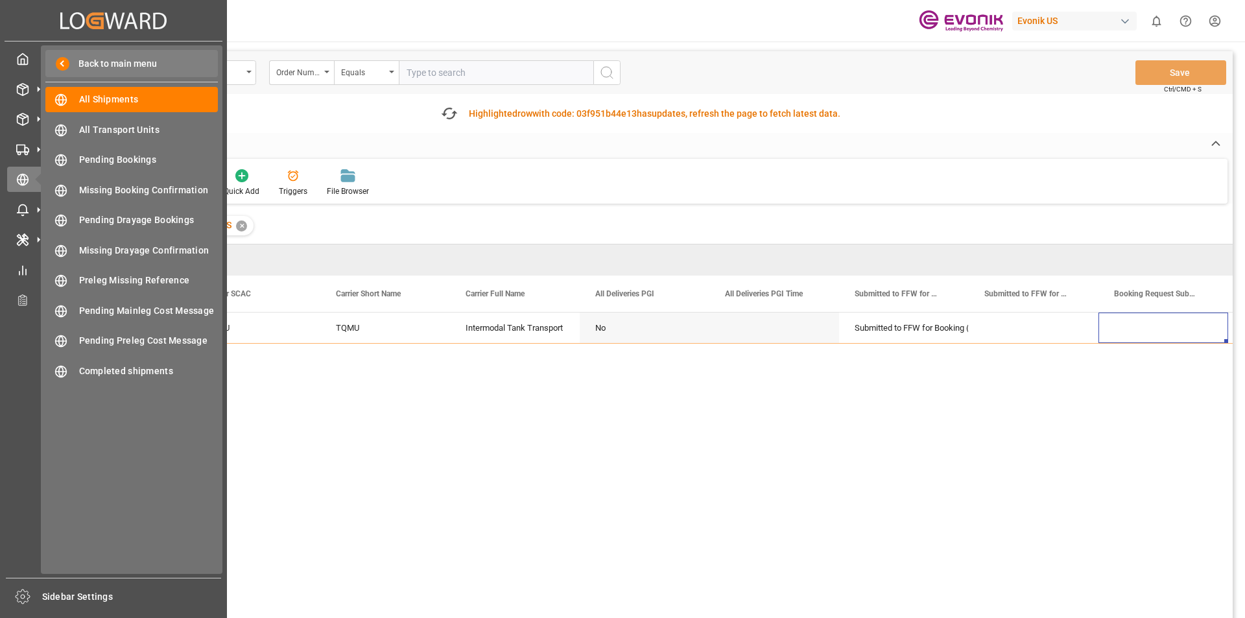
click at [86, 72] on div "Back to main menu" at bounding box center [131, 63] width 173 height 27
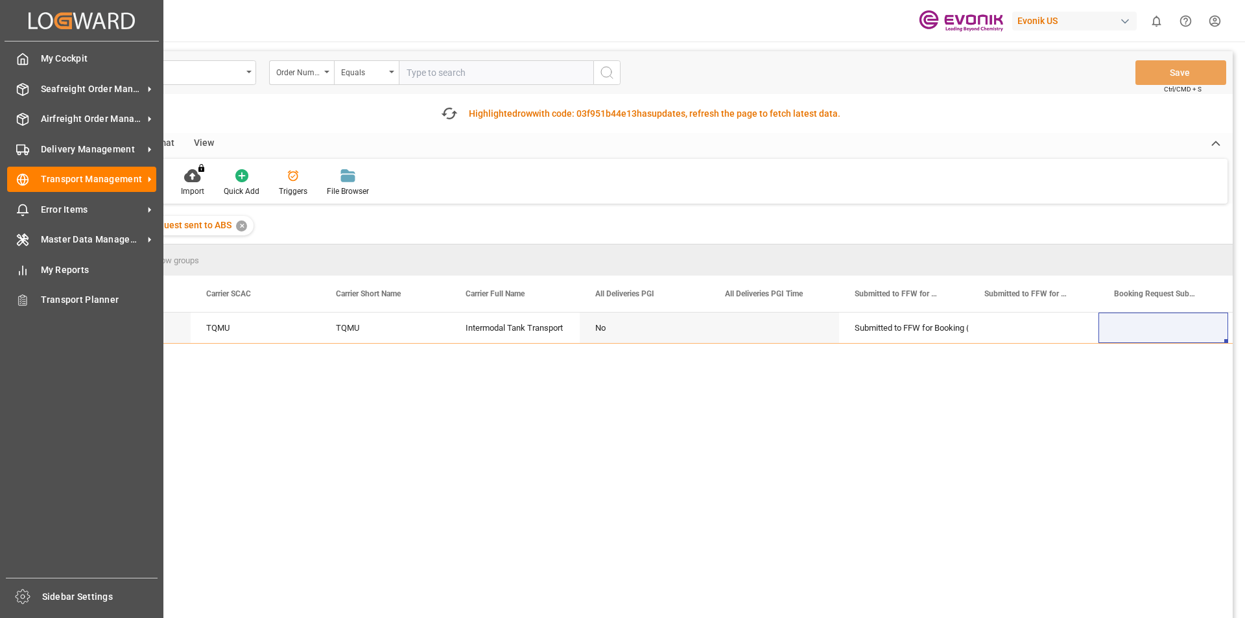
click at [86, 72] on div "My Cockpit My Cockpit Seafreight Order Management Seafreight Order Management A…" at bounding box center [82, 310] width 154 height 536
click at [64, 57] on span "My Cockpit" at bounding box center [99, 59] width 116 height 14
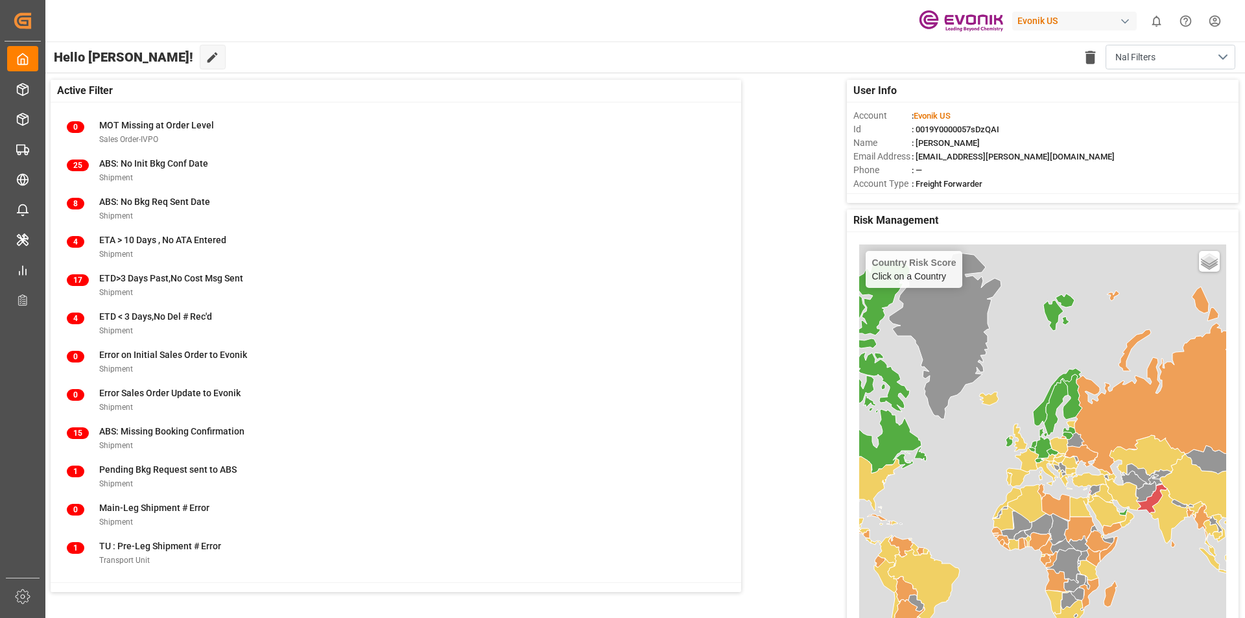
click at [206, 58] on icon at bounding box center [213, 58] width 14 height 14
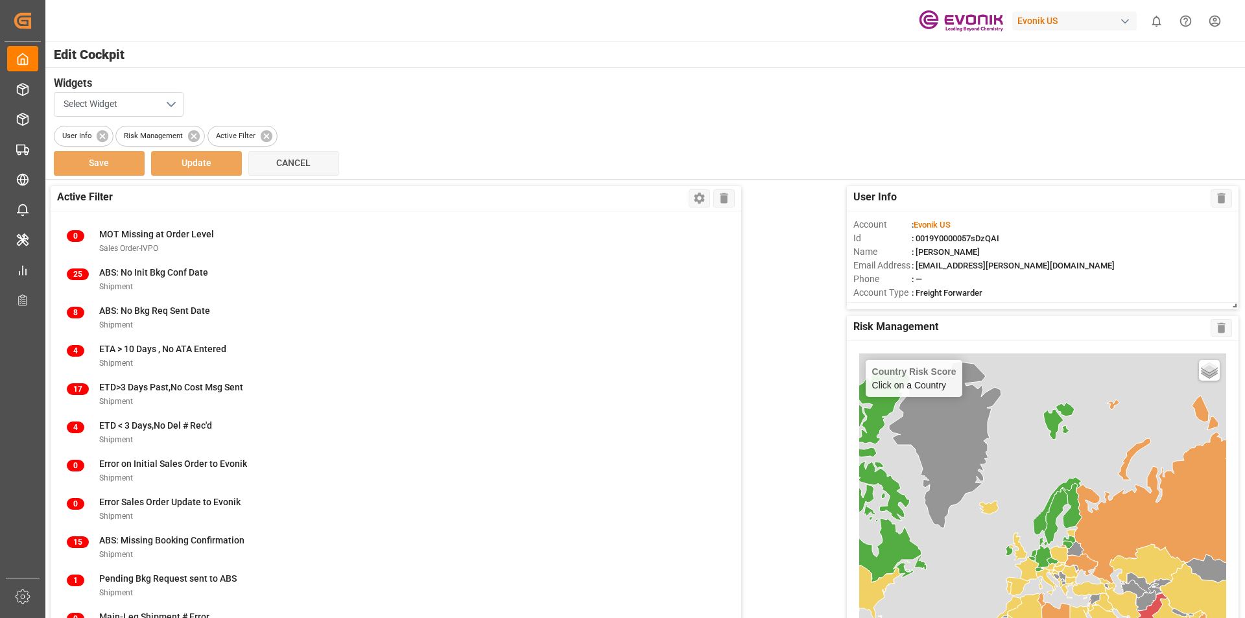
click at [129, 112] on button "Select Widget" at bounding box center [119, 104] width 130 height 25
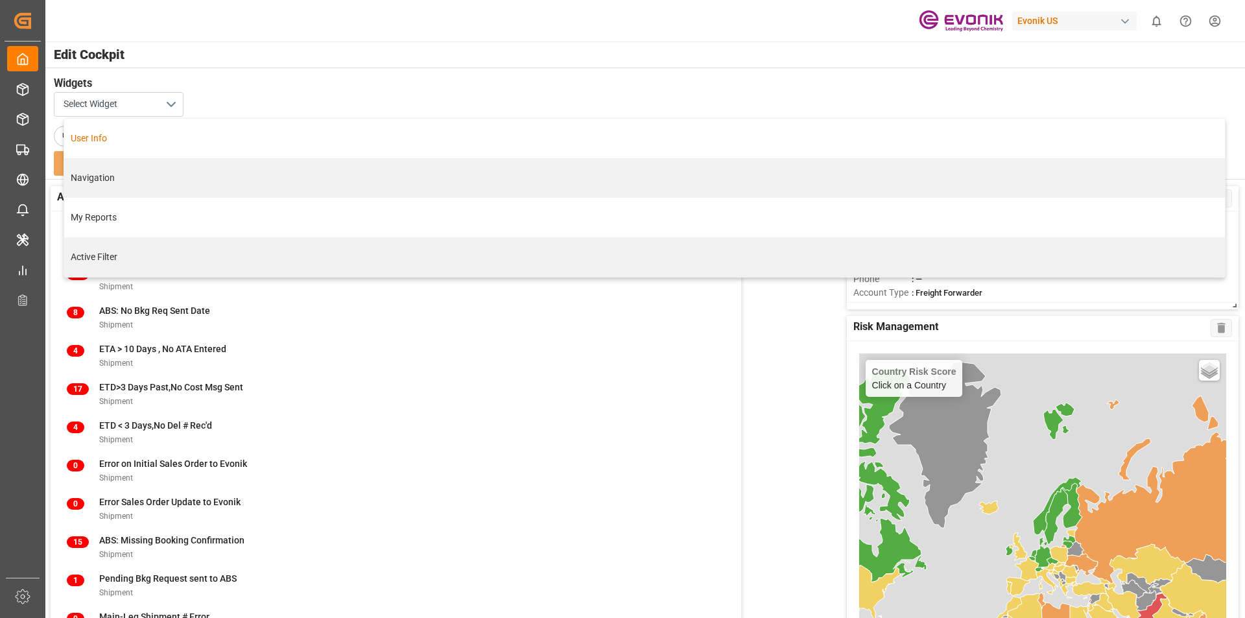
click at [130, 145] on div "User Info" at bounding box center [644, 139] width 1147 height 14
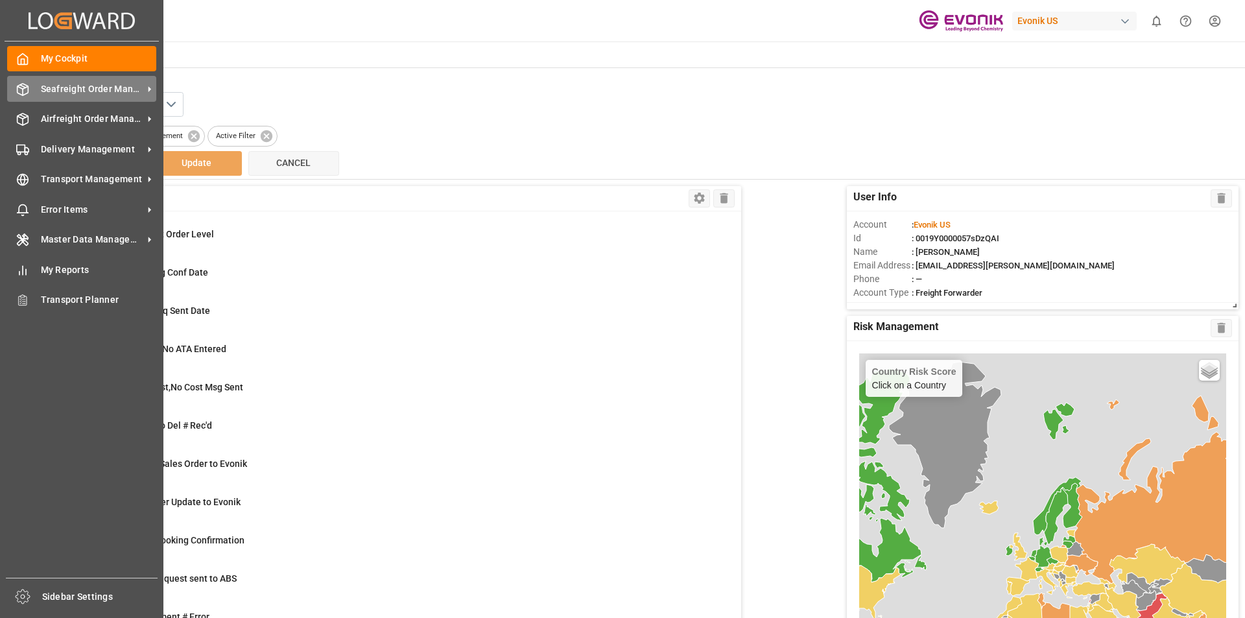
click at [87, 92] on span "Seafreight Order Management" at bounding box center [92, 89] width 102 height 14
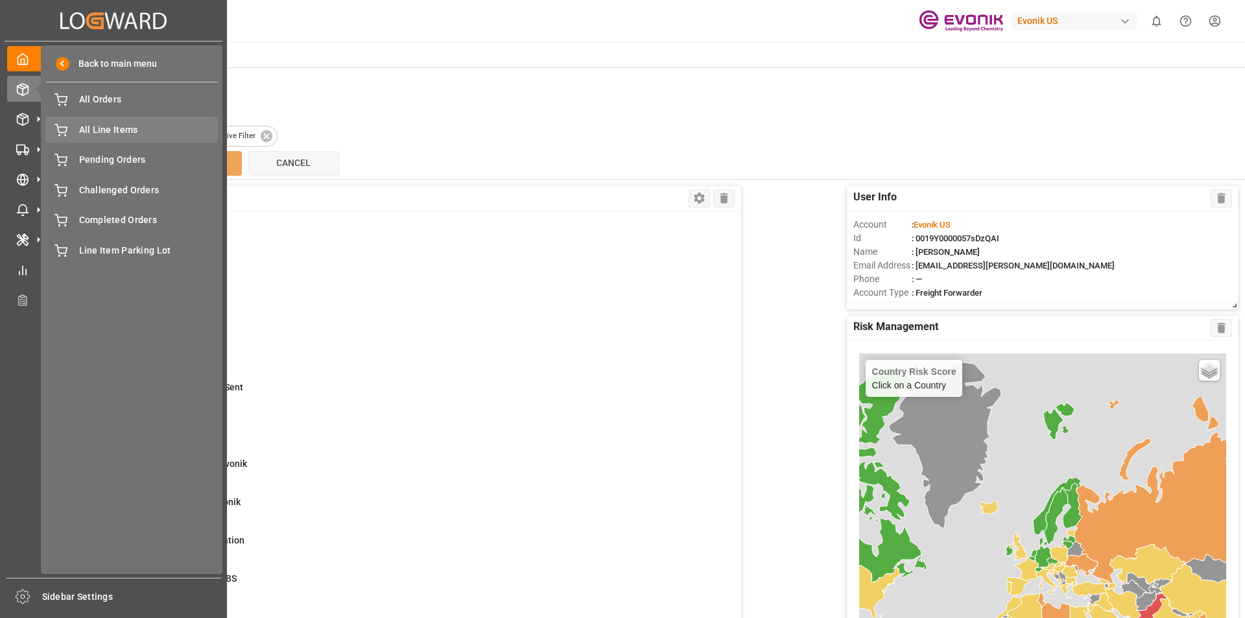
click at [139, 129] on span "All Line Items" at bounding box center [148, 130] width 139 height 14
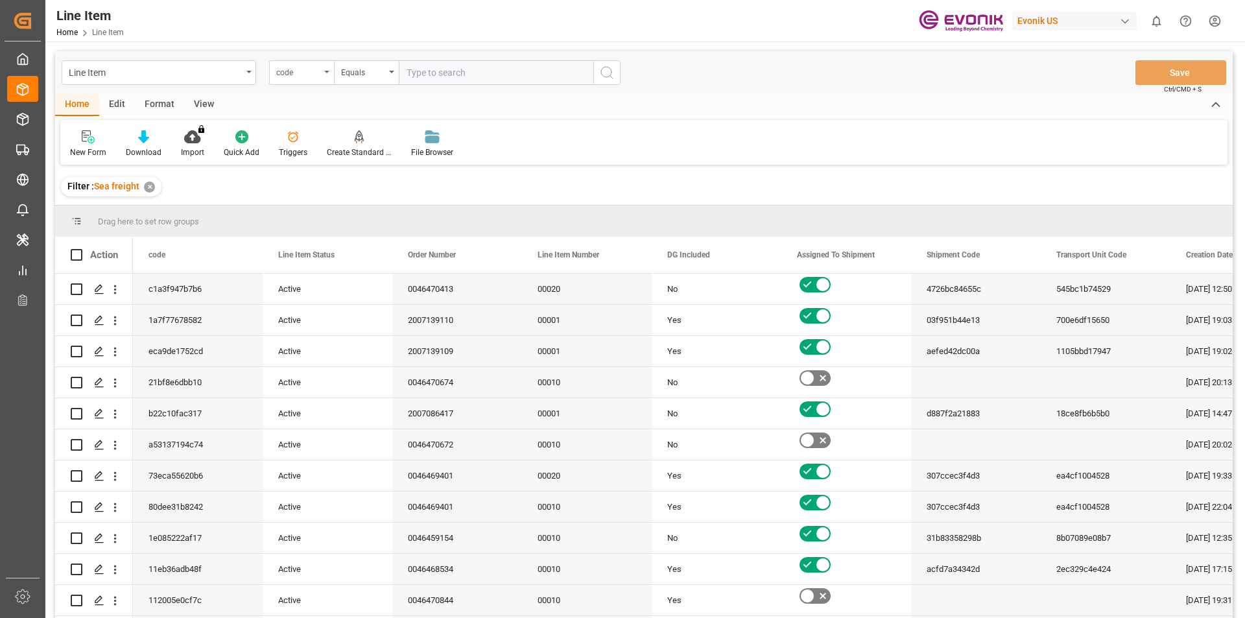
click at [319, 73] on div "code" at bounding box center [298, 71] width 44 height 15
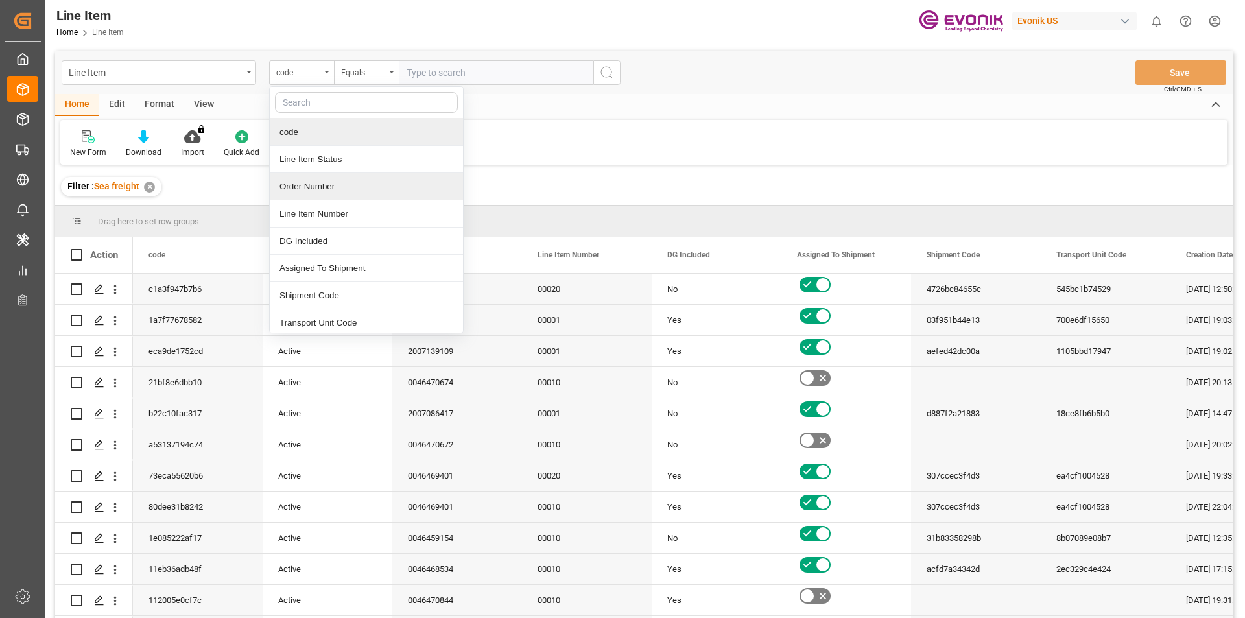
click at [322, 191] on div "Order Number" at bounding box center [366, 186] width 193 height 27
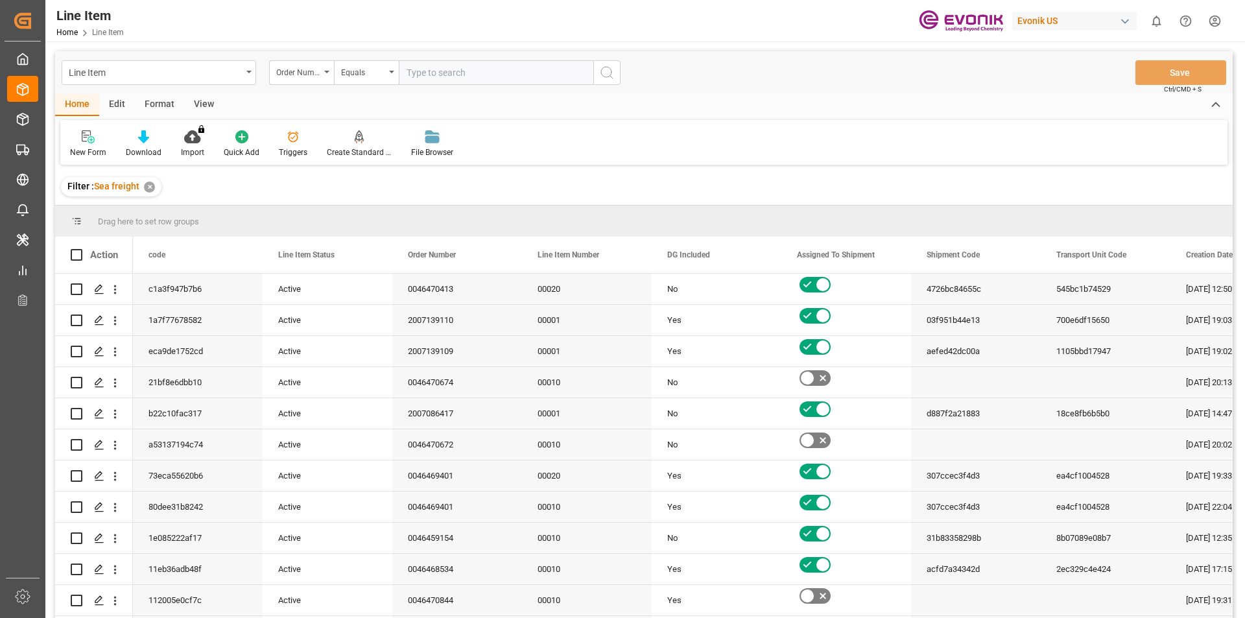
click at [417, 75] on input "text" at bounding box center [496, 72] width 195 height 25
paste input "0046463974"
type input "0046463974"
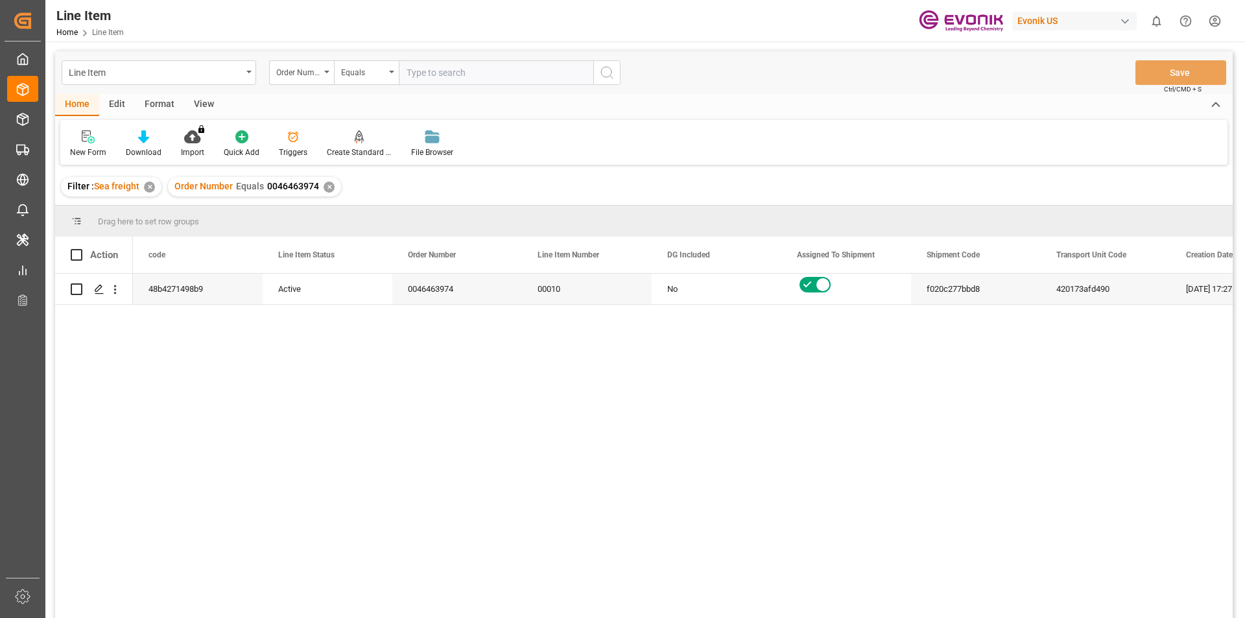
click at [450, 77] on input "text" at bounding box center [496, 72] width 195 height 25
paste input "0046463974"
click at [200, 106] on div "View" at bounding box center [204, 105] width 40 height 22
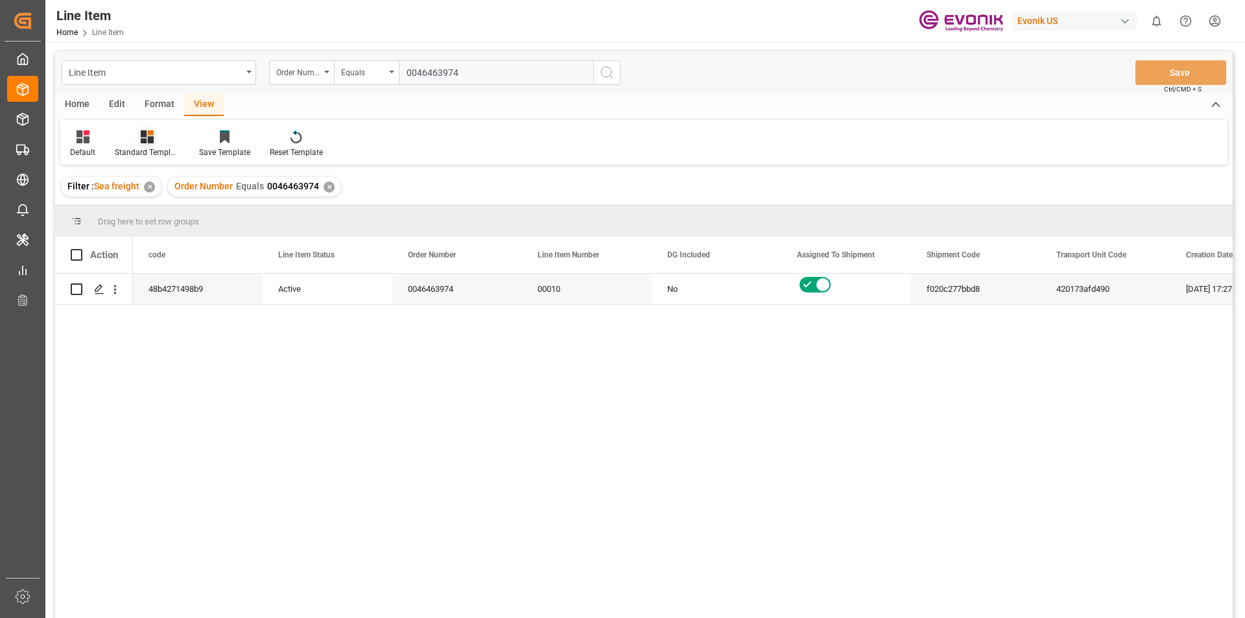
click at [155, 154] on div "Standard Templates" at bounding box center [147, 153] width 65 height 12
click at [158, 290] on div "AES View" at bounding box center [182, 290] width 114 height 14
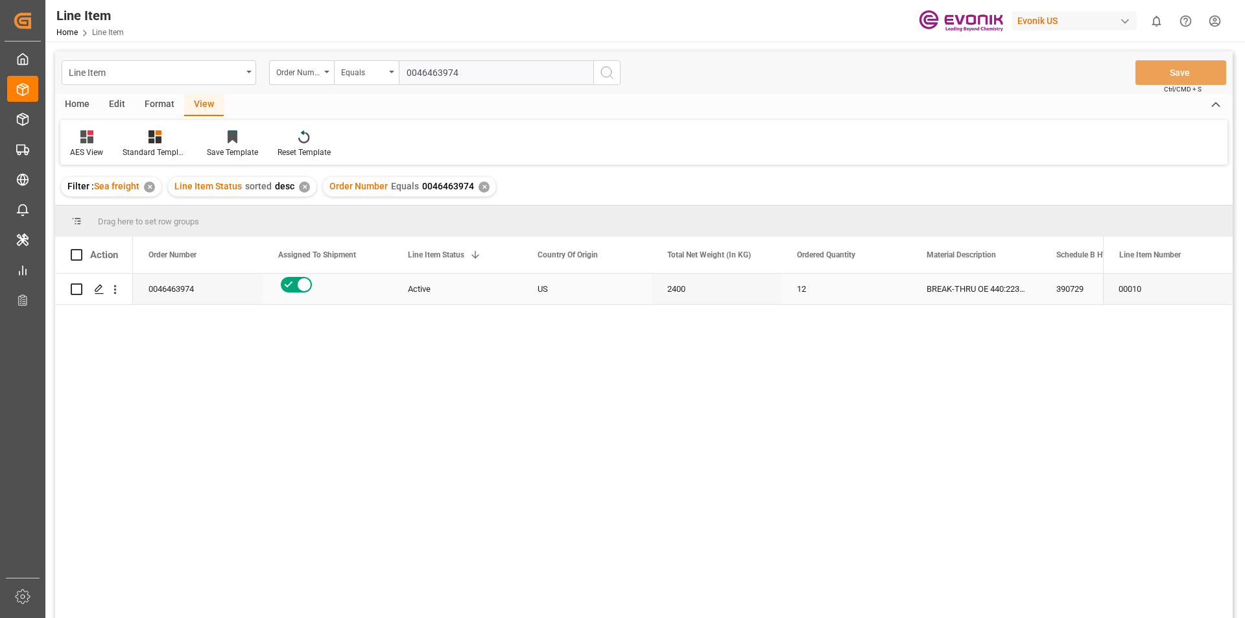
click at [752, 291] on div "2400" at bounding box center [717, 289] width 130 height 30
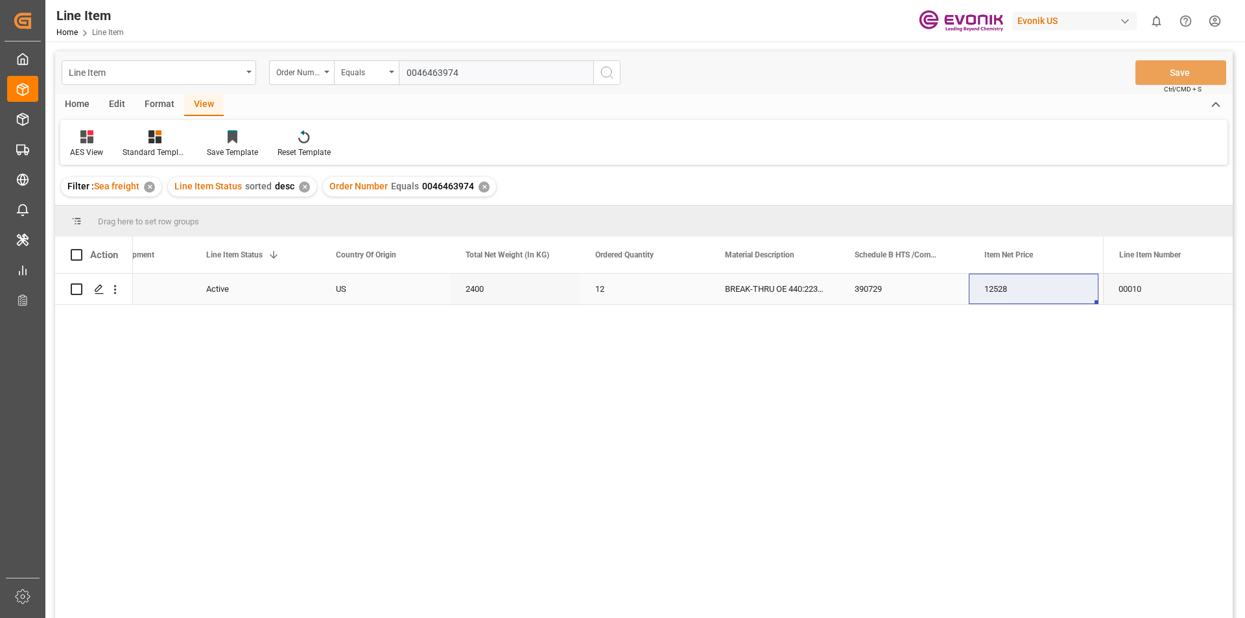
click at [929, 280] on div "390729" at bounding box center [904, 289] width 130 height 30
click at [908, 292] on div "RESELLER" at bounding box center [904, 289] width 130 height 30
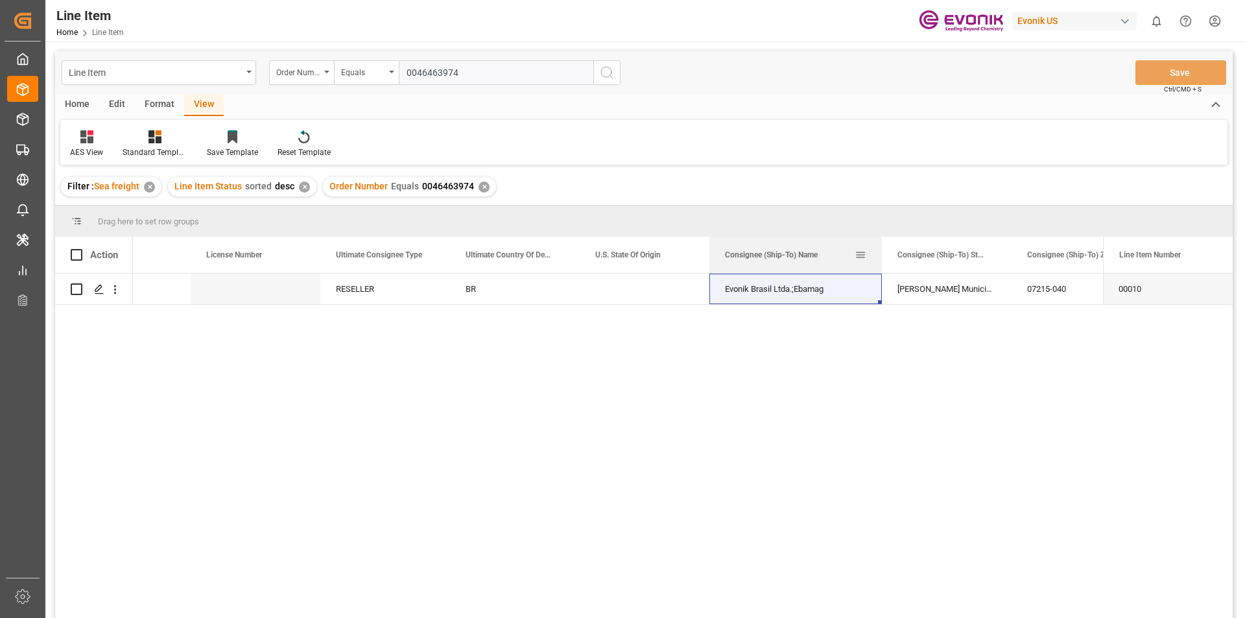
drag, startPoint x: 839, startPoint y: 256, endPoint x: 883, endPoint y: 250, distance: 45.2
click at [883, 250] on div at bounding box center [882, 255] width 5 height 36
click at [117, 296] on icon "open menu" at bounding box center [115, 290] width 14 height 14
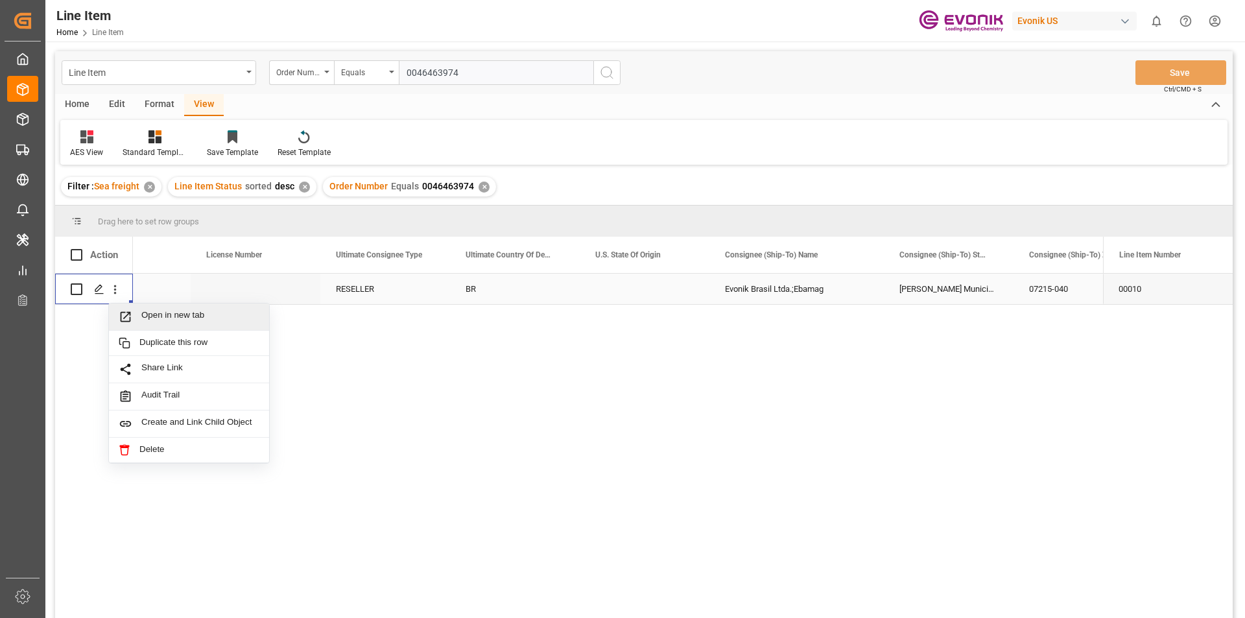
click at [191, 313] on span "Open in new tab" at bounding box center [200, 317] width 118 height 14
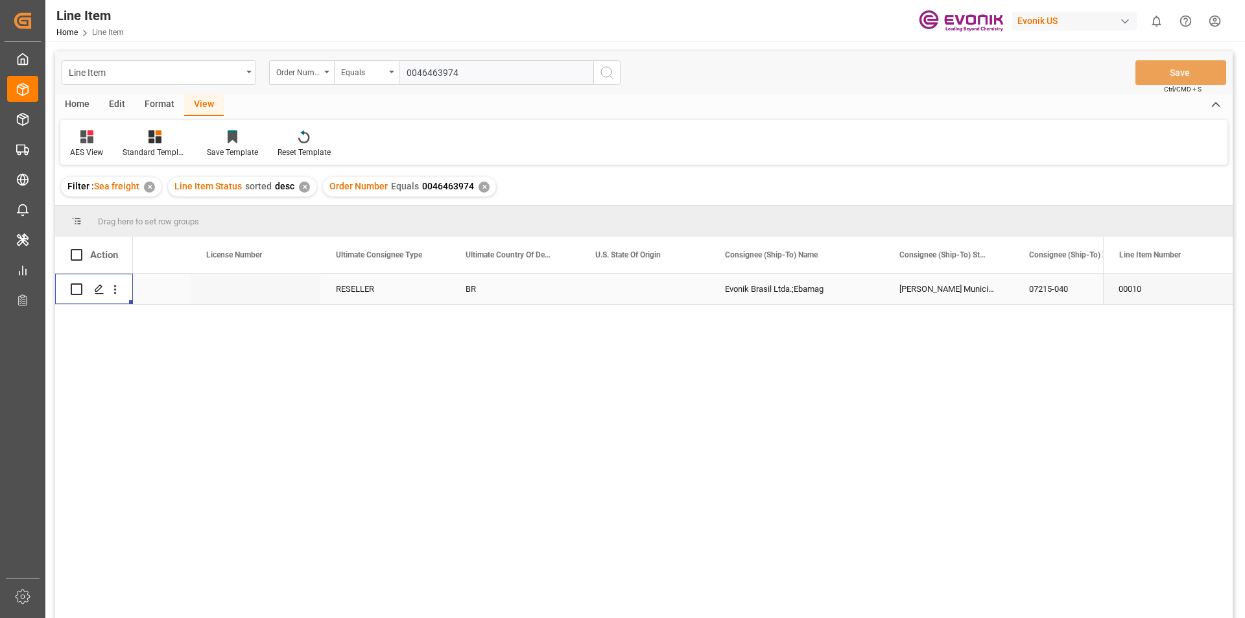
click at [458, 71] on input "0046463974" at bounding box center [496, 72] width 195 height 25
paste input "329"
type input "0046463329"
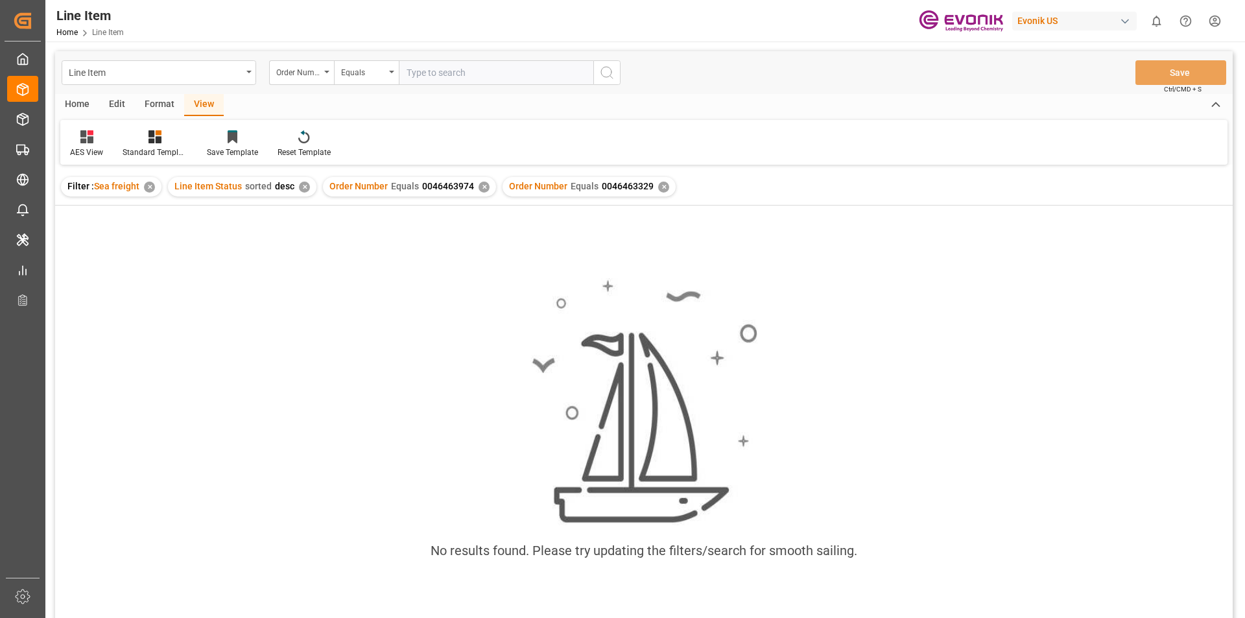
click at [649, 189] on div "Order Number Equals 0046463329 ✕" at bounding box center [589, 186] width 173 height 19
click at [658, 188] on div "✕" at bounding box center [663, 187] width 11 height 11
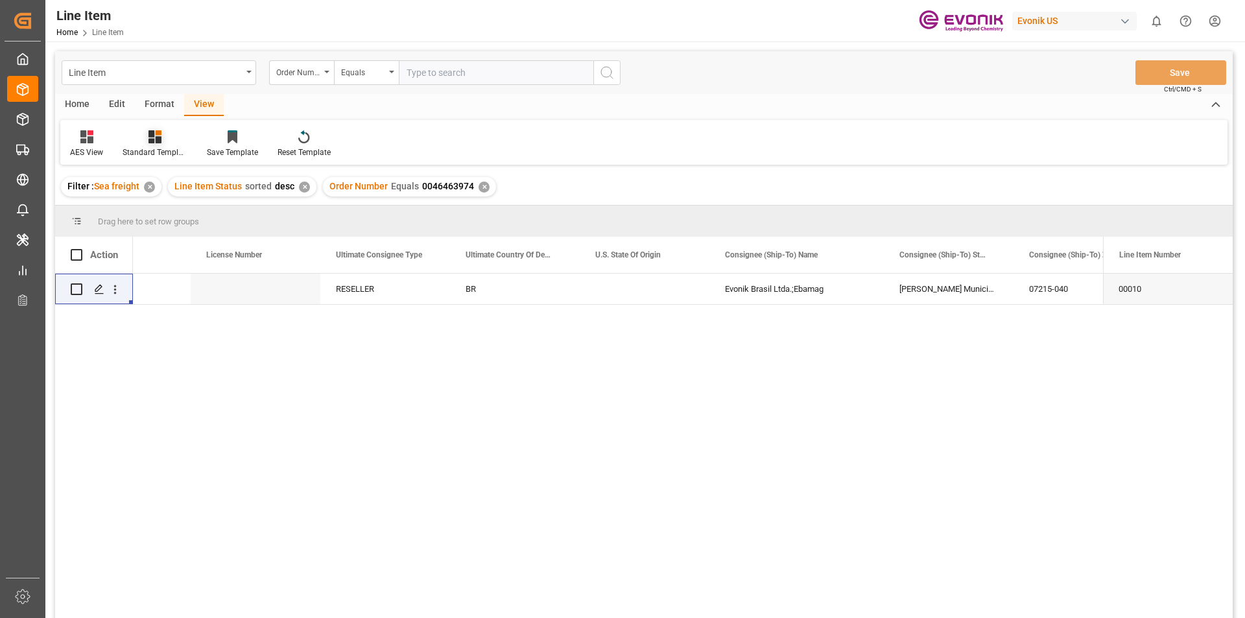
click at [139, 130] on div at bounding box center [155, 137] width 65 height 14
click at [170, 294] on div "AES View" at bounding box center [190, 290] width 114 height 14
click at [472, 184] on div "Order Number Equals 0046463974 ✕" at bounding box center [409, 186] width 173 height 19
click at [479, 185] on div "✕" at bounding box center [484, 187] width 11 height 11
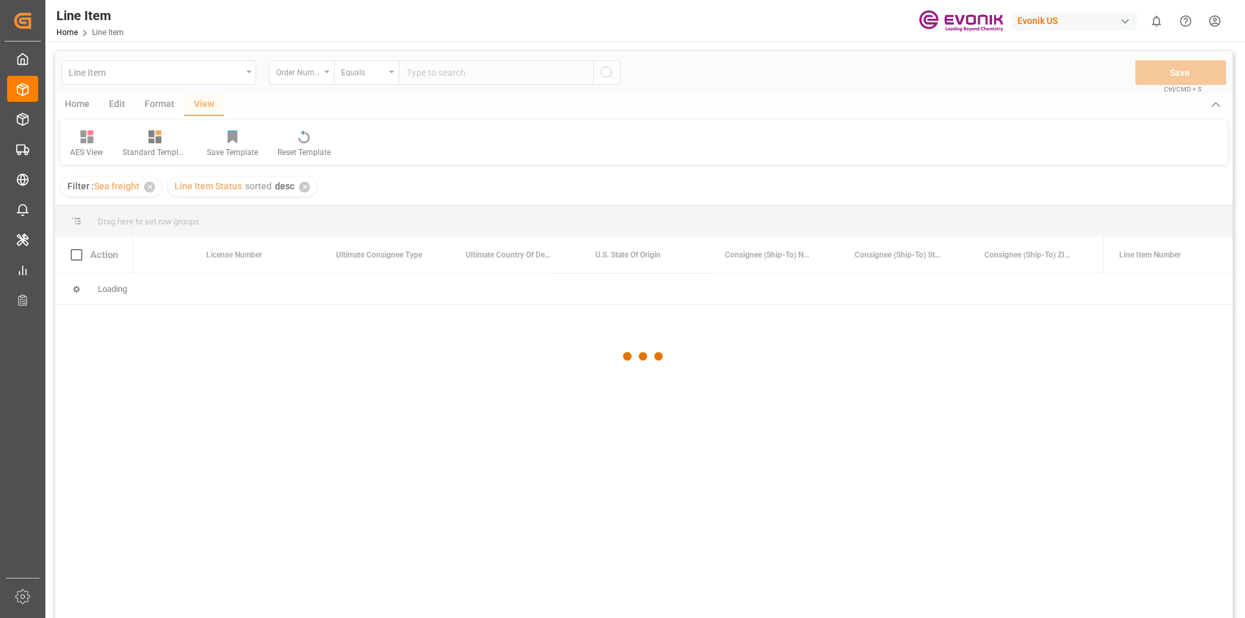
click at [461, 73] on div at bounding box center [644, 356] width 1178 height 610
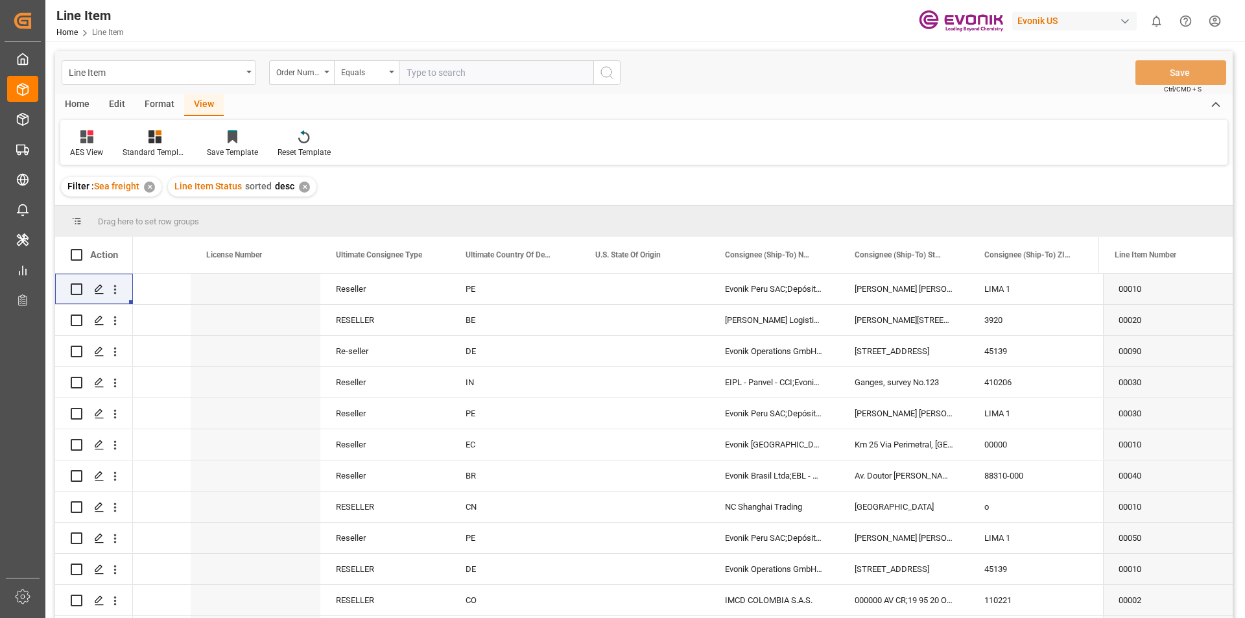
click at [474, 75] on input "text" at bounding box center [496, 72] width 195 height 25
paste input "0046463329"
type input "0046463329"
click at [606, 77] on circle "search button" at bounding box center [606, 72] width 10 height 10
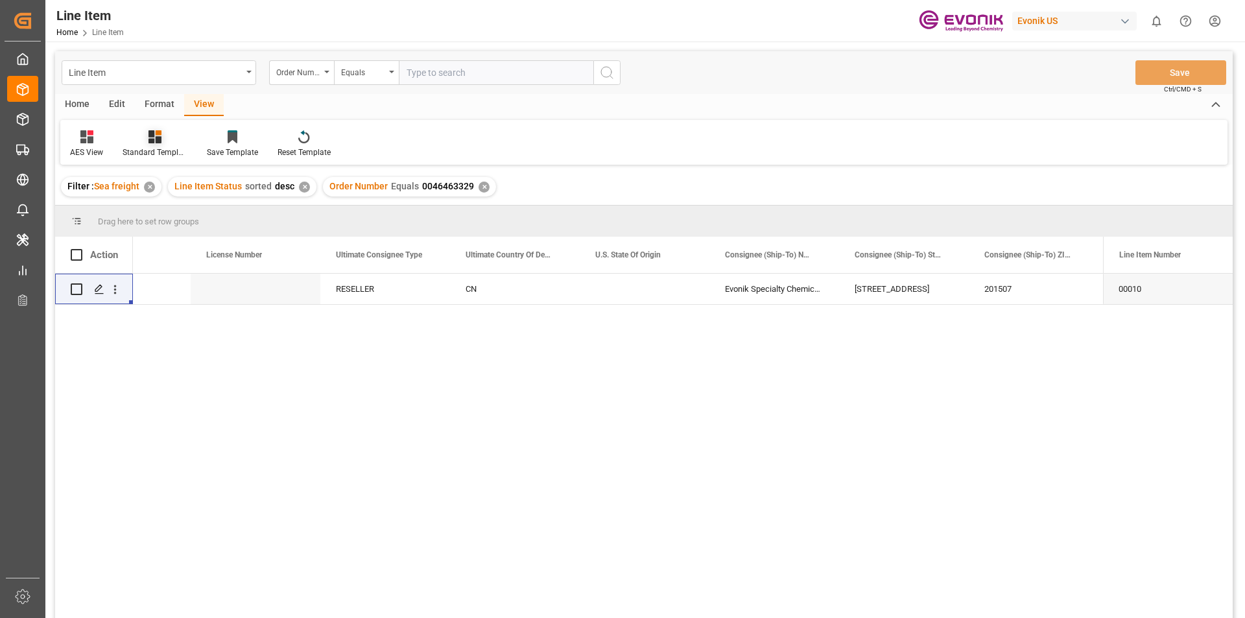
click at [164, 149] on div "Standard Templates" at bounding box center [155, 153] width 65 height 12
click at [175, 281] on div "AES View" at bounding box center [189, 289] width 126 height 27
click at [617, 302] on div "Press SPACE to select this row." at bounding box center [645, 289] width 130 height 30
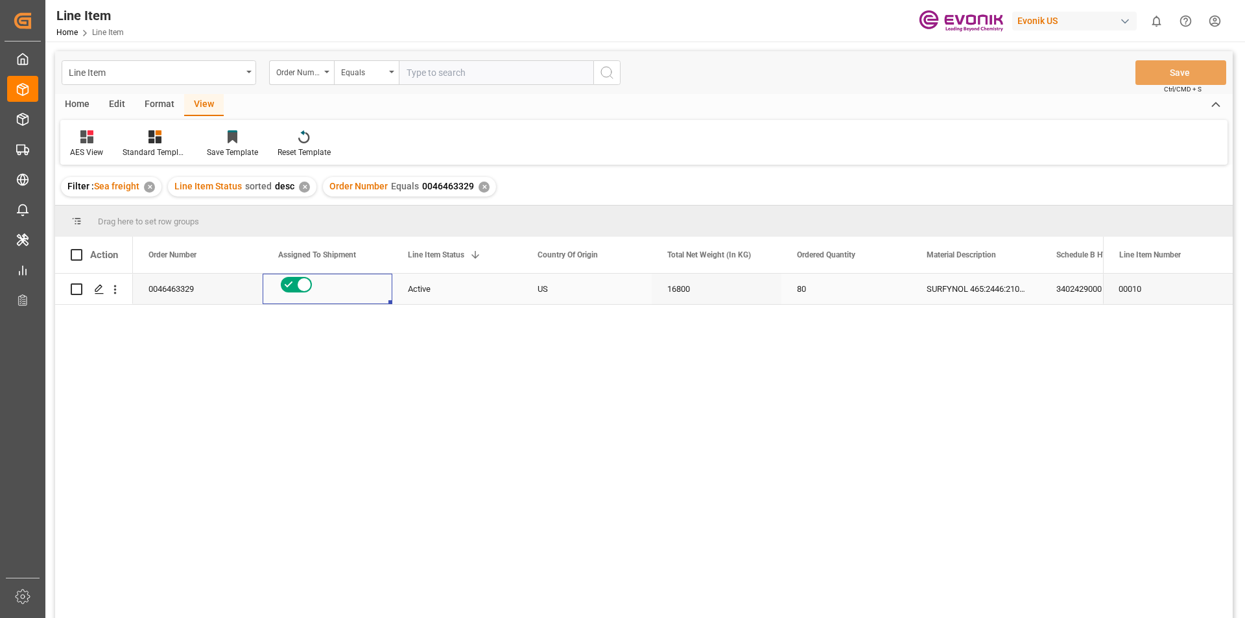
click at [711, 283] on div "16800" at bounding box center [717, 289] width 130 height 30
click at [891, 296] on div "80" at bounding box center [847, 289] width 130 height 30
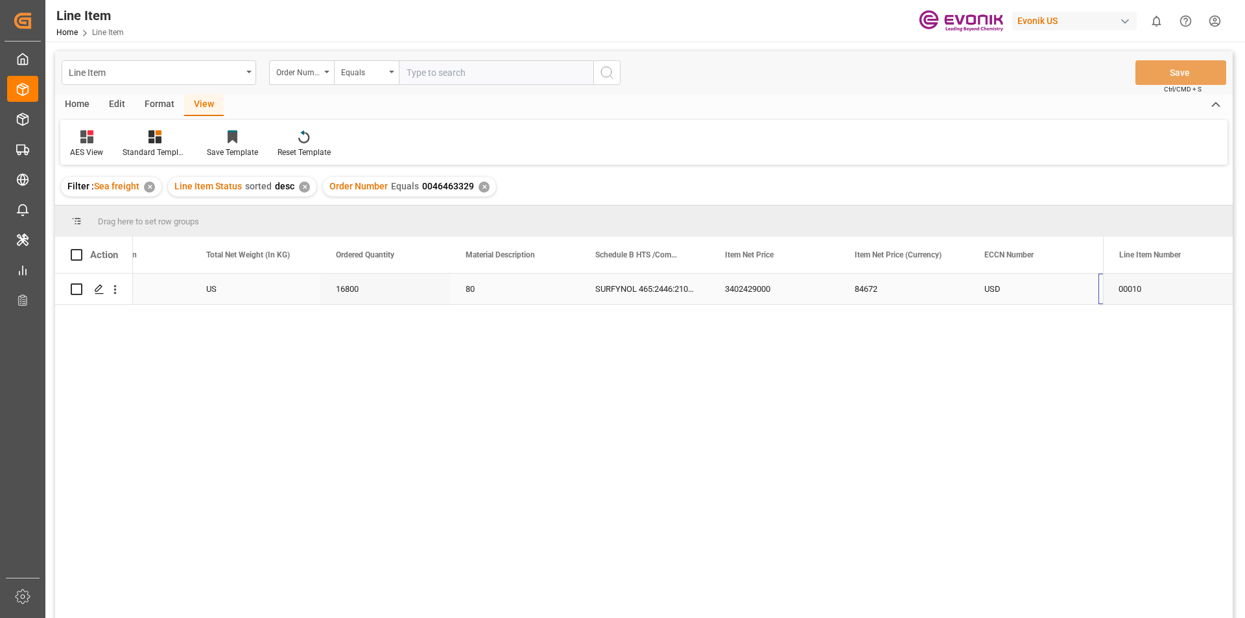
scroll to position [0, 461]
click at [873, 307] on div "84672 3402429000 SURFYNOL 465:2446:210:OI:AP 80 16800 US Active USD EAR99 RESEL…" at bounding box center [618, 450] width 970 height 353
click at [766, 294] on div "84672" at bounding box center [775, 289] width 130 height 30
drag, startPoint x: 678, startPoint y: 341, endPoint x: 662, endPoint y: 324, distance: 23.4
click at [676, 341] on div "84672 3402429000 SURFYNOL 465:2446:210:OI:AP 80 16800 US Active USD EAR99 RESEL…" at bounding box center [618, 450] width 970 height 353
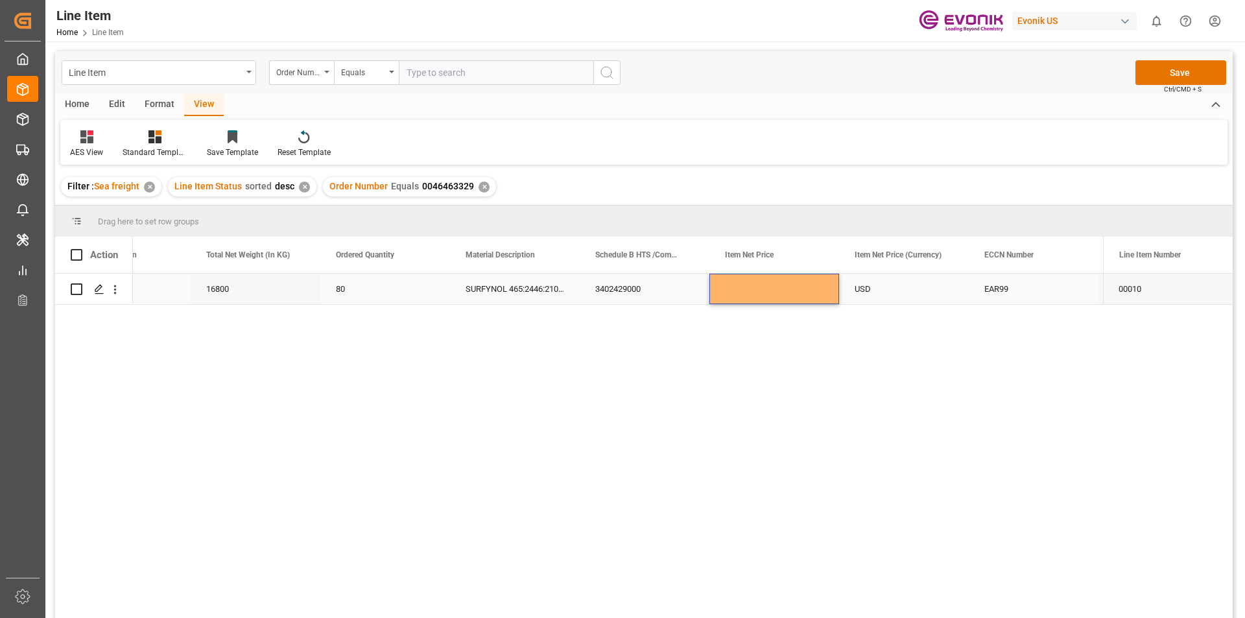
click at [911, 298] on div "USD" at bounding box center [904, 289] width 130 height 30
click at [774, 296] on div "Press SPACE to select this row." at bounding box center [775, 289] width 130 height 30
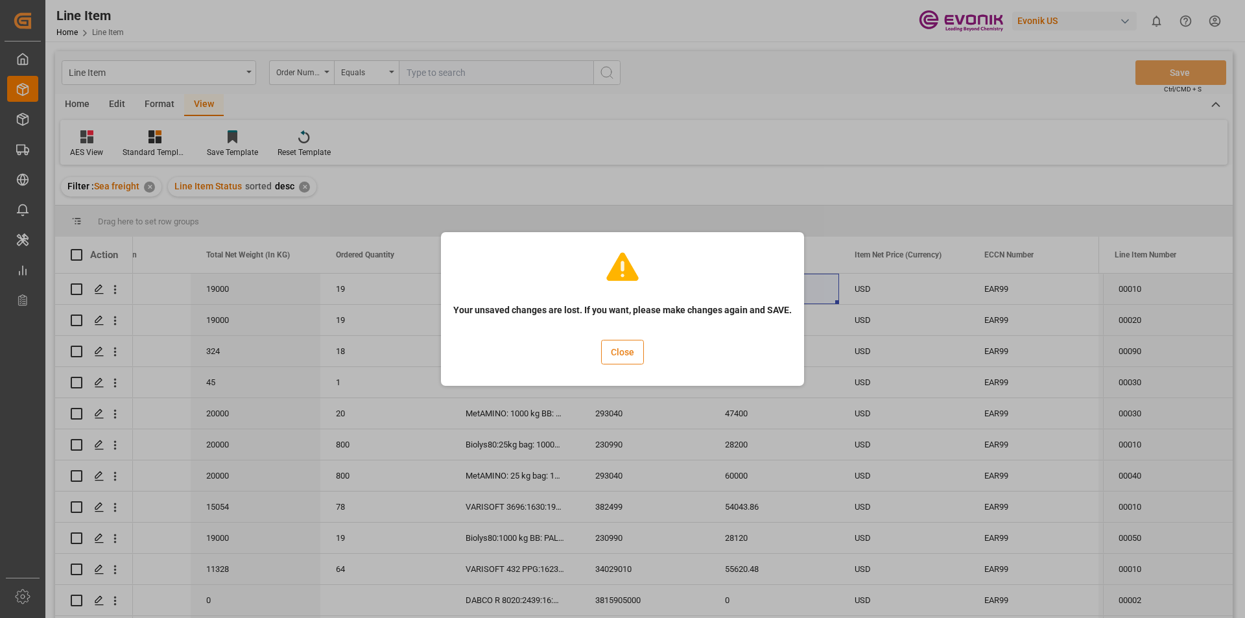
click at [631, 348] on button "Close" at bounding box center [622, 352] width 43 height 25
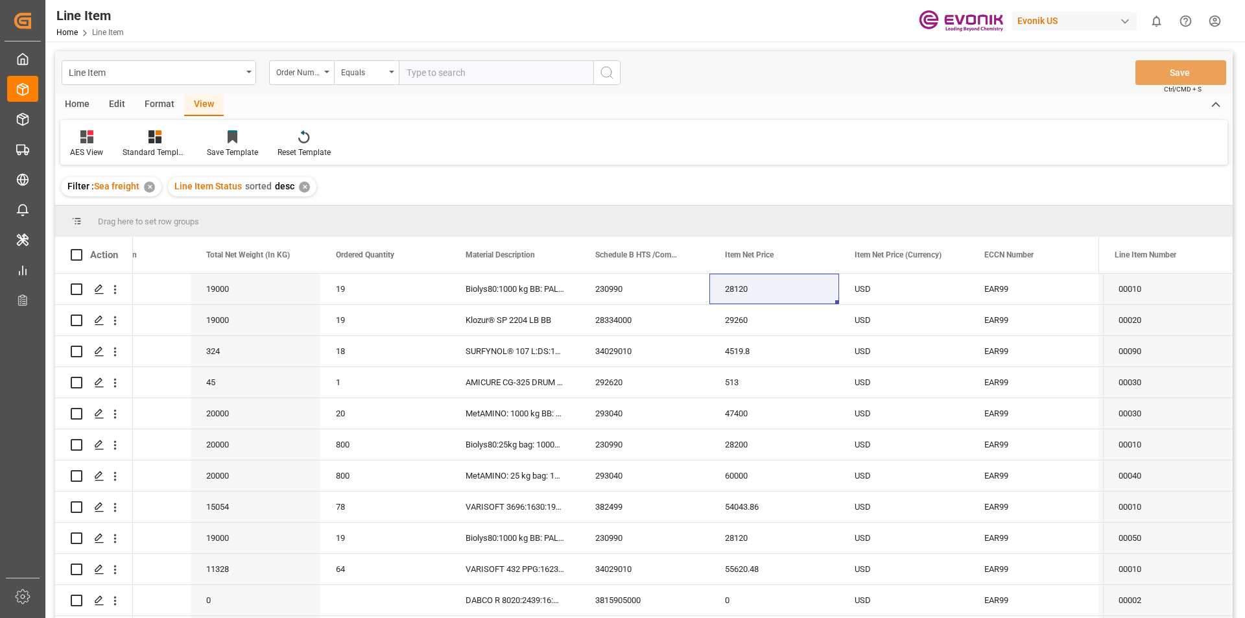
click at [431, 78] on input "text" at bounding box center [496, 72] width 195 height 25
paste input "0046463329"
type input "0046463329"
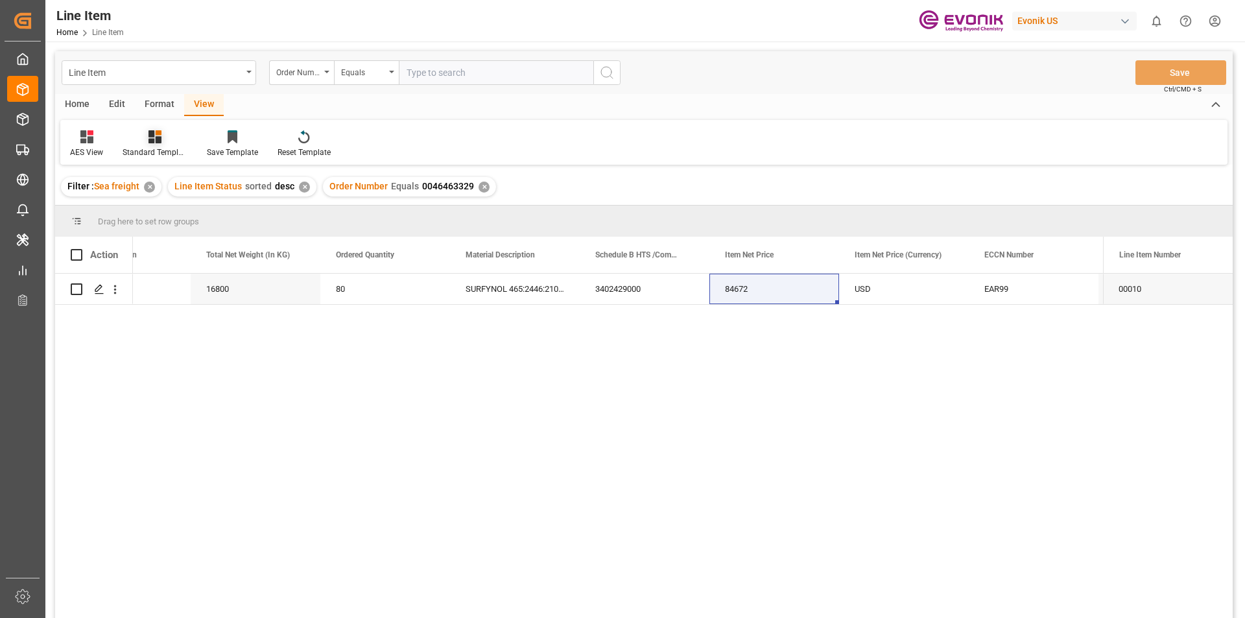
click at [151, 145] on div "Standard Templates" at bounding box center [155, 144] width 84 height 29
click at [171, 287] on div "AES View" at bounding box center [190, 290] width 114 height 14
click at [335, 311] on div "Active US 16800 80 SURFYNOL 465:2446:210:OI:AP 3402429000 84672 USD EAR99 RESEL…" at bounding box center [618, 450] width 970 height 353
click at [789, 293] on div "84672" at bounding box center [775, 289] width 130 height 30
click at [114, 290] on icon "open menu" at bounding box center [115, 290] width 14 height 14
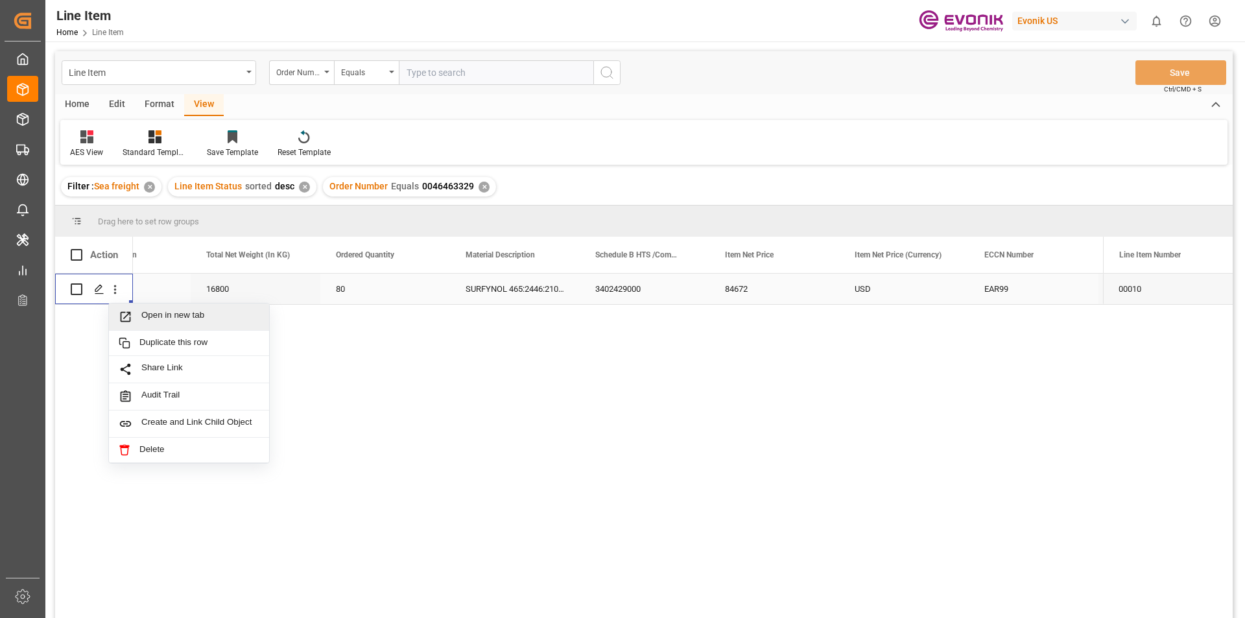
click at [200, 324] on div "Open in new tab" at bounding box center [189, 317] width 160 height 27
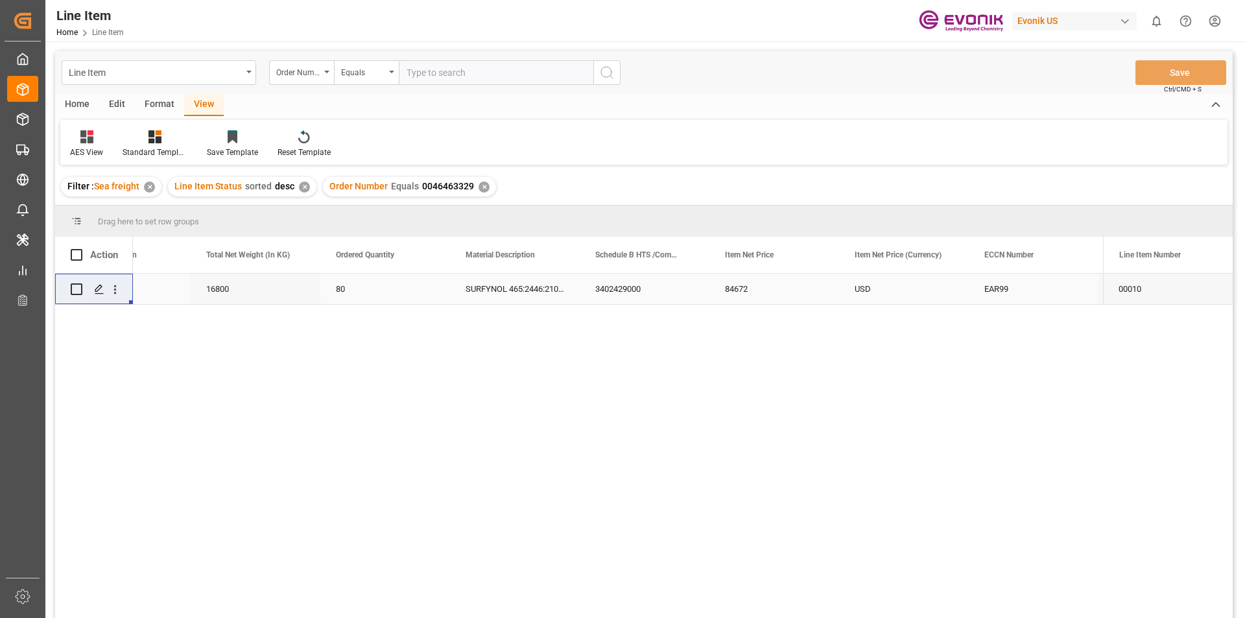
click at [665, 304] on div "3402429000" at bounding box center [645, 289] width 130 height 30
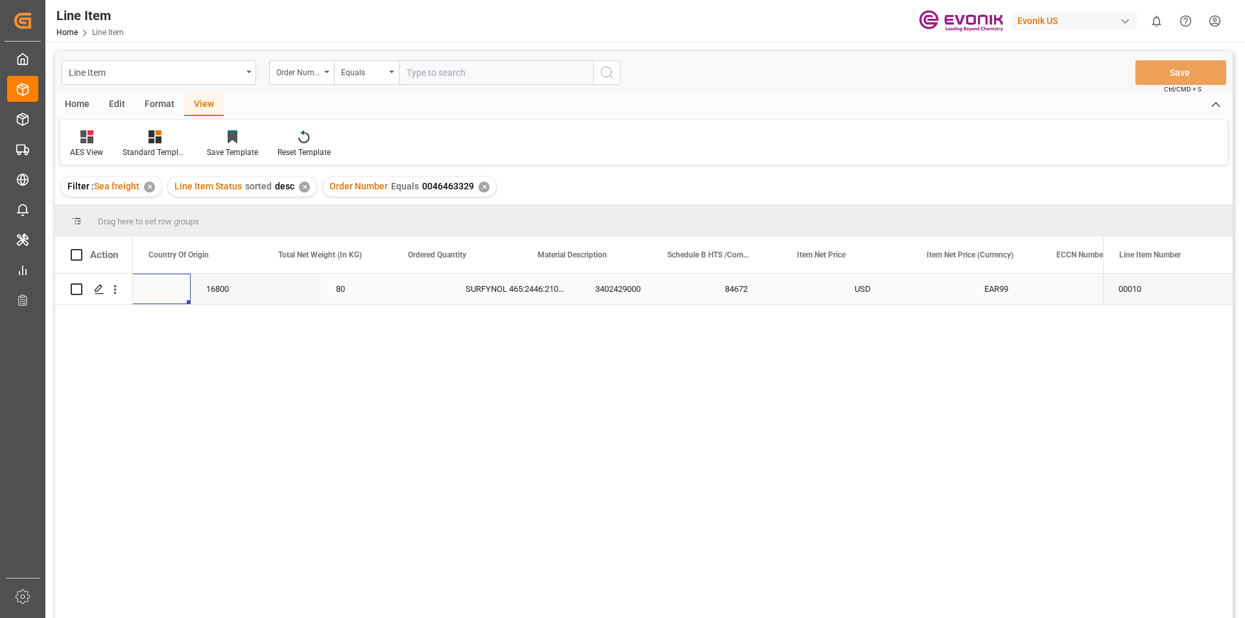
scroll to position [0, 130]
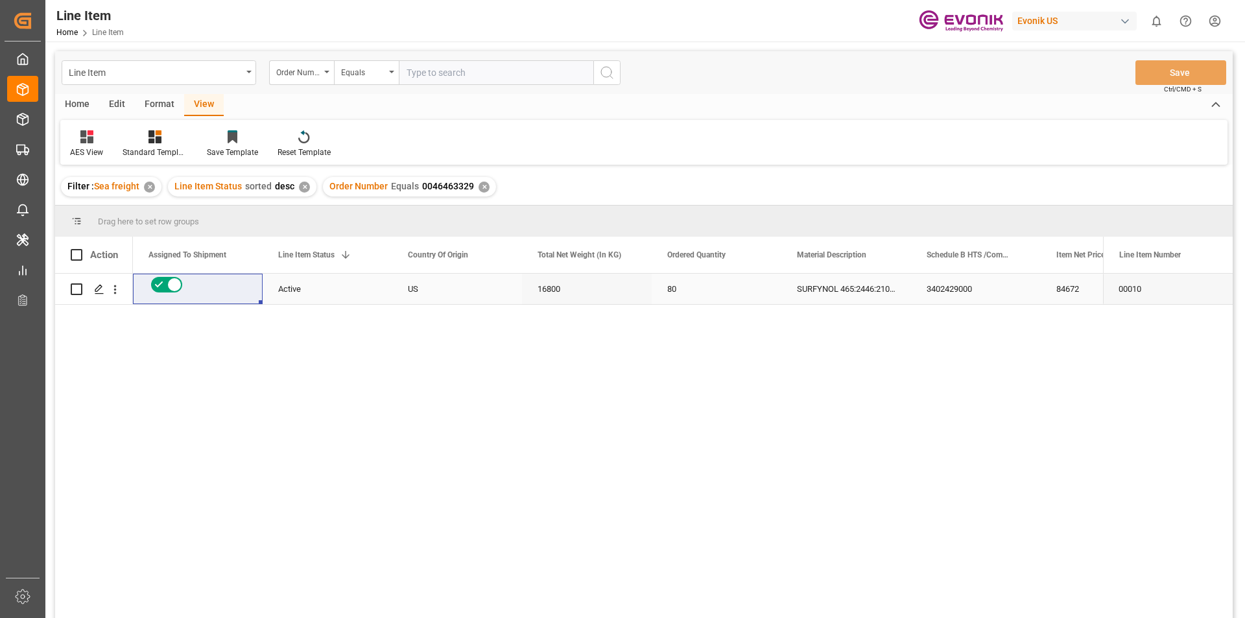
click at [870, 288] on div "SURFYNOL 465:2446:210:OI:AP" at bounding box center [847, 289] width 130 height 30
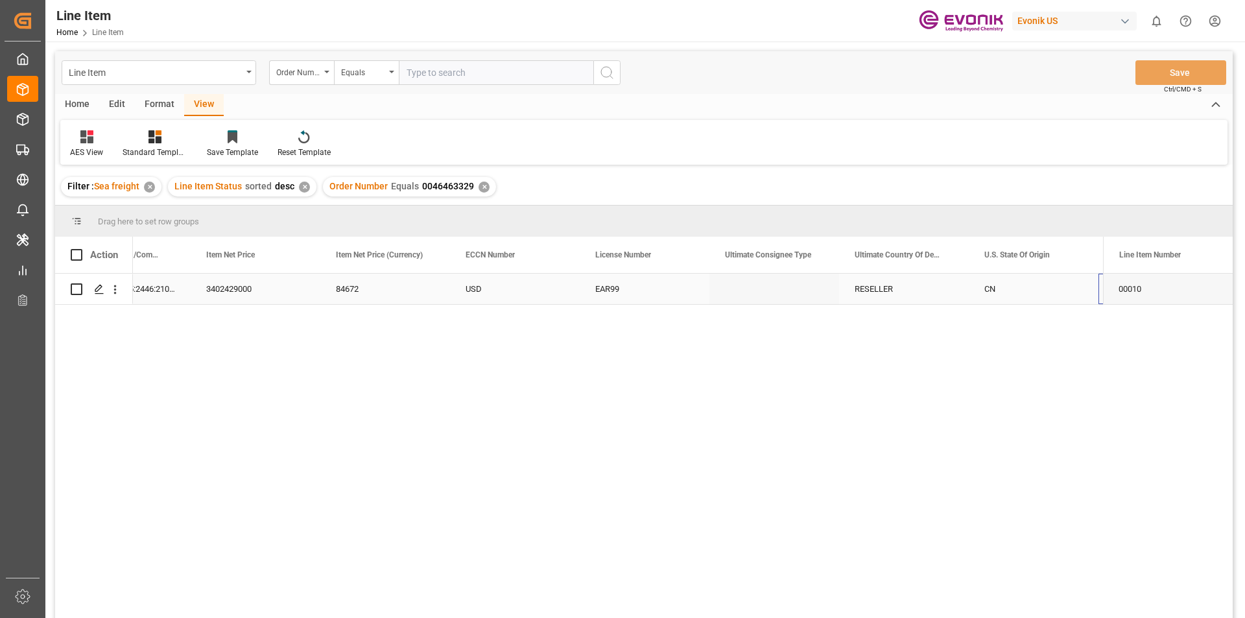
scroll to position [0, 980]
click at [764, 287] on div "RESELLER" at bounding box center [775, 289] width 130 height 30
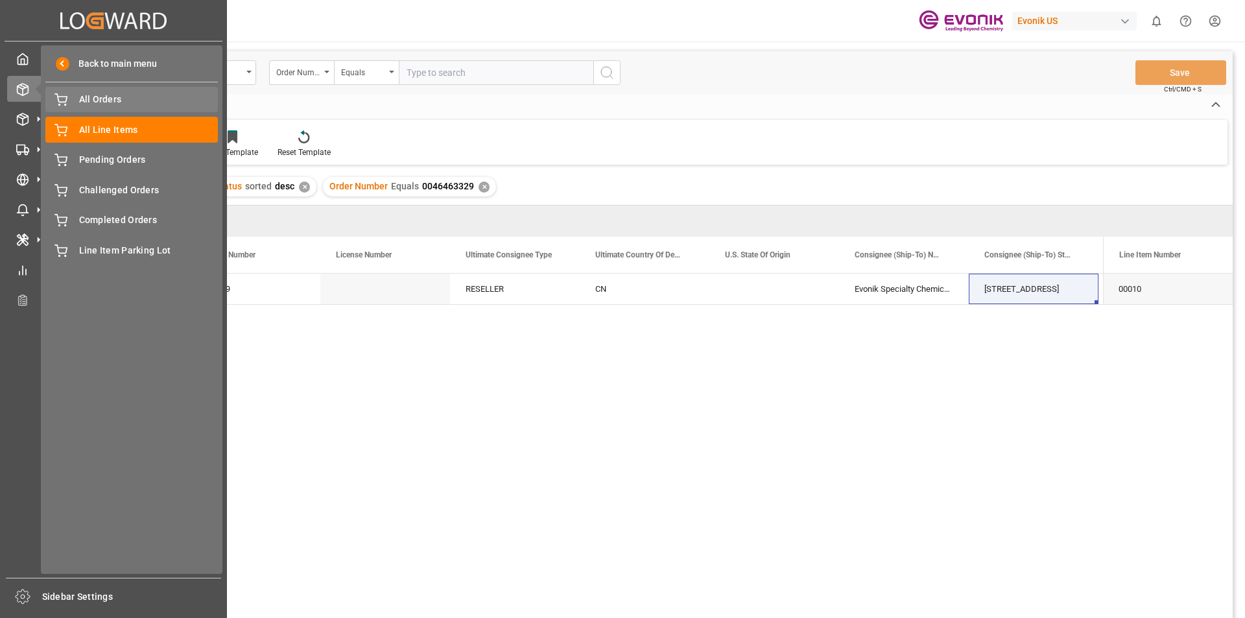
click at [123, 97] on span "All Orders" at bounding box center [148, 100] width 139 height 14
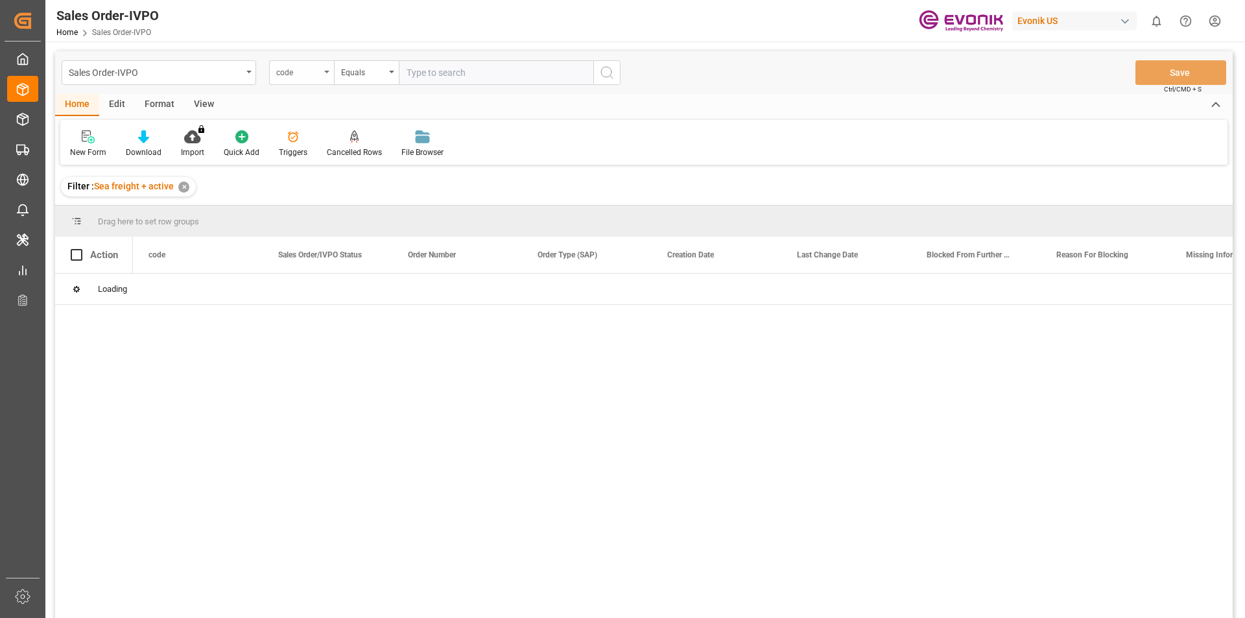
click at [311, 69] on div "code" at bounding box center [298, 71] width 44 height 15
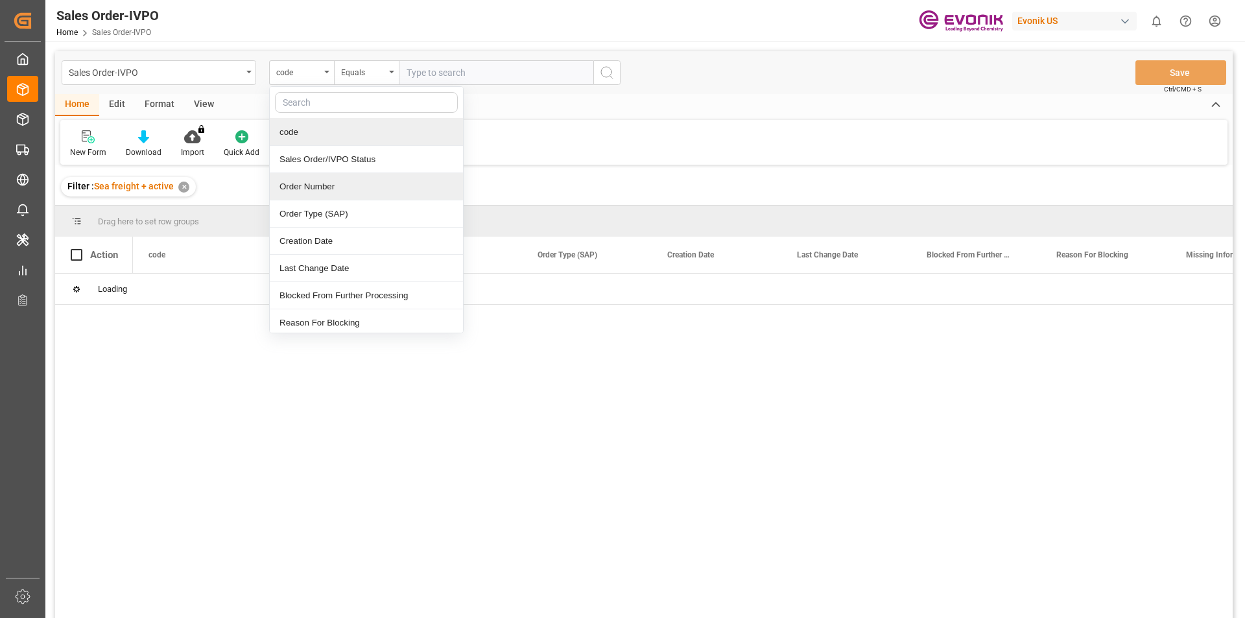
click at [336, 195] on div "Order Number" at bounding box center [366, 186] width 193 height 27
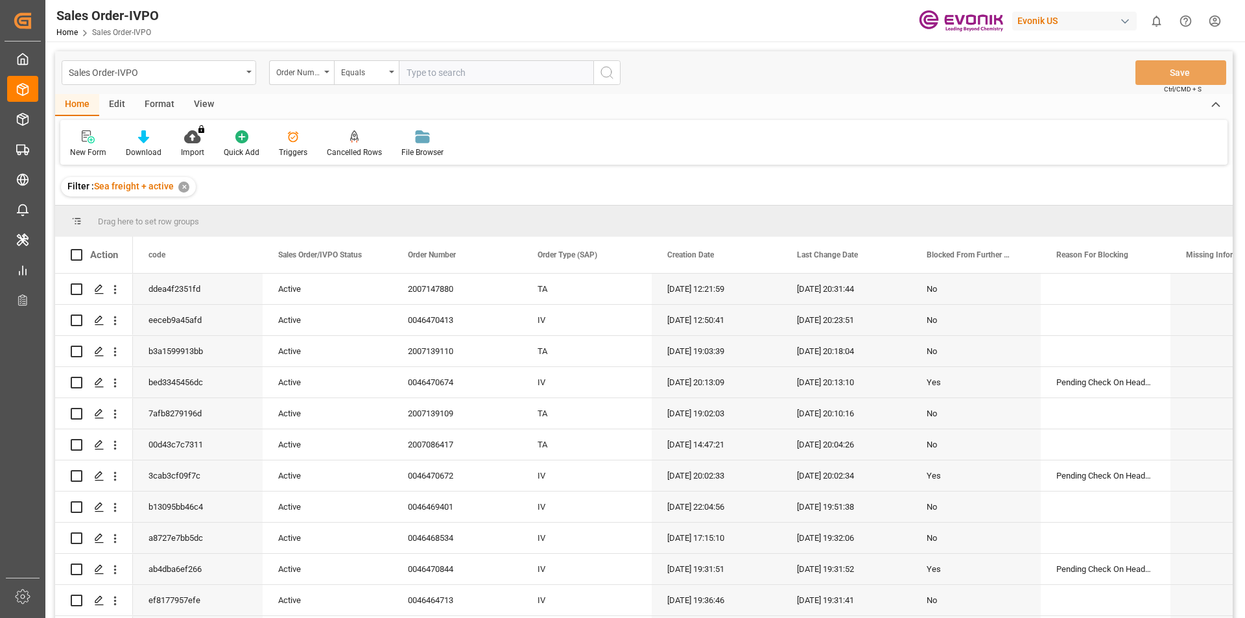
click at [434, 75] on input "text" at bounding box center [496, 72] width 195 height 25
paste input "4709762934"
type input "4709762934"
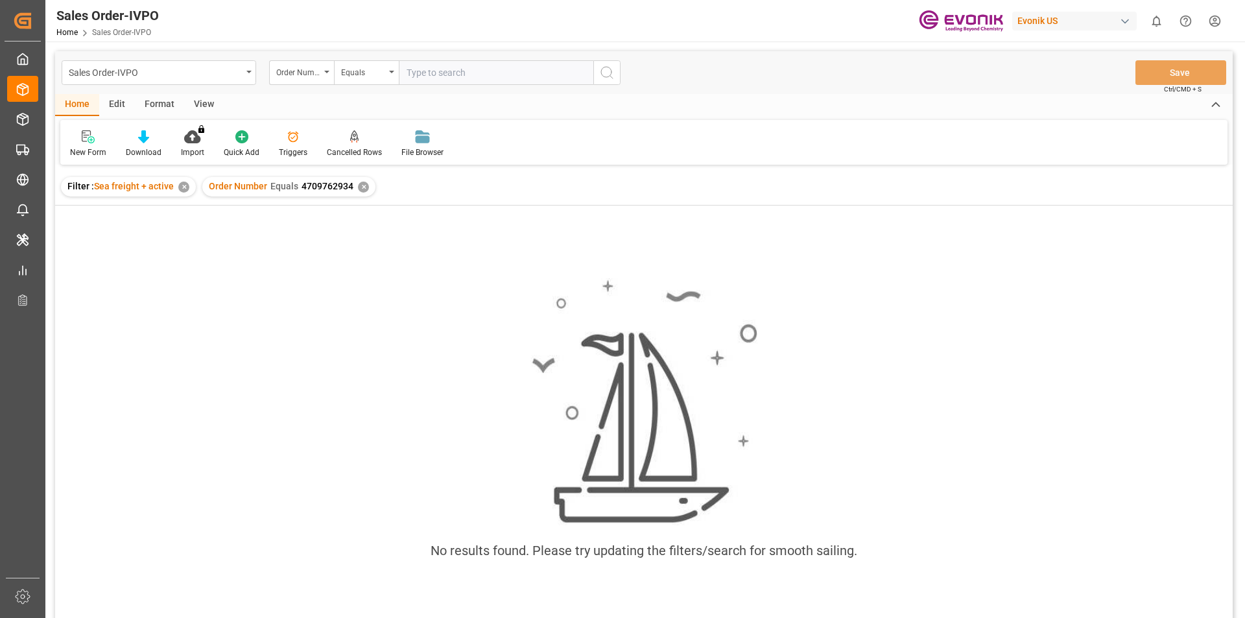
click at [488, 70] on input "text" at bounding box center [496, 72] width 195 height 25
paste input "4006635081"
type input "4006635081"
click at [358, 185] on div "✕" at bounding box center [363, 187] width 11 height 11
click at [440, 70] on input "text" at bounding box center [496, 72] width 195 height 25
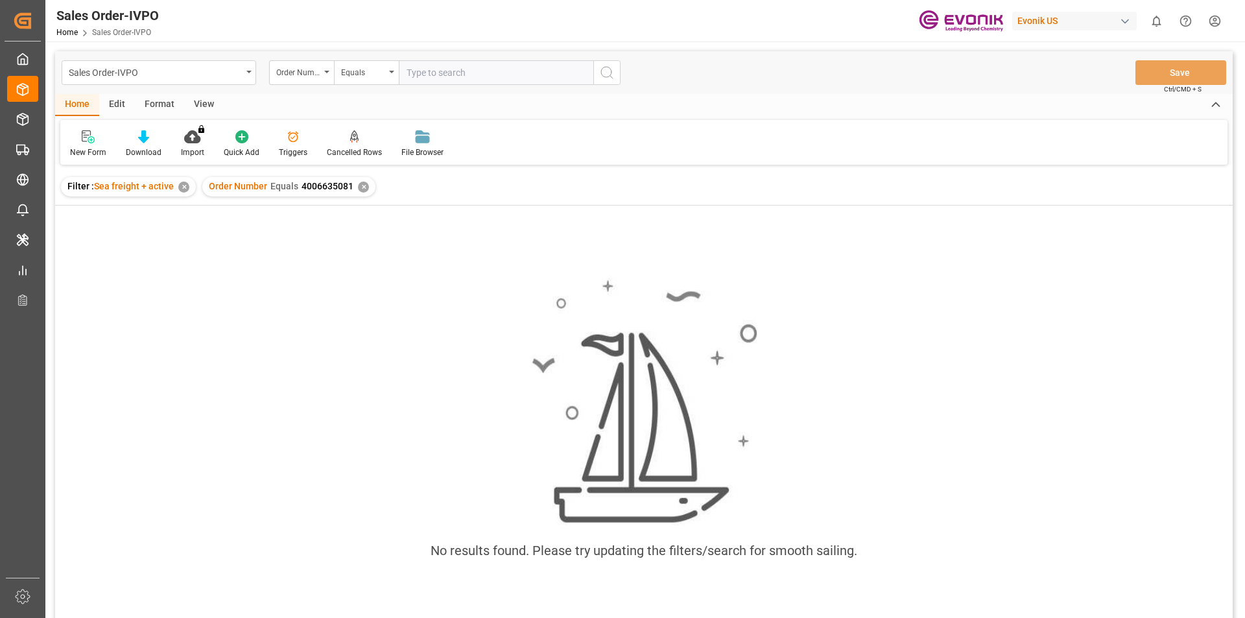
paste input "508699048"
type input "508699048"
click at [361, 190] on div "✕" at bounding box center [363, 187] width 11 height 11
click at [360, 190] on div "✕" at bounding box center [358, 187] width 11 height 11
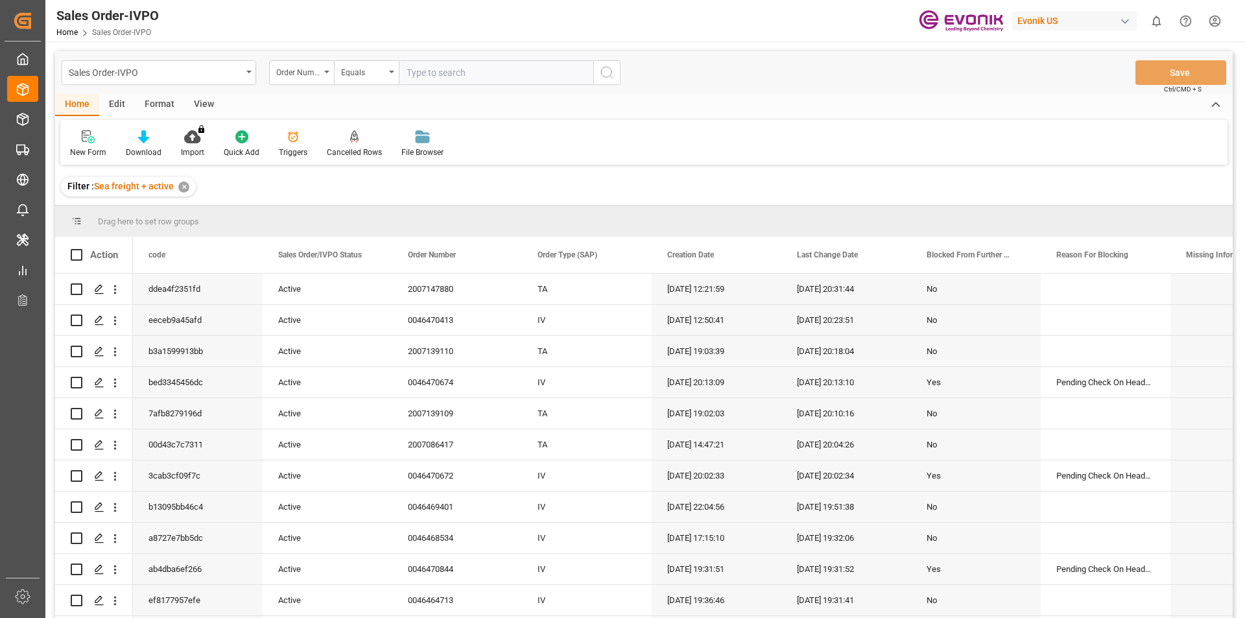
click at [490, 75] on input "text" at bounding box center [496, 72] width 195 height 25
click at [477, 77] on input "20070158" at bounding box center [496, 72] width 195 height 25
type input "2007015840"
click at [614, 81] on button "search button" at bounding box center [606, 72] width 27 height 25
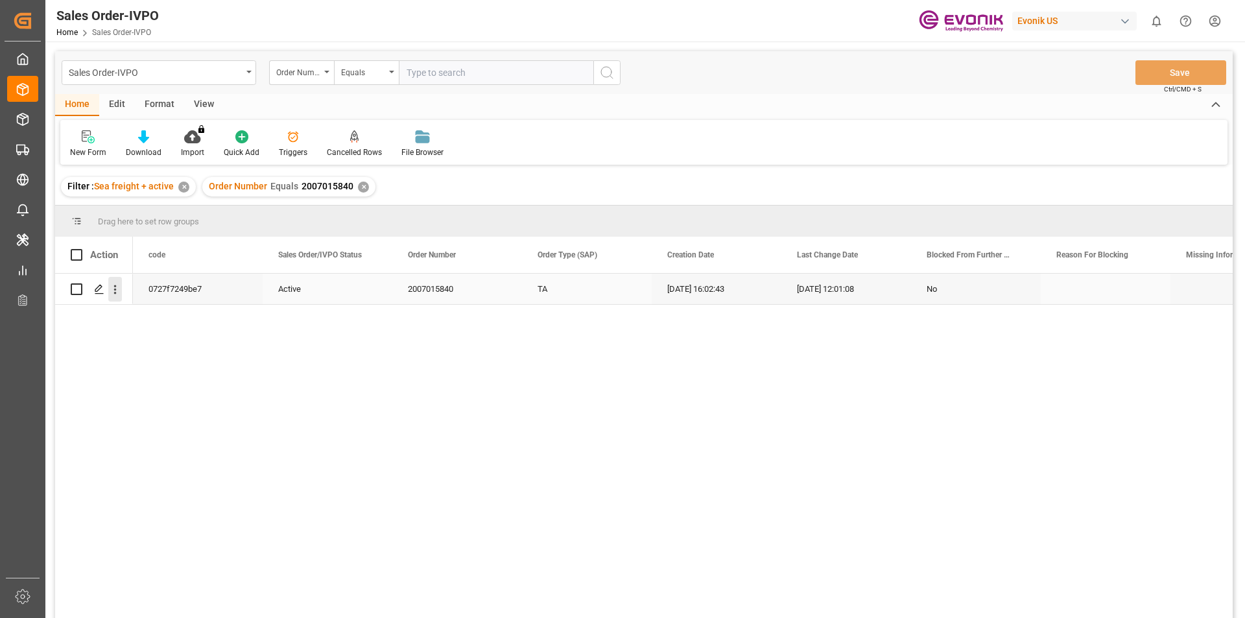
click at [115, 286] on icon "open menu" at bounding box center [115, 289] width 3 height 9
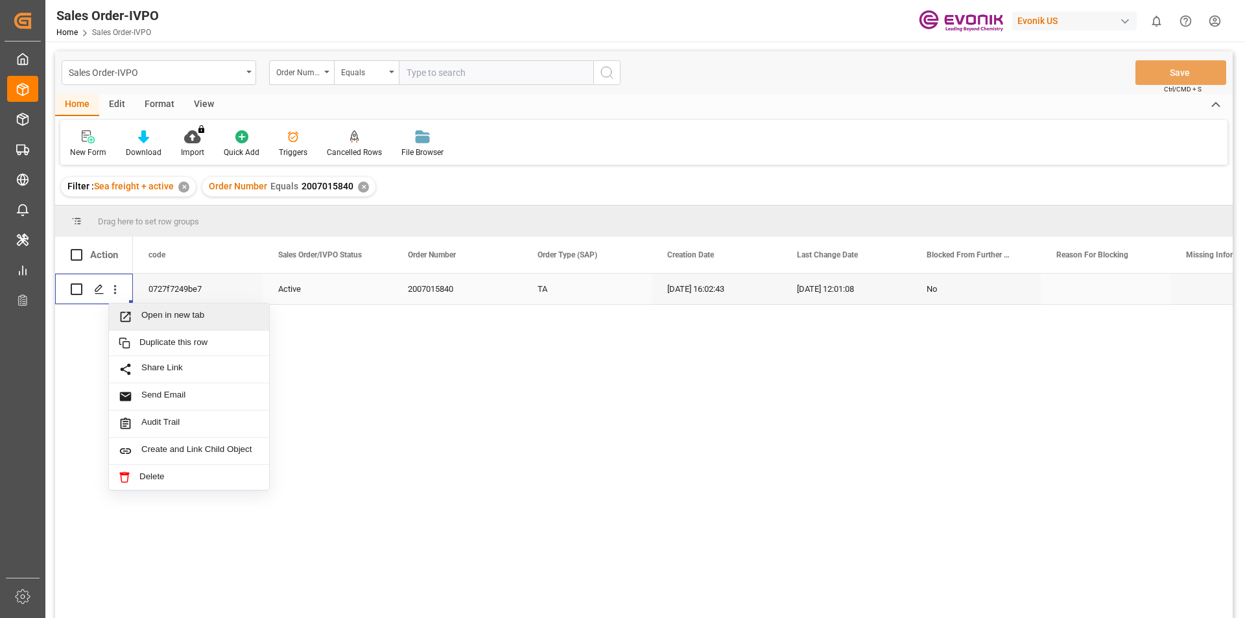
click at [200, 313] on span "Open in new tab" at bounding box center [200, 317] width 118 height 14
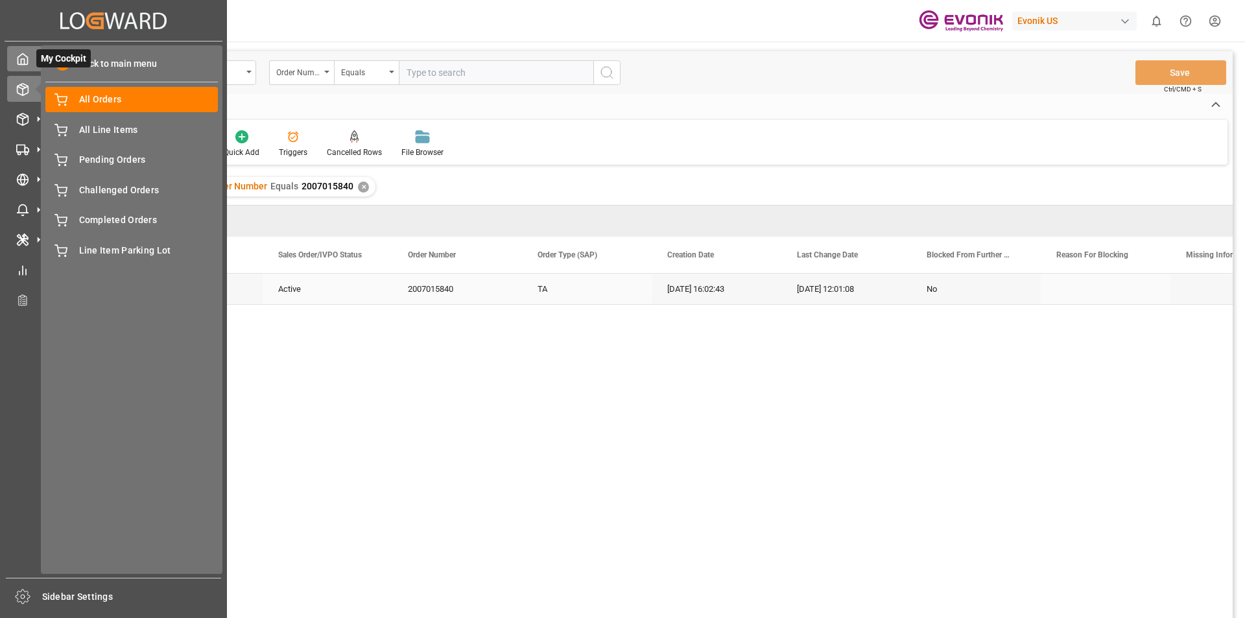
click at [21, 66] on icon at bounding box center [22, 59] width 13 height 13
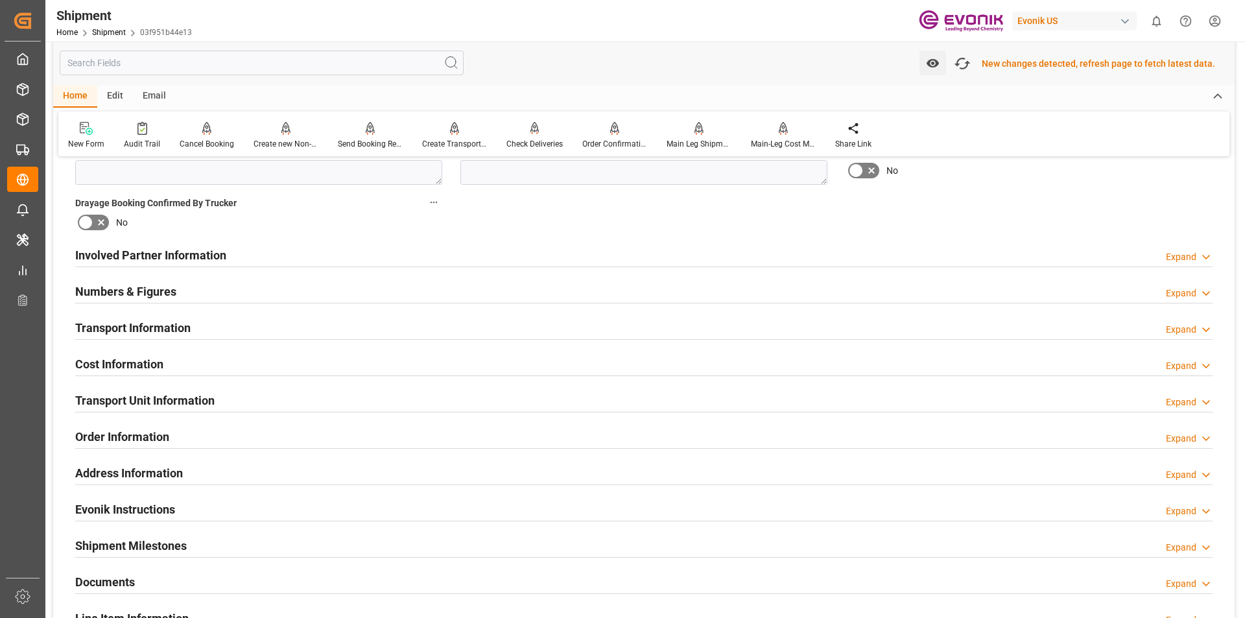
scroll to position [259, 0]
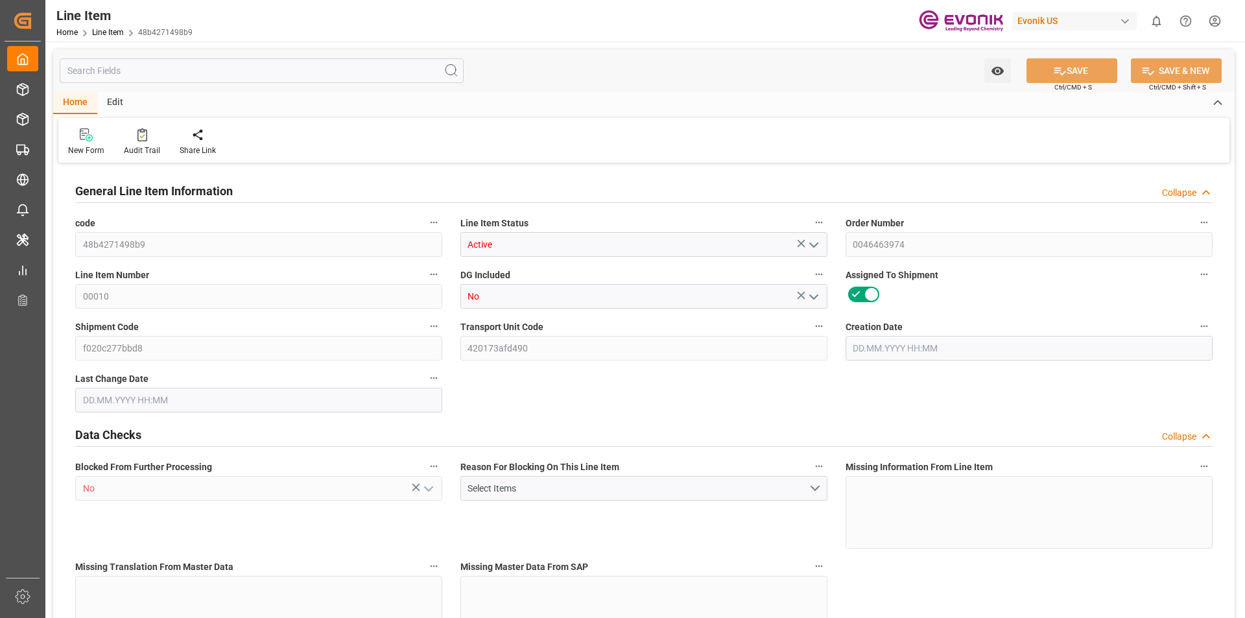
type input "3"
type input "2616"
type input "2400"
type input "4.0608"
type input "12"
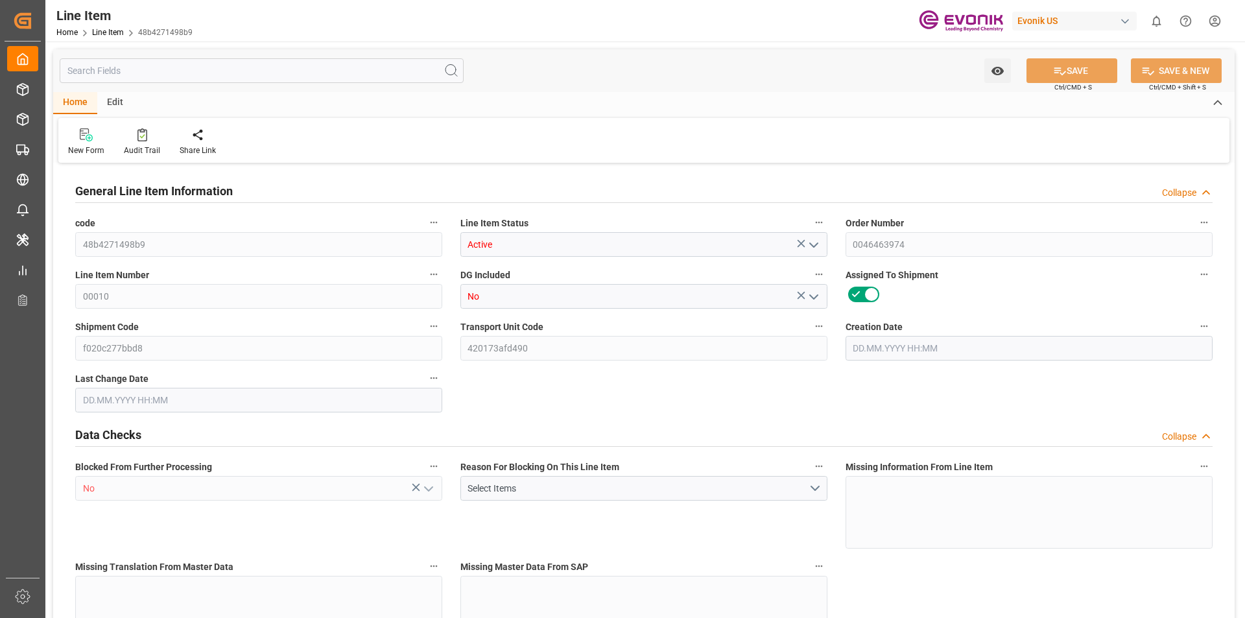
type input "12528"
type input "12"
type input "2400"
type input "2616"
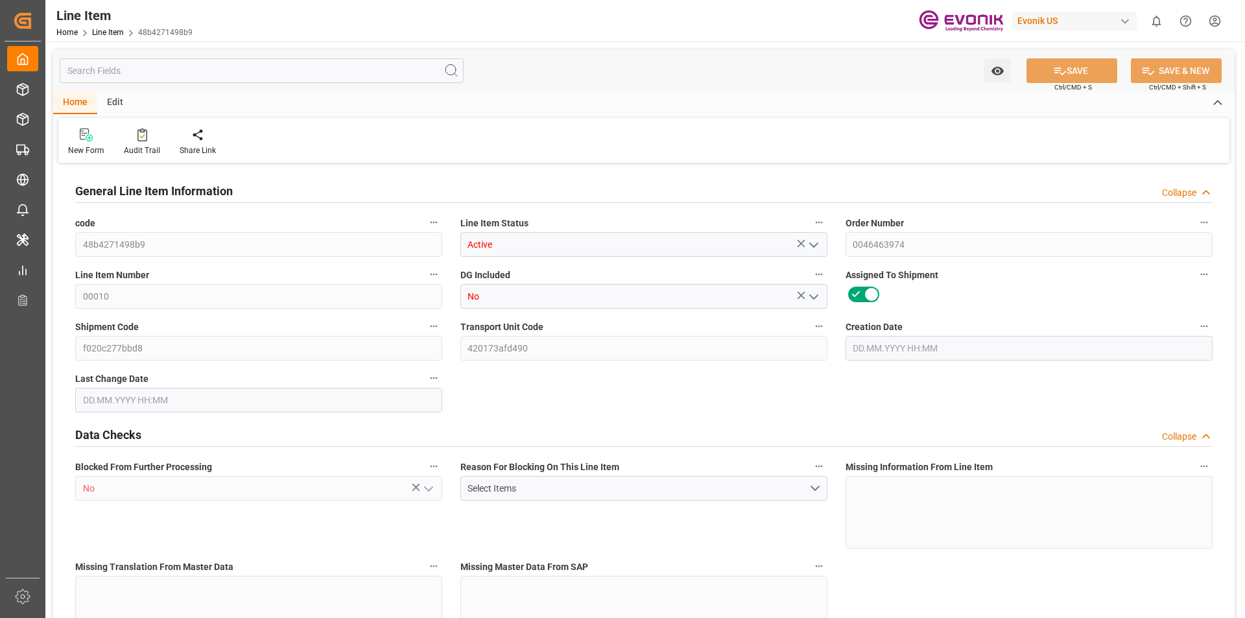
type input "2724"
type input "2400"
type input "4.0608"
type input "4060.8"
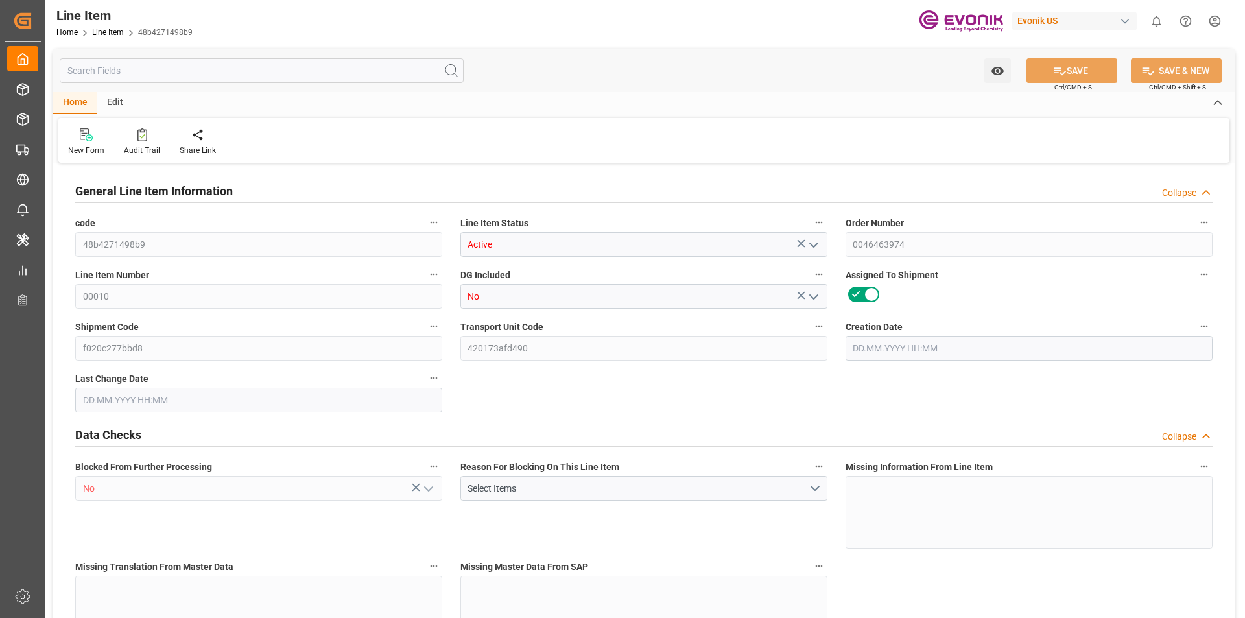
type input "0"
type input "14.08.2025 17:27"
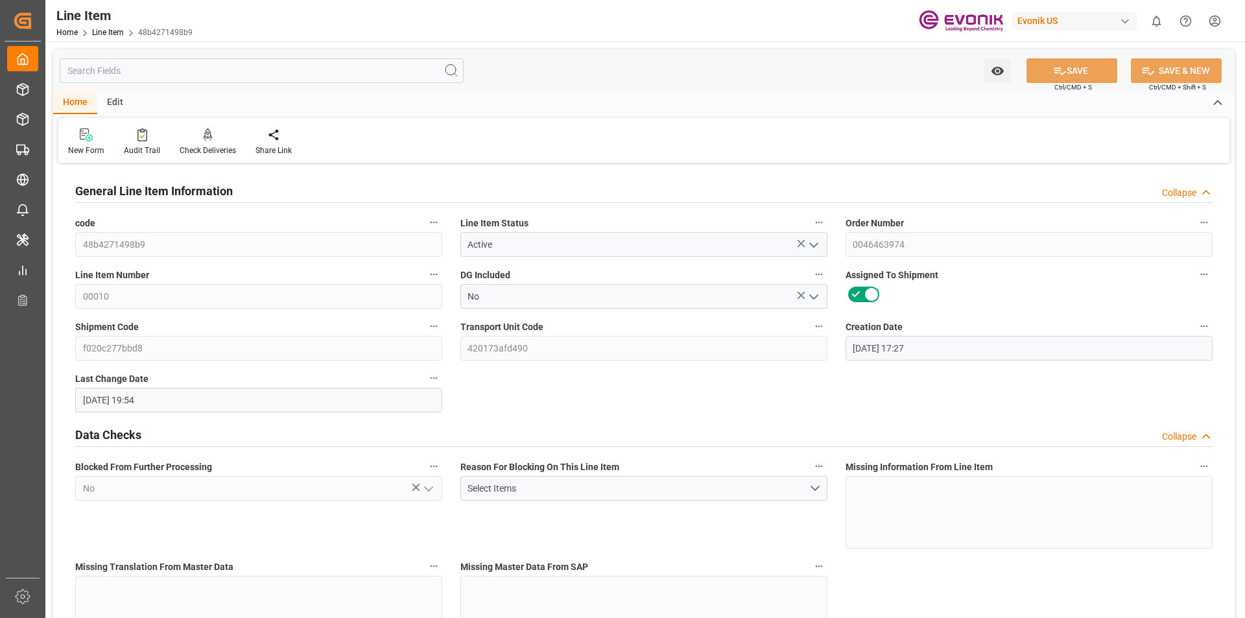
type input "15.08.2025 19:54"
type input "10.10.2025"
type input "10.09.2025"
type input "03.09.2025"
click at [174, 75] on input "text" at bounding box center [262, 70] width 404 height 25
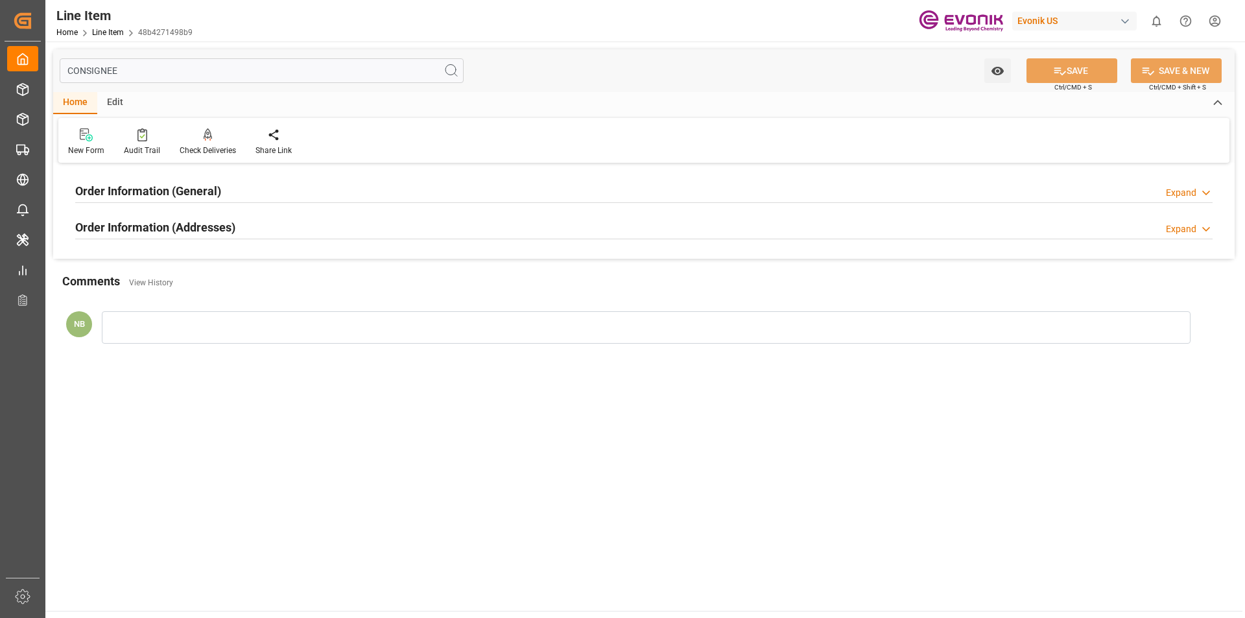
type input "CONSIGNEE"
click at [189, 231] on h2 "Order Information (Addresses)" at bounding box center [155, 228] width 160 height 18
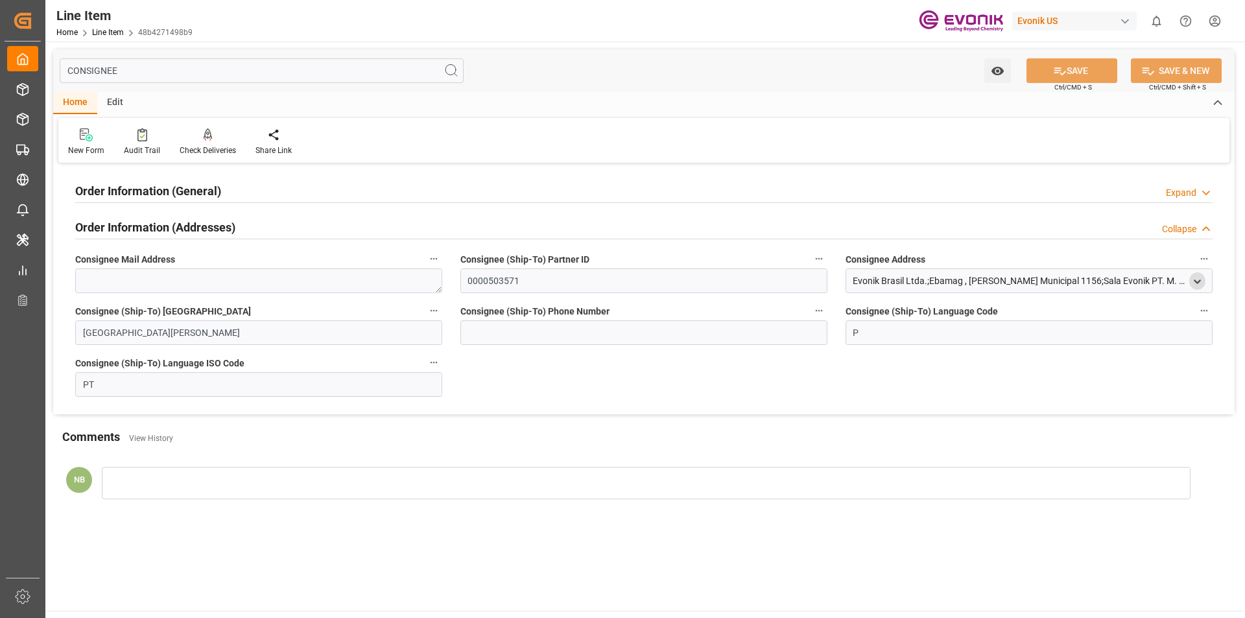
click at [1203, 287] on div "open menu" at bounding box center [1198, 281] width 16 height 18
click at [1197, 280] on icon "open menu" at bounding box center [1197, 281] width 11 height 11
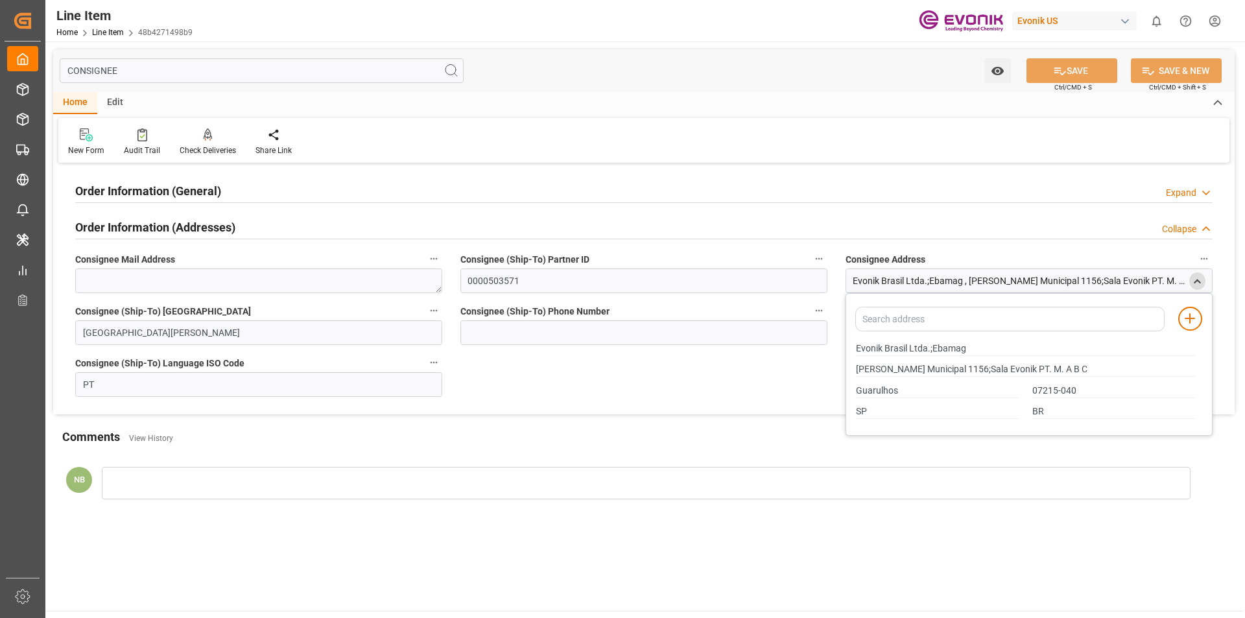
click at [432, 188] on div "Order Information (General) Expand" at bounding box center [644, 190] width 1138 height 25
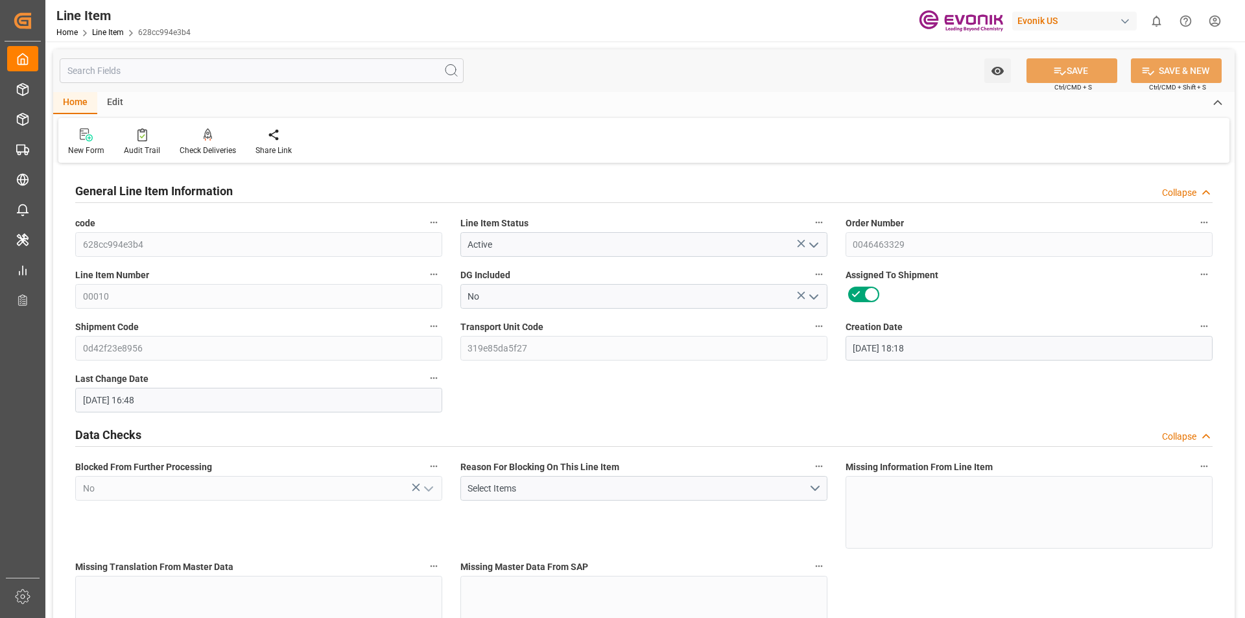
click at [88, 75] on input "text" at bounding box center [262, 70] width 404 height 25
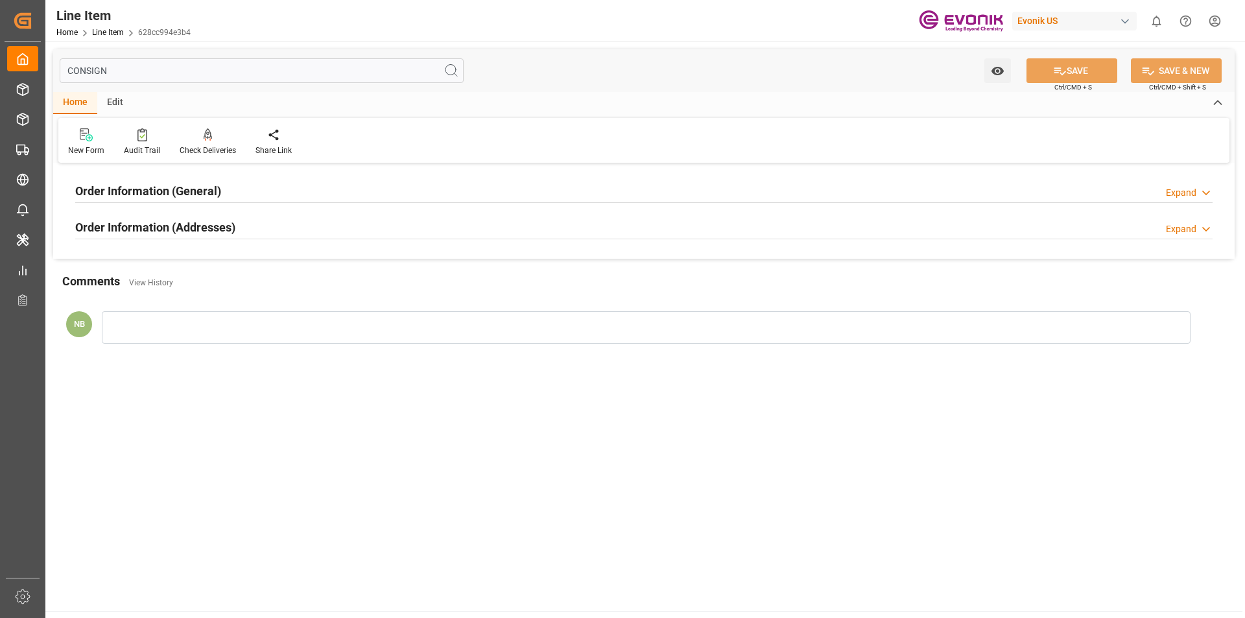
type input "CONSIGN"
click at [200, 230] on h2 "Order Information (Addresses)" at bounding box center [155, 228] width 160 height 18
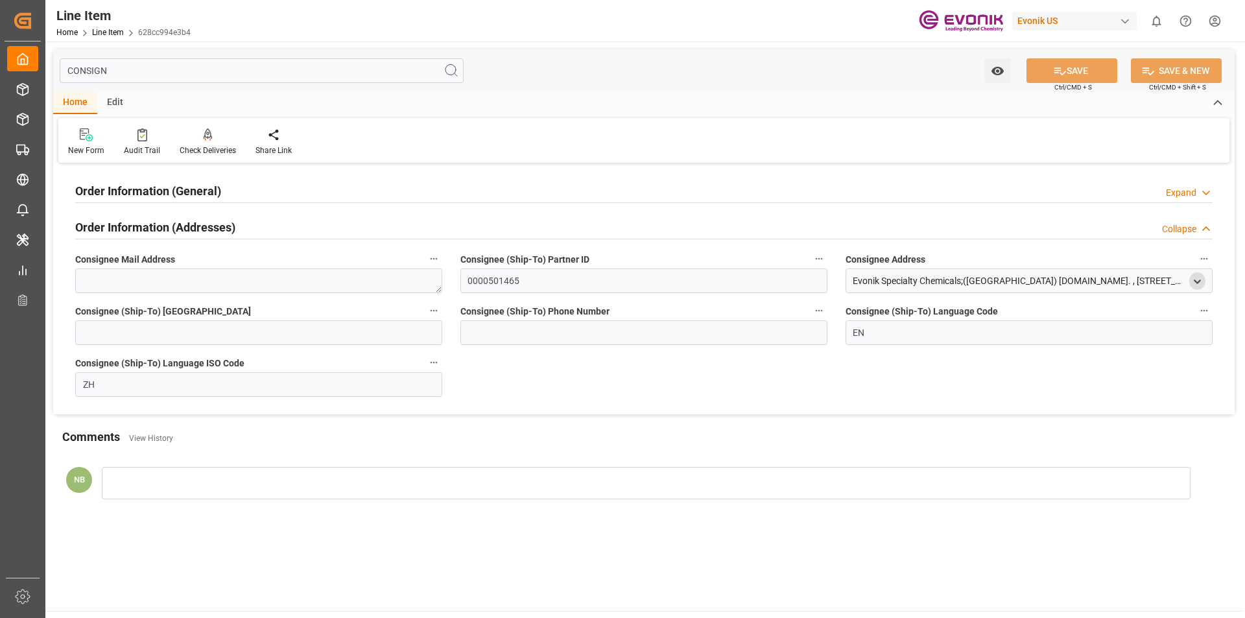
click at [1194, 285] on icon "open menu" at bounding box center [1197, 281] width 11 height 11
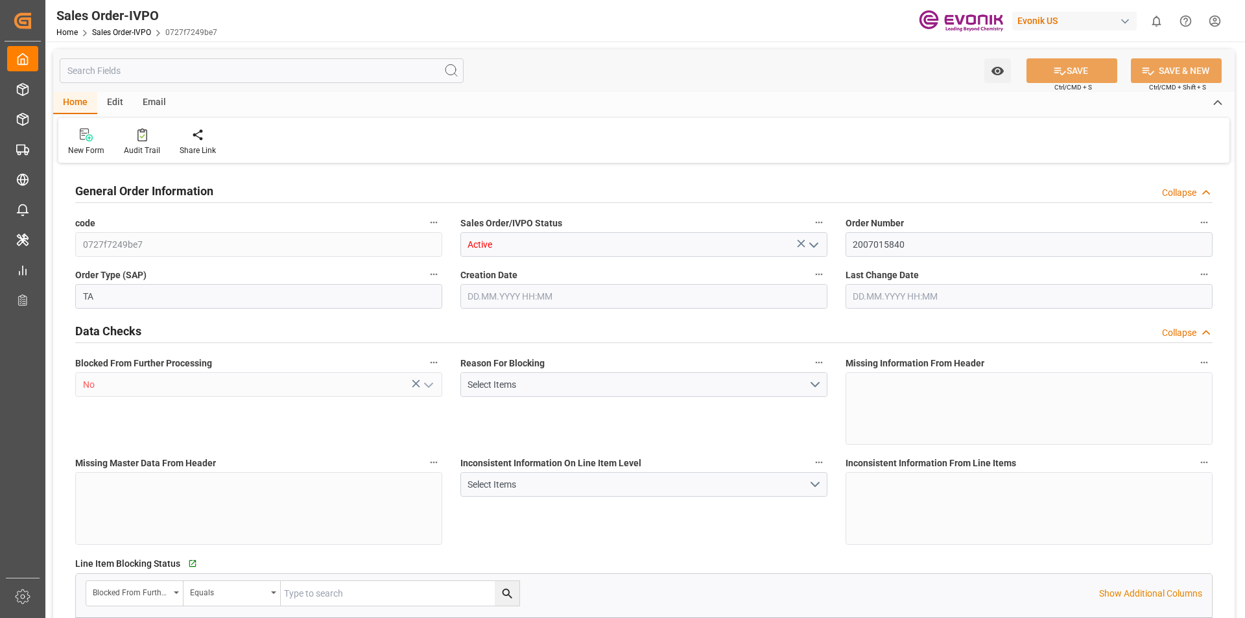
type input "JPNGO"
type input "0"
type input "1"
type input "18360"
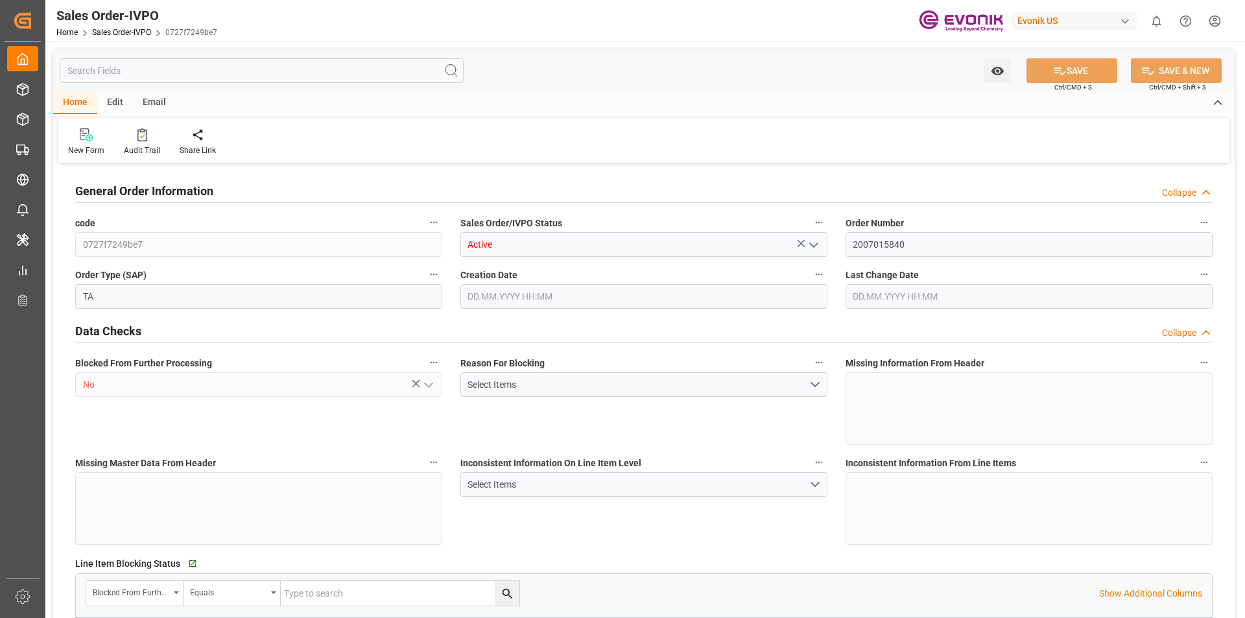
type input "0"
type input "19000"
type input "60"
type input "[DATE] 16:02"
type input "[DATE] 12:01"
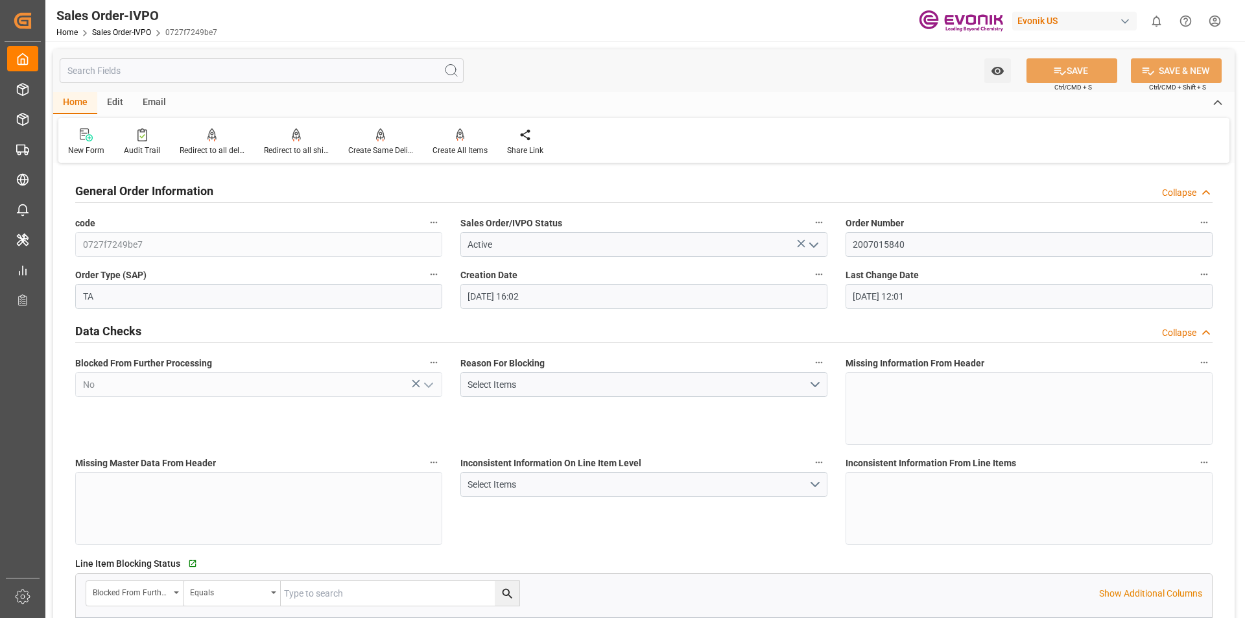
click at [1180, 191] on div "Collapse" at bounding box center [1179, 193] width 34 height 14
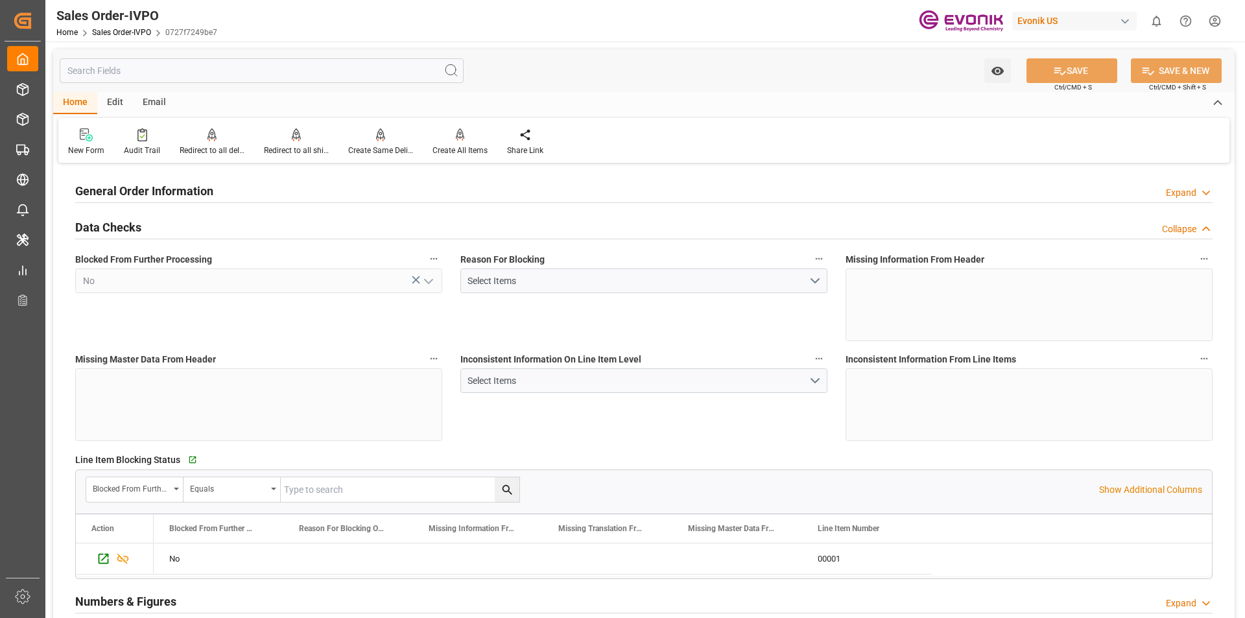
click at [1178, 229] on div "Collapse" at bounding box center [1179, 229] width 34 height 14
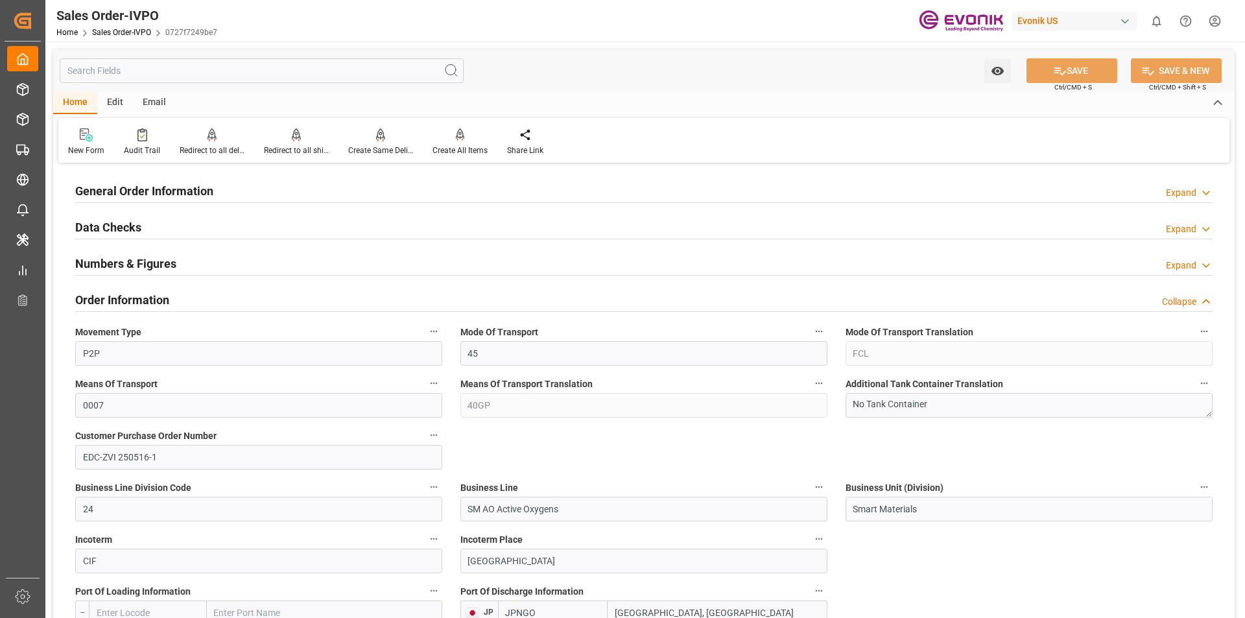
click at [1187, 300] on div "Collapse" at bounding box center [1179, 302] width 34 height 14
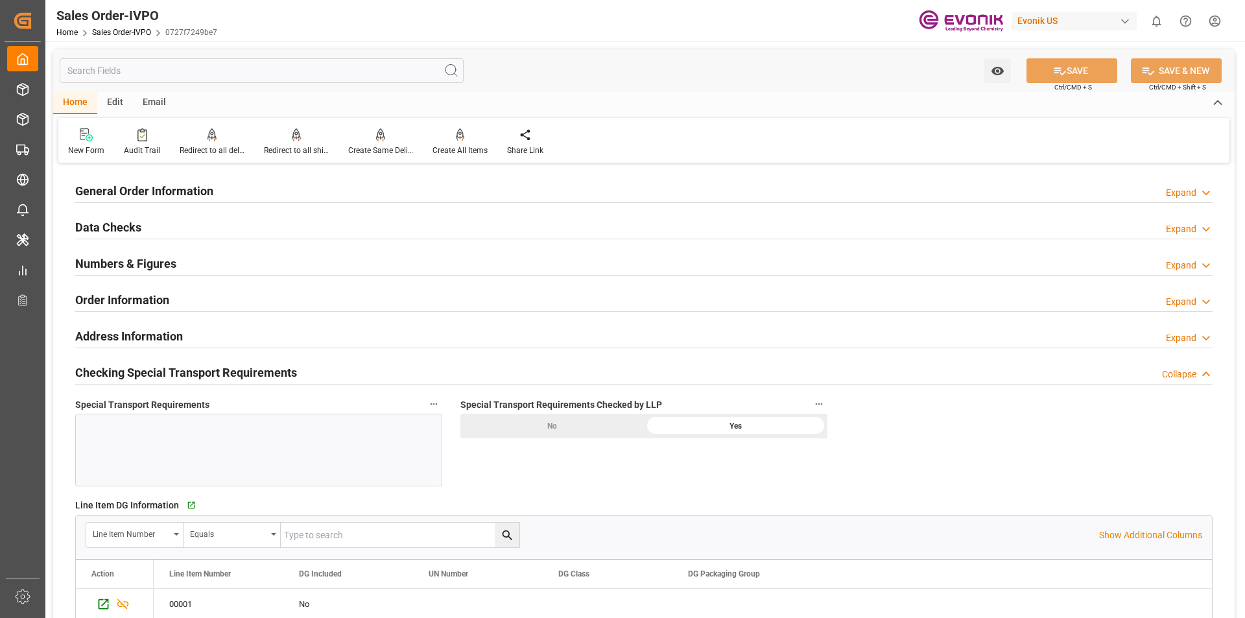
click at [1187, 300] on div "Expand" at bounding box center [1181, 302] width 30 height 14
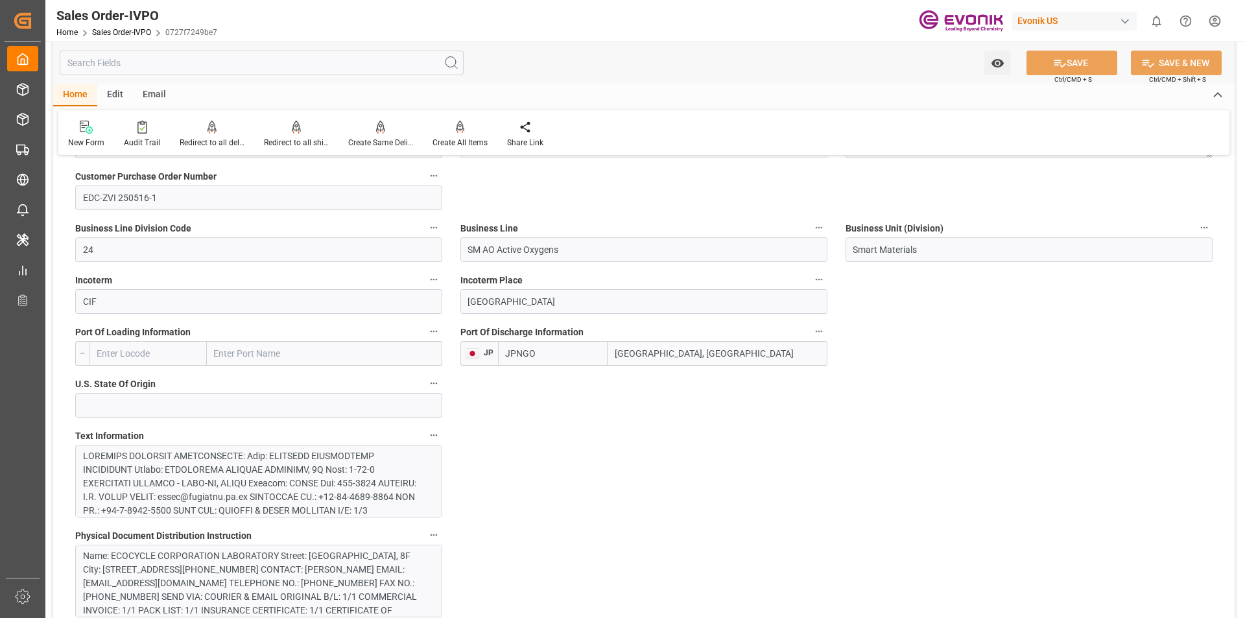
scroll to position [519, 0]
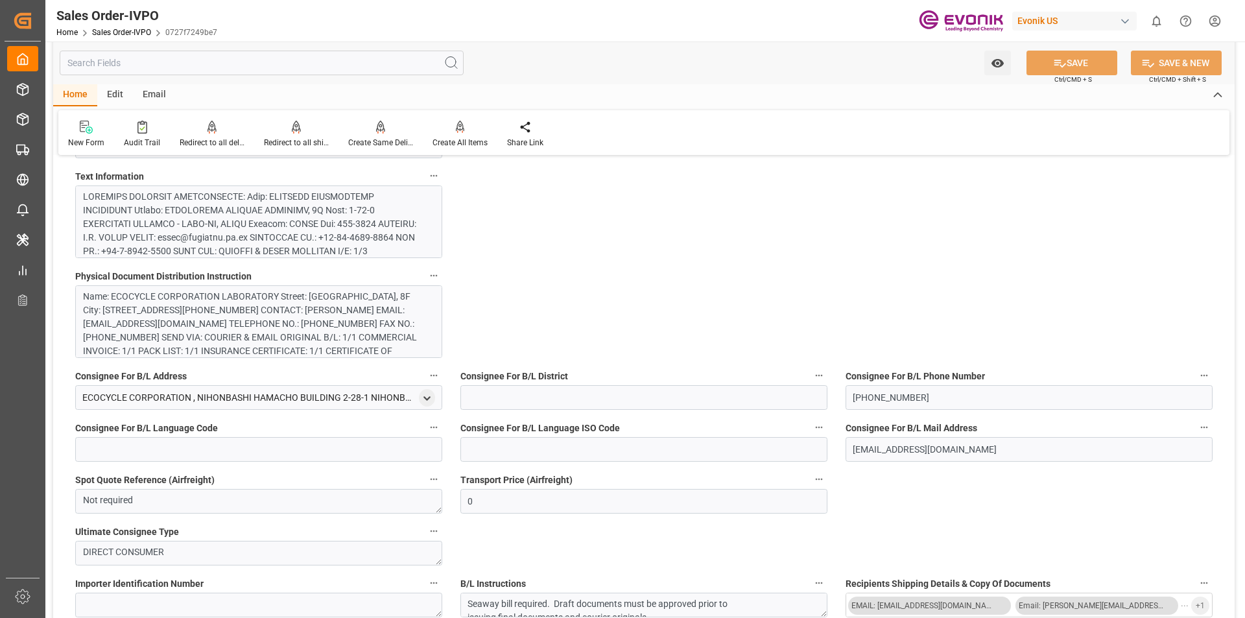
click at [379, 206] on div at bounding box center [254, 340] width 342 height 300
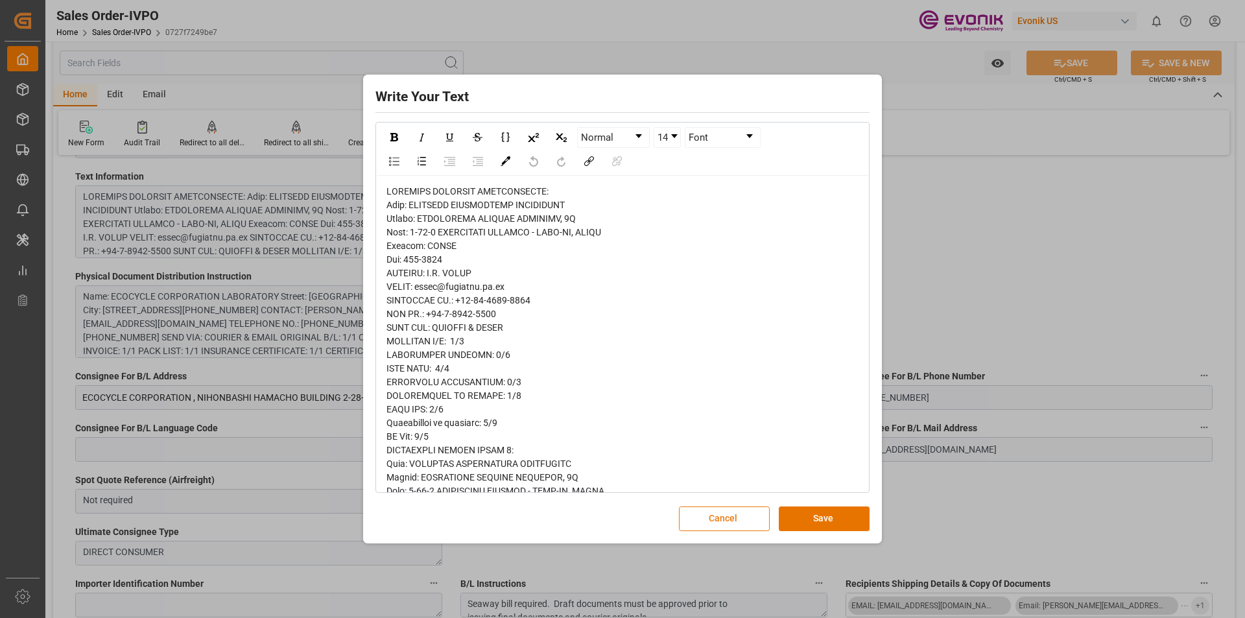
click at [743, 521] on button "Cancel" at bounding box center [724, 519] width 91 height 25
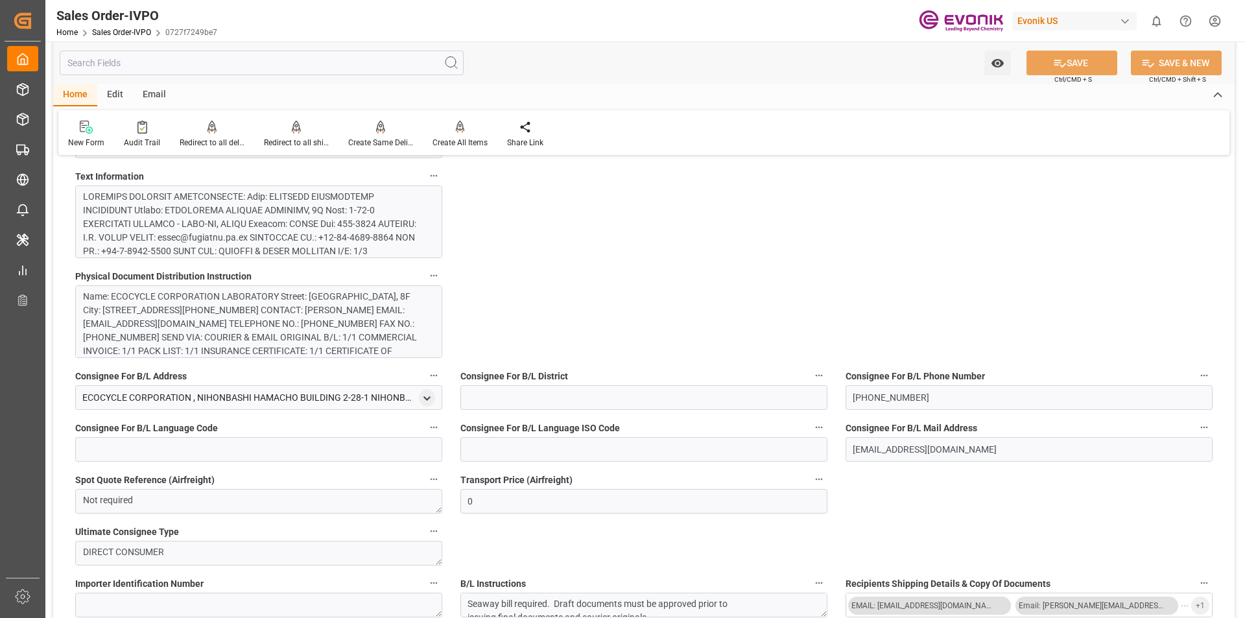
click at [247, 327] on div "Name: ECOCYCLE CORPORATION LABORATORY Street: [GEOGRAPHIC_DATA], 8F City: [STRE…" at bounding box center [254, 331] width 342 height 82
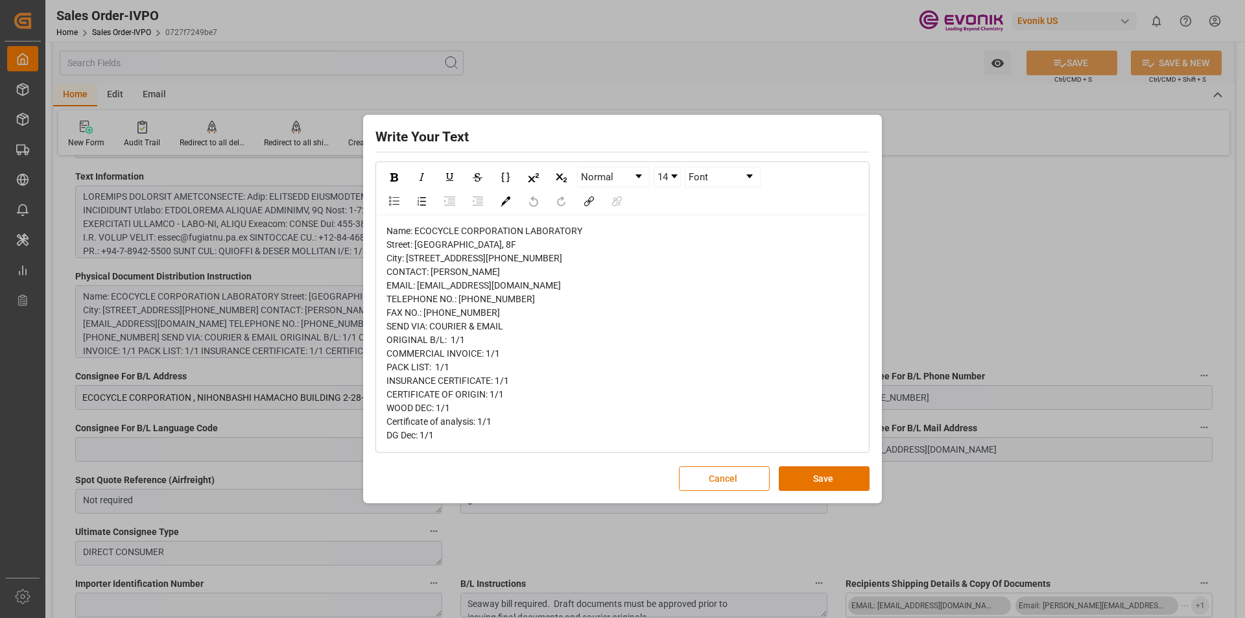
click at [712, 490] on button "Cancel" at bounding box center [724, 478] width 91 height 25
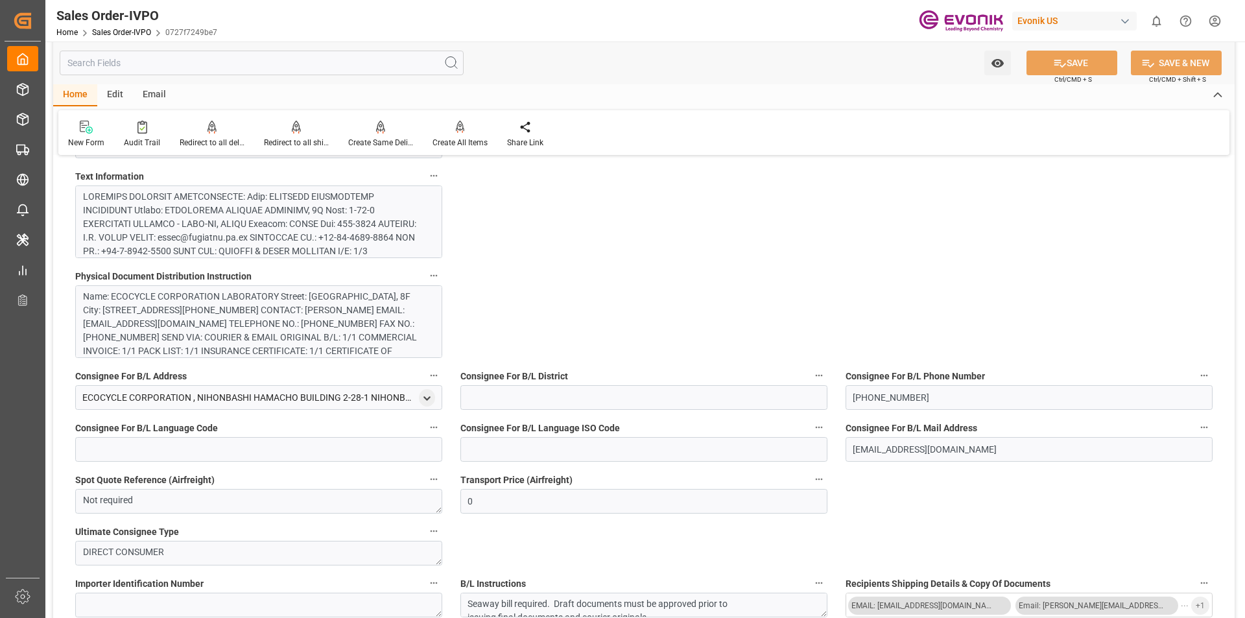
click at [152, 326] on div "Name: ECOCYCLE CORPORATION LABORATORY Street: [GEOGRAPHIC_DATA], 8F City: [STRE…" at bounding box center [254, 331] width 342 height 82
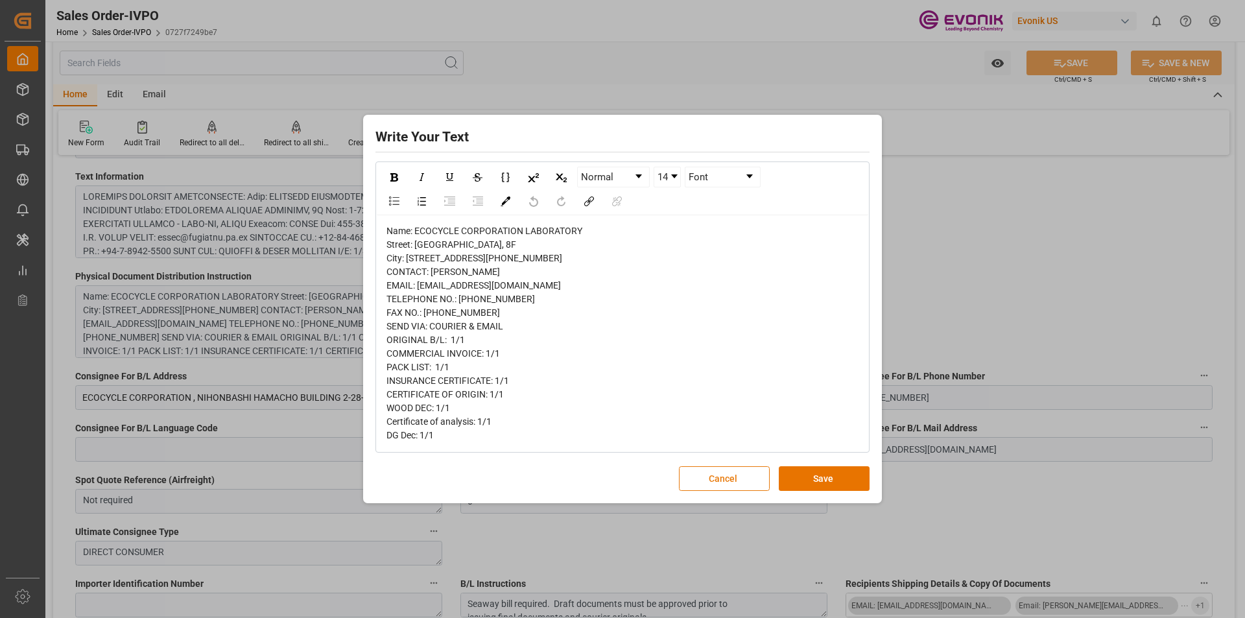
click at [742, 491] on button "Cancel" at bounding box center [724, 478] width 91 height 25
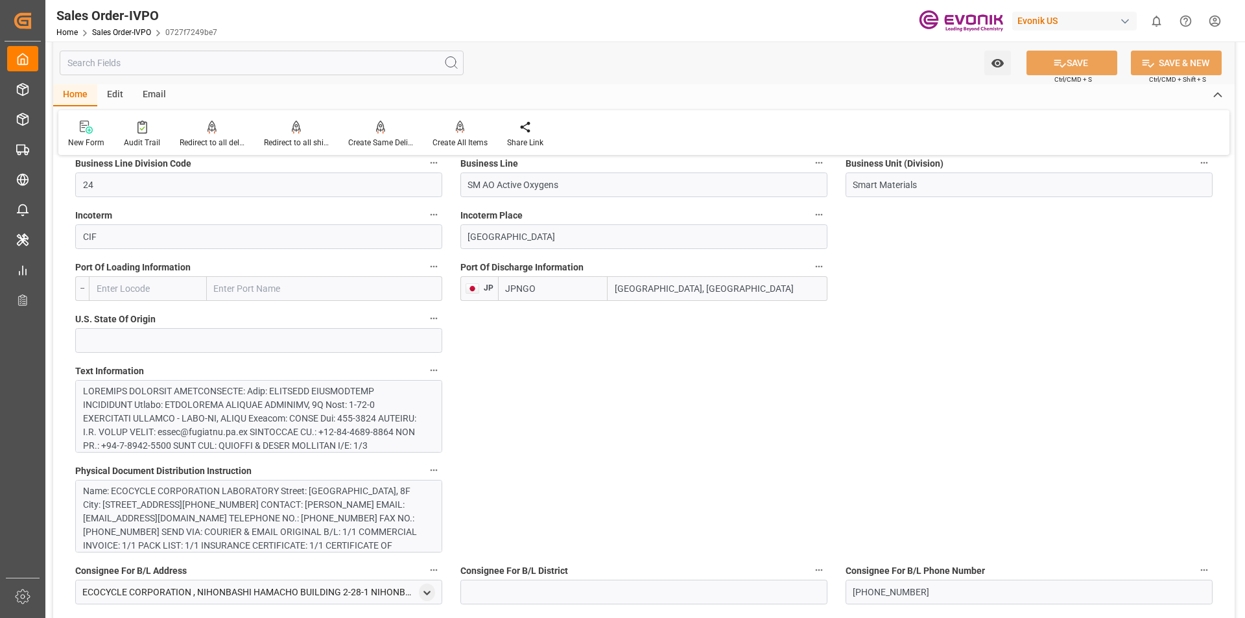
scroll to position [259, 0]
